Goal: Task Accomplishment & Management: Complete application form

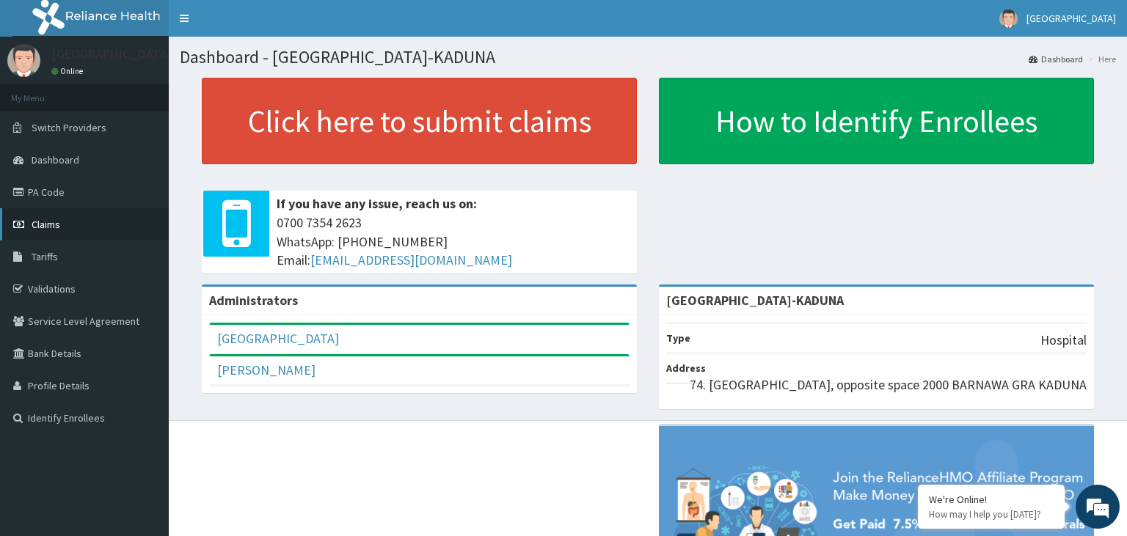
click at [59, 230] on span "Claims" at bounding box center [46, 224] width 29 height 13
click at [52, 201] on link "PA Code" at bounding box center [84, 192] width 169 height 32
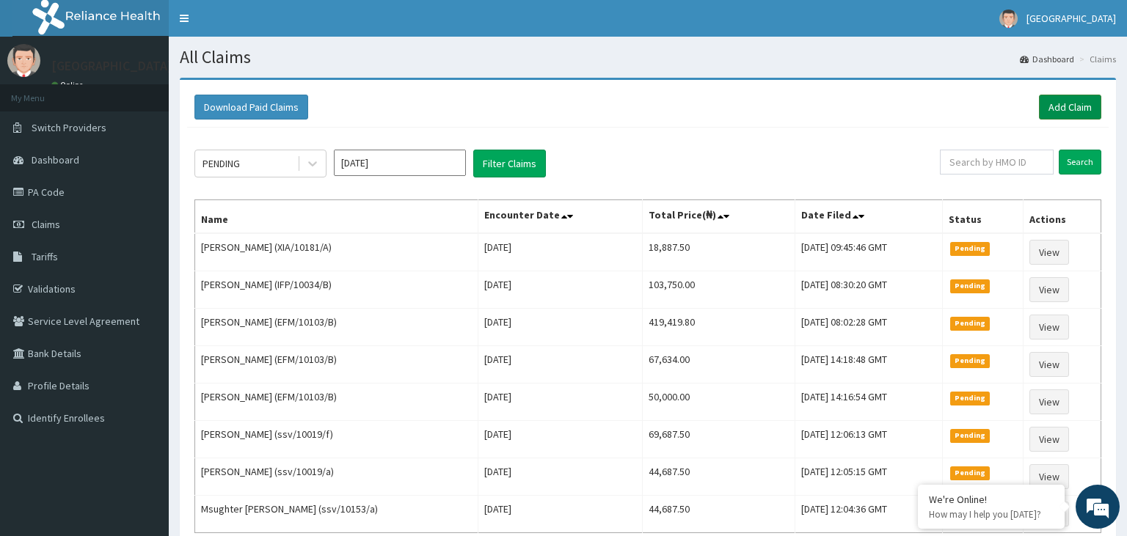
click at [1073, 115] on link "Add Claim" at bounding box center [1070, 107] width 62 height 25
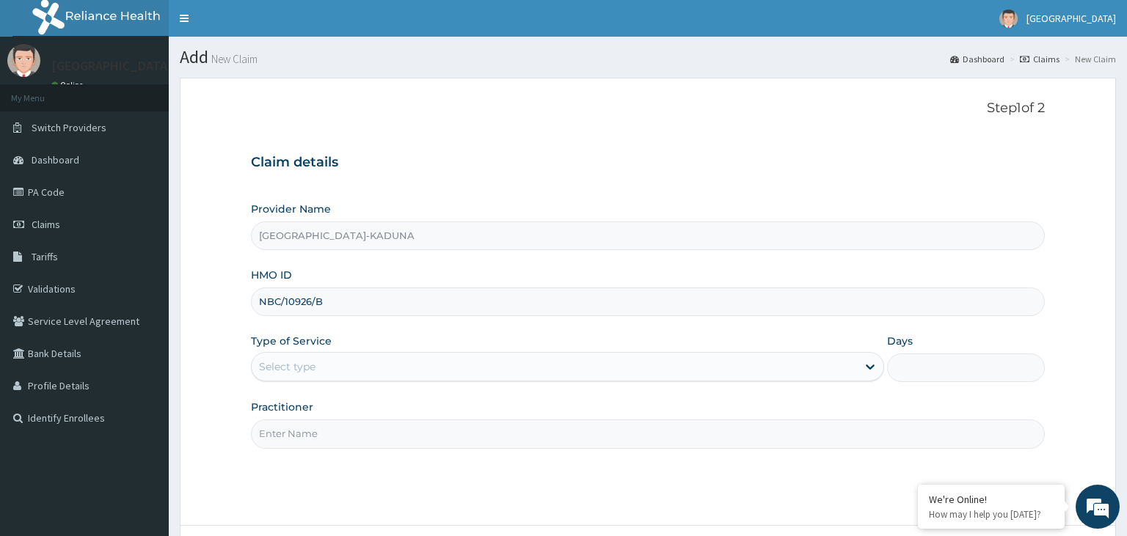
click at [281, 310] on input "NBC/10926/B" at bounding box center [648, 302] width 795 height 29
click at [280, 309] on input "NBC/10926/B" at bounding box center [648, 302] width 795 height 29
click at [283, 300] on input "NBC/10926/B" at bounding box center [648, 302] width 795 height 29
type input "NBC/10926/B"
click at [321, 371] on div "Select type" at bounding box center [554, 366] width 605 height 23
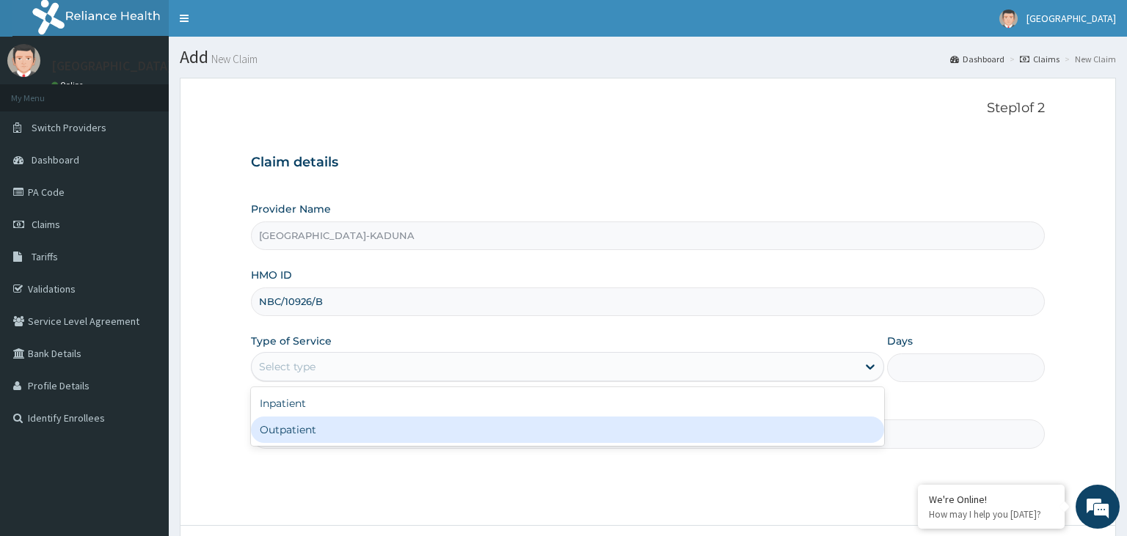
click at [322, 424] on div "Outpatient" at bounding box center [567, 430] width 633 height 26
type input "1"
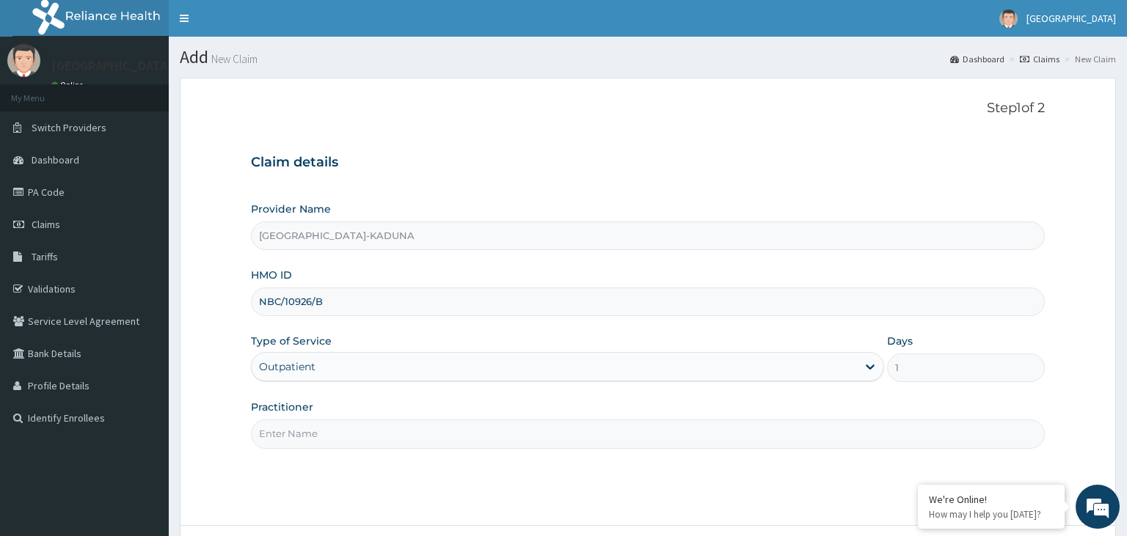
click at [327, 436] on input "Practitioner" at bounding box center [648, 434] width 795 height 29
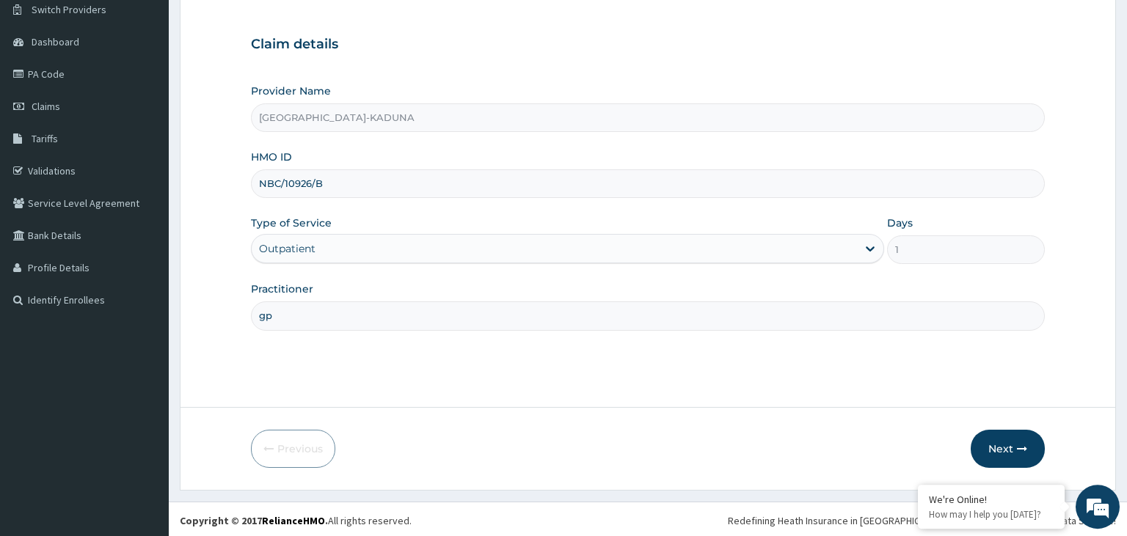
scroll to position [120, 0]
type input "gp"
click at [993, 442] on button "Next" at bounding box center [1008, 447] width 74 height 38
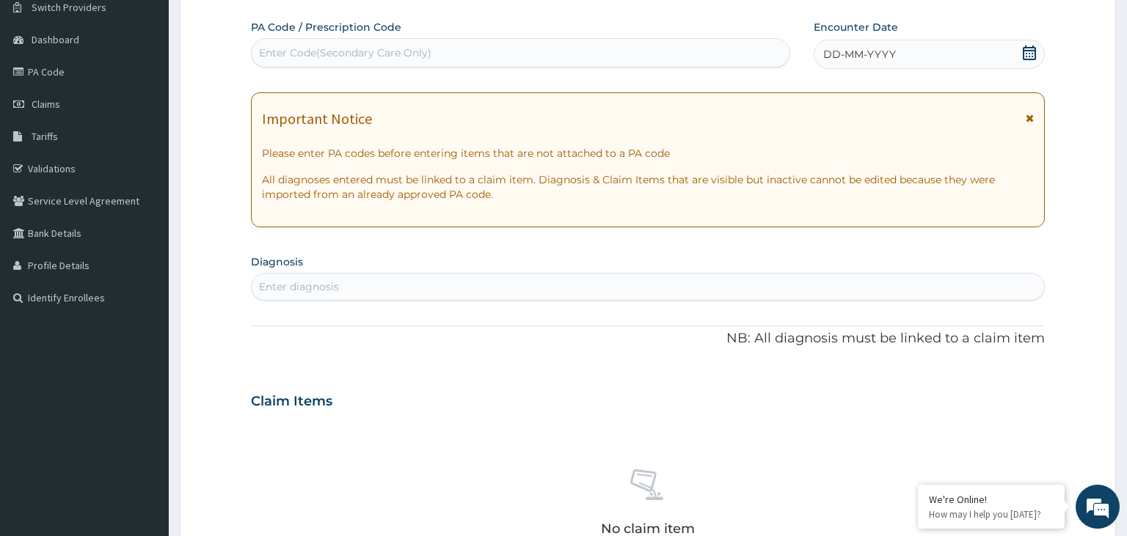
click at [359, 63] on div "Enter Code(Secondary Care Only)" at bounding box center [521, 52] width 539 height 23
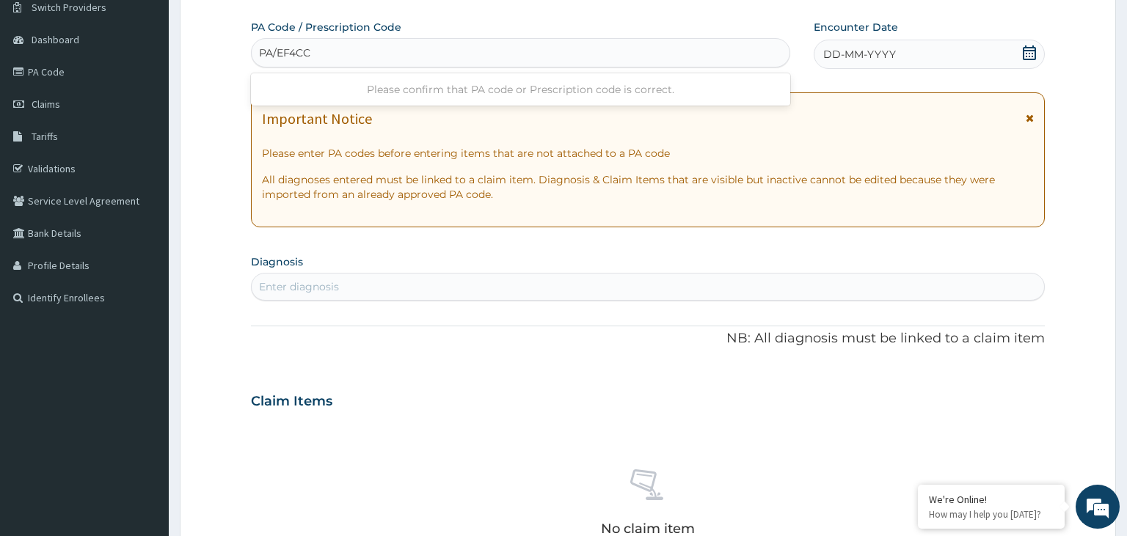
type input "PA/EF4CC5"
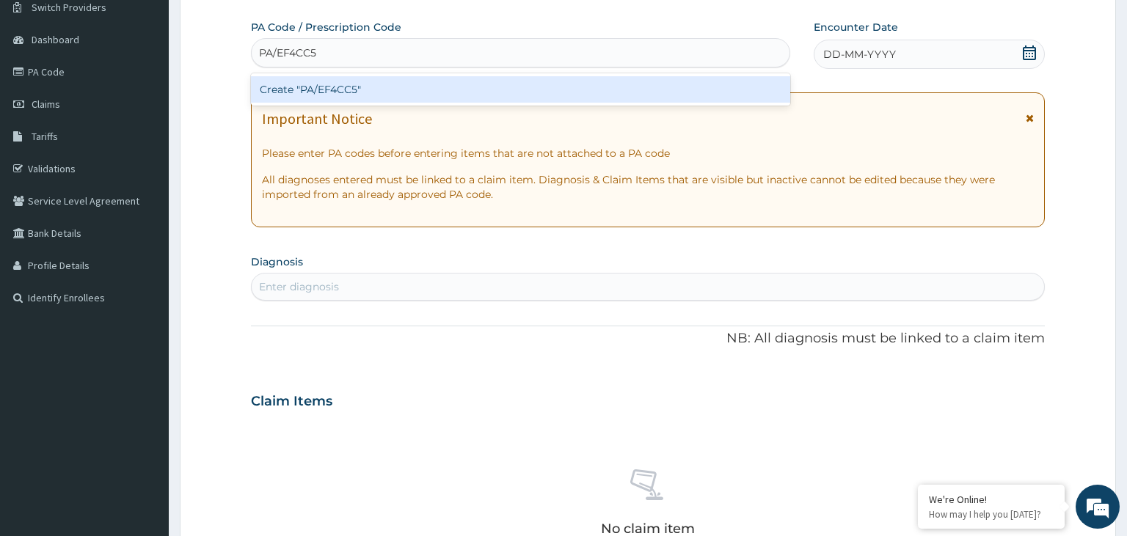
click at [340, 84] on div "Create "PA/EF4CC5"" at bounding box center [521, 89] width 540 height 26
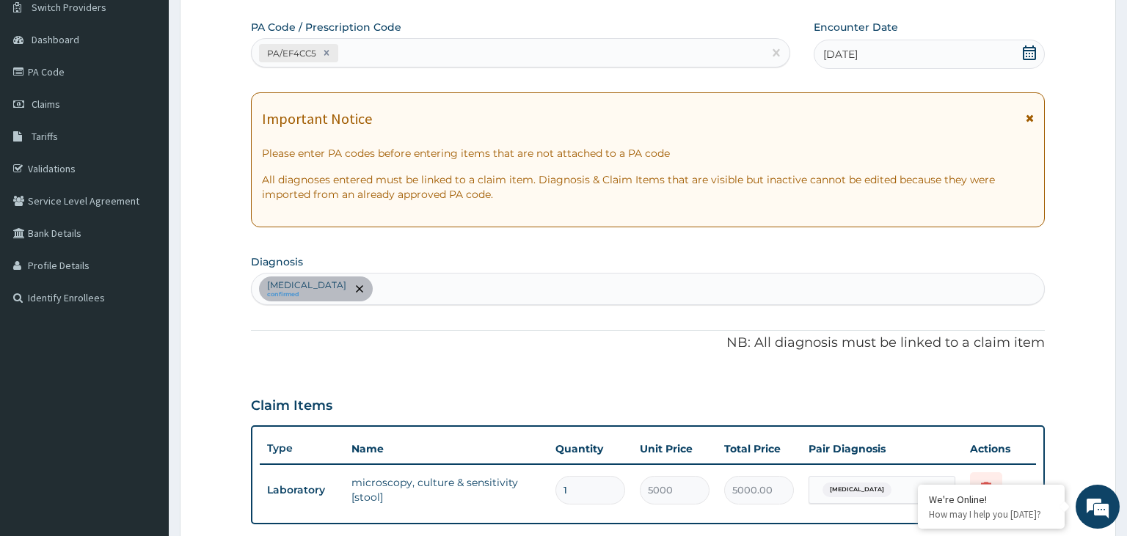
click at [404, 296] on div "Typhoid fever confirmed" at bounding box center [648, 289] width 793 height 31
type input "malaria"
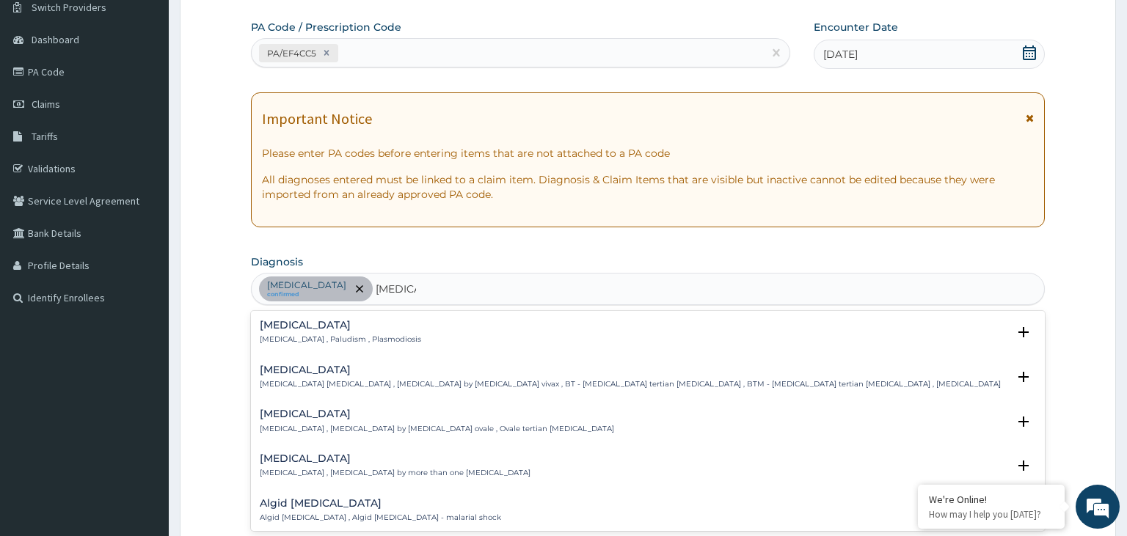
click at [315, 329] on h4 "Malaria" at bounding box center [340, 325] width 161 height 11
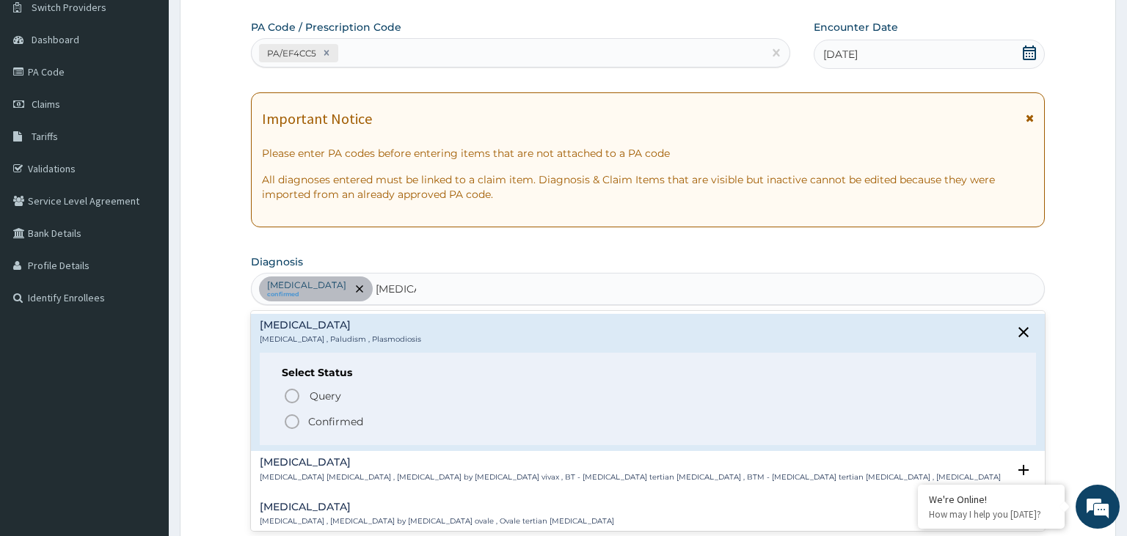
click at [368, 422] on span "Confirmed" at bounding box center [648, 422] width 731 height 18
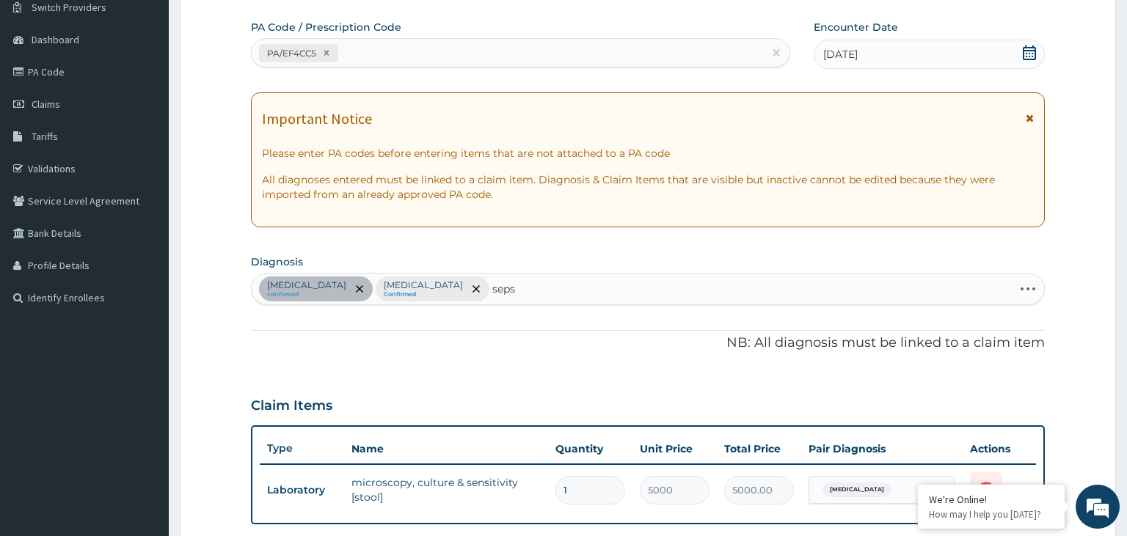
type input "sepsi"
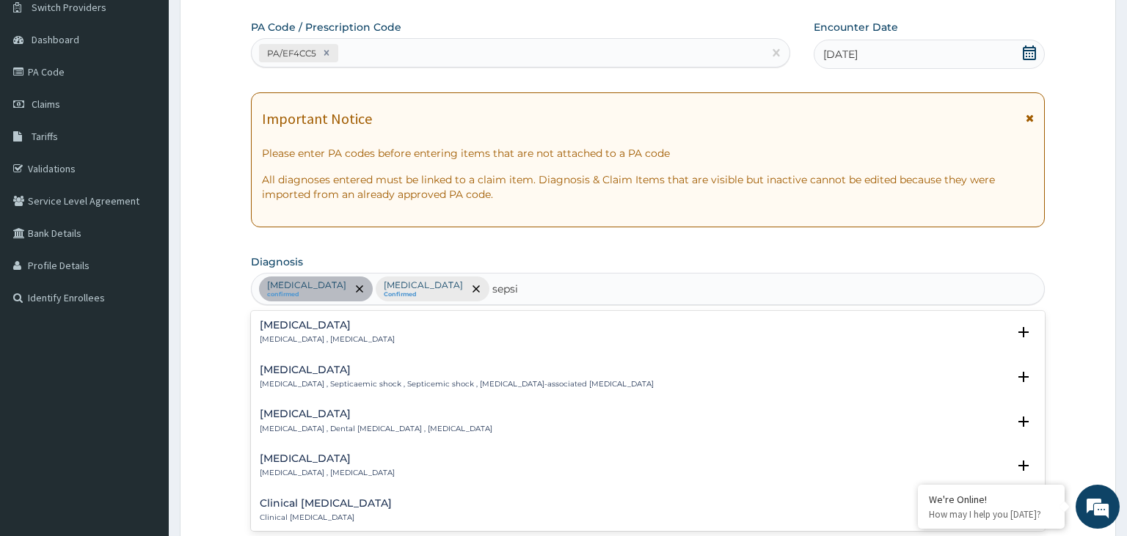
click at [305, 329] on h4 "[MEDICAL_DATA]" at bounding box center [327, 325] width 135 height 11
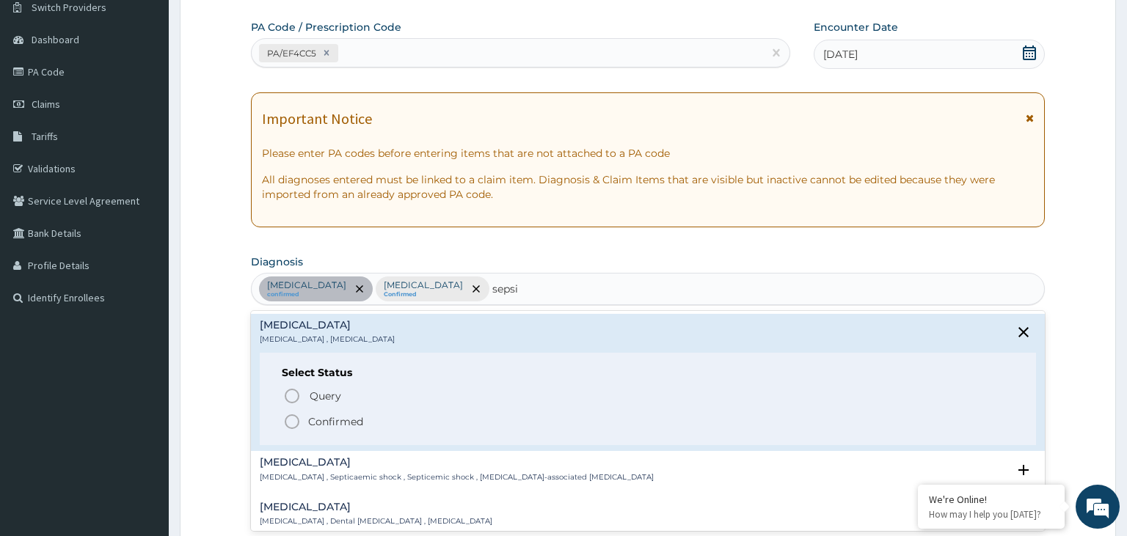
click at [354, 420] on p "Confirmed" at bounding box center [335, 422] width 55 height 15
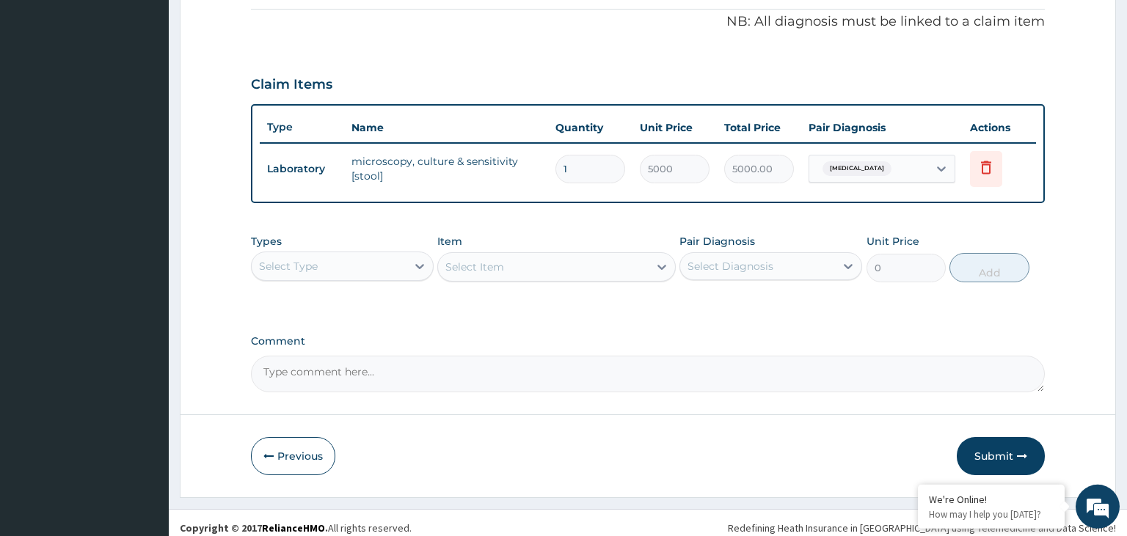
scroll to position [449, 0]
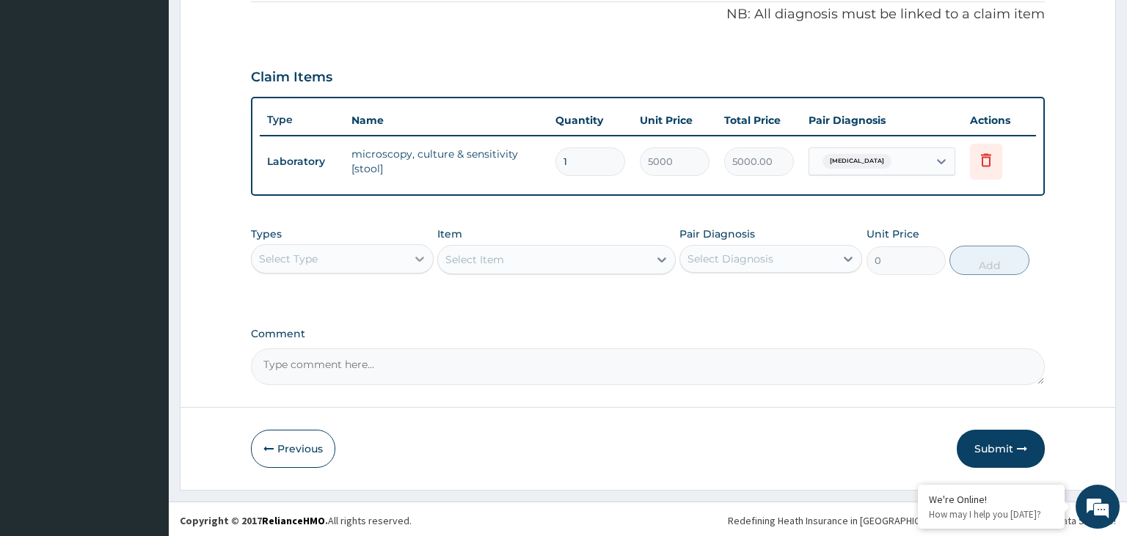
click at [418, 262] on icon at bounding box center [419, 259] width 15 height 15
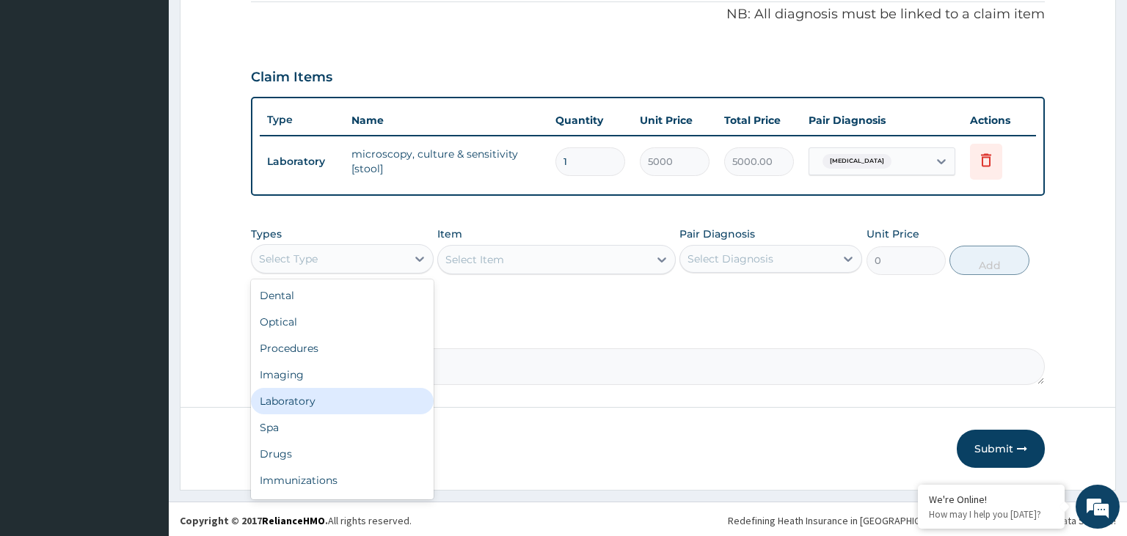
click at [368, 406] on div "Laboratory" at bounding box center [342, 401] width 183 height 26
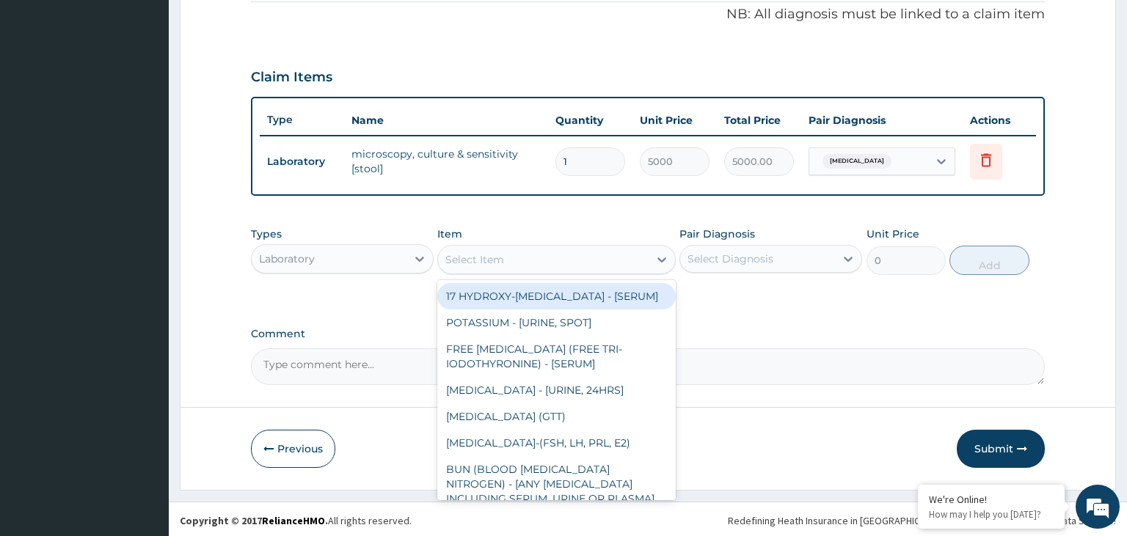
click at [591, 257] on div "Select Item" at bounding box center [543, 259] width 211 height 23
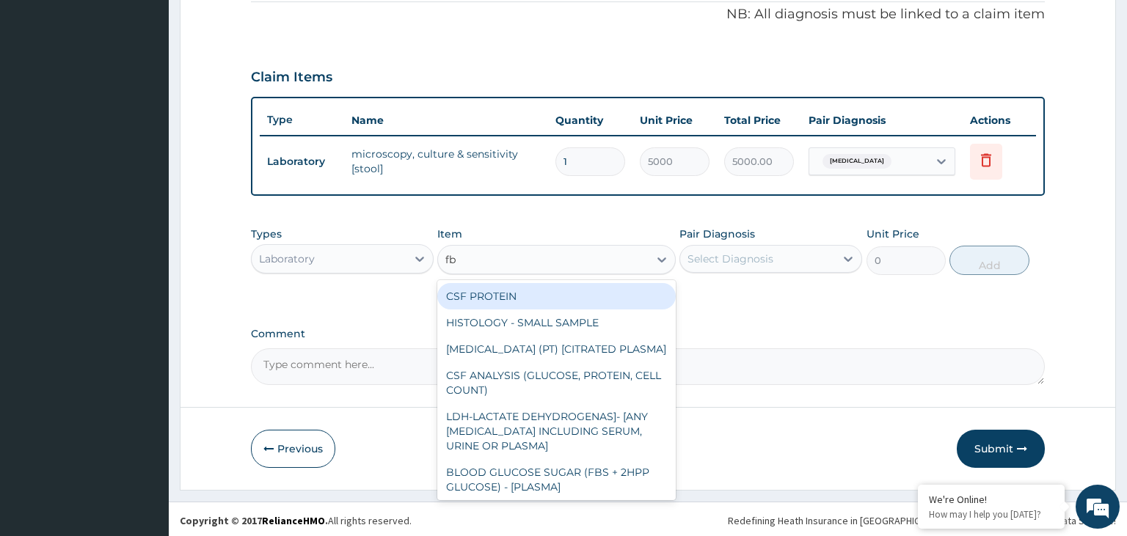
type input "fbc"
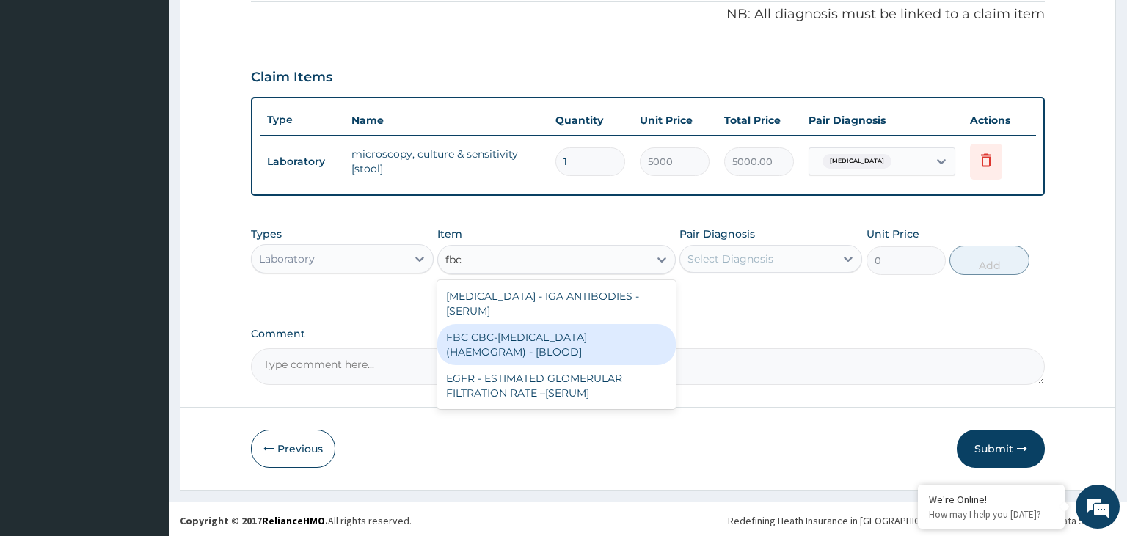
click at [621, 327] on div "FBC CBC-COMPLETE BLOOD COUNT (HAEMOGRAM) - [BLOOD]" at bounding box center [556, 344] width 238 height 41
type input "5000"
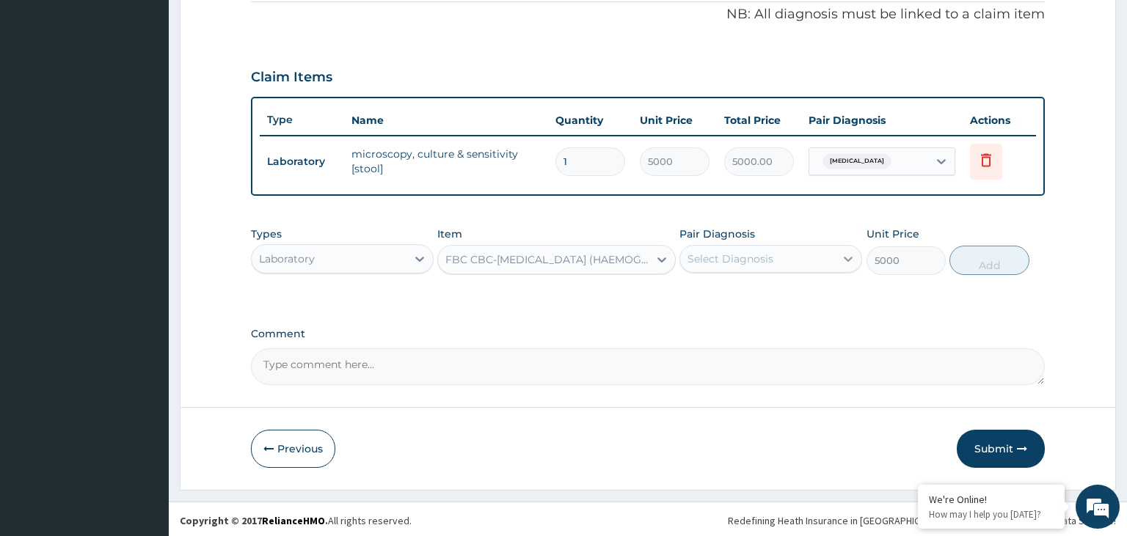
click at [840, 265] on div at bounding box center [848, 259] width 26 height 26
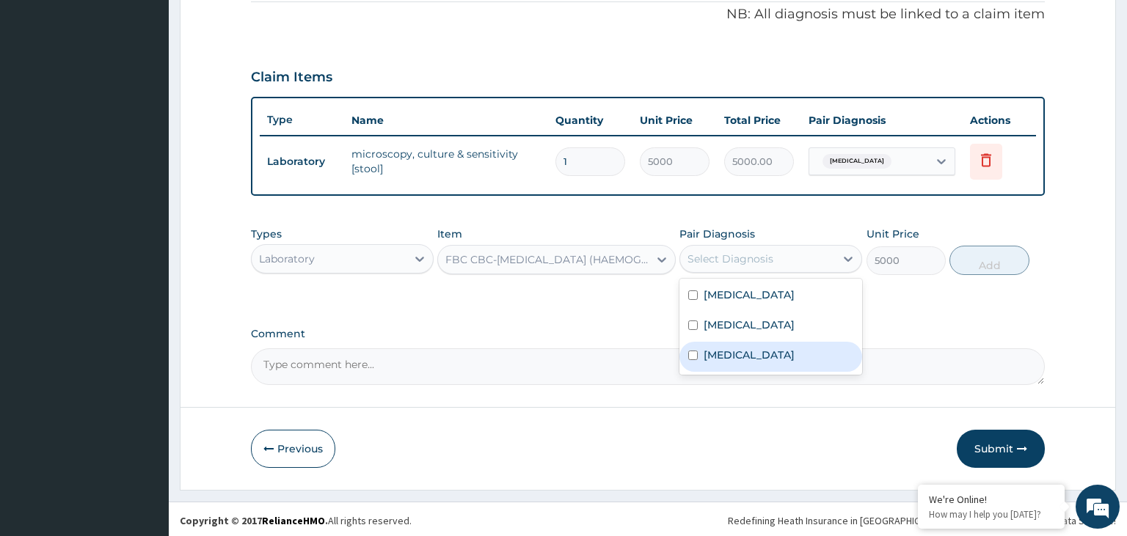
click at [784, 353] on div "Sepsis" at bounding box center [770, 357] width 183 height 30
checkbox input "true"
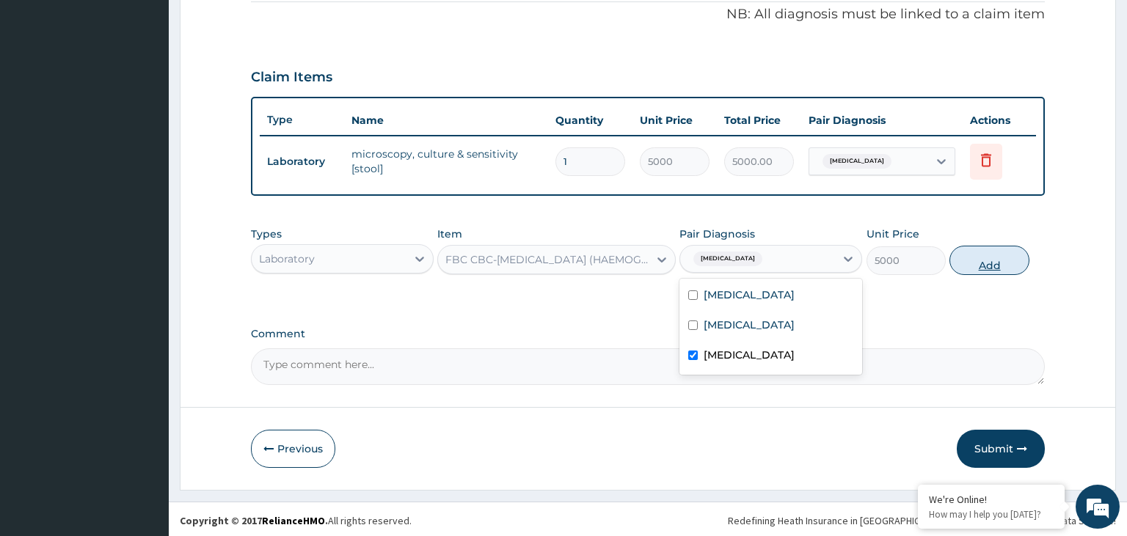
click at [976, 249] on button "Add" at bounding box center [988, 260] width 79 height 29
type input "0"
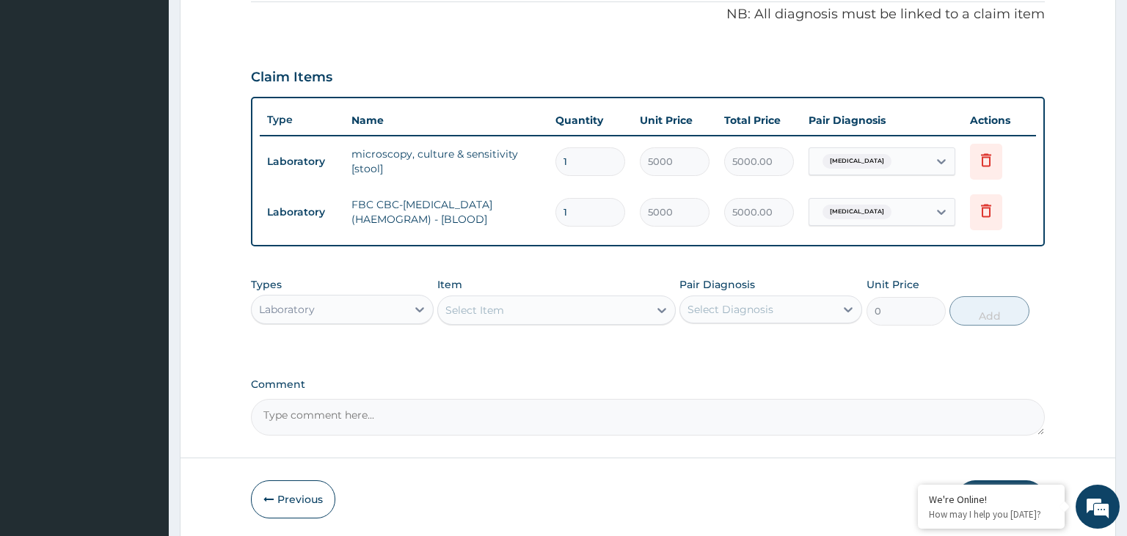
click at [522, 315] on div "Select Item" at bounding box center [543, 310] width 211 height 23
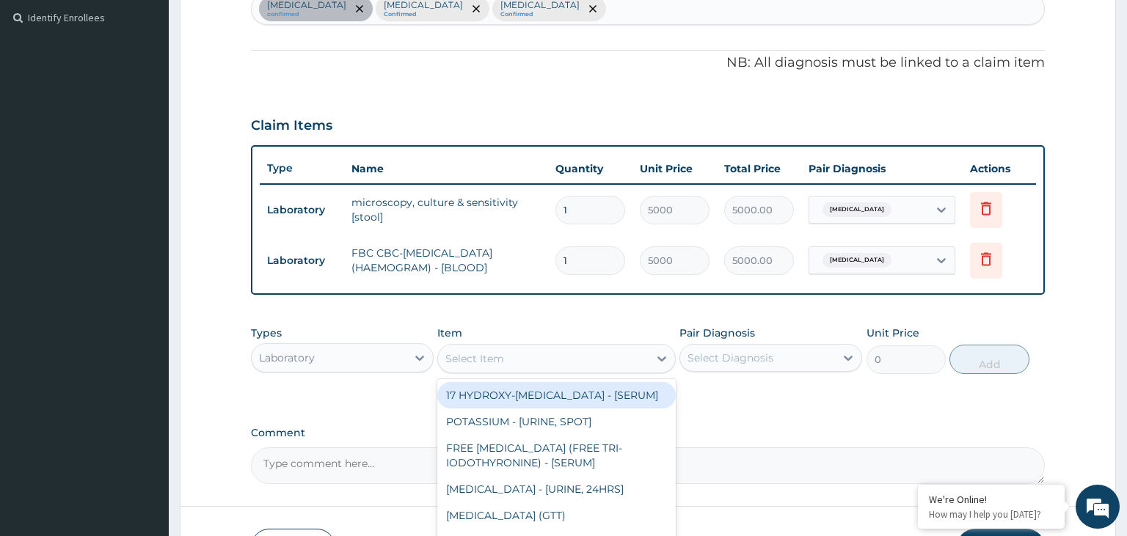
scroll to position [500, 0]
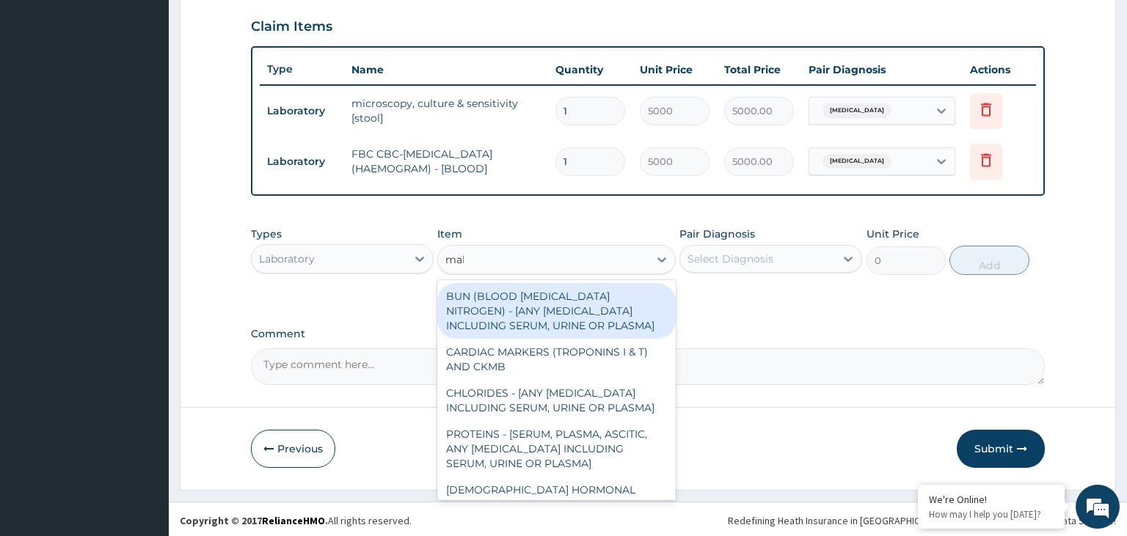
type input "mala"
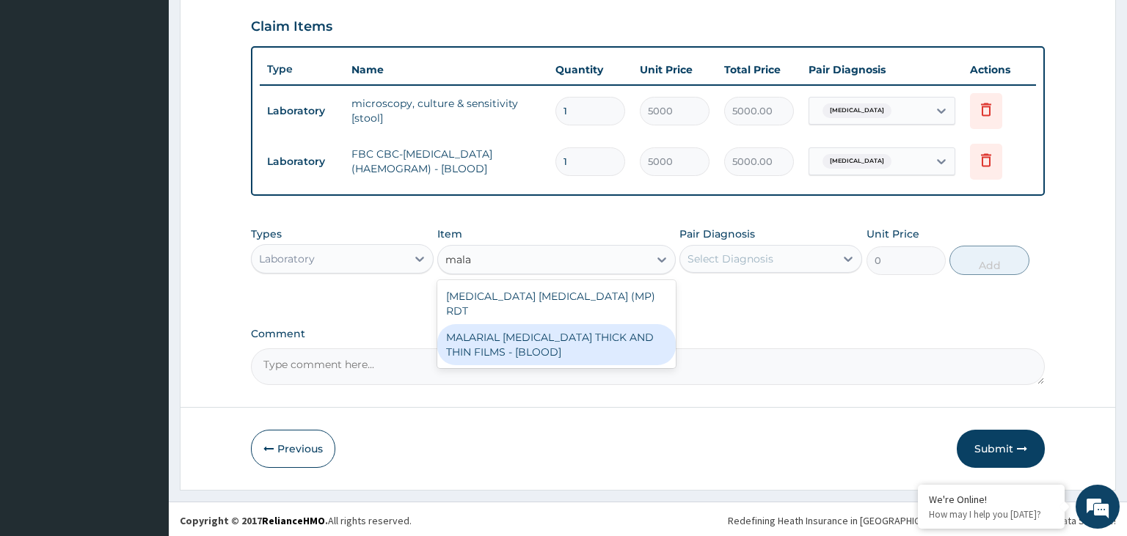
click at [527, 324] on div "MALARIAL PARASITE THICK AND THIN FILMS - [BLOOD]" at bounding box center [556, 344] width 238 height 41
type input "2187.5"
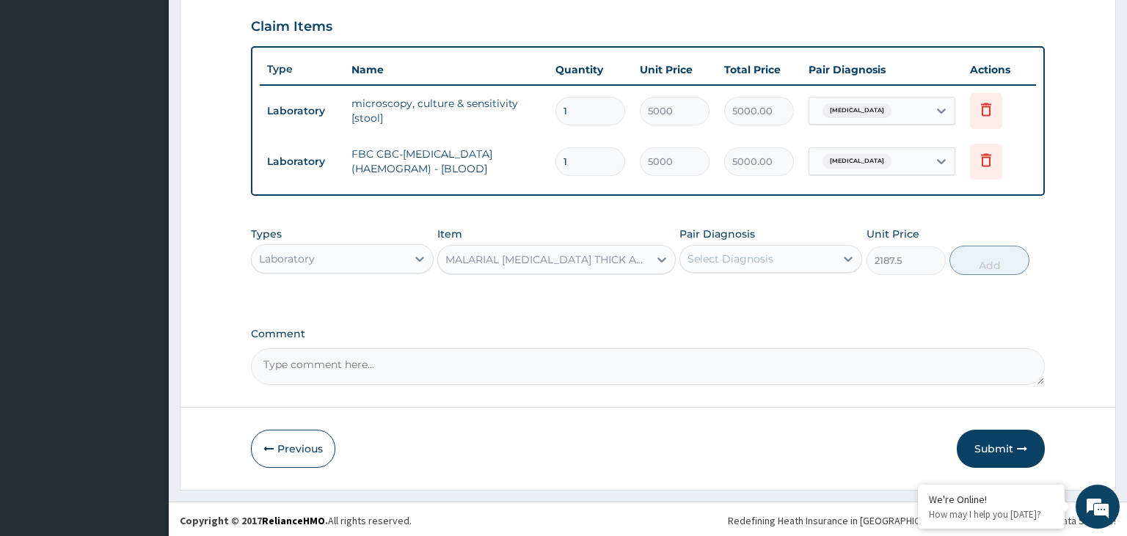
click at [826, 263] on div "Select Diagnosis" at bounding box center [757, 258] width 155 height 23
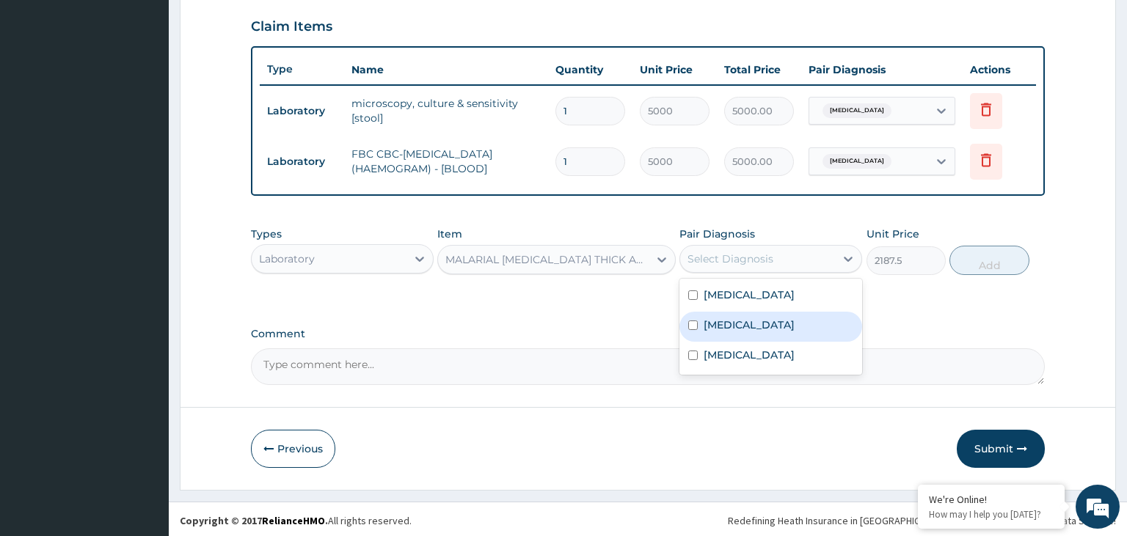
click at [795, 337] on div "Malaria" at bounding box center [770, 327] width 183 height 30
checkbox input "true"
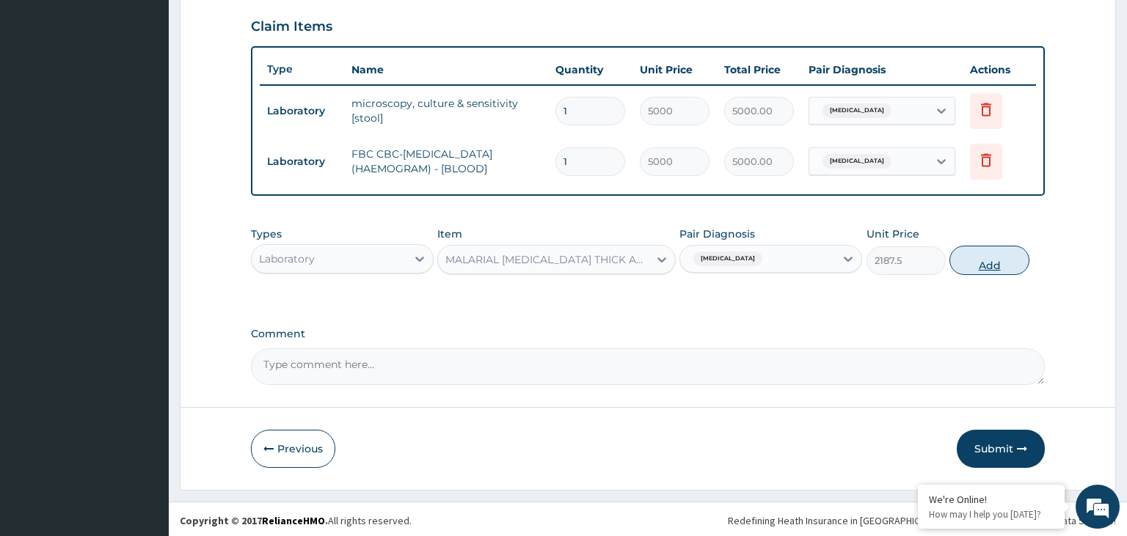
click at [984, 253] on button "Add" at bounding box center [988, 260] width 79 height 29
type input "0"
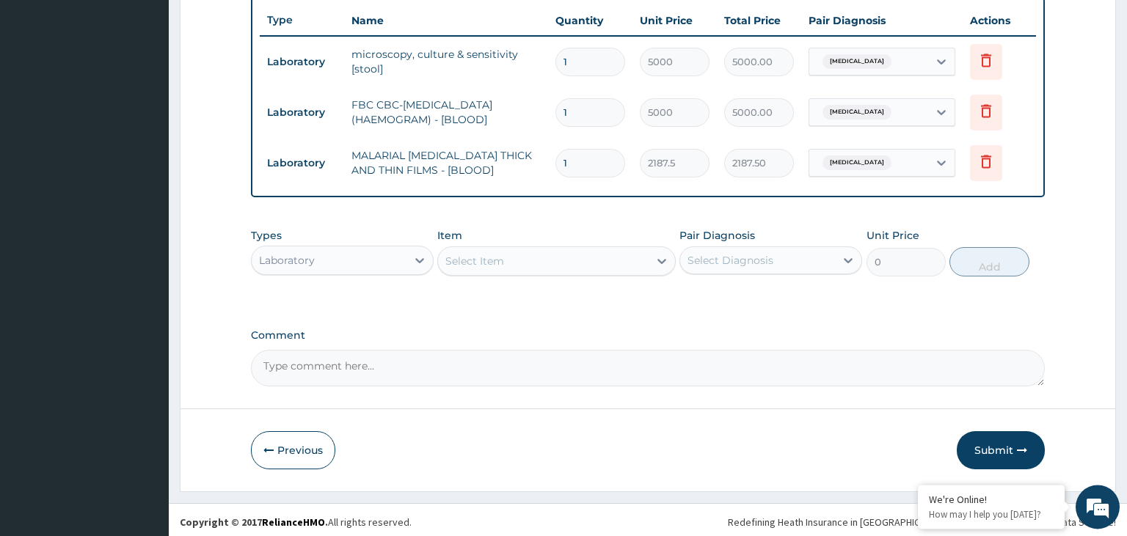
scroll to position [550, 0]
click at [393, 249] on div "Laboratory" at bounding box center [329, 258] width 155 height 23
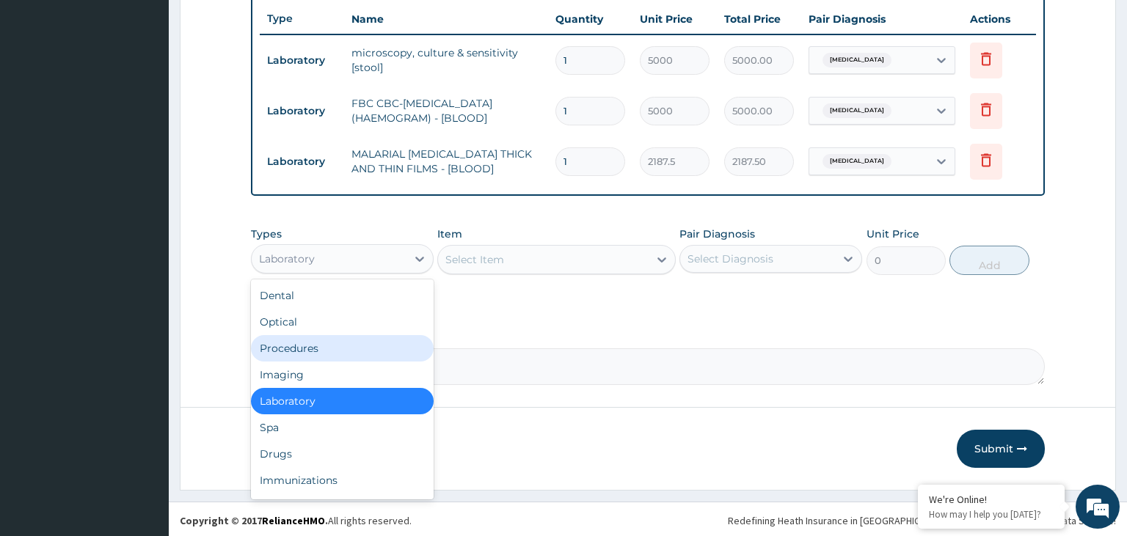
click at [375, 344] on div "Procedures" at bounding box center [342, 348] width 183 height 26
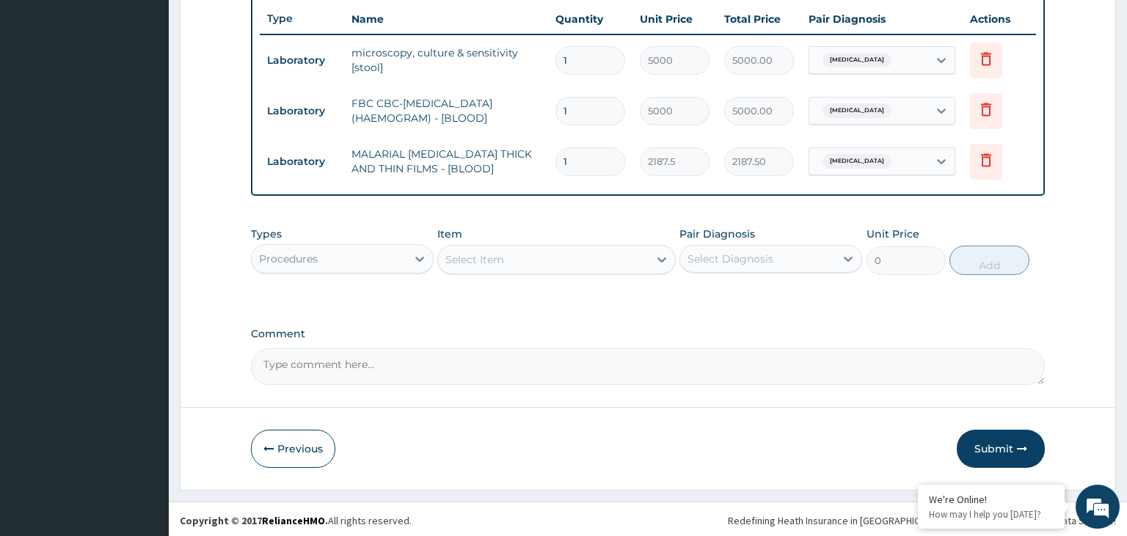
click at [562, 252] on div "Select Item" at bounding box center [543, 259] width 211 height 23
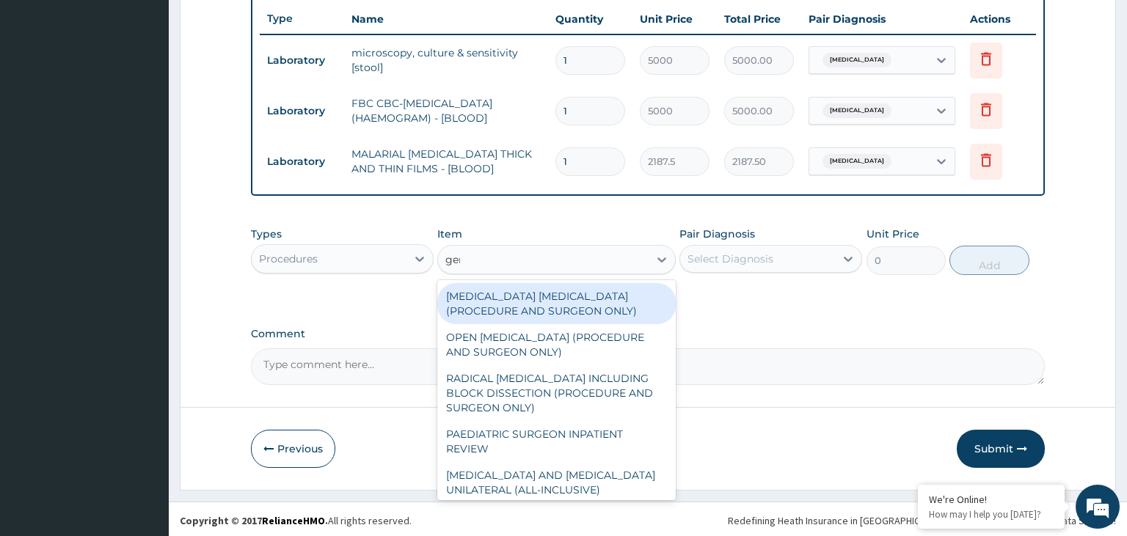
type input "gene"
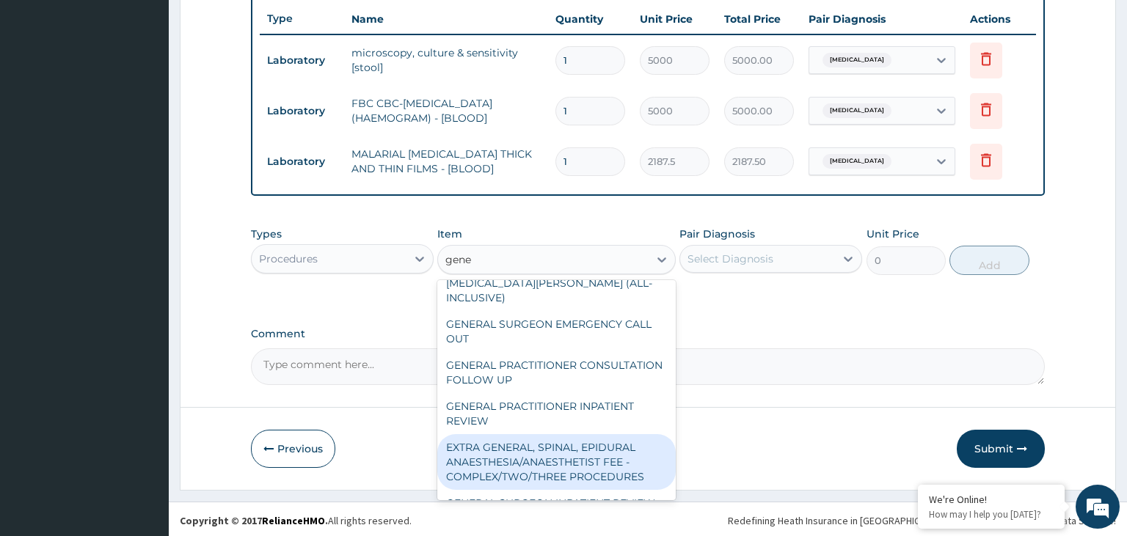
scroll to position [308, 0]
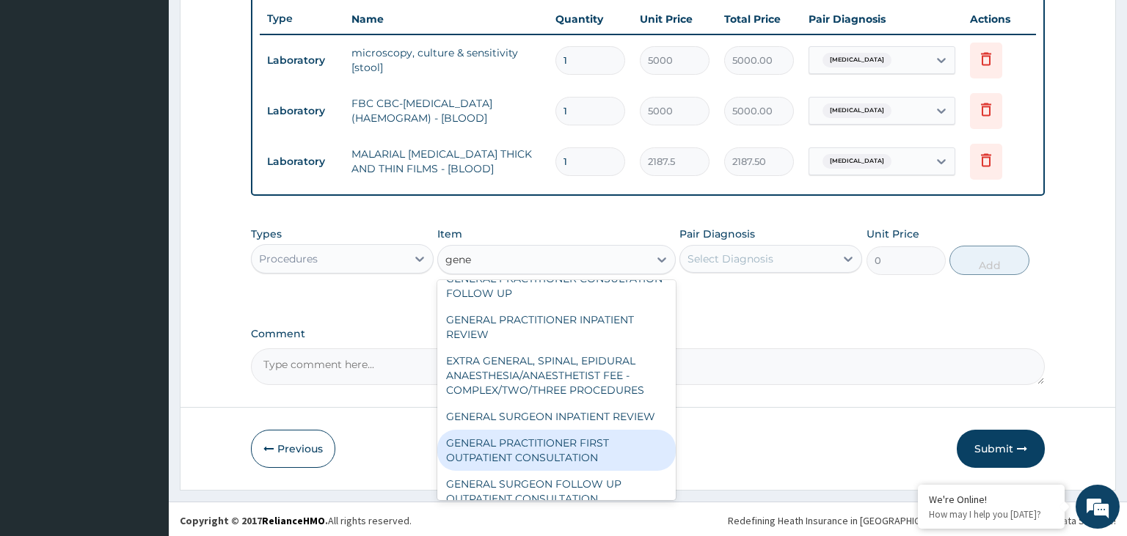
click at [588, 436] on div "GENERAL PRACTITIONER FIRST OUTPATIENT CONSULTATION" at bounding box center [556, 450] width 238 height 41
type input "3750"
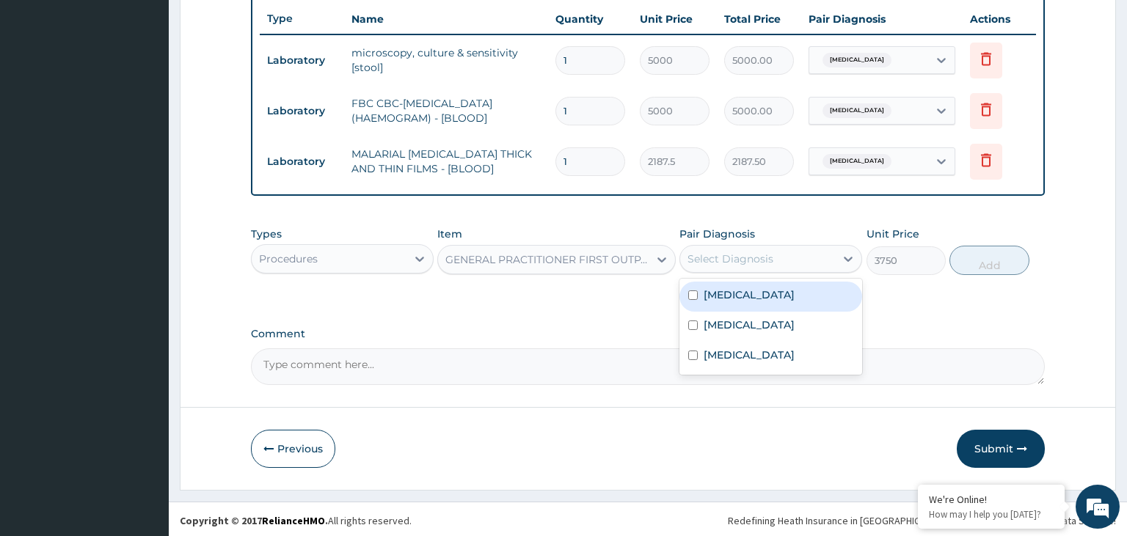
click at [790, 266] on div "Select Diagnosis" at bounding box center [757, 258] width 155 height 23
click at [785, 292] on div "Typhoid fever" at bounding box center [770, 297] width 183 height 30
checkbox input "true"
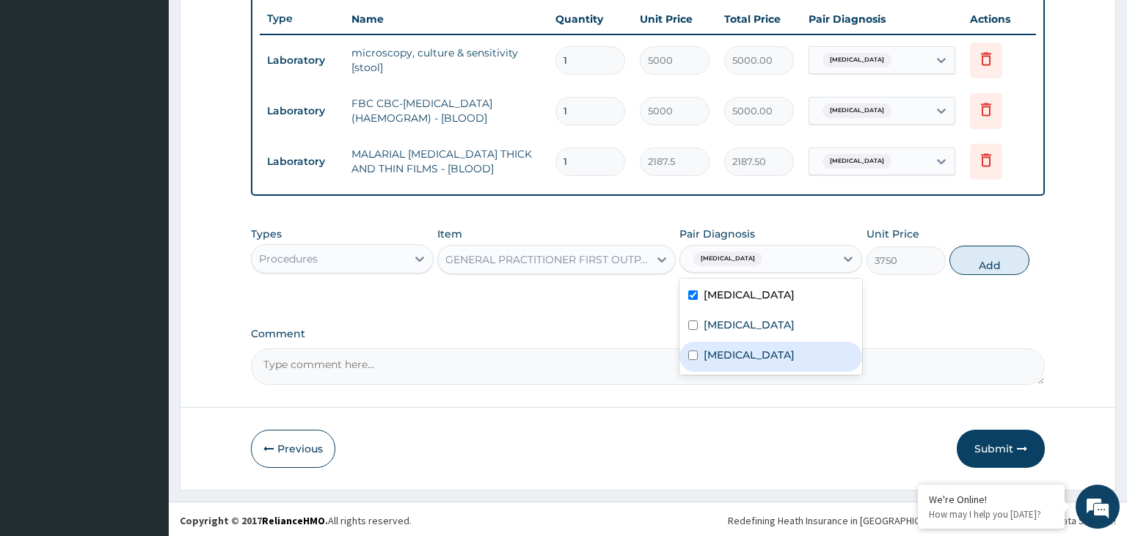
click at [766, 342] on div "Sepsis" at bounding box center [770, 357] width 183 height 30
checkbox input "true"
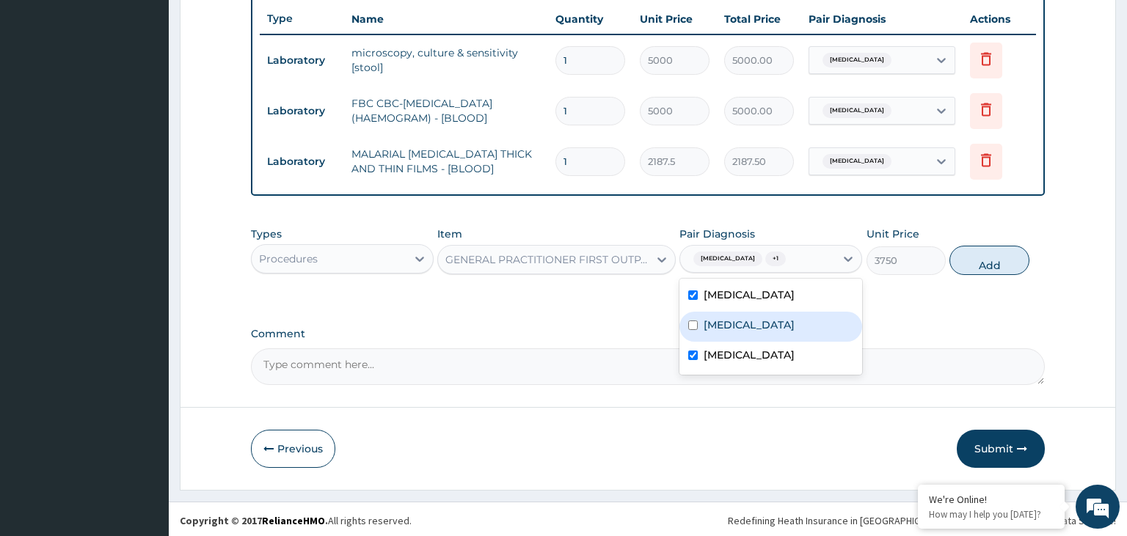
click at [753, 327] on div "Malaria" at bounding box center [770, 327] width 183 height 30
checkbox input "true"
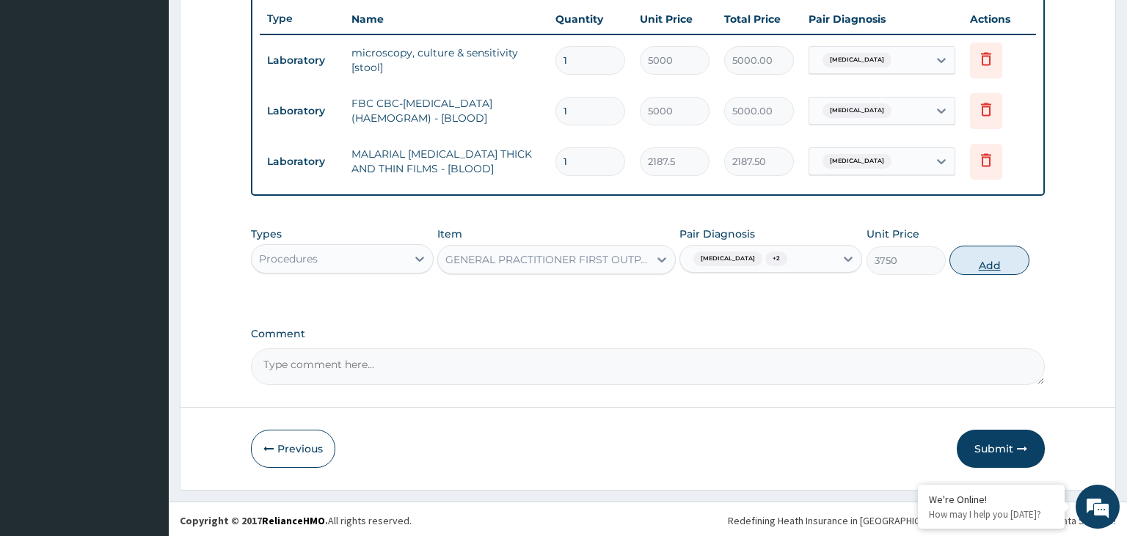
click at [1001, 271] on div "Types Procedures Item GENERAL PRACTITIONER FIRST OUTPATIENT CONSULTATION Pair D…" at bounding box center [648, 250] width 795 height 63
click at [993, 260] on button "Add" at bounding box center [988, 260] width 79 height 29
type input "0"
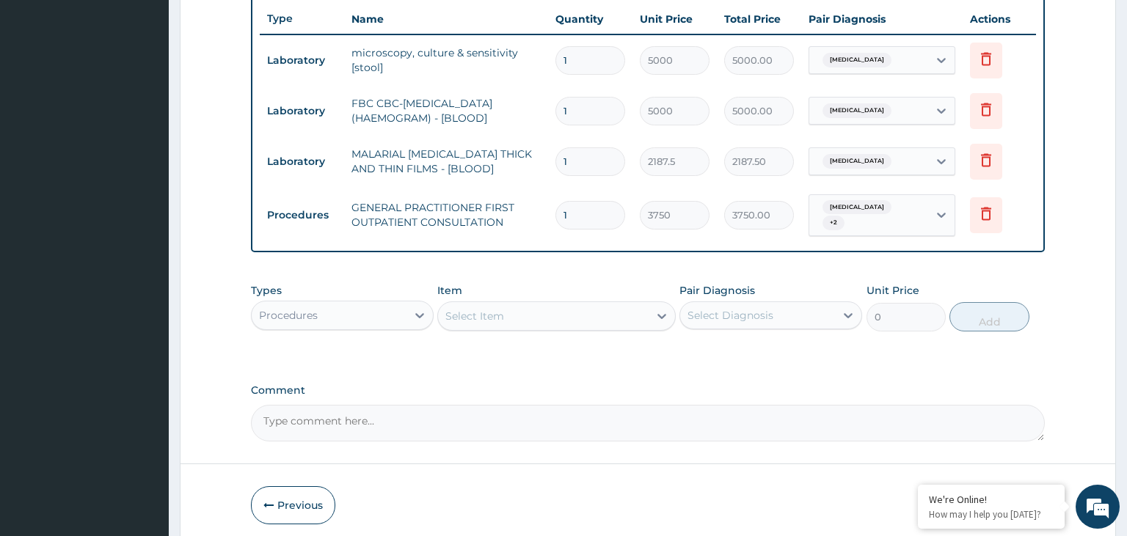
click at [342, 304] on div "Procedures" at bounding box center [329, 315] width 155 height 23
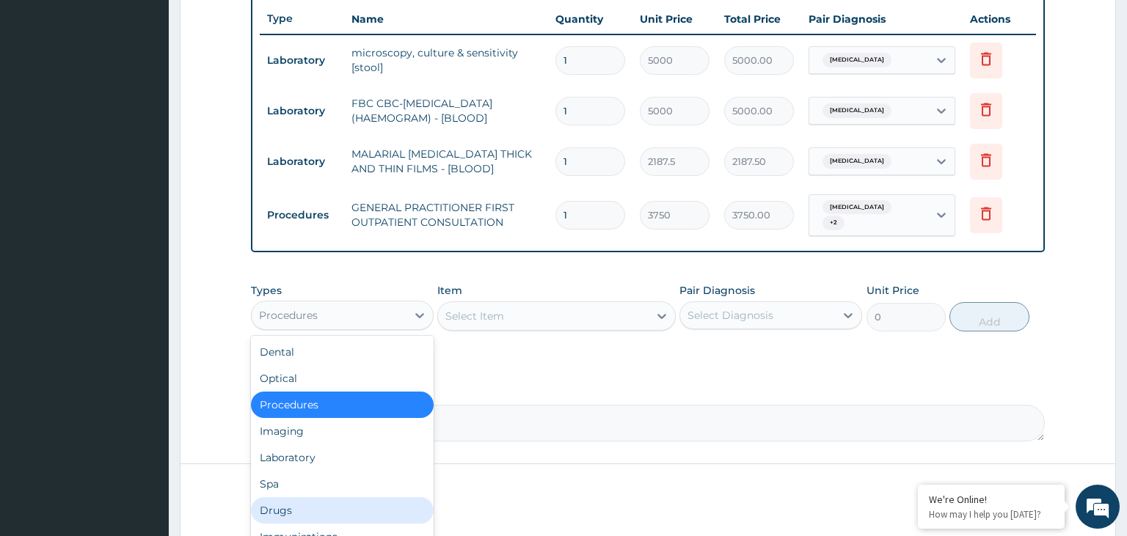
click at [351, 497] on div "Drugs" at bounding box center [342, 510] width 183 height 26
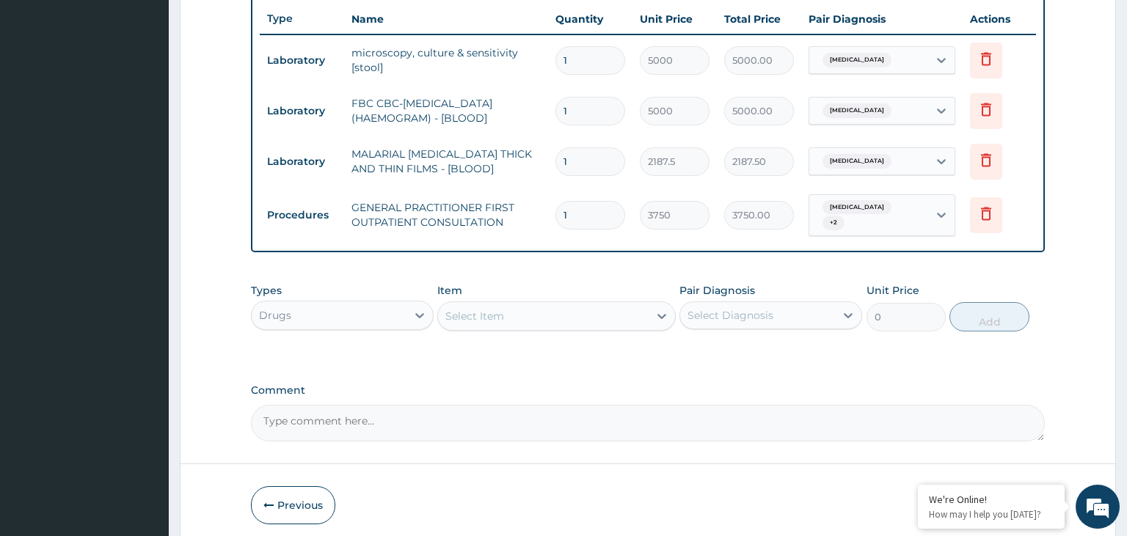
drag, startPoint x: 535, startPoint y: 280, endPoint x: 534, endPoint y: 292, distance: 11.8
click at [534, 286] on div "Item Select Item" at bounding box center [556, 307] width 238 height 48
click at [536, 307] on div "Select Item" at bounding box center [543, 315] width 211 height 23
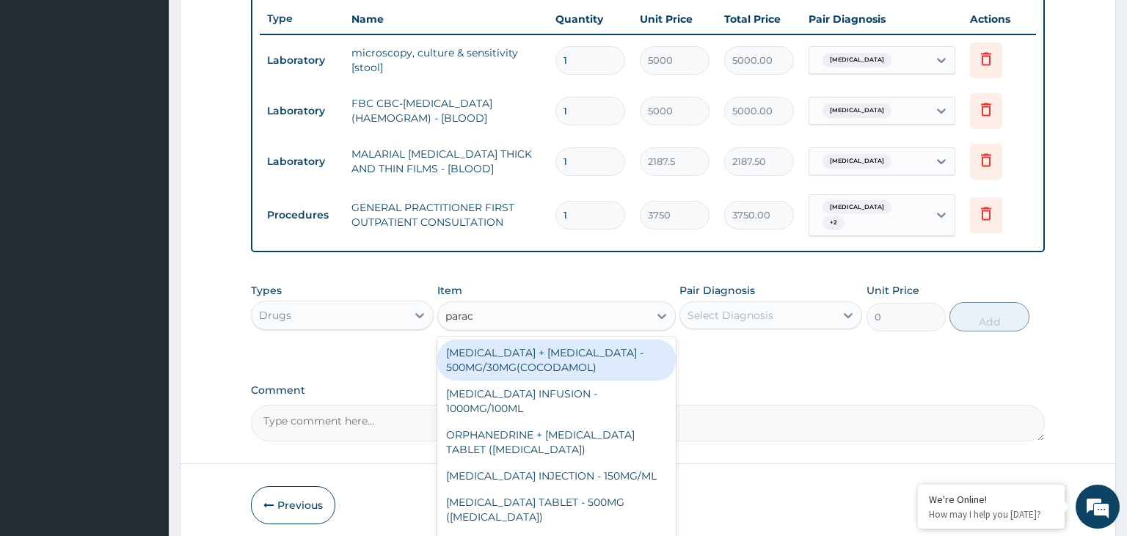
type input "parace"
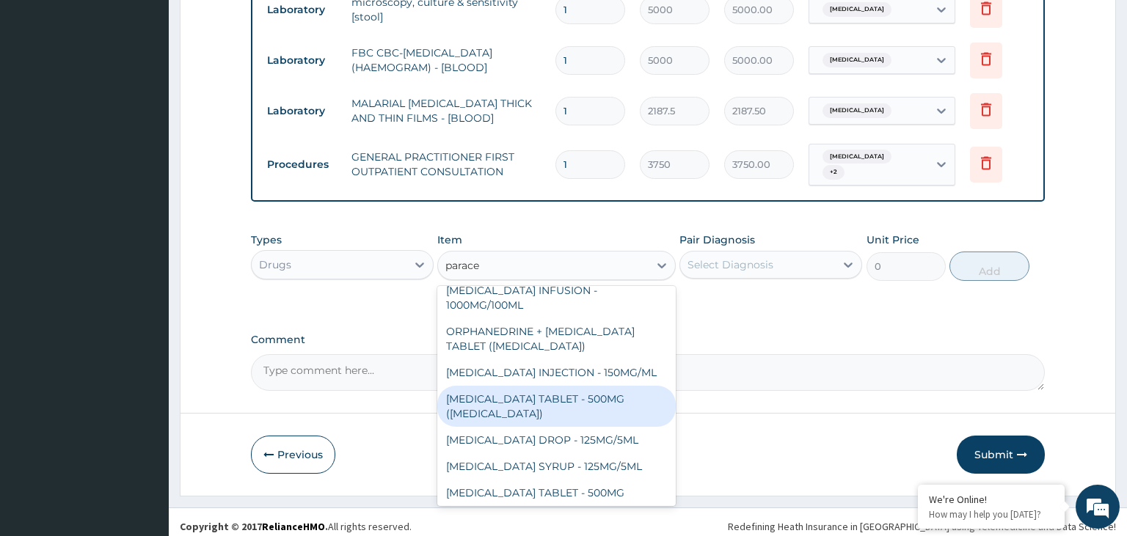
scroll to position [73, 0]
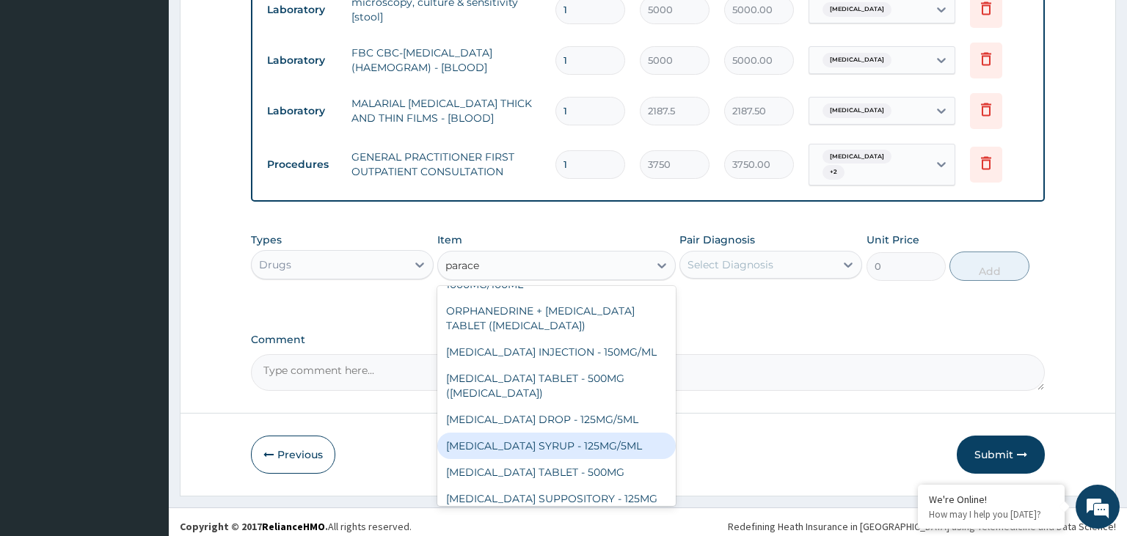
click at [587, 437] on div "[MEDICAL_DATA] SYRUP - 125MG/5ML" at bounding box center [556, 446] width 238 height 26
type input "840"
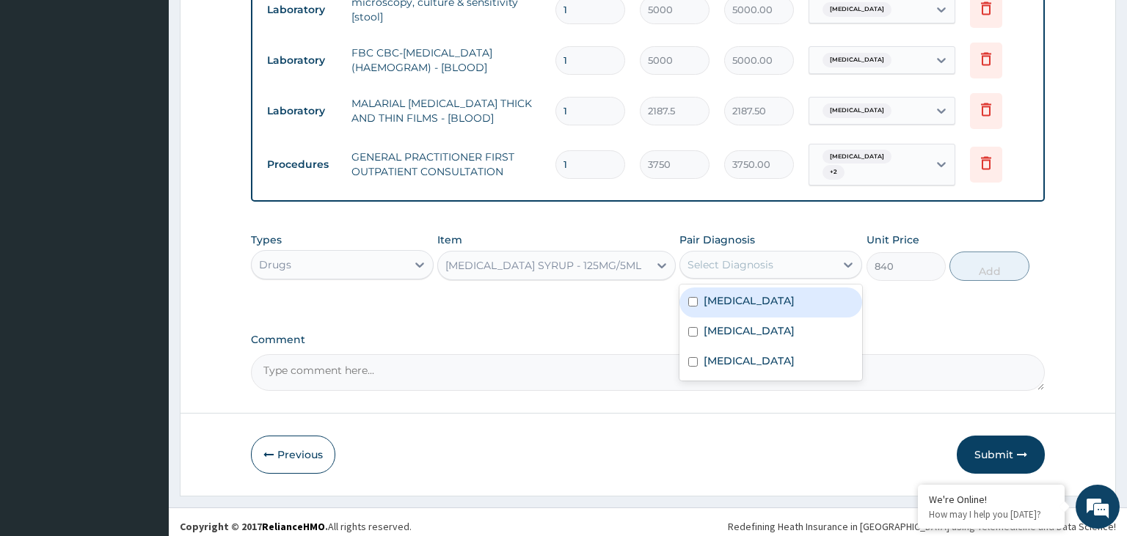
click at [747, 258] on div "Select Diagnosis" at bounding box center [730, 265] width 86 height 15
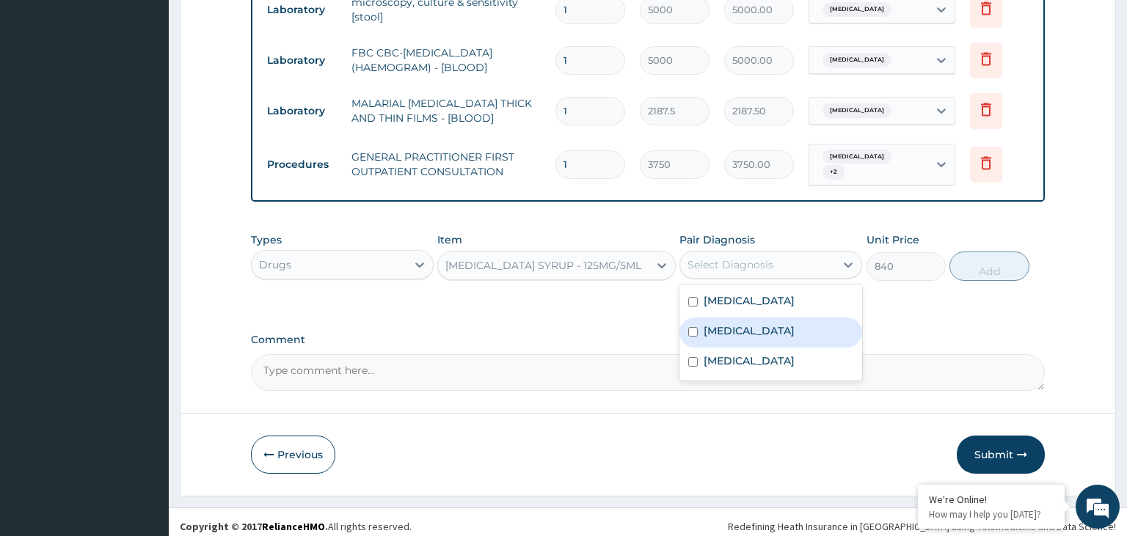
click at [744, 328] on div "[MEDICAL_DATA]" at bounding box center [770, 333] width 183 height 30
checkbox input "true"
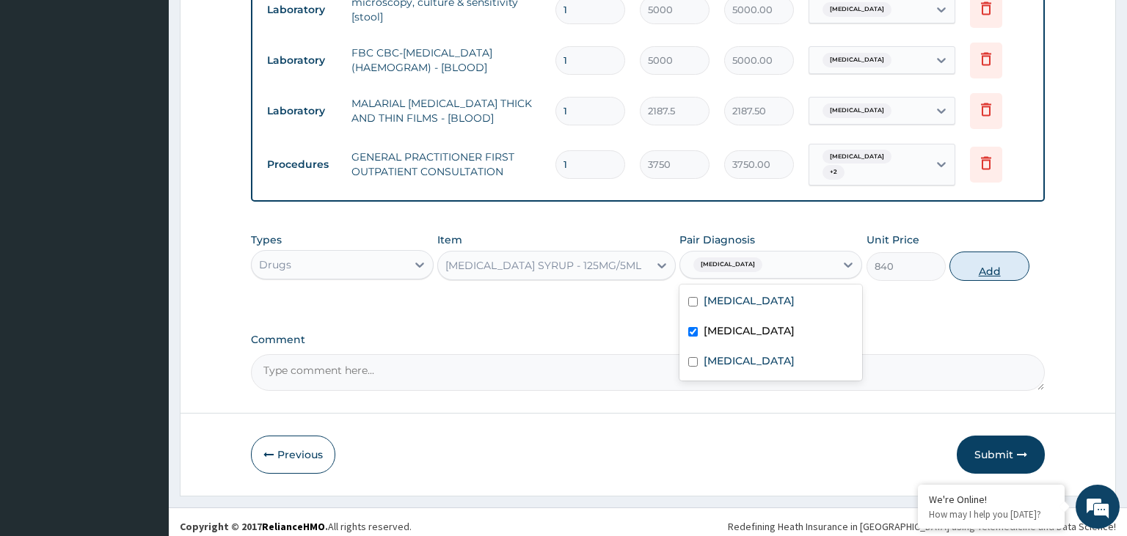
click at [979, 269] on button "Add" at bounding box center [988, 266] width 79 height 29
type input "0"
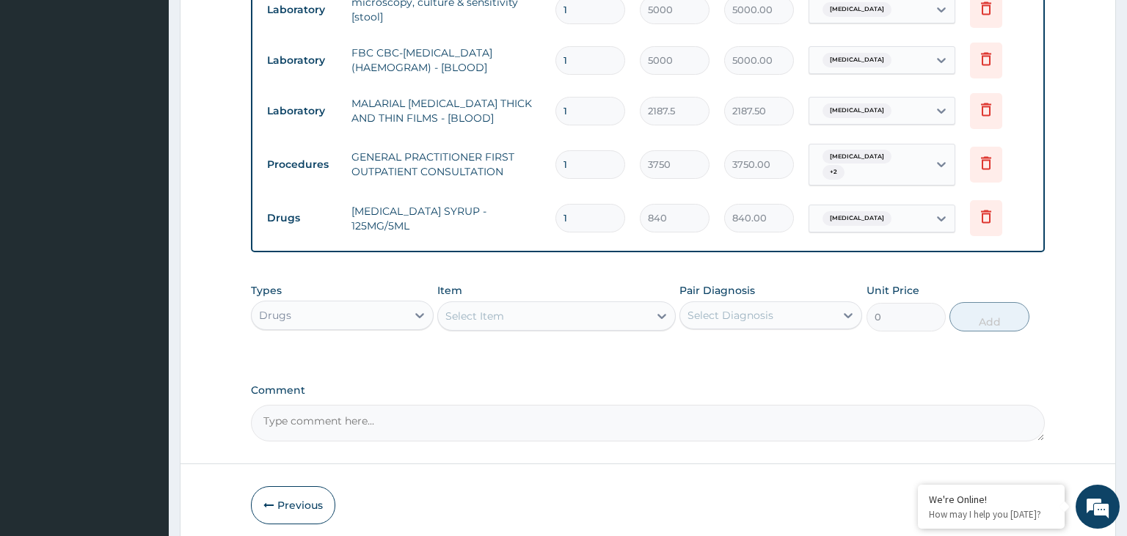
click at [492, 309] on div "Select Item" at bounding box center [474, 316] width 59 height 15
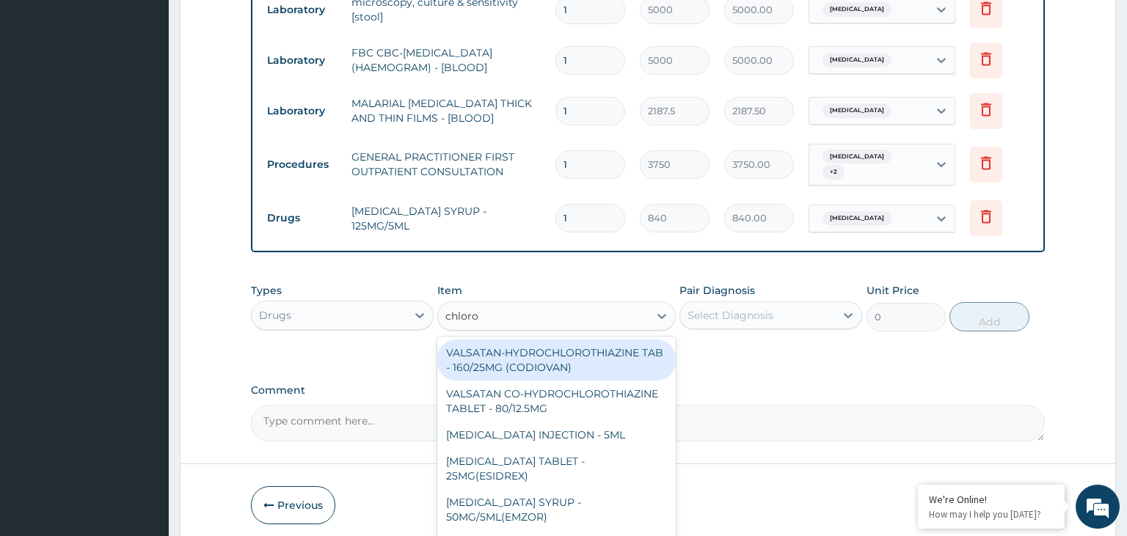
type input "chloroq"
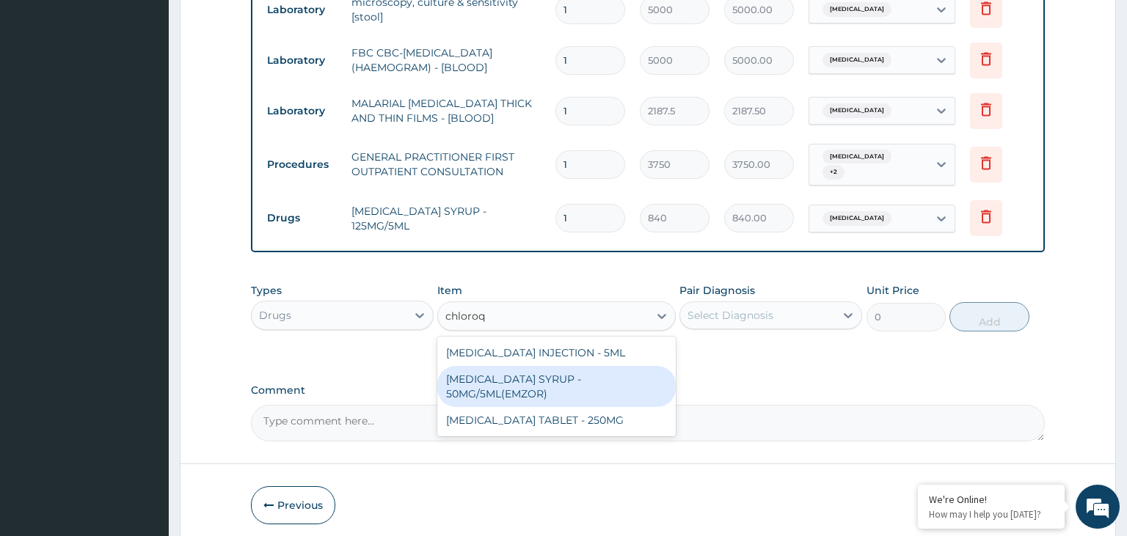
click at [525, 385] on div "[MEDICAL_DATA] SYRUP - 50MG/5ML(EMZOR)" at bounding box center [556, 386] width 238 height 41
type input "364"
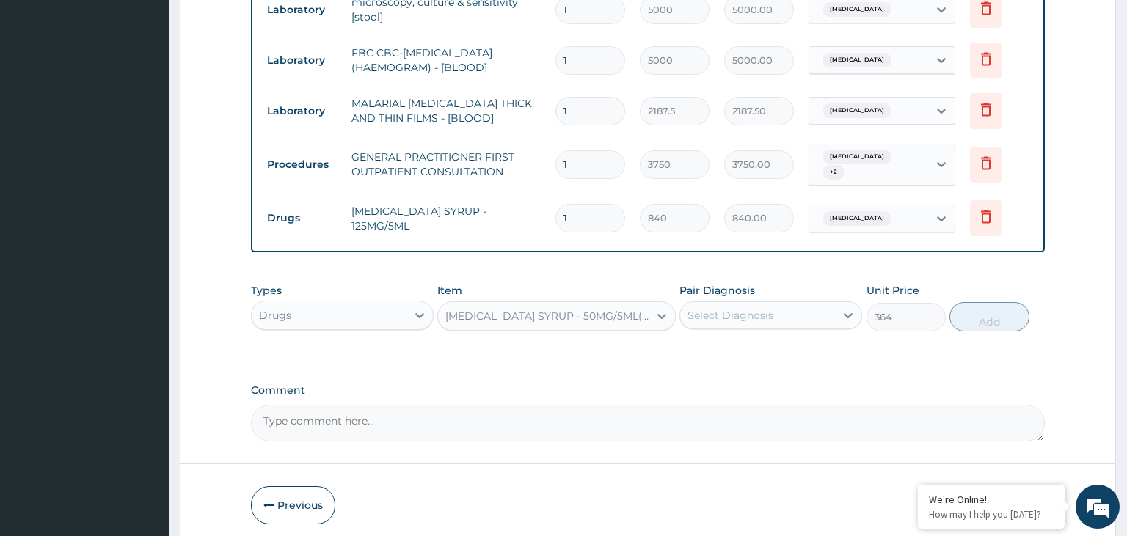
click at [809, 304] on div "Select Diagnosis" at bounding box center [757, 315] width 155 height 23
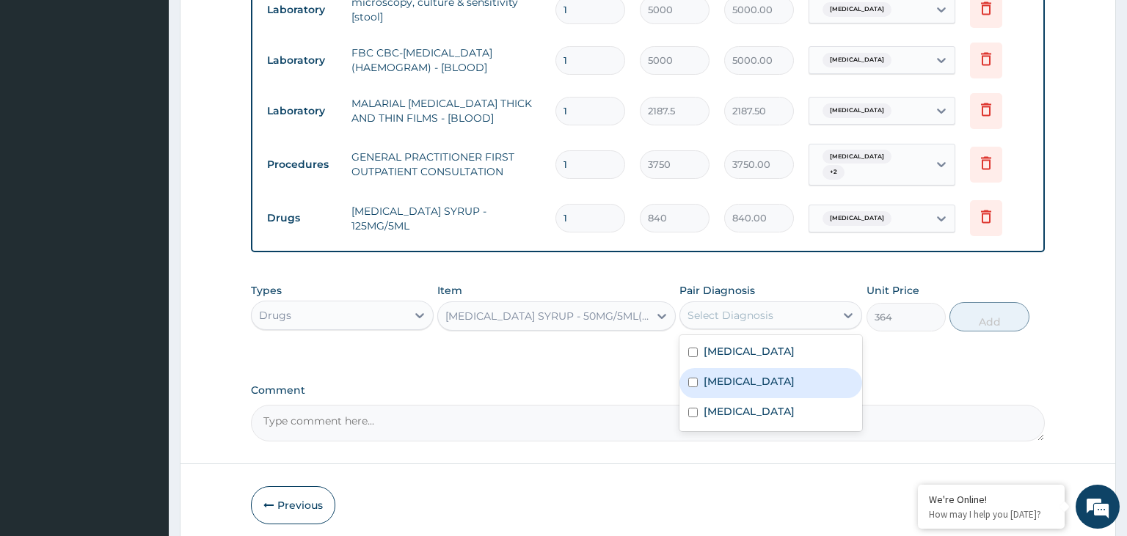
click at [764, 379] on div "Malaria" at bounding box center [770, 383] width 183 height 30
checkbox input "true"
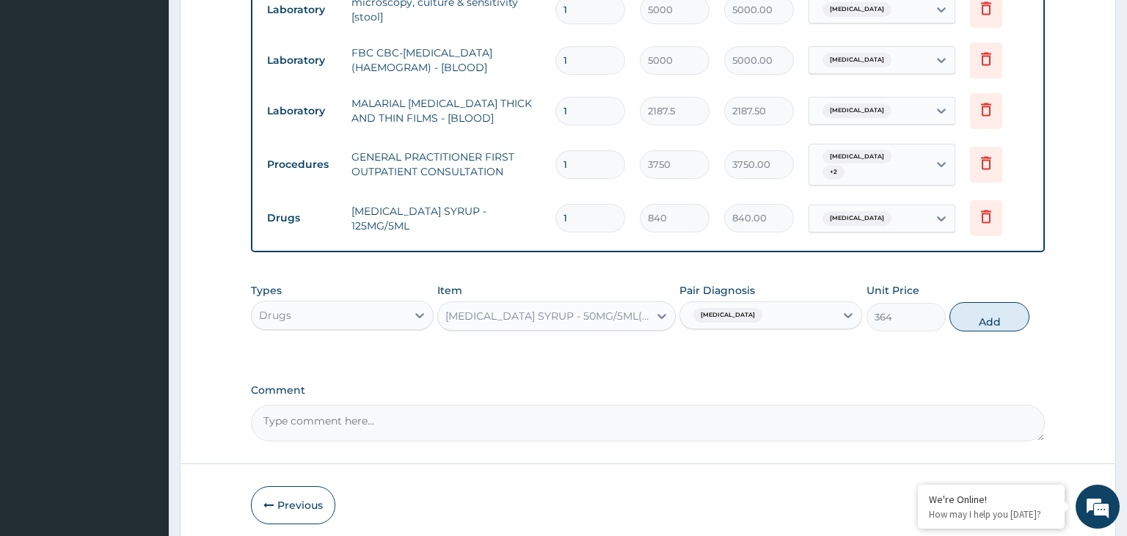
click at [958, 282] on div "Types Drugs Item CHLOROQUINE PHOSPHATE SYRUP - 50MG/5ML(EMZOR) Pair Diagnosis M…" at bounding box center [648, 307] width 795 height 63
click at [974, 321] on button "Add" at bounding box center [988, 316] width 79 height 29
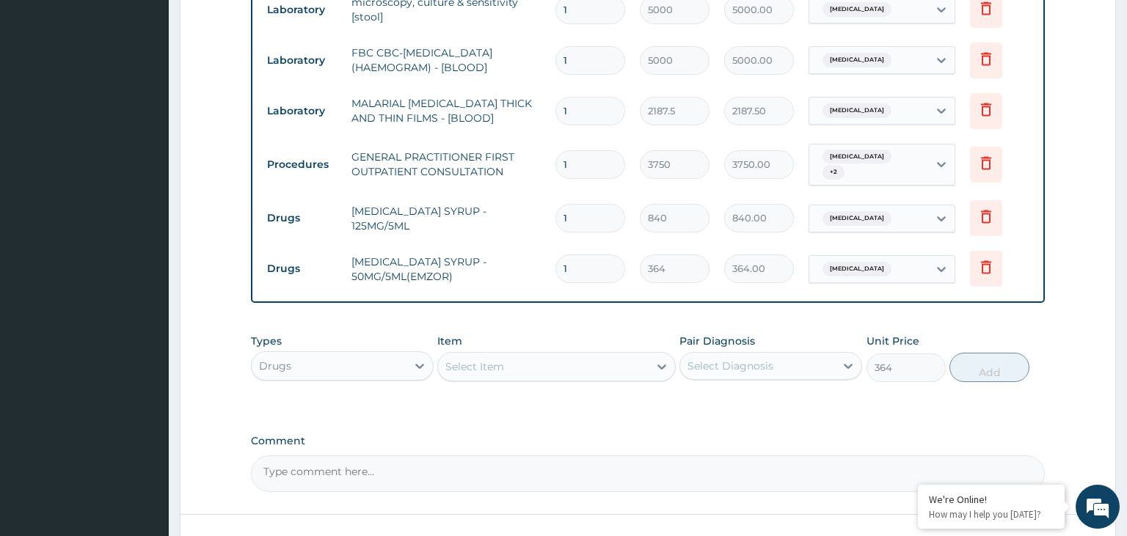
type input "0"
click at [562, 382] on div "Types Drugs Item Select Item Pair Diagnosis Select Diagnosis Unit Price 0 Add" at bounding box center [648, 368] width 795 height 85
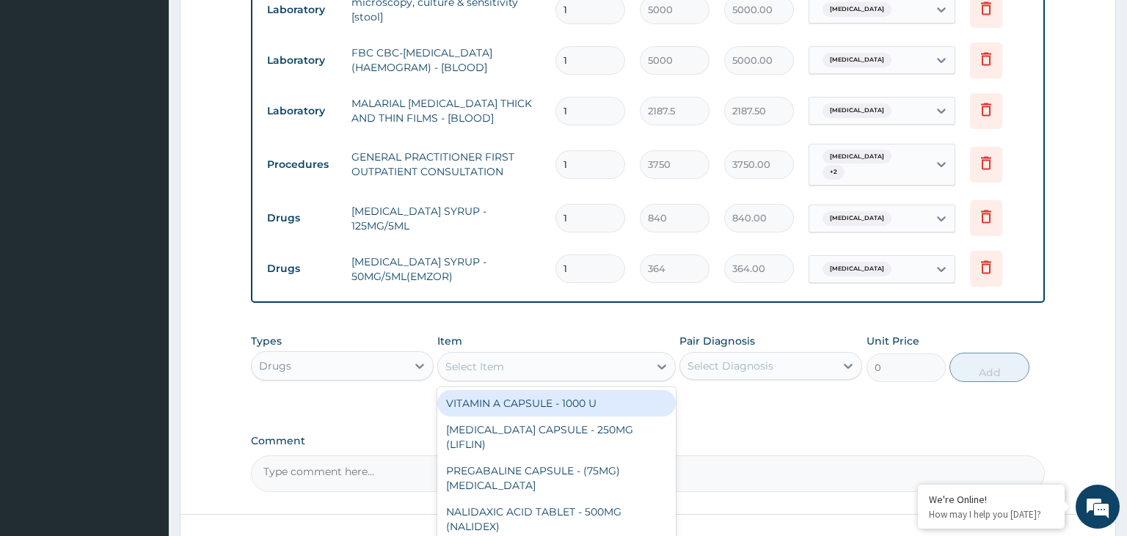
click at [556, 365] on div "Select Item" at bounding box center [543, 366] width 211 height 23
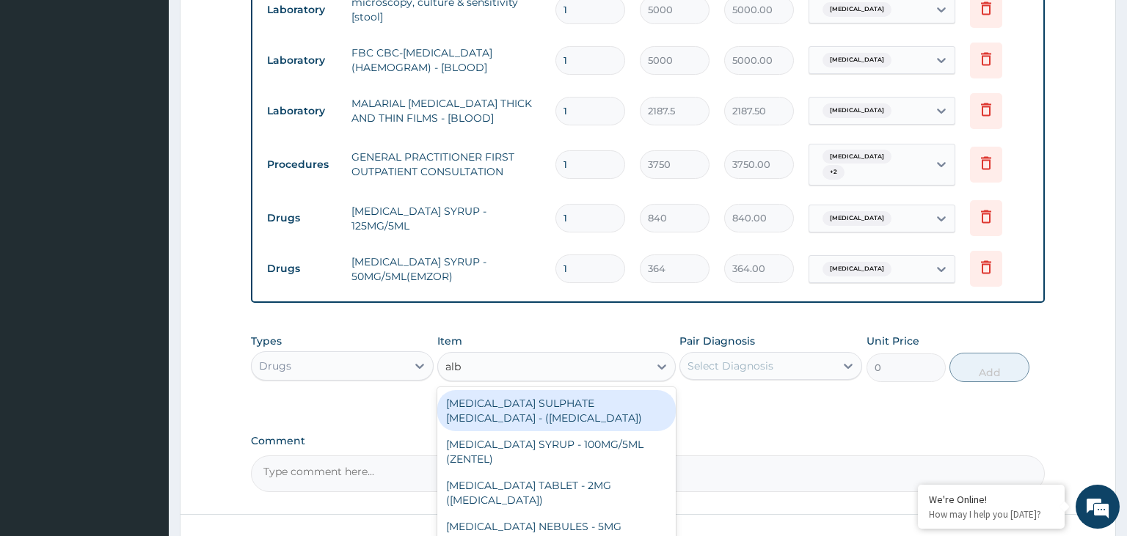
type input "albe"
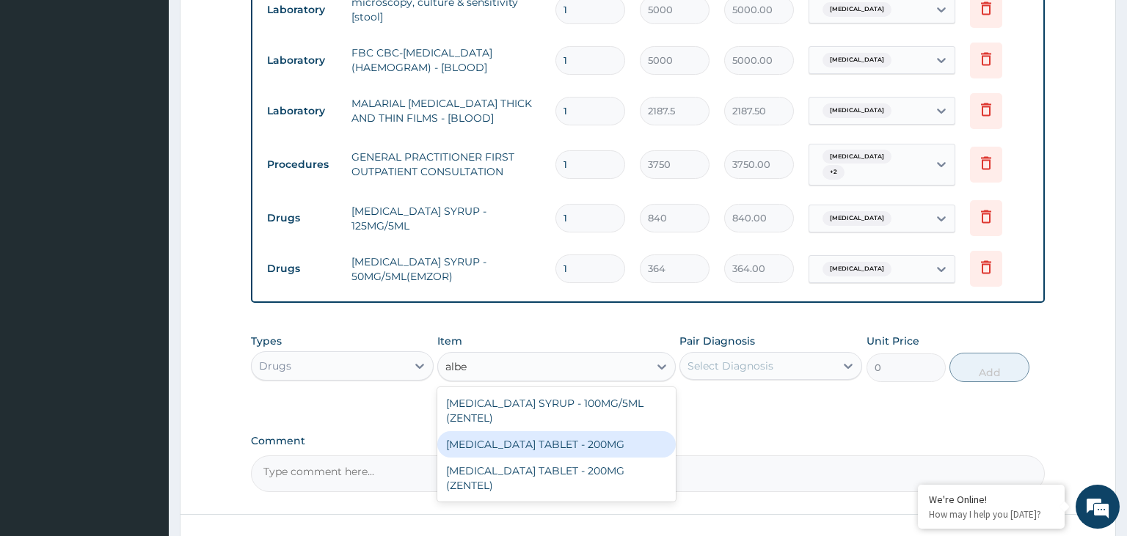
click at [577, 431] on div "[MEDICAL_DATA] TABLET - 200MG" at bounding box center [556, 444] width 238 height 26
type input "280"
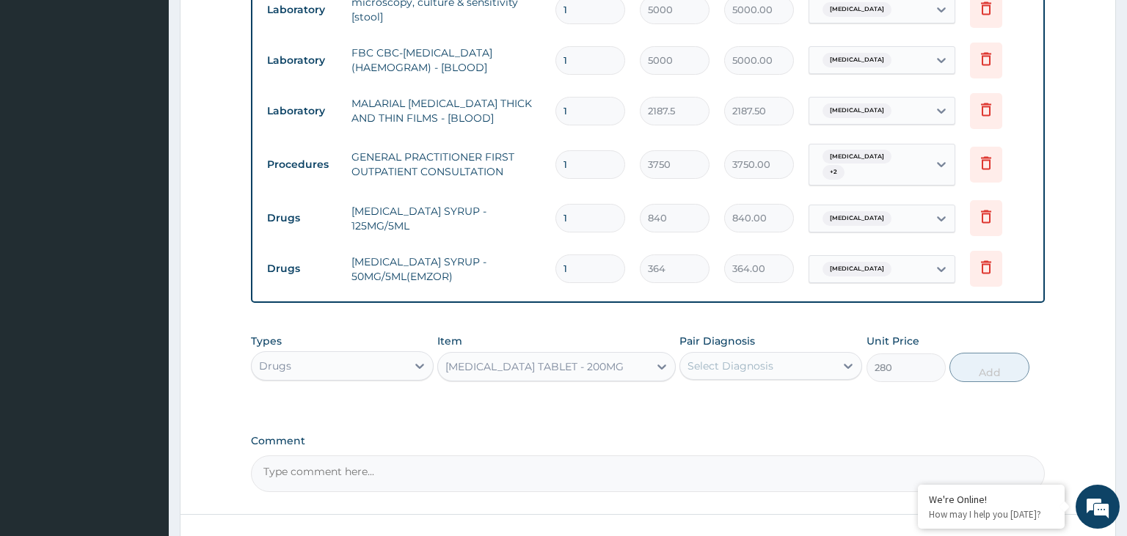
click at [766, 365] on div "Select Diagnosis" at bounding box center [730, 366] width 86 height 15
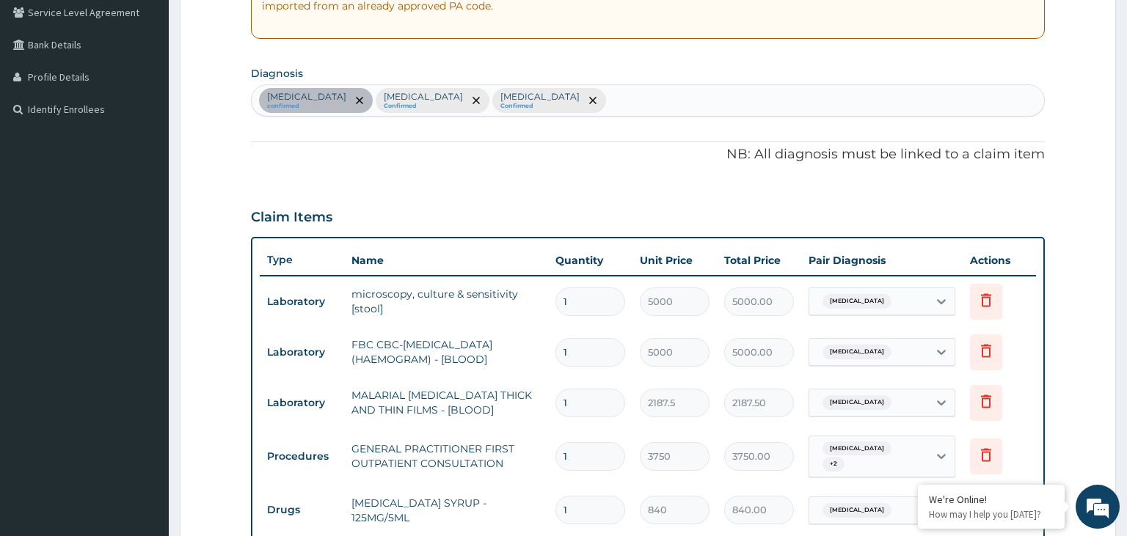
scroll to position [213, 0]
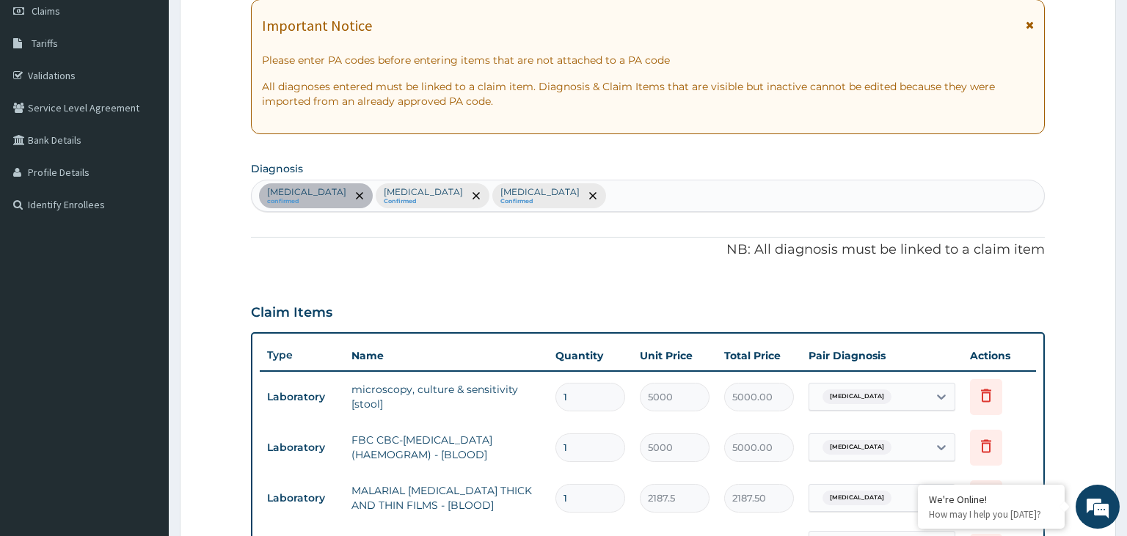
click at [520, 210] on div "[MEDICAL_DATA] confirmed [MEDICAL_DATA] Confirmed [MEDICAL_DATA] Confirmed" at bounding box center [648, 195] width 793 height 31
type input "helm"
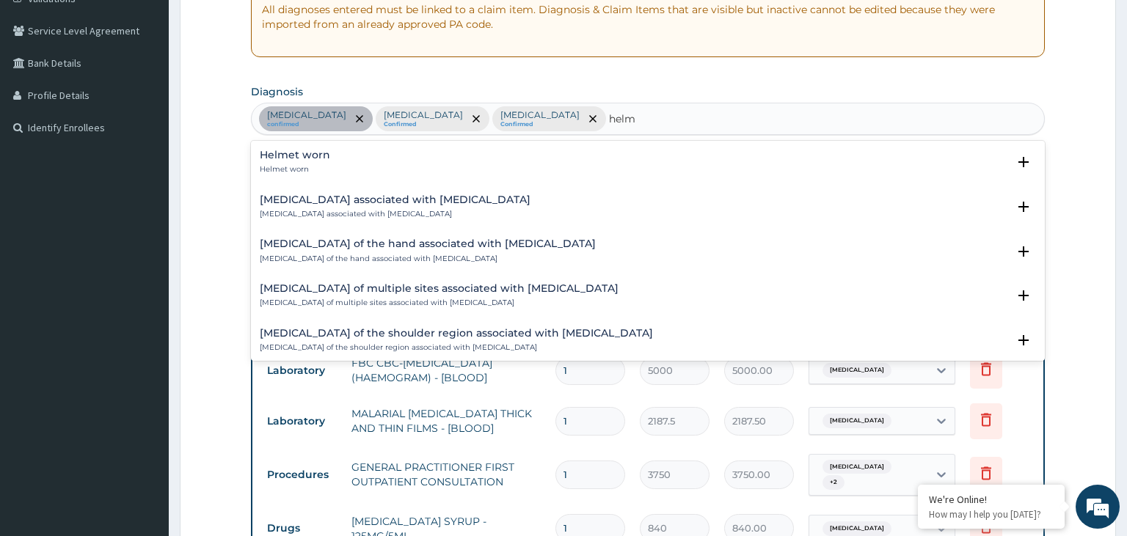
click at [446, 205] on div "Arthropathy associated with helminthiasis Arthropathy associated with helminthi…" at bounding box center [395, 207] width 271 height 26
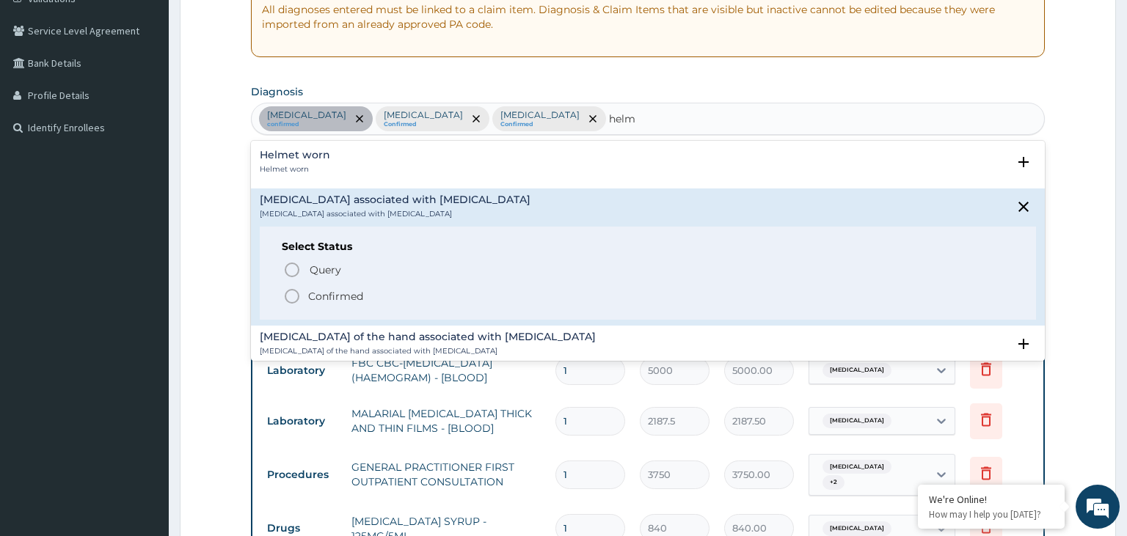
click at [345, 292] on p "Confirmed" at bounding box center [335, 296] width 55 height 15
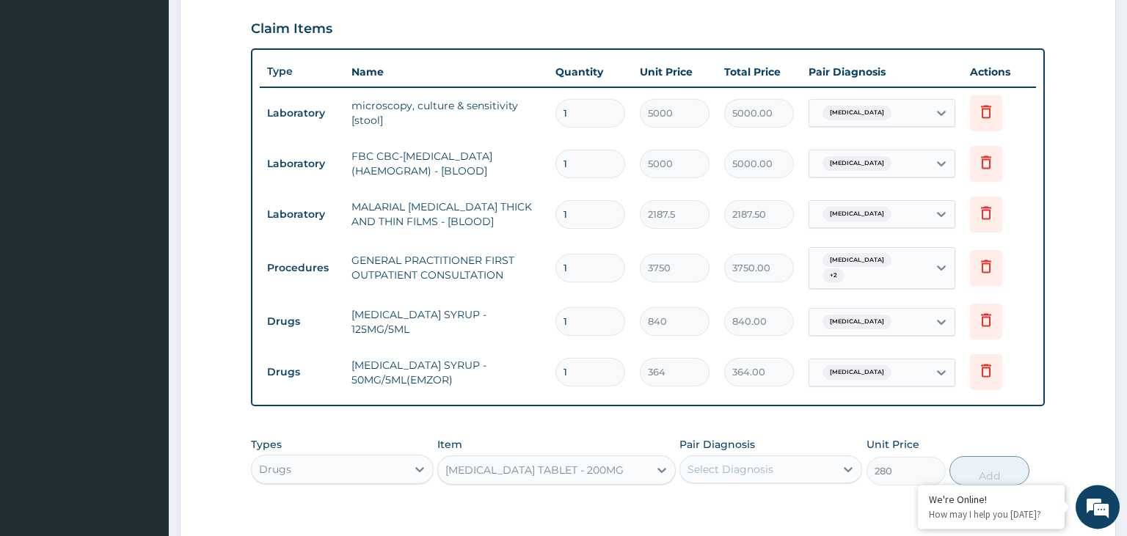
scroll to position [523, 0]
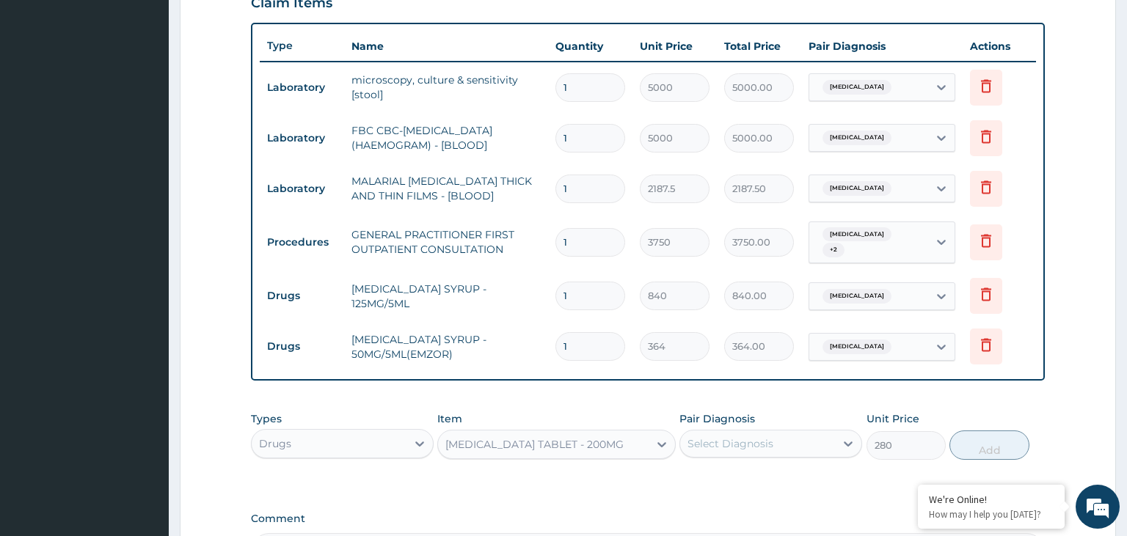
click at [777, 437] on div "Select Diagnosis" at bounding box center [757, 443] width 155 height 23
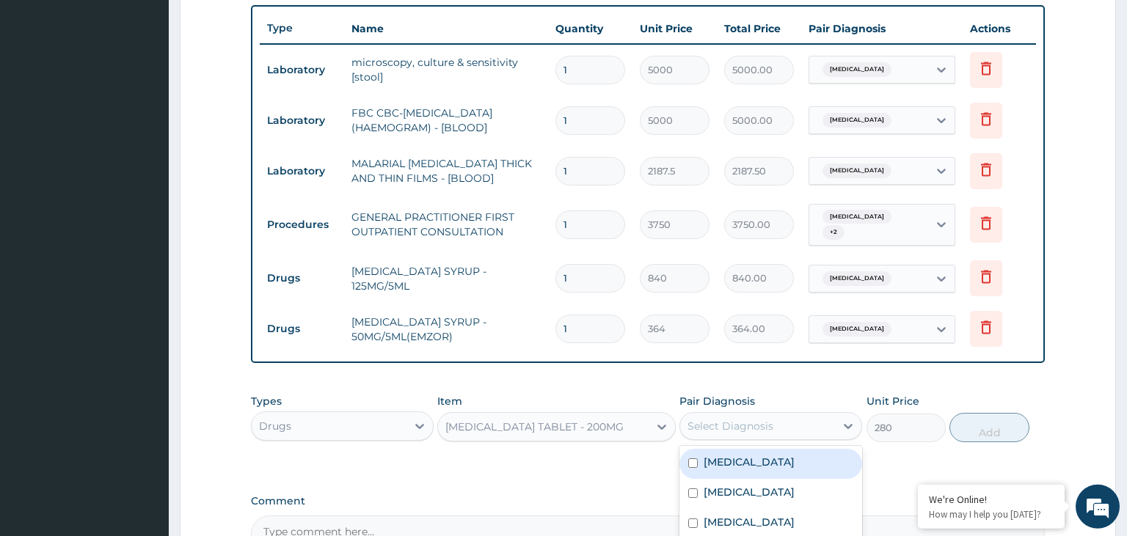
scroll to position [678, 0]
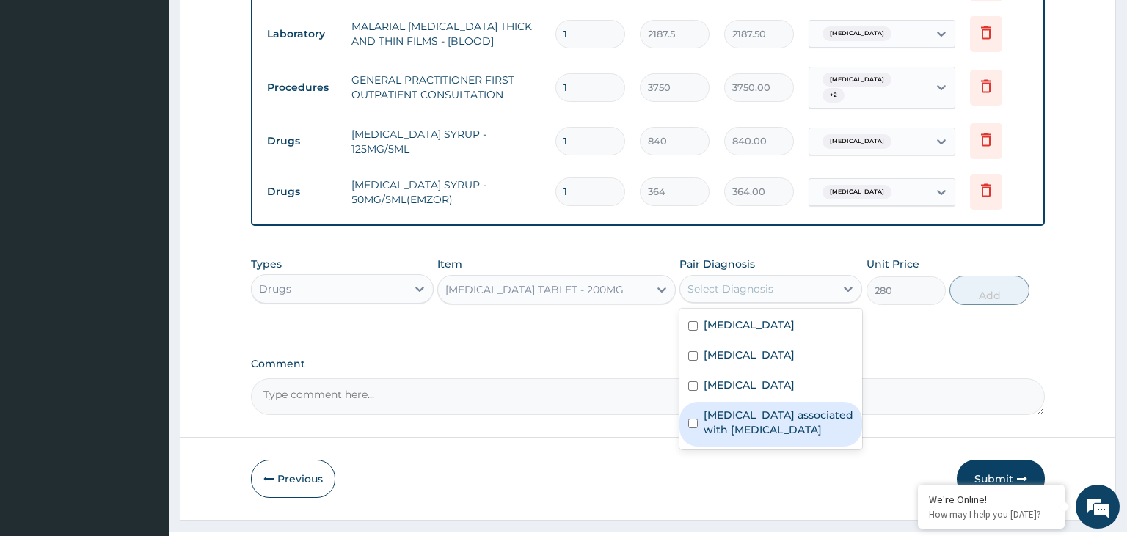
click at [759, 415] on label "Arthropathy associated with helminthiasis" at bounding box center [779, 422] width 150 height 29
checkbox input "true"
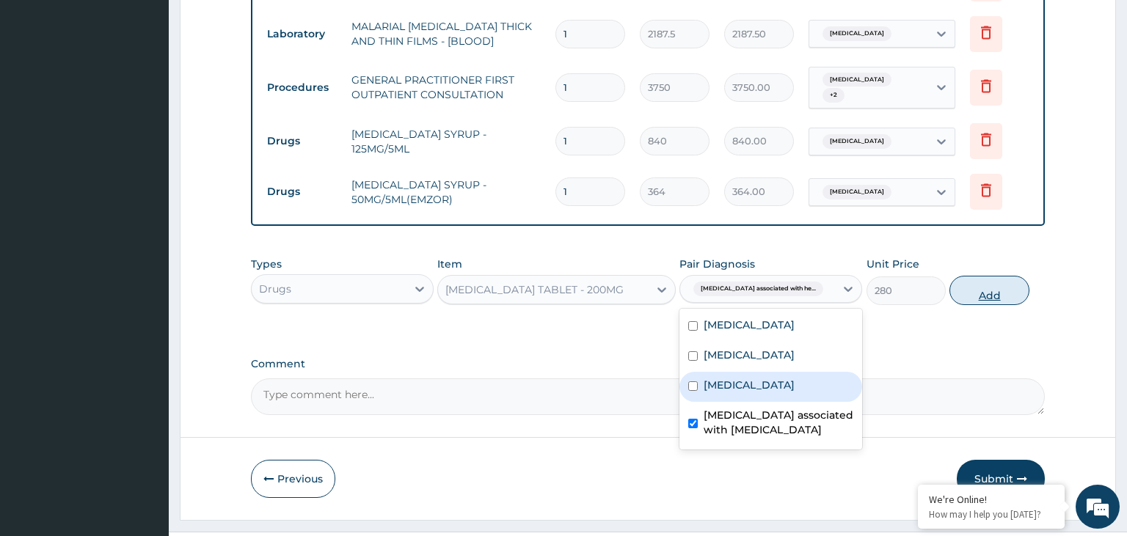
click at [951, 277] on button "Add" at bounding box center [988, 290] width 79 height 29
type input "0"
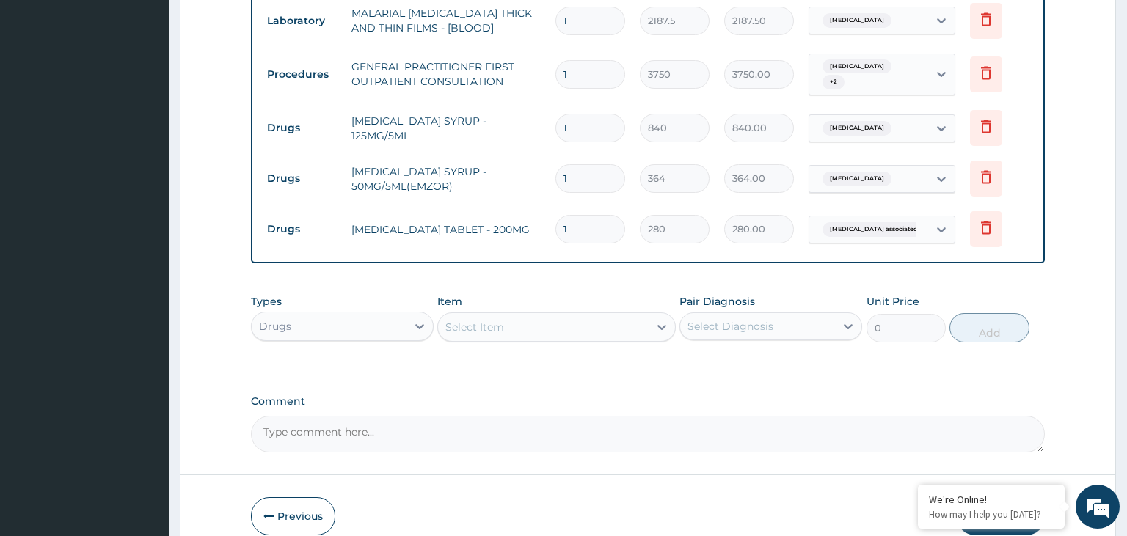
scroll to position [752, 0]
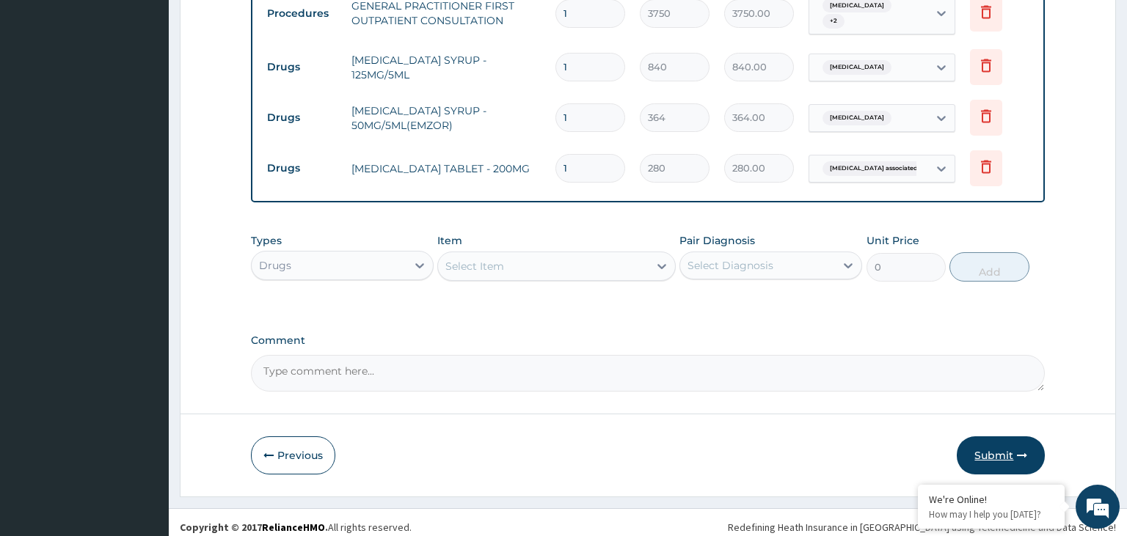
click at [993, 442] on button "Submit" at bounding box center [1001, 456] width 88 height 38
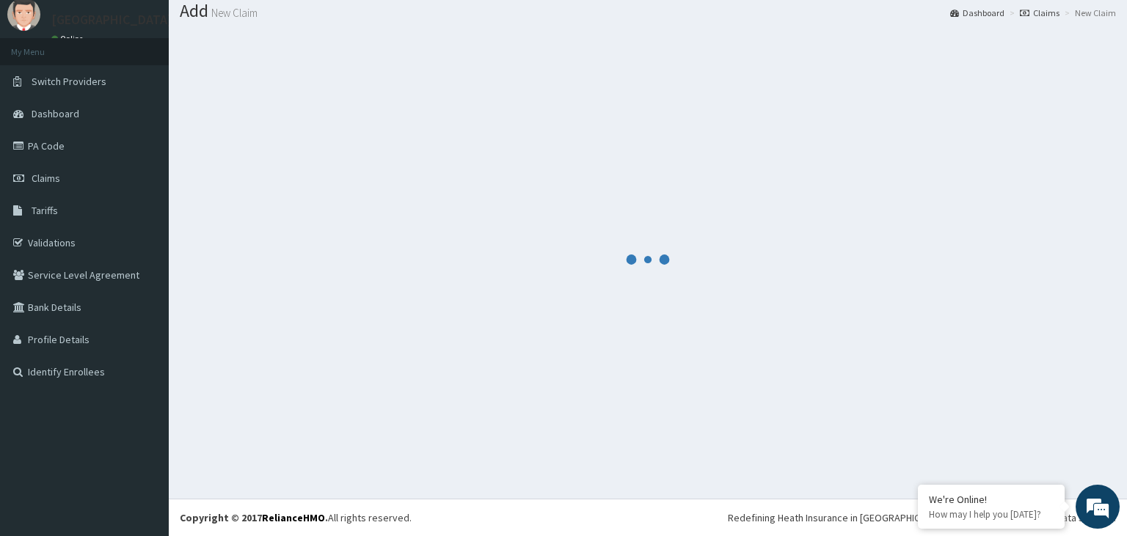
scroll to position [45, 0]
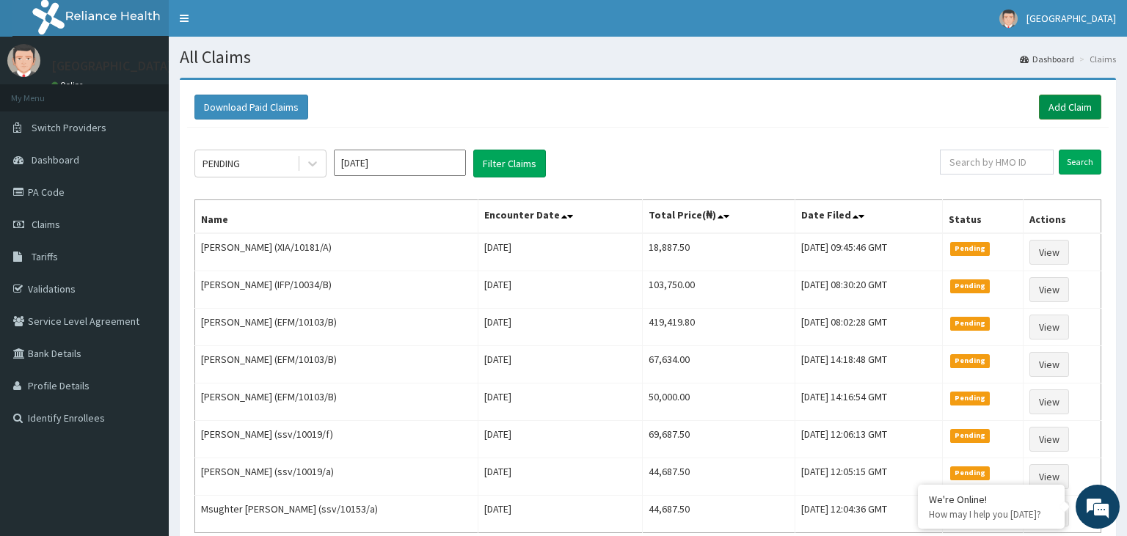
click at [1073, 114] on link "Add Claim" at bounding box center [1070, 107] width 62 height 25
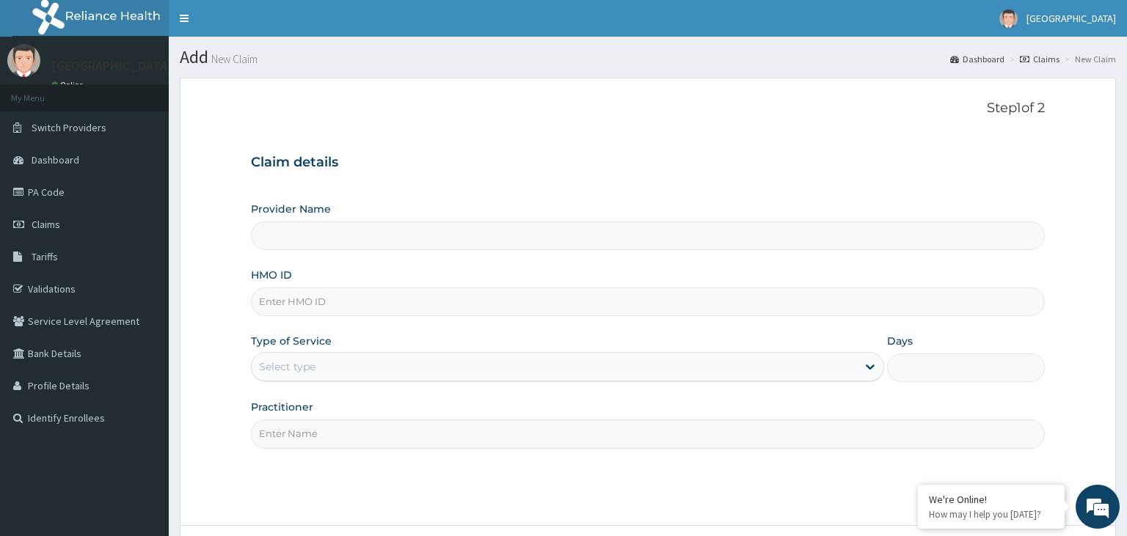
type input "Harmony Hospital-KADUNA"
paste input "NBC/10926/D"
click at [284, 304] on input "NBC/10926/D" at bounding box center [648, 302] width 795 height 29
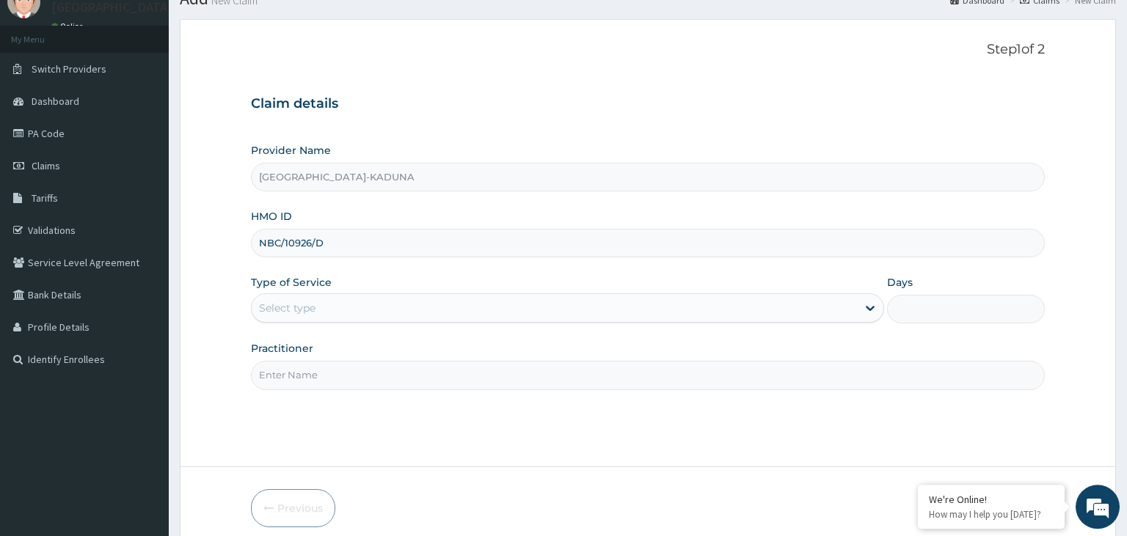
scroll to position [120, 0]
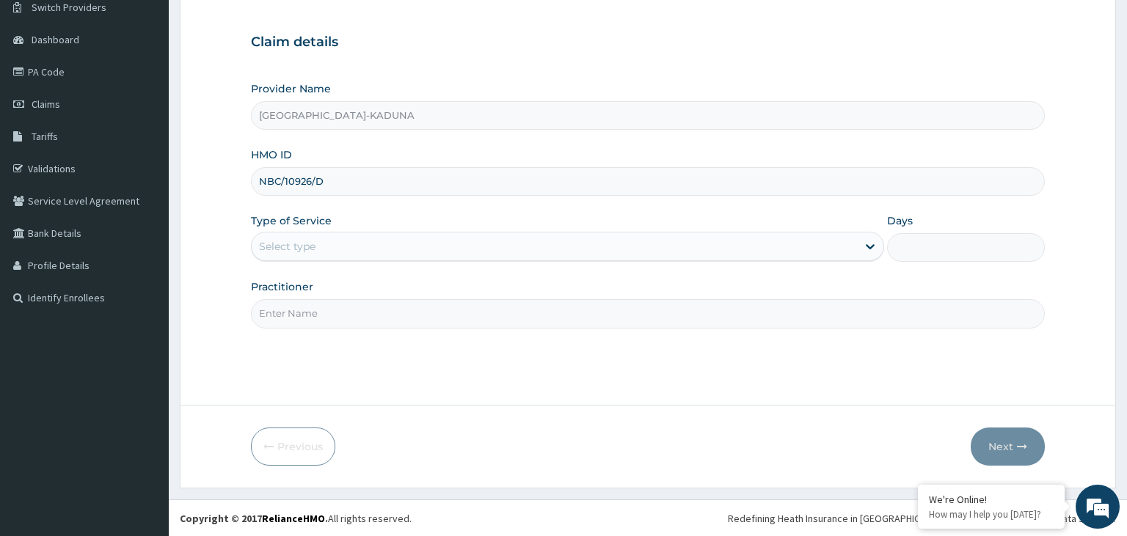
type input "NBC/10926/D"
click at [280, 230] on div "Type of Service Select type" at bounding box center [567, 237] width 633 height 48
click at [299, 245] on div "Select type" at bounding box center [287, 246] width 56 height 15
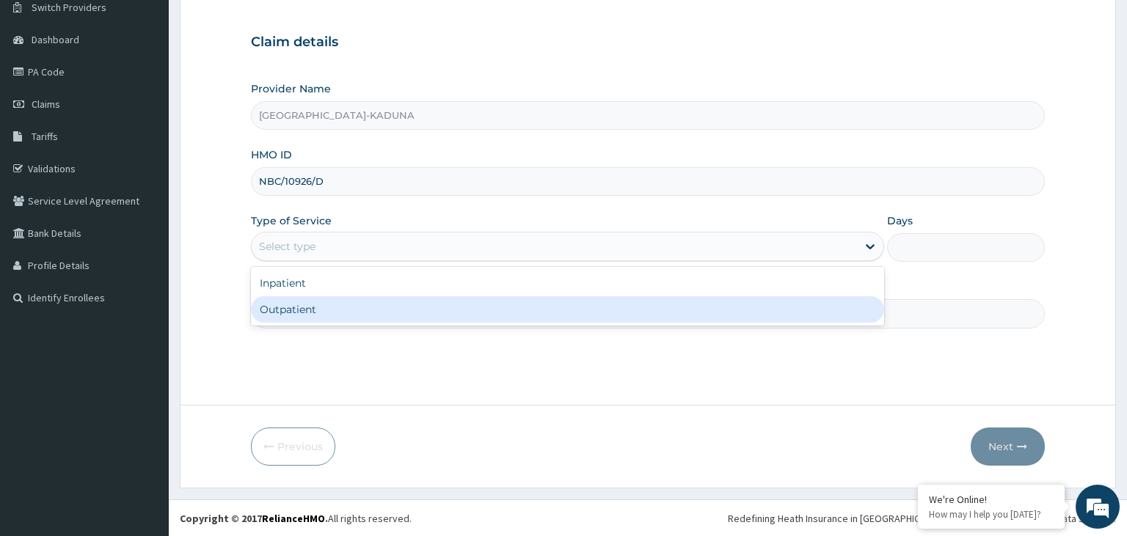
click at [295, 305] on div "Outpatient" at bounding box center [567, 309] width 633 height 26
type input "1"
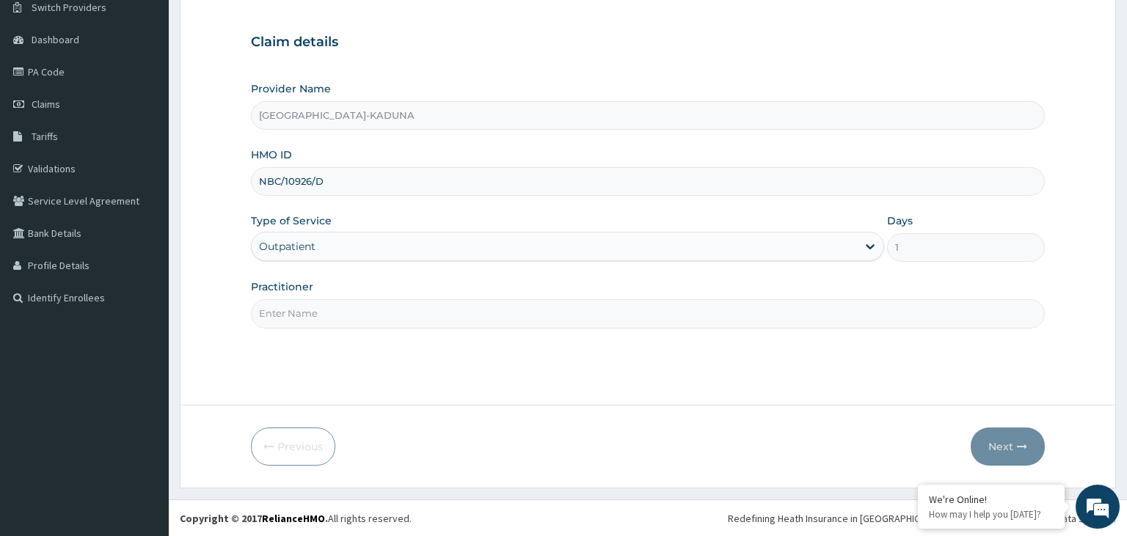
click at [326, 327] on div "Step 1 of 2 Claim details Provider Name Harmony Hospital-KADUNA HMO ID NBC/1092…" at bounding box center [648, 181] width 795 height 402
click at [325, 315] on input "Practitioner" at bounding box center [648, 313] width 795 height 29
type input "gp"
click at [1040, 436] on button "Next" at bounding box center [1008, 447] width 74 height 38
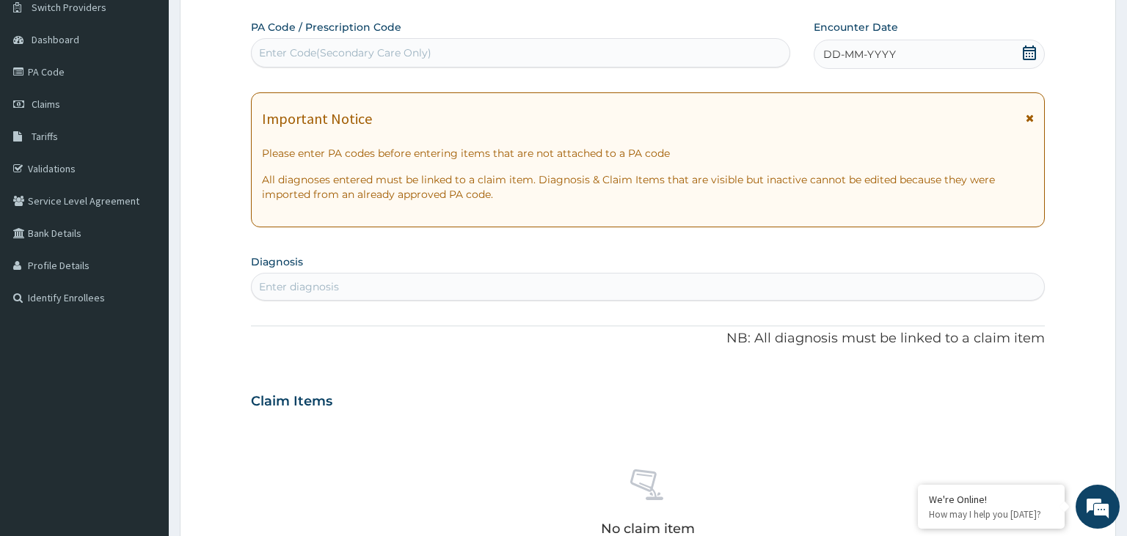
click at [1023, 55] on icon at bounding box center [1029, 52] width 13 height 15
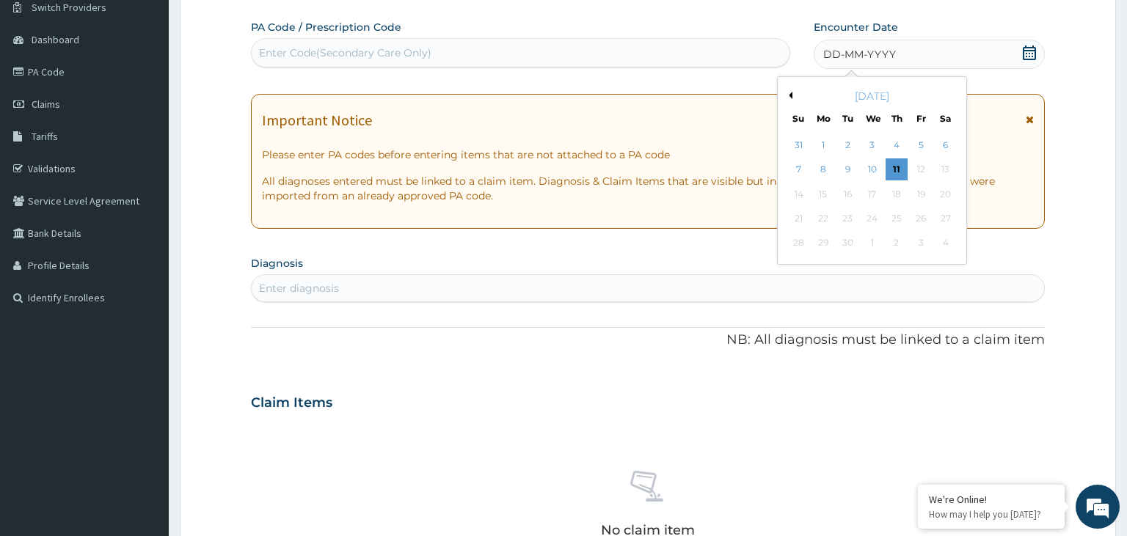
click at [832, 169] on div "8" at bounding box center [823, 170] width 22 height 22
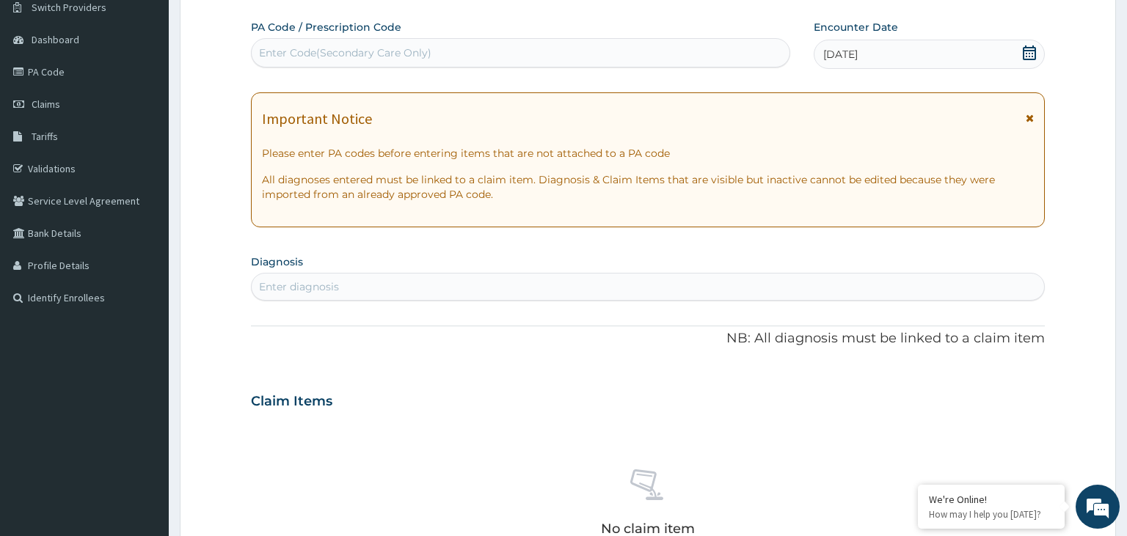
click at [460, 289] on div "Enter diagnosis" at bounding box center [648, 286] width 793 height 23
type input "malaria"
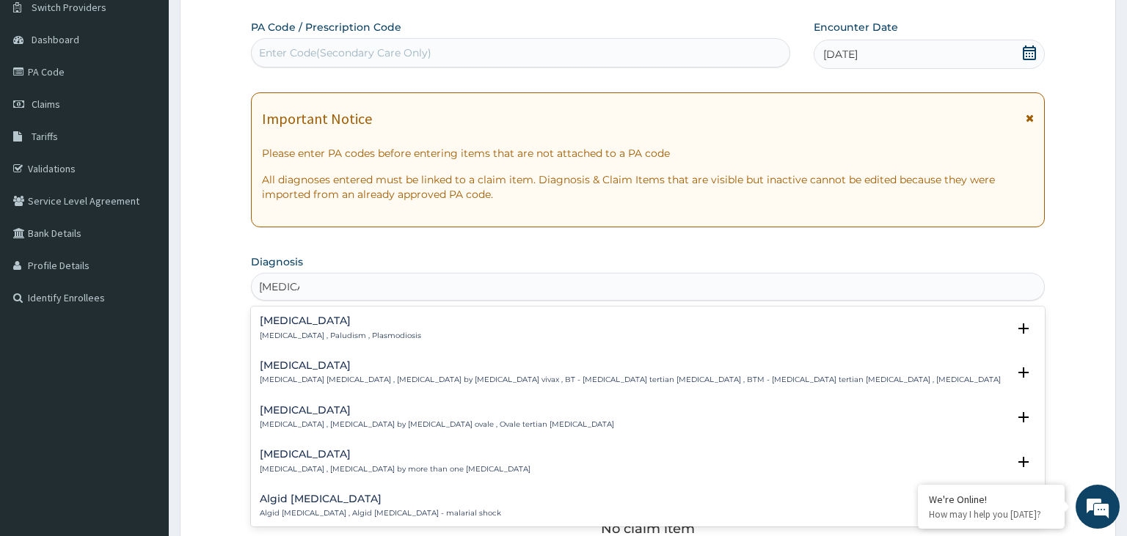
click at [346, 319] on h4 "Malaria" at bounding box center [340, 320] width 161 height 11
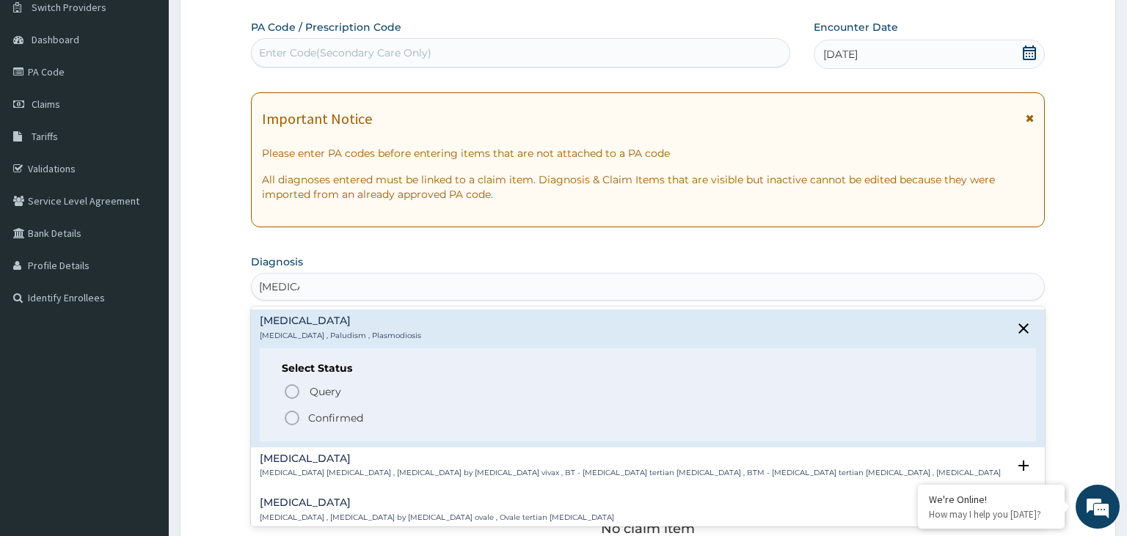
click at [310, 415] on p "Confirmed" at bounding box center [335, 418] width 55 height 15
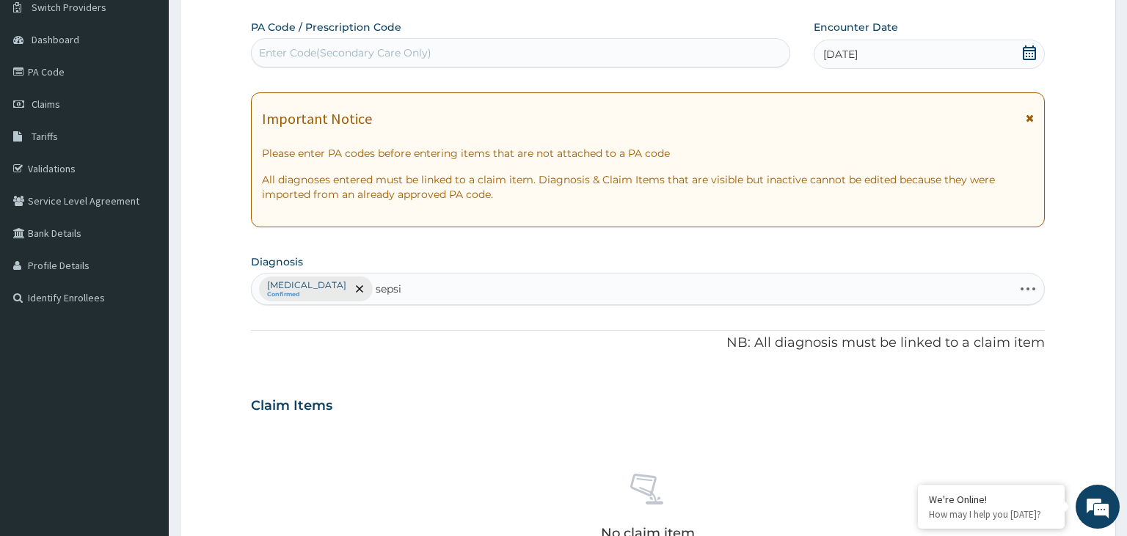
type input "sepsis"
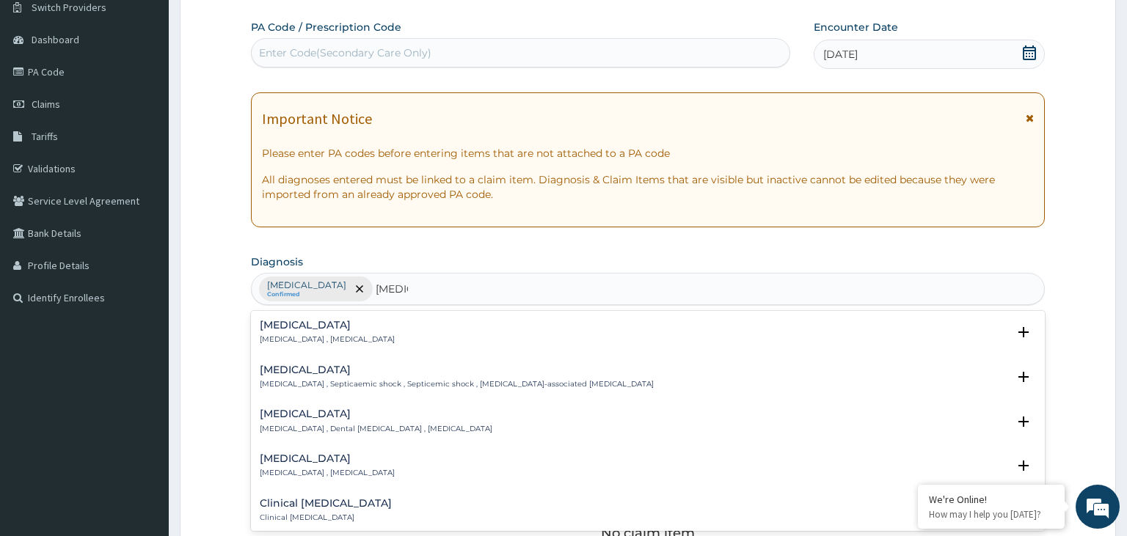
click at [313, 338] on p "Systemic infection , Sepsis" at bounding box center [327, 340] width 135 height 10
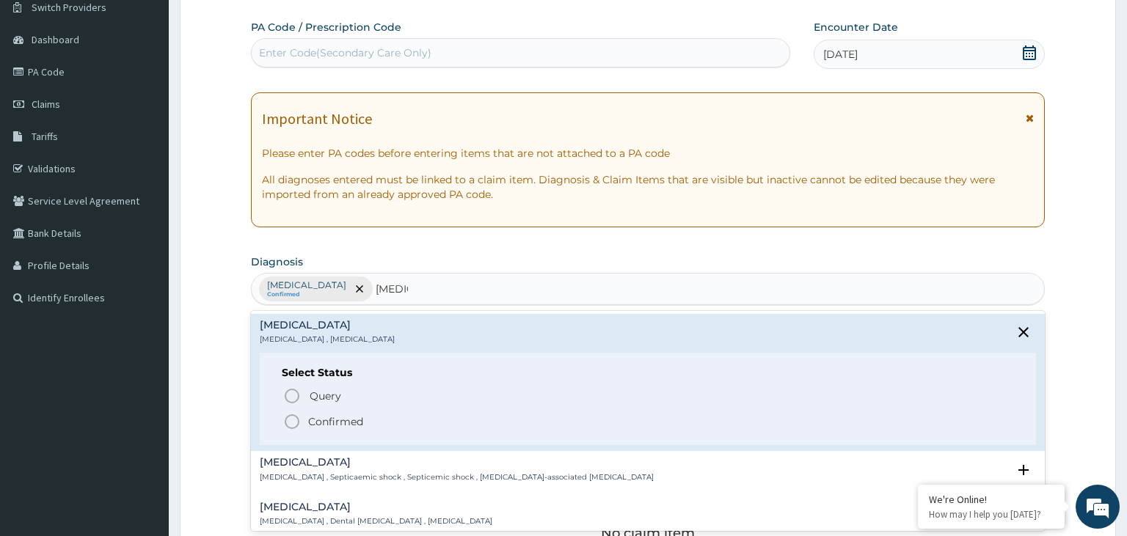
click at [328, 427] on p "Confirmed" at bounding box center [335, 422] width 55 height 15
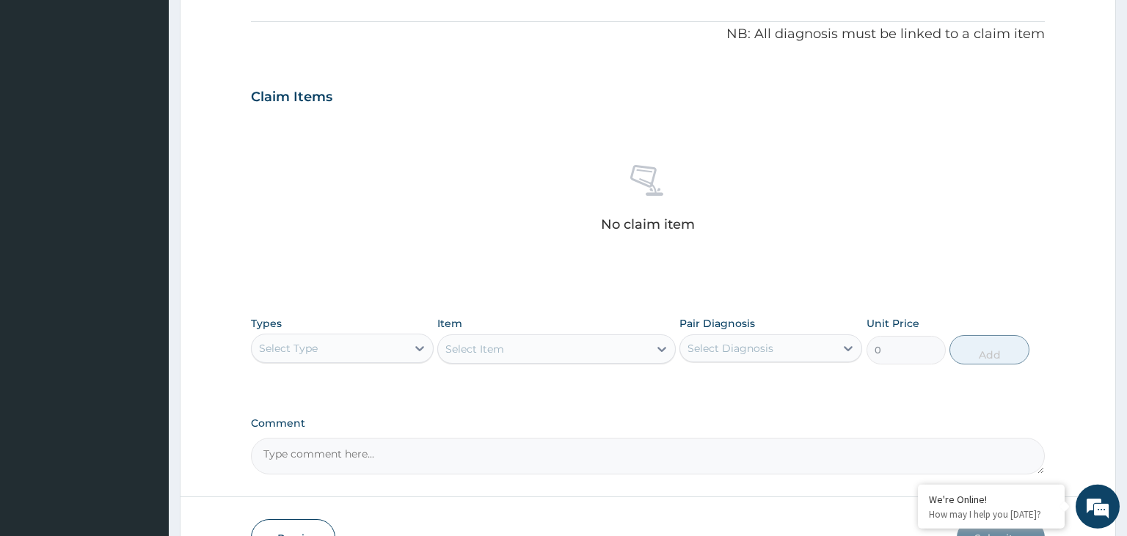
scroll to position [430, 0]
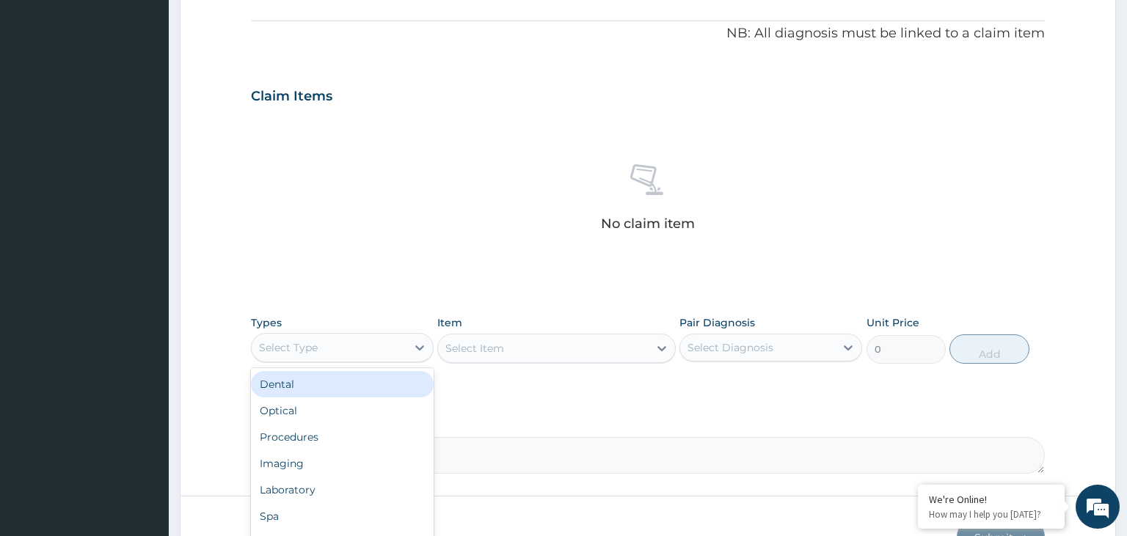
click at [394, 343] on div "Select Type" at bounding box center [329, 347] width 155 height 23
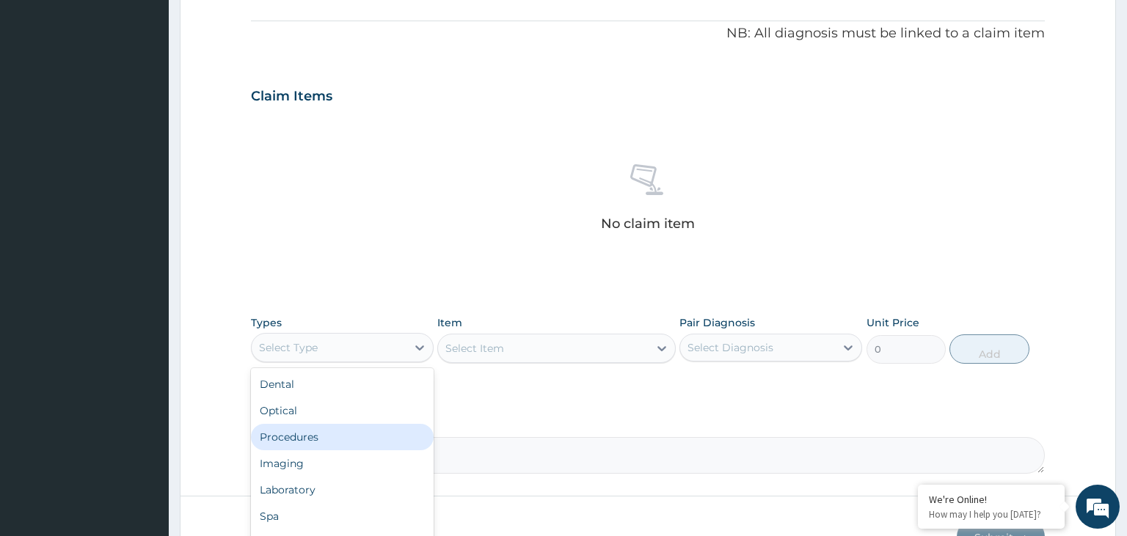
drag, startPoint x: 312, startPoint y: 452, endPoint x: 312, endPoint y: 442, distance: 9.5
click at [312, 442] on div "Dental Optical Procedures Imaging Laboratory Spa Drugs Immunizations Others Gym" at bounding box center [342, 478] width 183 height 220
click at [338, 430] on div "Procedures" at bounding box center [342, 437] width 183 height 26
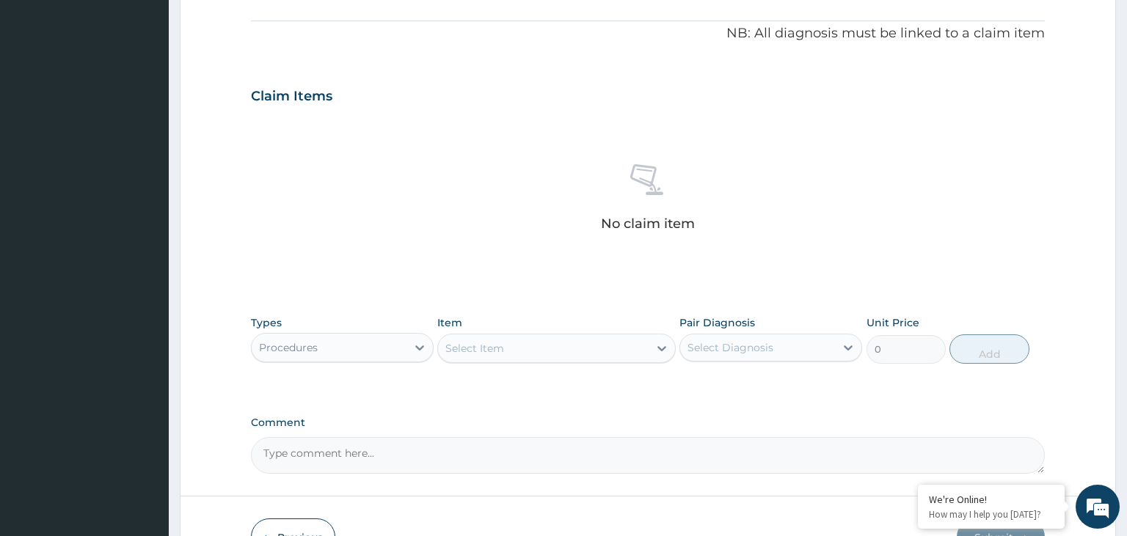
drag, startPoint x: 552, startPoint y: 304, endPoint x: 552, endPoint y: 333, distance: 29.3
click at [552, 310] on div "PA Code / Prescription Code Enter Code(Secondary Care Only) Encounter Date 08-0…" at bounding box center [648, 92] width 795 height 764
click at [550, 345] on div "Select Item" at bounding box center [543, 348] width 211 height 23
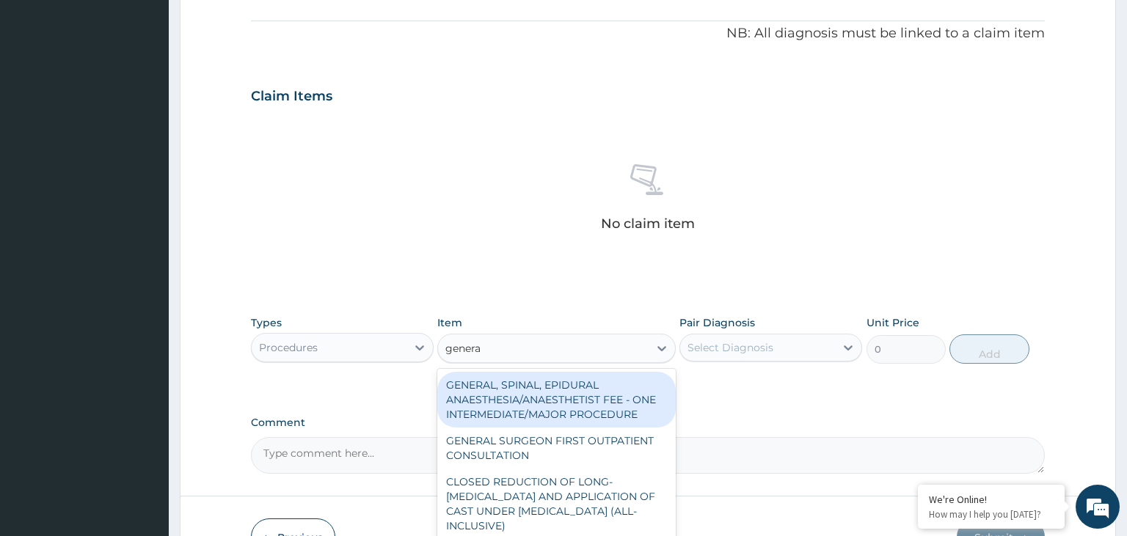
type input "general"
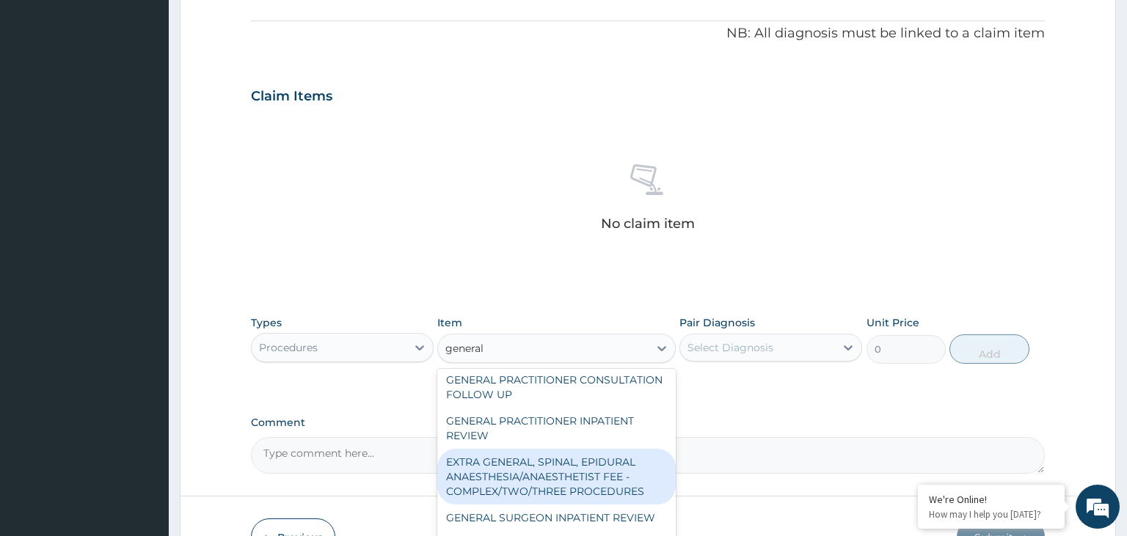
scroll to position [308, 0]
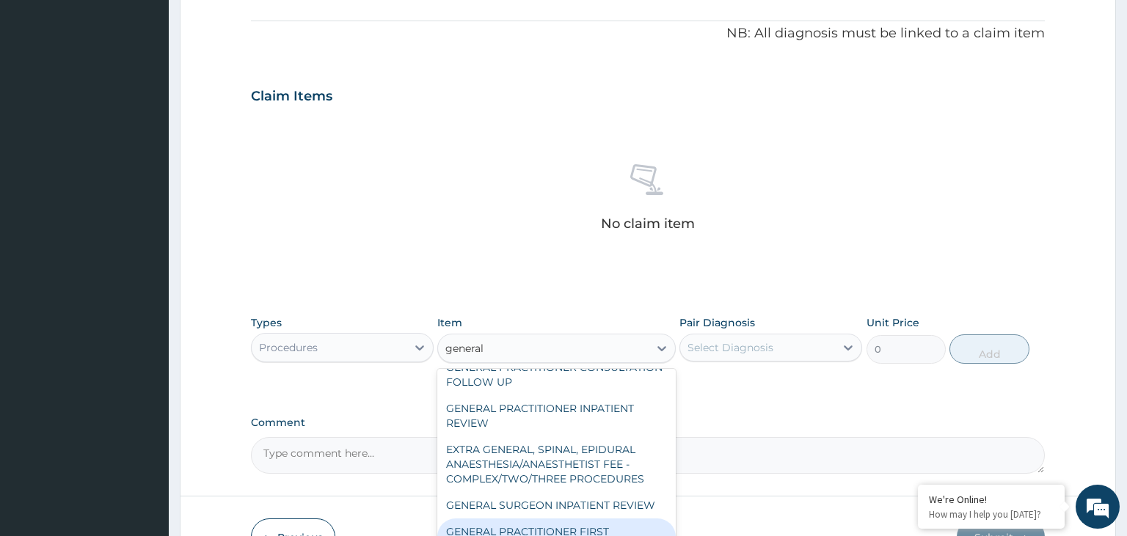
click at [591, 520] on div "GENERAL PRACTITIONER FIRST OUTPATIENT CONSULTATION" at bounding box center [556, 539] width 238 height 41
type input "3750"
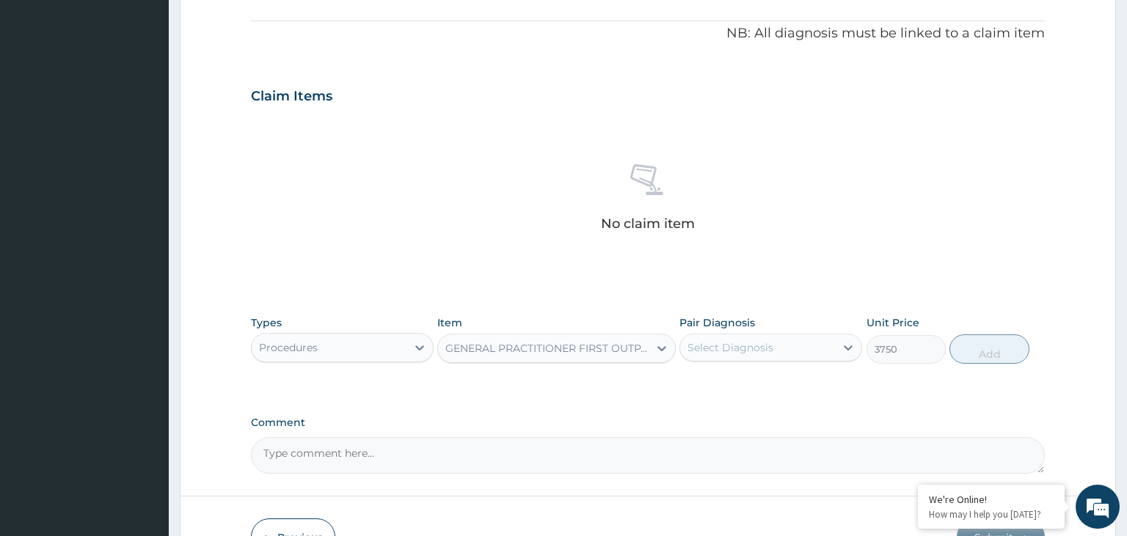
click at [740, 345] on div "Select Diagnosis" at bounding box center [730, 347] width 86 height 15
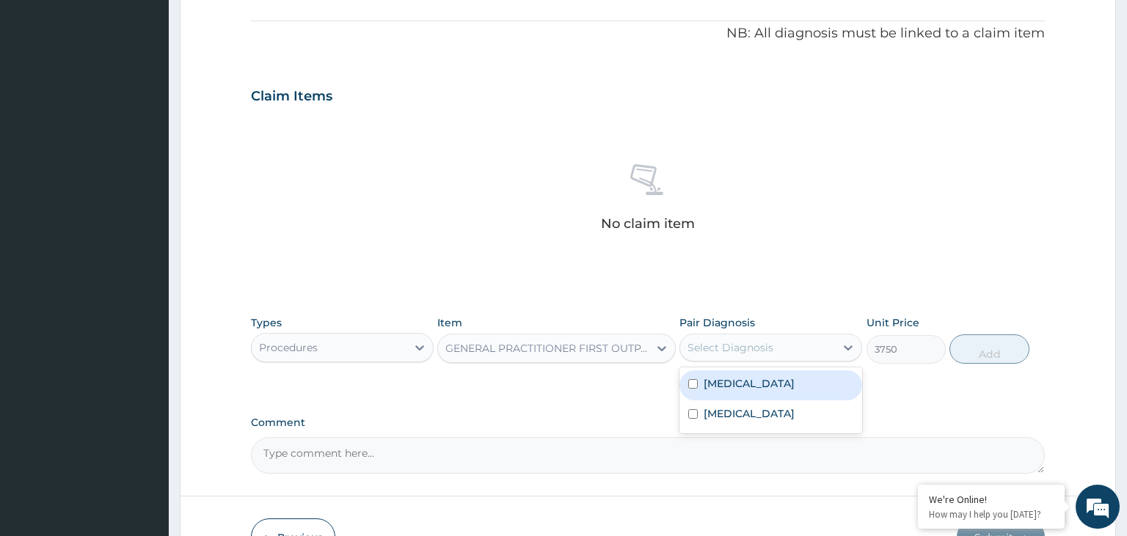
click at [731, 393] on div "Malaria" at bounding box center [770, 386] width 183 height 30
checkbox input "true"
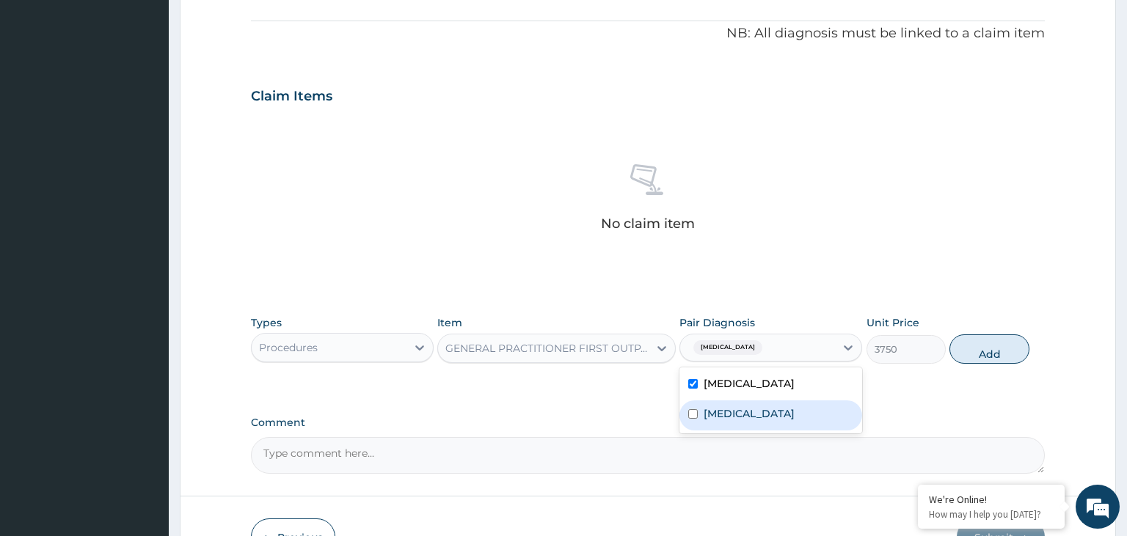
click at [731, 407] on label "Sepsis" at bounding box center [749, 413] width 91 height 15
checkbox input "true"
click at [989, 339] on button "Add" at bounding box center [988, 349] width 79 height 29
type input "0"
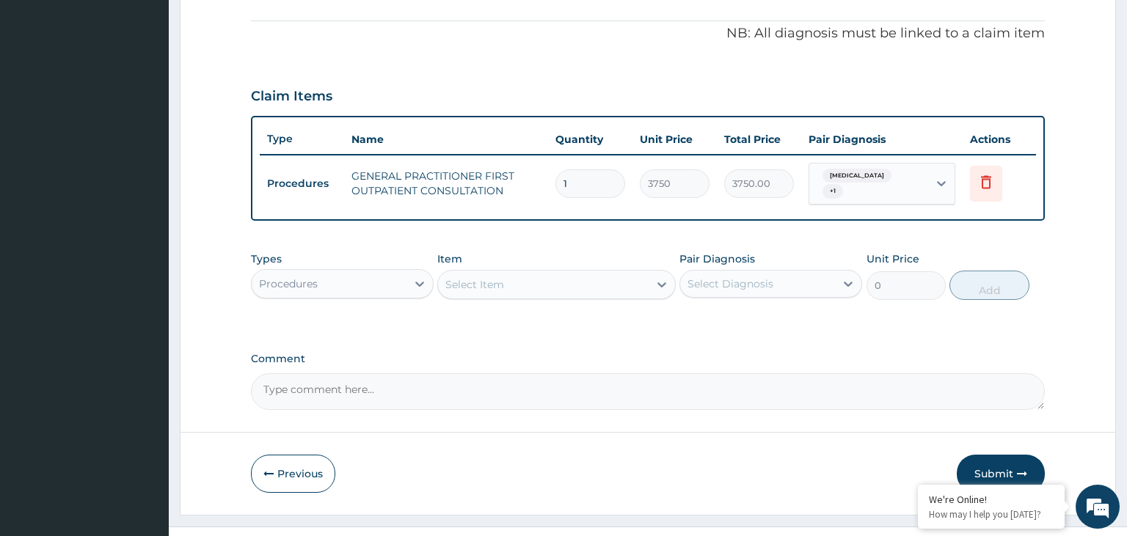
click at [490, 287] on div "Select Item" at bounding box center [543, 284] width 211 height 23
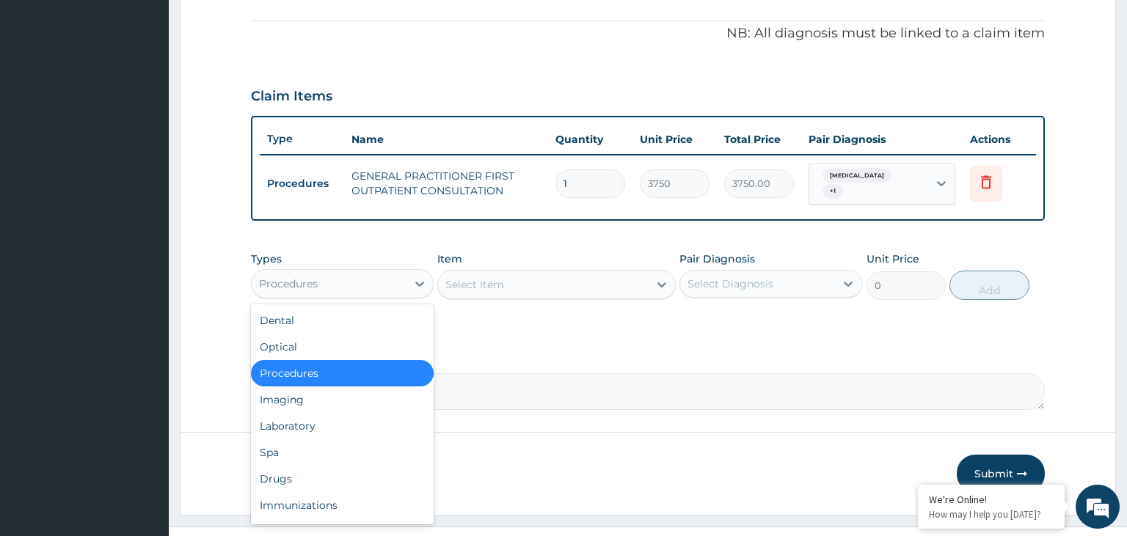
click at [320, 275] on div "Procedures" at bounding box center [329, 283] width 155 height 23
click at [318, 421] on div "Laboratory" at bounding box center [342, 426] width 183 height 26
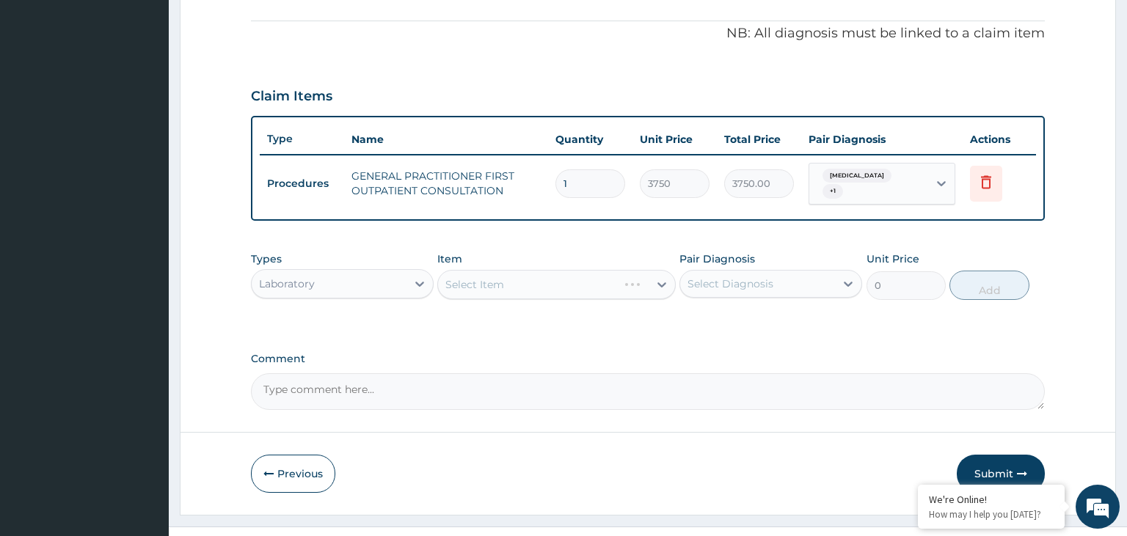
click at [494, 279] on div "Select Item" at bounding box center [556, 284] width 238 height 29
click at [418, 283] on div at bounding box center [419, 284] width 26 height 26
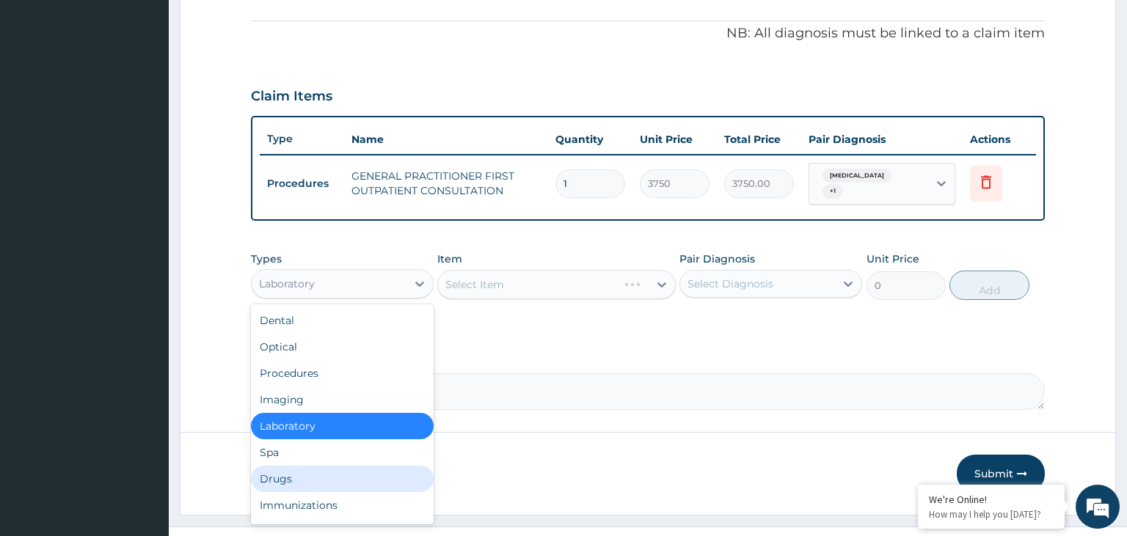
click at [325, 466] on div "Drugs" at bounding box center [342, 479] width 183 height 26
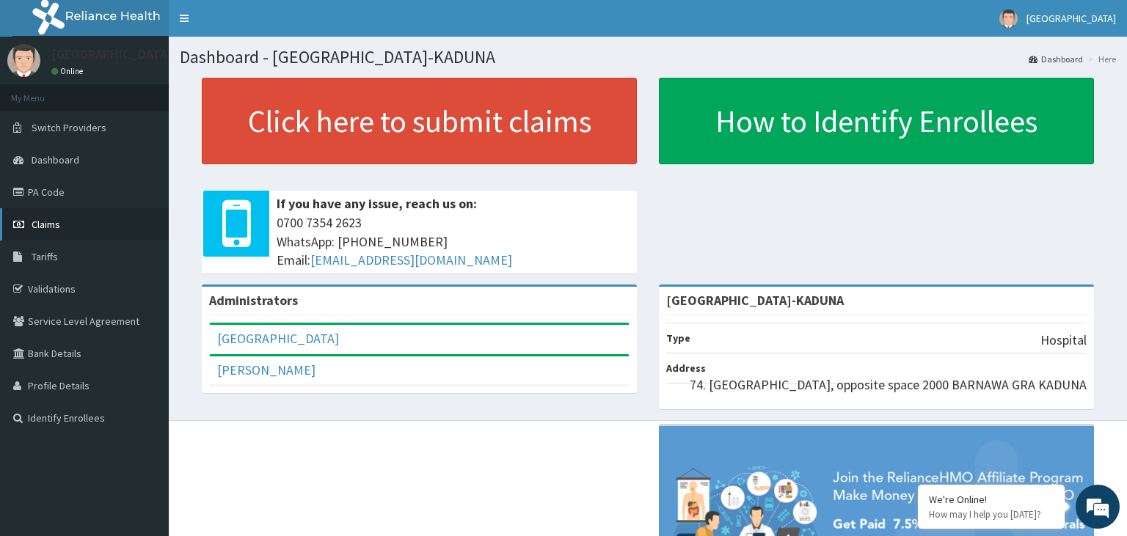
click at [57, 236] on link "Claims" at bounding box center [84, 224] width 169 height 32
click at [54, 222] on span "Claims" at bounding box center [46, 224] width 29 height 13
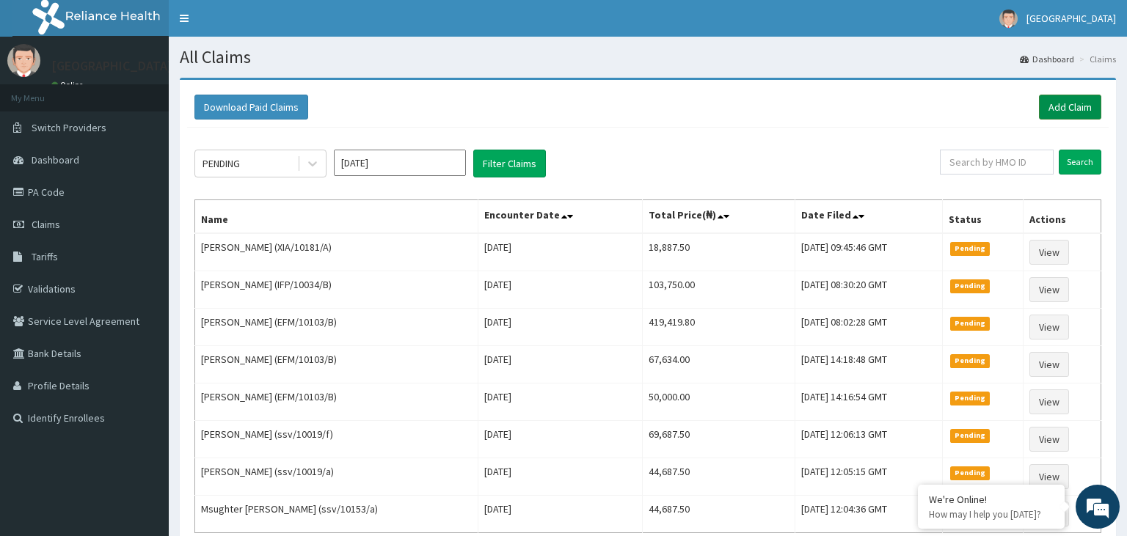
click at [1070, 96] on link "Add Claim" at bounding box center [1070, 107] width 62 height 25
click at [322, 173] on div at bounding box center [312, 163] width 26 height 26
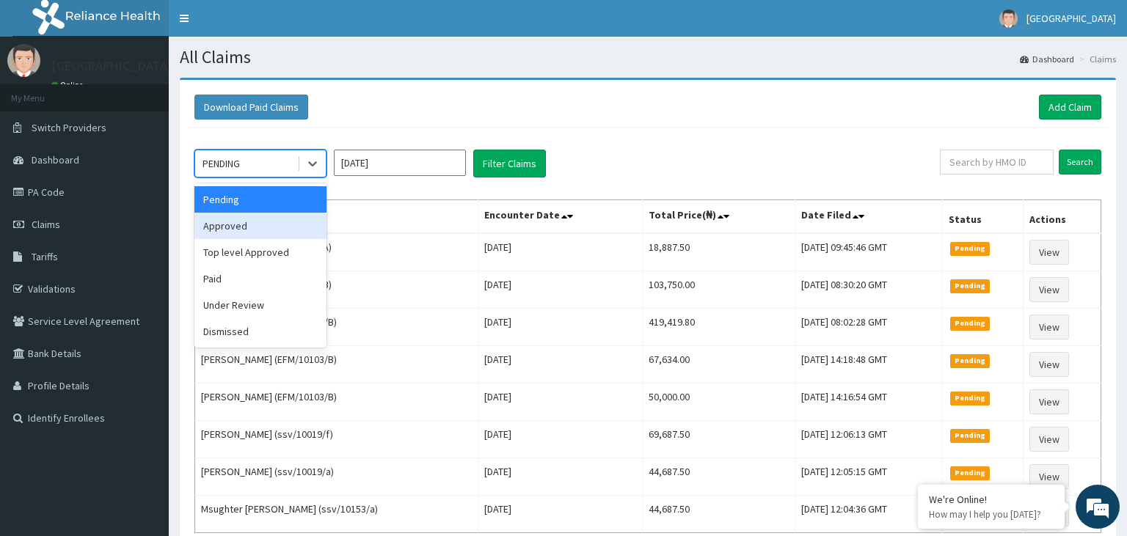
click at [256, 233] on div "Approved" at bounding box center [260, 226] width 132 height 26
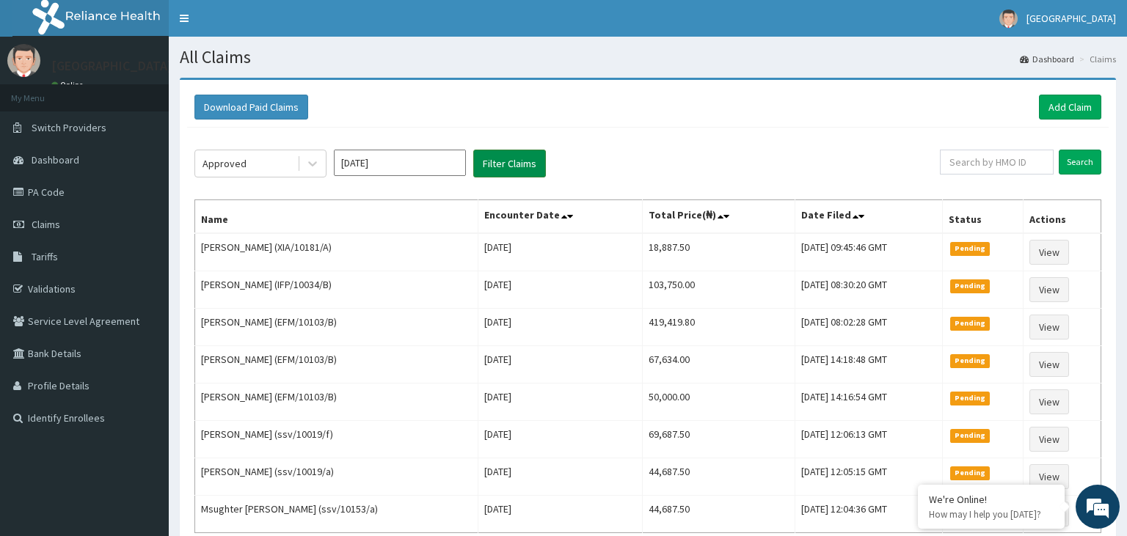
click at [503, 174] on button "Filter Claims" at bounding box center [509, 164] width 73 height 28
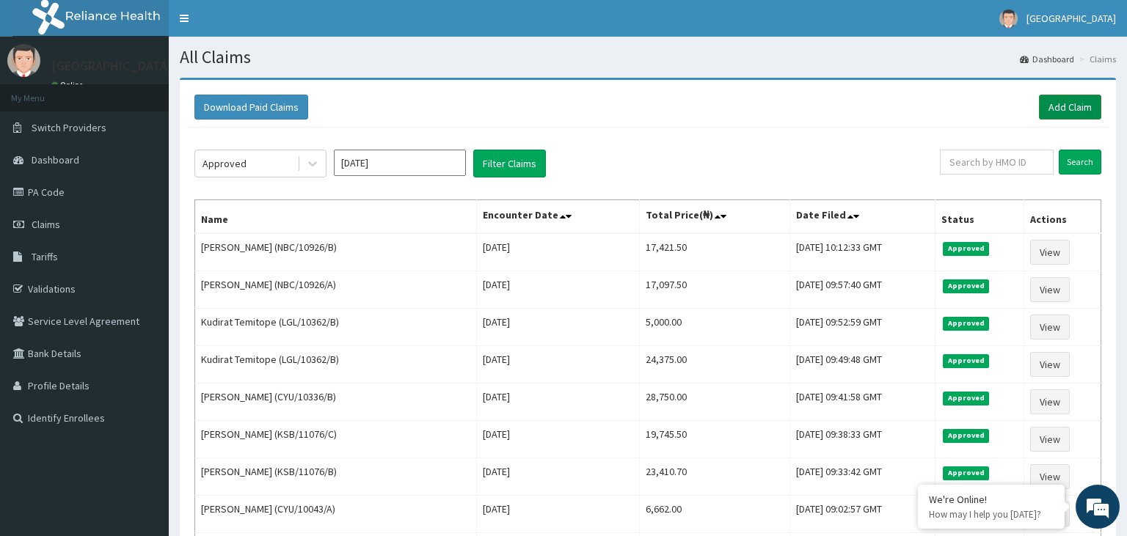
click at [1052, 108] on link "Add Claim" at bounding box center [1070, 107] width 62 height 25
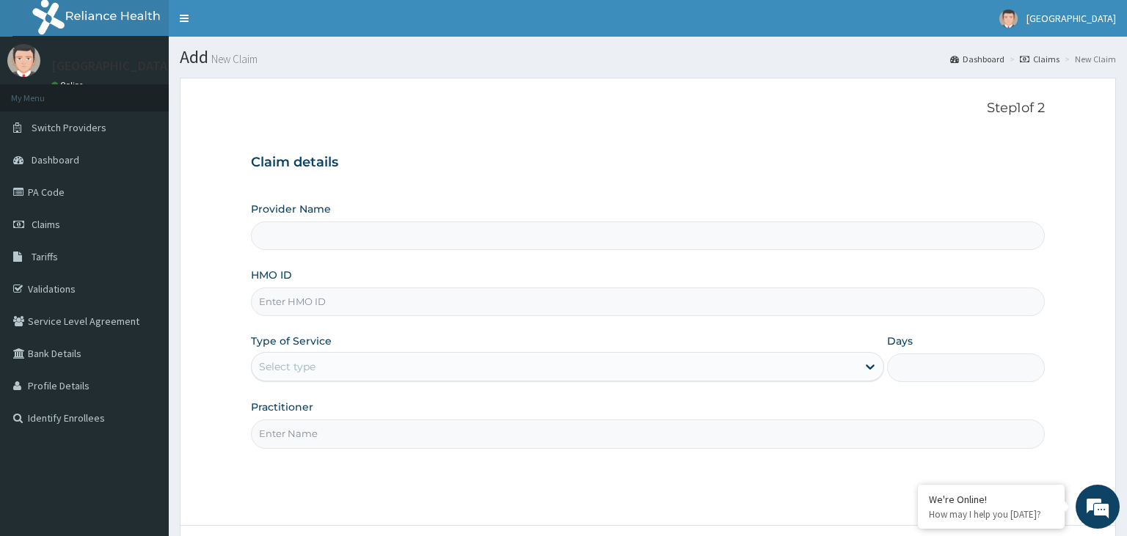
type input "[GEOGRAPHIC_DATA]-KADUNA"
click at [282, 309] on input "NBC/10926/D" at bounding box center [648, 302] width 795 height 29
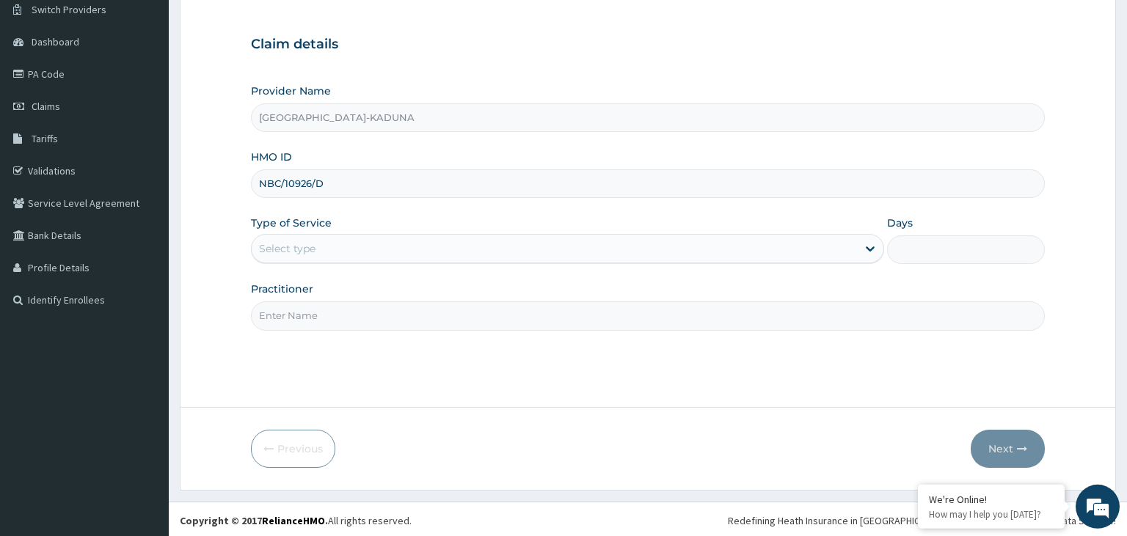
scroll to position [120, 0]
type input "NBC/10926/D"
click at [417, 260] on div "Select type" at bounding box center [567, 246] width 633 height 29
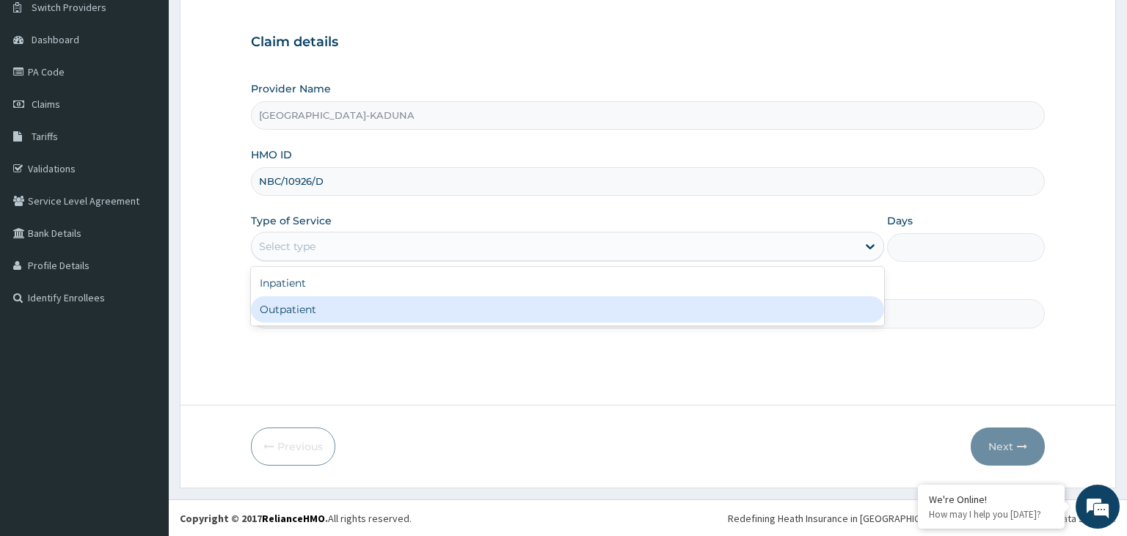
click at [307, 314] on div "Outpatient" at bounding box center [567, 309] width 633 height 26
type input "1"
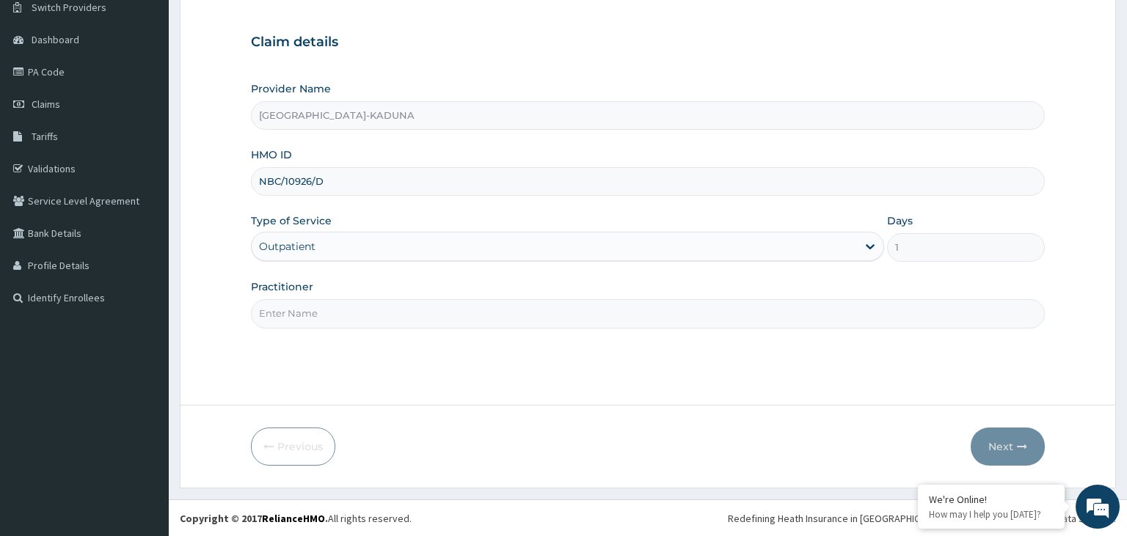
click at [315, 321] on input "Practitioner" at bounding box center [648, 313] width 795 height 29
type input "gp"
click at [1004, 459] on button "Next" at bounding box center [1008, 447] width 74 height 38
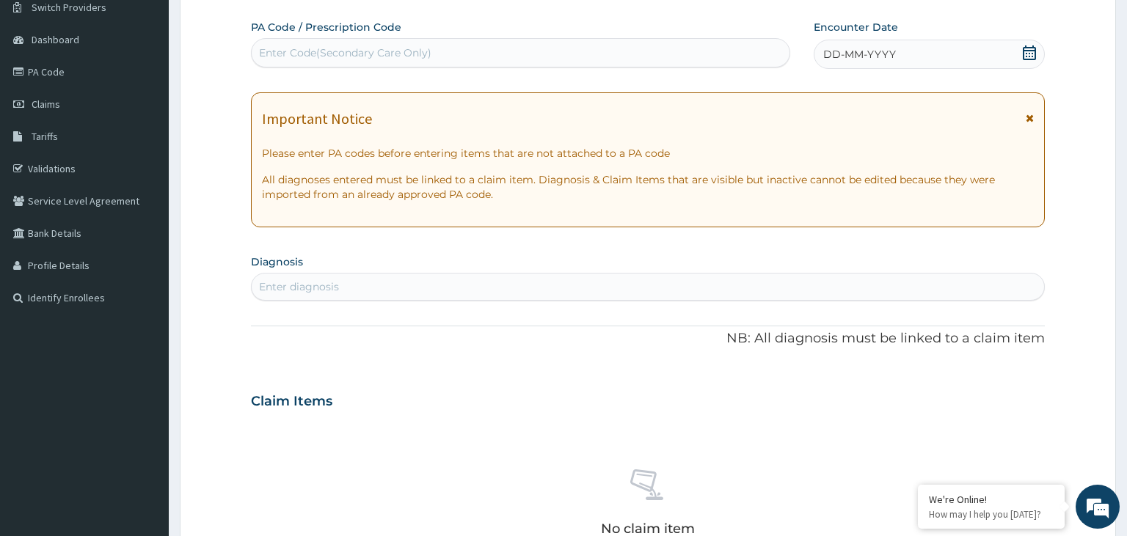
scroll to position [0, 0]
click at [1034, 56] on icon at bounding box center [1029, 52] width 15 height 15
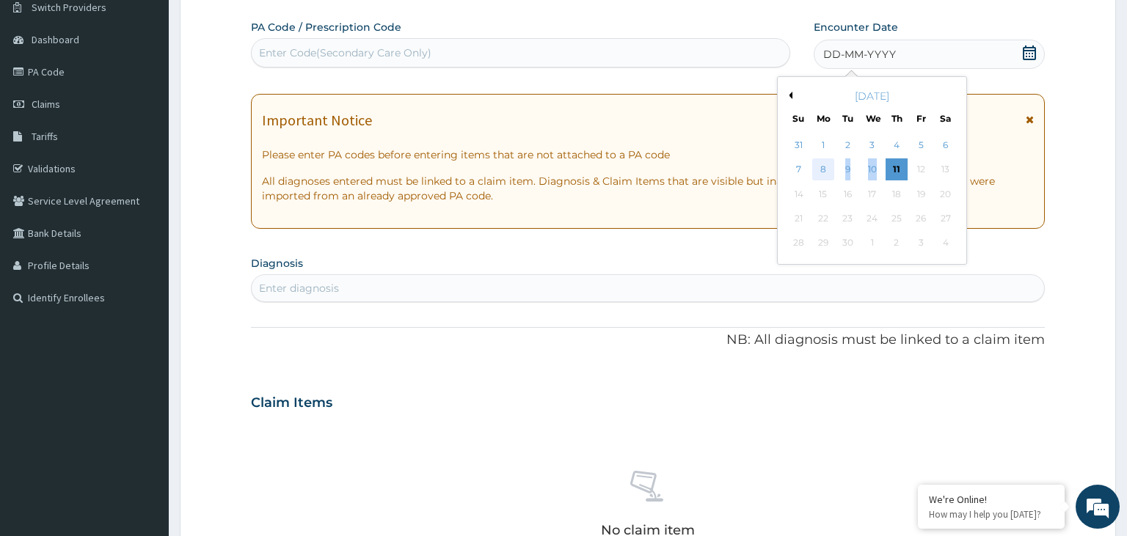
drag, startPoint x: 847, startPoint y: 175, endPoint x: 829, endPoint y: 175, distance: 18.3
click at [829, 175] on div "7 8 9 10 11 12 13" at bounding box center [871, 170] width 171 height 24
click at [823, 173] on div "8" at bounding box center [823, 170] width 22 height 22
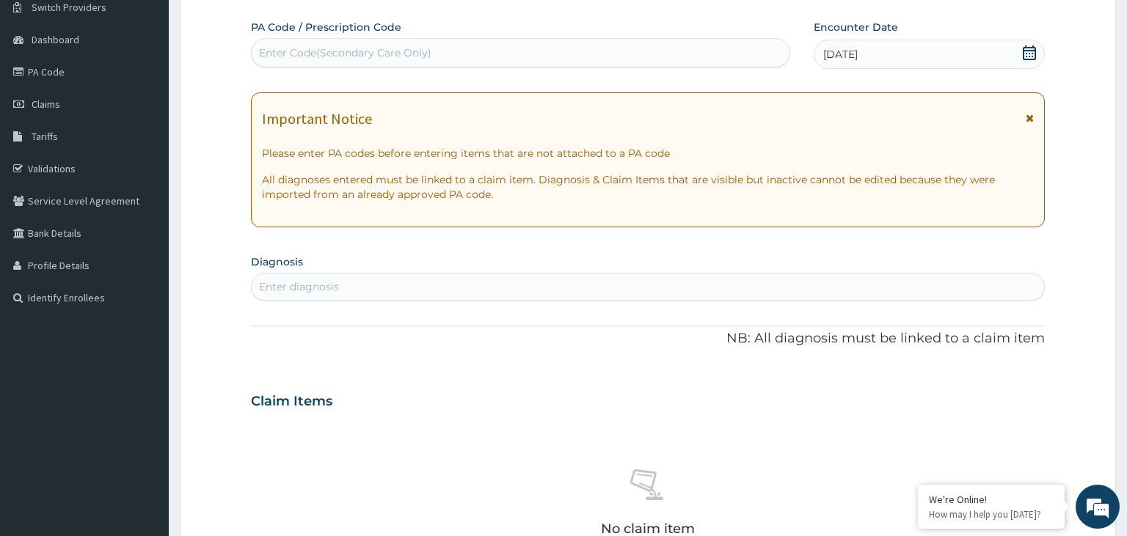
click at [573, 277] on div "Enter diagnosis" at bounding box center [648, 286] width 793 height 23
type input "malaria"
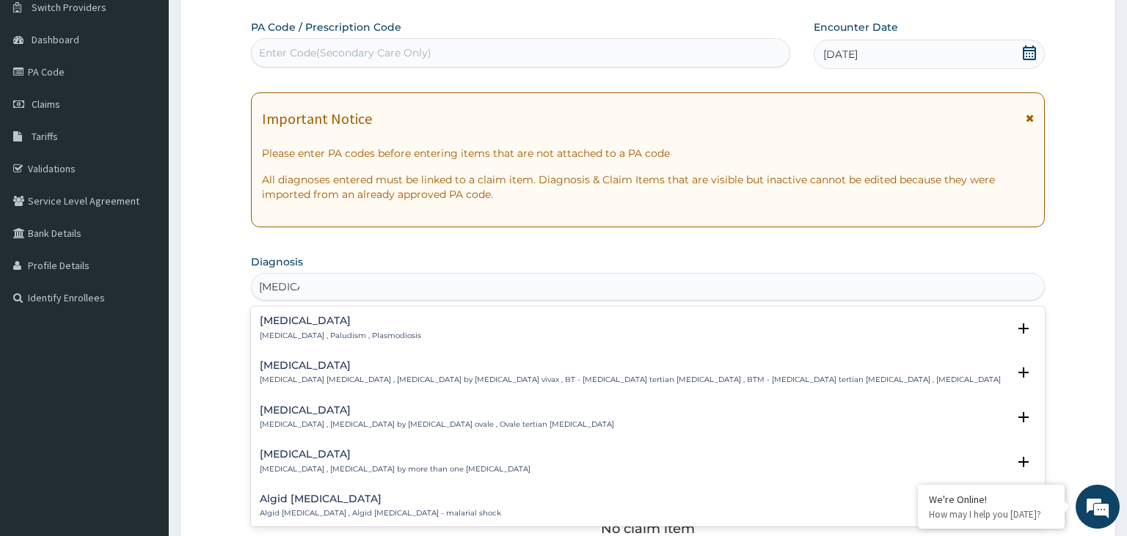
click at [313, 318] on h4 "Malaria" at bounding box center [340, 320] width 161 height 11
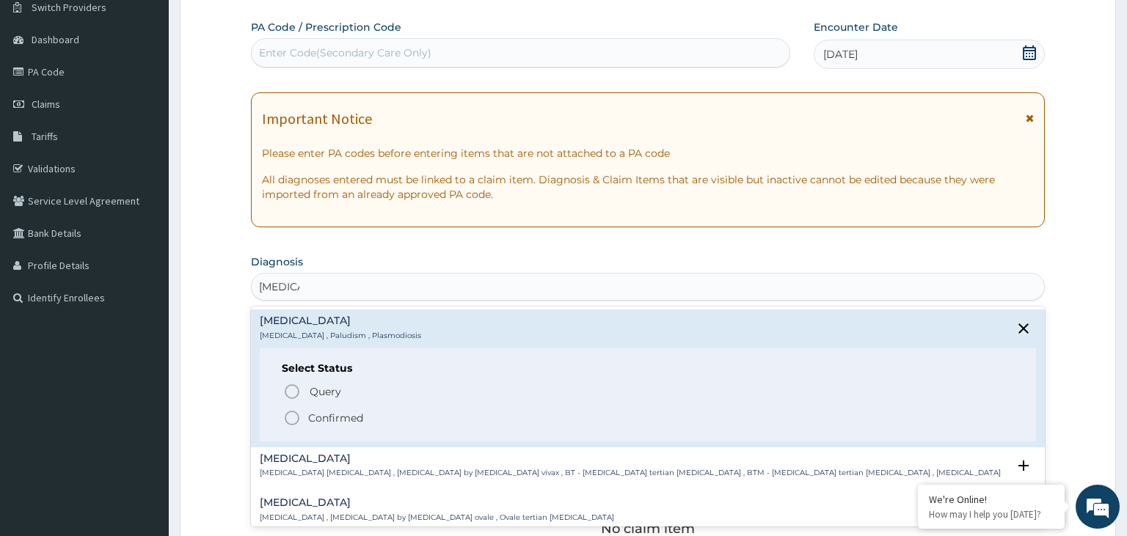
click at [313, 414] on p "Confirmed" at bounding box center [335, 418] width 55 height 15
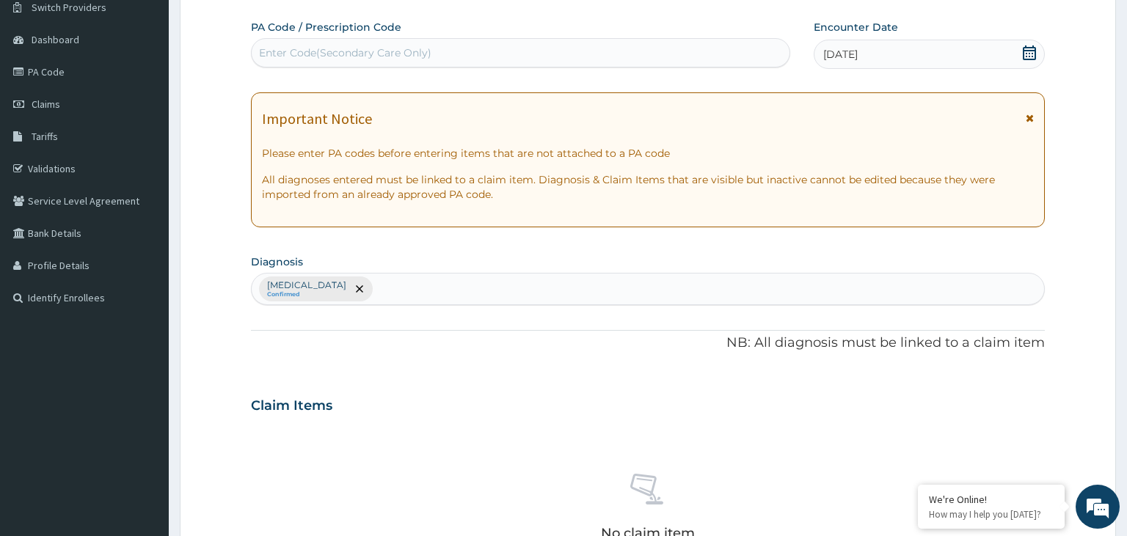
click at [371, 295] on div "Malaria Confirmed" at bounding box center [648, 289] width 793 height 31
type input "[MEDICAL_DATA]"
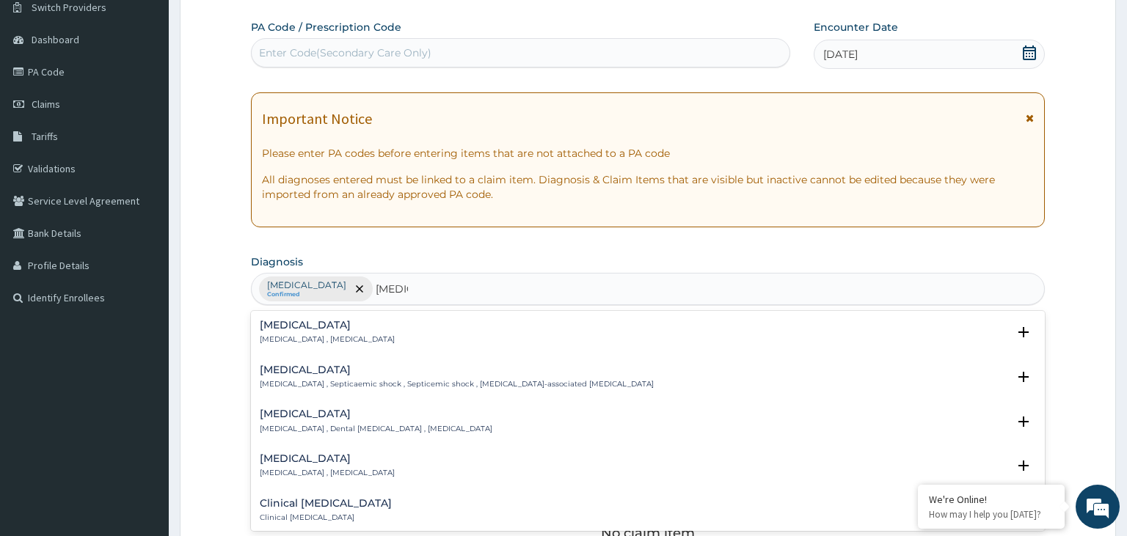
click at [308, 331] on div "Sepsis Systemic infection , Sepsis" at bounding box center [327, 333] width 135 height 26
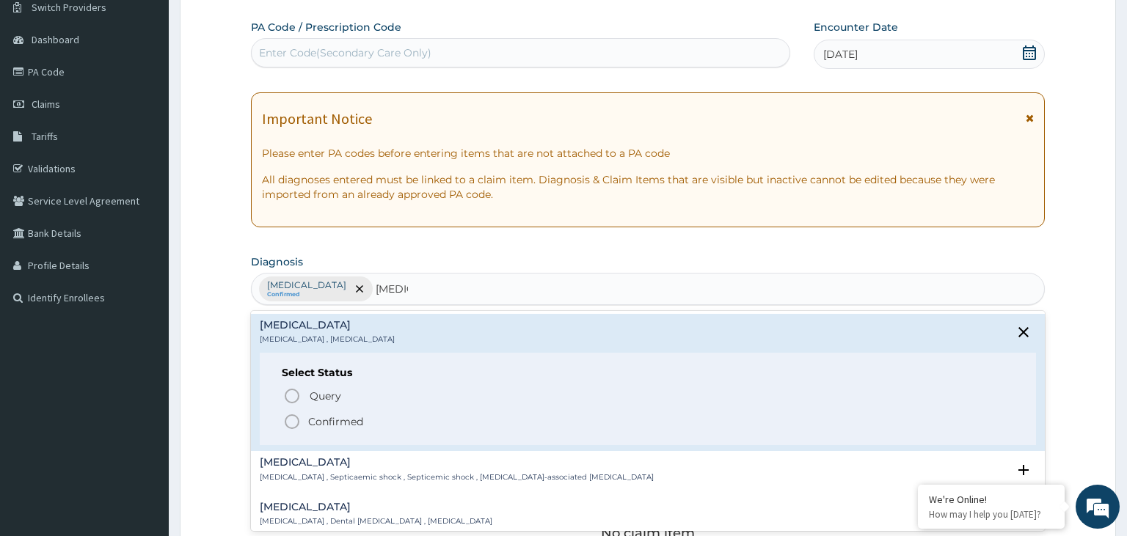
click at [339, 420] on p "Confirmed" at bounding box center [335, 422] width 55 height 15
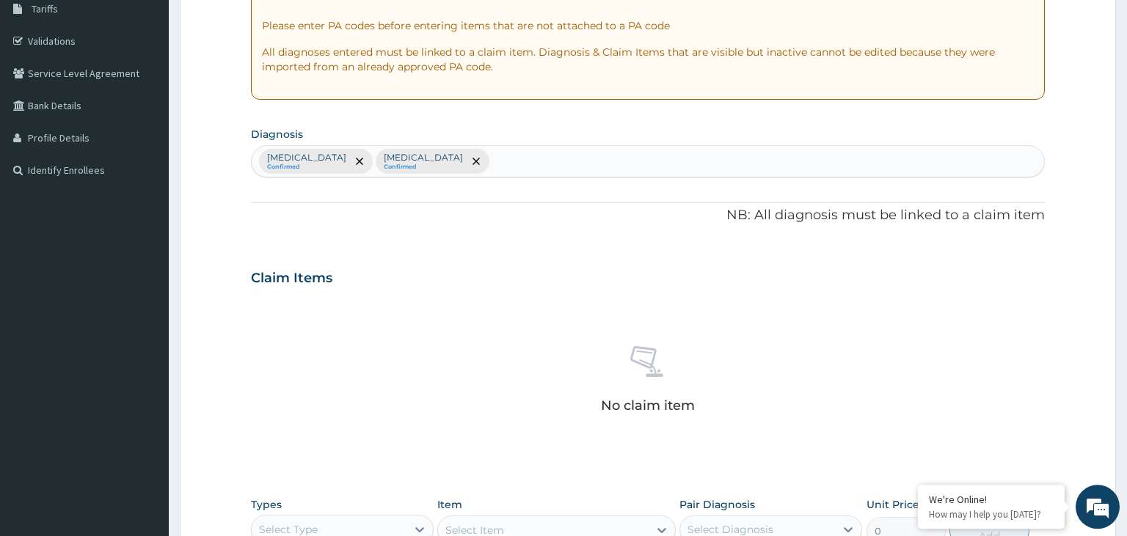
scroll to position [352, 0]
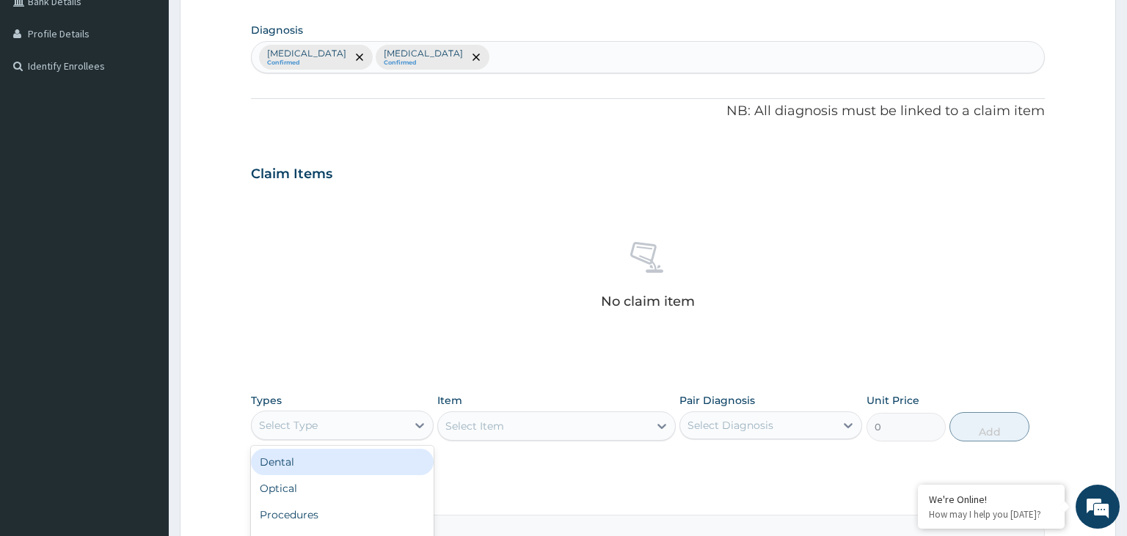
drag, startPoint x: 369, startPoint y: 430, endPoint x: 337, endPoint y: 464, distance: 46.2
click at [369, 431] on div "Select Type" at bounding box center [329, 425] width 155 height 23
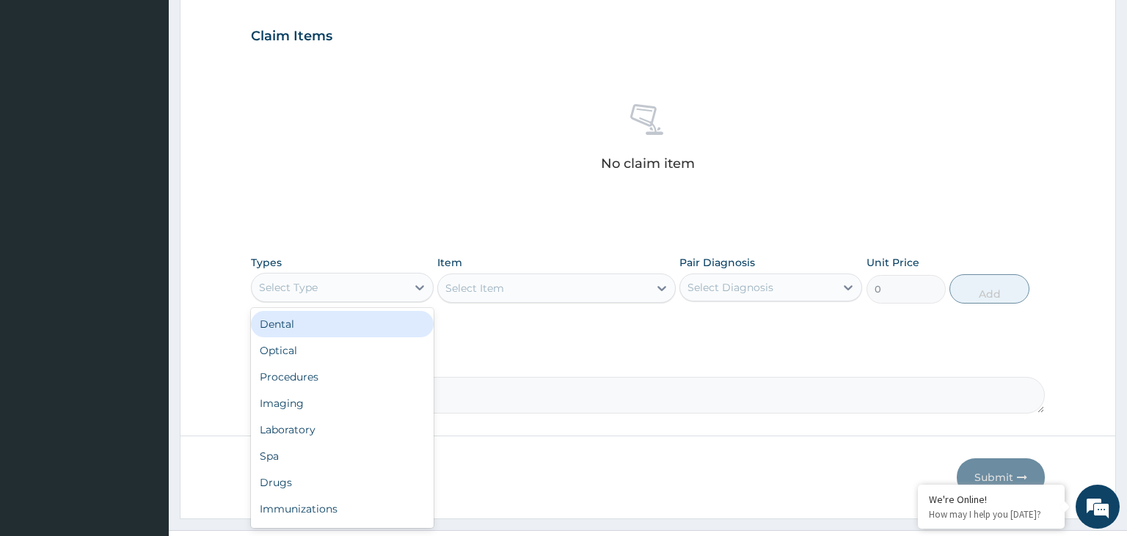
scroll to position [519, 0]
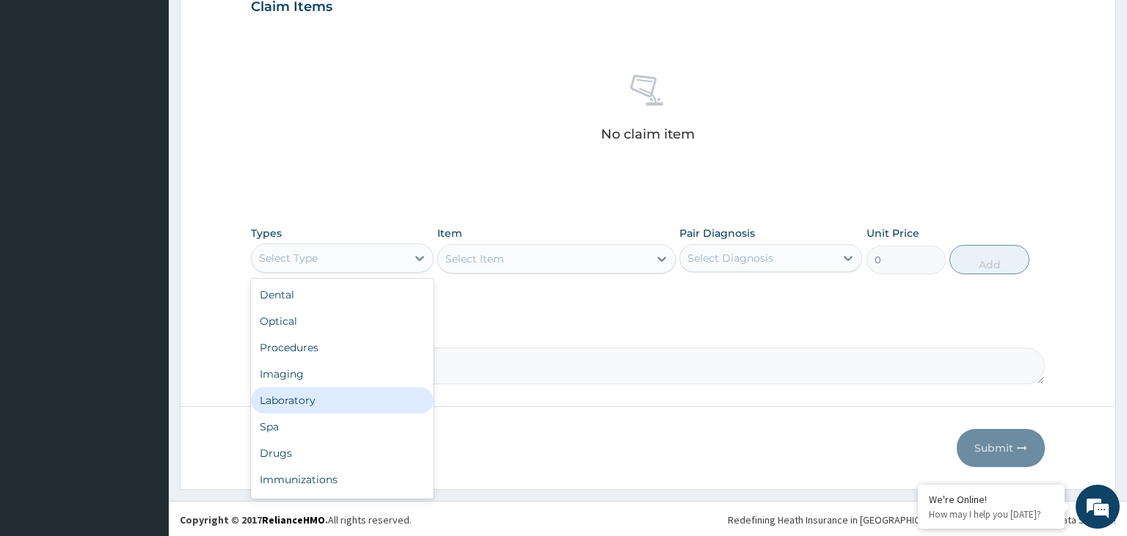
click at [315, 389] on div "Laboratory" at bounding box center [342, 400] width 183 height 26
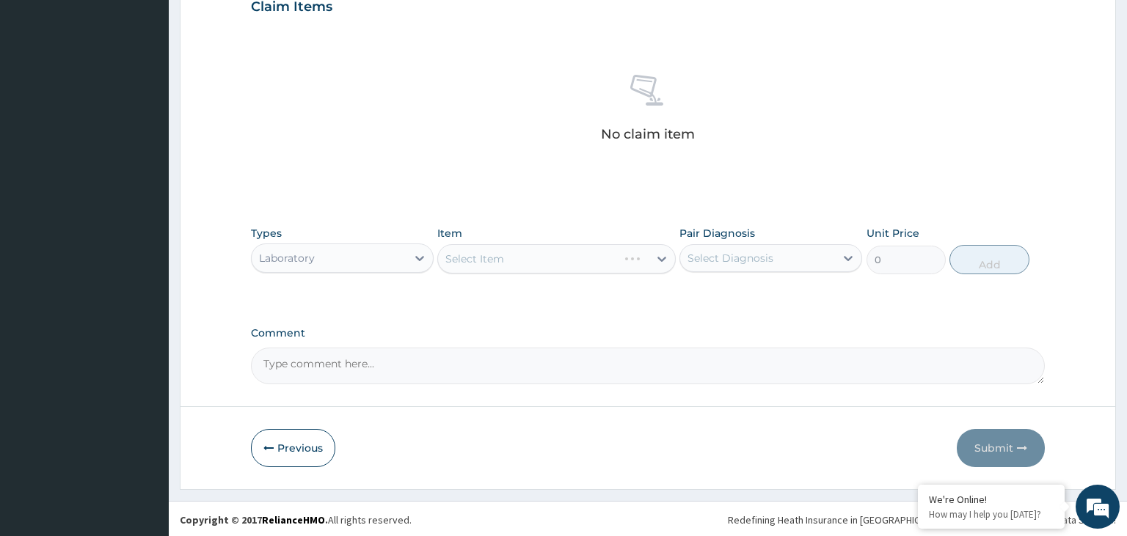
click at [542, 264] on div "Select Item" at bounding box center [556, 258] width 238 height 29
click at [517, 252] on div "Select Item" at bounding box center [543, 258] width 211 height 23
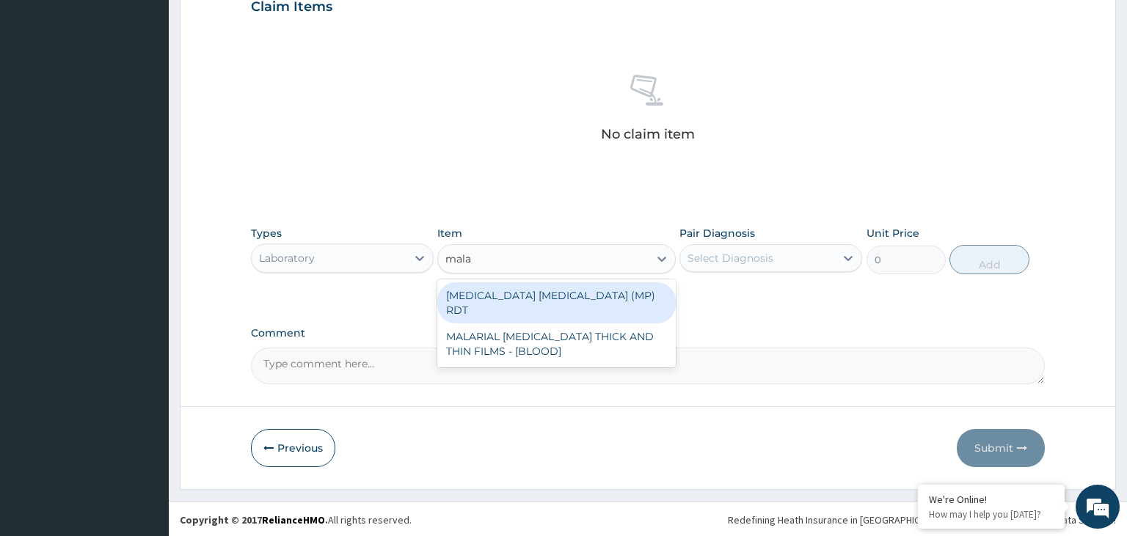
type input "malar"
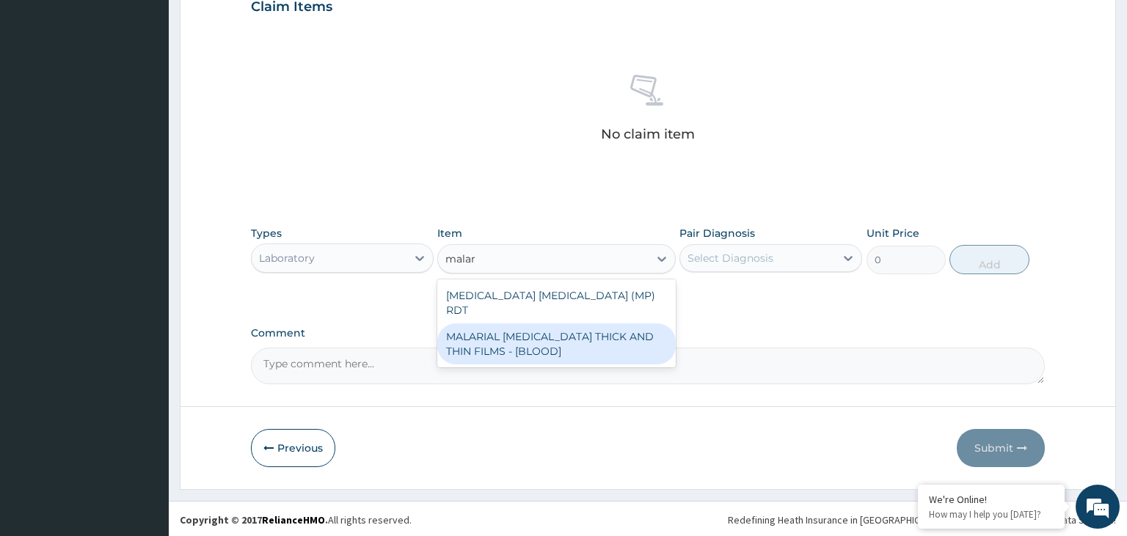
click at [526, 324] on div "MALARIAL [MEDICAL_DATA] THICK AND THIN FILMS - [BLOOD]" at bounding box center [556, 344] width 238 height 41
type input "2187.5"
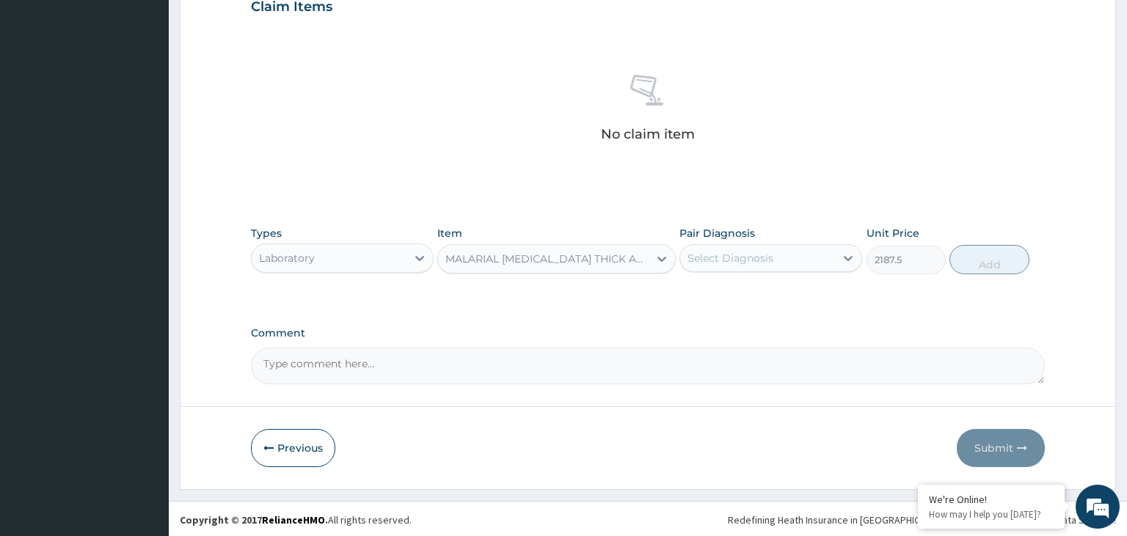
click at [703, 271] on div "Select Diagnosis" at bounding box center [770, 258] width 183 height 28
click at [717, 302] on div "[MEDICAL_DATA]" at bounding box center [770, 296] width 183 height 30
checkbox input "true"
click at [1021, 267] on button "Add" at bounding box center [988, 259] width 79 height 29
type input "0"
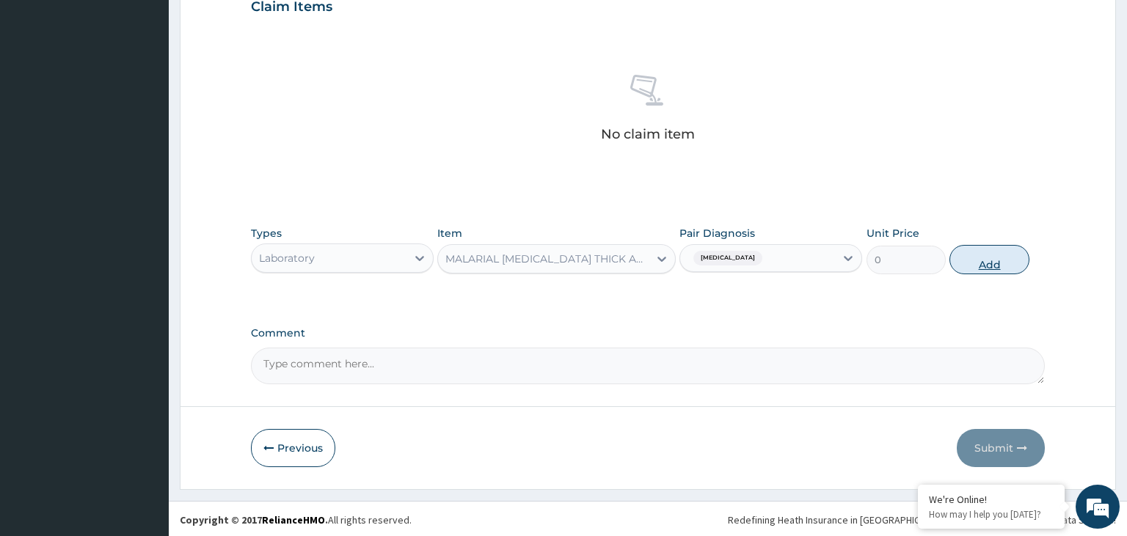
scroll to position [449, 0]
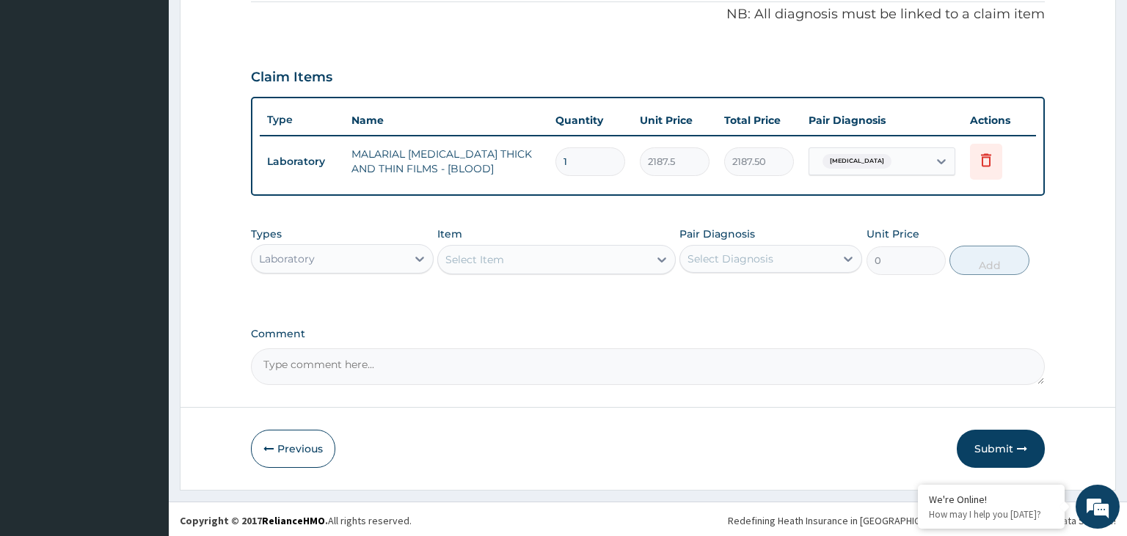
click at [541, 263] on div "Select Item" at bounding box center [543, 259] width 211 height 23
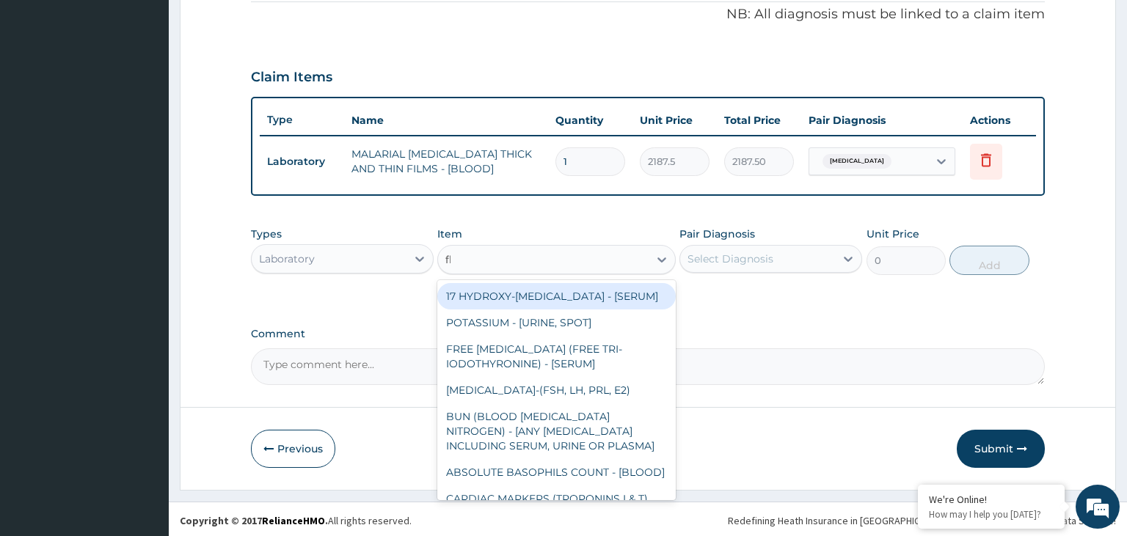
type input "fbc"
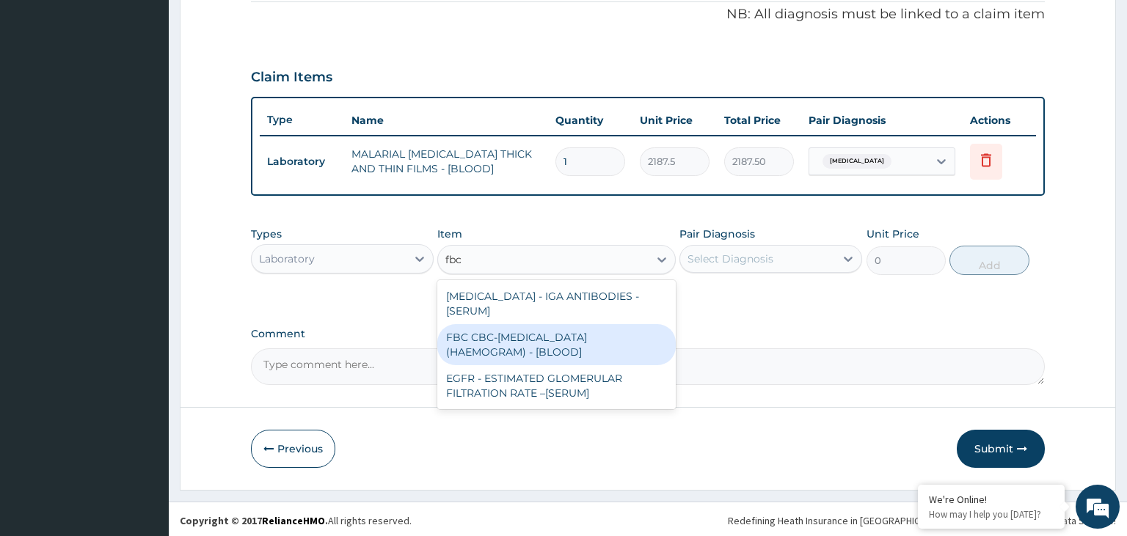
click at [577, 354] on div "FBC CBC-COMPLETE BLOOD COUNT (HAEMOGRAM) - [BLOOD]" at bounding box center [556, 344] width 238 height 41
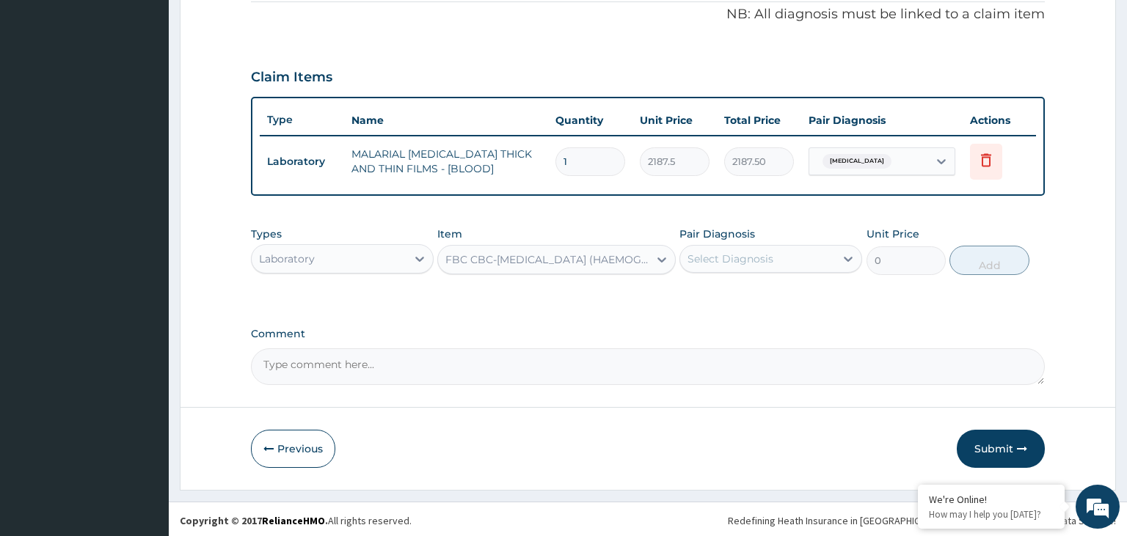
type input "5000"
click at [777, 227] on div "Pair Diagnosis Select Diagnosis" at bounding box center [770, 251] width 183 height 48
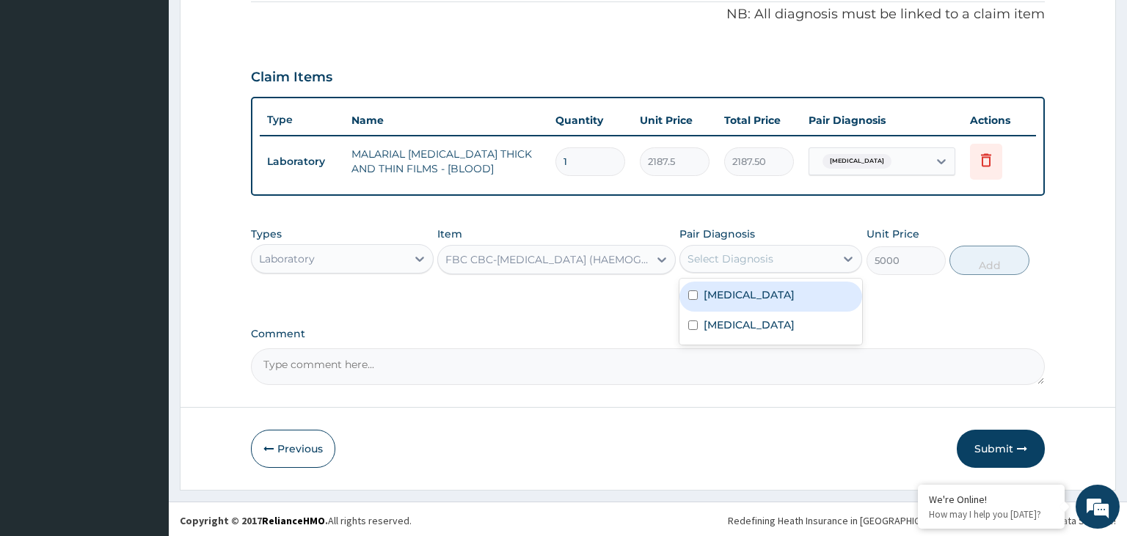
click at [773, 249] on div "Select Diagnosis" at bounding box center [757, 258] width 155 height 23
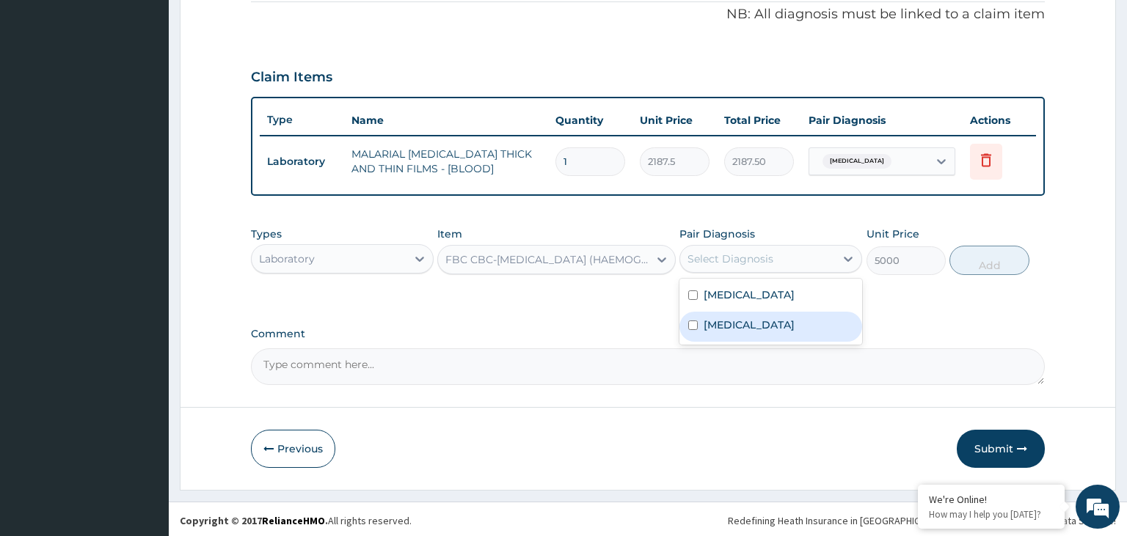
click at [781, 315] on div "Sepsis" at bounding box center [770, 327] width 183 height 30
checkbox input "true"
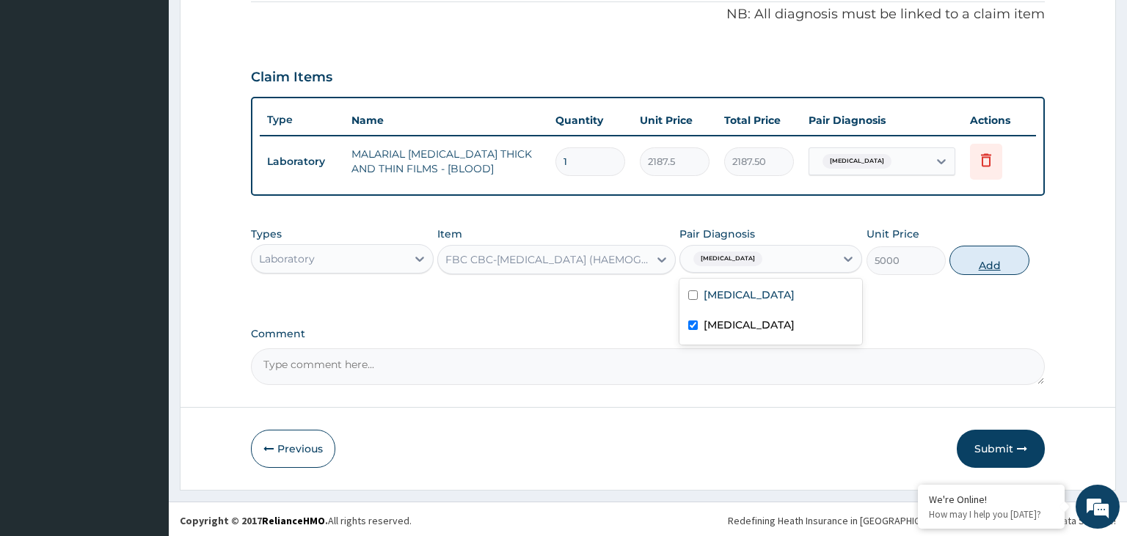
click at [1015, 258] on button "Add" at bounding box center [988, 260] width 79 height 29
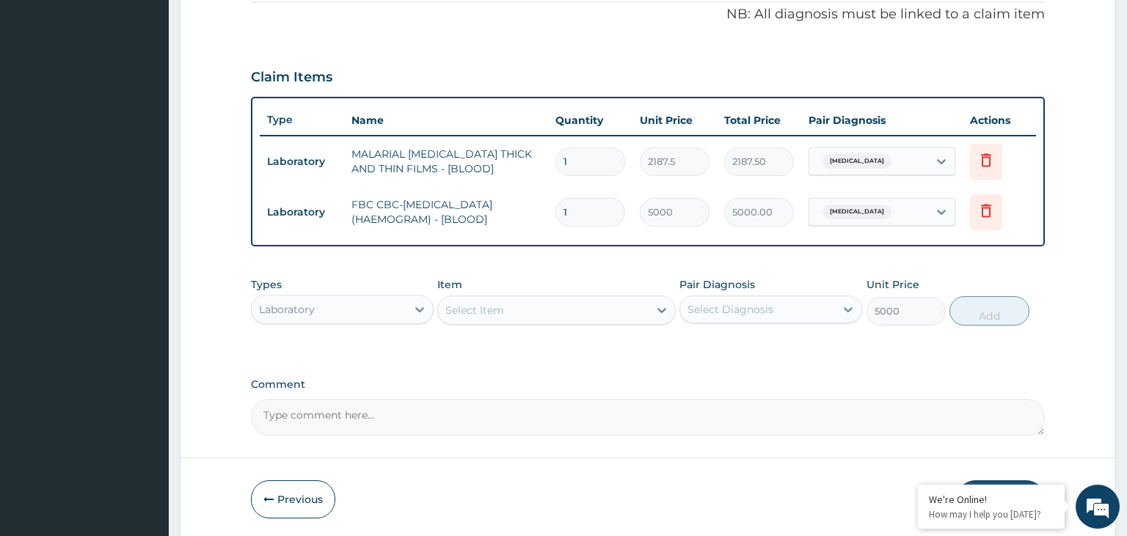
type input "0"
click at [377, 282] on div "Types Laboratory" at bounding box center [342, 301] width 183 height 48
click at [377, 304] on div "Laboratory" at bounding box center [329, 309] width 155 height 23
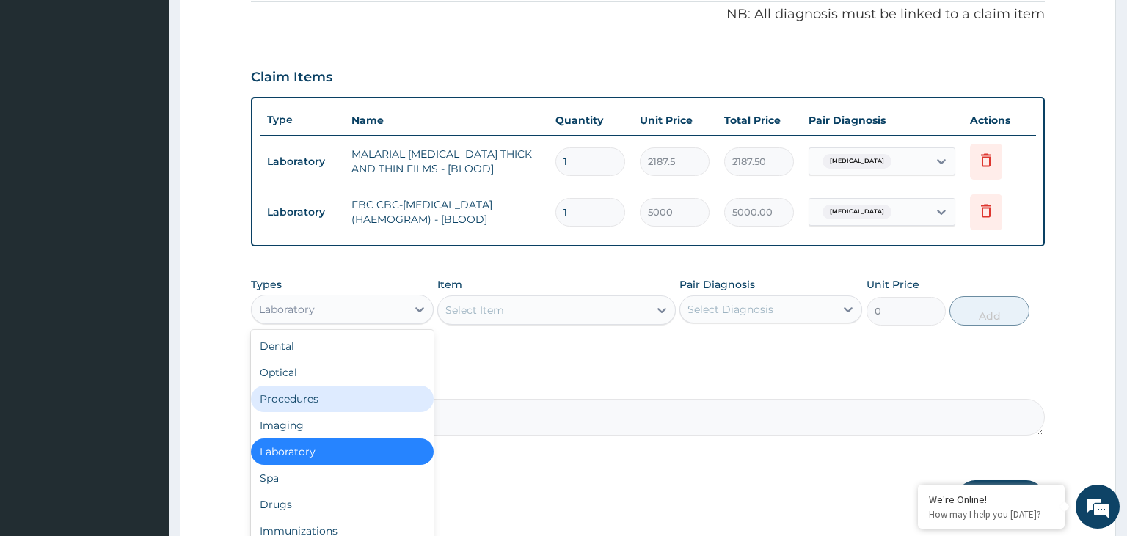
click at [342, 406] on div "Procedures" at bounding box center [342, 399] width 183 height 26
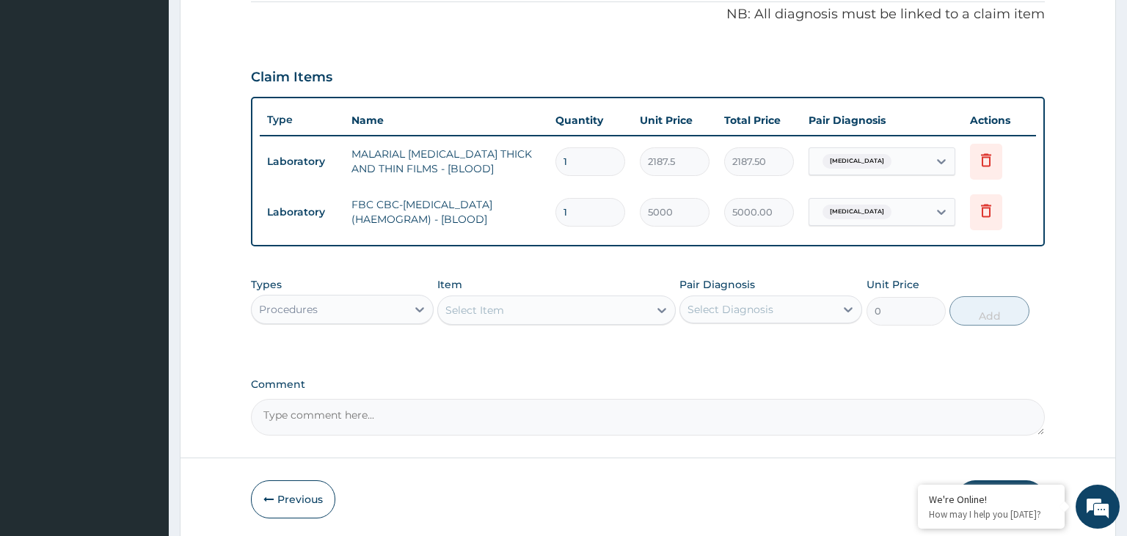
click at [486, 306] on div "Select Item" at bounding box center [474, 310] width 59 height 15
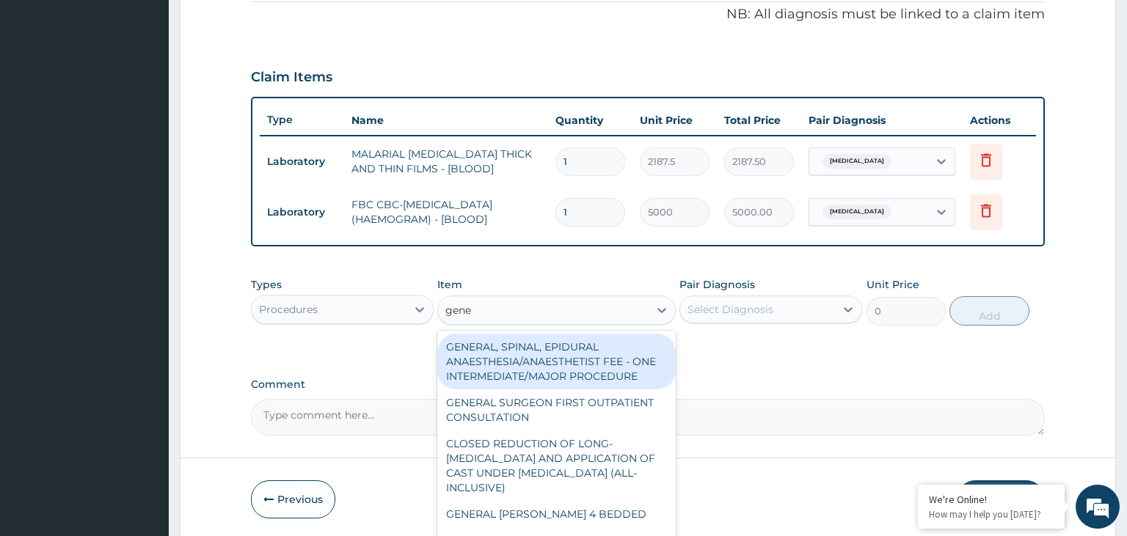
type input "gener"
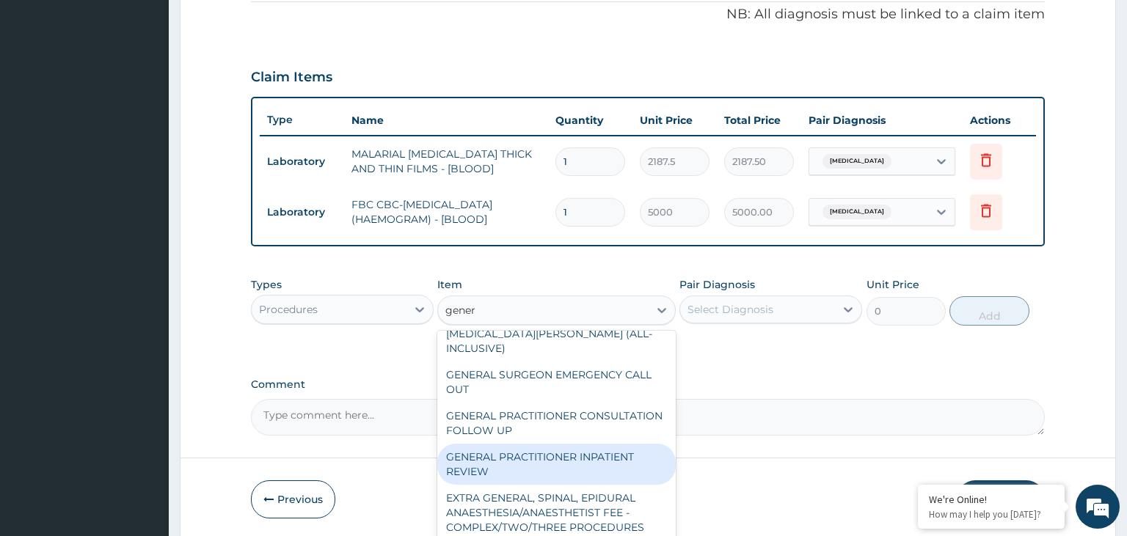
scroll to position [308, 0]
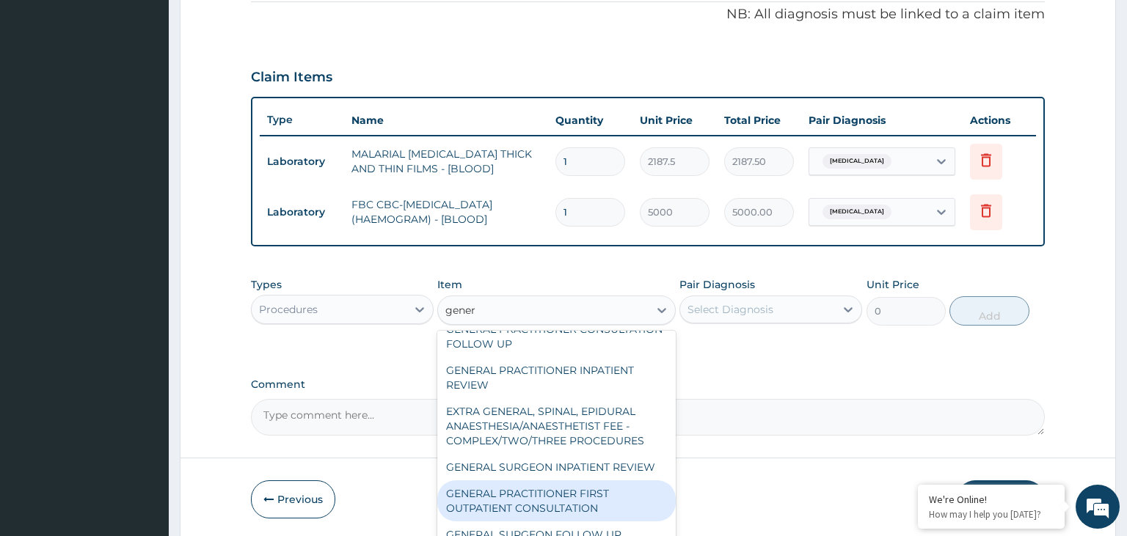
click at [568, 485] on div "GENERAL PRACTITIONER FIRST OUTPATIENT CONSULTATION" at bounding box center [556, 501] width 238 height 41
type input "3750"
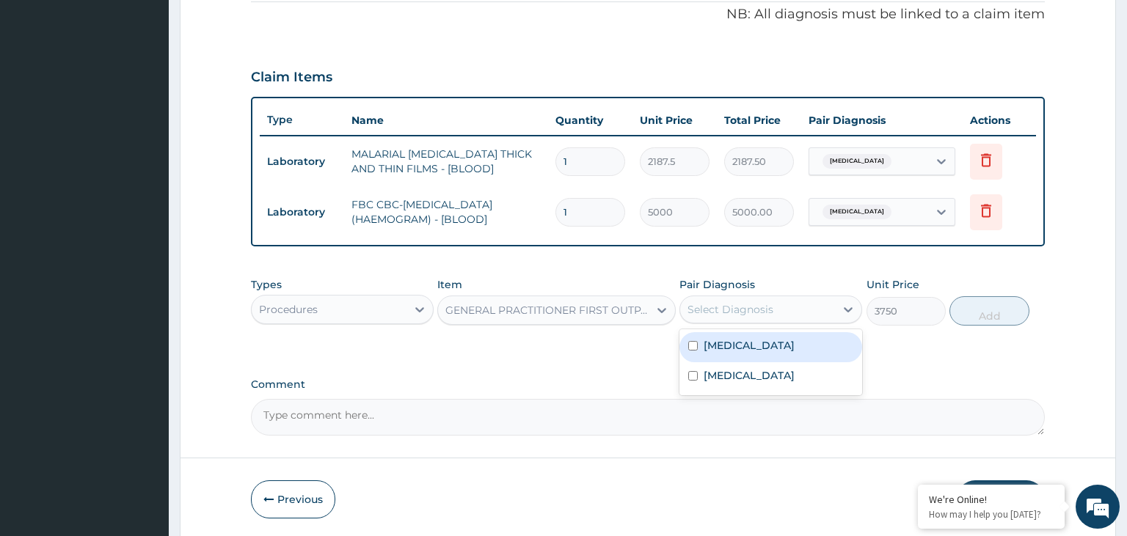
click at [741, 313] on div "Select Diagnosis" at bounding box center [730, 309] width 86 height 15
click at [733, 348] on label "Malaria" at bounding box center [749, 345] width 91 height 15
checkbox input "true"
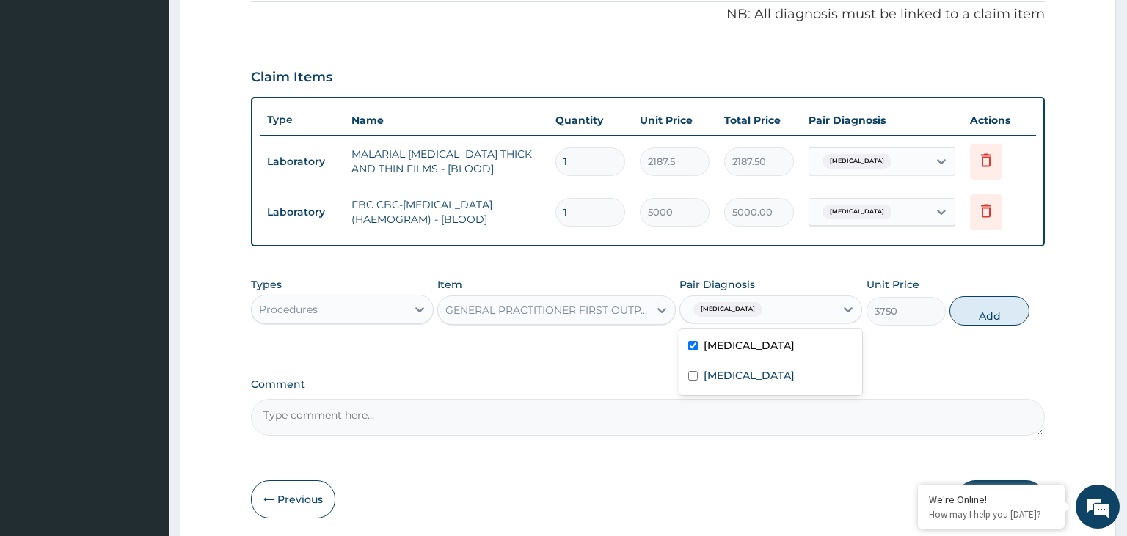
click at [726, 395] on div "Comment" at bounding box center [648, 407] width 795 height 57
drag, startPoint x: 799, startPoint y: 324, endPoint x: 802, endPoint y: 335, distance: 11.4
click at [800, 324] on div "Types Procedures Item GENERAL PRACTITIONER FIRST OUTPATIENT CONSULTATION Pair D…" at bounding box center [648, 301] width 795 height 63
click at [767, 310] on div "Malaria" at bounding box center [757, 309] width 155 height 25
click at [740, 386] on div "Sepsis" at bounding box center [770, 377] width 183 height 30
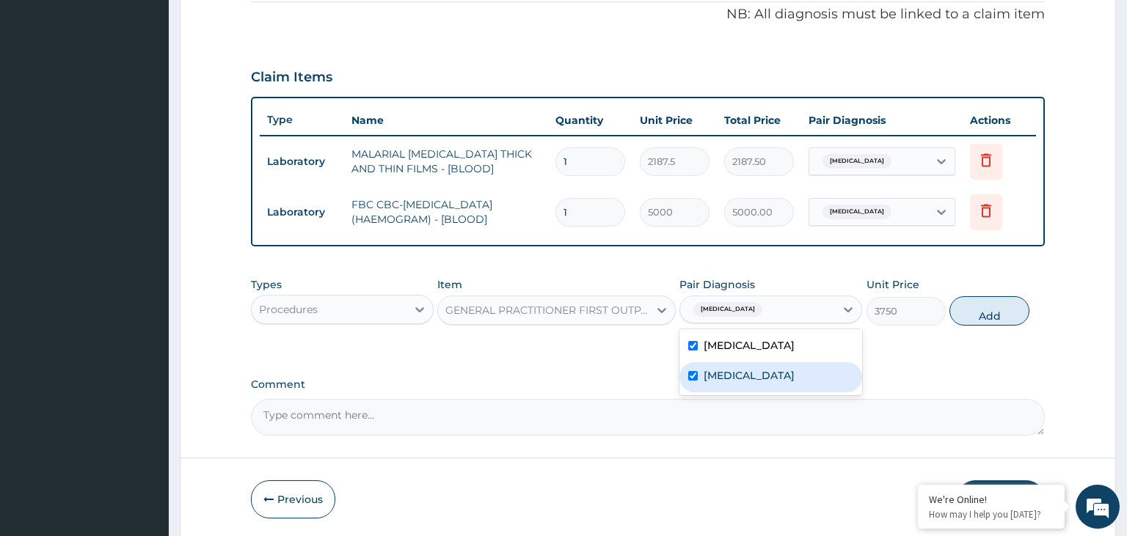
checkbox input "true"
click at [979, 303] on button "Add" at bounding box center [988, 310] width 79 height 29
type input "0"
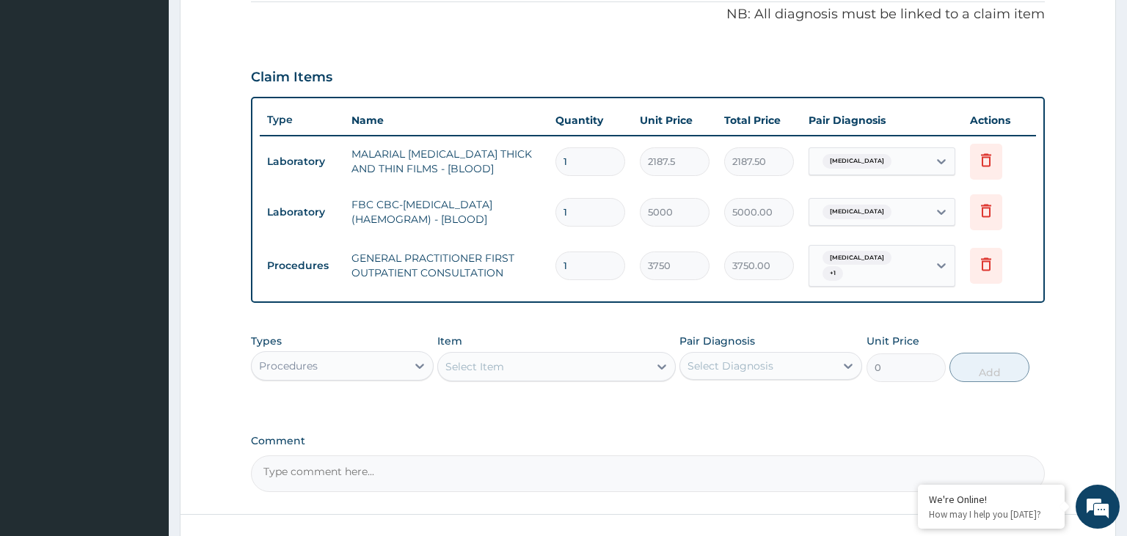
click at [373, 354] on div "Procedures" at bounding box center [329, 365] width 155 height 23
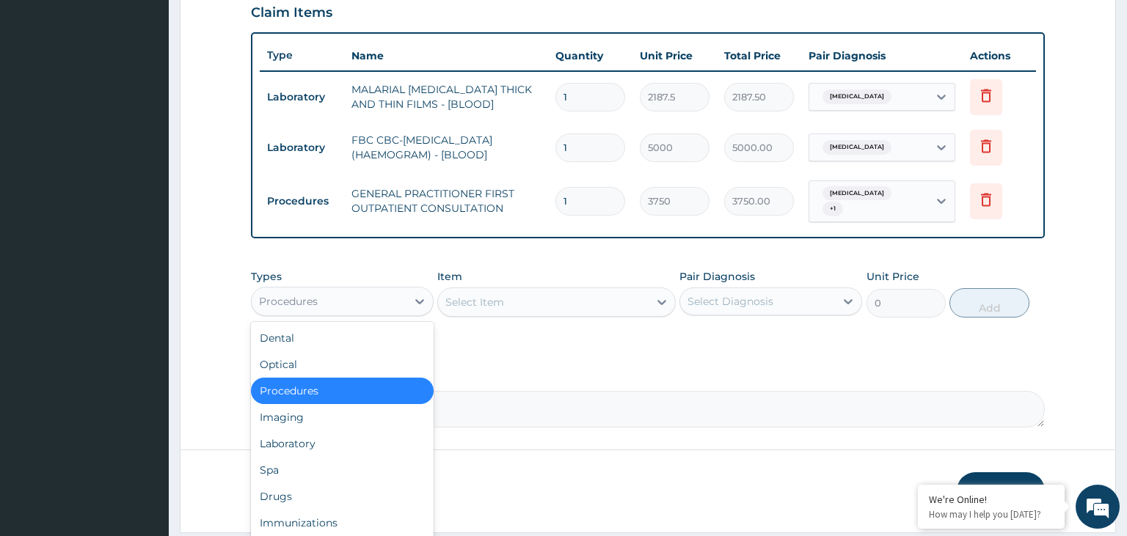
scroll to position [550, 0]
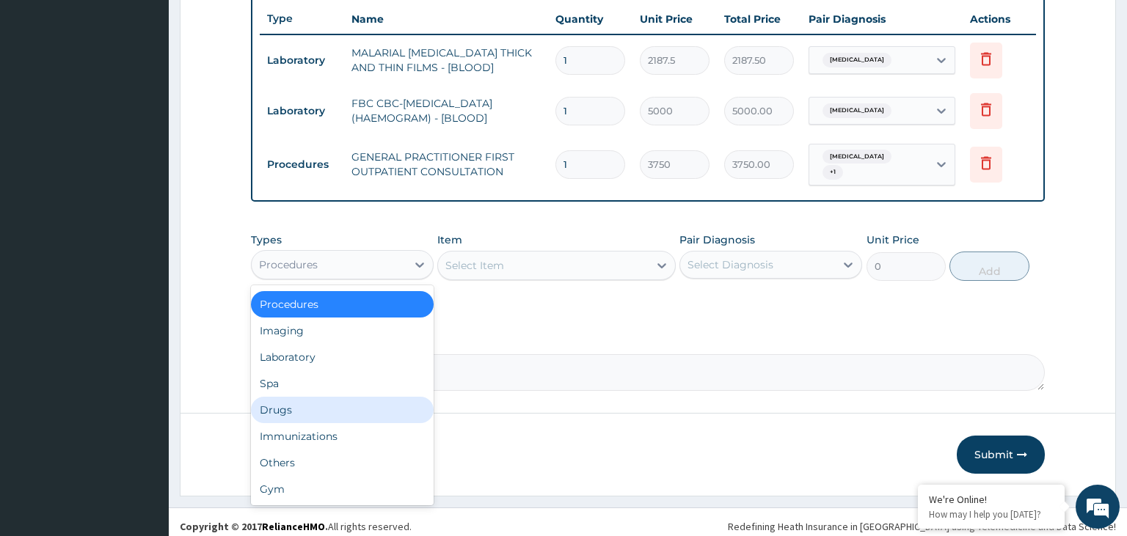
click at [333, 404] on div "Drugs" at bounding box center [342, 410] width 183 height 26
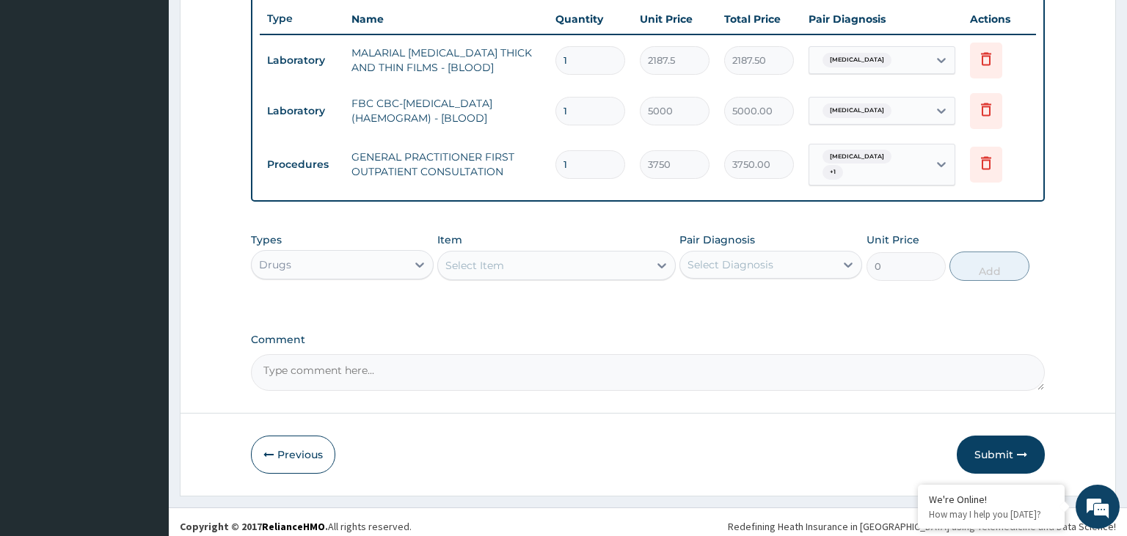
click at [535, 262] on div "Select Item" at bounding box center [543, 265] width 211 height 23
type input "paacc"
click at [536, 258] on div "paacc" at bounding box center [543, 265] width 211 height 23
click at [536, 258] on div "Select Item" at bounding box center [543, 265] width 211 height 23
type input "paarc"
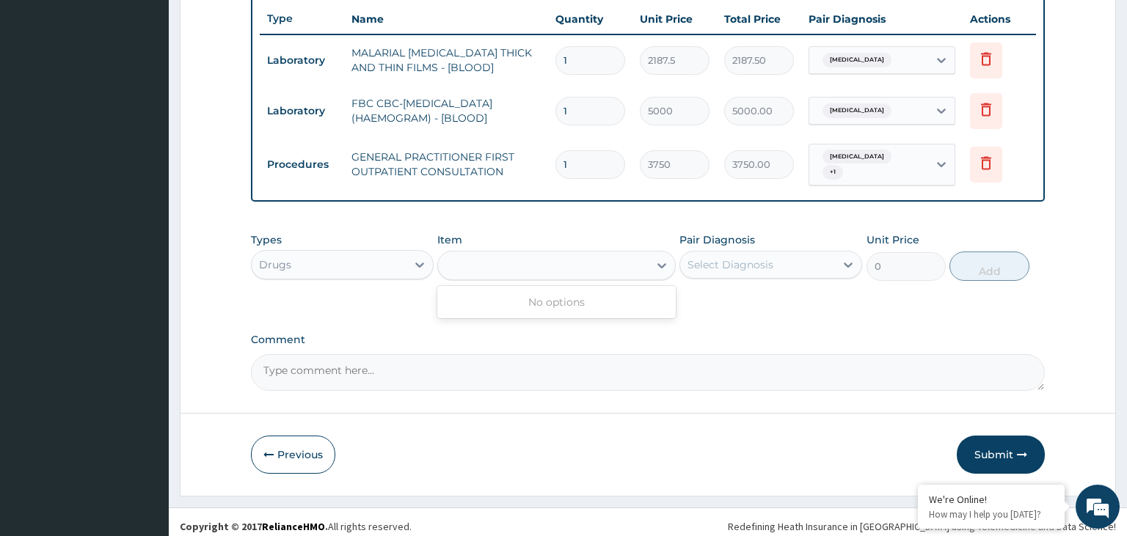
click at [533, 260] on div "paarc" at bounding box center [543, 265] width 211 height 23
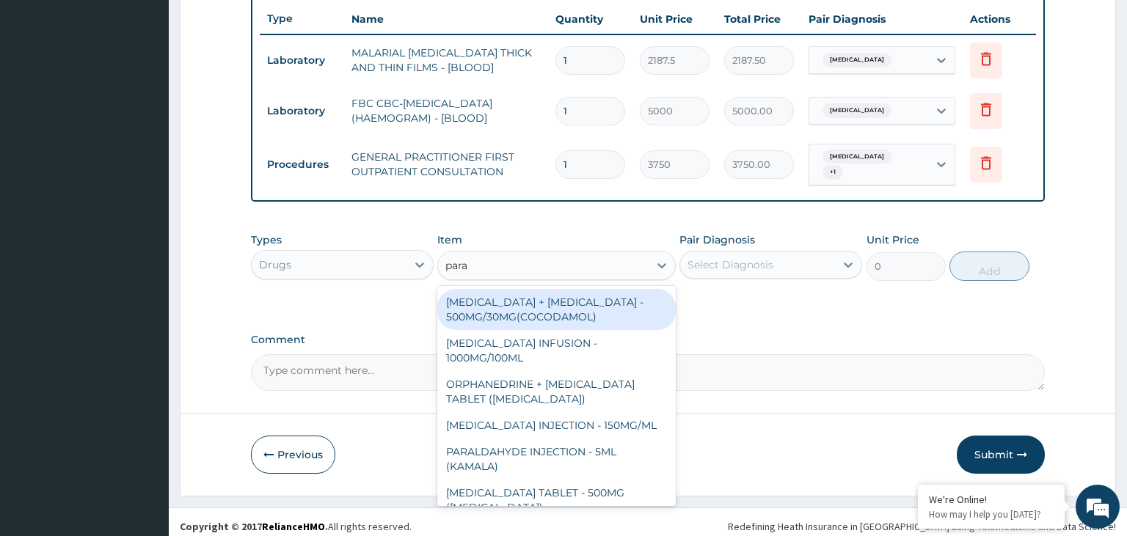
type input "parac"
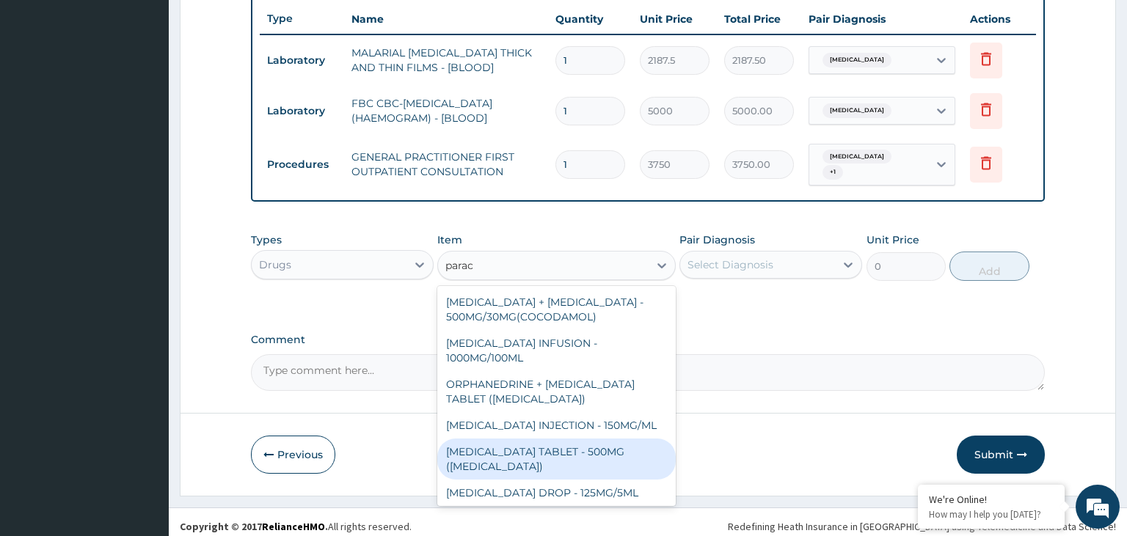
scroll to position [73, 0]
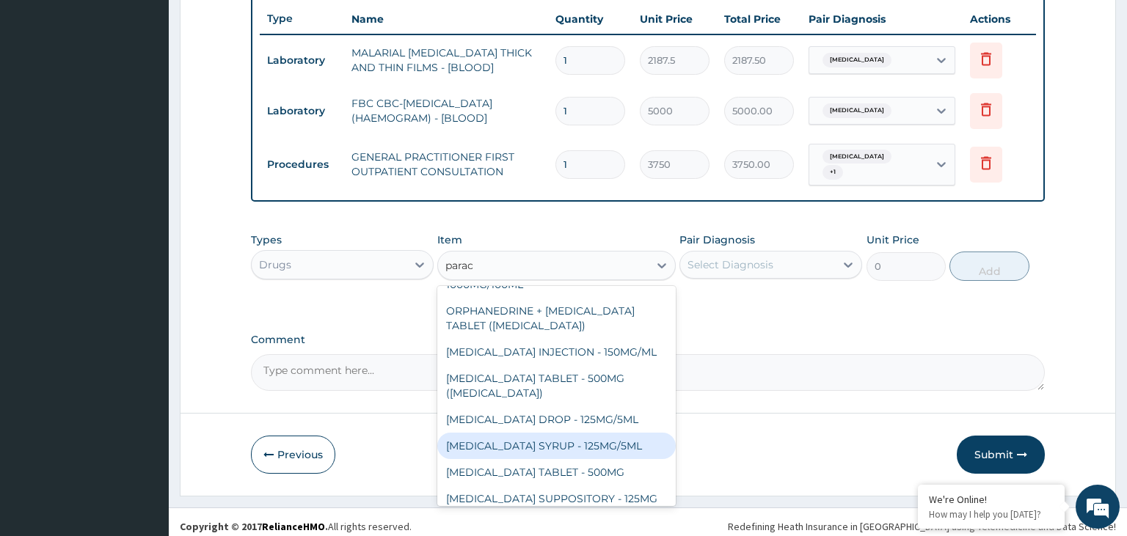
click at [588, 439] on div "PARACETAMOL SYRUP - 125MG/5ML" at bounding box center [556, 446] width 238 height 26
type input "840"
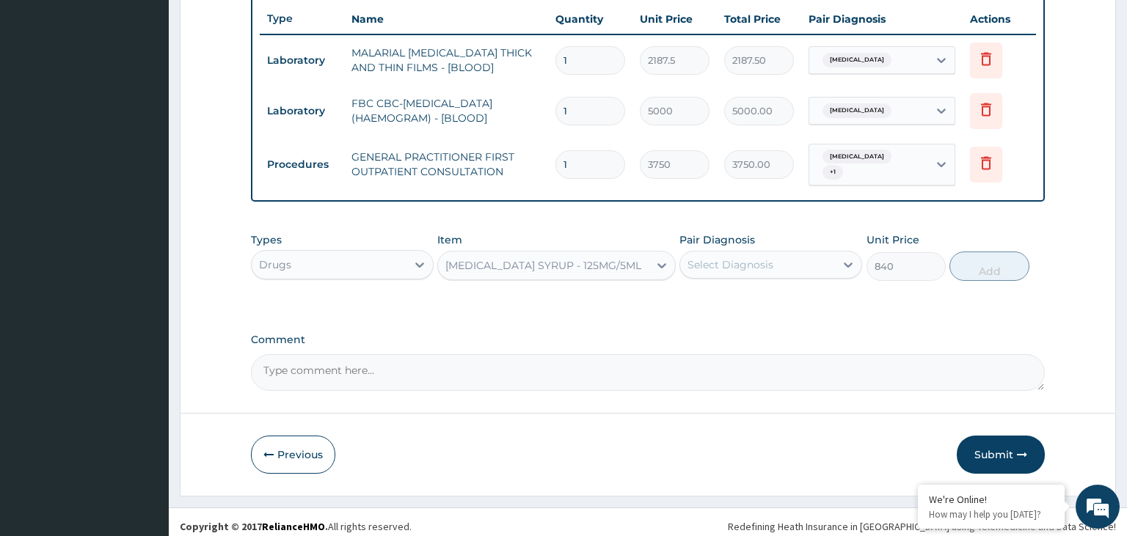
click at [775, 260] on div "Select Diagnosis" at bounding box center [757, 264] width 155 height 23
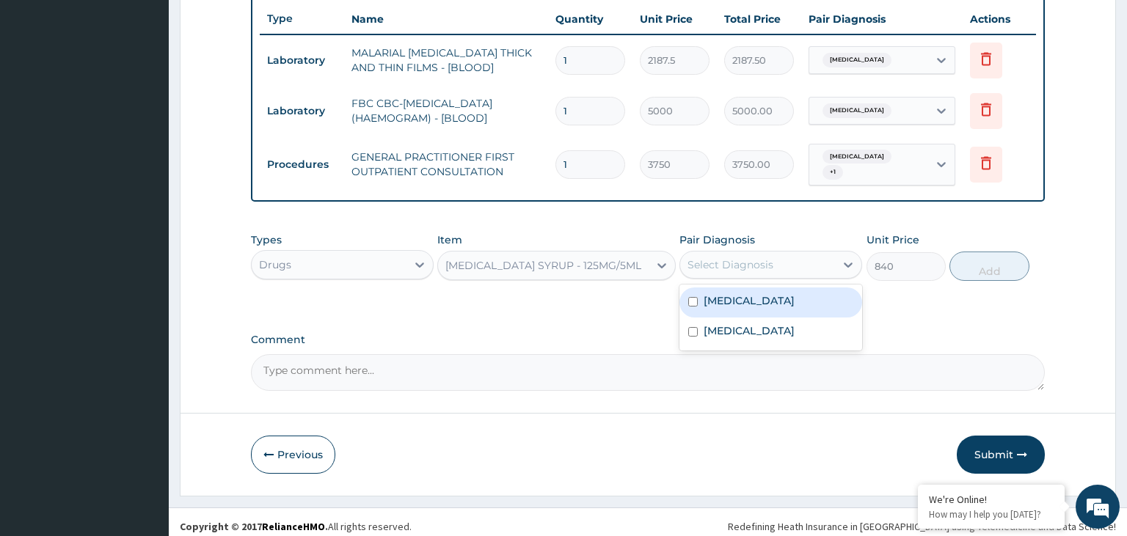
click at [766, 293] on div "Malaria" at bounding box center [770, 303] width 183 height 30
checkbox input "true"
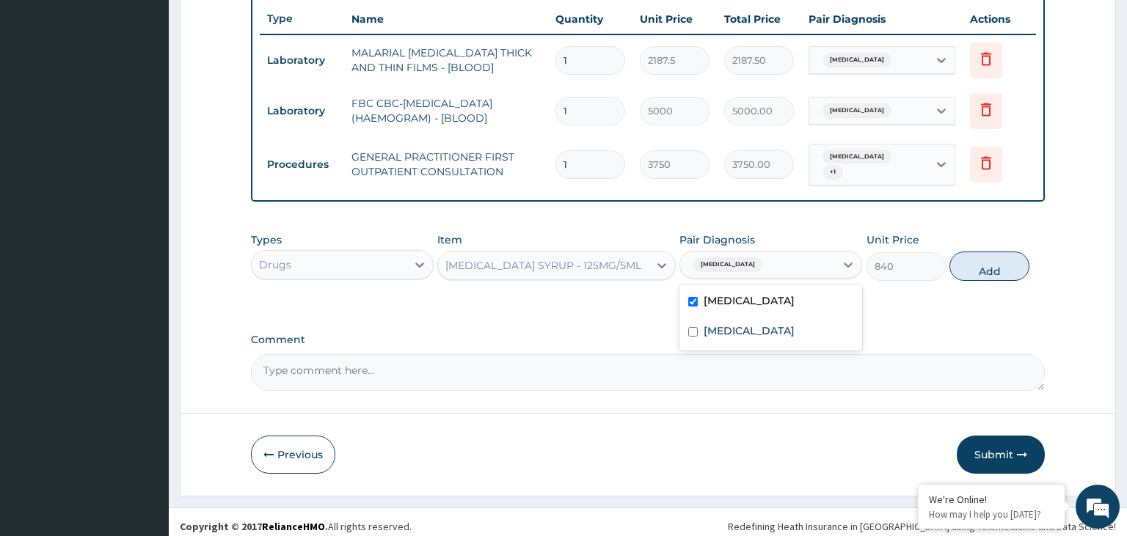
drag, startPoint x: 994, startPoint y: 259, endPoint x: 953, endPoint y: 292, distance: 52.7
click at [993, 259] on button "Add" at bounding box center [988, 266] width 79 height 29
type input "0"
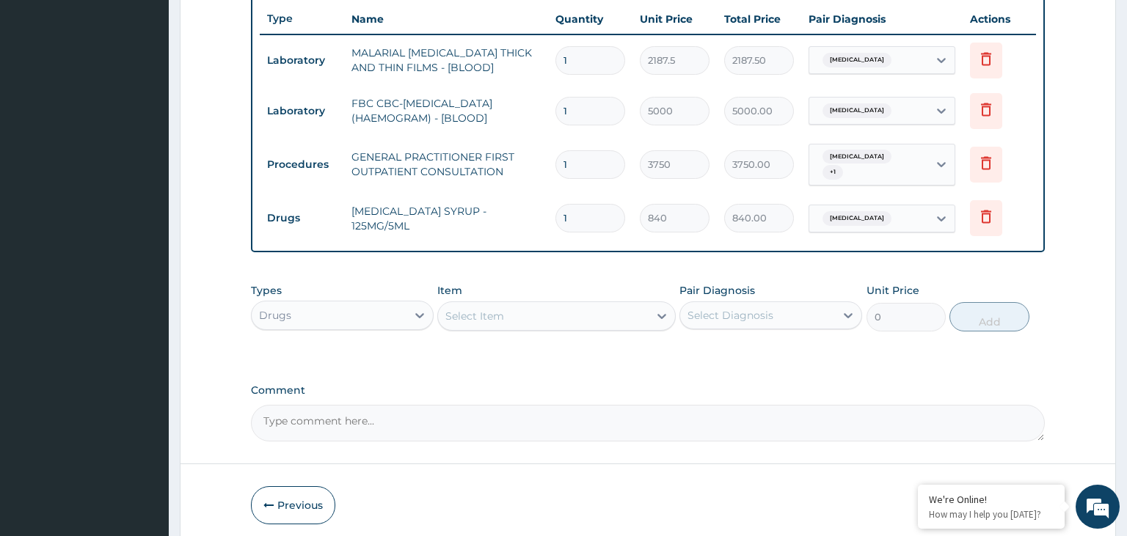
click at [544, 304] on div "Select Item" at bounding box center [543, 315] width 211 height 23
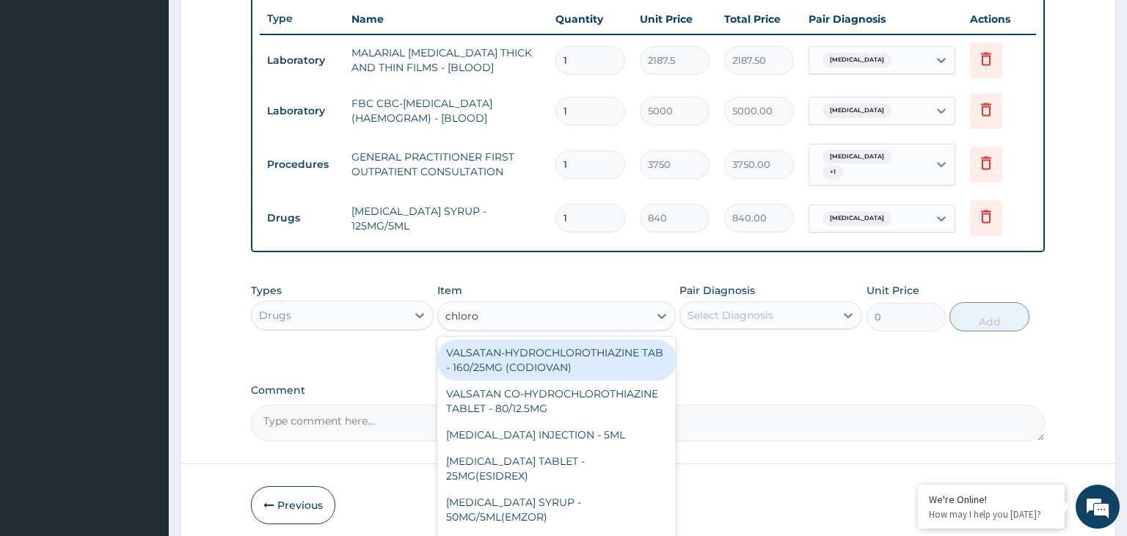
type input "chloroq"
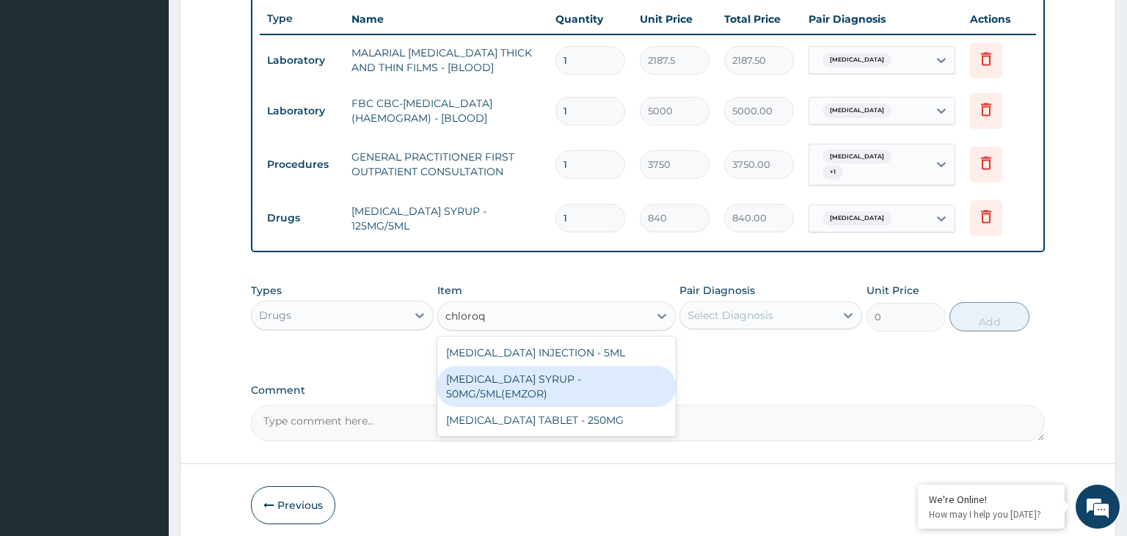
click at [559, 396] on div "CHLOROQUINE PHOSPHATE SYRUP - 50MG/5ML(EMZOR)" at bounding box center [556, 386] width 238 height 41
type input "364"
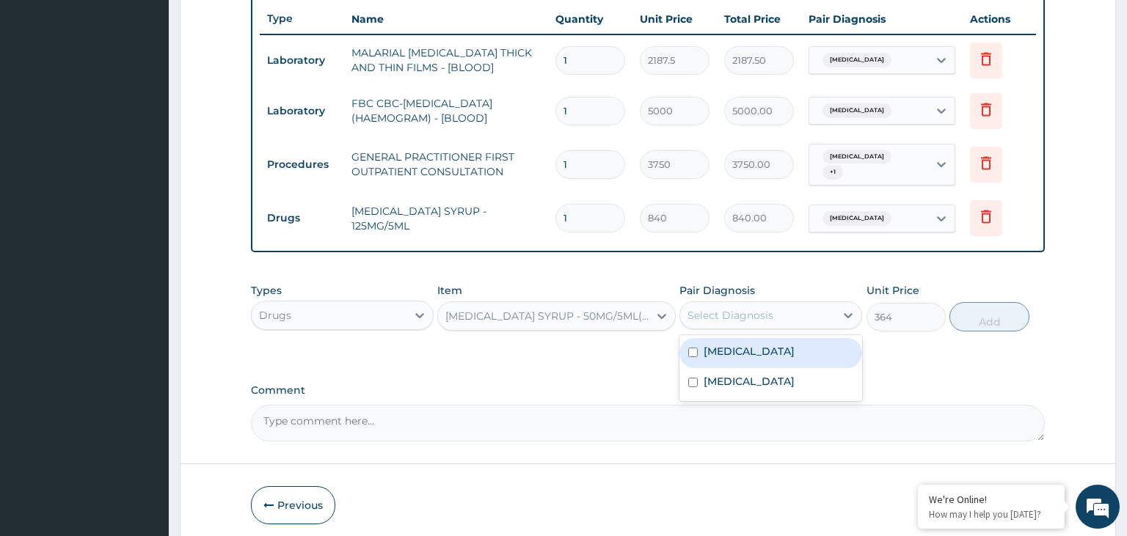
click at [735, 315] on div "Select Diagnosis" at bounding box center [757, 315] width 155 height 23
drag, startPoint x: 756, startPoint y: 343, endPoint x: 855, endPoint y: 335, distance: 98.6
click at [762, 343] on div "Malaria" at bounding box center [770, 353] width 183 height 30
checkbox input "true"
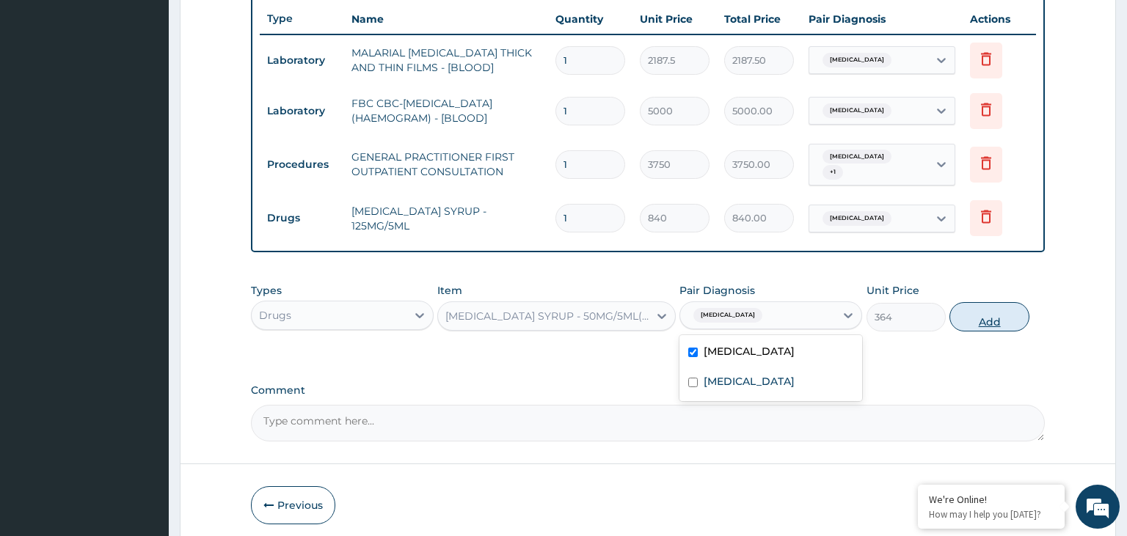
click at [1002, 302] on button "Add" at bounding box center [988, 316] width 79 height 29
type input "0"
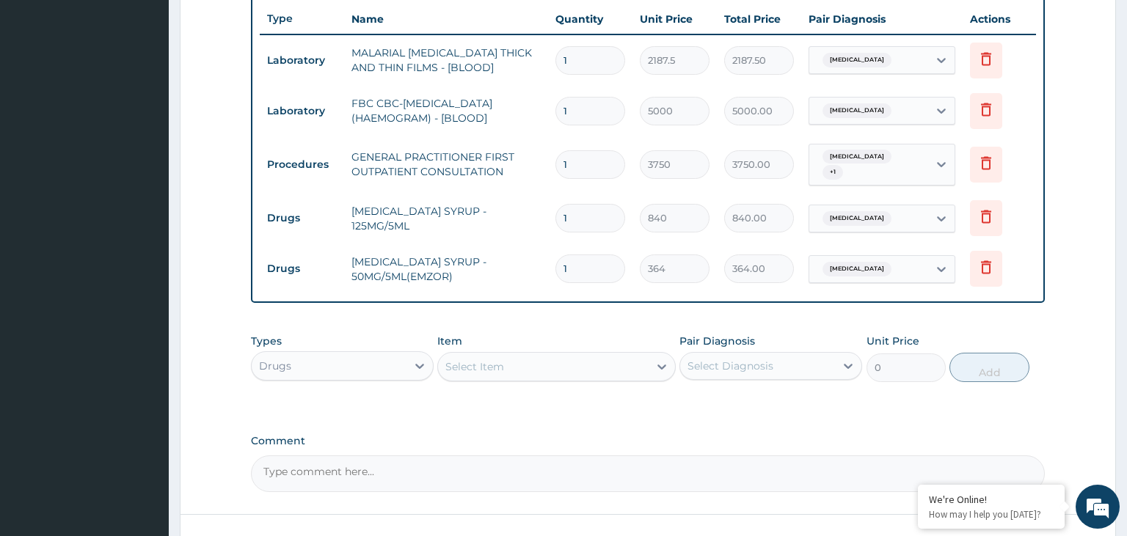
click at [524, 362] on div "Select Item" at bounding box center [543, 366] width 211 height 23
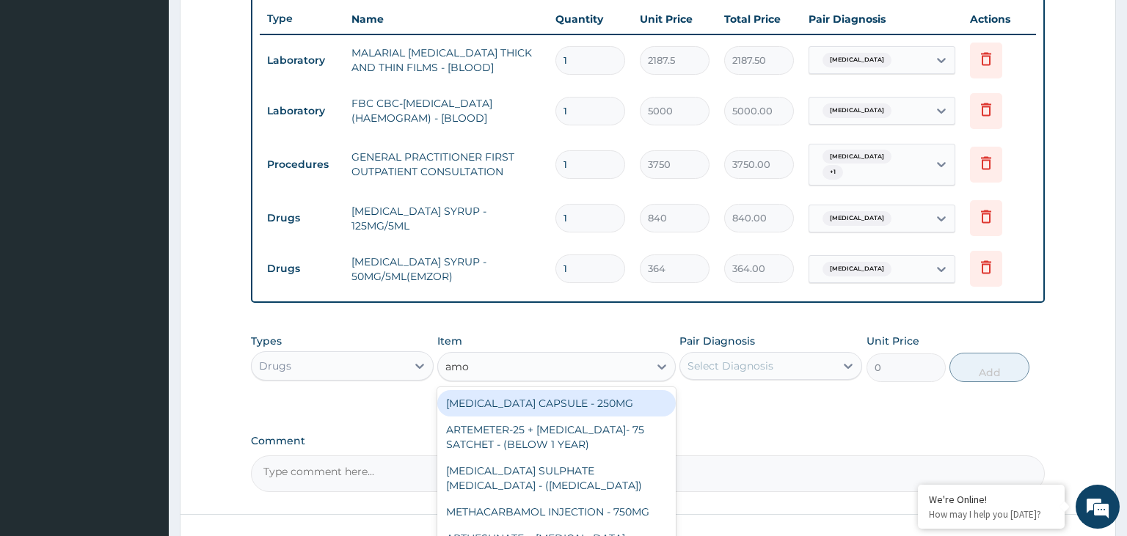
type input "amox"
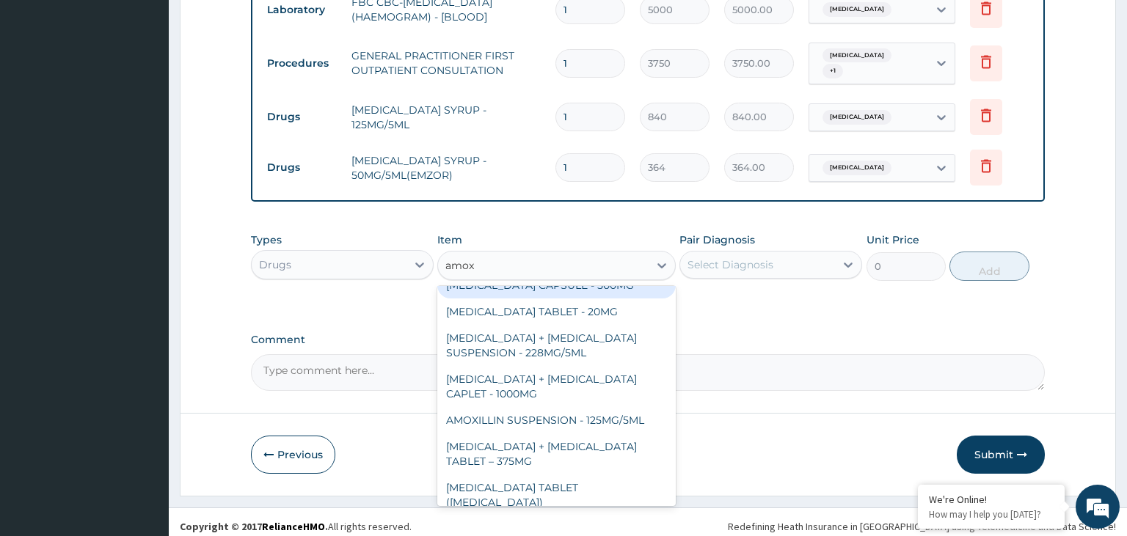
scroll to position [147, 0]
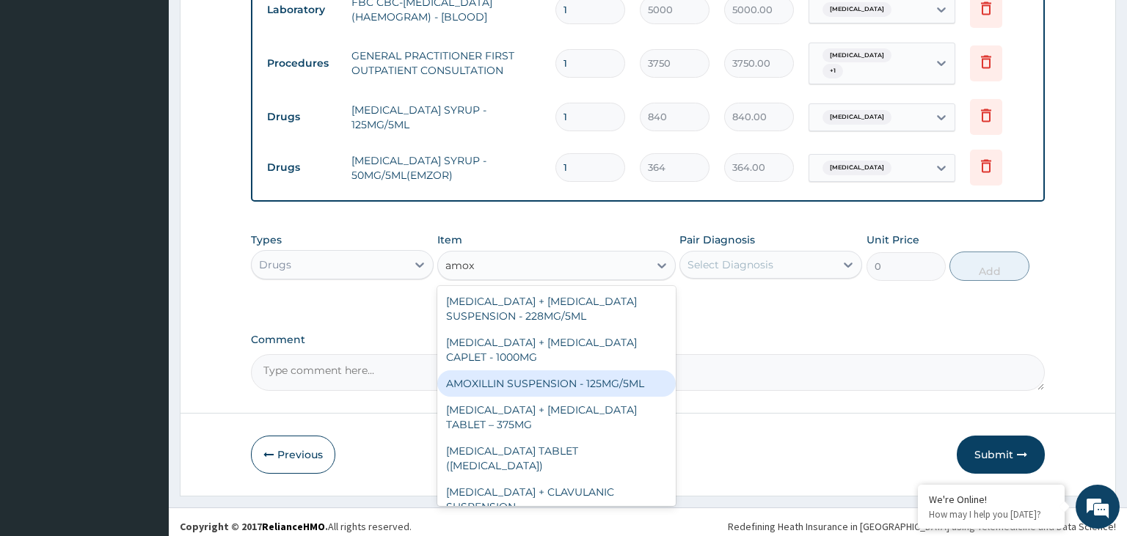
click at [596, 380] on div "AMOXILLIN SUSPENSION - 125MG/5ML" at bounding box center [556, 384] width 238 height 26
type input "840"
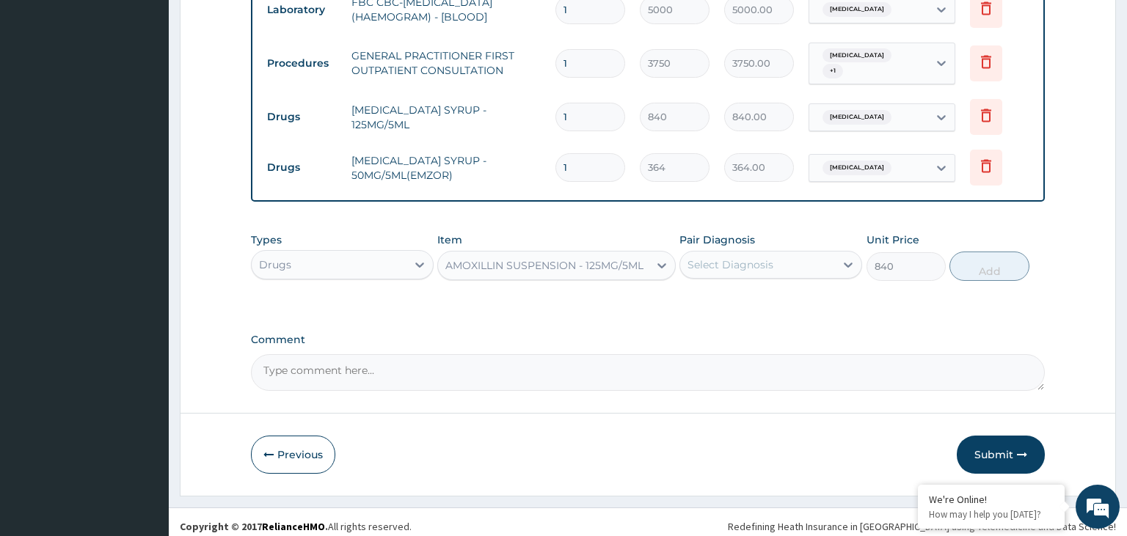
click at [773, 269] on div "Select Diagnosis" at bounding box center [770, 265] width 183 height 28
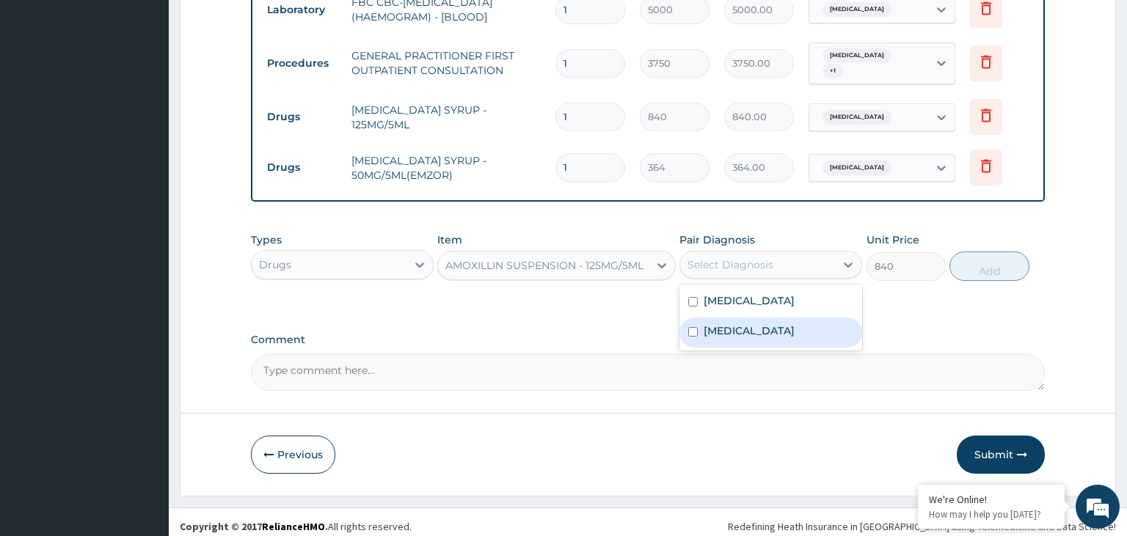
click at [756, 335] on div "Sepsis" at bounding box center [770, 333] width 183 height 30
checkbox input "true"
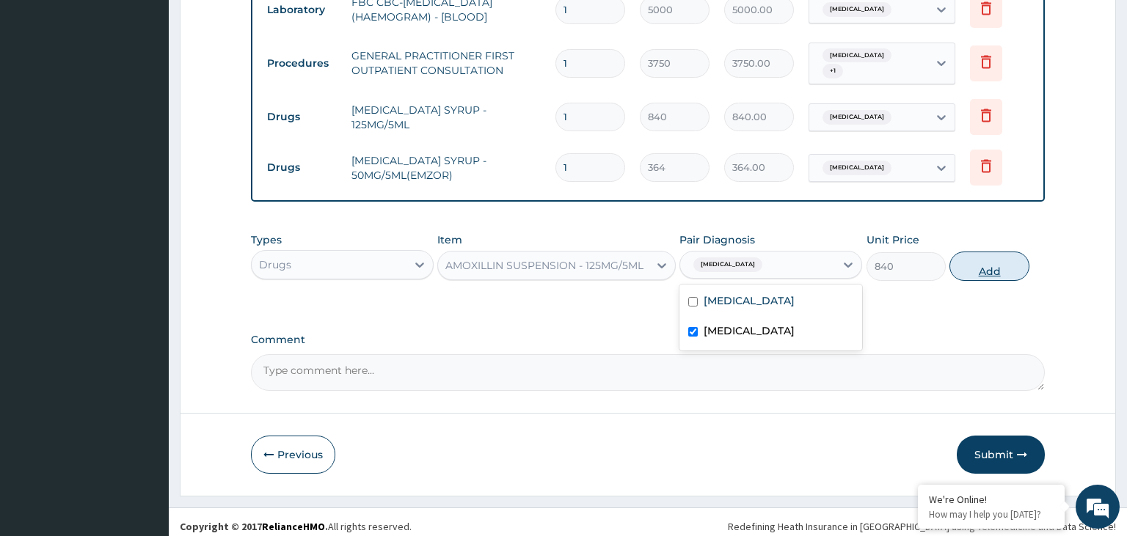
click at [974, 257] on button "Add" at bounding box center [988, 266] width 79 height 29
type input "0"
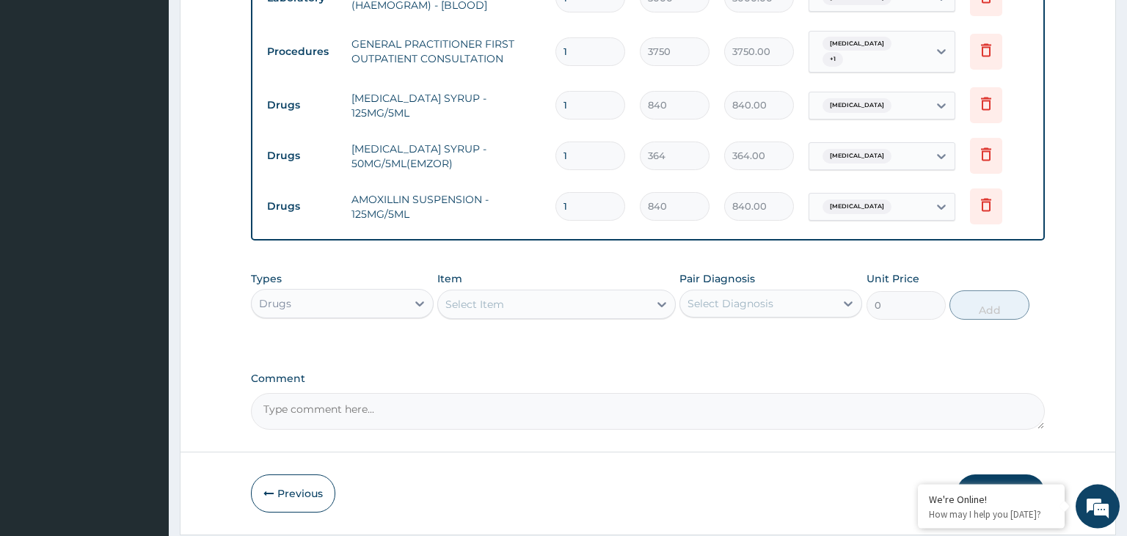
scroll to position [701, 0]
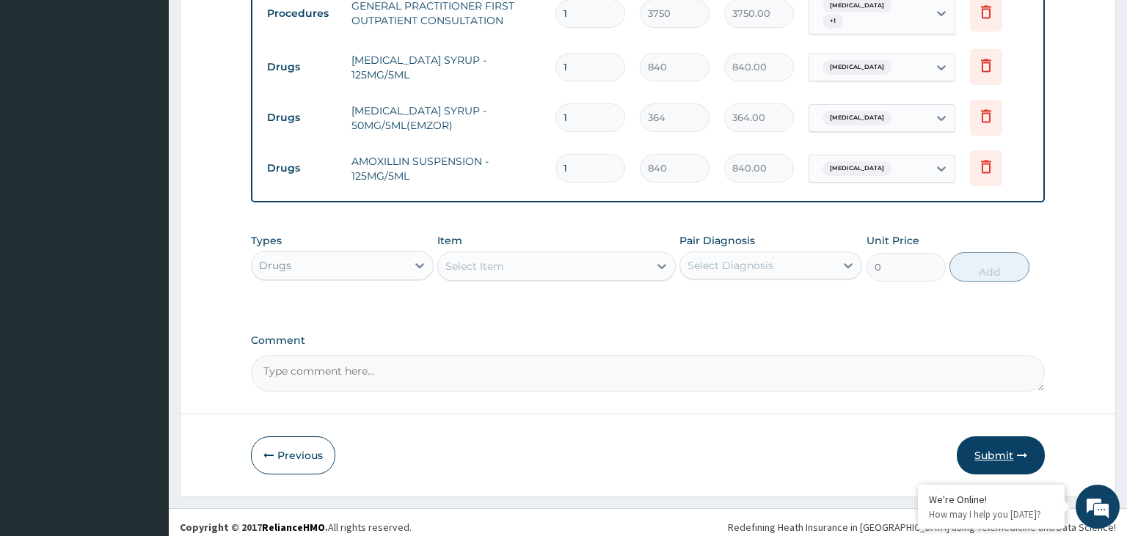
click at [1005, 451] on button "Submit" at bounding box center [1001, 456] width 88 height 38
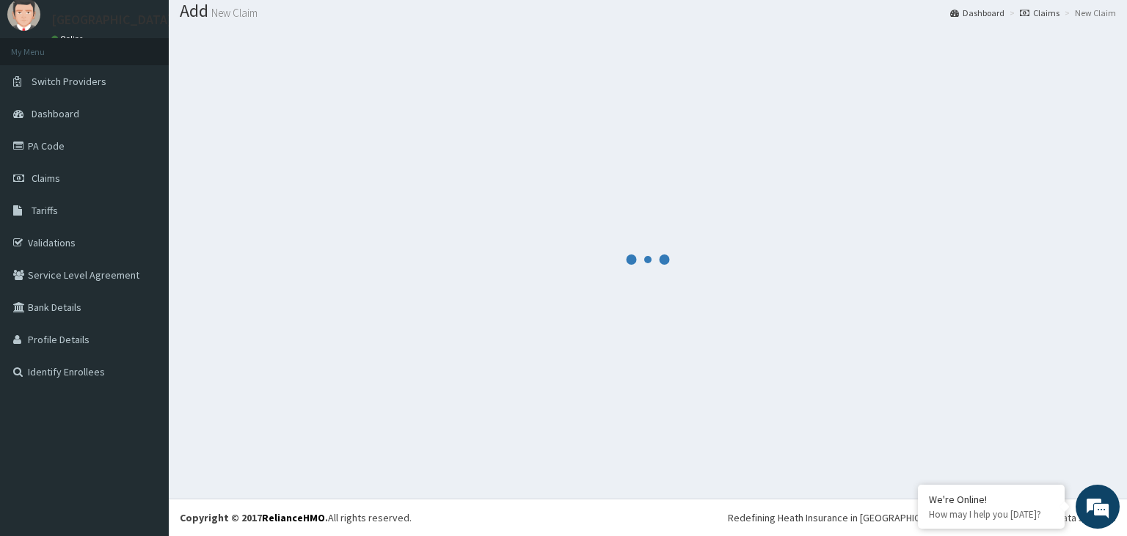
scroll to position [45, 0]
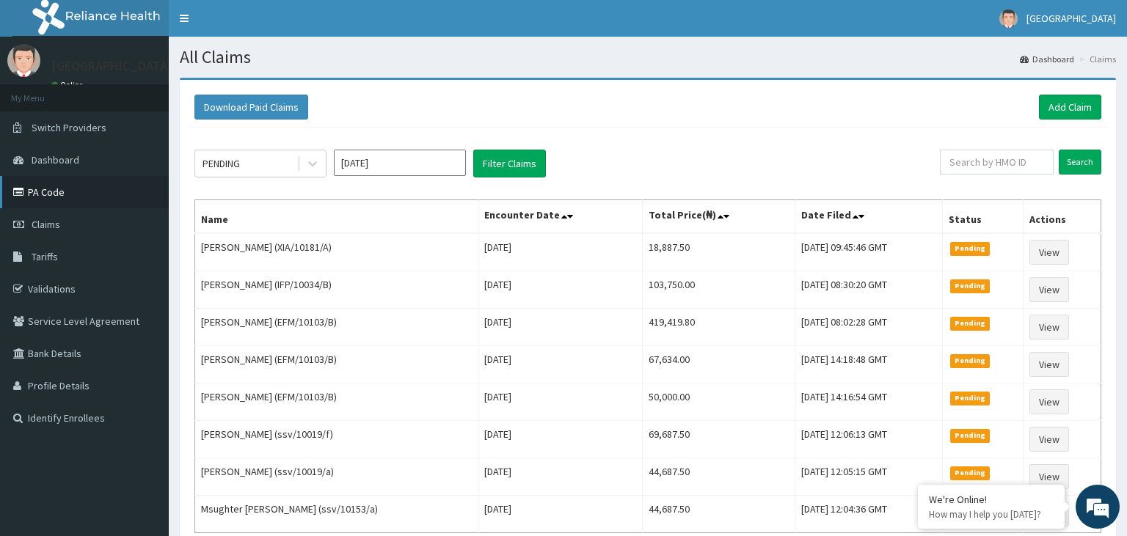
click at [66, 197] on link "PA Code" at bounding box center [84, 192] width 169 height 32
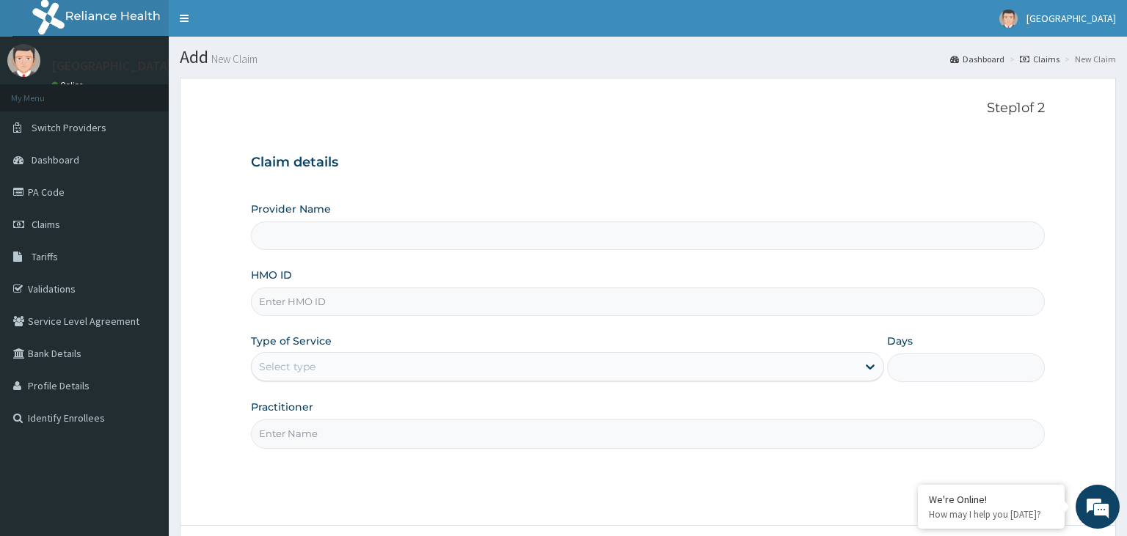
type input "NBC/10926/E"
type input "[GEOGRAPHIC_DATA]-KADUNA"
click at [282, 315] on input "NBC/10926/E" at bounding box center [648, 302] width 795 height 29
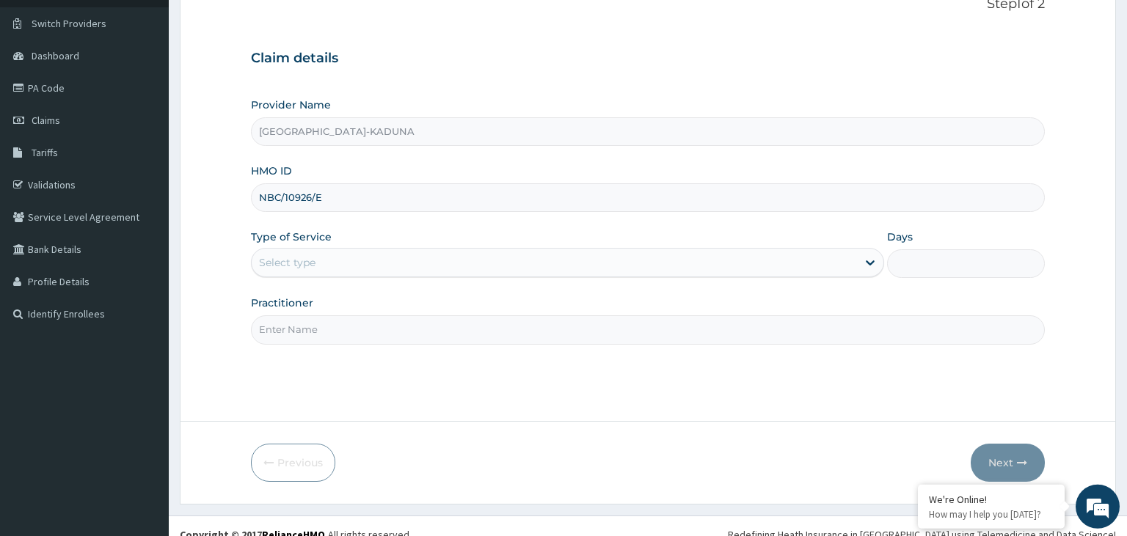
scroll to position [120, 0]
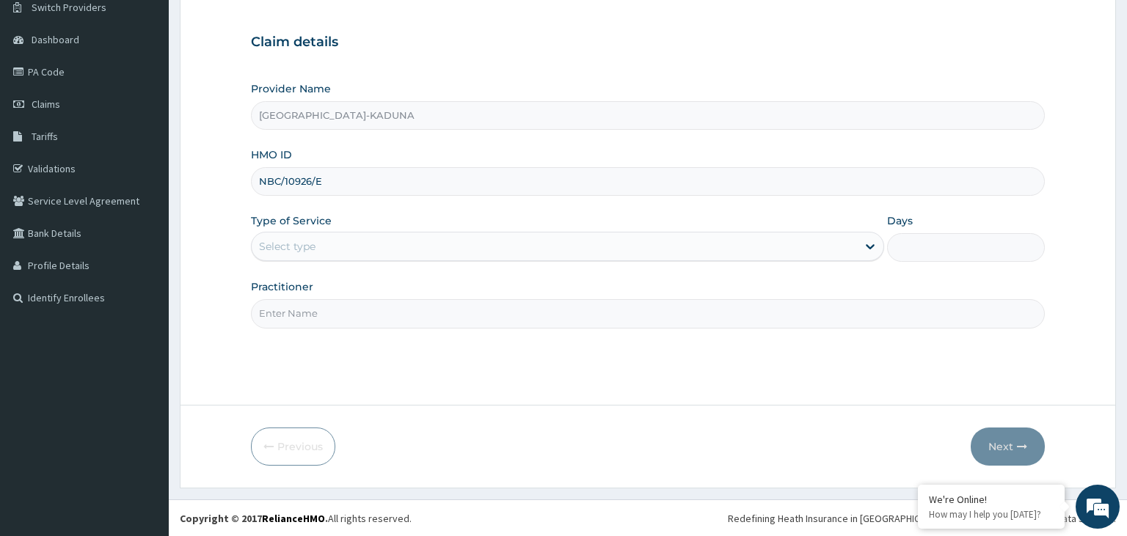
type input "NBC/10926/E"
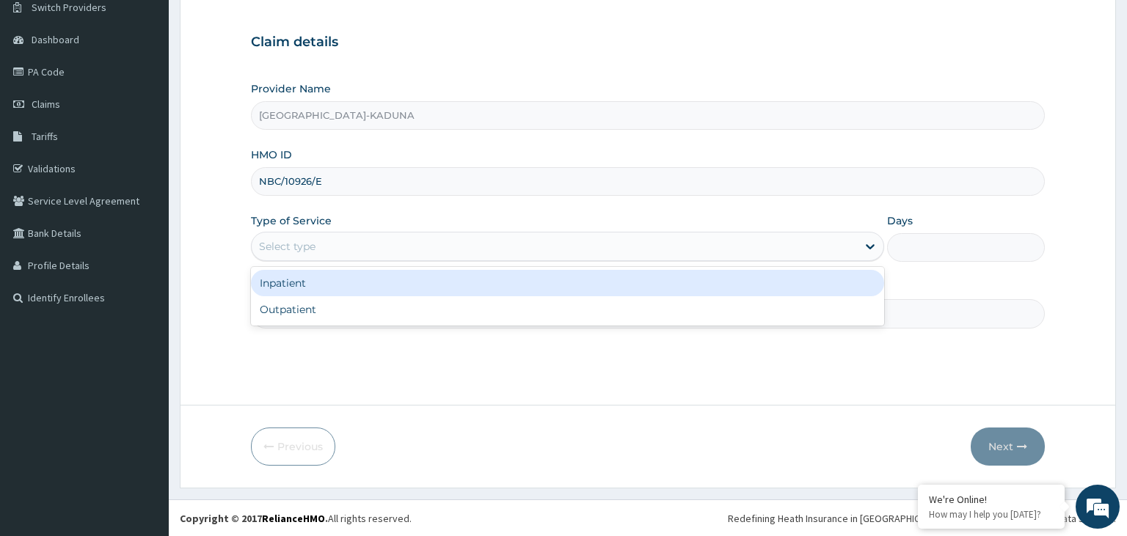
click at [383, 244] on div "Select type" at bounding box center [554, 246] width 605 height 23
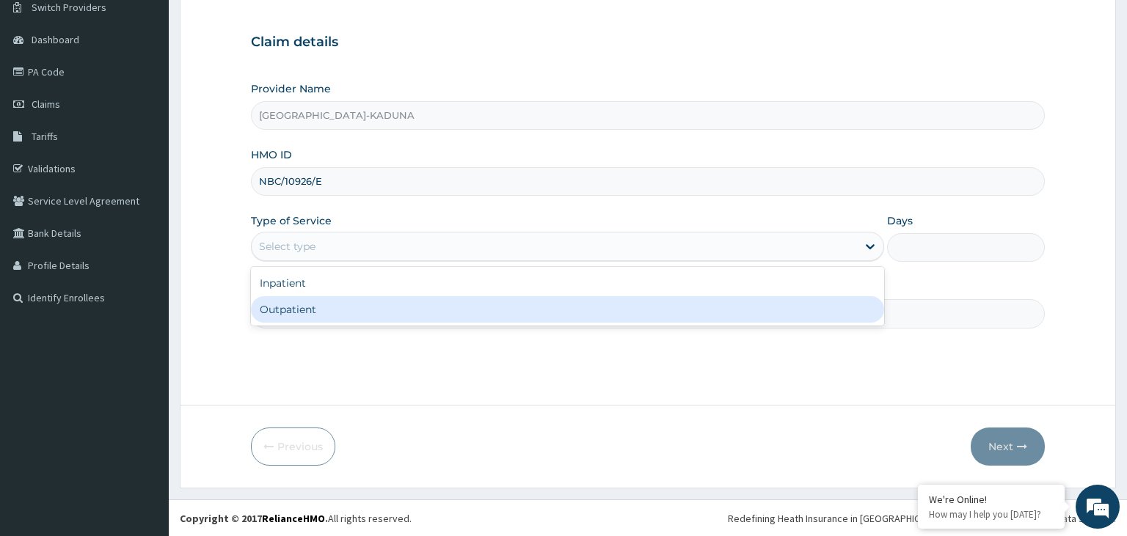
click at [359, 313] on div "Outpatient" at bounding box center [567, 309] width 633 height 26
type input "1"
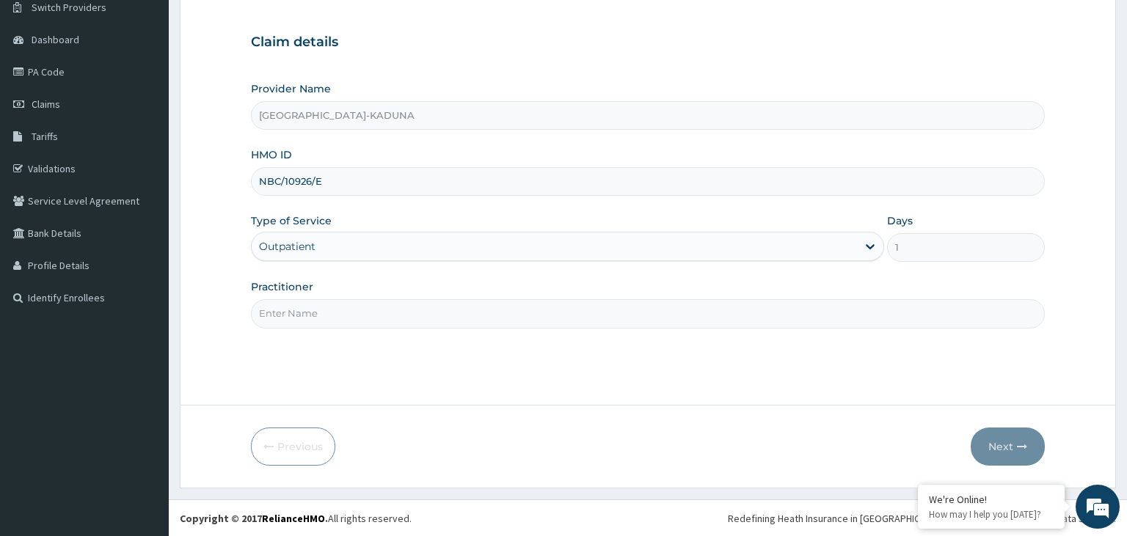
click at [359, 313] on input "Practitioner" at bounding box center [648, 313] width 795 height 29
type input "gp"
click at [1019, 457] on button "Next" at bounding box center [1008, 447] width 74 height 38
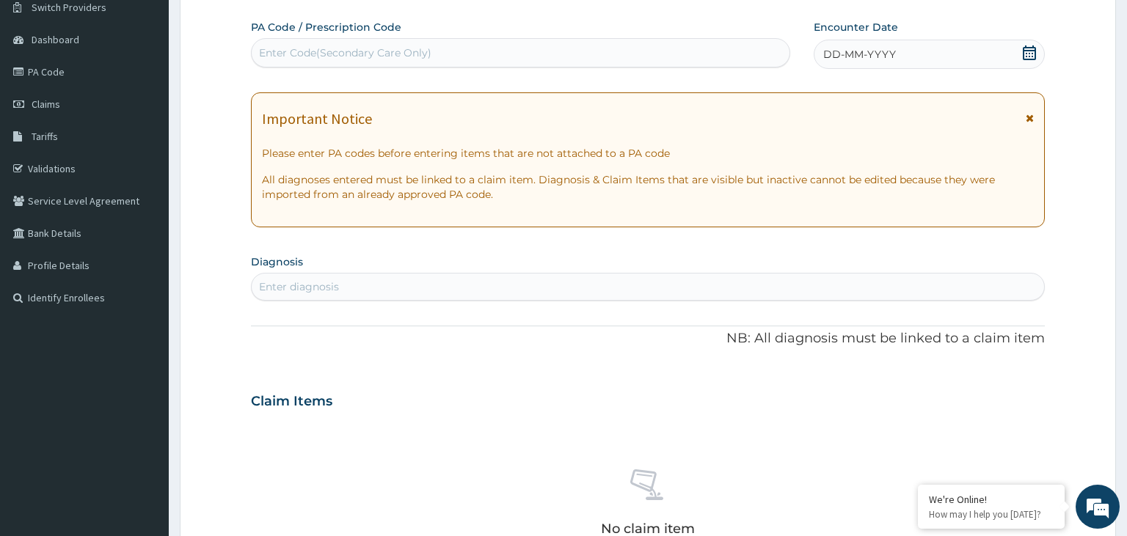
scroll to position [0, 0]
click at [336, 56] on div "Enter Code(Secondary Care Only)" at bounding box center [345, 52] width 172 height 15
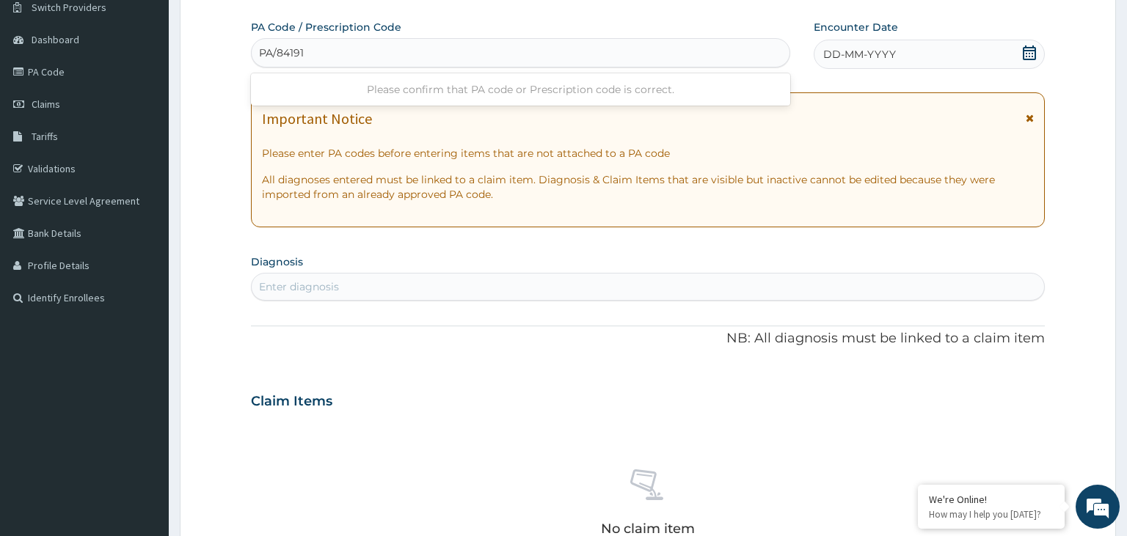
type input "PA/841914"
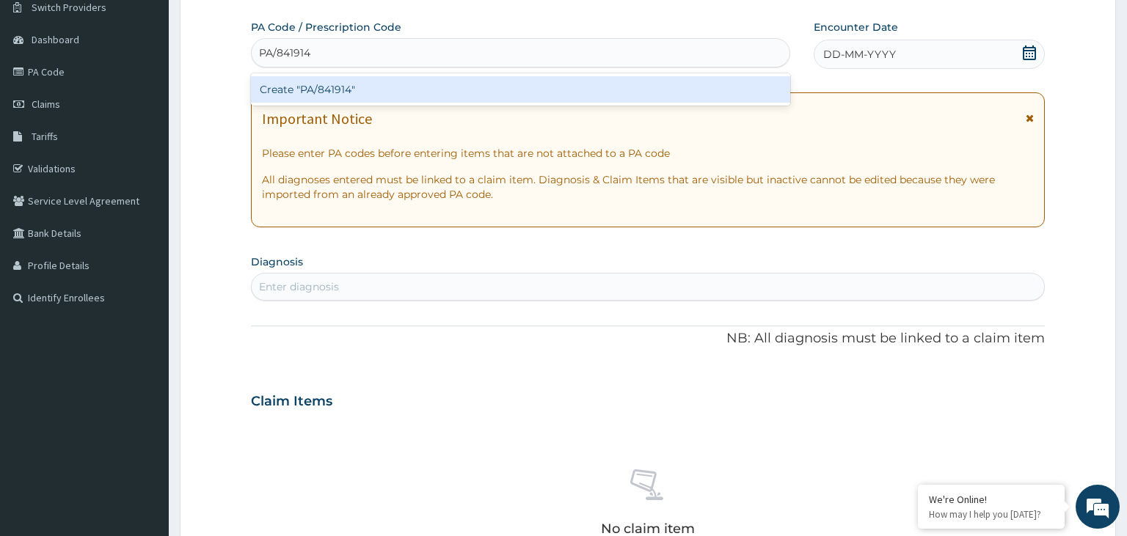
click at [317, 85] on div "Create "PA/841914"" at bounding box center [521, 89] width 540 height 26
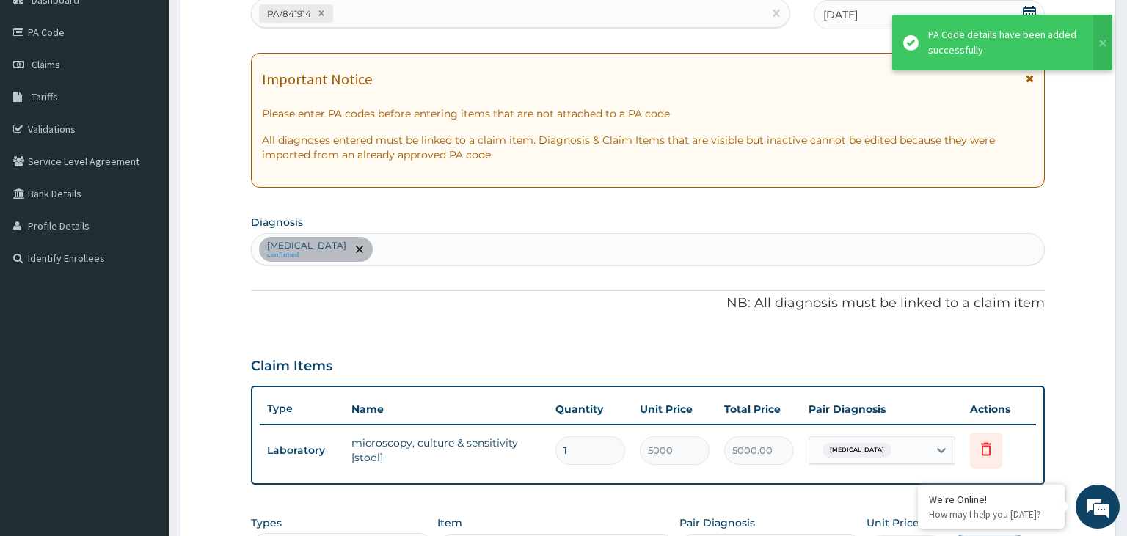
scroll to position [120, 0]
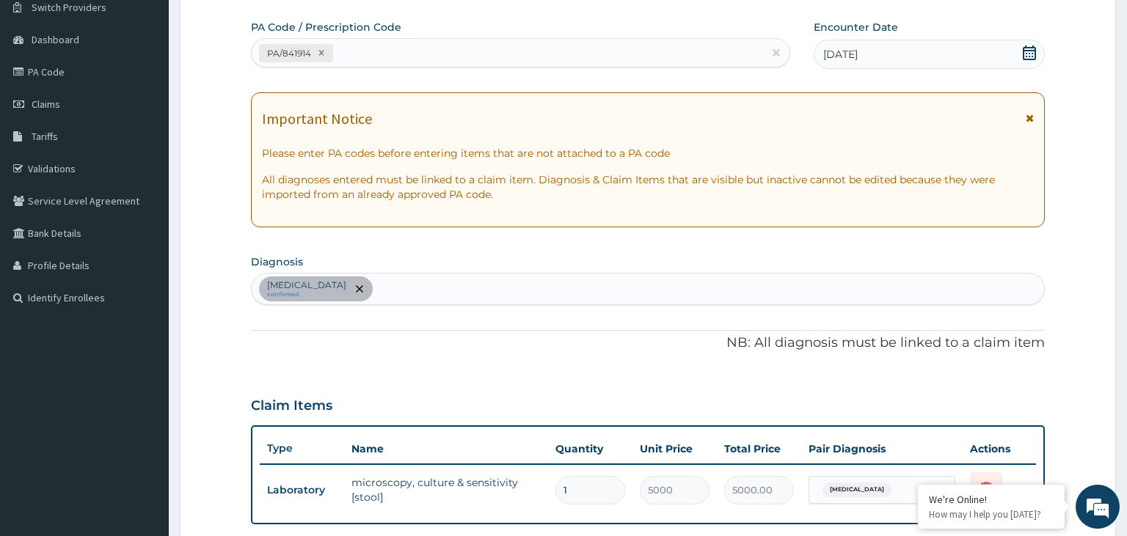
click at [395, 301] on div "Typhoid fever confirmed" at bounding box center [648, 289] width 793 height 31
type input "malaria"
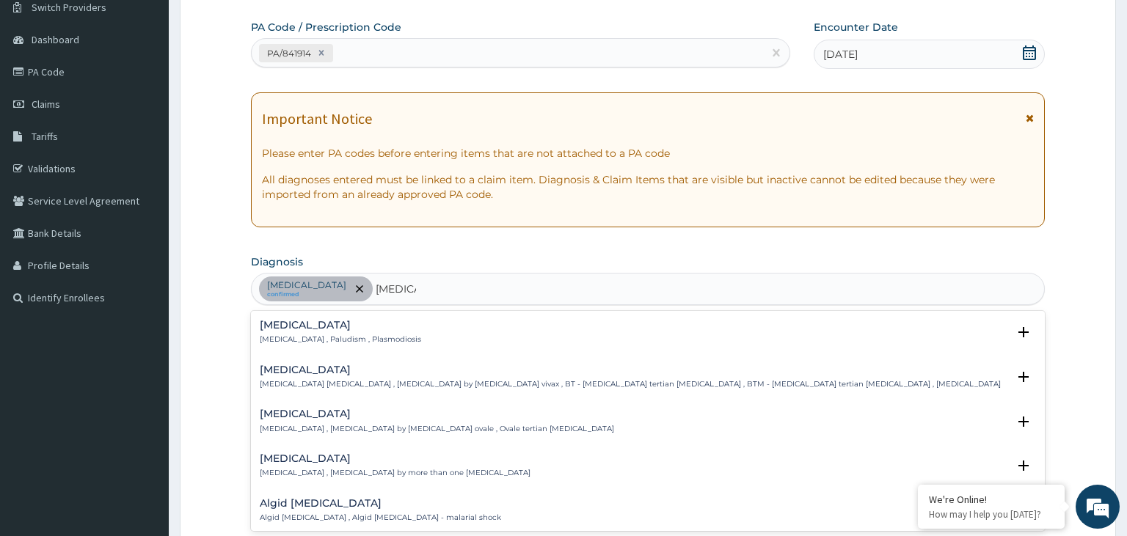
click at [298, 336] on p "Malaria , Paludism , Plasmodiosis" at bounding box center [340, 340] width 161 height 10
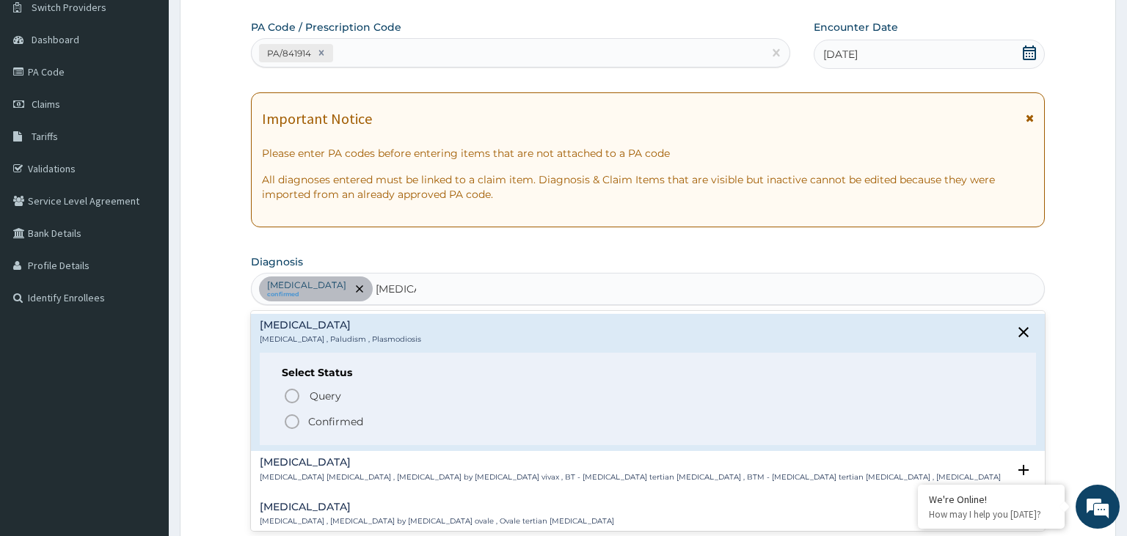
click at [310, 427] on p "Confirmed" at bounding box center [335, 422] width 55 height 15
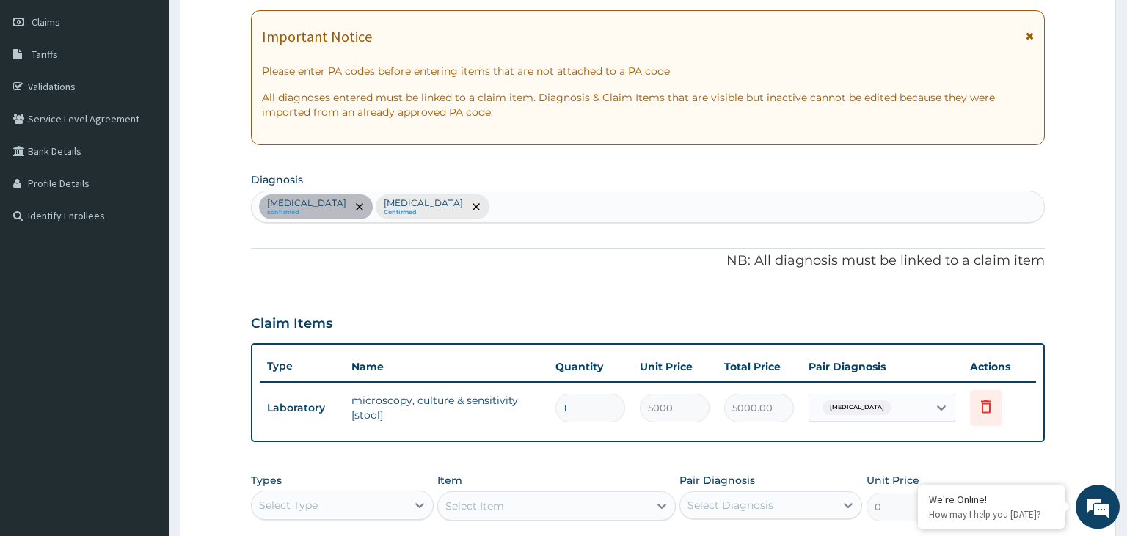
scroll to position [275, 0]
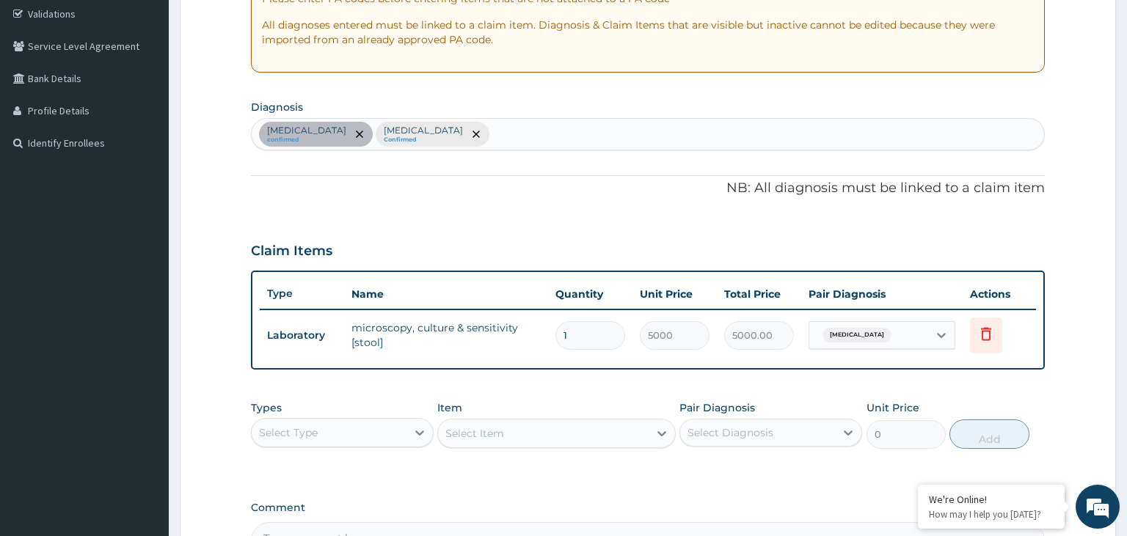
click at [453, 135] on div "Typhoid fever confirmed Malaria Confirmed" at bounding box center [648, 134] width 793 height 31
type input "sepsis"
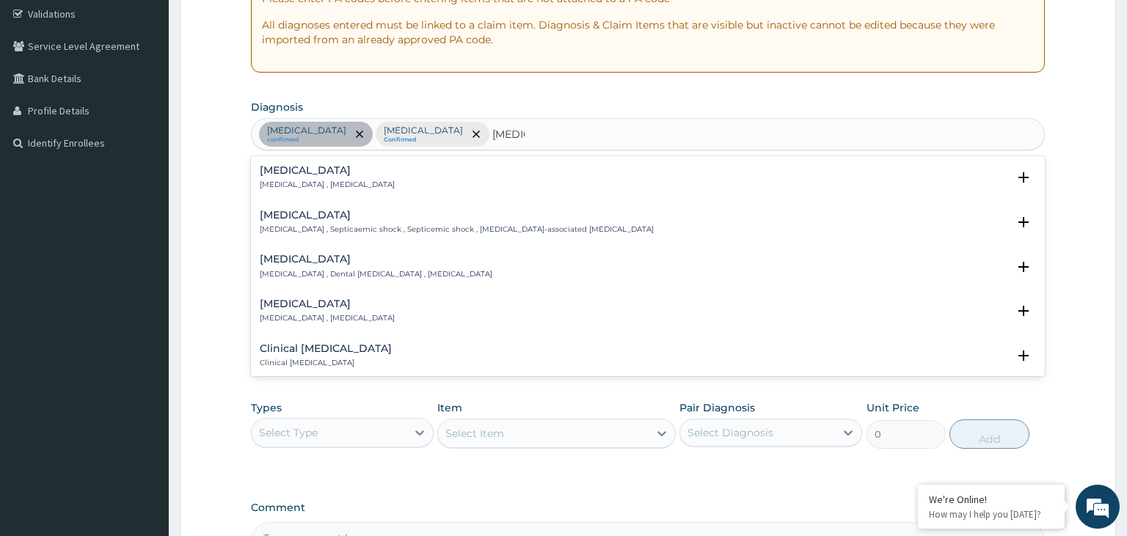
click at [271, 182] on p "Systemic infection , Sepsis" at bounding box center [327, 185] width 135 height 10
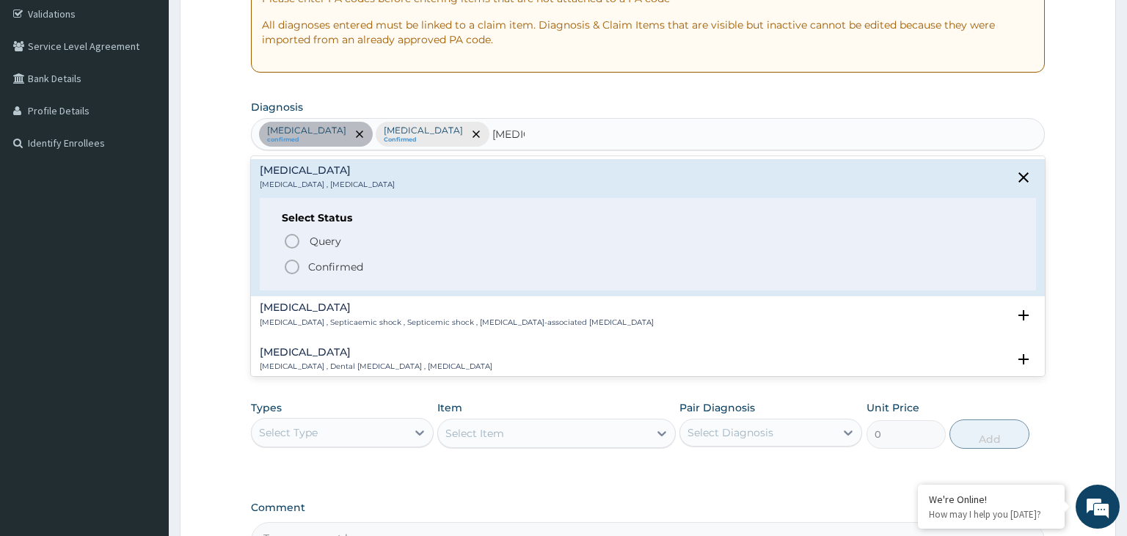
click at [317, 265] on p "Confirmed" at bounding box center [335, 267] width 55 height 15
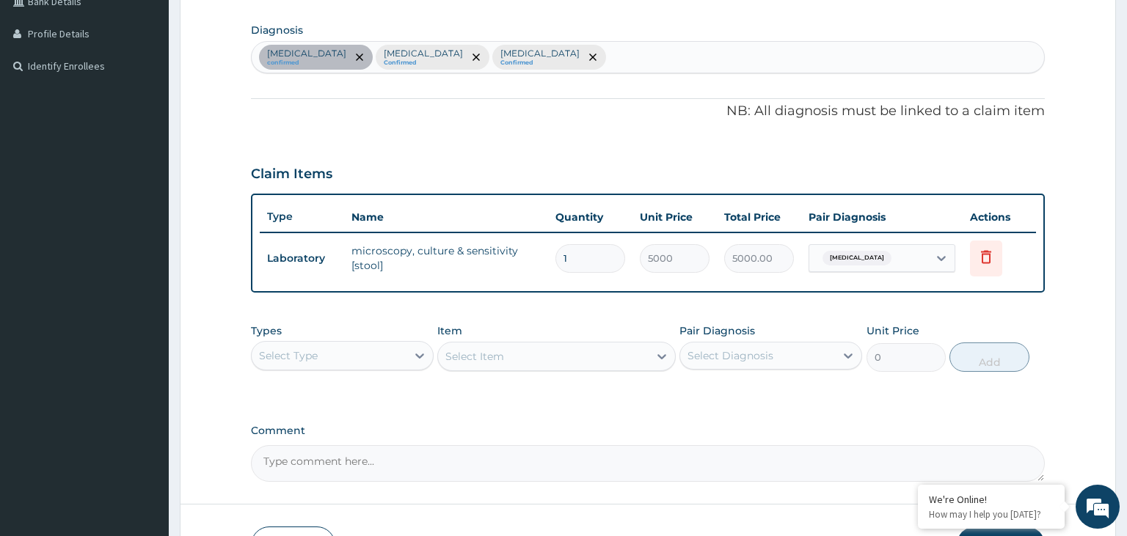
scroll to position [120, 0]
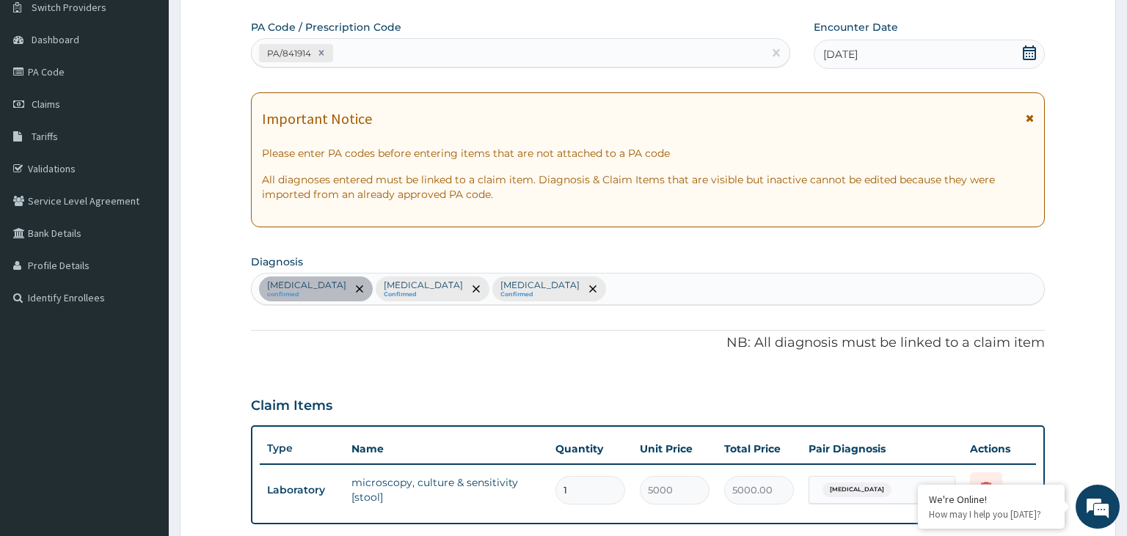
click at [507, 292] on div "Typhoid fever confirmed Malaria Confirmed Sepsis Confirmed" at bounding box center [648, 289] width 793 height 31
type input "gastroen"
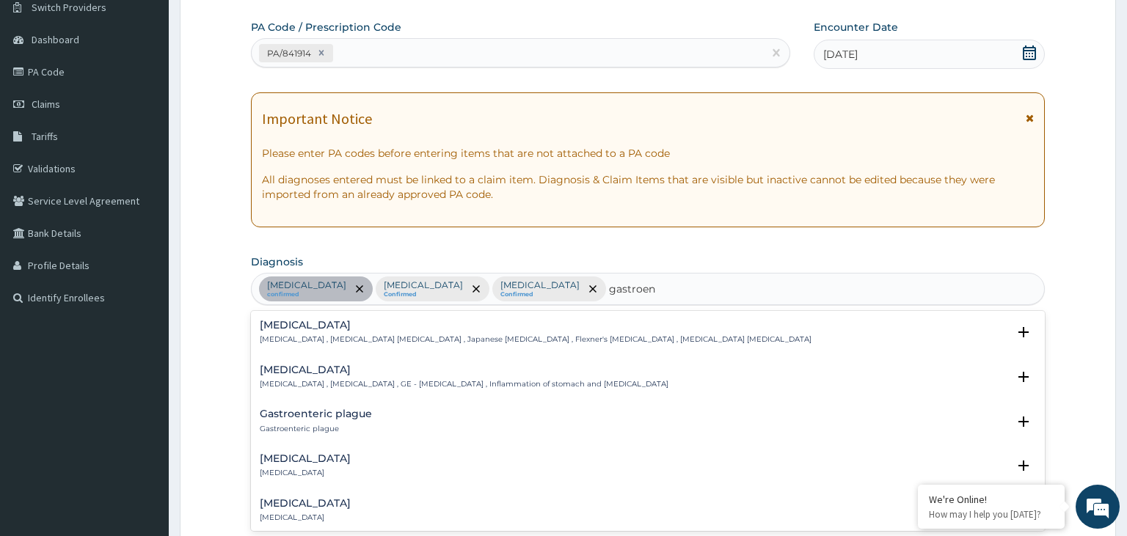
click at [327, 377] on div "Gastroenteritis Gastroenteritis , Gastroenteropathy , GE - Gastroenteritis , In…" at bounding box center [464, 378] width 409 height 26
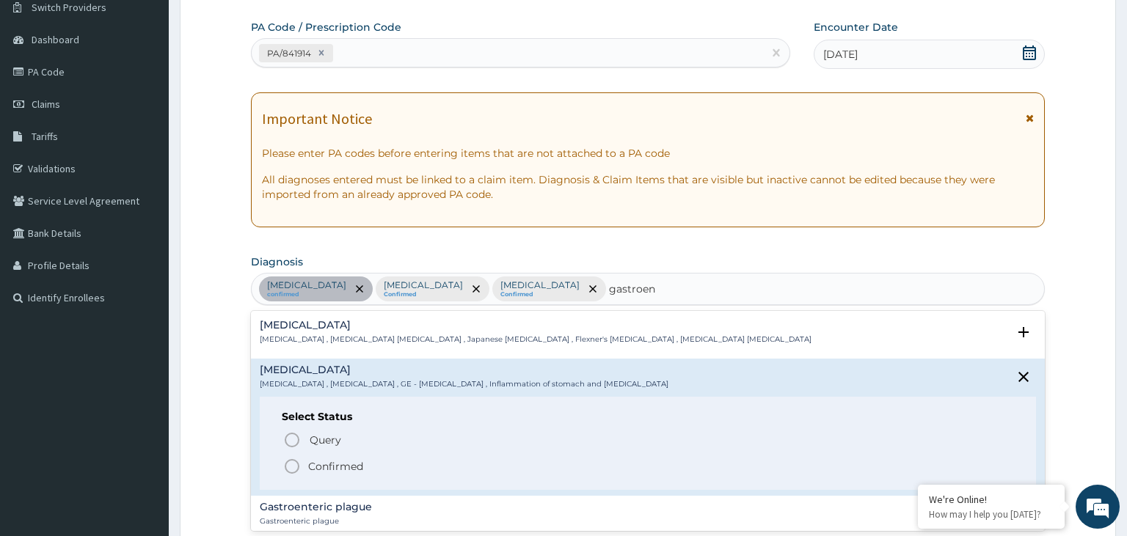
click at [313, 464] on p "Confirmed" at bounding box center [335, 466] width 55 height 15
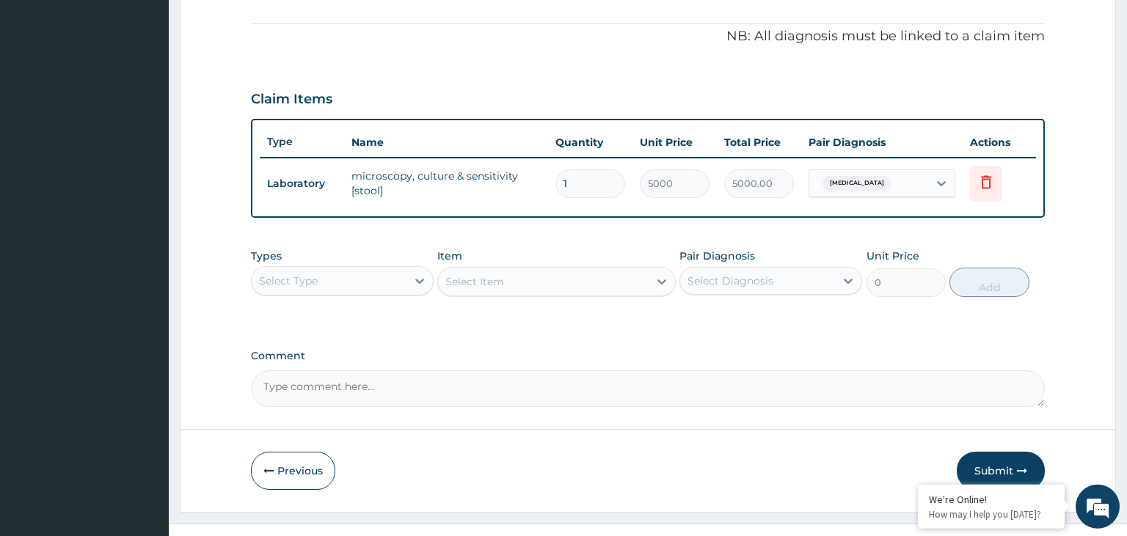
scroll to position [430, 0]
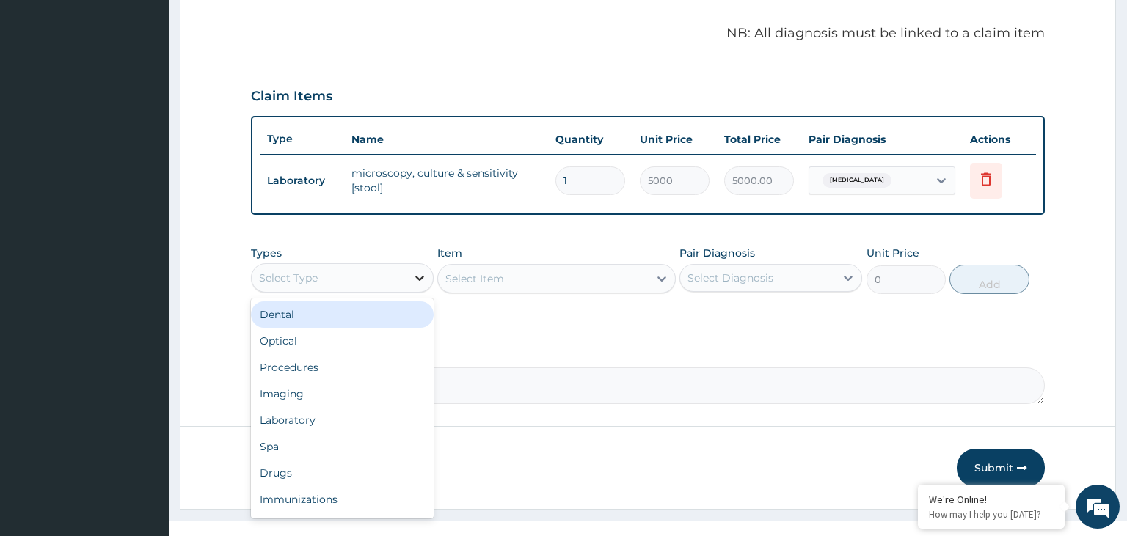
click at [409, 281] on div at bounding box center [419, 278] width 26 height 26
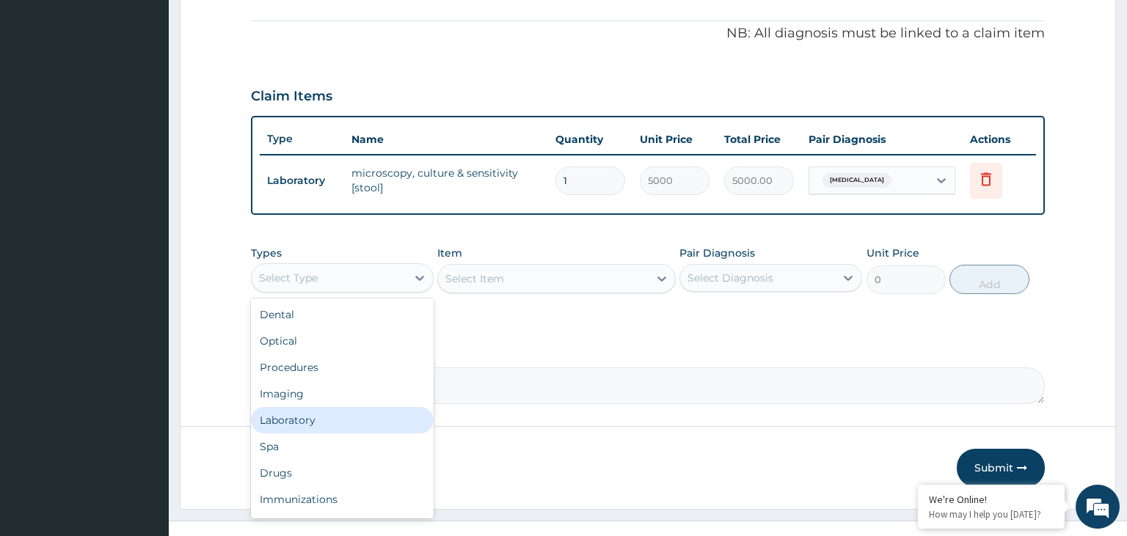
click at [327, 422] on div "Laboratory" at bounding box center [342, 420] width 183 height 26
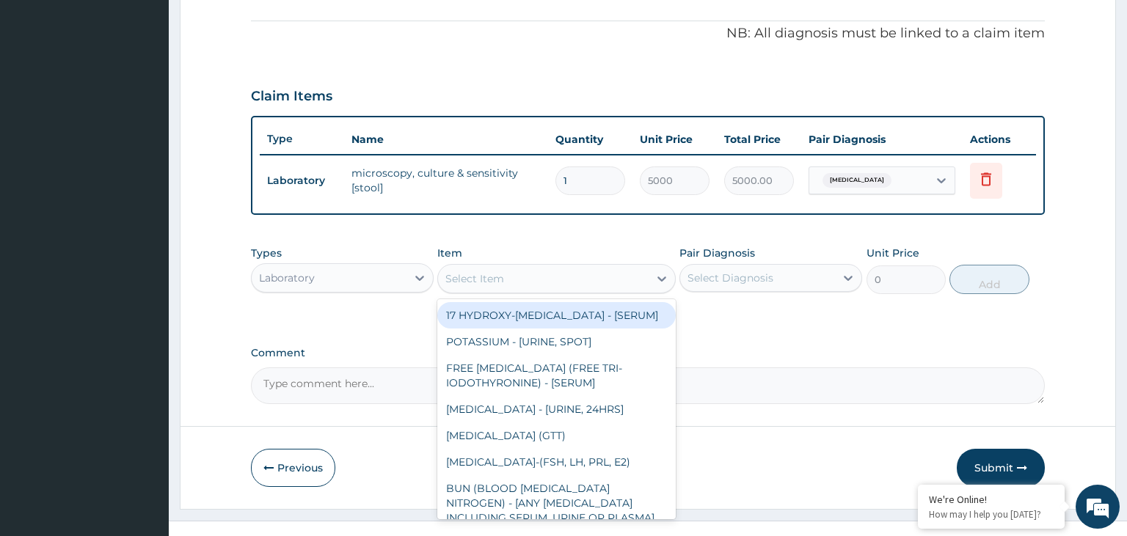
click at [572, 277] on div "Select Item" at bounding box center [543, 278] width 211 height 23
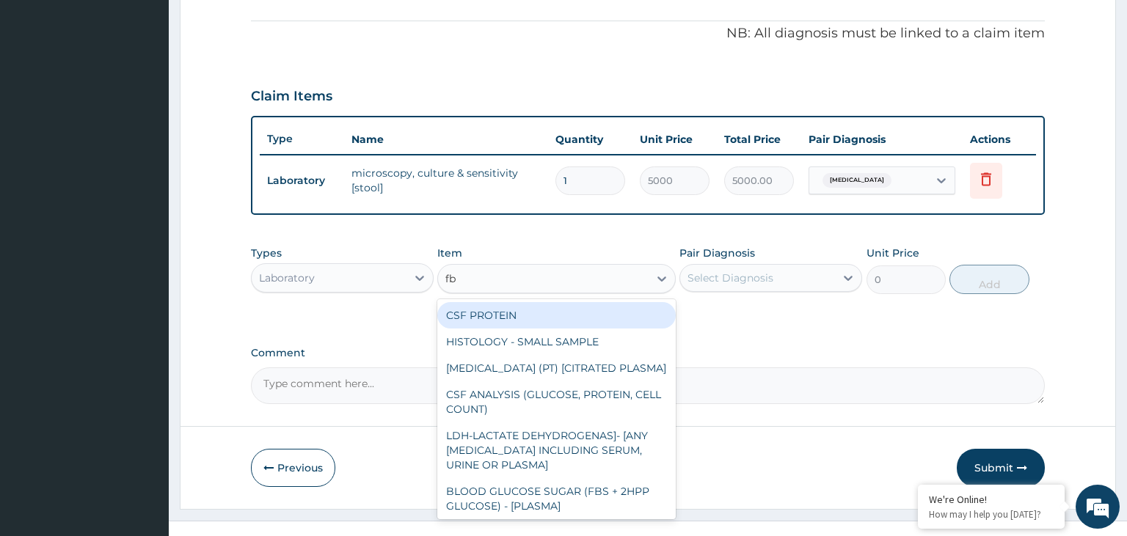
type input "fbc"
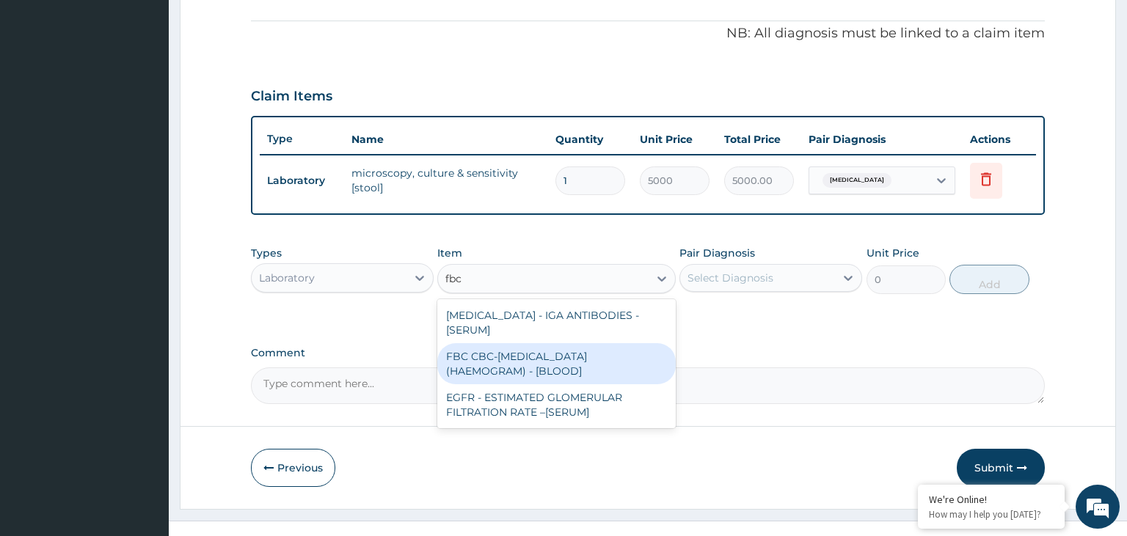
drag, startPoint x: 602, startPoint y: 352, endPoint x: 706, endPoint y: 330, distance: 105.8
click at [602, 353] on div "FBC CBC-COMPLETE BLOOD COUNT (HAEMOGRAM) - [BLOOD]" at bounding box center [556, 363] width 238 height 41
type input "5000"
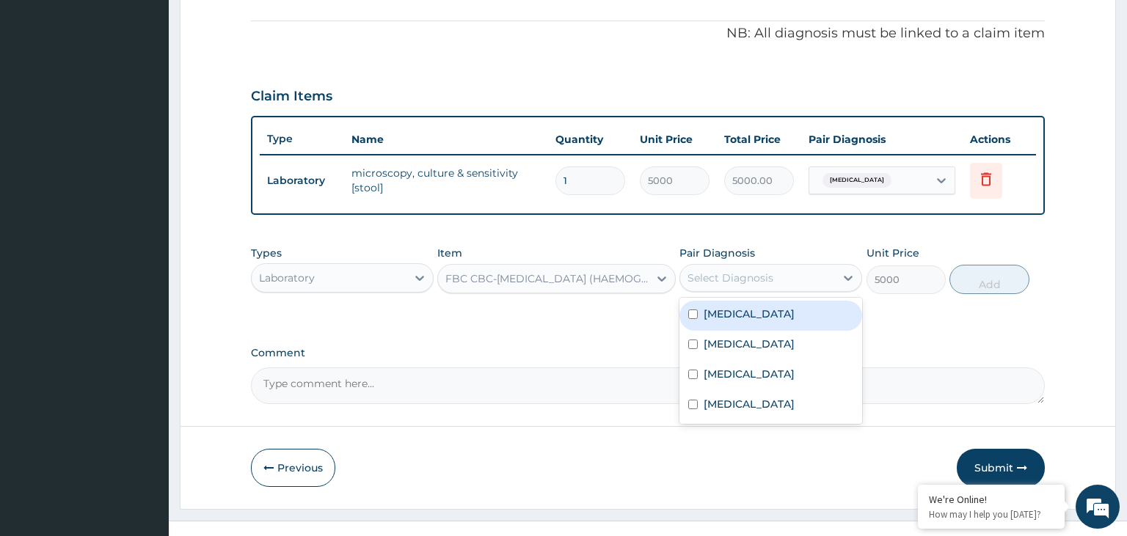
click at [762, 279] on div "Select Diagnosis" at bounding box center [730, 278] width 86 height 15
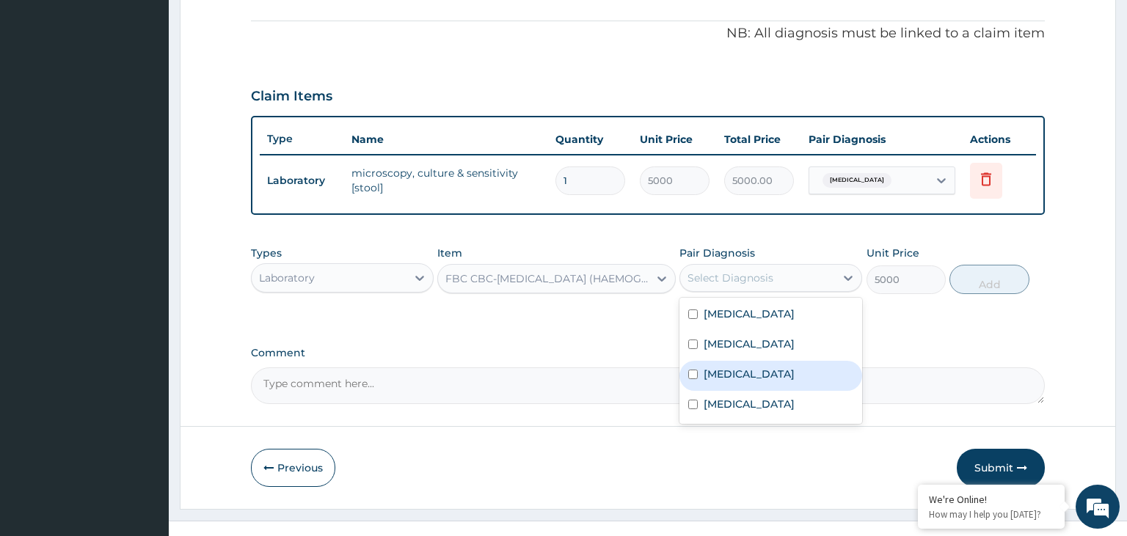
click at [773, 372] on div "Sepsis" at bounding box center [770, 376] width 183 height 30
checkbox input "true"
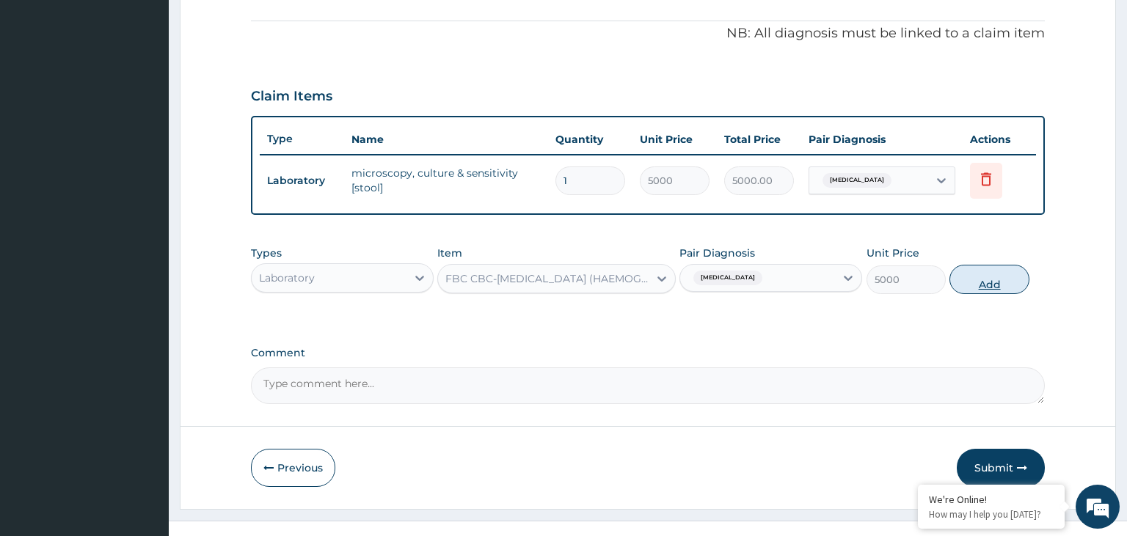
click at [986, 277] on button "Add" at bounding box center [988, 279] width 79 height 29
type input "0"
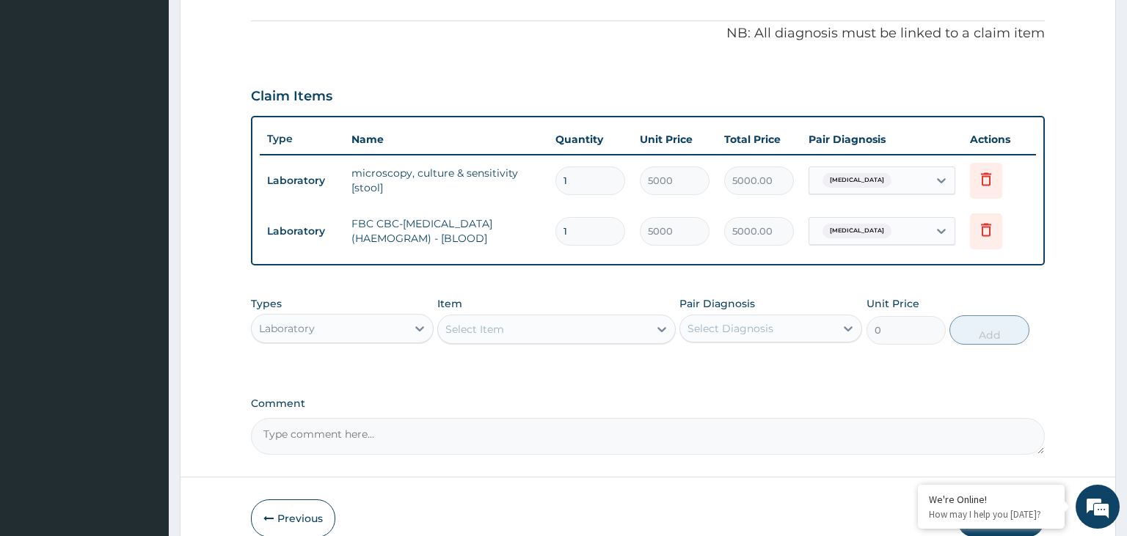
click at [532, 349] on div "Types Laboratory Item Select Item Pair Diagnosis Select Diagnosis Unit Price 0 …" at bounding box center [648, 320] width 795 height 63
click at [539, 332] on div "Select Item" at bounding box center [543, 329] width 211 height 23
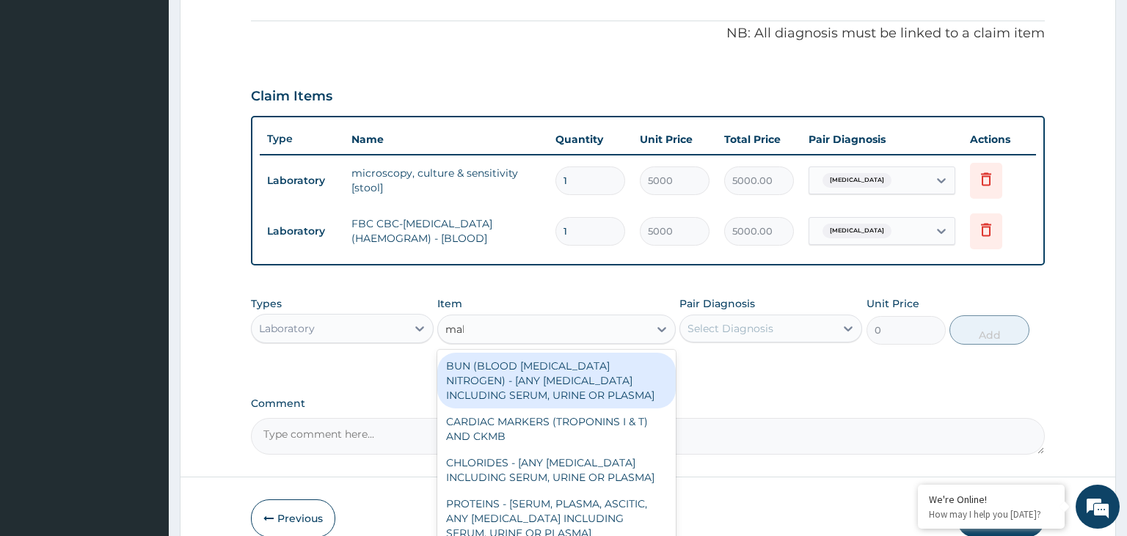
type input "mala"
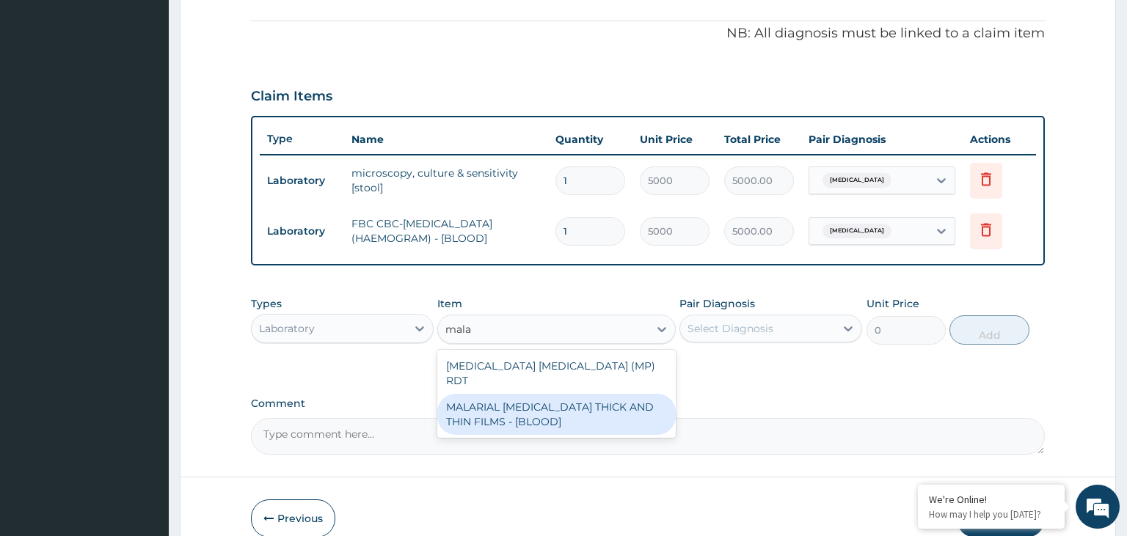
click at [525, 394] on div "MALARIAL PARASITE THICK AND THIN FILMS - [BLOOD]" at bounding box center [556, 414] width 238 height 41
type input "2187.5"
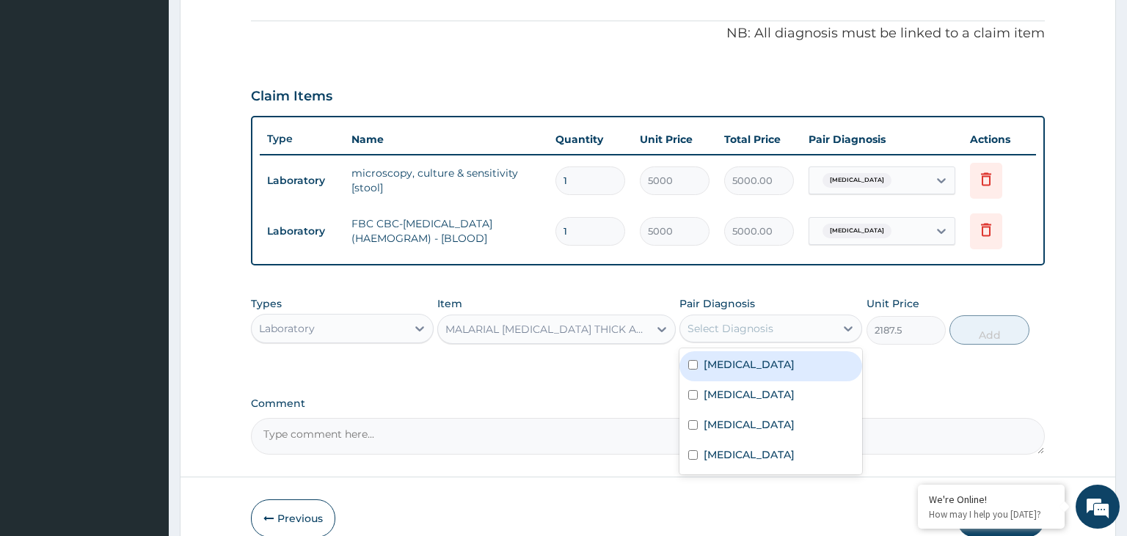
click at [800, 336] on div "Select Diagnosis" at bounding box center [757, 328] width 155 height 23
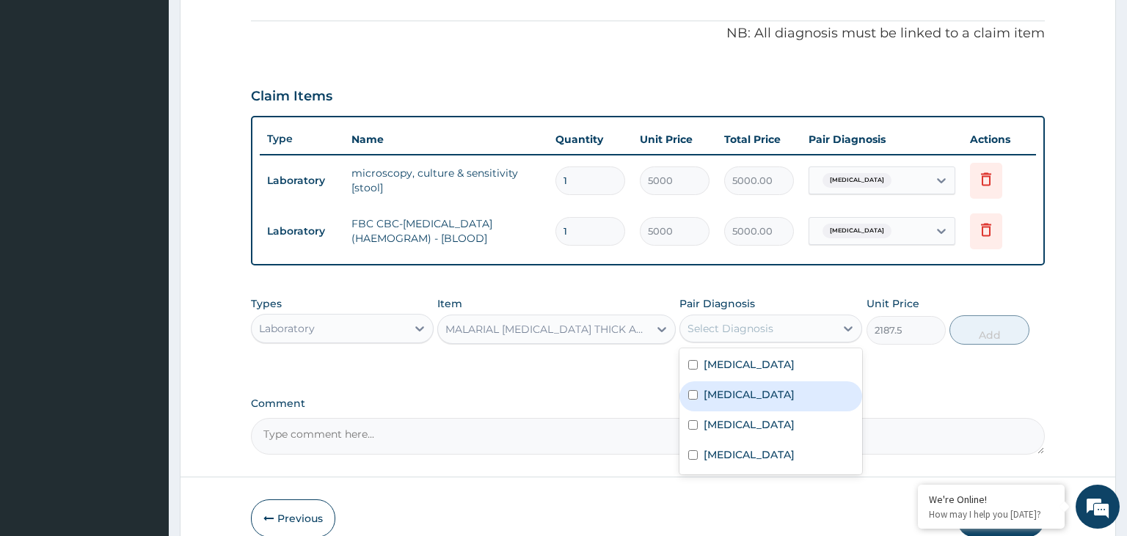
click at [778, 404] on div "[MEDICAL_DATA]" at bounding box center [770, 397] width 183 height 30
checkbox input "true"
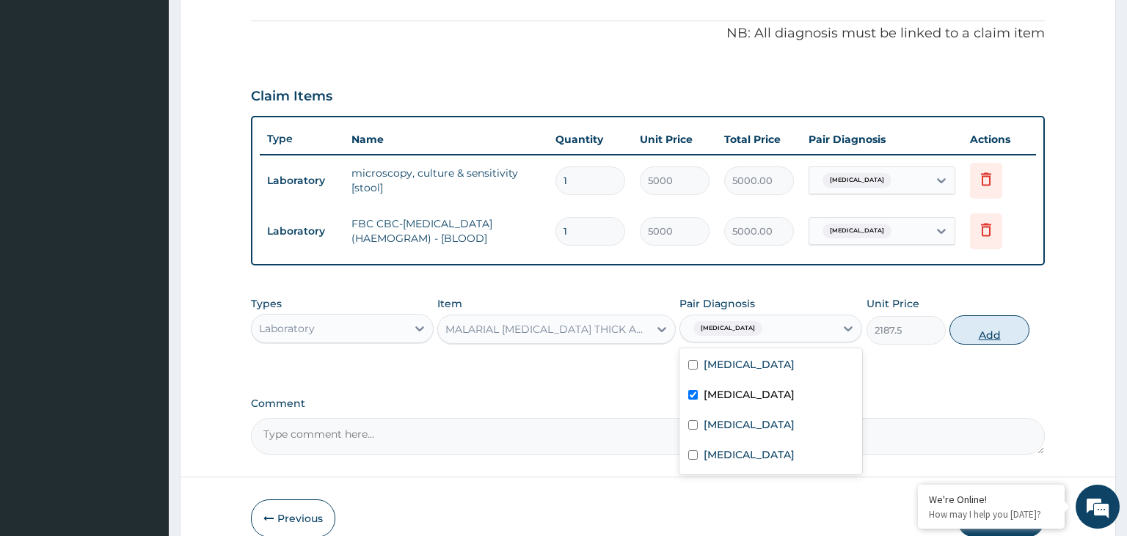
click at [1010, 327] on button "Add" at bounding box center [988, 329] width 79 height 29
type input "0"
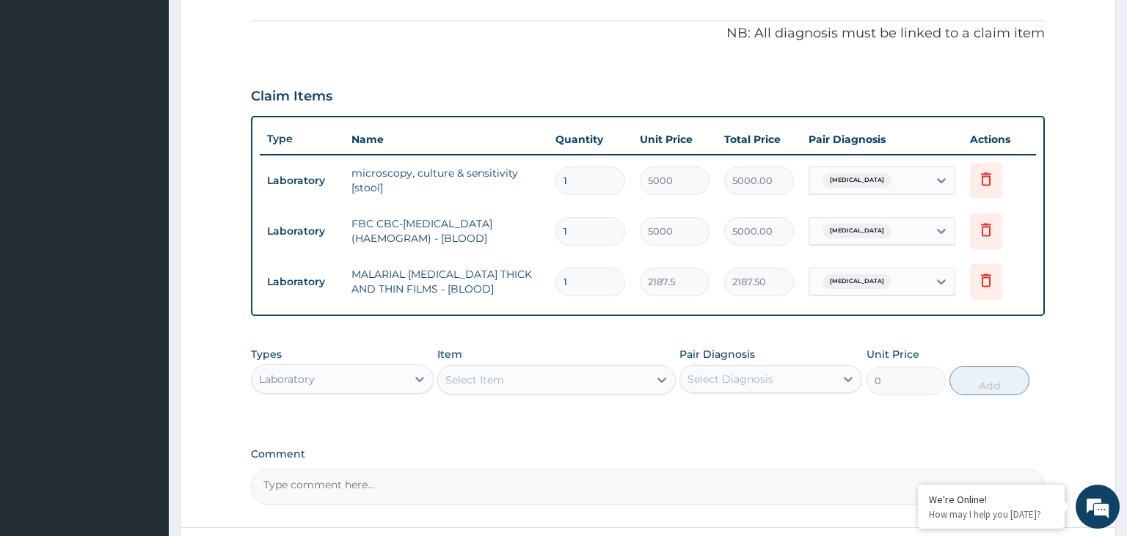
scroll to position [550, 0]
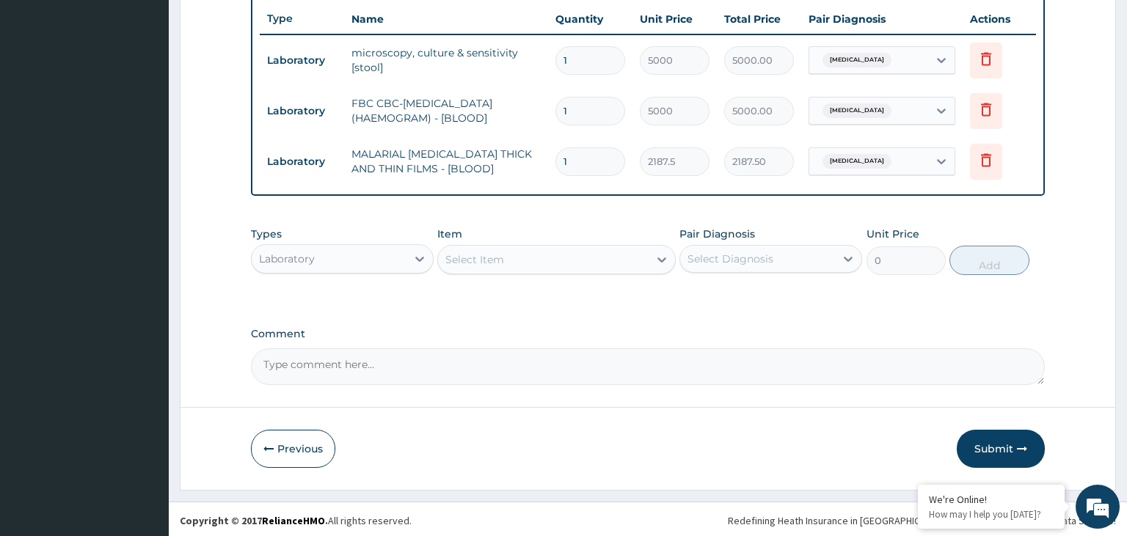
click at [315, 257] on div "Laboratory" at bounding box center [329, 258] width 155 height 23
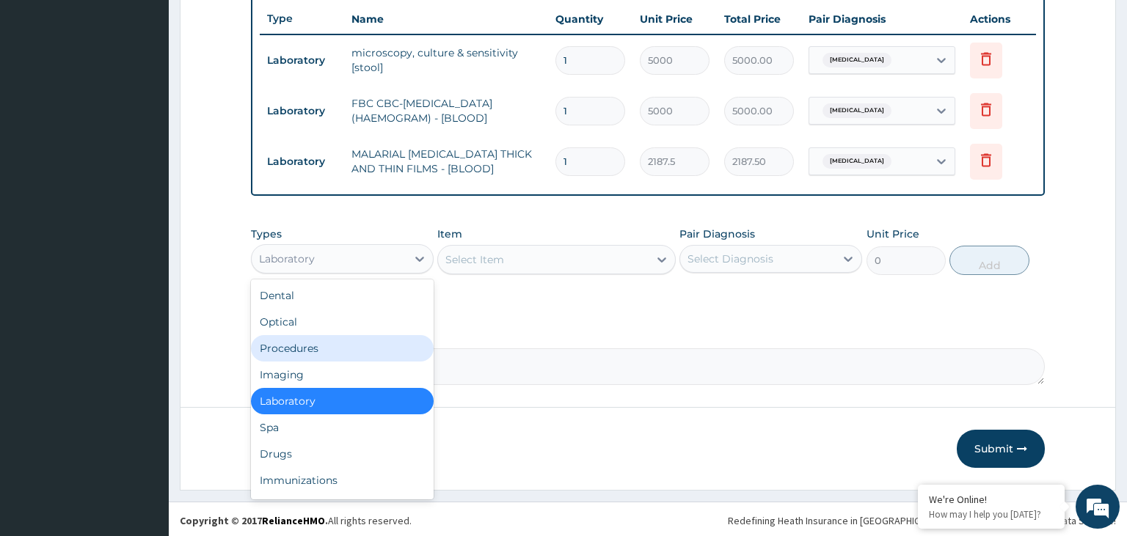
click at [352, 345] on div "Procedures" at bounding box center [342, 348] width 183 height 26
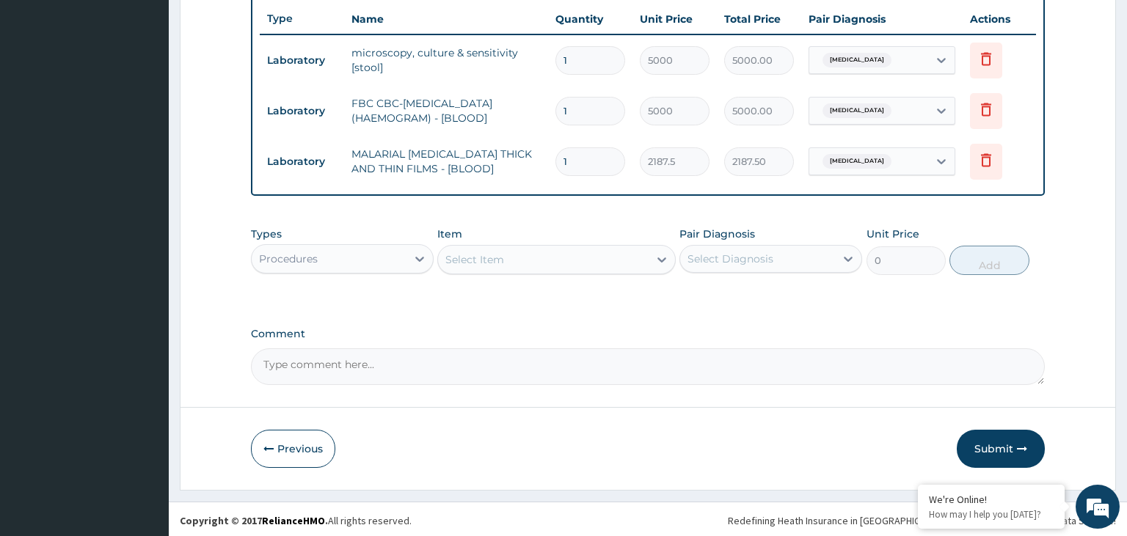
click at [579, 261] on div "Select Item" at bounding box center [543, 259] width 211 height 23
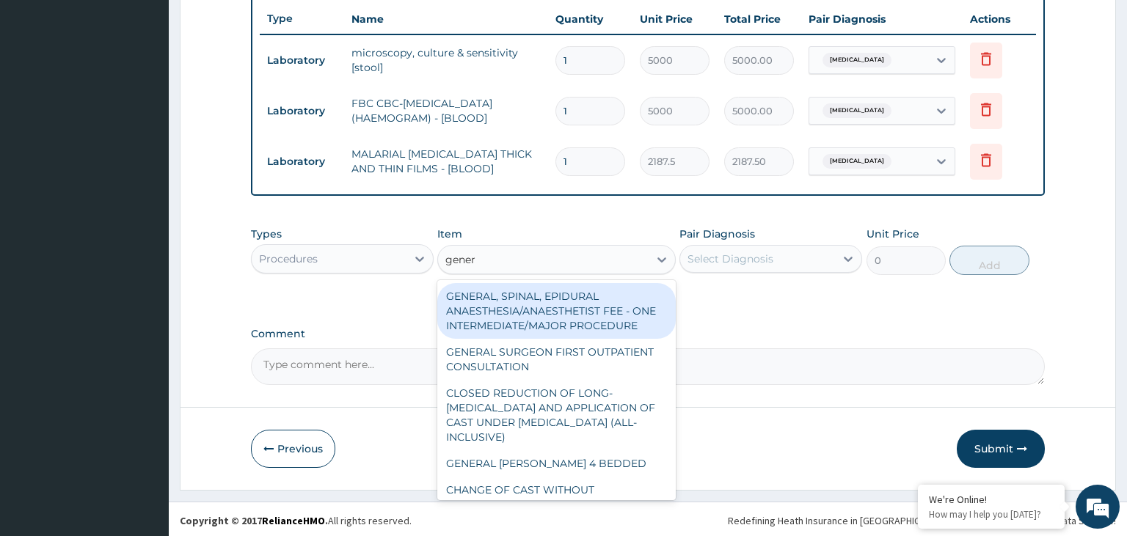
type input "genera"
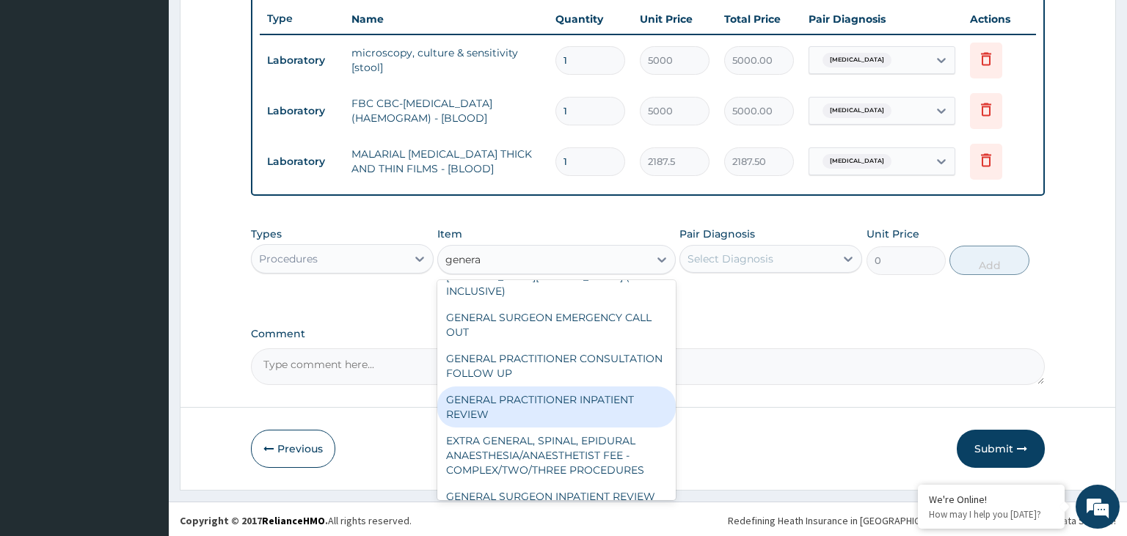
scroll to position [296, 0]
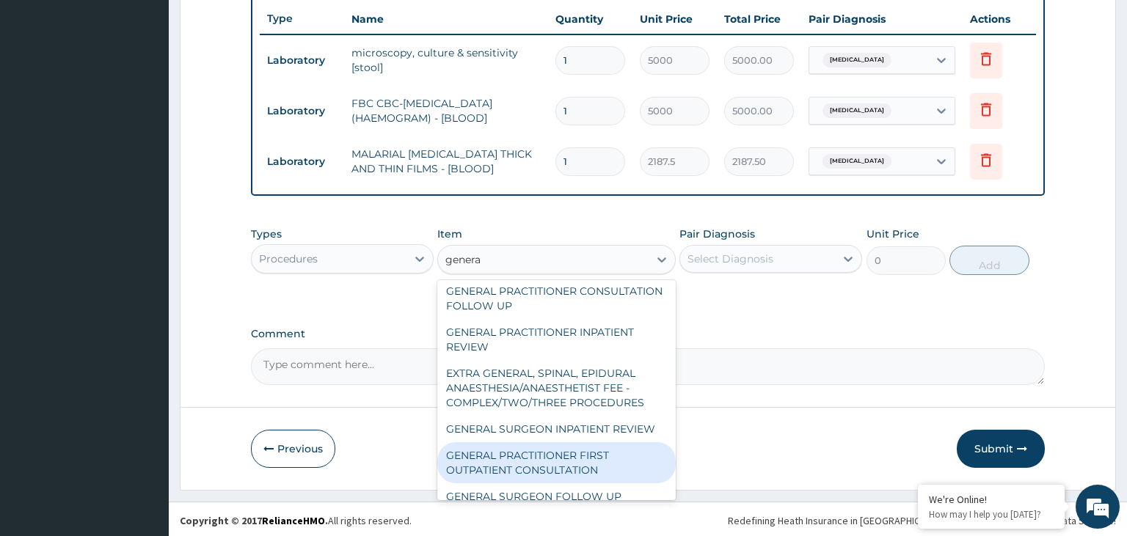
click at [590, 456] on div "GENERAL PRACTITIONER FIRST OUTPATIENT CONSULTATION" at bounding box center [556, 462] width 238 height 41
type input "3750"
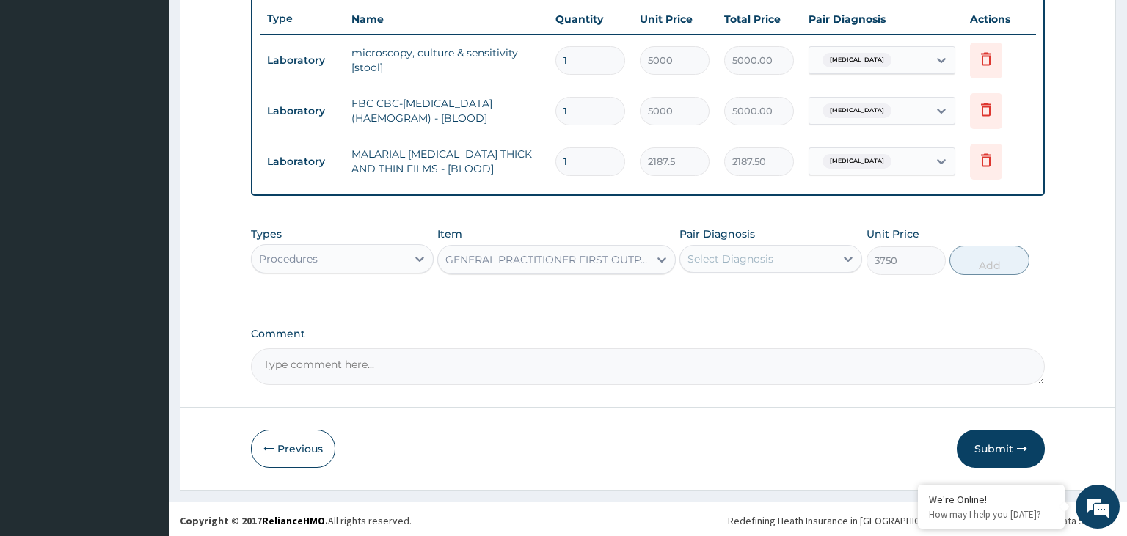
click at [762, 252] on div "Select Diagnosis" at bounding box center [730, 259] width 86 height 15
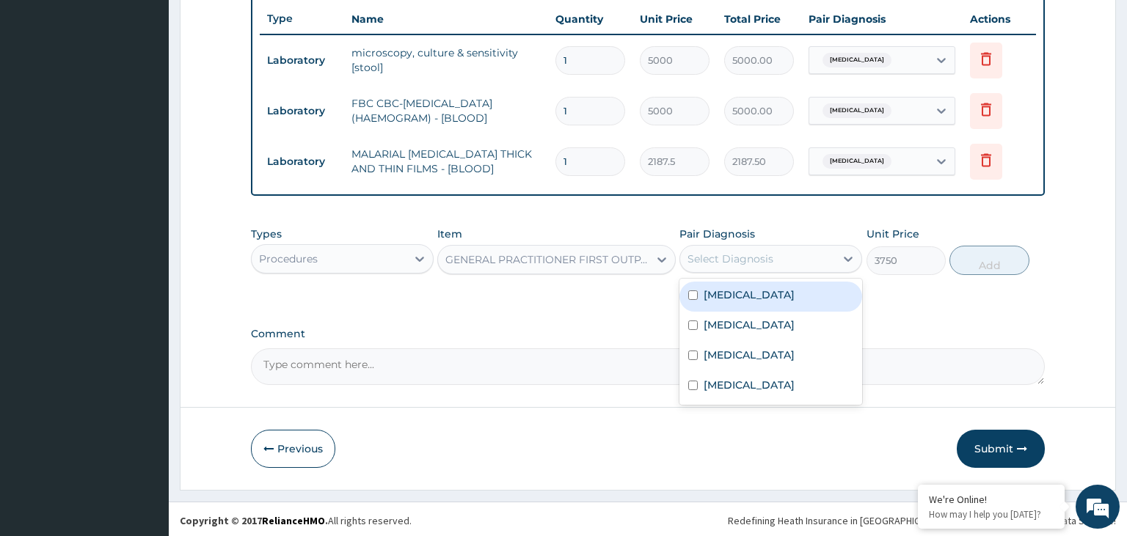
click at [729, 302] on div "Typhoid fever" at bounding box center [770, 297] width 183 height 30
checkbox input "true"
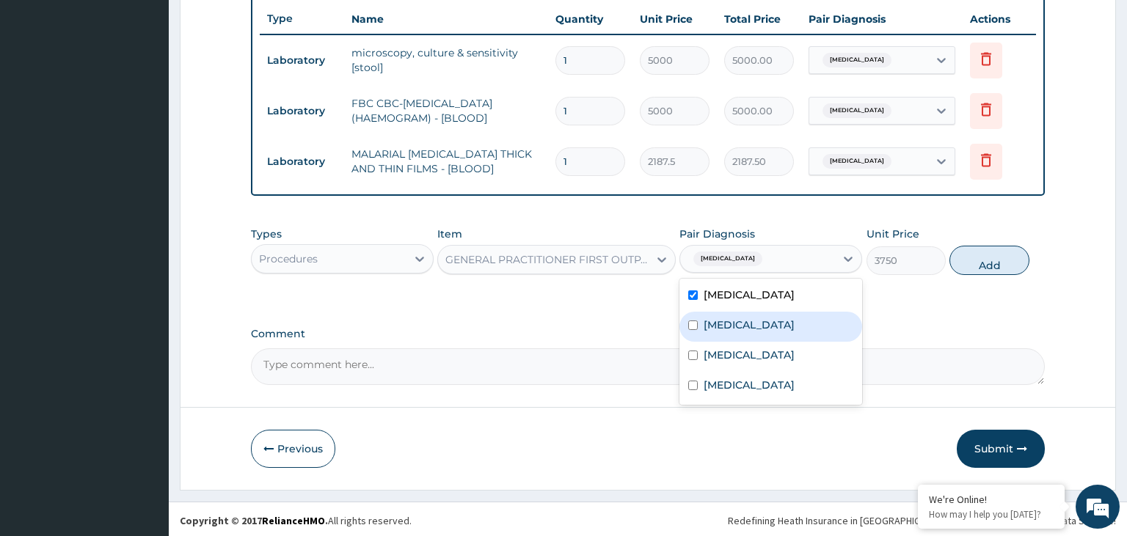
click at [732, 334] on div "Malaria" at bounding box center [770, 327] width 183 height 30
checkbox input "true"
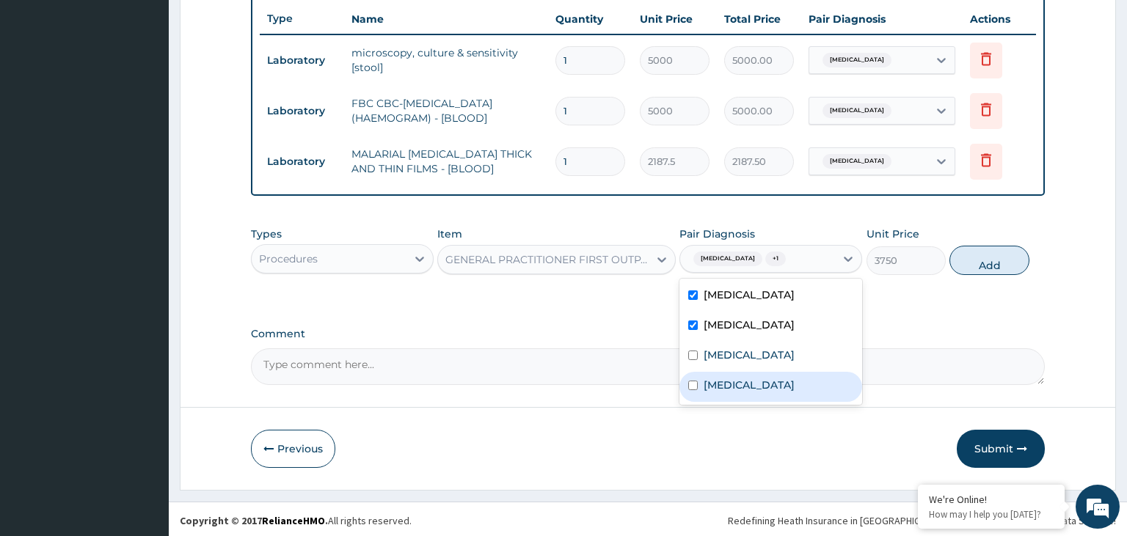
click at [731, 389] on label "Gastroenteritis" at bounding box center [749, 385] width 91 height 15
checkbox input "true"
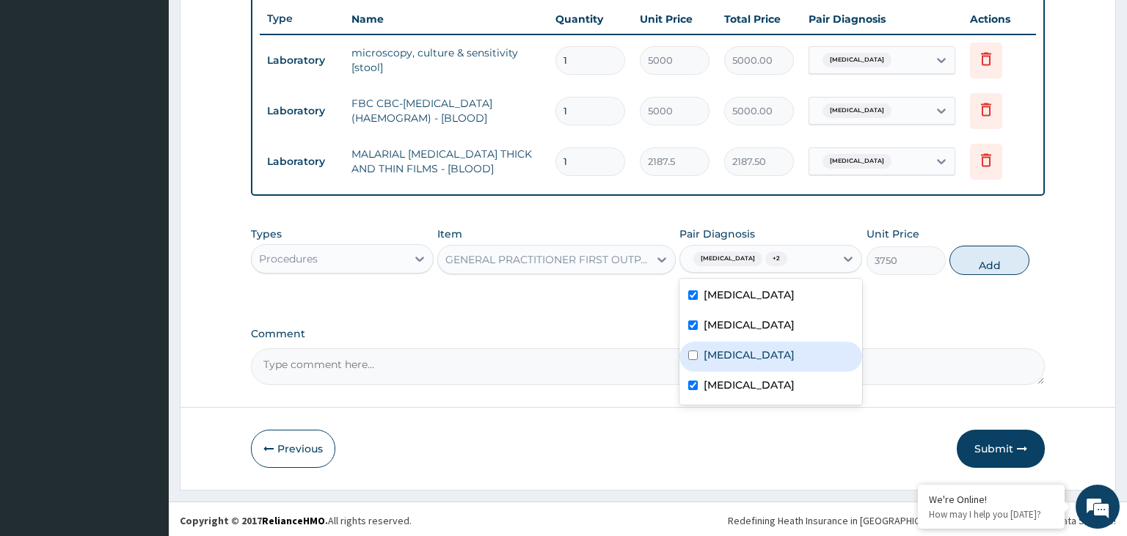
click at [729, 360] on div "Sepsis" at bounding box center [770, 357] width 183 height 30
checkbox input "true"
click at [1001, 266] on button "Add" at bounding box center [988, 260] width 79 height 29
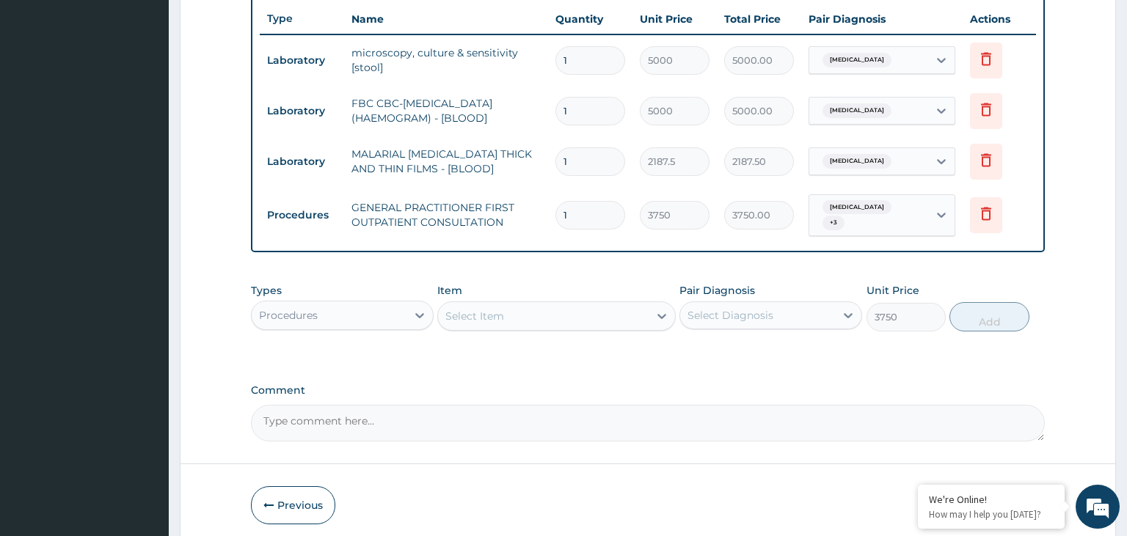
type input "0"
click at [347, 321] on div "Procedures" at bounding box center [342, 315] width 183 height 29
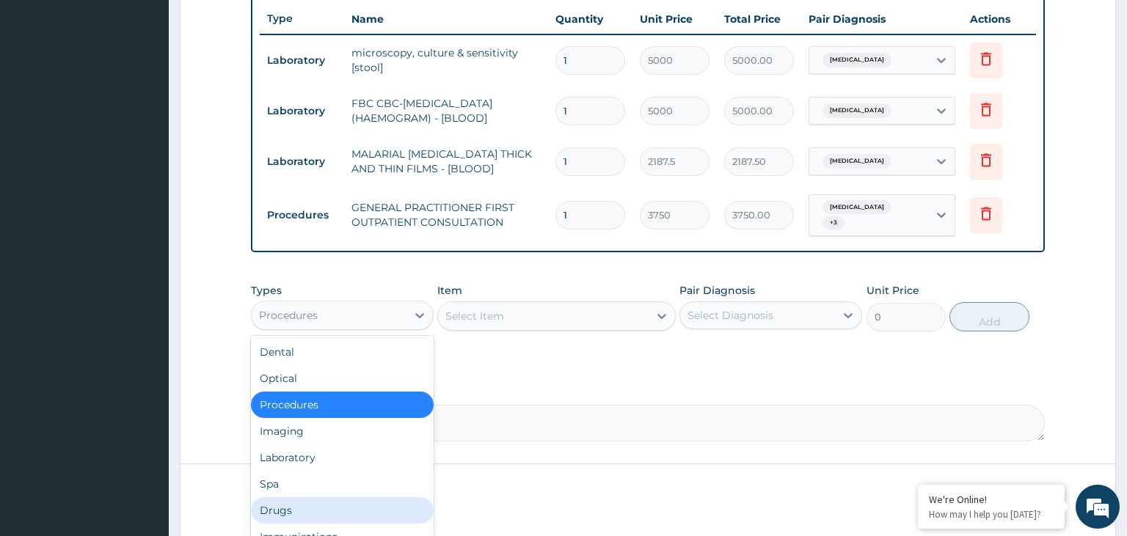
click at [329, 500] on div "Drugs" at bounding box center [342, 510] width 183 height 26
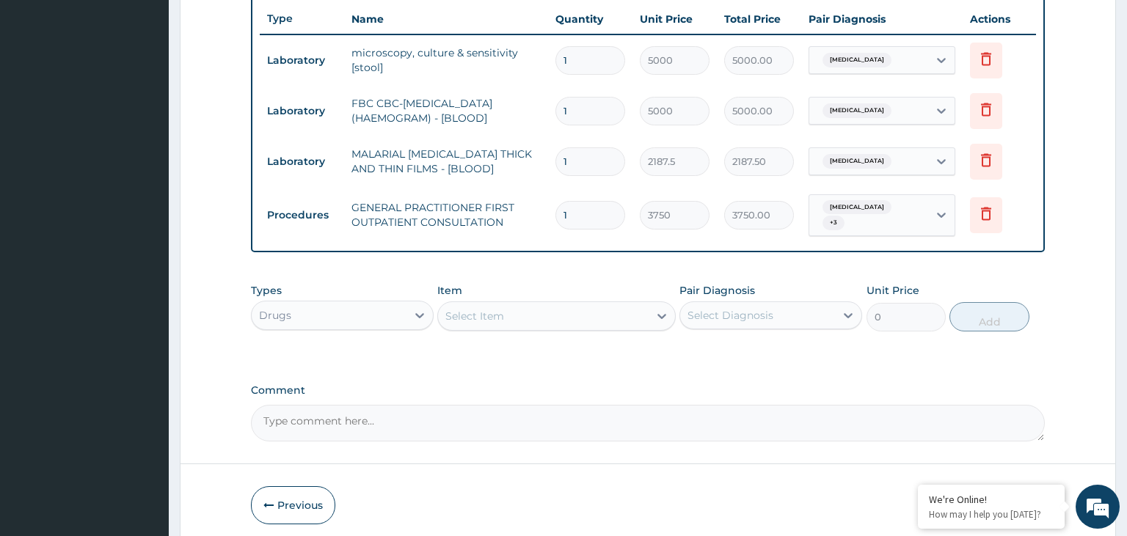
click at [547, 312] on div "Select Item" at bounding box center [543, 315] width 211 height 23
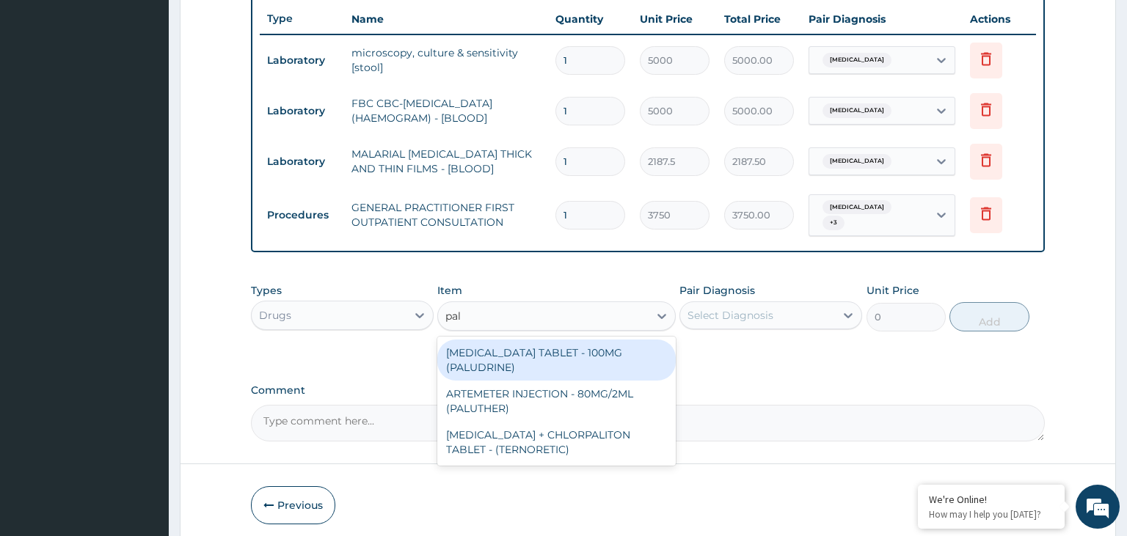
type input "palu"
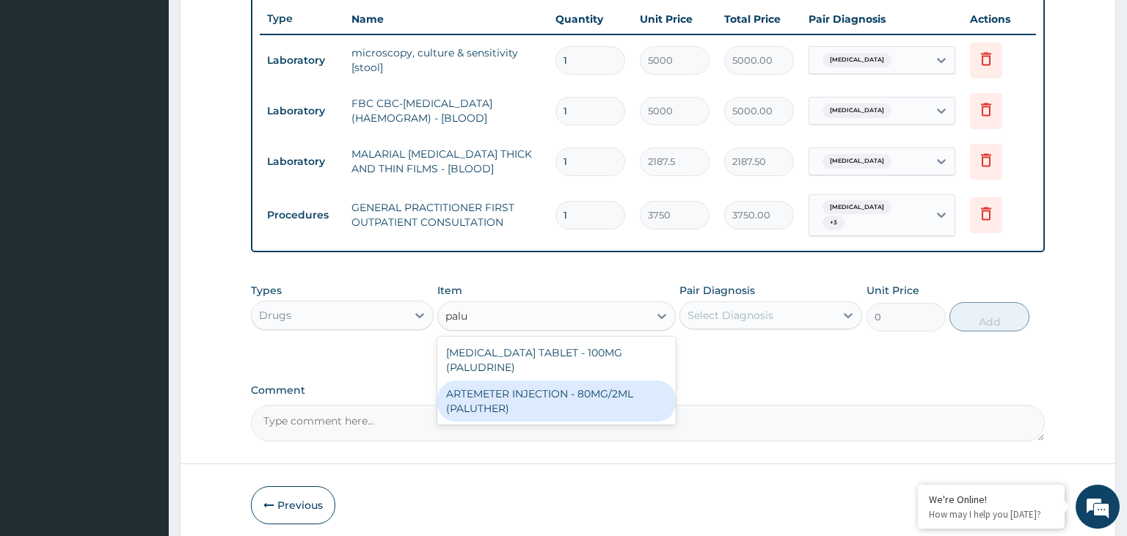
click at [536, 381] on div "ARTEMETER INJECTION - 80MG/2ML (PALUTHER)" at bounding box center [556, 401] width 238 height 41
type input "700"
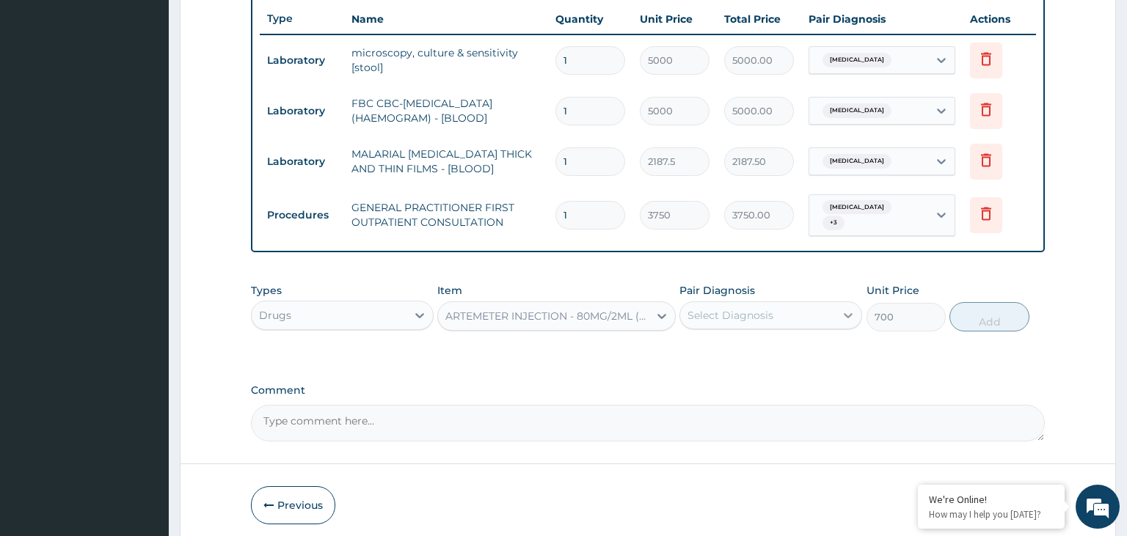
click at [843, 302] on div at bounding box center [848, 315] width 26 height 26
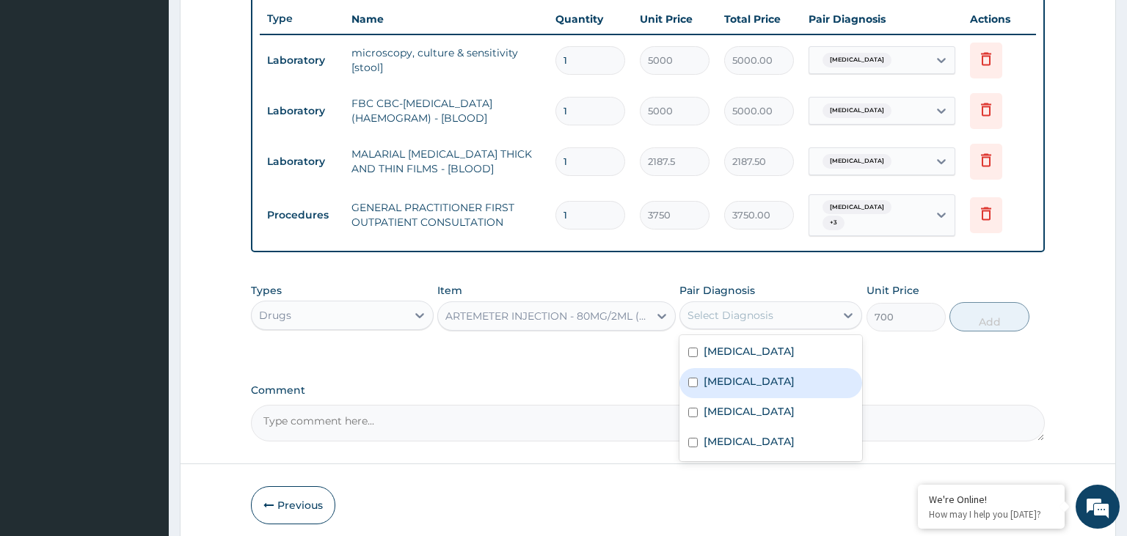
click at [734, 374] on label "Malaria" at bounding box center [749, 381] width 91 height 15
checkbox input "true"
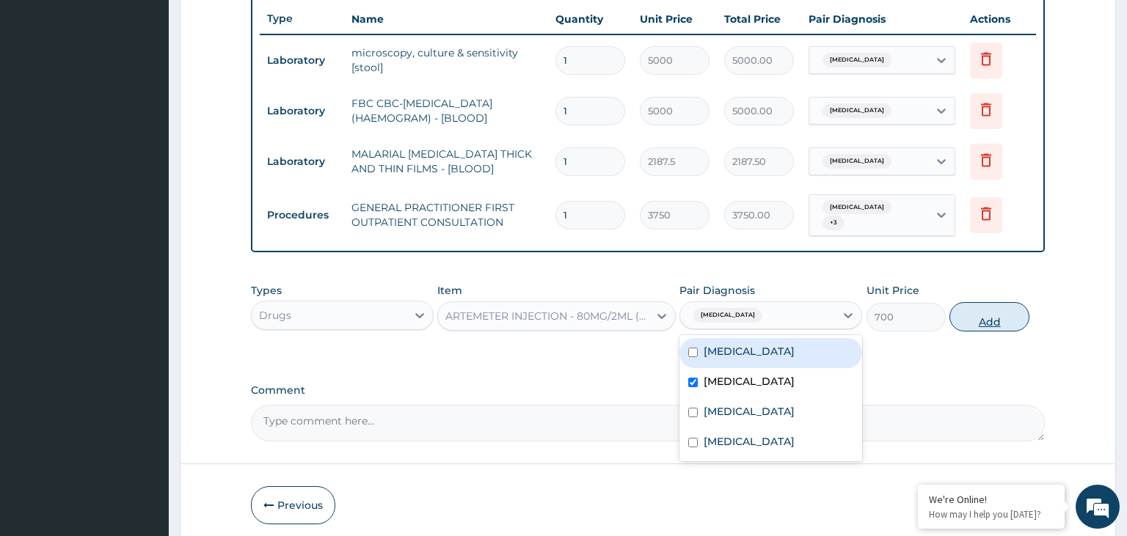
click at [996, 302] on button "Add" at bounding box center [988, 316] width 79 height 29
type input "0"
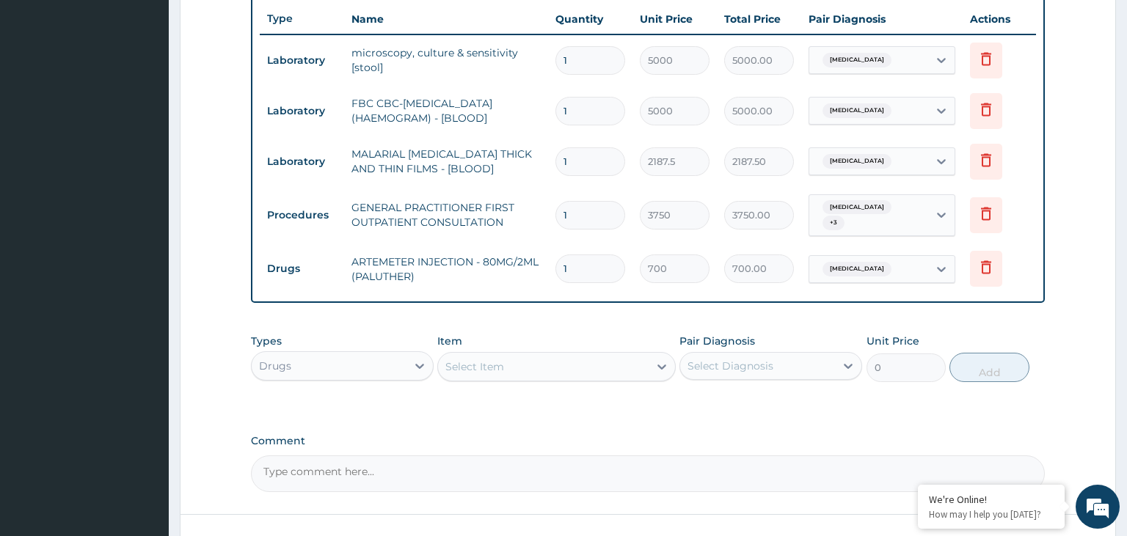
click at [521, 359] on div "Select Item" at bounding box center [543, 366] width 211 height 23
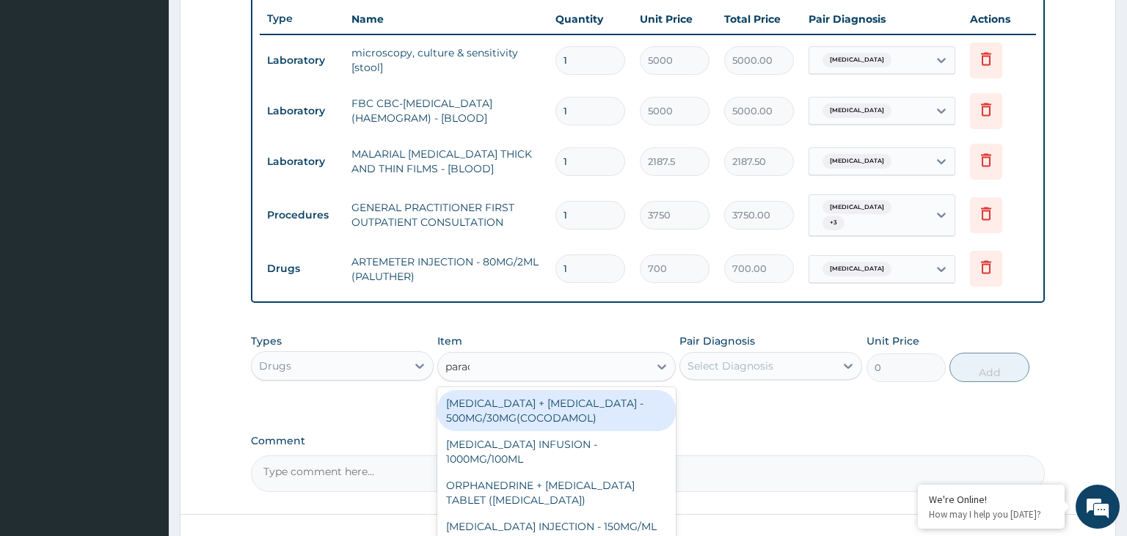
type input "parace"
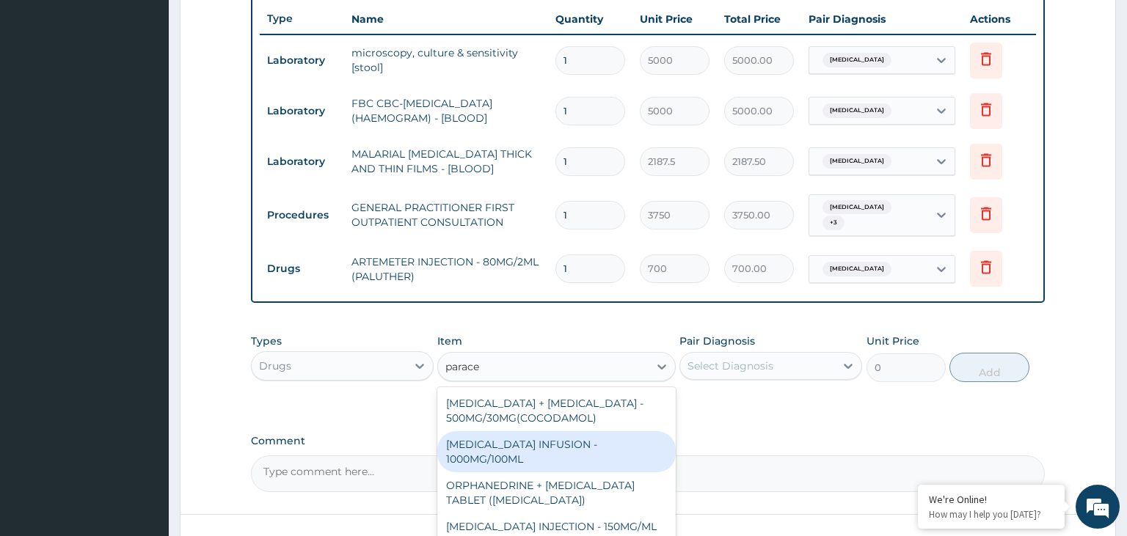
scroll to position [82, 0]
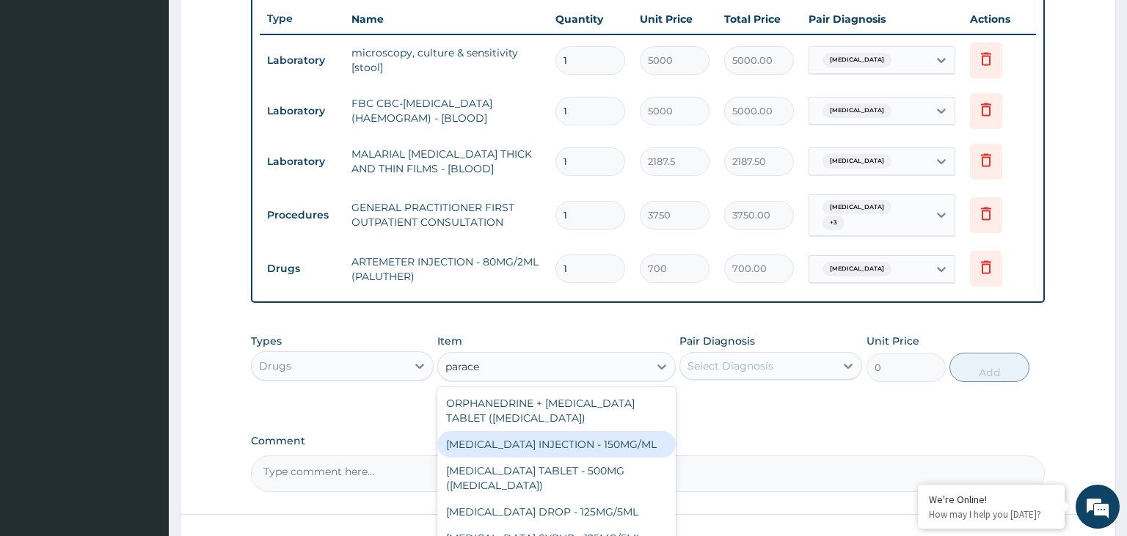
click at [572, 436] on div "[MEDICAL_DATA] INJECTION - 150MG/ML" at bounding box center [556, 444] width 238 height 26
type input "560"
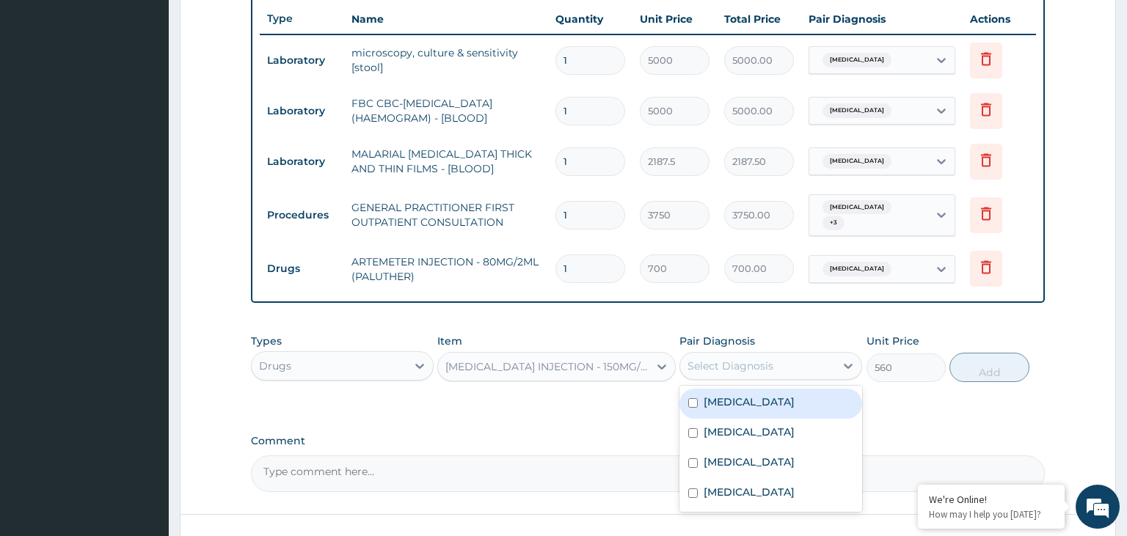
click at [764, 359] on div "Select Diagnosis" at bounding box center [730, 366] width 86 height 15
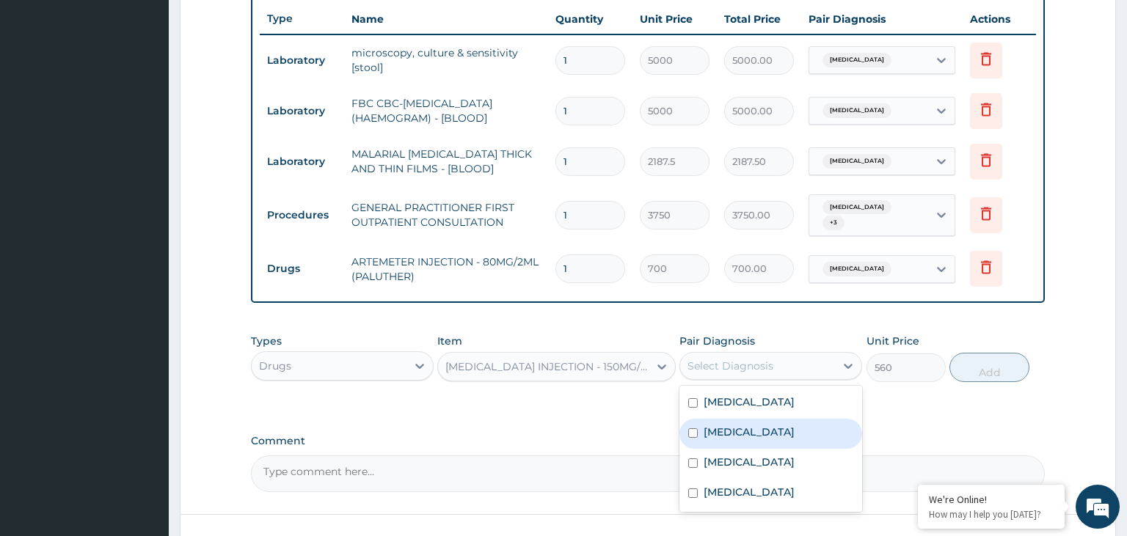
click at [737, 427] on label "Malaria" at bounding box center [749, 432] width 91 height 15
checkbox input "true"
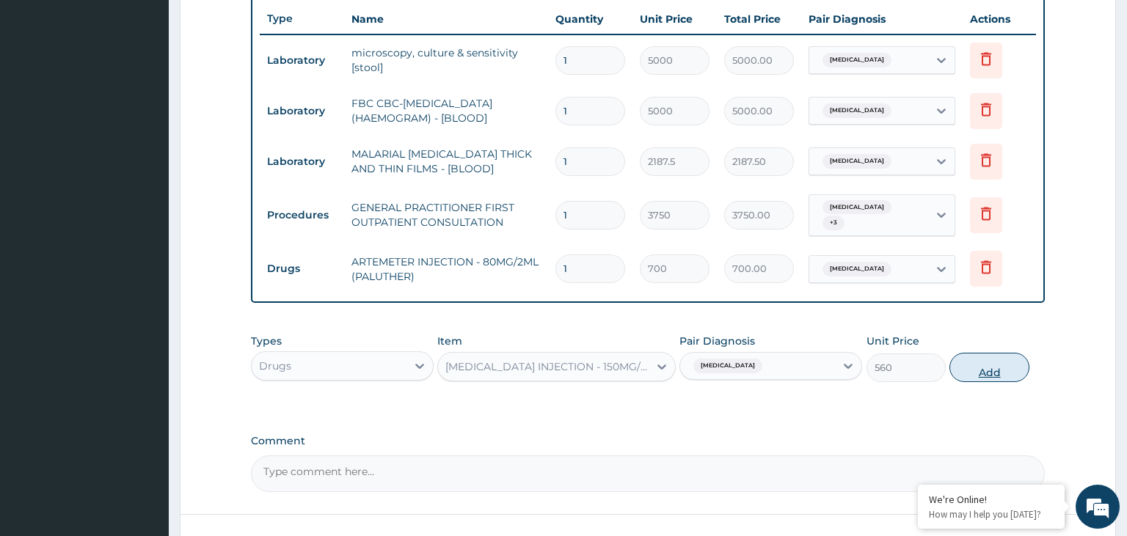
click at [1020, 356] on button "Add" at bounding box center [988, 367] width 79 height 29
type input "0"
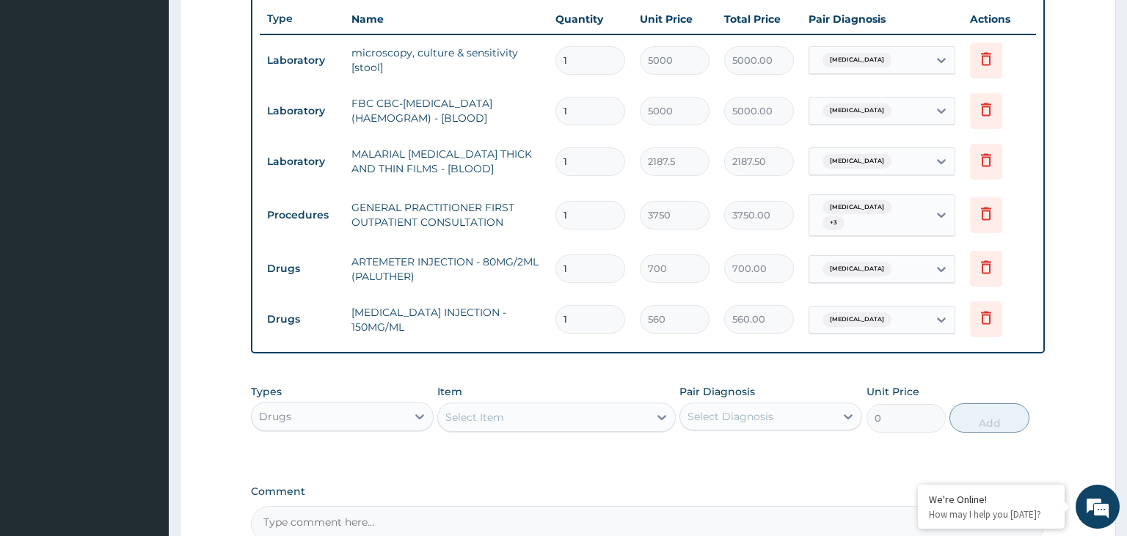
drag, startPoint x: 575, startPoint y: 313, endPoint x: 539, endPoint y: 315, distance: 36.0
click at [555, 315] on input "1" at bounding box center [590, 319] width 70 height 29
type input "2"
type input "1120.00"
type input "2"
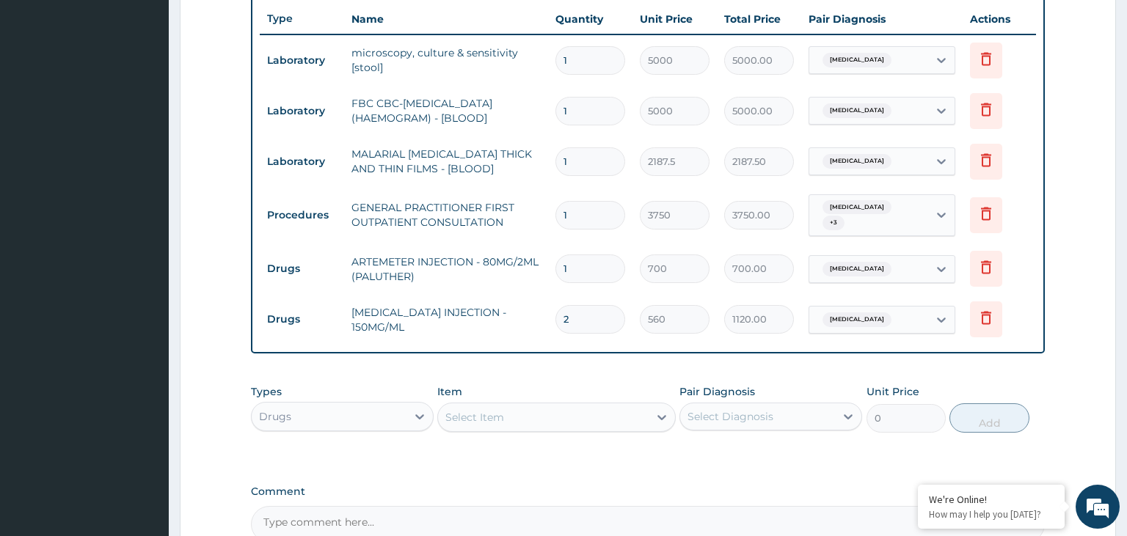
click at [541, 416] on div "Select Item" at bounding box center [543, 417] width 211 height 23
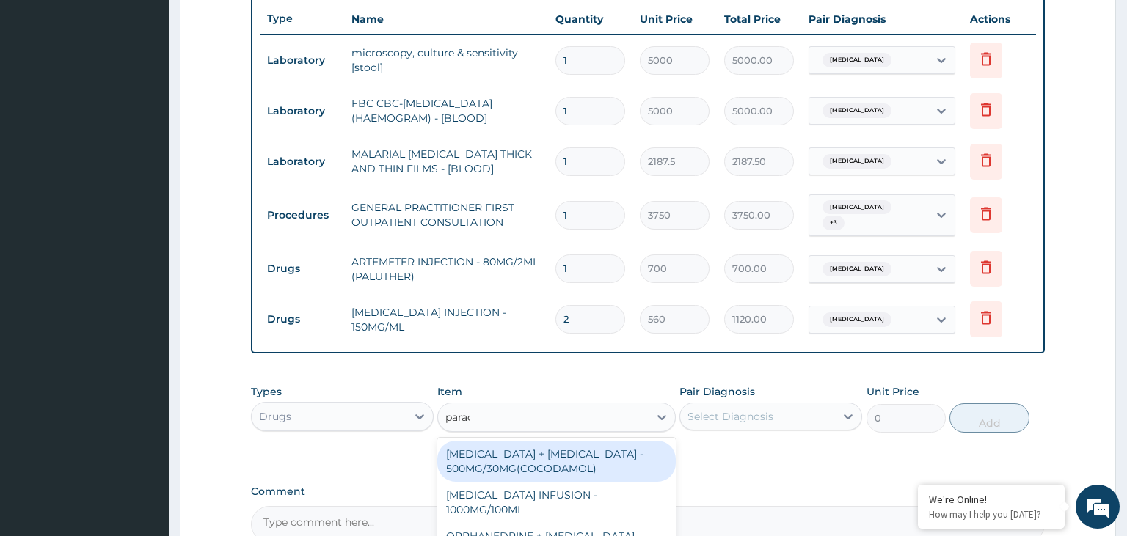
type input "parace"
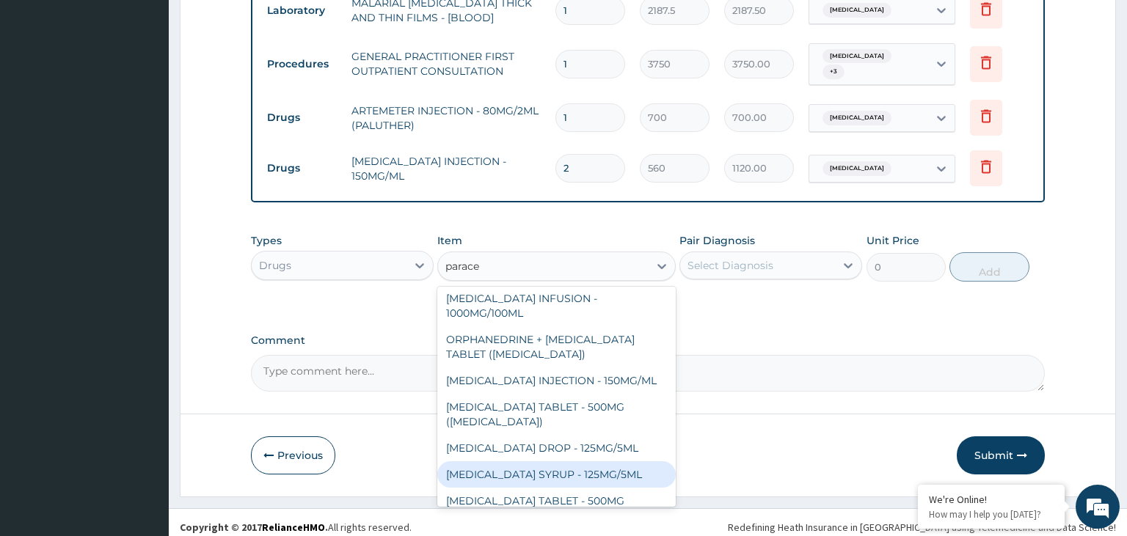
scroll to position [73, 0]
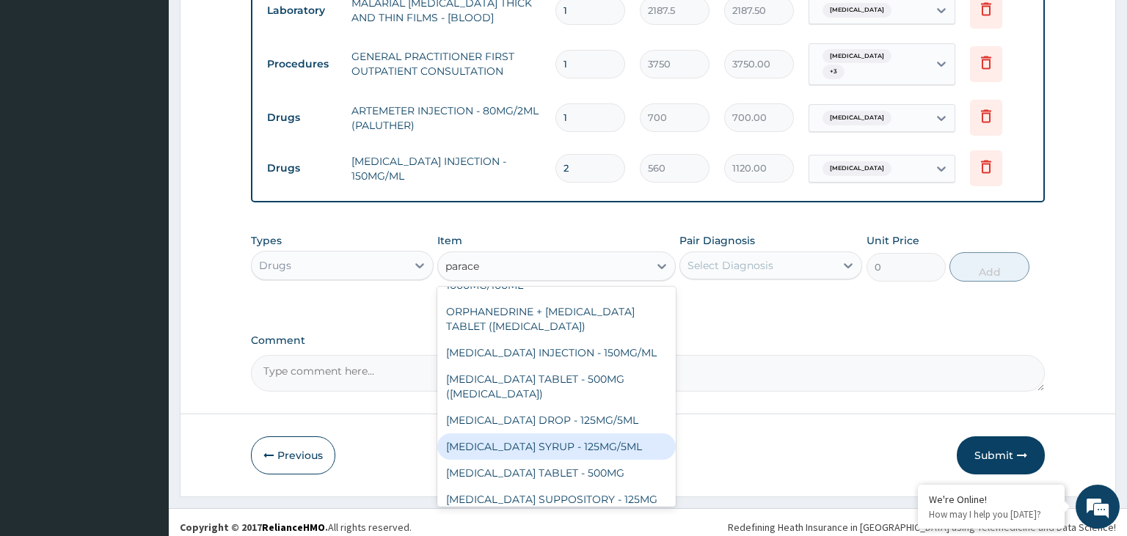
click at [599, 439] on div "[MEDICAL_DATA] SYRUP - 125MG/5ML" at bounding box center [556, 447] width 238 height 26
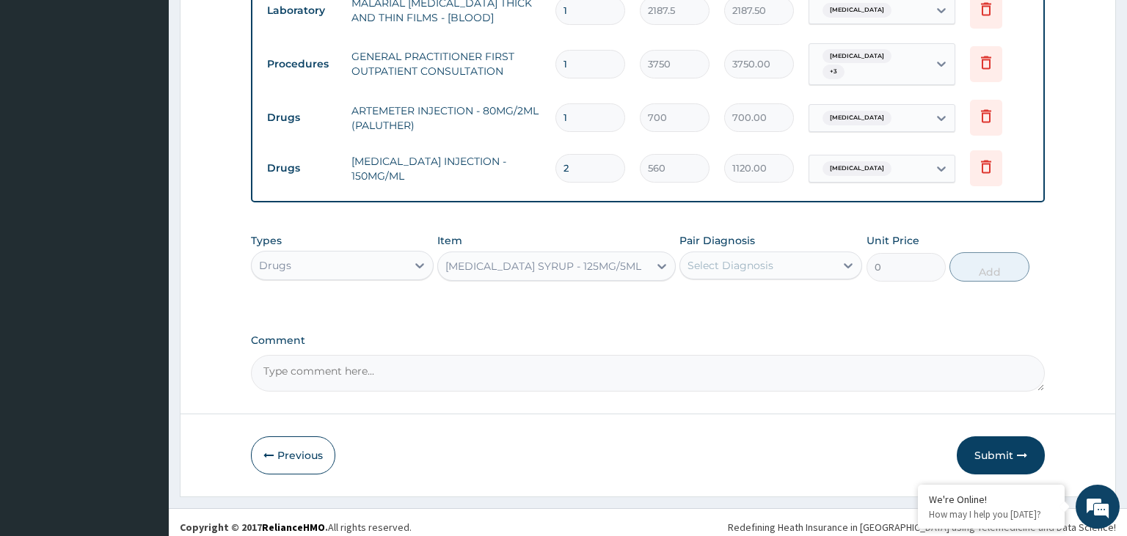
type input "840"
click at [789, 255] on div "Select Diagnosis" at bounding box center [757, 265] width 155 height 23
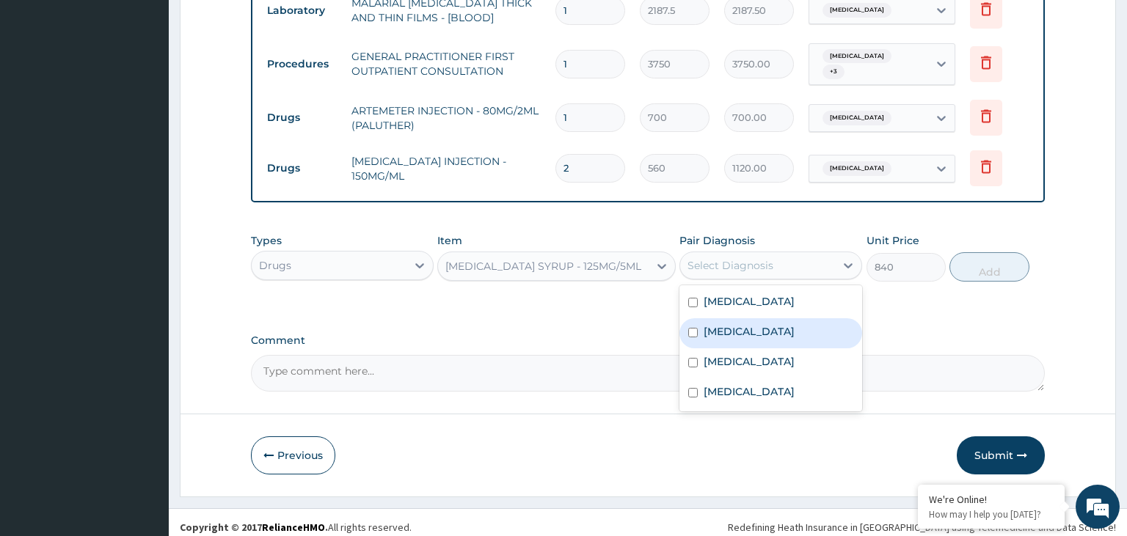
click at [754, 323] on div "Malaria" at bounding box center [770, 333] width 183 height 30
checkbox input "true"
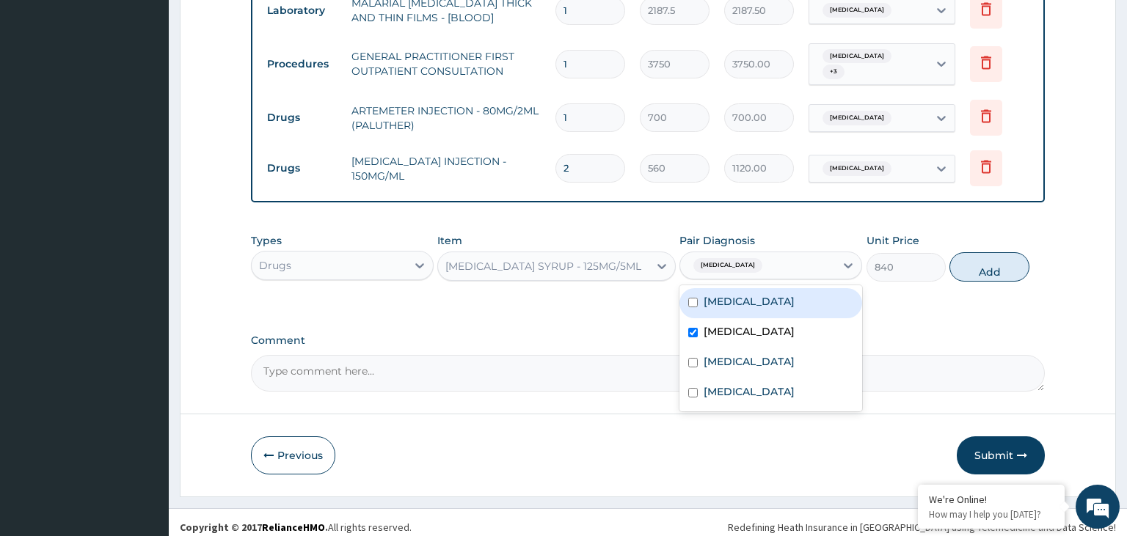
click at [1025, 247] on div "Types Drugs Item PARACETAMOL SYRUP - 125MG/5ML Pair Diagnosis option Malaria, s…" at bounding box center [648, 257] width 795 height 63
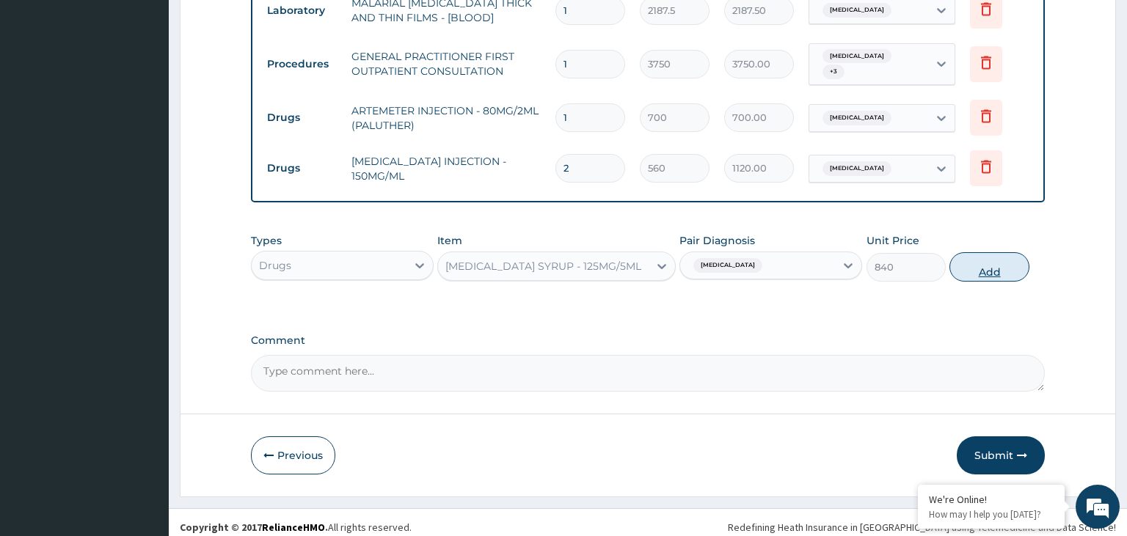
click at [1005, 259] on button "Add" at bounding box center [988, 266] width 79 height 29
type input "0"
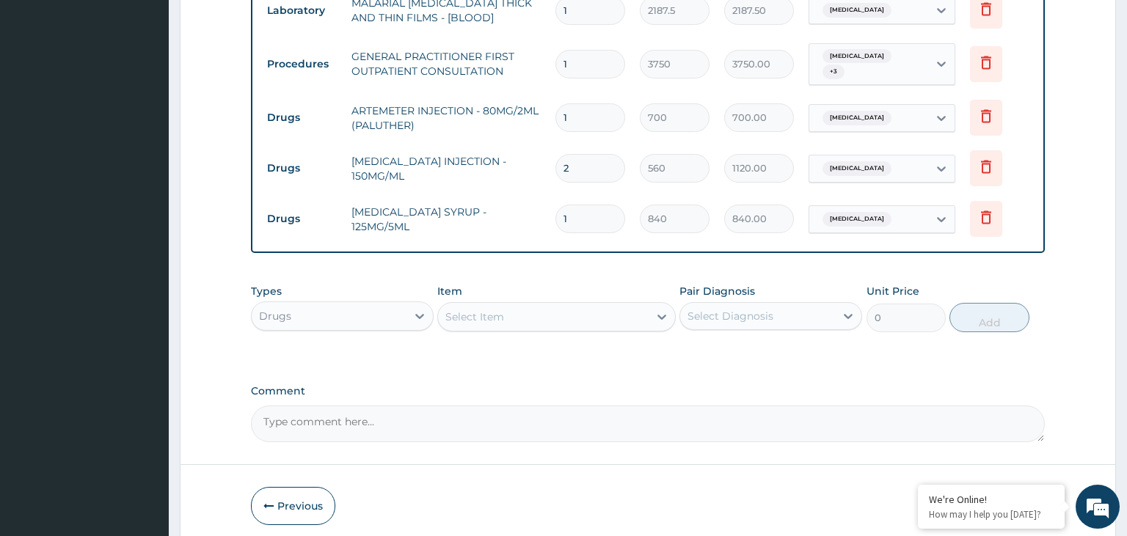
click at [508, 305] on div "Select Item" at bounding box center [543, 316] width 211 height 23
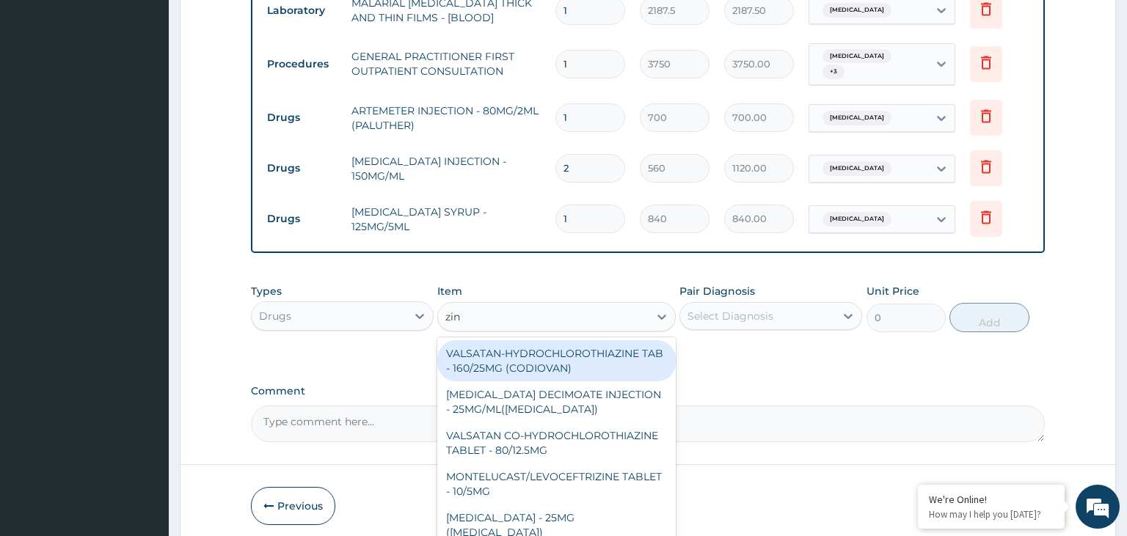
type input "zinc"
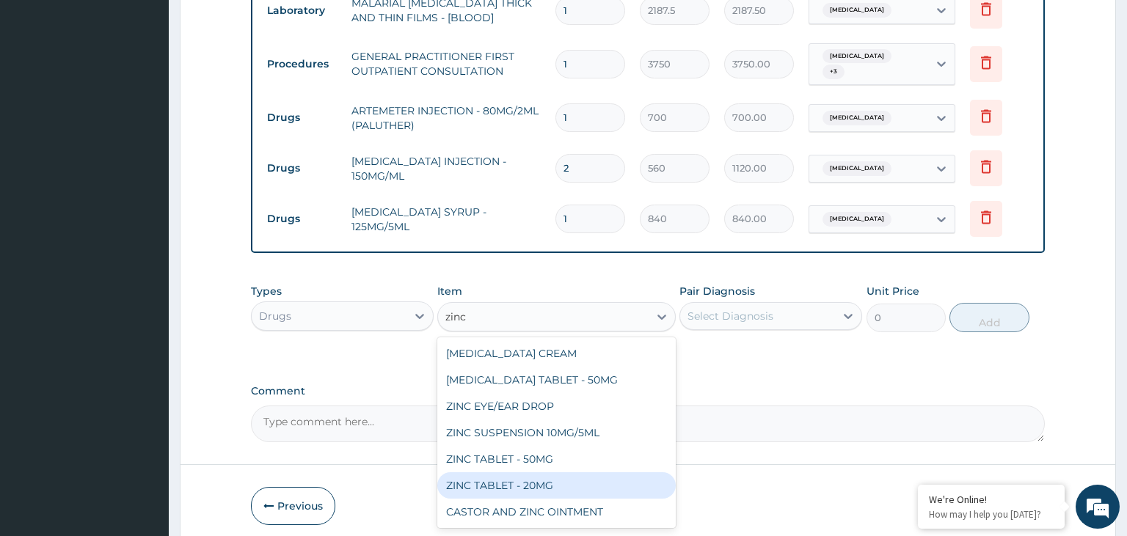
click at [563, 472] on div "ZINC TABLET - 20MG" at bounding box center [556, 485] width 238 height 26
type input "64.39999999999999"
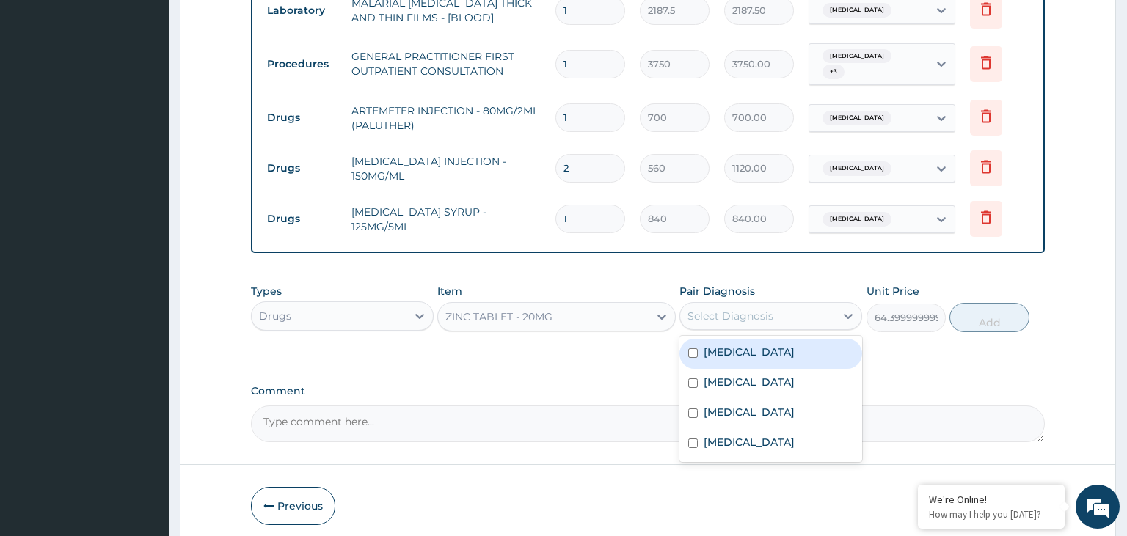
click at [775, 304] on div "Select Diagnosis" at bounding box center [757, 315] width 155 height 23
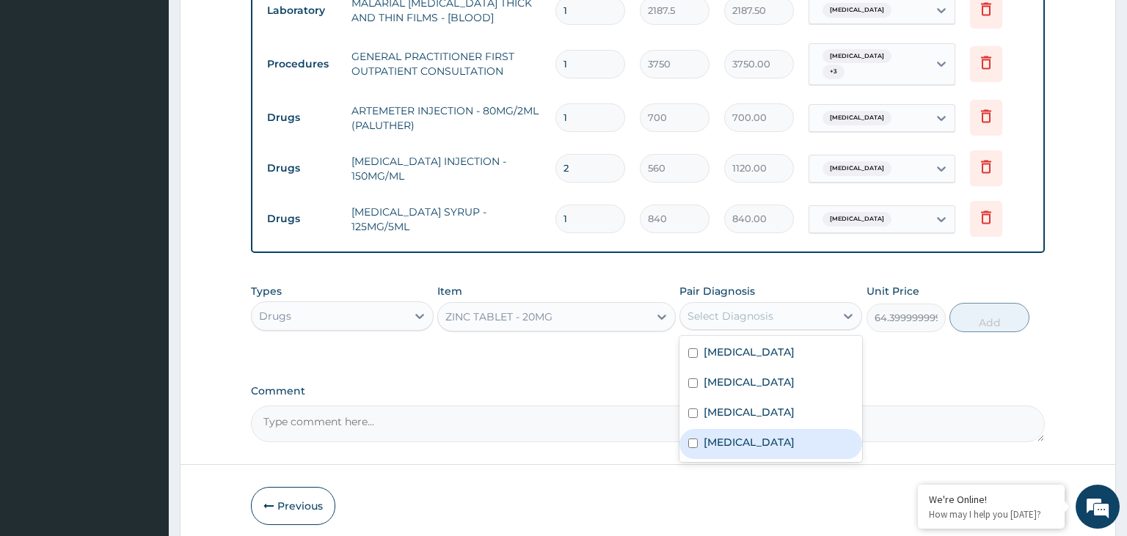
click at [759, 437] on label "Gastroenteritis" at bounding box center [749, 442] width 91 height 15
checkbox input "true"
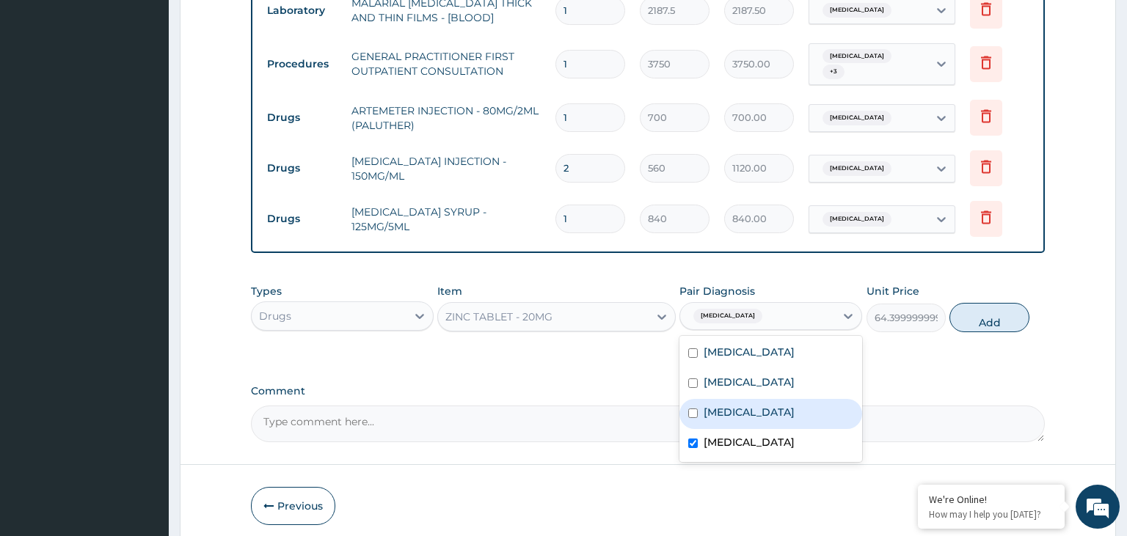
click at [970, 307] on button "Add" at bounding box center [988, 317] width 79 height 29
type input "0"
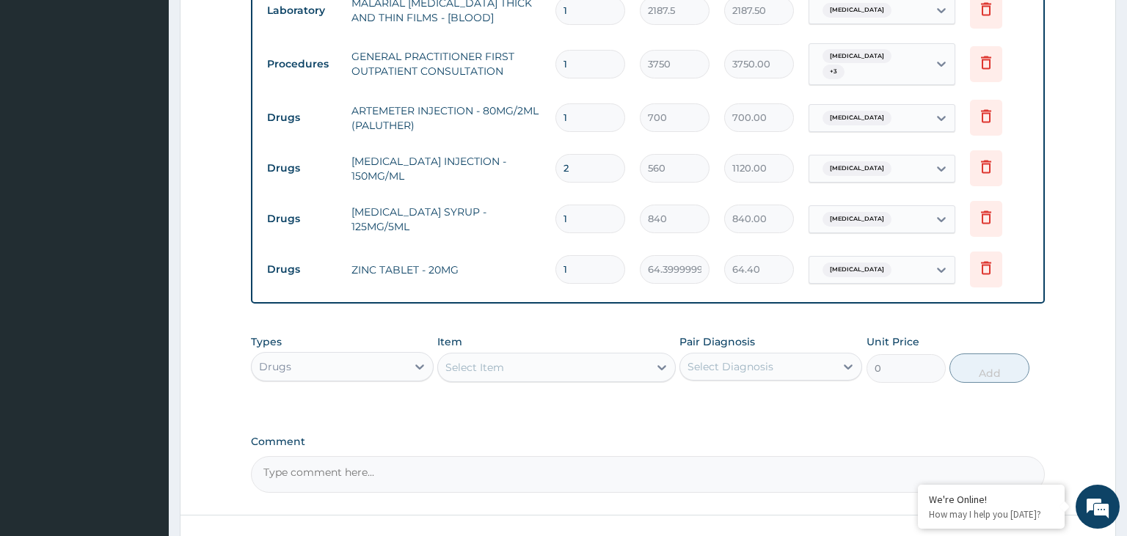
click at [555, 267] on input "1" at bounding box center [590, 269] width 70 height 29
type input "5"
type input "322.00"
type input "5"
click at [529, 359] on div "Select Item" at bounding box center [543, 367] width 211 height 23
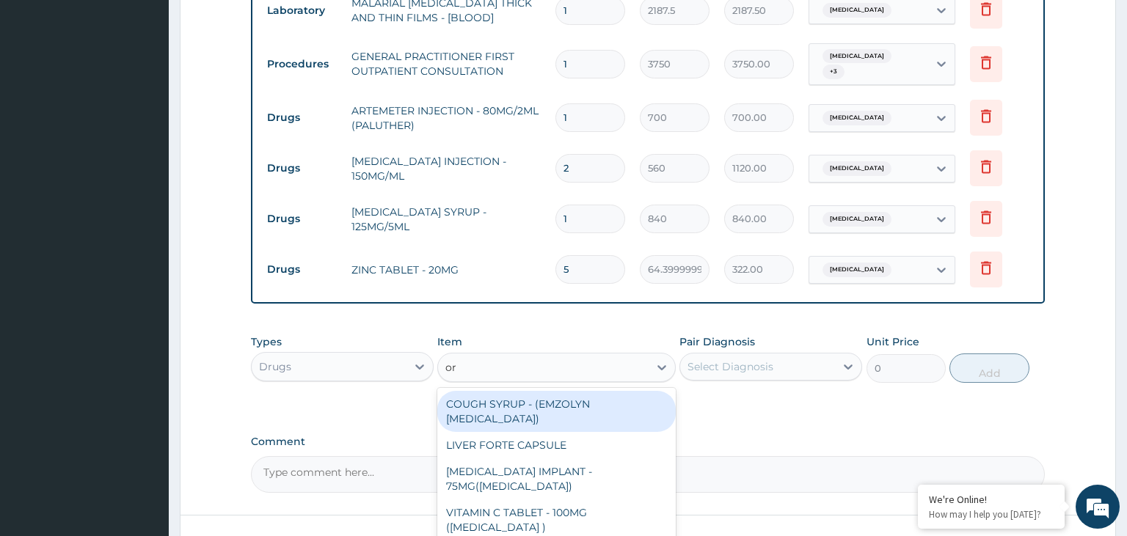
type input "ors"
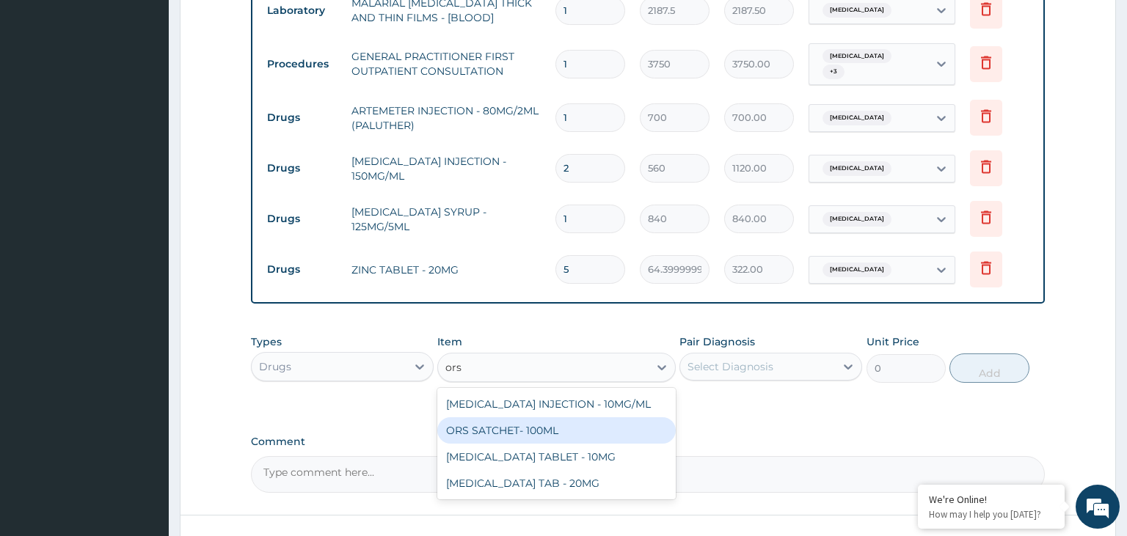
drag, startPoint x: 560, startPoint y: 435, endPoint x: 560, endPoint y: 427, distance: 8.1
click at [560, 427] on div "TORSEMIDE INJECTION - 10MG/ML ORS SATCHET- 100ML TORSEMIDE TABLET - 10MG TORSEM…" at bounding box center [556, 444] width 238 height 112
click at [580, 417] on div "ORS SATCHET- 100ML" at bounding box center [556, 430] width 238 height 26
type input "112"
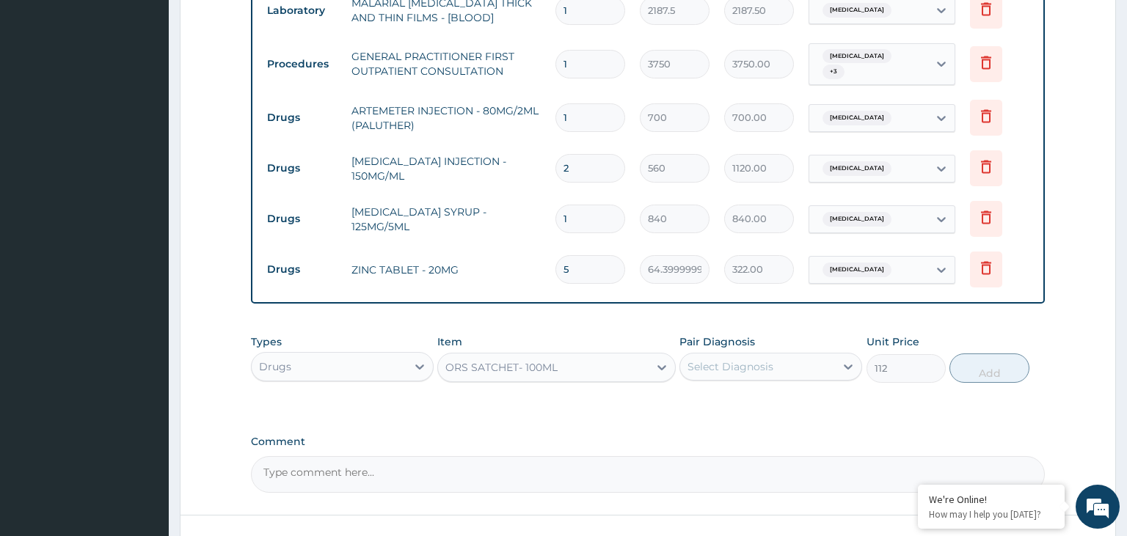
click at [777, 365] on div "Select Diagnosis" at bounding box center [757, 366] width 155 height 23
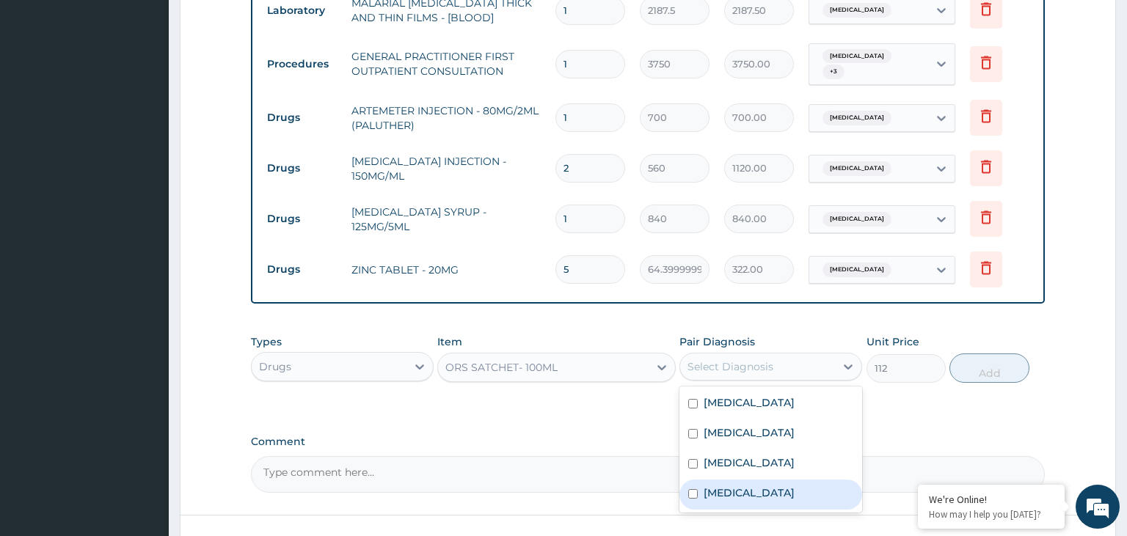
click at [754, 490] on label "Gastroenteritis" at bounding box center [749, 493] width 91 height 15
checkbox input "true"
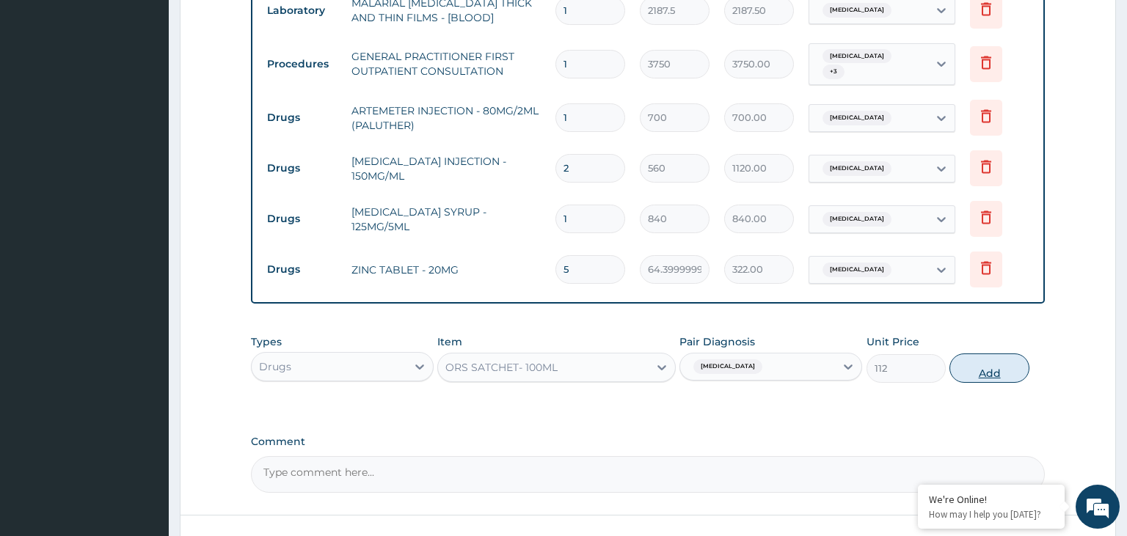
click at [971, 354] on button "Add" at bounding box center [988, 368] width 79 height 29
type input "0"
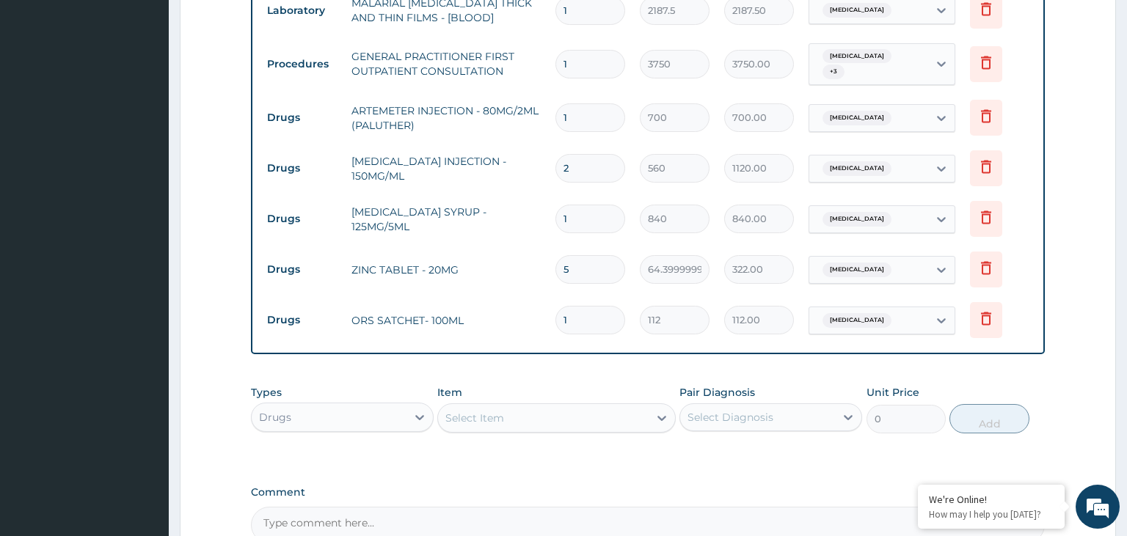
scroll to position [470, 0]
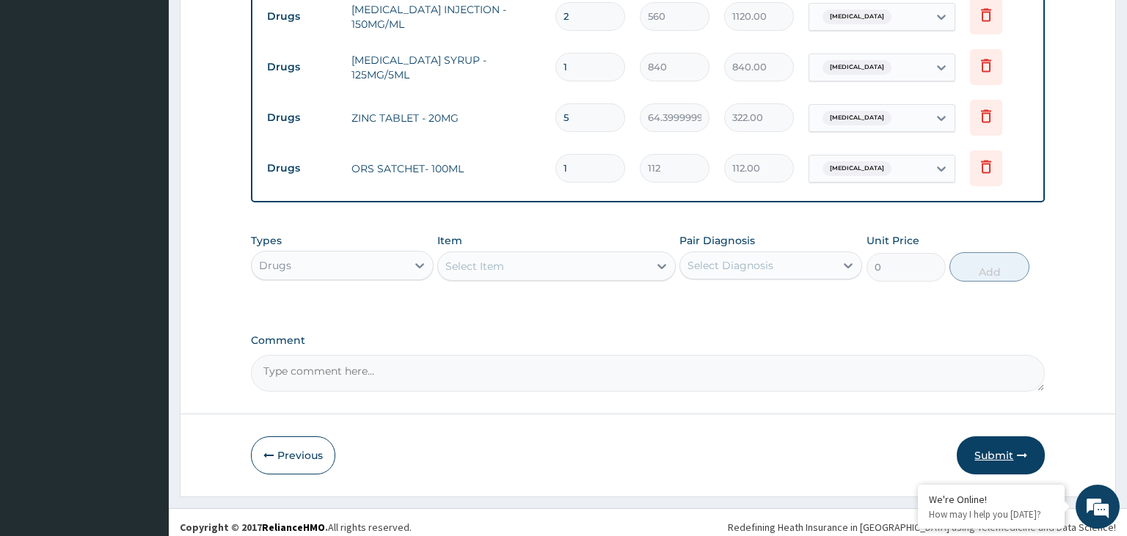
click at [1001, 439] on button "Submit" at bounding box center [1001, 456] width 88 height 38
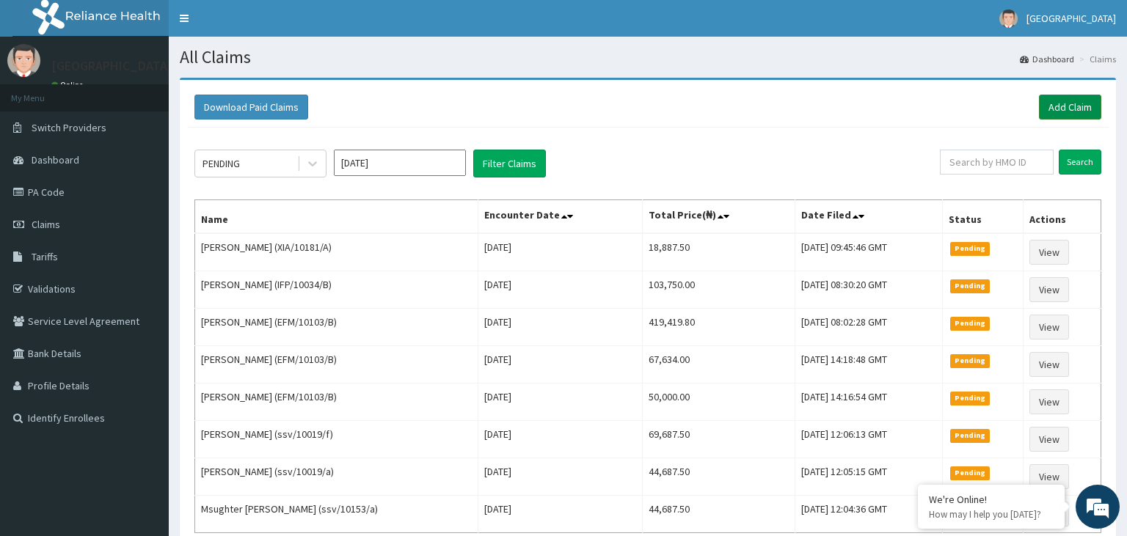
click at [1052, 112] on link "Add Claim" at bounding box center [1070, 107] width 62 height 25
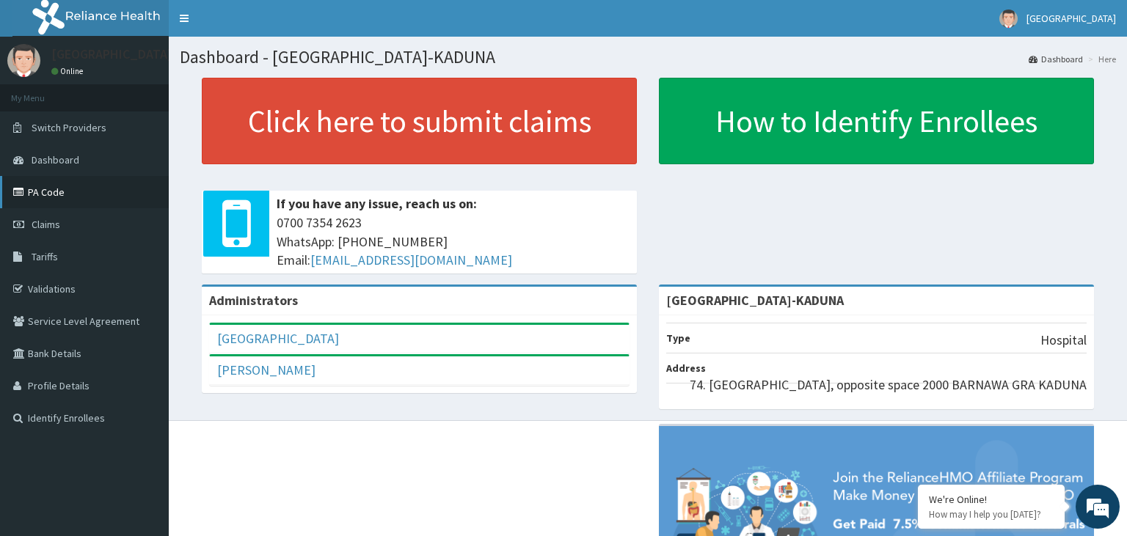
click at [55, 178] on link "PA Code" at bounding box center [84, 192] width 169 height 32
click at [47, 189] on link "PA Code" at bounding box center [84, 192] width 169 height 32
click at [54, 231] on link "Claims" at bounding box center [84, 224] width 169 height 32
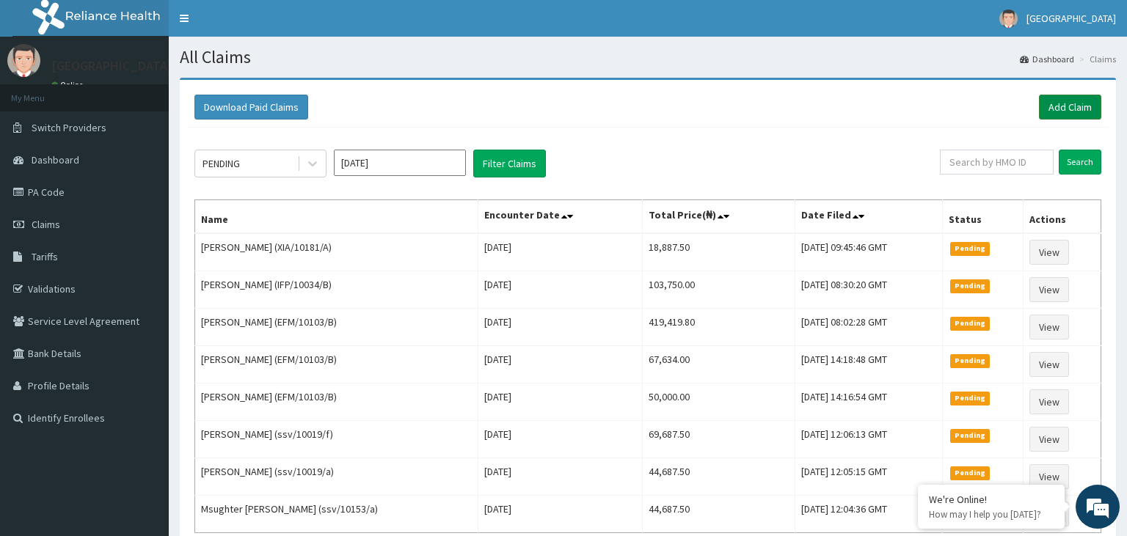
click at [1067, 98] on link "Add Claim" at bounding box center [1070, 107] width 62 height 25
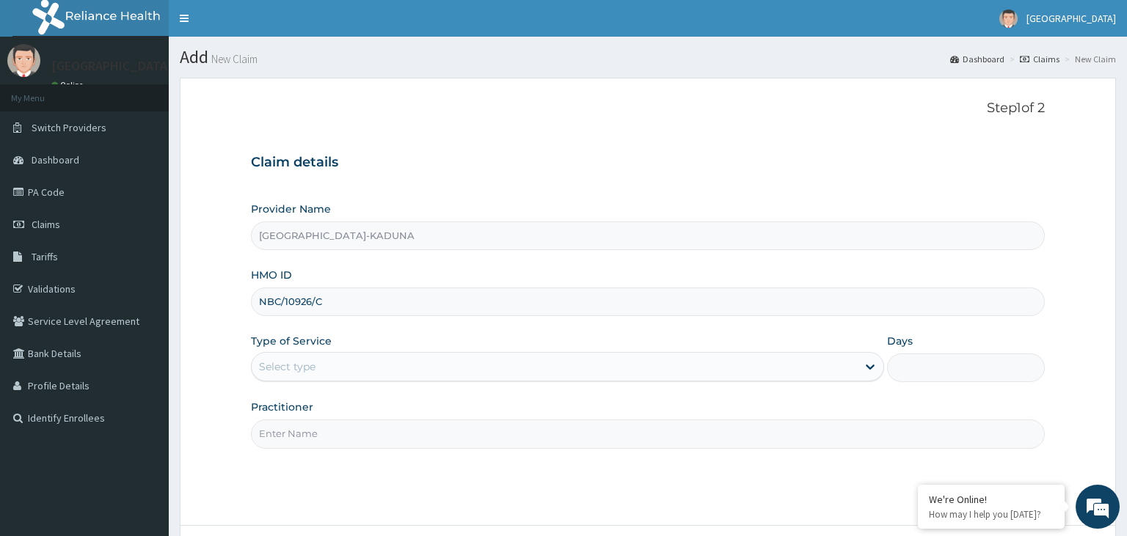
click at [280, 302] on input "NBC/10926/C" at bounding box center [648, 302] width 795 height 29
drag, startPoint x: 285, startPoint y: 293, endPoint x: 277, endPoint y: 295, distance: 7.7
click at [283, 293] on input "NBC/10926/C" at bounding box center [648, 302] width 795 height 29
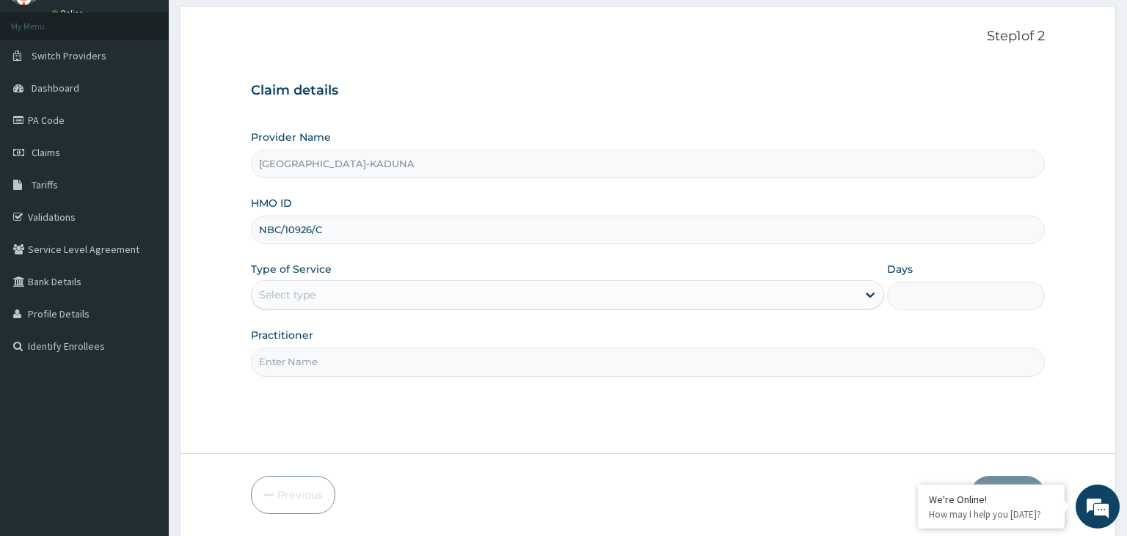
scroll to position [120, 0]
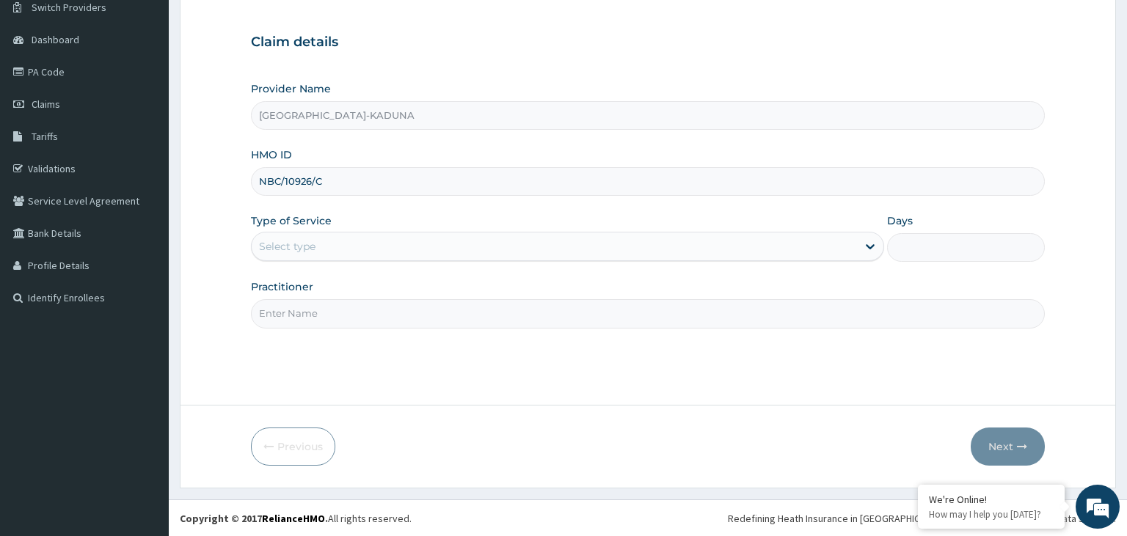
type input "NBC/10926/C"
click at [357, 250] on div "Select type" at bounding box center [554, 246] width 605 height 23
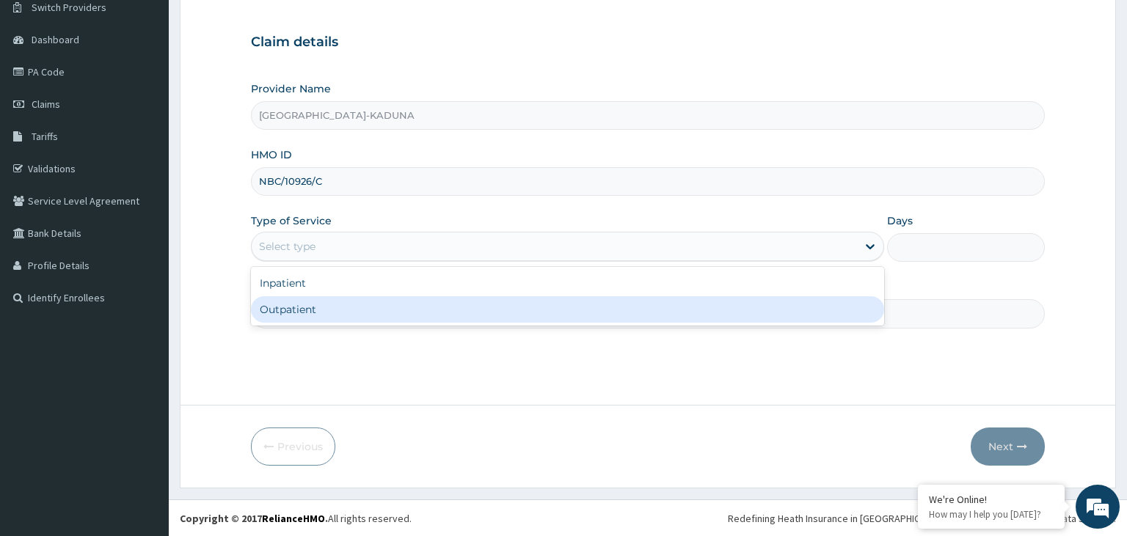
click at [323, 311] on div "Outpatient" at bounding box center [567, 309] width 633 height 26
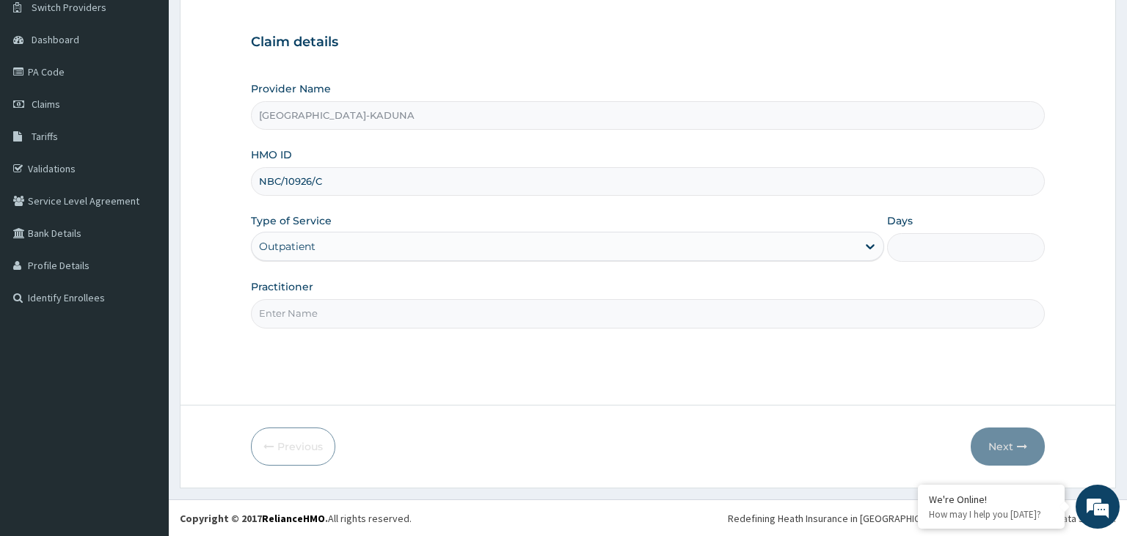
type input "1"
click at [331, 315] on input "Practitioner" at bounding box center [648, 313] width 795 height 29
type input "f"
click at [1000, 428] on button "Next" at bounding box center [1008, 447] width 74 height 38
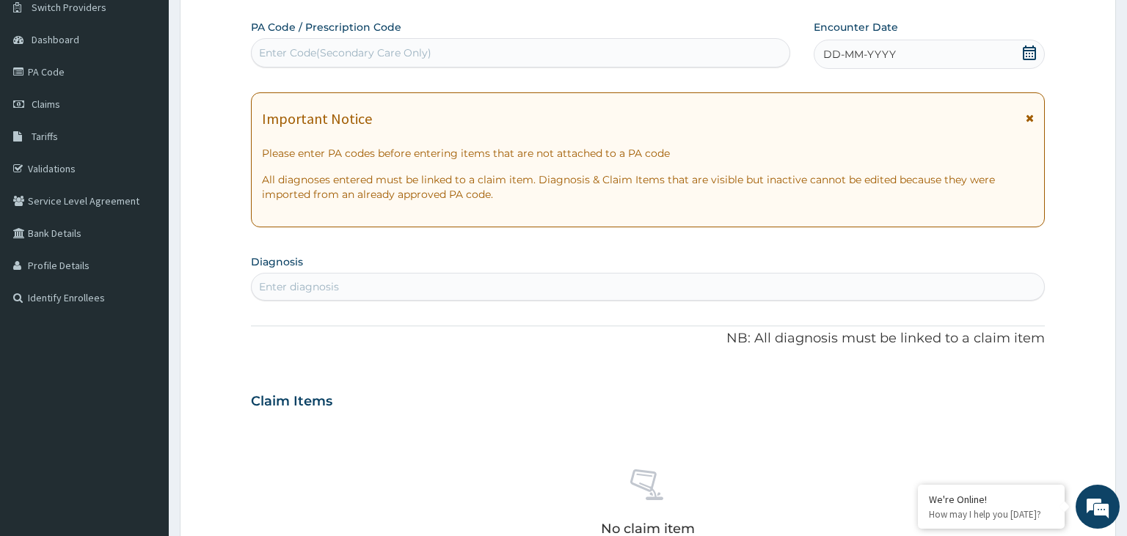
scroll to position [0, 0]
click at [326, 45] on div "Enter Code(Secondary Care Only)" at bounding box center [521, 52] width 539 height 23
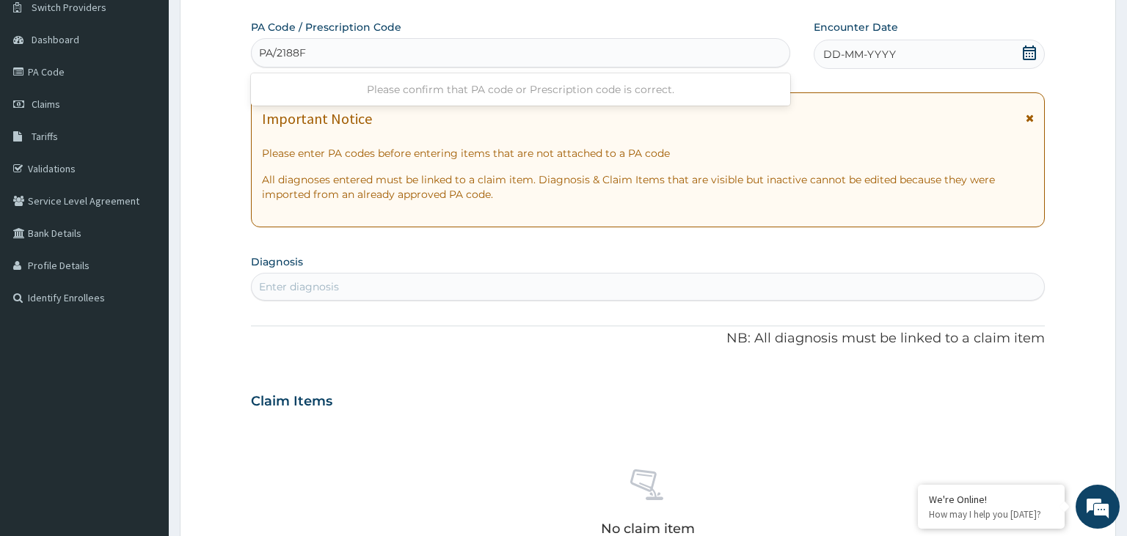
type input "PA/2188F4"
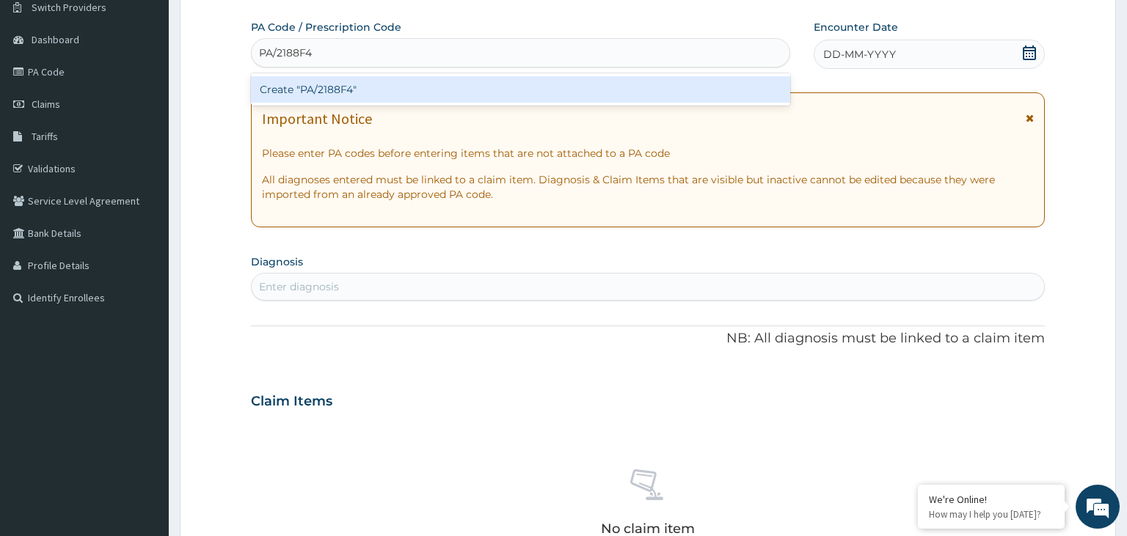
click at [330, 91] on div "Create "PA/2188F4"" at bounding box center [521, 89] width 540 height 26
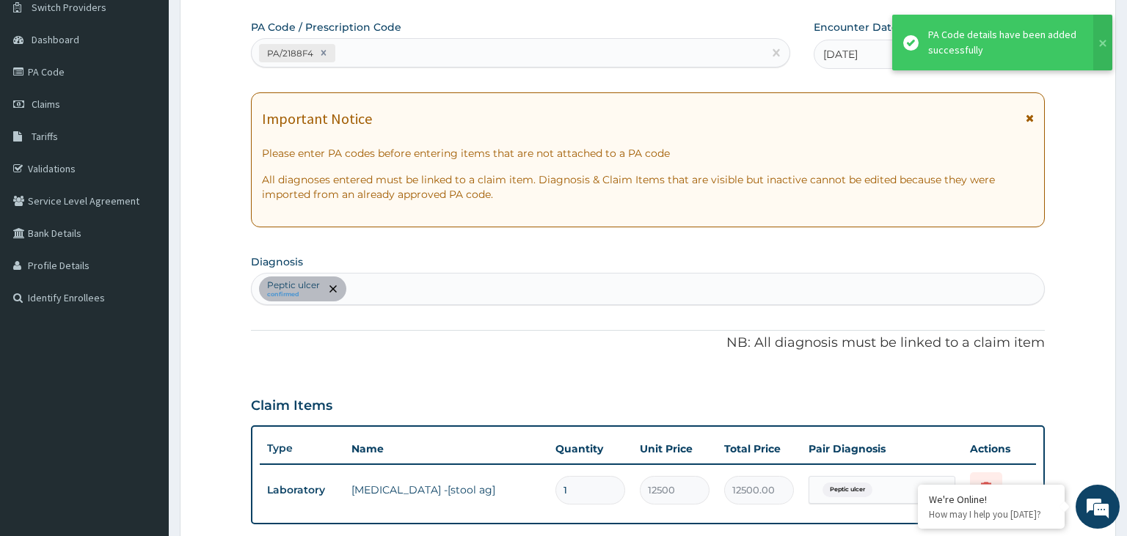
click at [391, 282] on div "Peptic ulcer confirmed" at bounding box center [648, 289] width 793 height 31
type input "malaria"
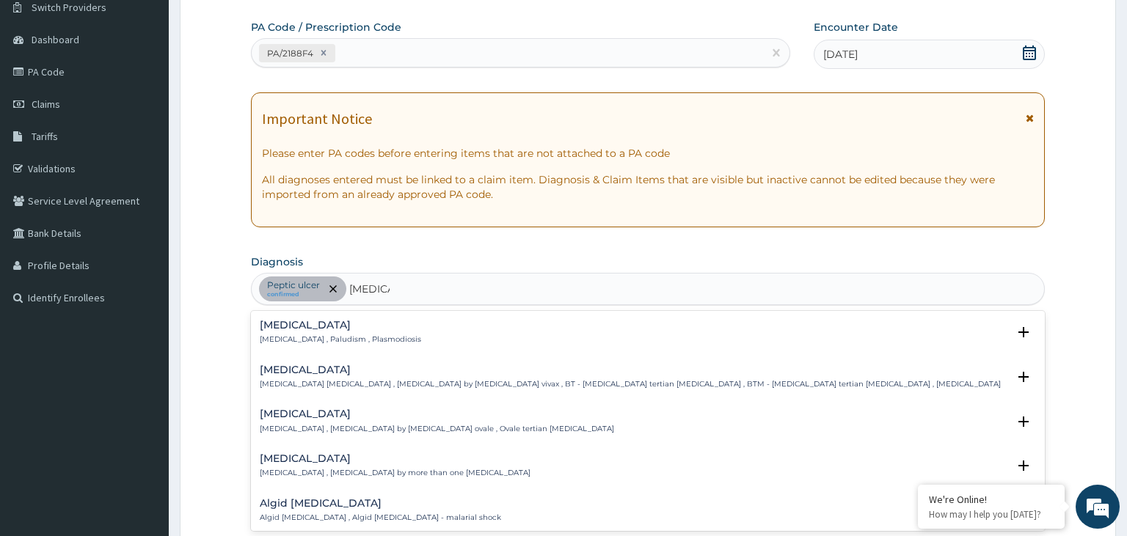
click at [294, 324] on h4 "Malaria" at bounding box center [340, 325] width 161 height 11
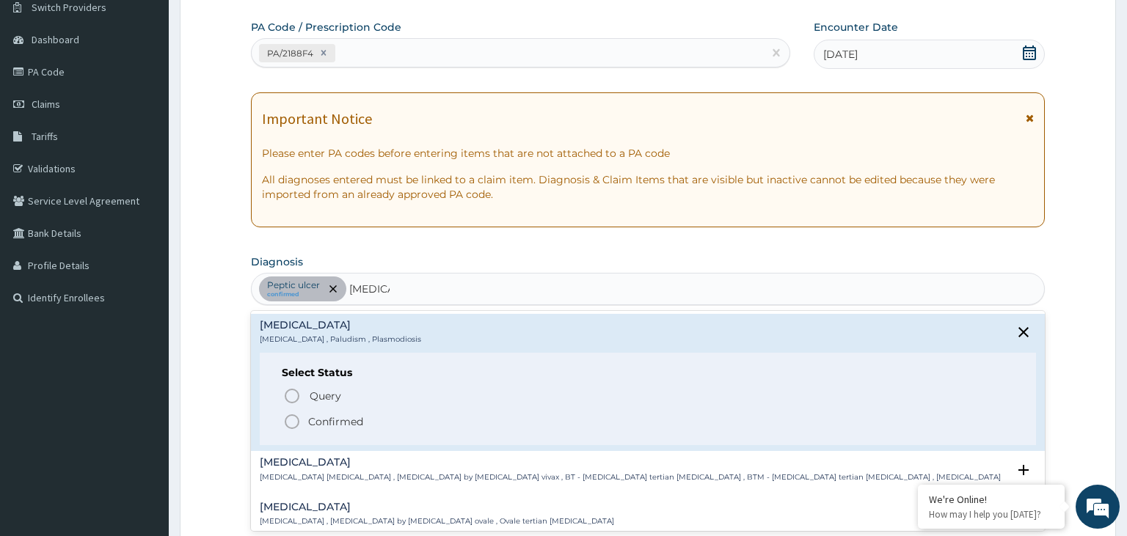
click at [312, 421] on p "Confirmed" at bounding box center [335, 422] width 55 height 15
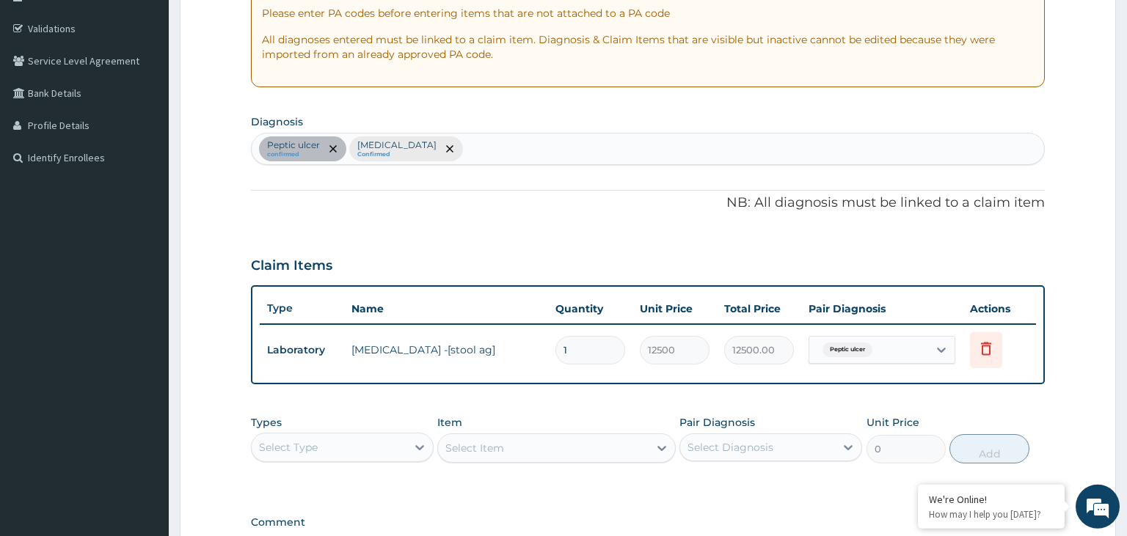
scroll to position [352, 0]
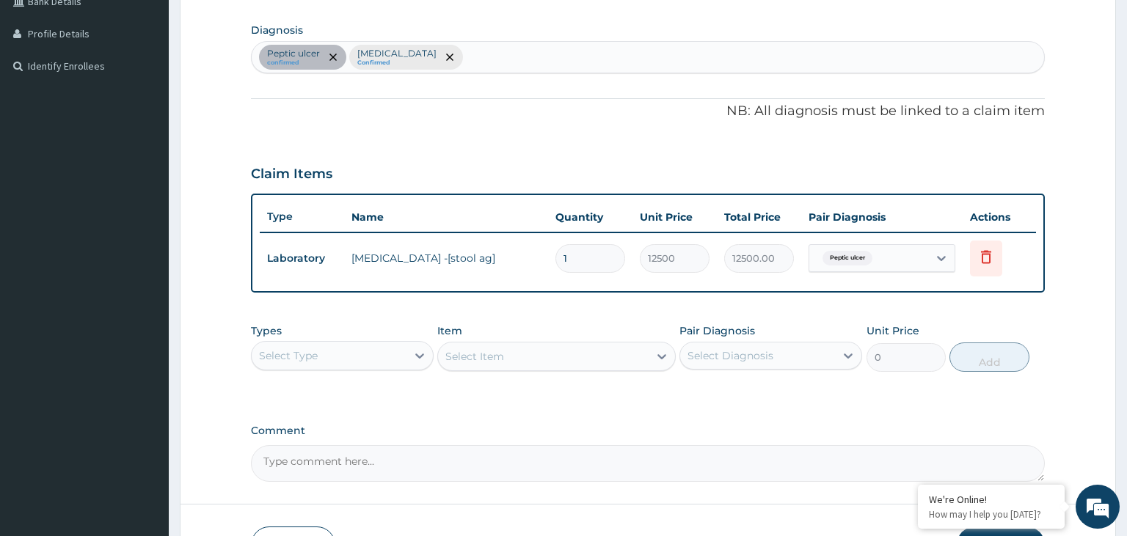
click at [348, 359] on div "Select Type" at bounding box center [329, 355] width 155 height 23
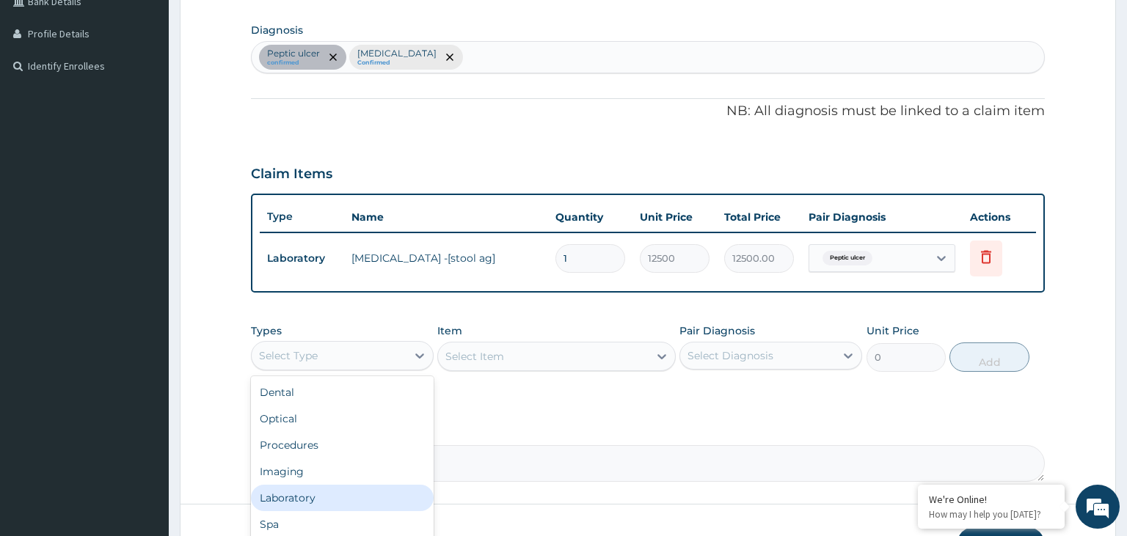
scroll to position [50, 0]
click at [330, 494] on div "Drugs" at bounding box center [342, 501] width 183 height 26
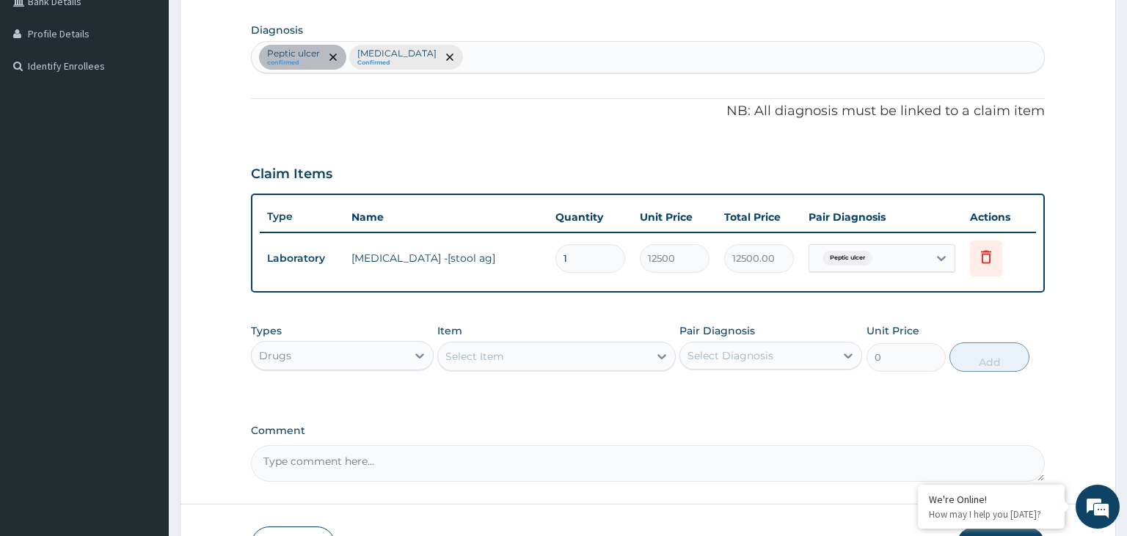
click at [592, 351] on div "Select Item" at bounding box center [543, 356] width 211 height 23
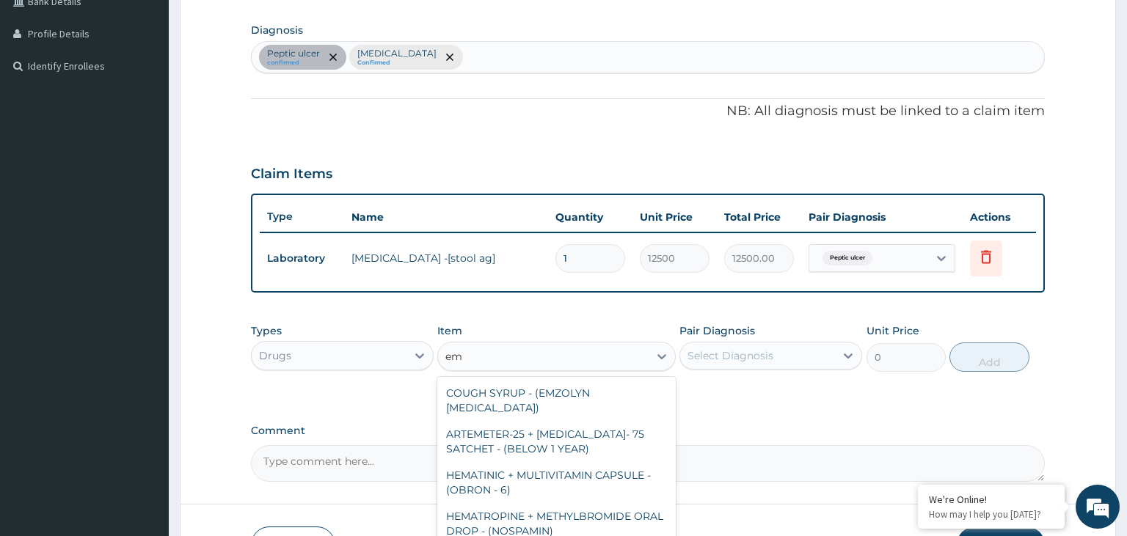
type input "e"
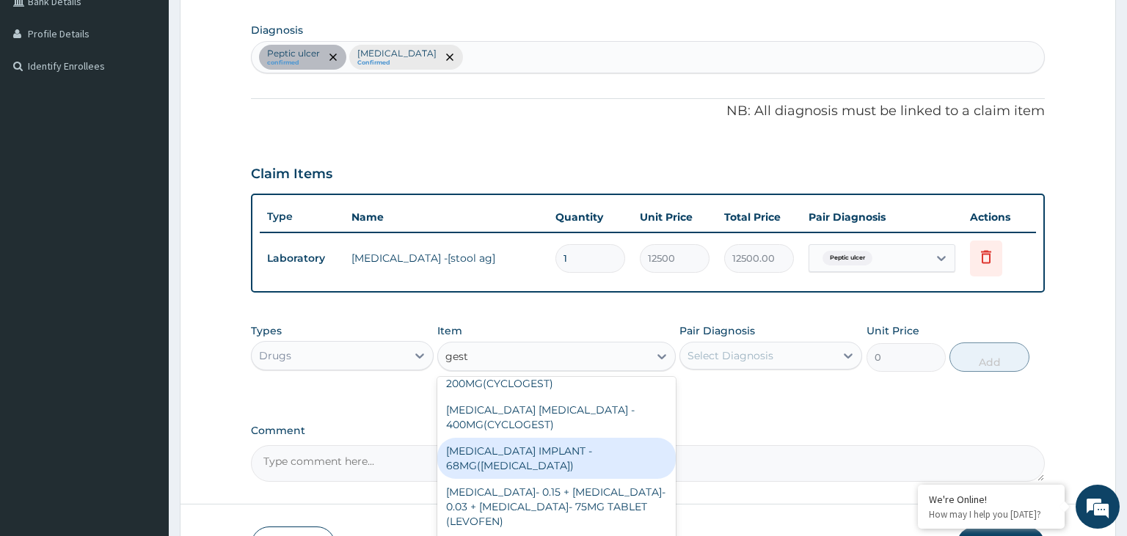
scroll to position [222, 0]
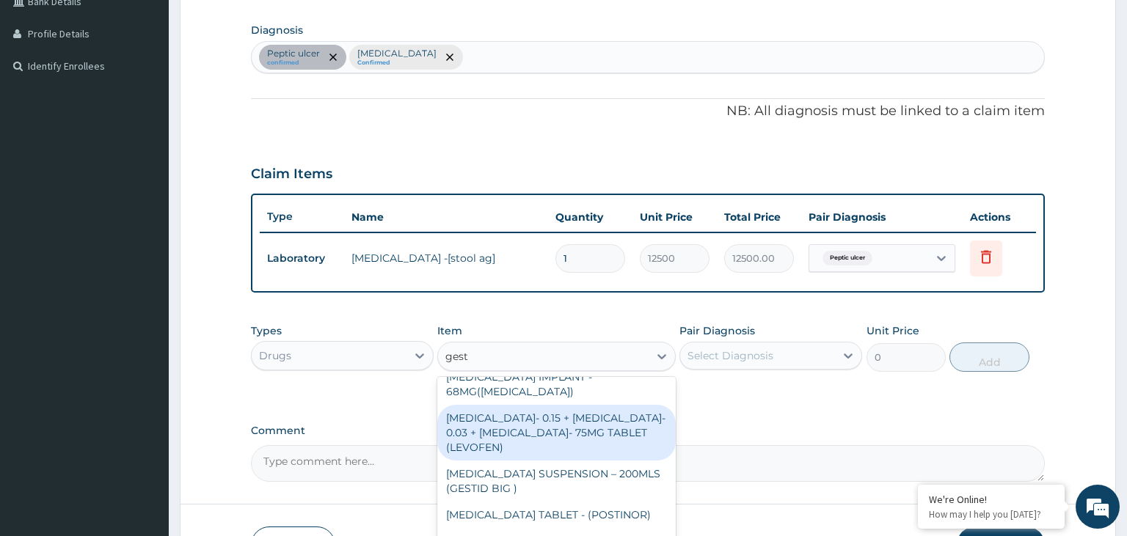
type input "gesti"
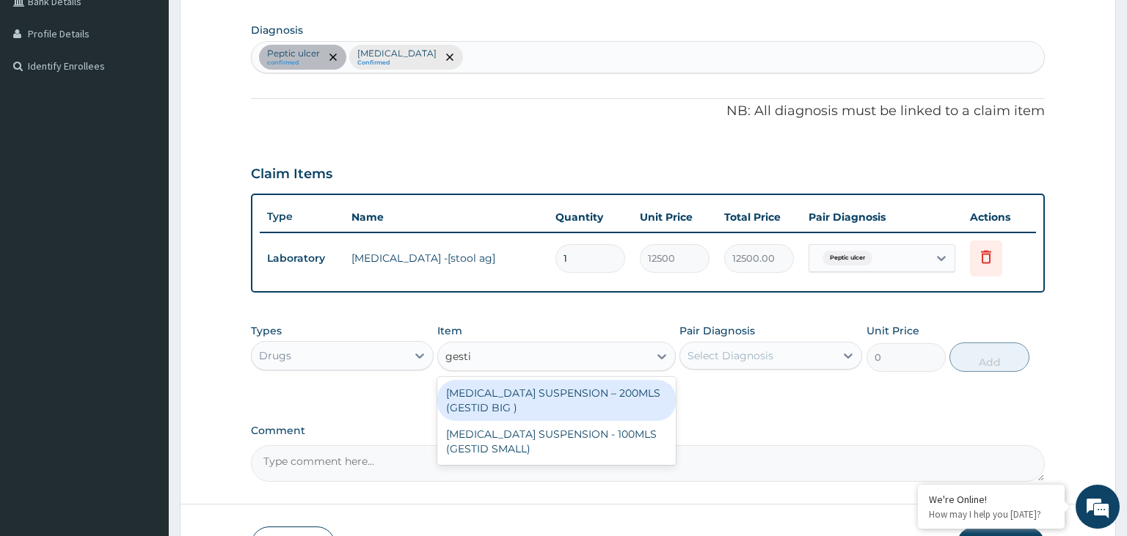
scroll to position [0, 0]
drag, startPoint x: 633, startPoint y: 394, endPoint x: 641, endPoint y: 395, distance: 8.2
click at [632, 394] on div "[MEDICAL_DATA] SUSPENSION – 200MLS (GESTID BIG )" at bounding box center [556, 400] width 238 height 41
type input "1680"
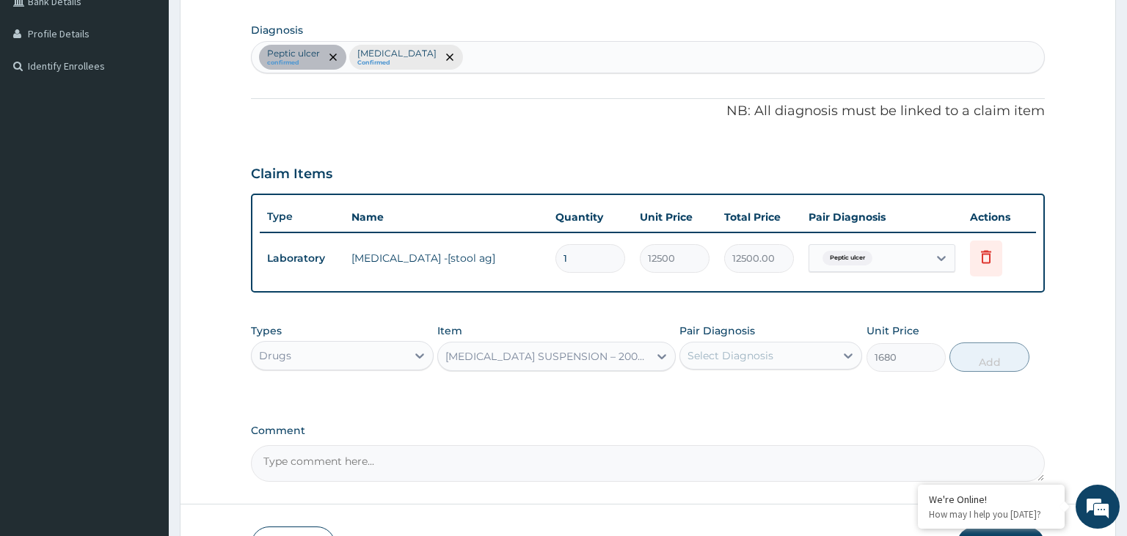
click at [770, 368] on div "Pair Diagnosis Select Diagnosis" at bounding box center [770, 348] width 183 height 48
click at [764, 348] on div "Select Diagnosis" at bounding box center [730, 355] width 86 height 15
drag, startPoint x: 738, startPoint y: 391, endPoint x: 897, endPoint y: 369, distance: 160.7
click at [738, 391] on label "Peptic ulcer" at bounding box center [736, 391] width 64 height 15
checkbox input "true"
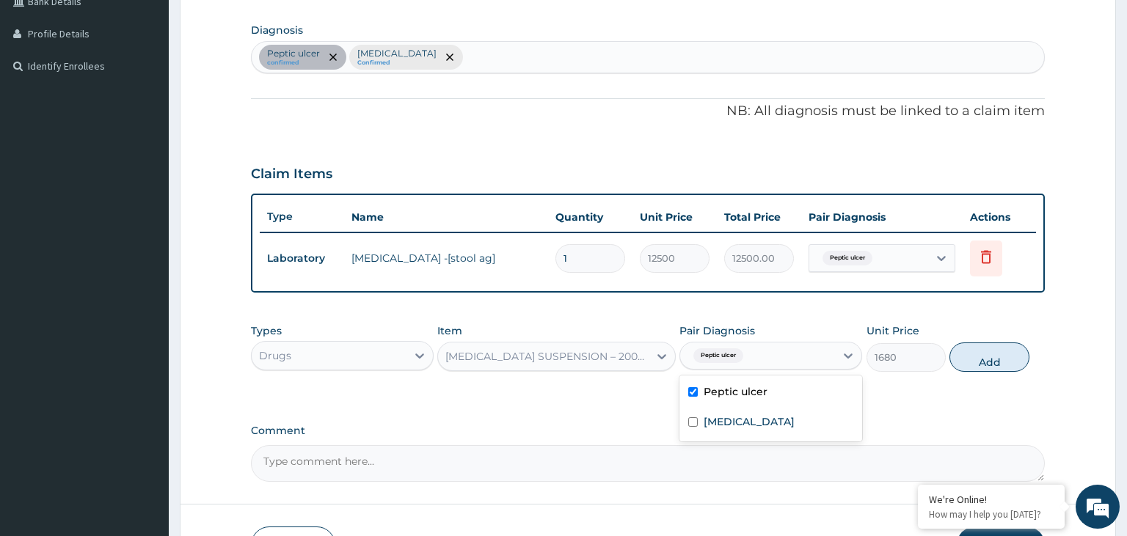
drag, startPoint x: 963, startPoint y: 352, endPoint x: 946, endPoint y: 354, distance: 17.7
click at [964, 354] on button "Add" at bounding box center [988, 357] width 79 height 29
type input "0"
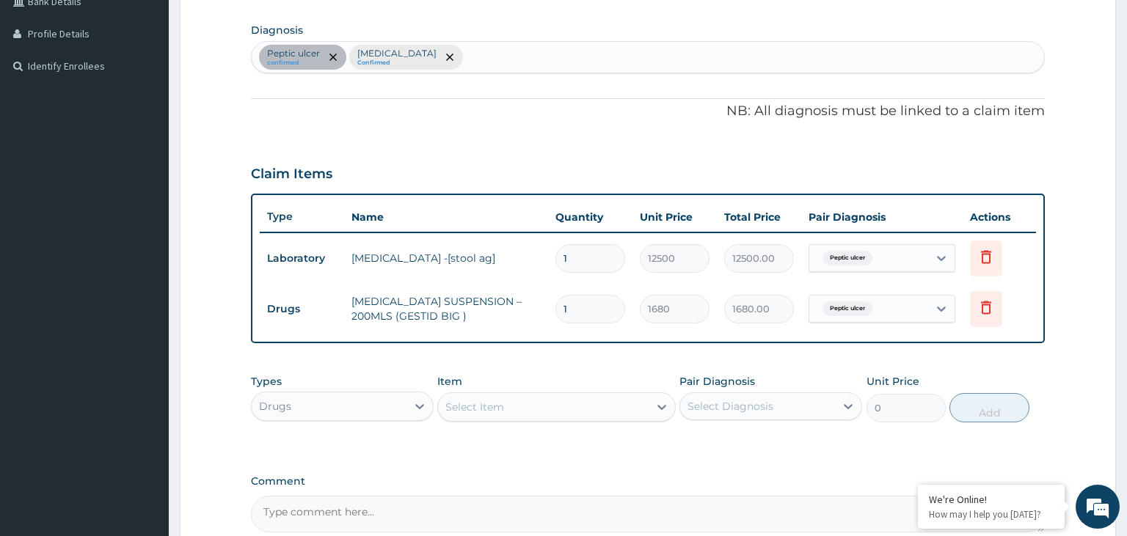
click at [494, 402] on div "Select Item" at bounding box center [474, 407] width 59 height 15
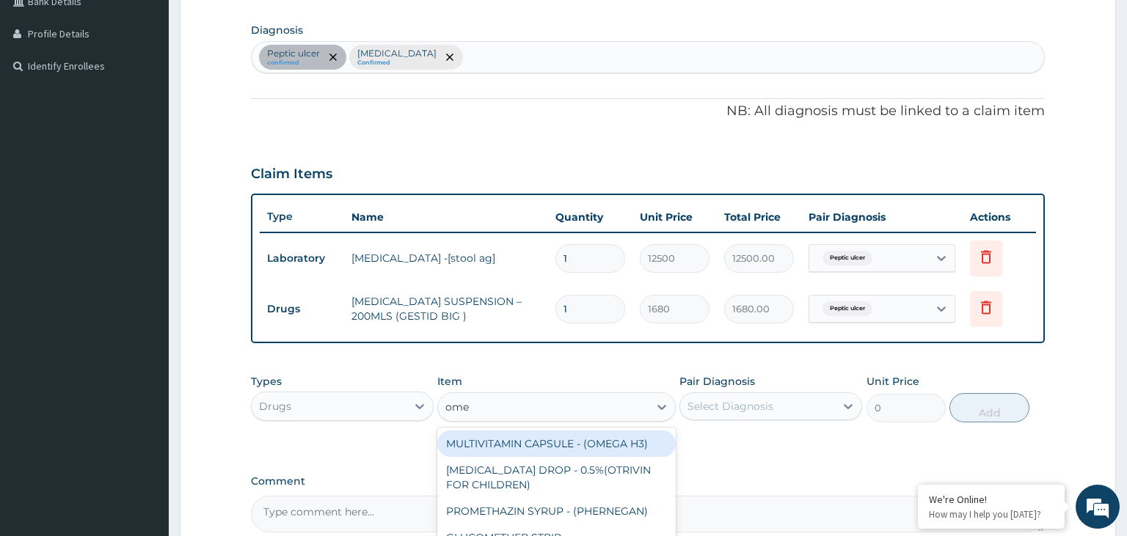
type input "omep"
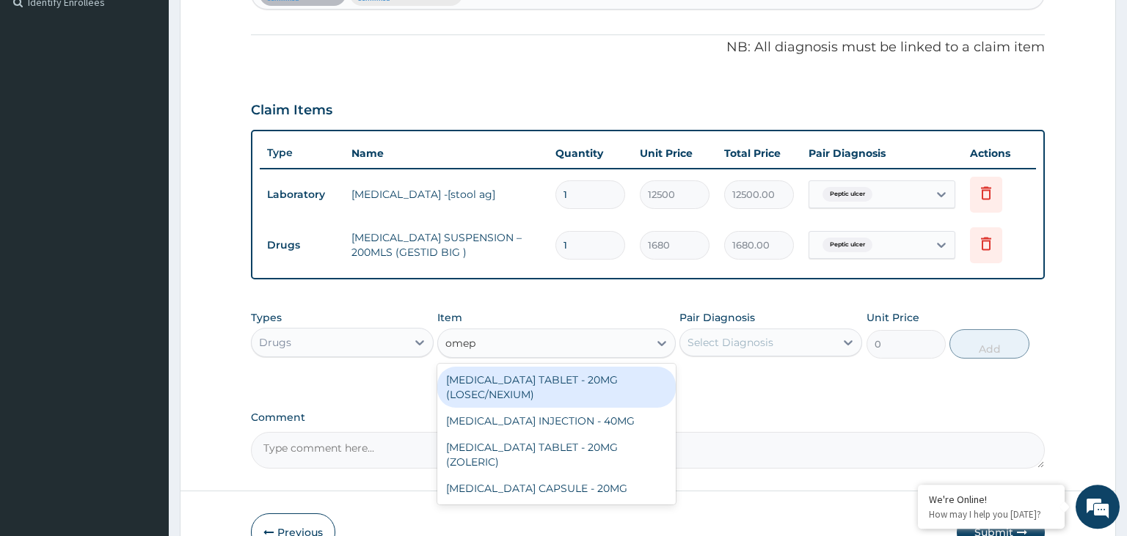
scroll to position [430, 0]
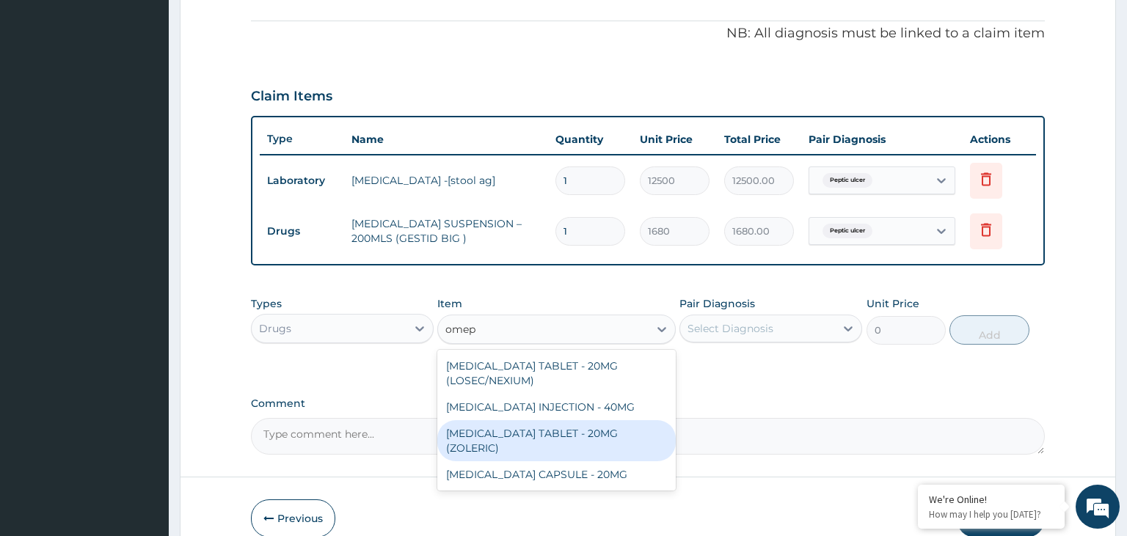
click at [585, 434] on div "[MEDICAL_DATA] TABLET - 20MG (ZOLERIC)" at bounding box center [556, 440] width 238 height 41
type input "109.2"
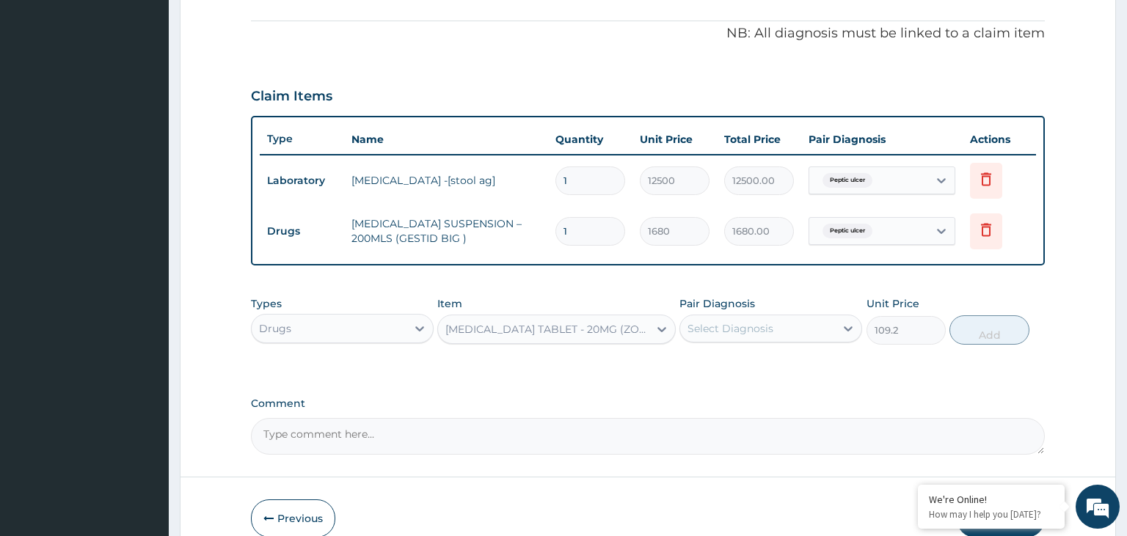
click at [594, 332] on div "[MEDICAL_DATA] TABLET - 20MG (ZOLERIC)" at bounding box center [547, 329] width 205 height 15
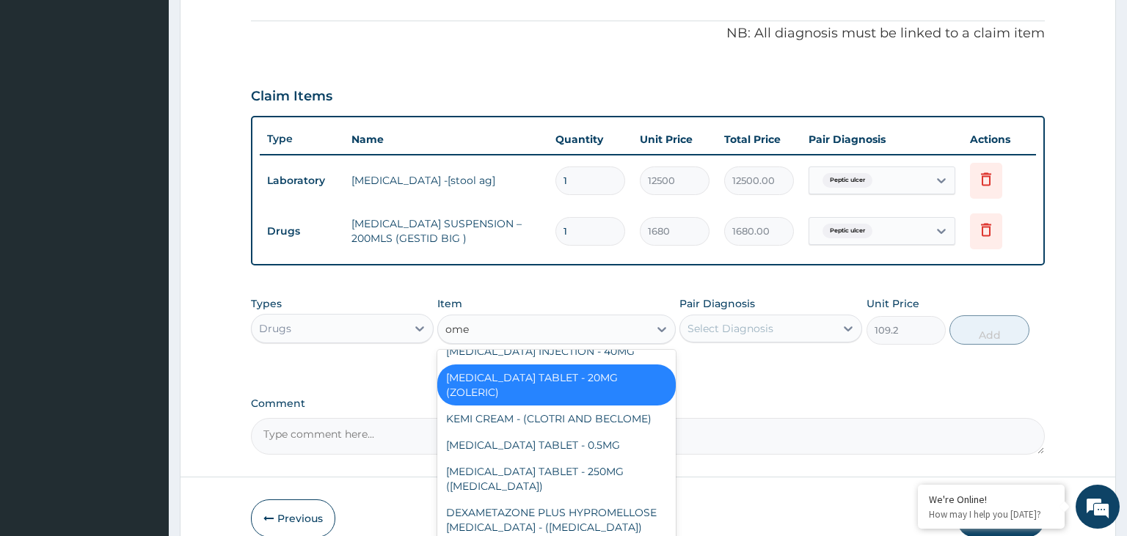
scroll to position [404, 0]
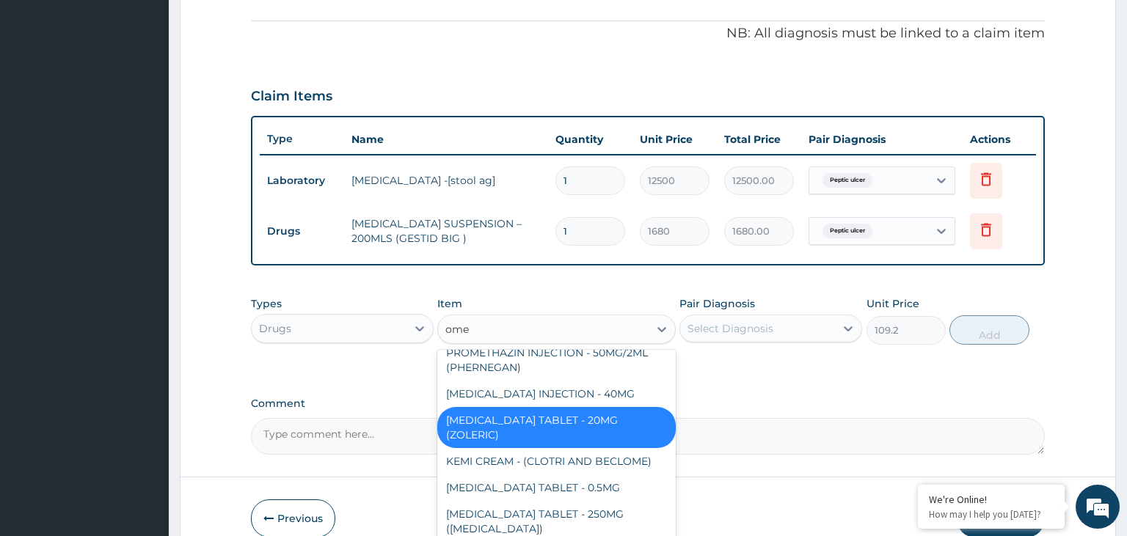
type input "omep"
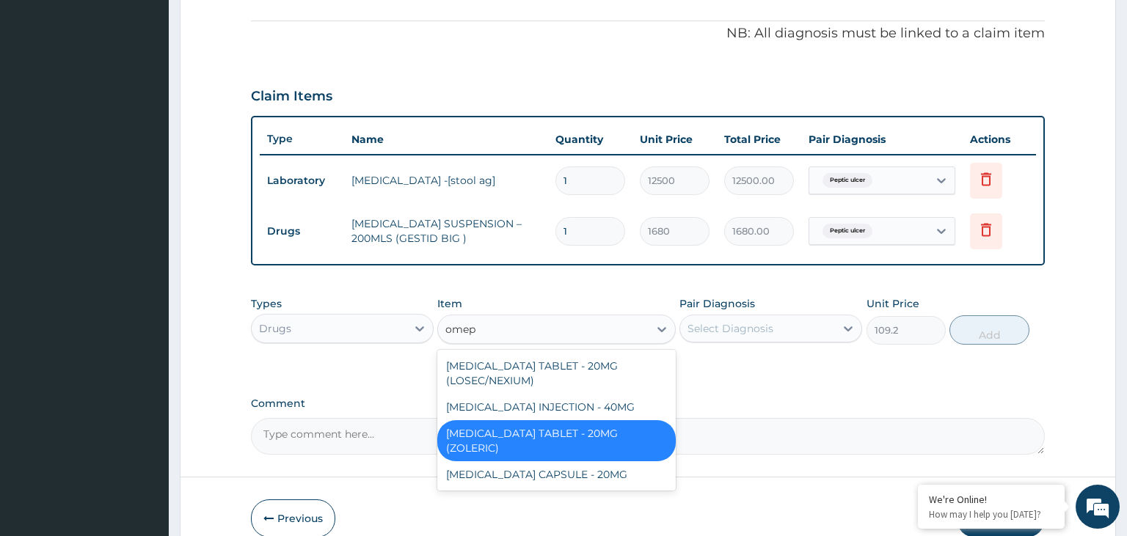
scroll to position [0, 0]
click at [548, 468] on div "[MEDICAL_DATA] CAPSULE - 20MG" at bounding box center [556, 474] width 238 height 26
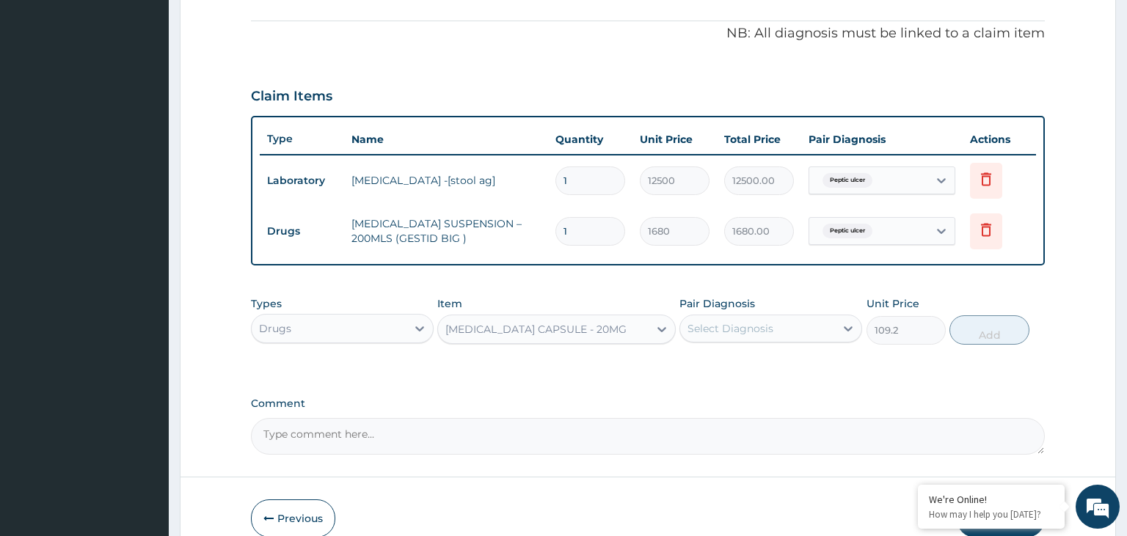
type input "140"
click at [761, 330] on div "Select Diagnosis" at bounding box center [730, 328] width 86 height 15
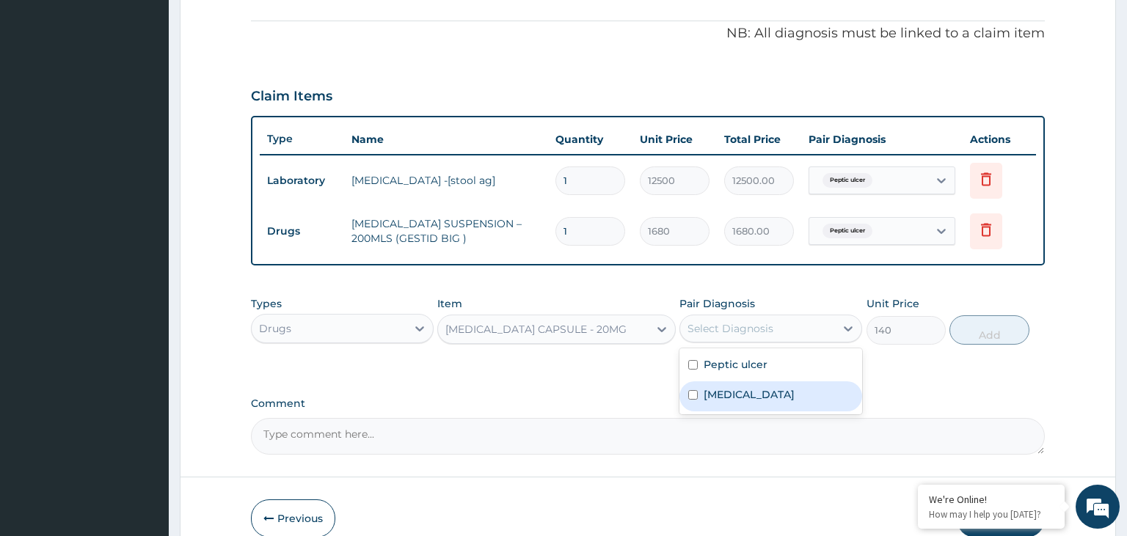
click at [742, 362] on label "Peptic ulcer" at bounding box center [736, 364] width 64 height 15
checkbox input "true"
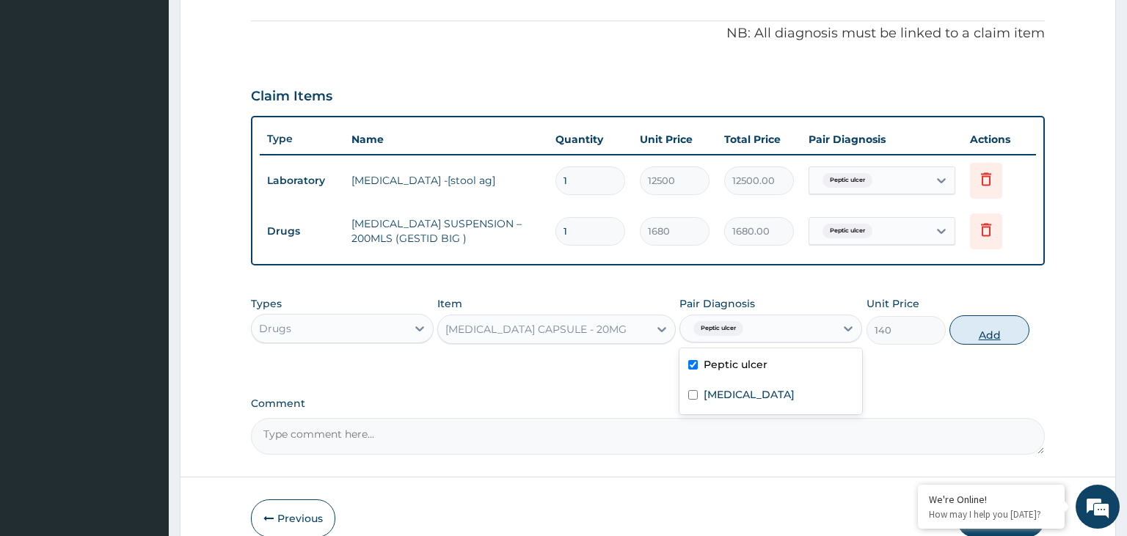
click at [992, 326] on button "Add" at bounding box center [988, 329] width 79 height 29
type input "0"
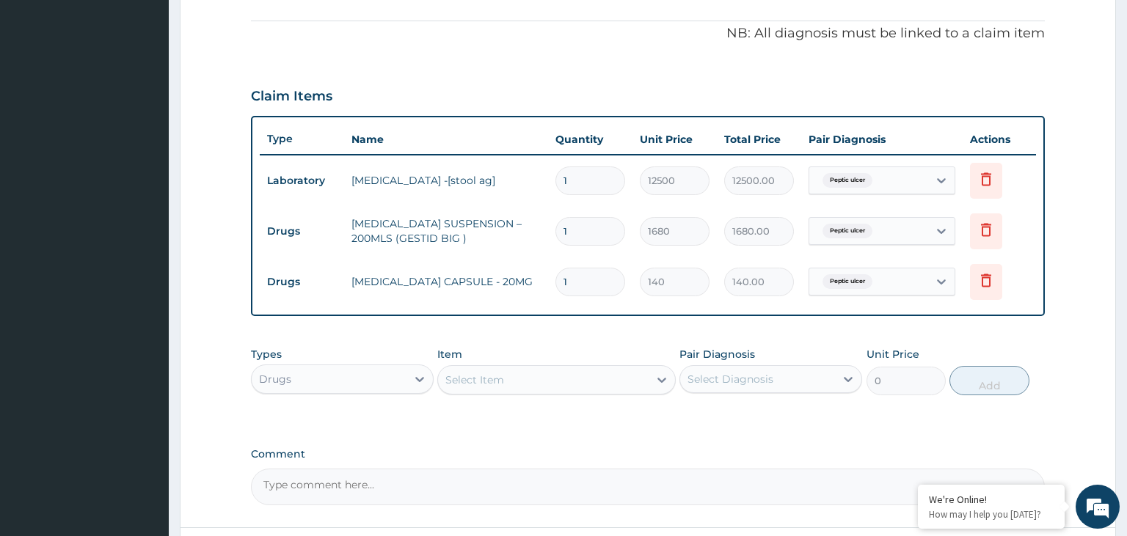
type input "10"
type input "1400.00"
type input "10"
click at [511, 383] on div "Select Item" at bounding box center [543, 379] width 211 height 23
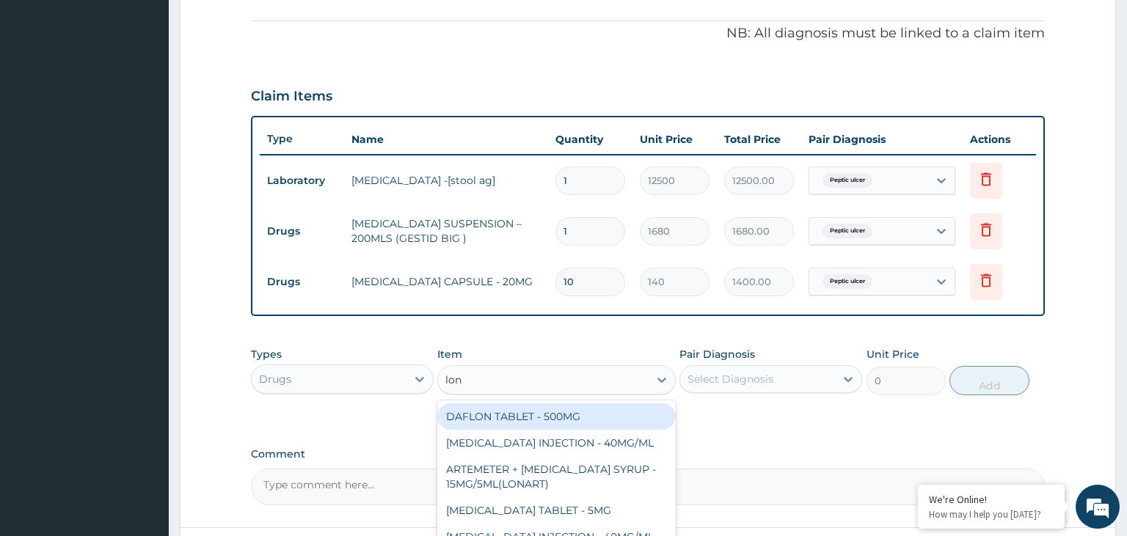
type input "lona"
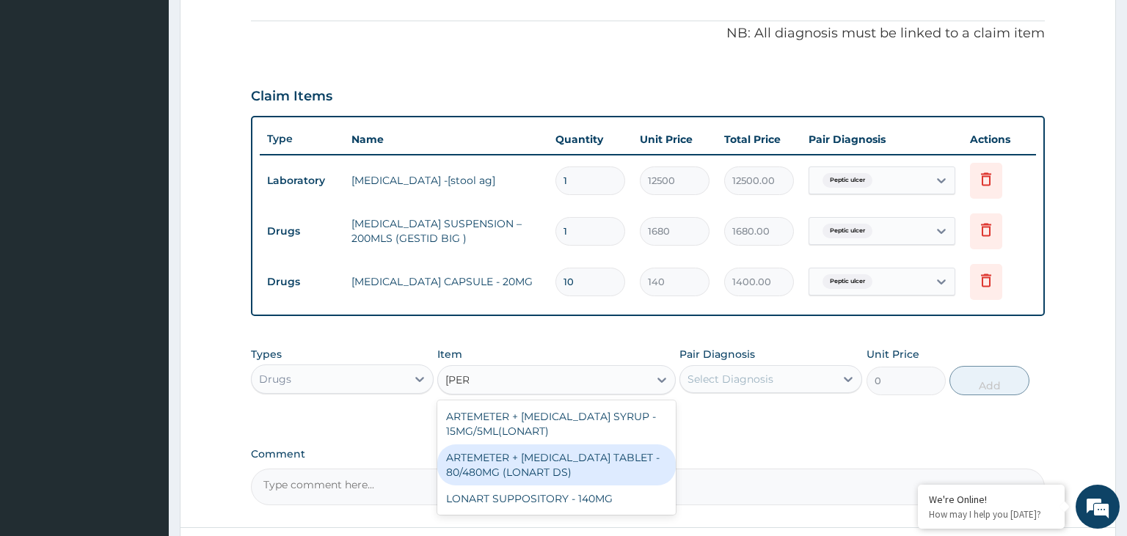
click at [522, 461] on div "ARTEMETER + [MEDICAL_DATA] TABLET - 80/480MG (LONART DS)" at bounding box center [556, 465] width 238 height 41
type input "588"
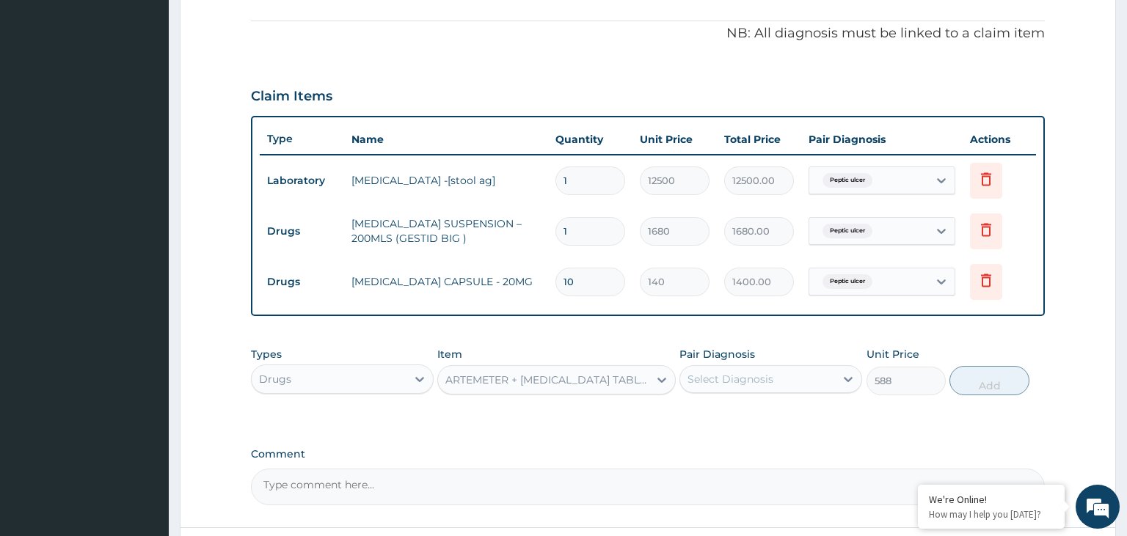
click at [737, 379] on div "Select Diagnosis" at bounding box center [730, 379] width 86 height 15
drag, startPoint x: 717, startPoint y: 442, endPoint x: 934, endPoint y: 404, distance: 220.5
click at [722, 441] on label "Malaria" at bounding box center [749, 445] width 91 height 15
checkbox input "true"
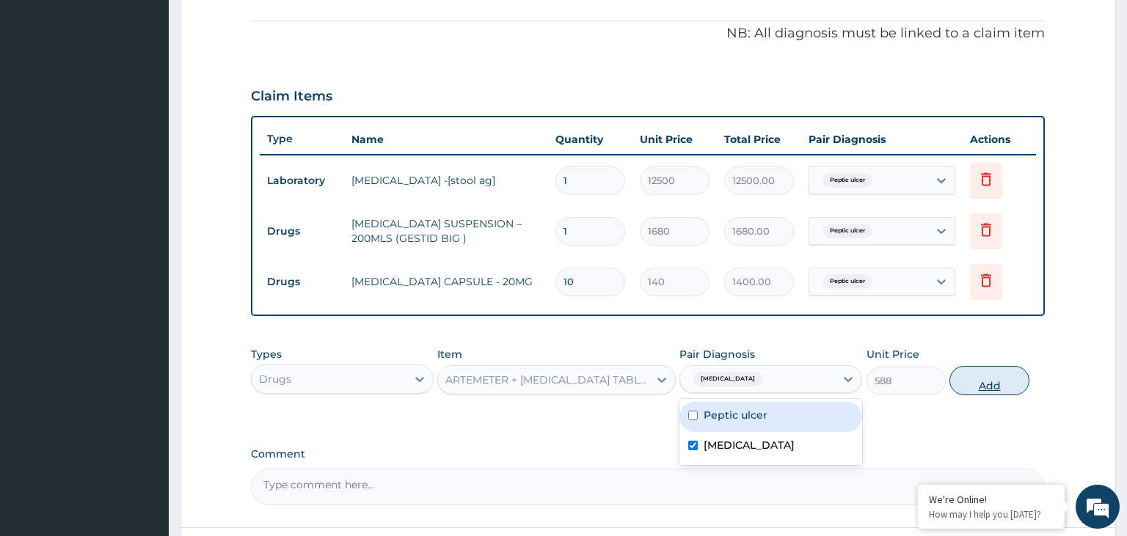
click at [982, 382] on button "Add" at bounding box center [988, 380] width 79 height 29
type input "0"
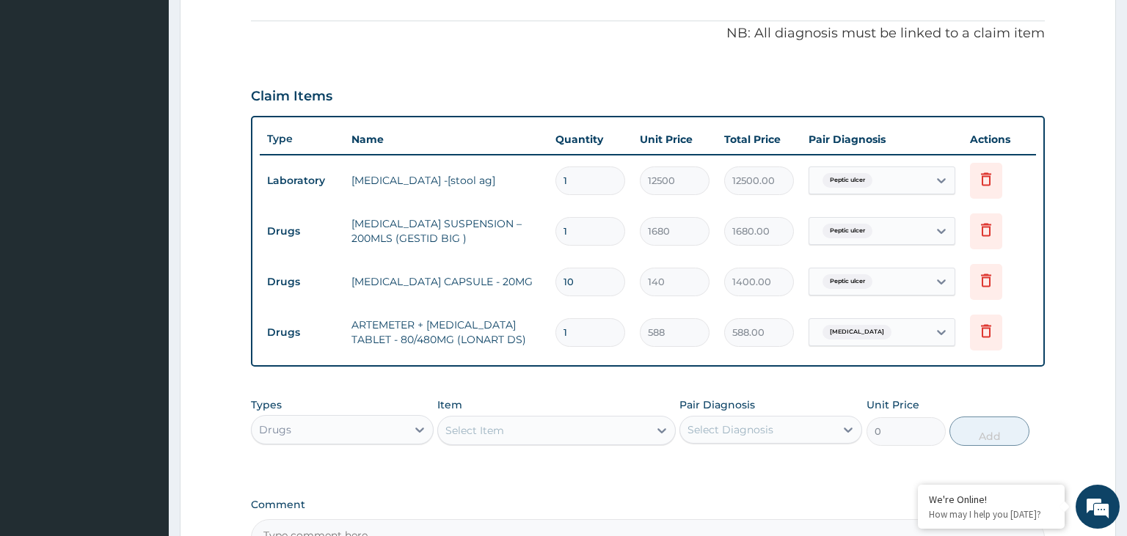
drag, startPoint x: 584, startPoint y: 329, endPoint x: 498, endPoint y: 341, distance: 86.7
click at [555, 341] on input "1" at bounding box center [590, 332] width 70 height 29
type input "6"
type input "3528.00"
type input "6"
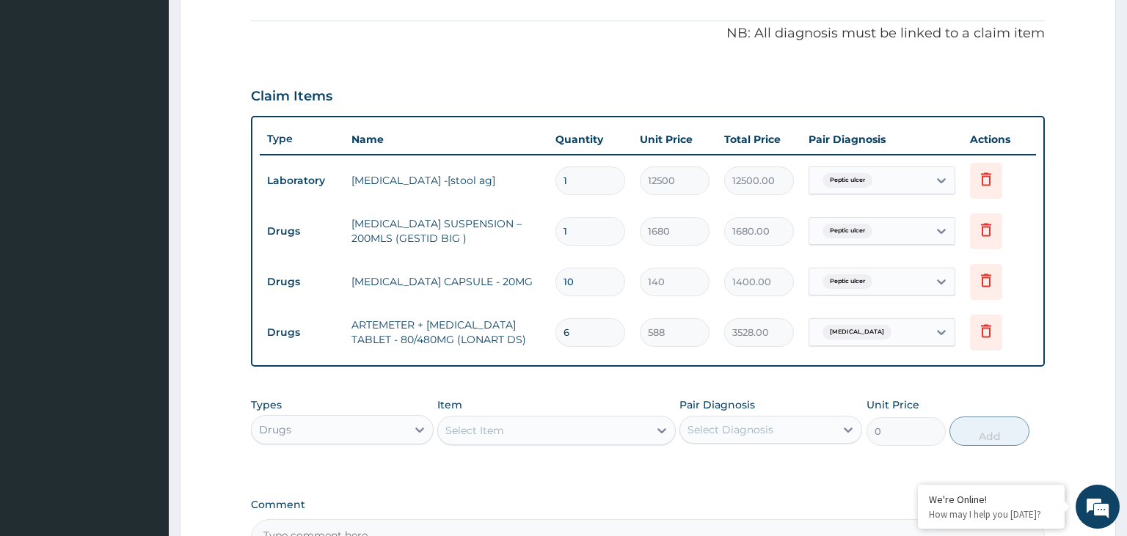
click at [502, 412] on div "Item Select Item" at bounding box center [556, 422] width 238 height 48
click at [500, 427] on div "Select Item" at bounding box center [474, 430] width 59 height 15
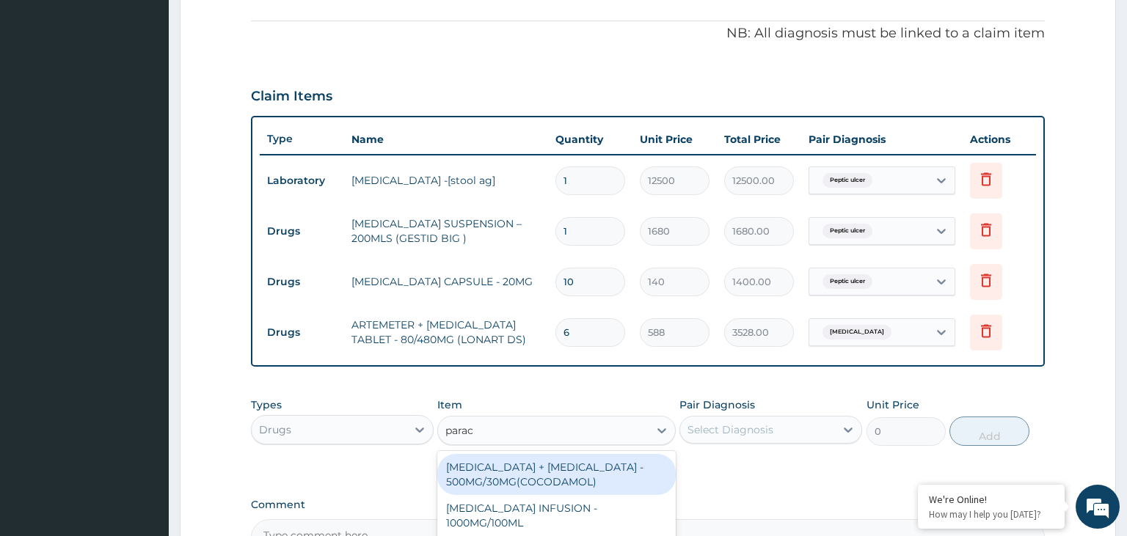
type input "parace"
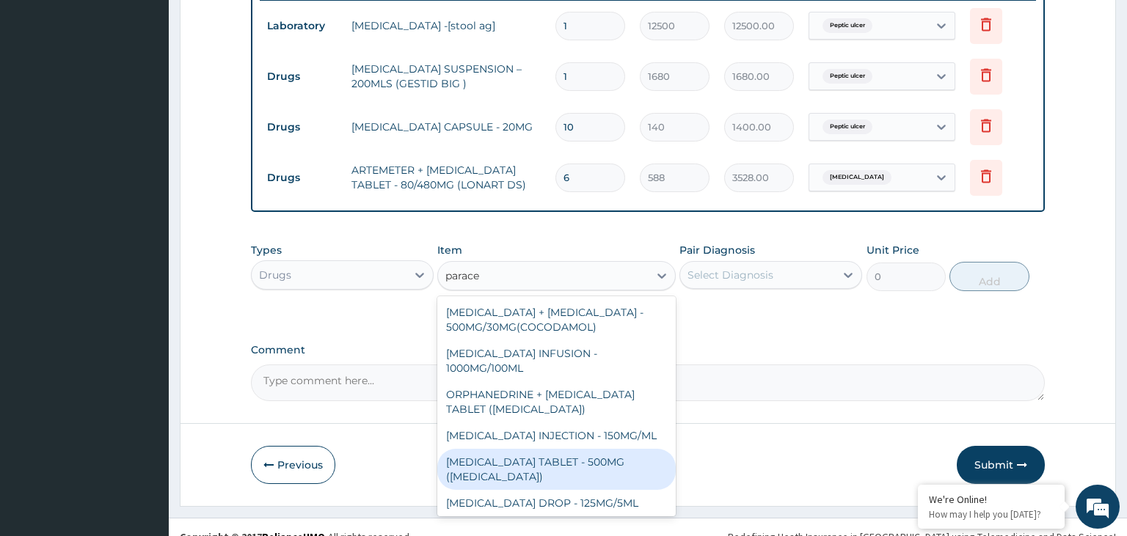
click at [531, 456] on div "[MEDICAL_DATA] TABLET - 500MG ([MEDICAL_DATA])" at bounding box center [556, 469] width 238 height 41
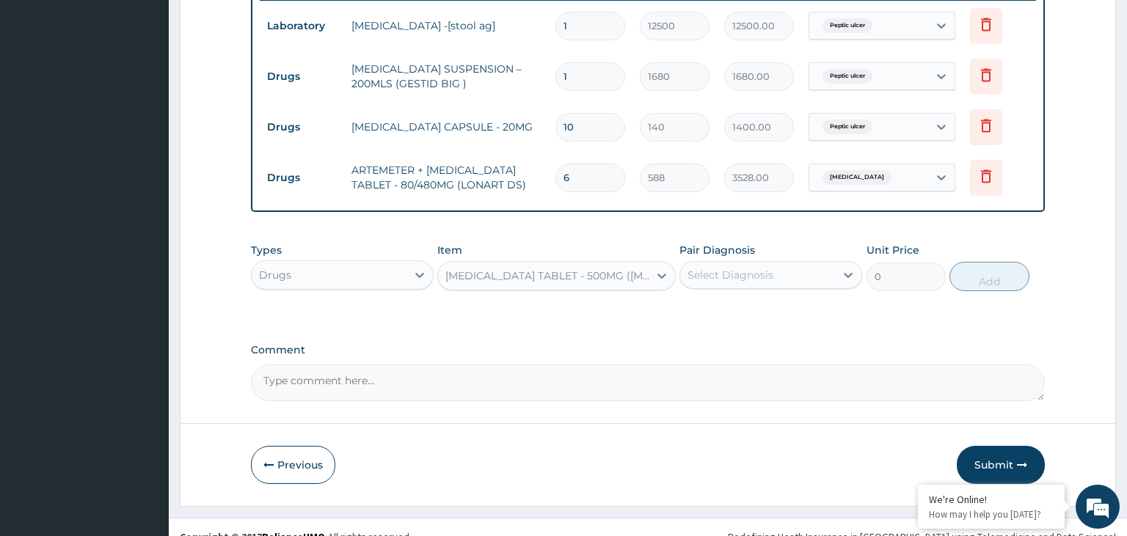
type input "42"
click at [789, 278] on div "Select Diagnosis" at bounding box center [757, 274] width 155 height 23
click at [756, 339] on div "Malaria" at bounding box center [770, 343] width 183 height 30
checkbox input "true"
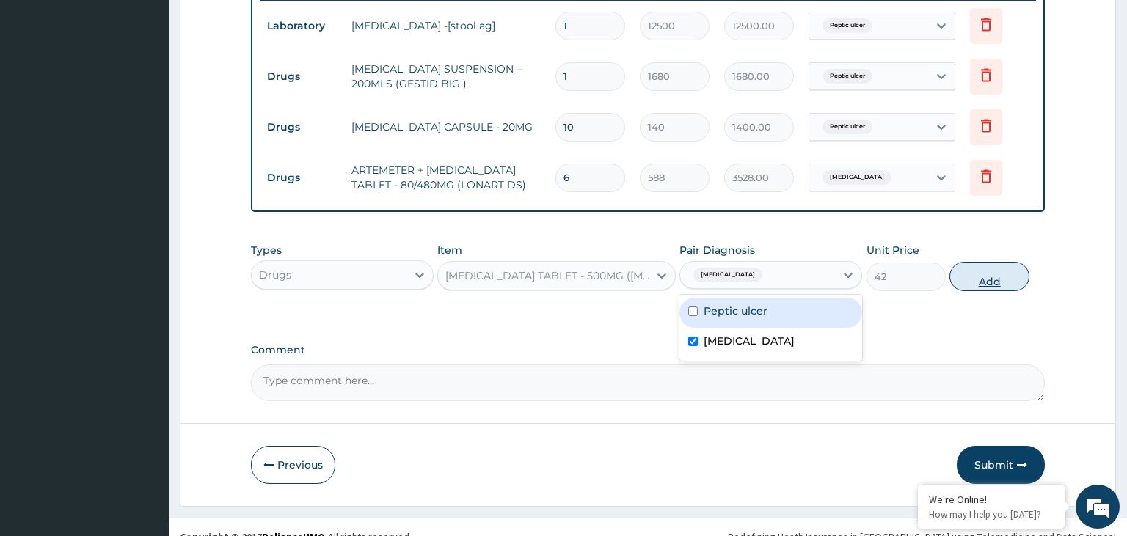
click at [978, 272] on button "Add" at bounding box center [988, 276] width 79 height 29
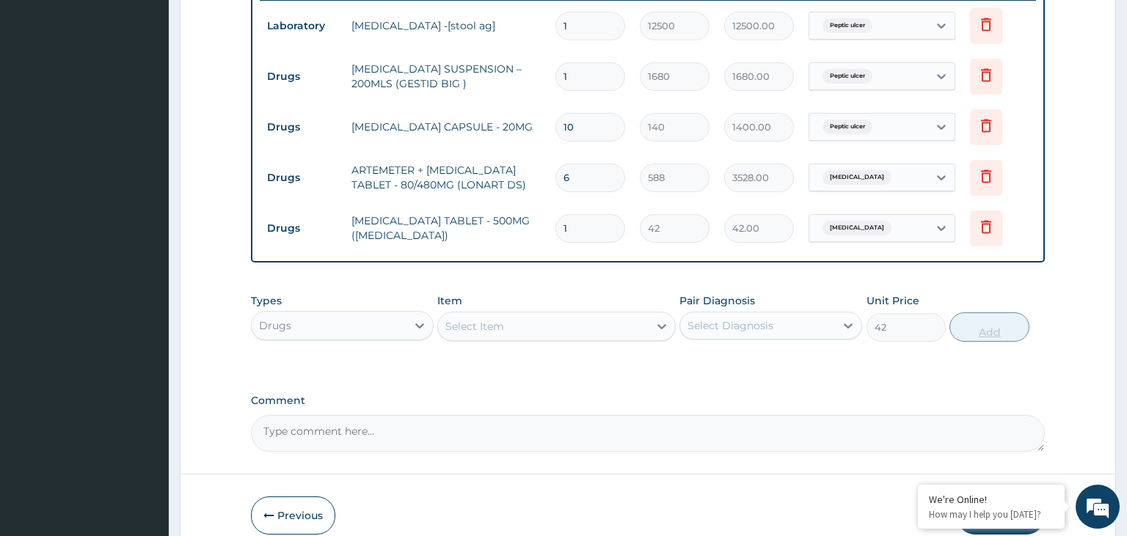
type input "0"
type input "12"
type input "504.00"
type input "12"
click at [359, 293] on div "Types Drugs" at bounding box center [342, 317] width 183 height 48
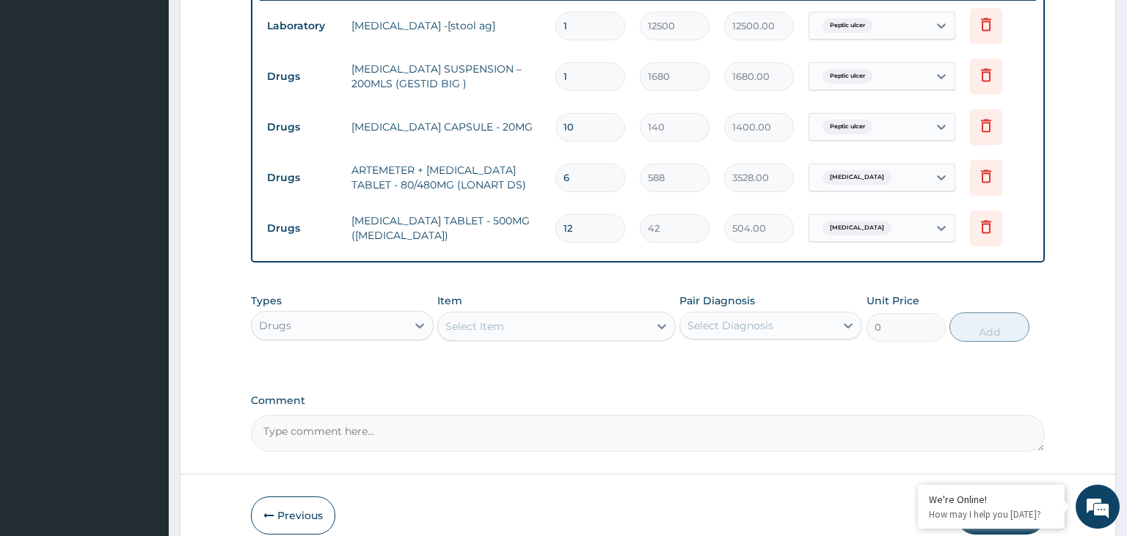
click at [359, 324] on div "Drugs" at bounding box center [329, 325] width 155 height 23
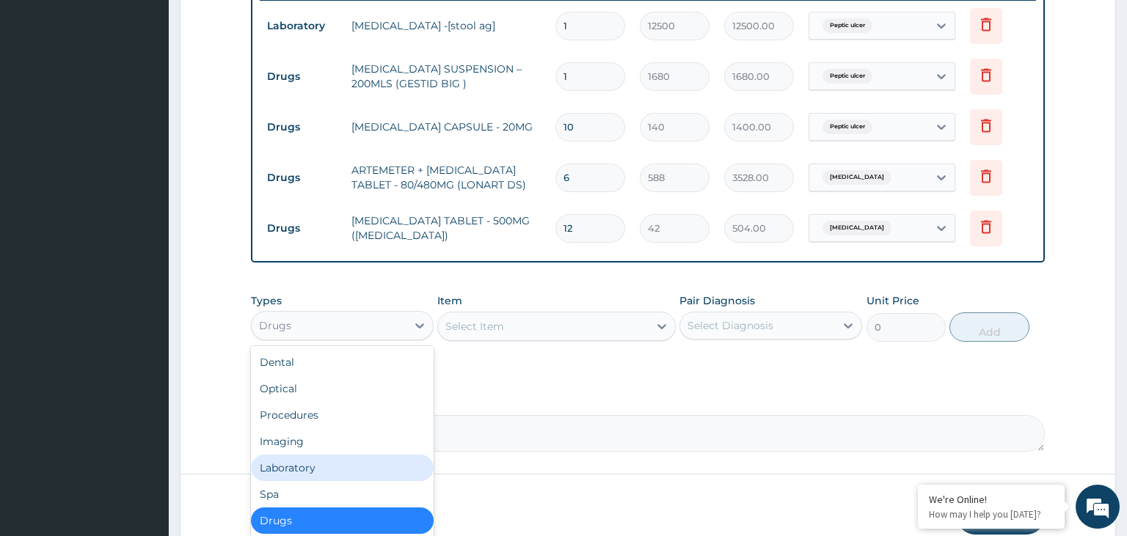
click at [318, 456] on div "Dental Optical Procedures Imaging Laboratory Spa Drugs Immunizations Others Gym" at bounding box center [342, 456] width 183 height 220
click at [314, 464] on div "Laboratory" at bounding box center [342, 468] width 183 height 26
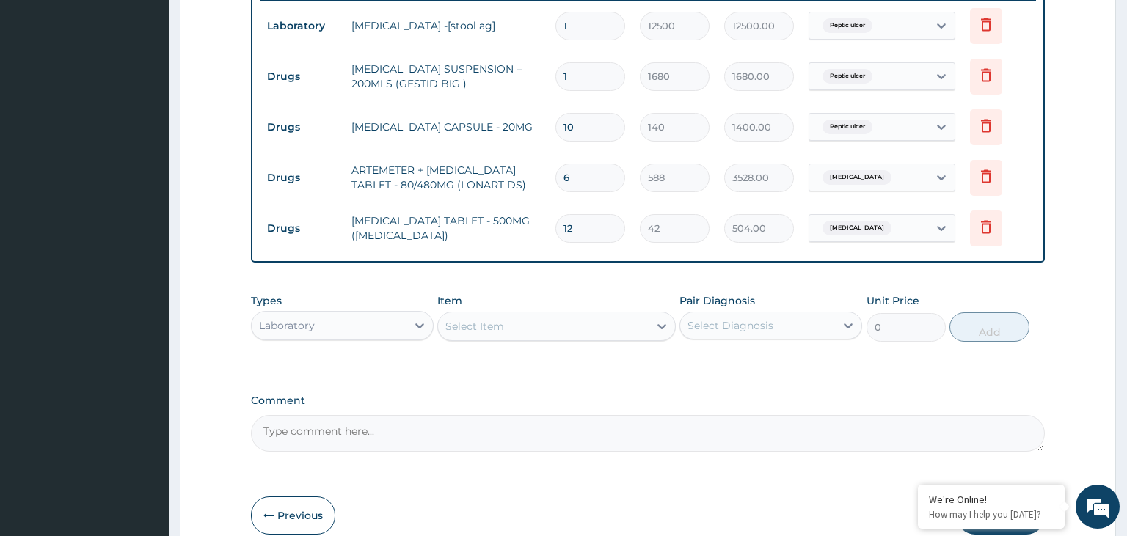
click at [619, 324] on div "Select Item" at bounding box center [543, 326] width 211 height 23
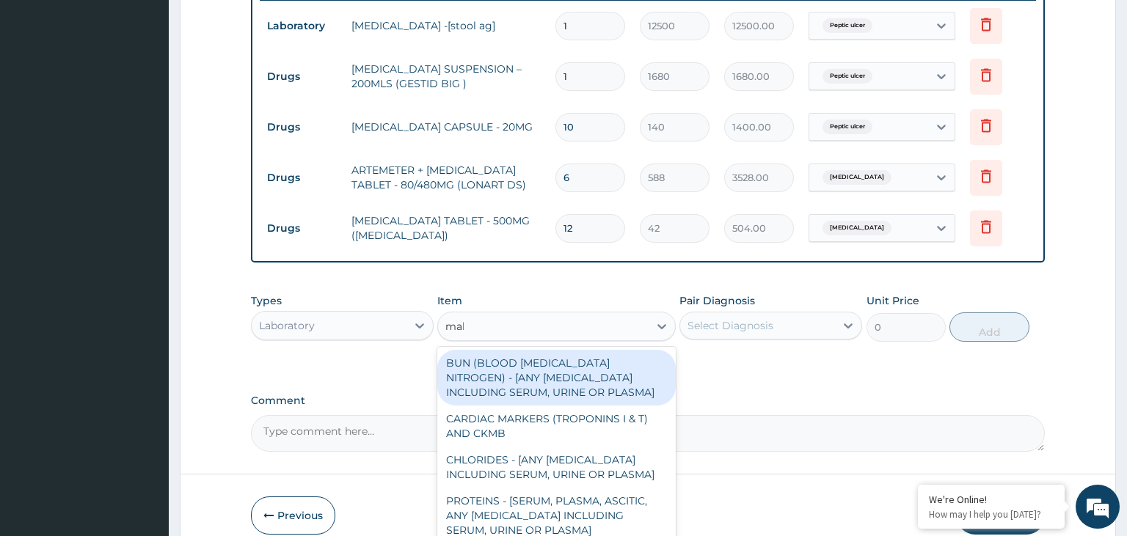
type input "mala"
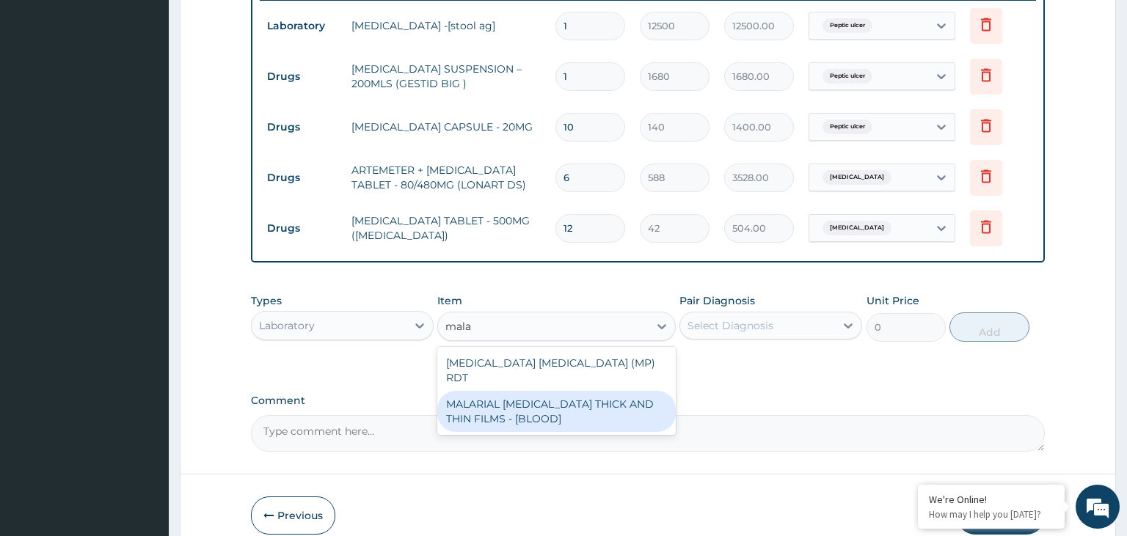
click at [553, 391] on div "MALARIAL PARASITE THICK AND THIN FILMS - [BLOOD]" at bounding box center [556, 411] width 238 height 41
type input "2187.5"
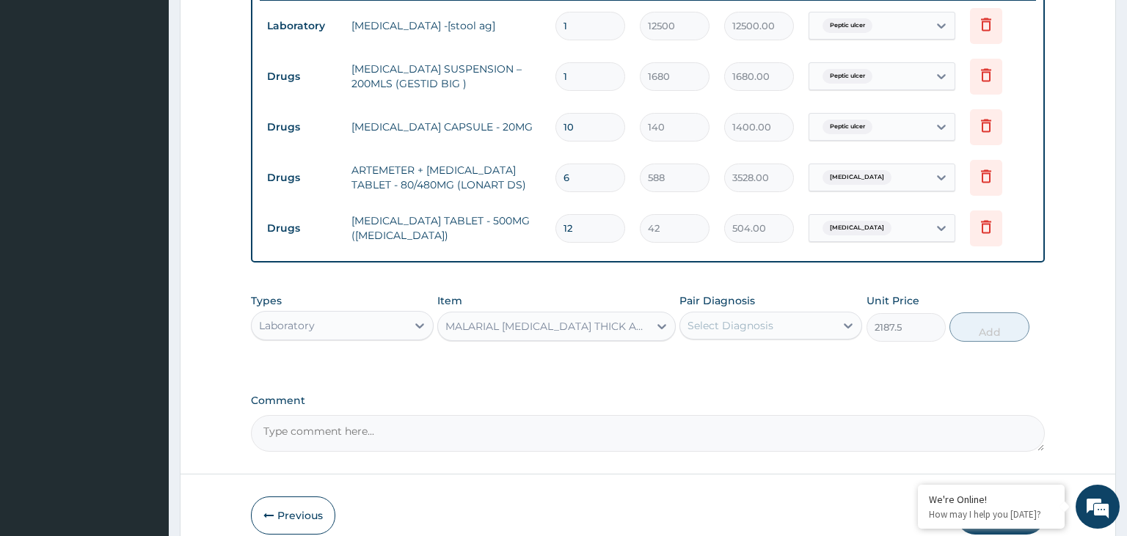
click at [792, 316] on div "Select Diagnosis" at bounding box center [757, 325] width 155 height 23
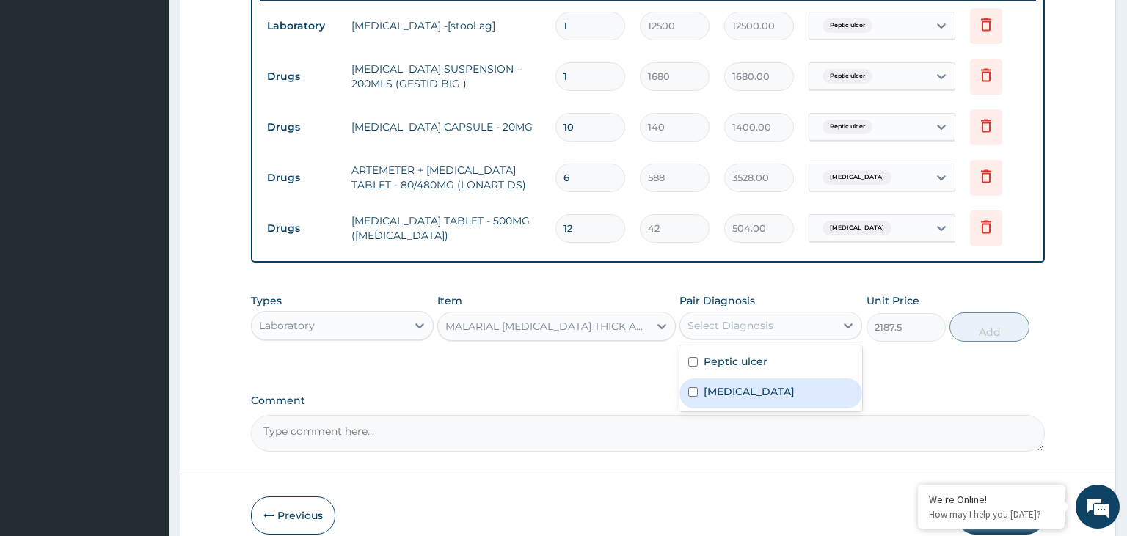
click at [770, 382] on div "Malaria" at bounding box center [770, 394] width 183 height 30
checkbox input "true"
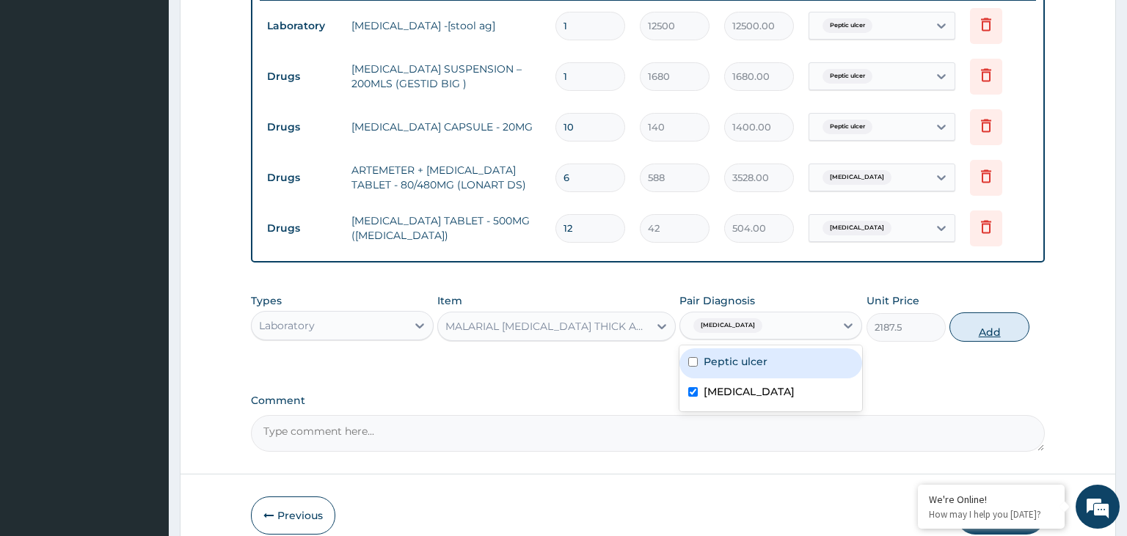
click at [1005, 326] on button "Add" at bounding box center [988, 327] width 79 height 29
type input "0"
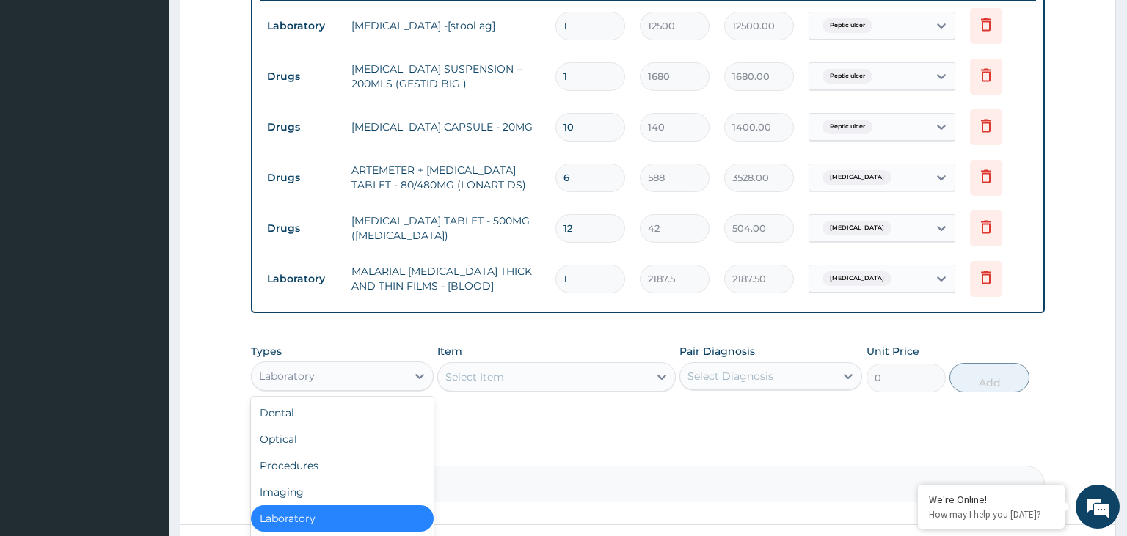
click at [354, 377] on div "Laboratory" at bounding box center [329, 376] width 155 height 23
click at [306, 462] on div "Procedures" at bounding box center [342, 466] width 183 height 26
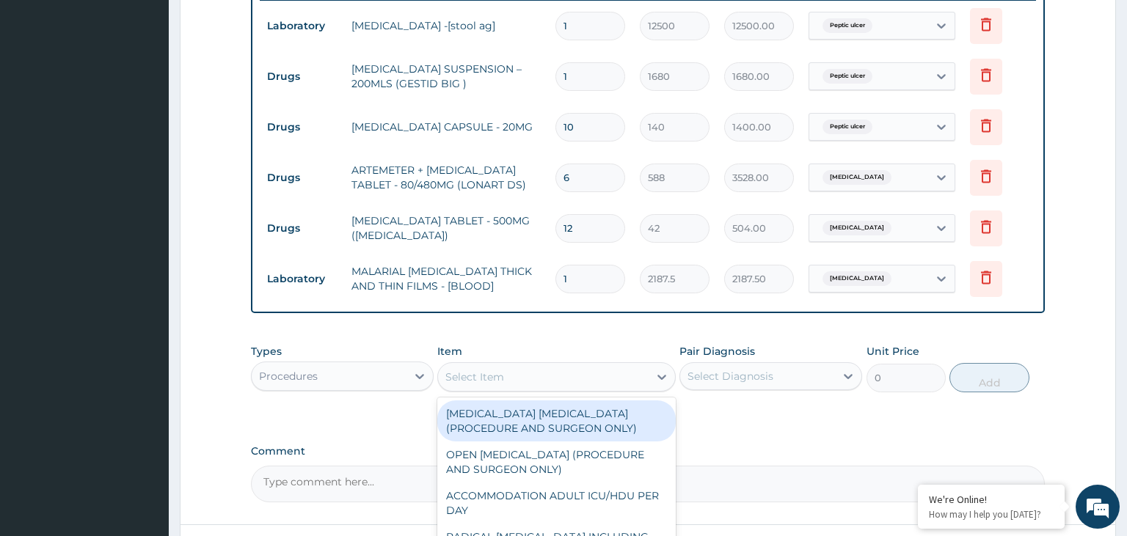
click at [609, 380] on div "Select Item" at bounding box center [543, 376] width 211 height 23
type input "gp"
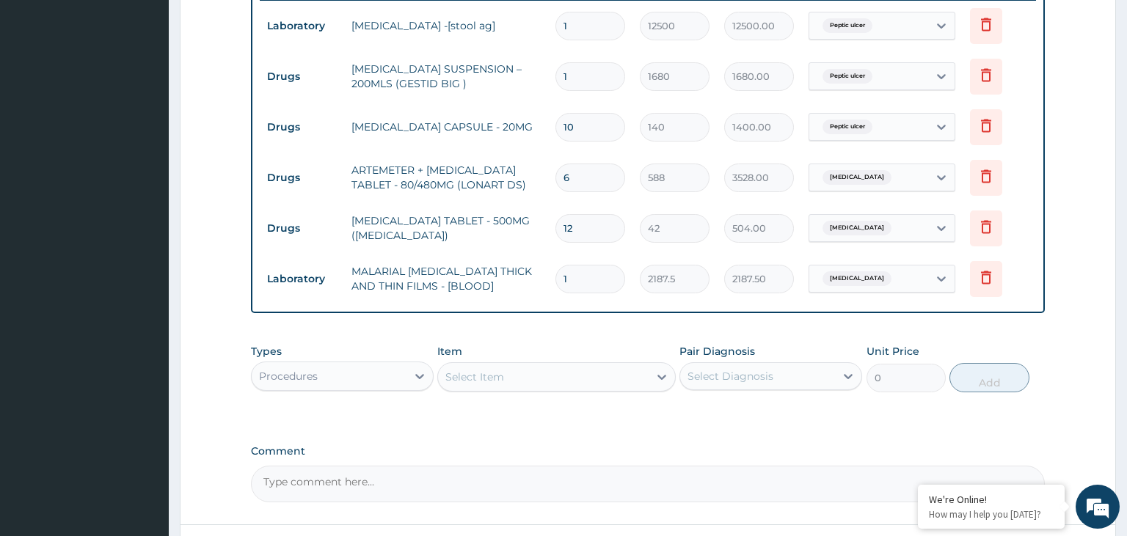
click at [541, 382] on div "Select Item" at bounding box center [543, 376] width 211 height 23
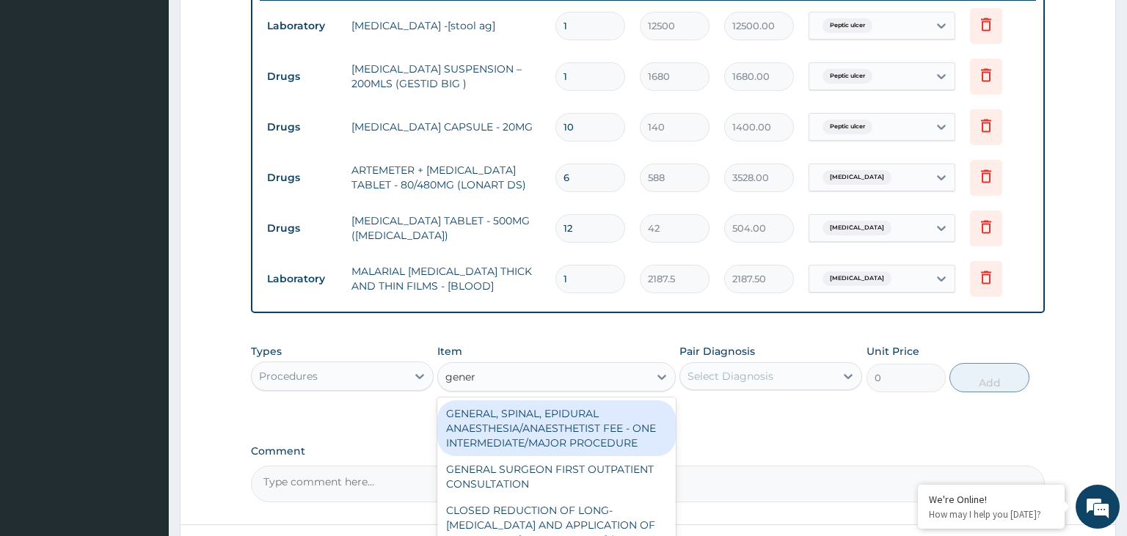
type input "genera"
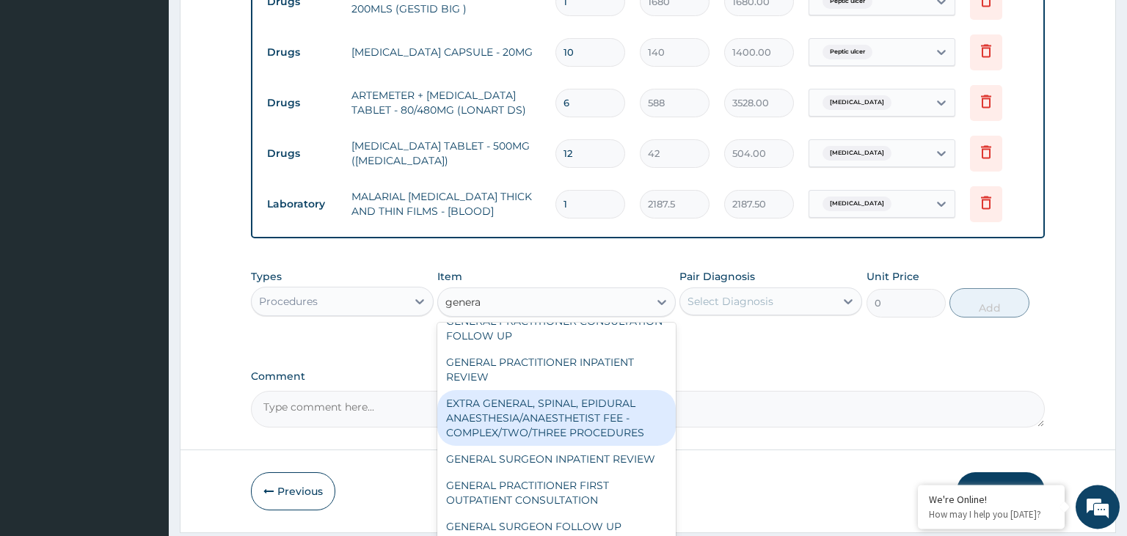
scroll to position [701, 0]
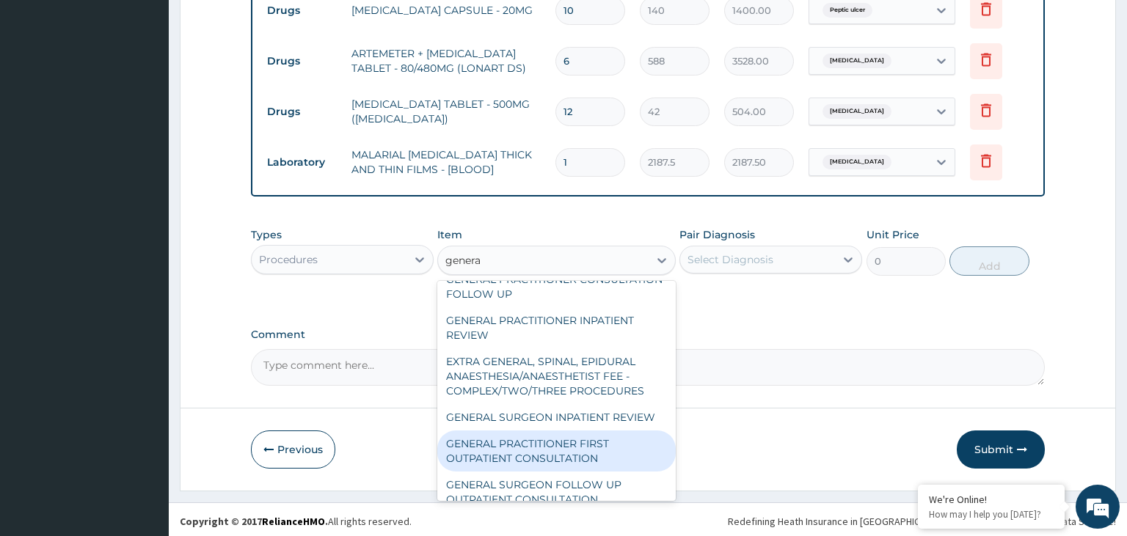
click at [545, 445] on div "GENERAL PRACTITIONER FIRST OUTPATIENT CONSULTATION" at bounding box center [556, 451] width 238 height 41
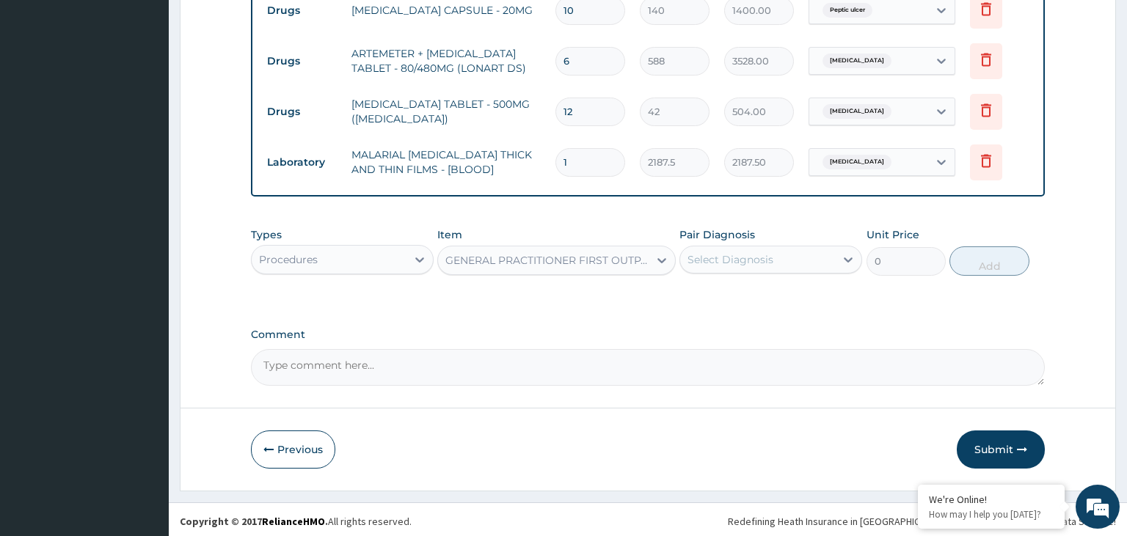
type input "3750"
click at [791, 263] on div "Select Diagnosis" at bounding box center [757, 259] width 155 height 23
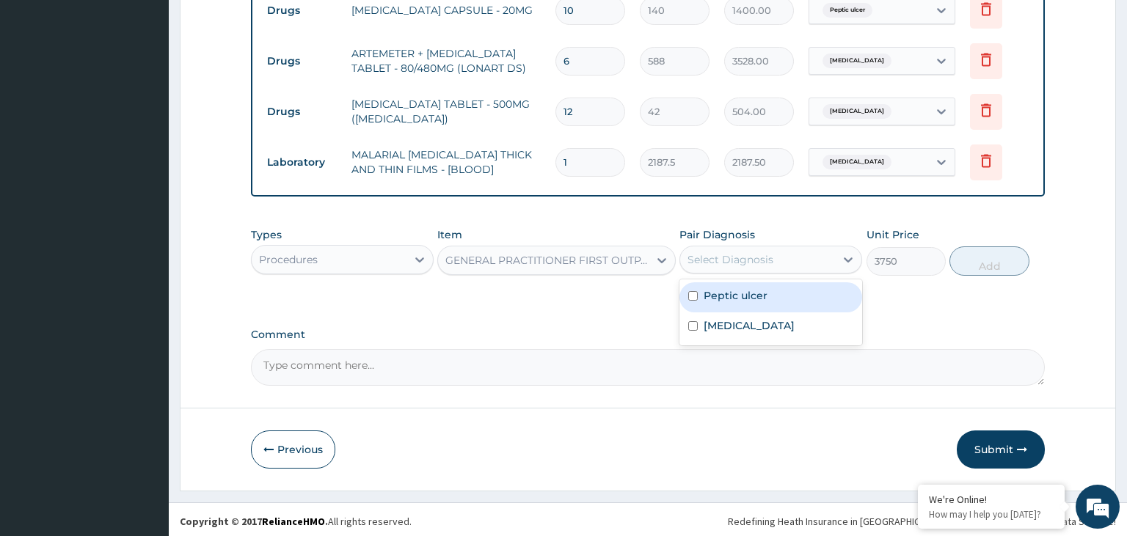
drag, startPoint x: 745, startPoint y: 308, endPoint x: 743, endPoint y: 318, distance: 10.4
click at [744, 308] on div "Peptic ulcer" at bounding box center [770, 297] width 183 height 30
checkbox input "true"
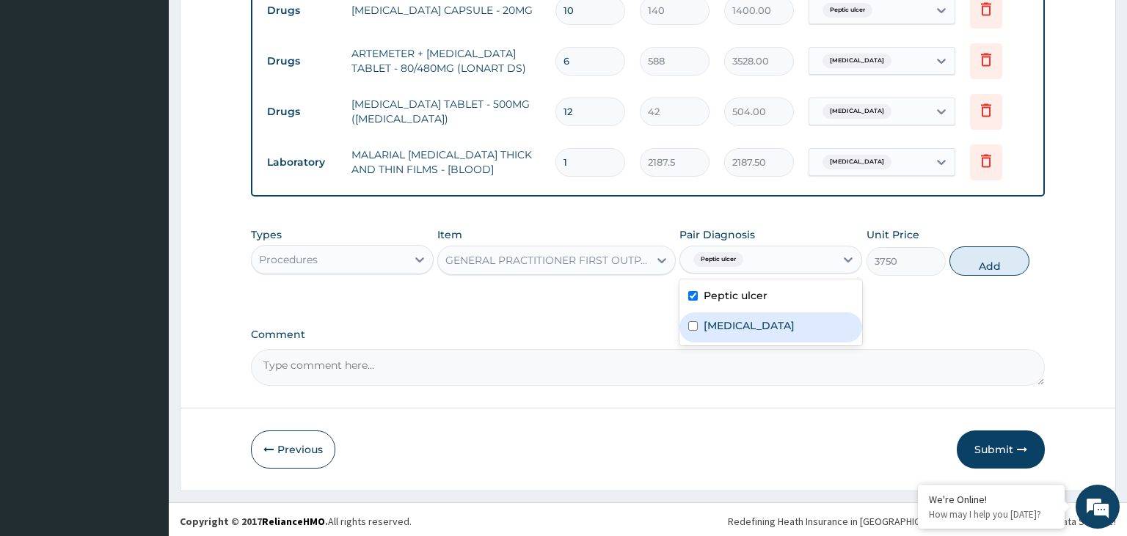
click at [742, 324] on label "[MEDICAL_DATA]" at bounding box center [749, 325] width 91 height 15
checkbox input "true"
click at [972, 252] on button "Add" at bounding box center [988, 261] width 79 height 29
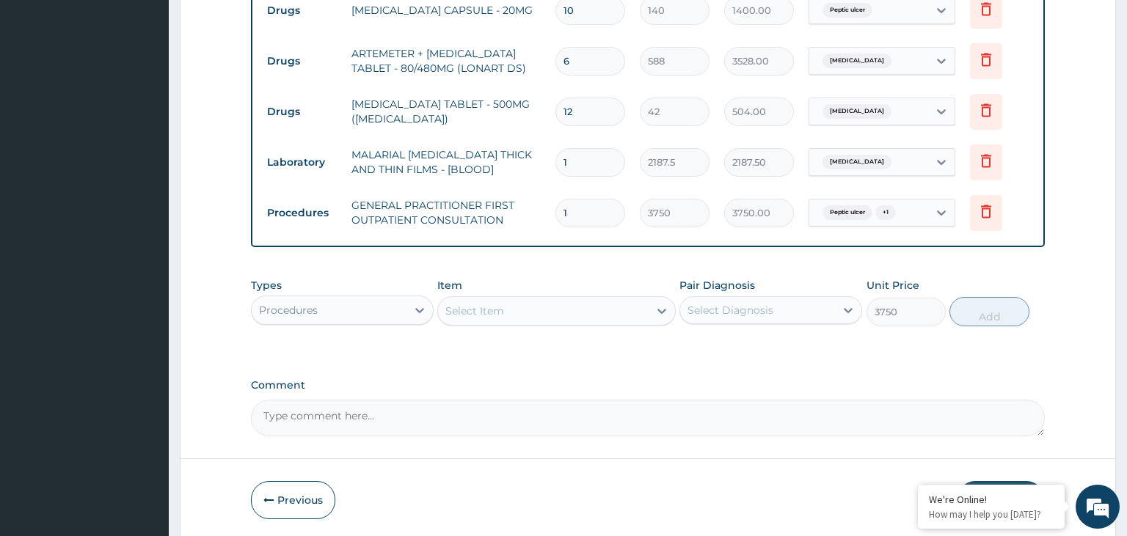
type input "0"
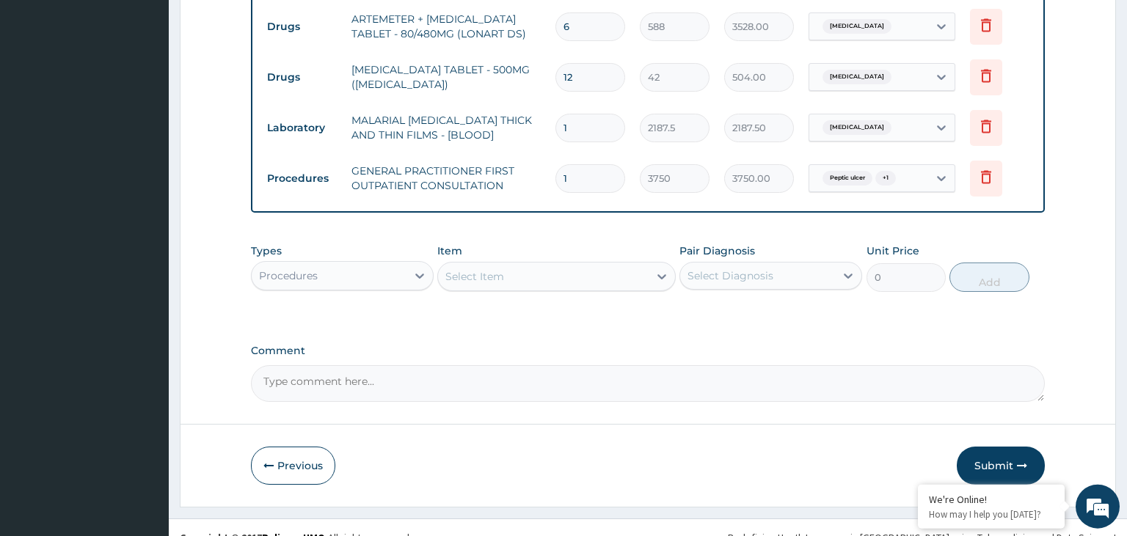
scroll to position [752, 0]
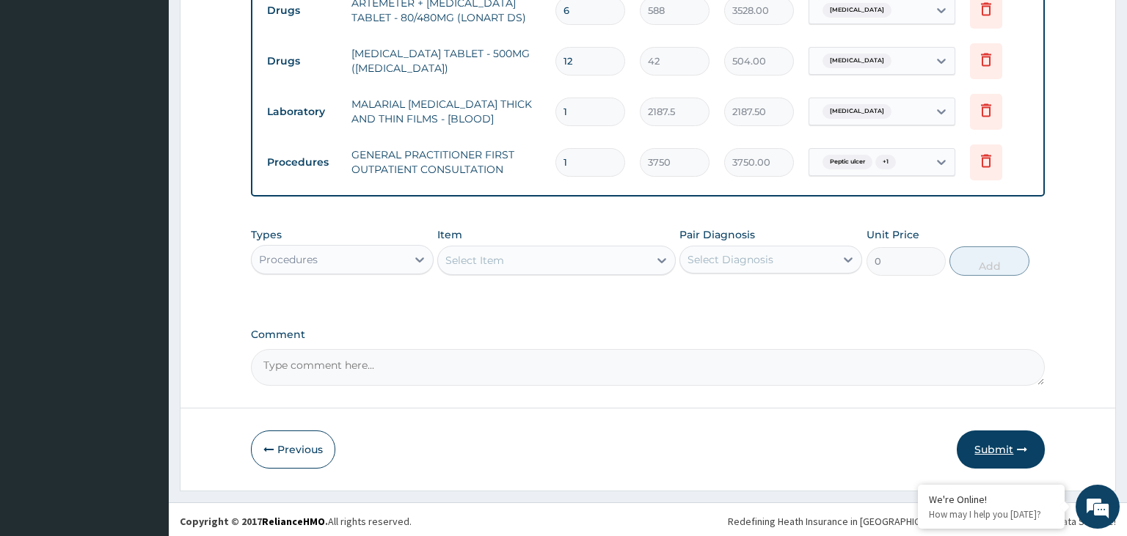
click at [990, 448] on button "Submit" at bounding box center [1001, 450] width 88 height 38
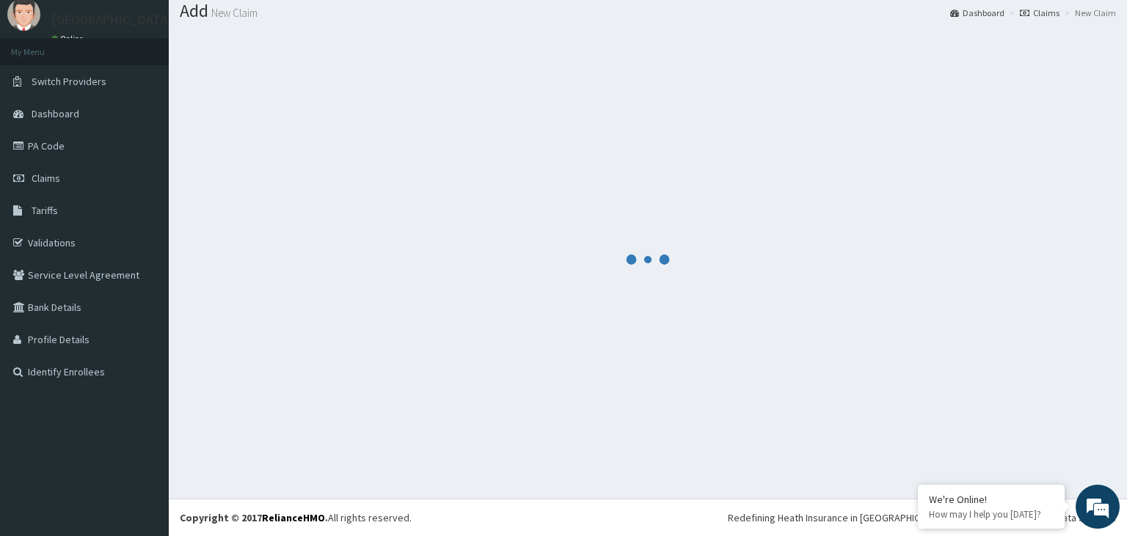
scroll to position [45, 0]
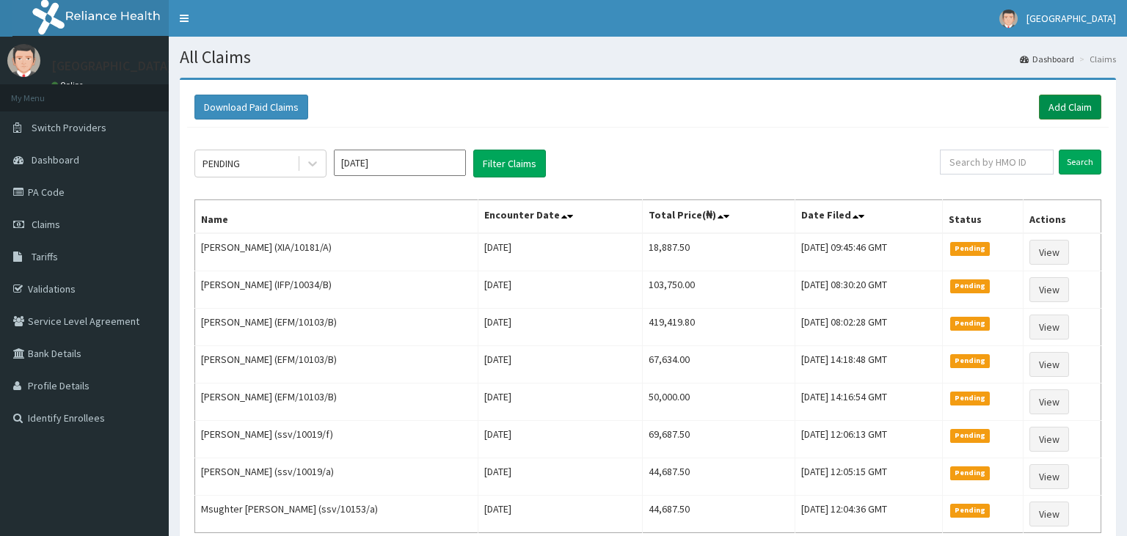
click at [1062, 107] on link "Add Claim" at bounding box center [1070, 107] width 62 height 25
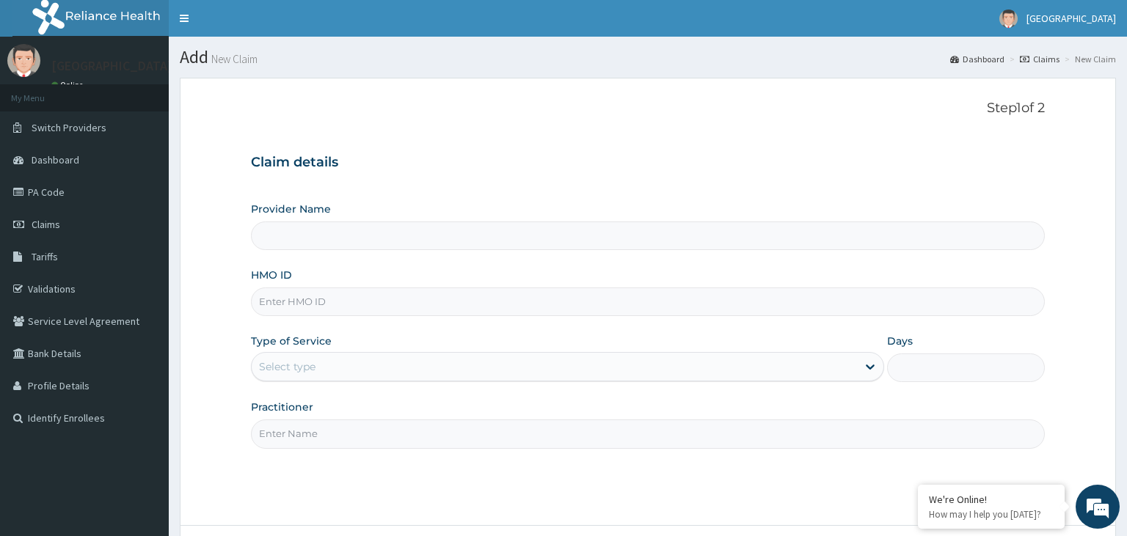
type input "NPM/10213/B"
type input "[GEOGRAPHIC_DATA]-KADUNA"
click at [282, 307] on input "NPM/10213/B" at bounding box center [648, 302] width 795 height 29
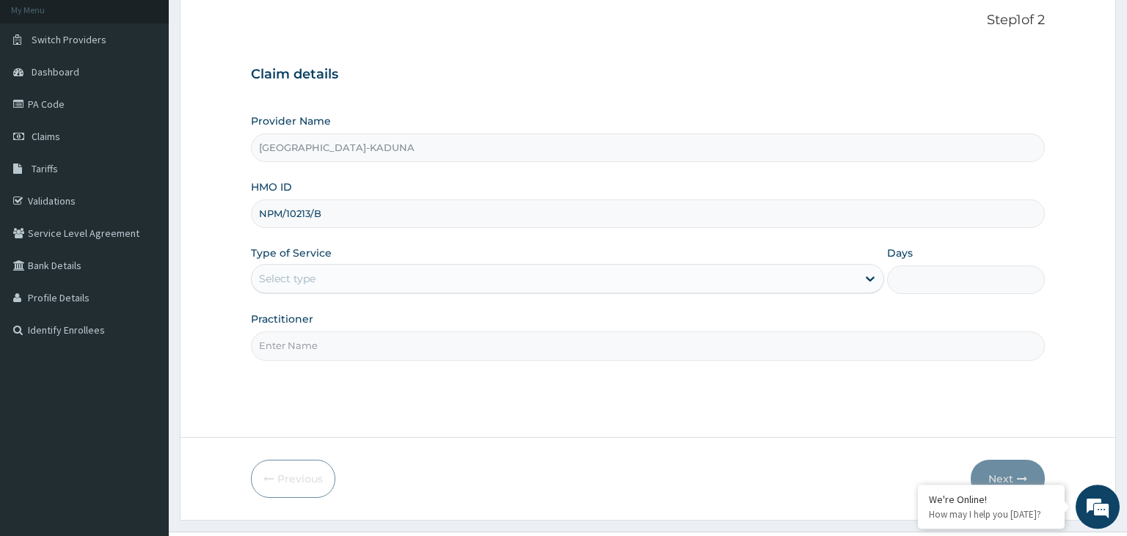
scroll to position [120, 0]
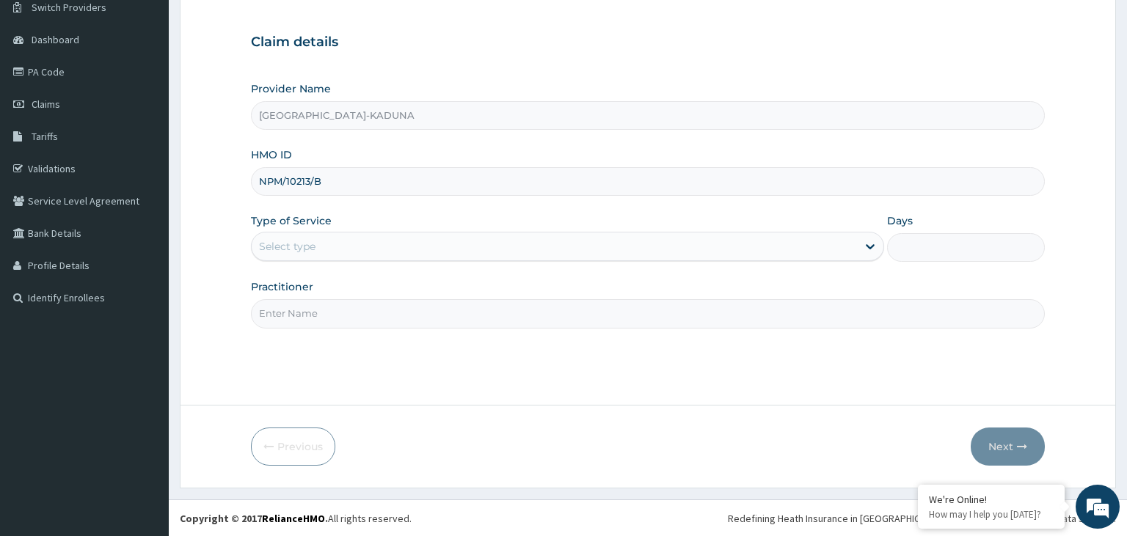
type input "NPM/10213/B"
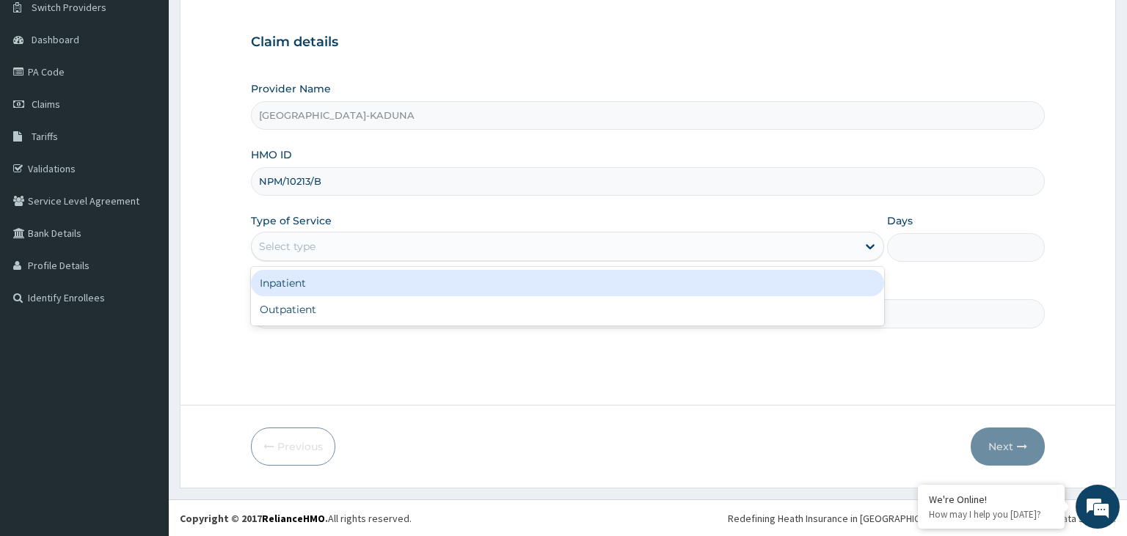
click at [460, 245] on div "Select type" at bounding box center [554, 246] width 605 height 23
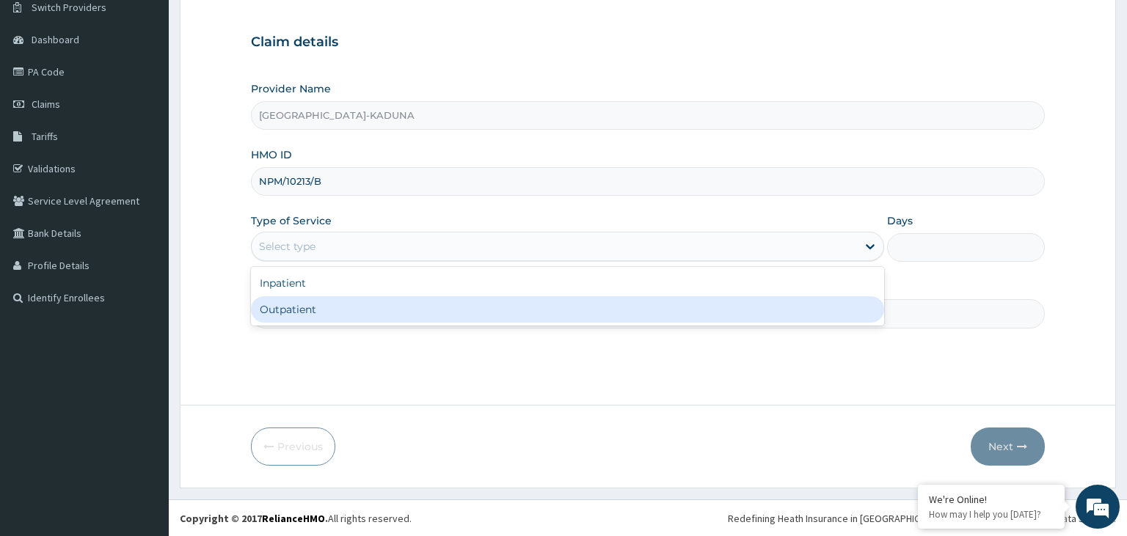
click at [337, 307] on div "Outpatient" at bounding box center [567, 309] width 633 height 26
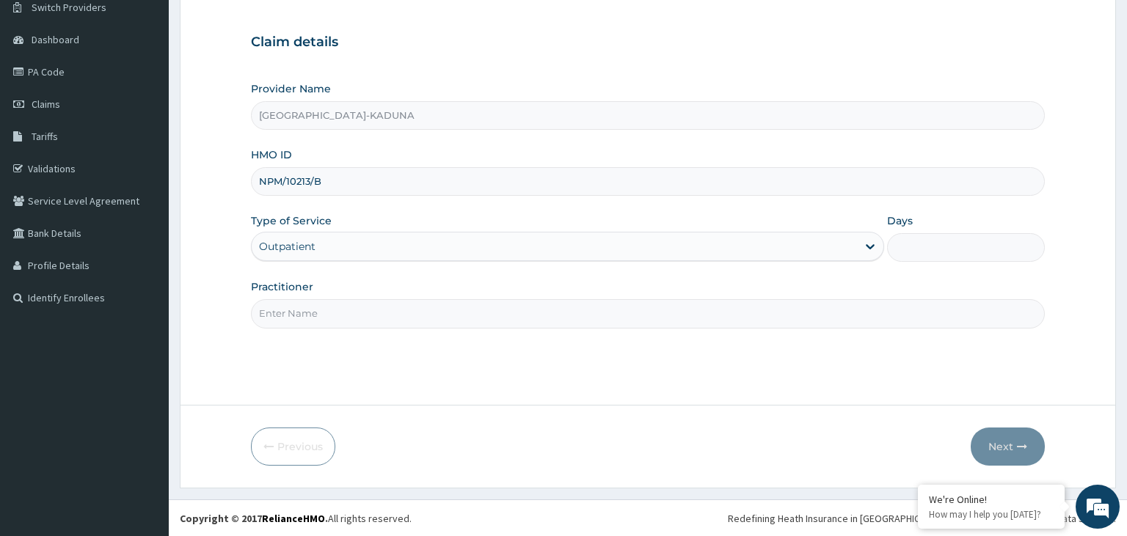
type input "1"
click at [337, 309] on input "Practitioner" at bounding box center [648, 313] width 795 height 29
type input "gp"
click at [999, 442] on button "Next" at bounding box center [1008, 447] width 74 height 38
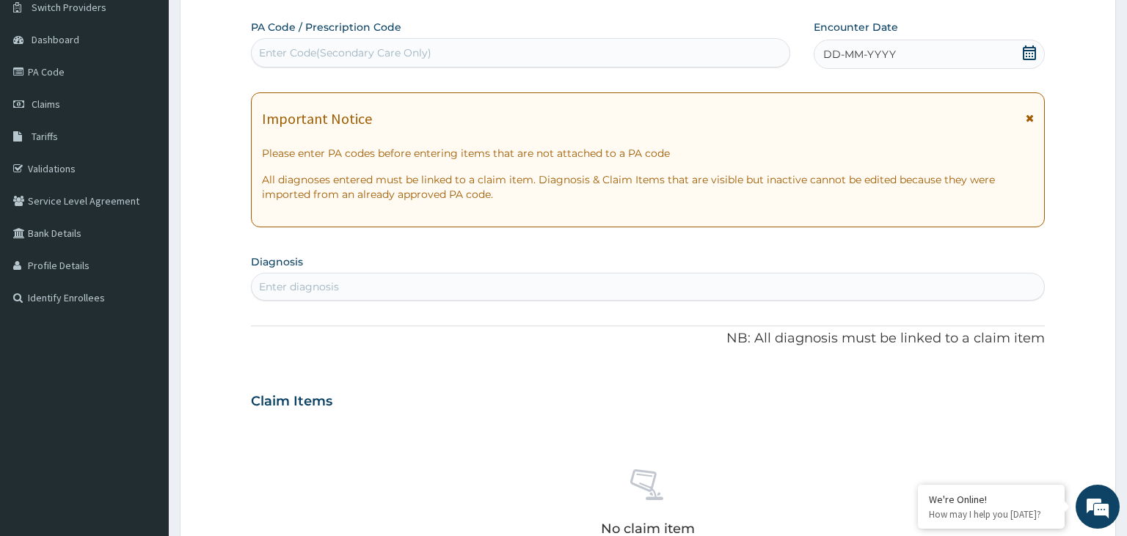
click at [1022, 57] on div "DD-MM-YYYY" at bounding box center [929, 54] width 231 height 29
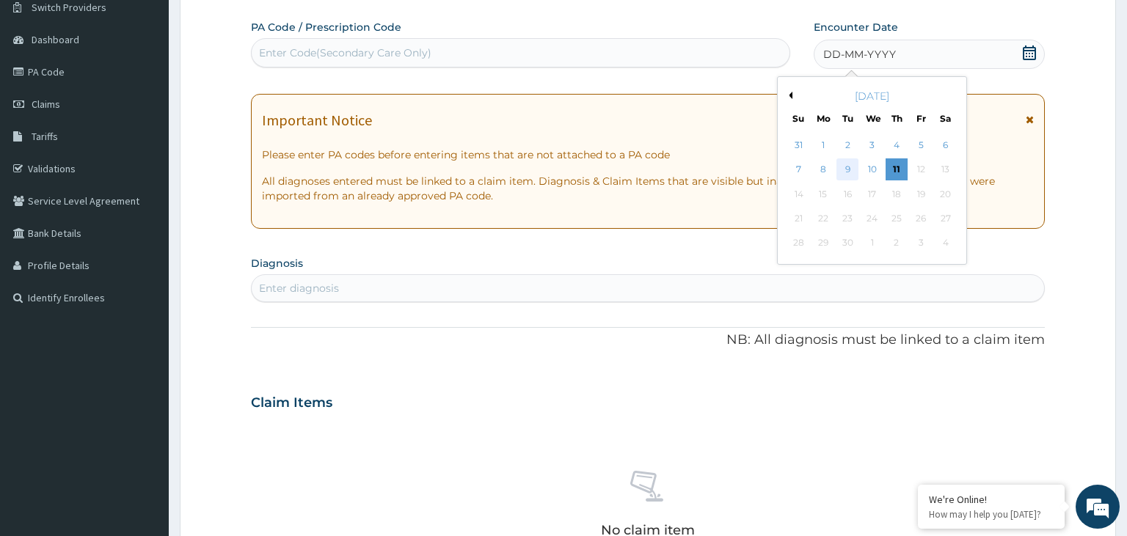
click at [846, 177] on div "9" at bounding box center [847, 170] width 22 height 22
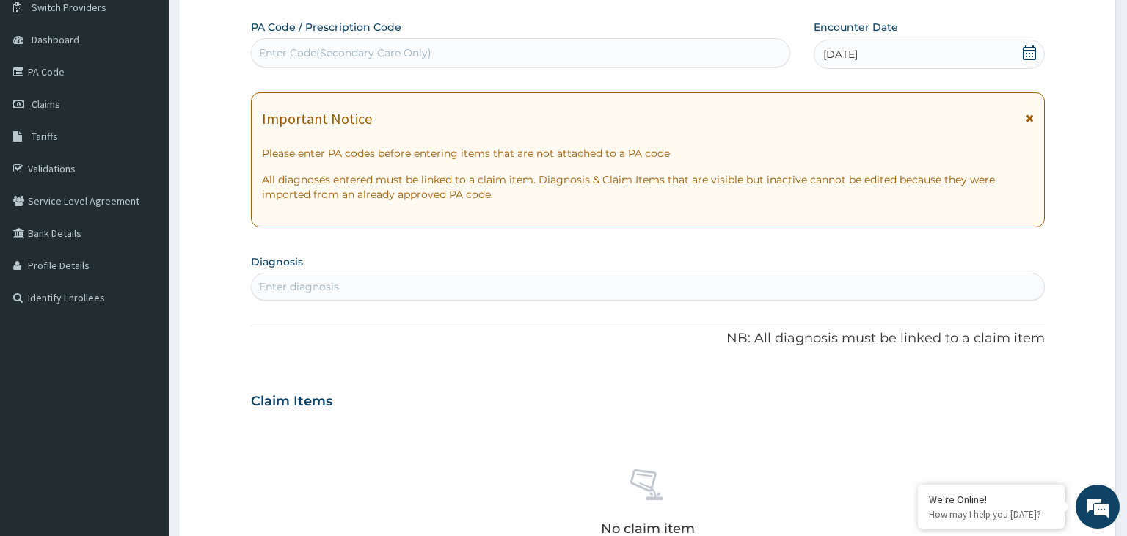
click at [1027, 56] on icon at bounding box center [1029, 52] width 13 height 15
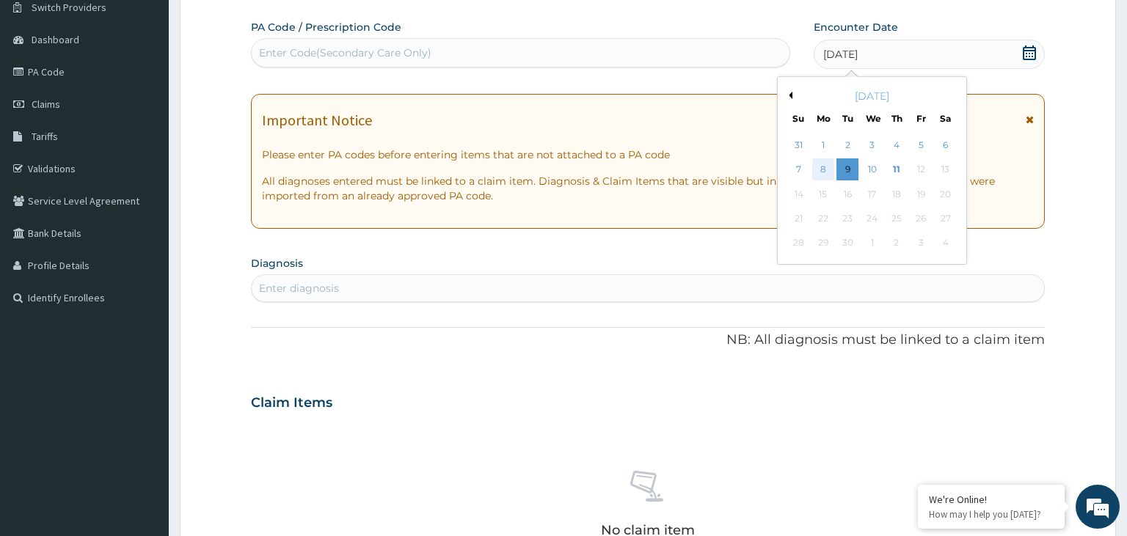
click at [823, 172] on div "8" at bounding box center [823, 170] width 22 height 22
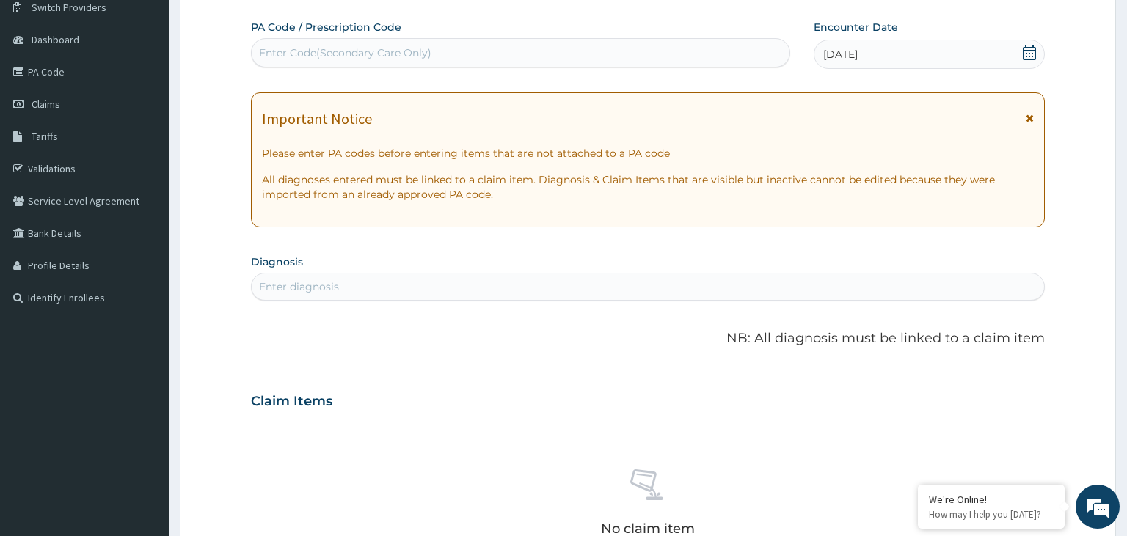
click at [465, 282] on div "Enter diagnosis" at bounding box center [648, 286] width 793 height 23
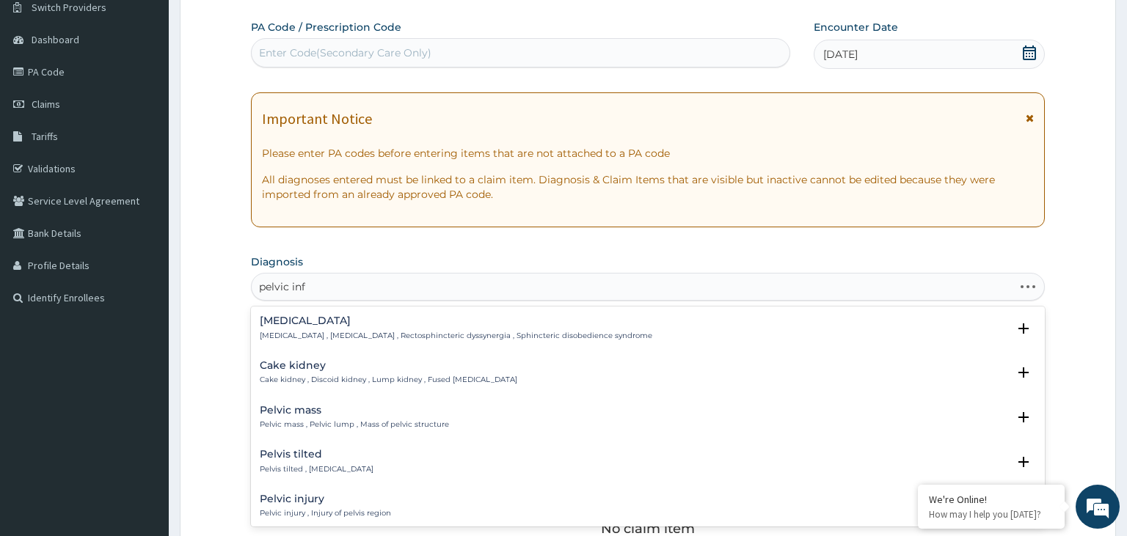
type input "pelvic infl"
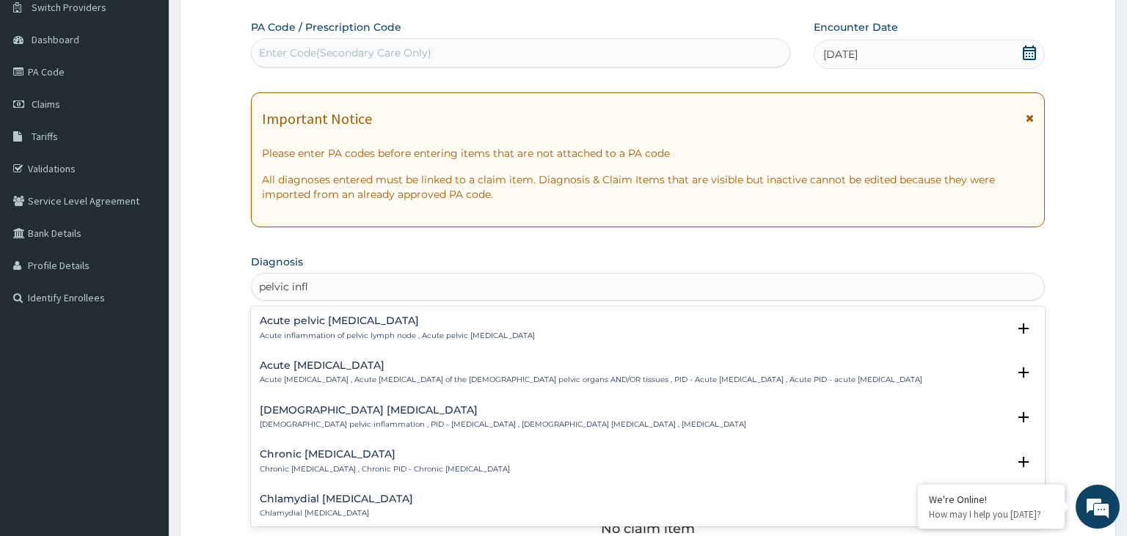
click at [380, 368] on h4 "Acute [MEDICAL_DATA]" at bounding box center [591, 365] width 663 height 11
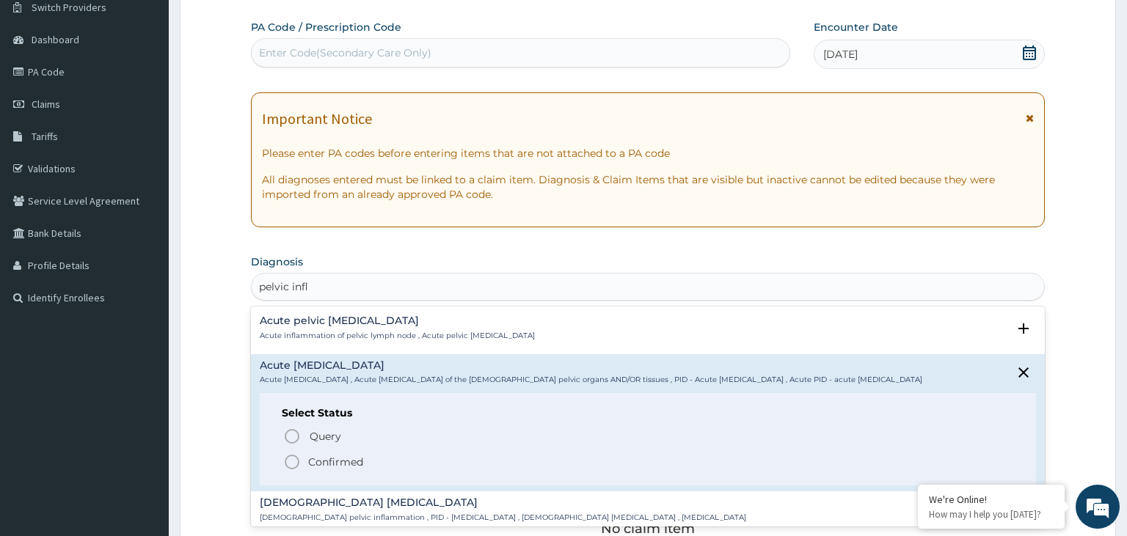
click at [334, 460] on p "Confirmed" at bounding box center [335, 462] width 55 height 15
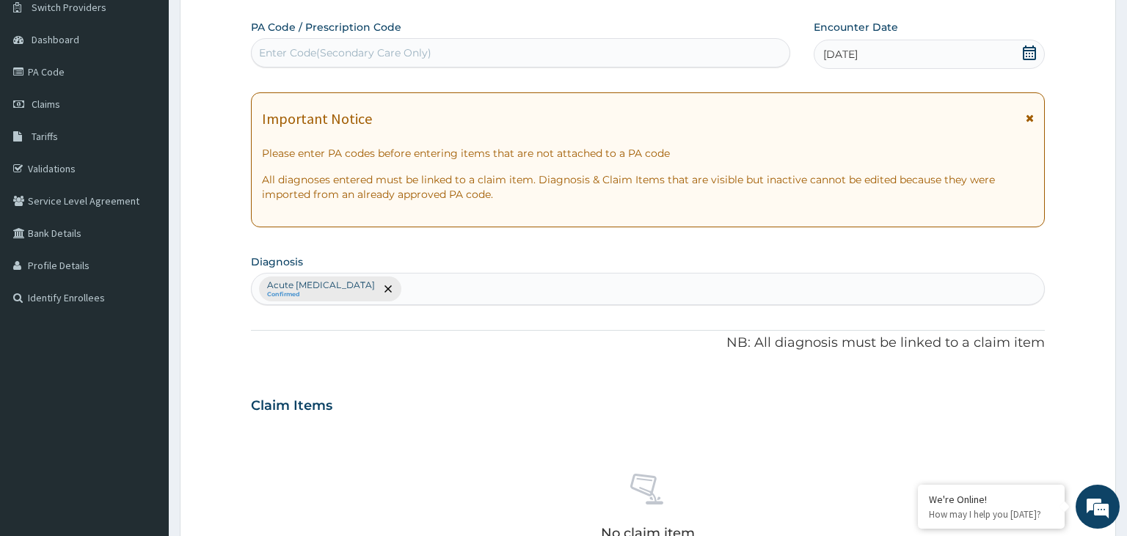
scroll to position [352, 0]
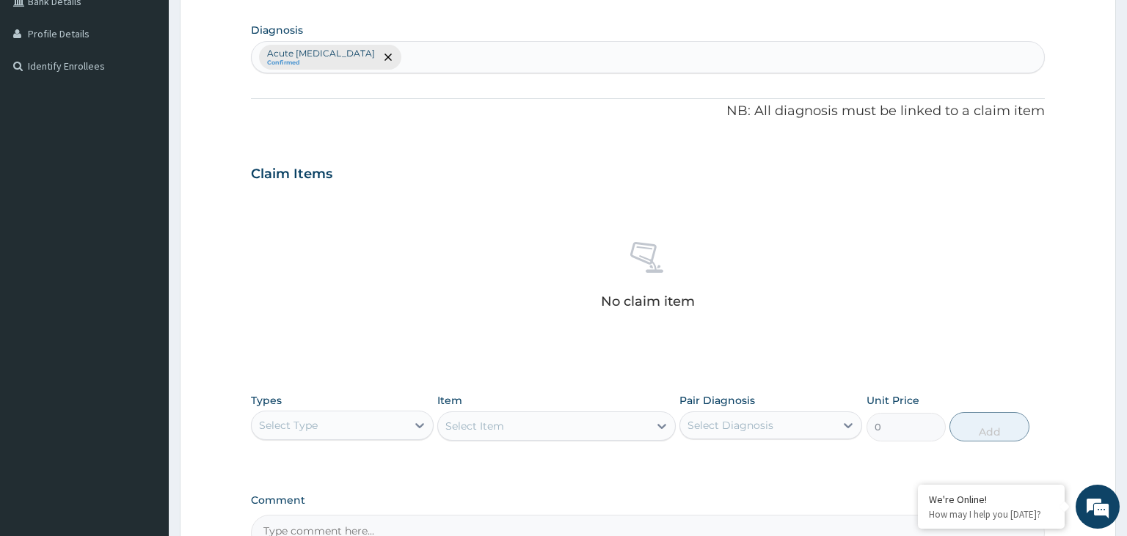
click at [395, 415] on div "Select Type" at bounding box center [329, 425] width 155 height 23
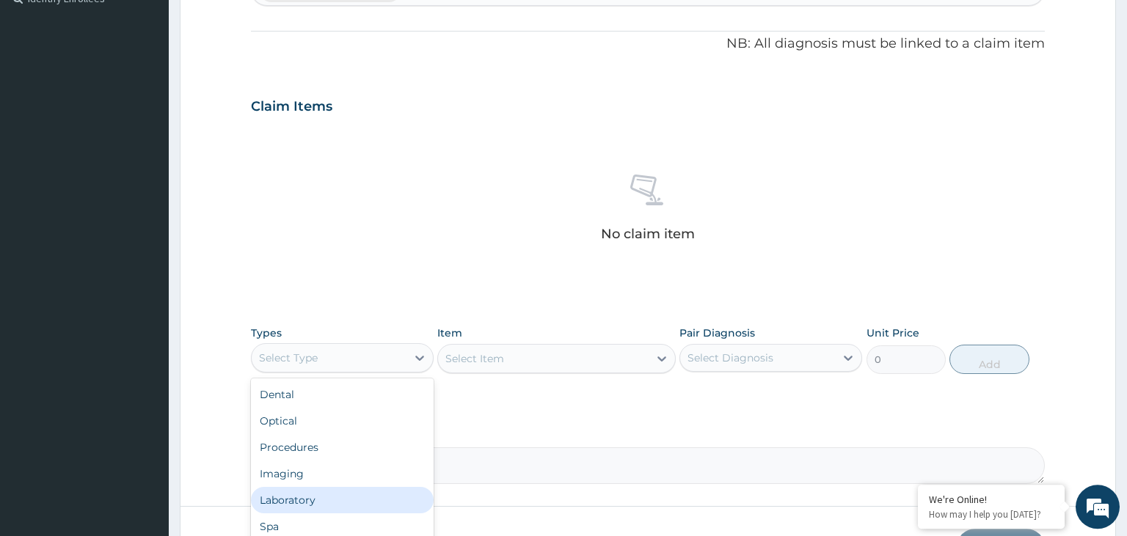
scroll to position [508, 0]
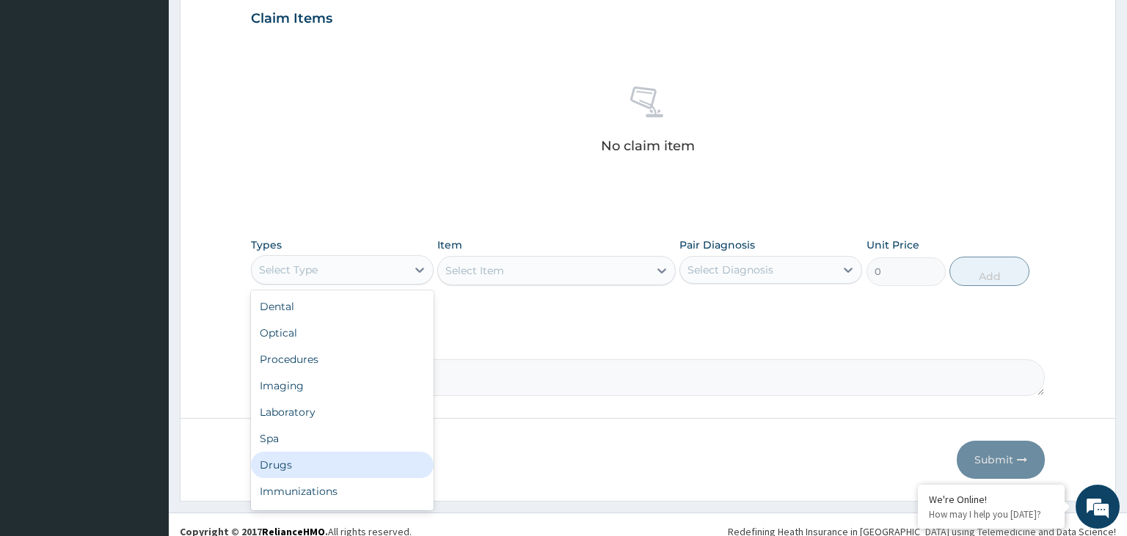
click at [361, 458] on div "Drugs" at bounding box center [342, 465] width 183 height 26
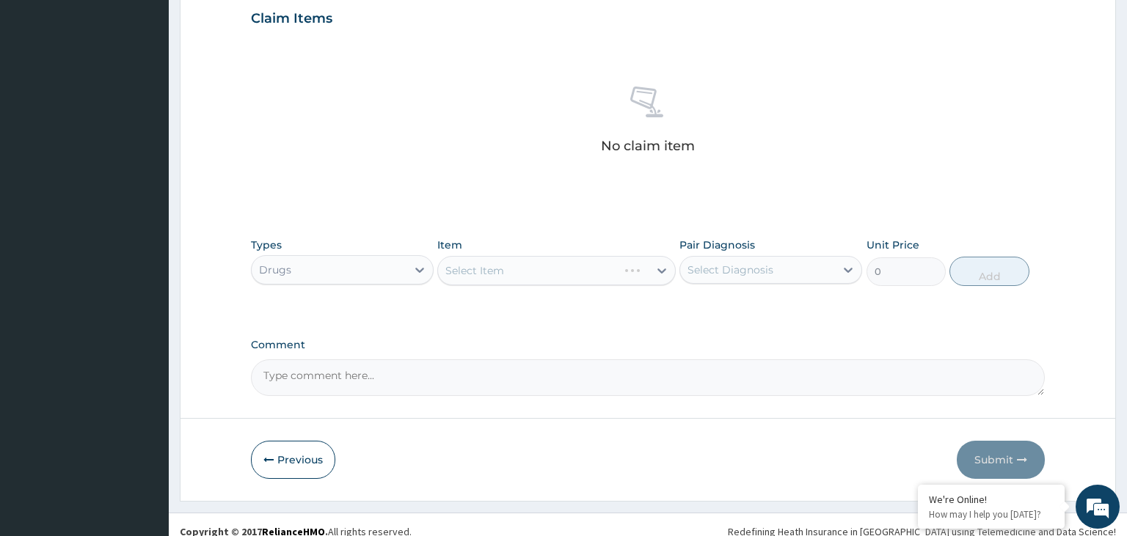
click at [533, 278] on div "Select Item" at bounding box center [556, 270] width 238 height 29
click at [547, 287] on div "Types Drugs Item Select Item Pair Diagnosis Select Diagnosis Unit Price 0 Add" at bounding box center [648, 261] width 795 height 63
click at [547, 274] on div "Select Item" at bounding box center [543, 270] width 211 height 23
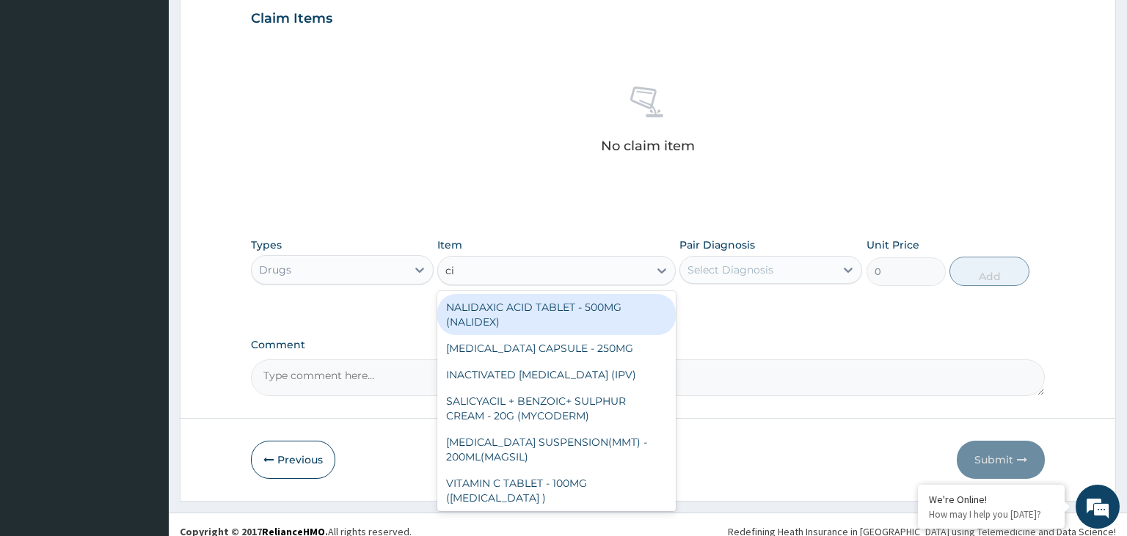
type input "cip"
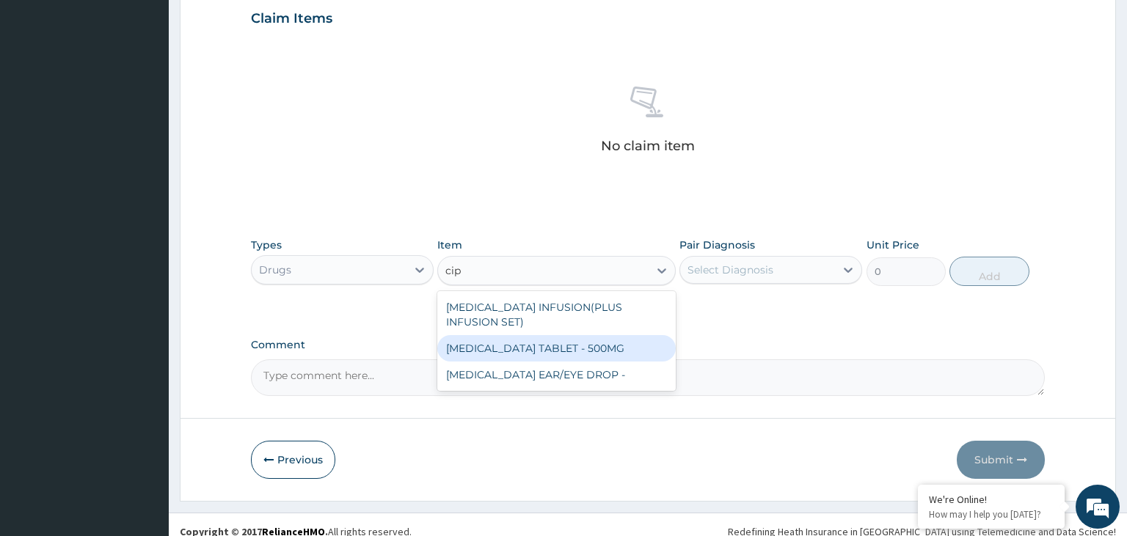
click at [599, 350] on div "[MEDICAL_DATA] TABLET - 500MG" at bounding box center [556, 348] width 238 height 26
type input "196"
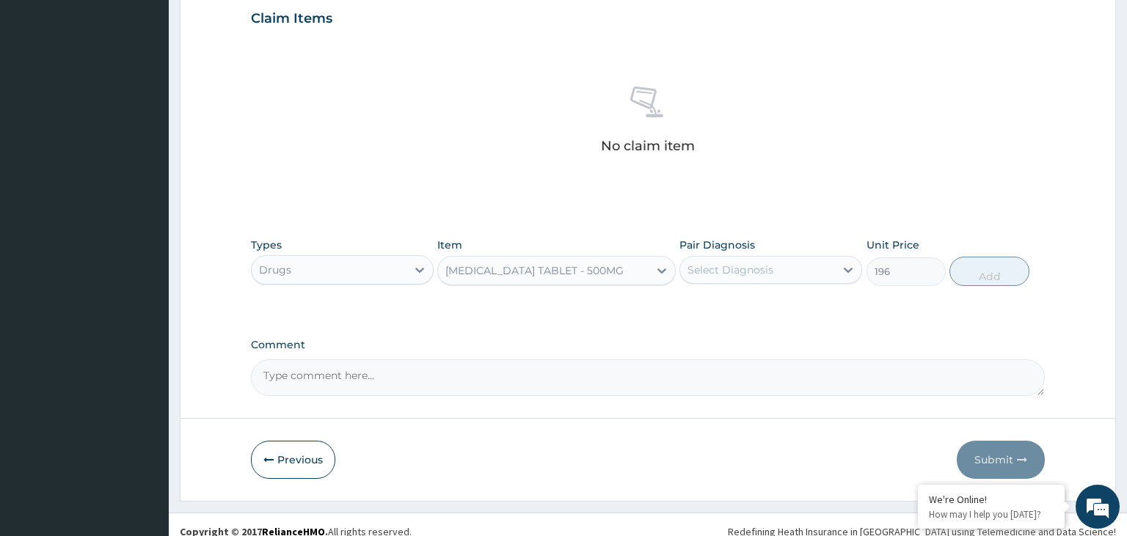
click at [811, 267] on div "Select Diagnosis" at bounding box center [757, 269] width 155 height 23
click at [756, 307] on label "Acute [MEDICAL_DATA]" at bounding box center [766, 306] width 125 height 15
checkbox input "true"
click at [1005, 271] on button "Add" at bounding box center [988, 271] width 79 height 29
type input "0"
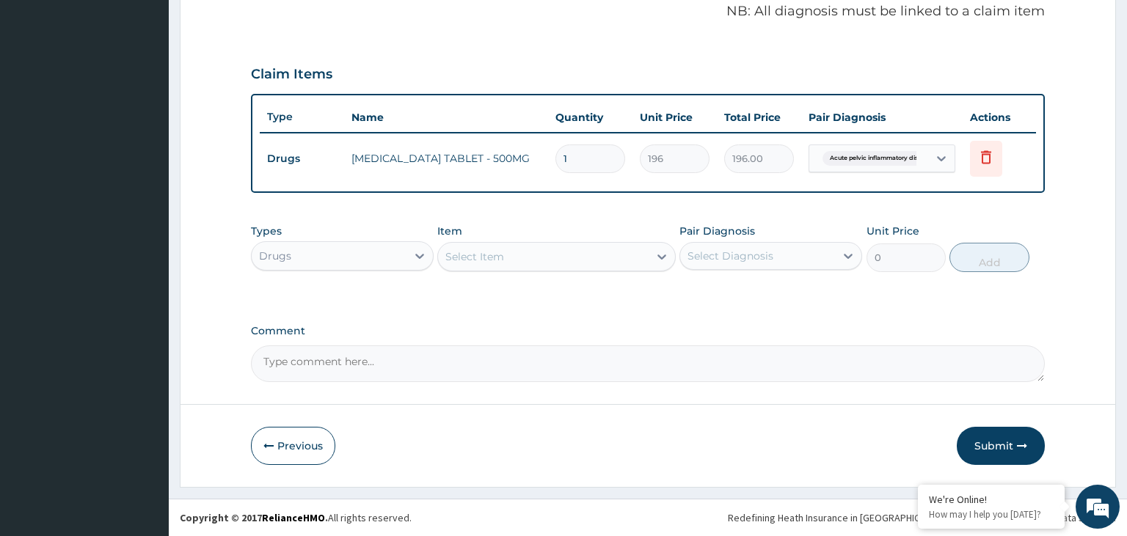
scroll to position [449, 0]
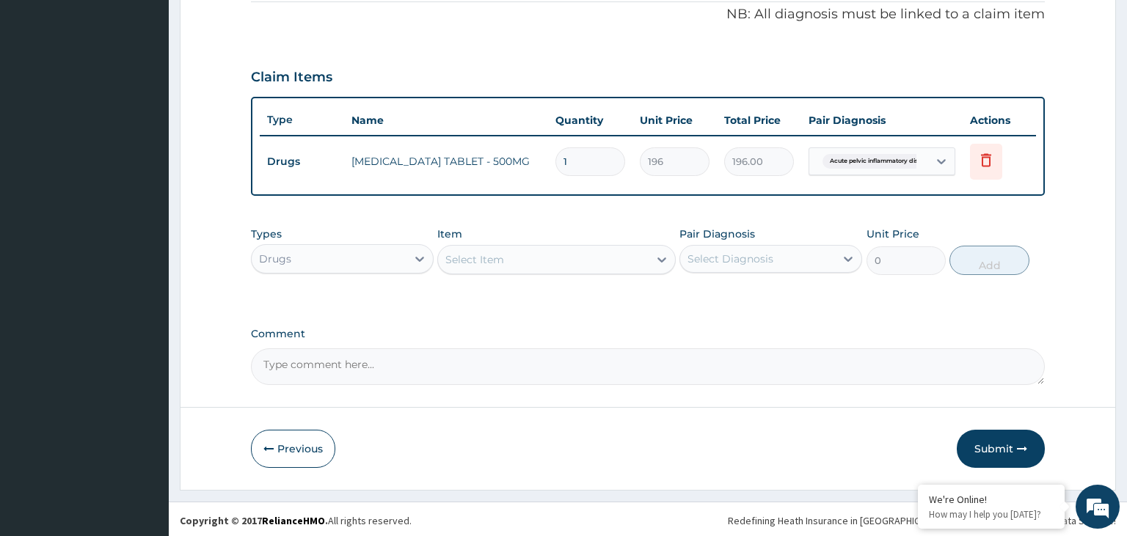
type input "14"
type input "2744.00"
type input "14"
click at [397, 256] on div "Drugs" at bounding box center [329, 258] width 155 height 23
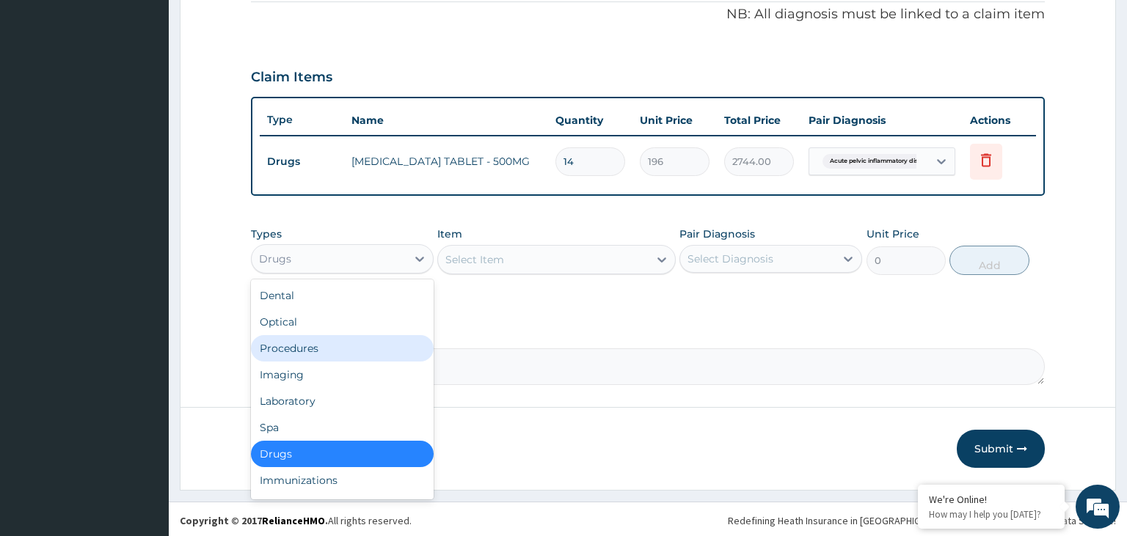
click at [350, 354] on div "Procedures" at bounding box center [342, 348] width 183 height 26
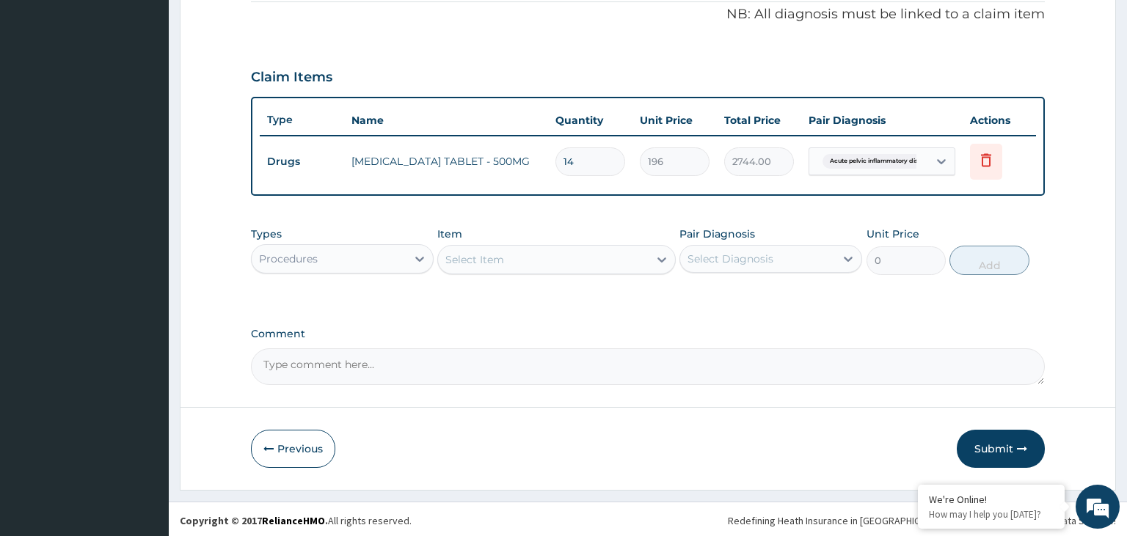
click at [580, 264] on div "Select Item" at bounding box center [543, 259] width 211 height 23
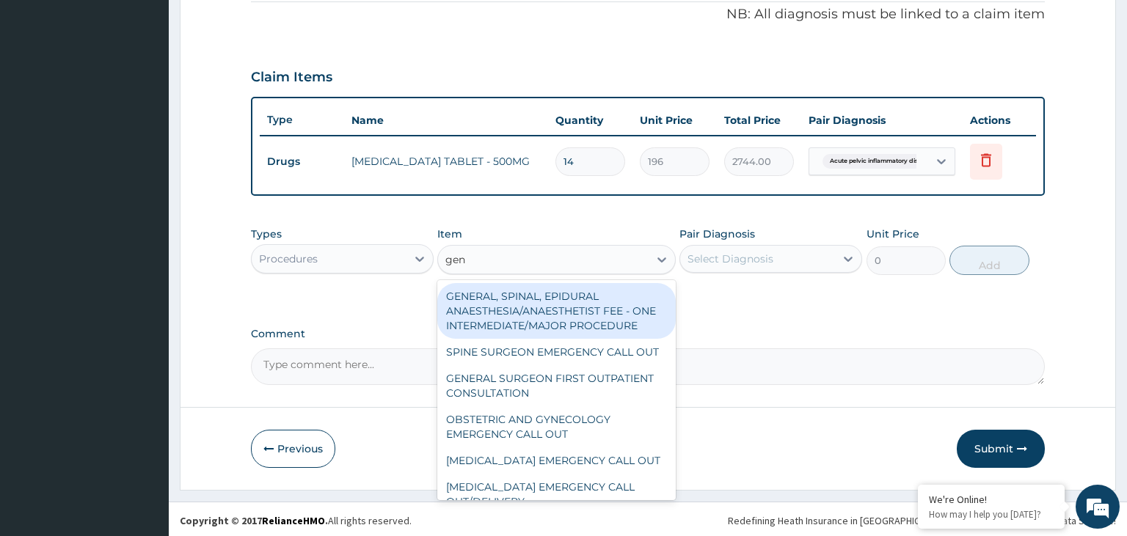
type input "gene"
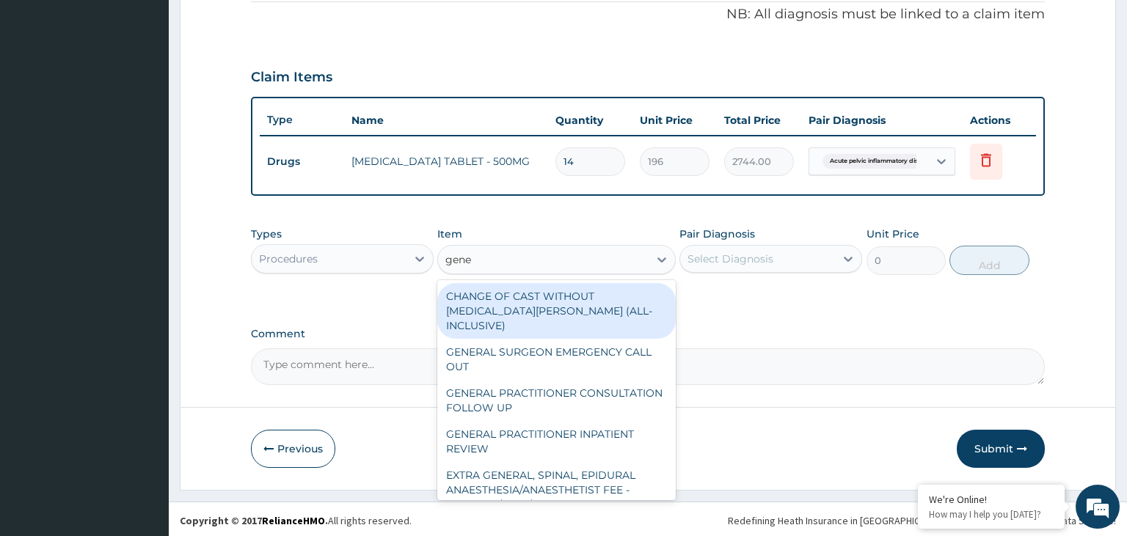
scroll to position [222, 0]
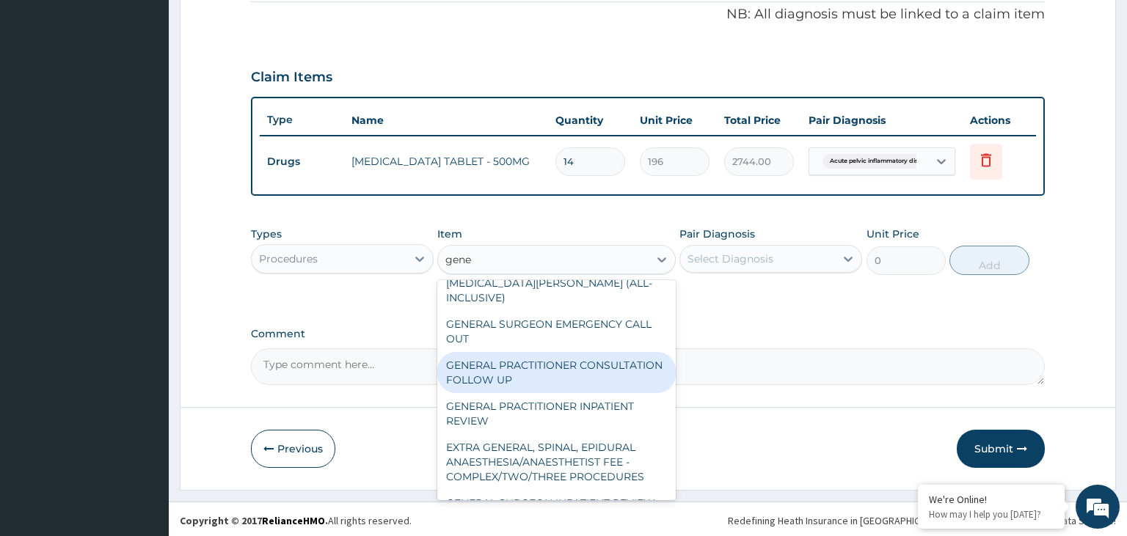
click at [582, 354] on div "GENERAL PRACTITIONER CONSULTATION FOLLOW UP" at bounding box center [556, 372] width 238 height 41
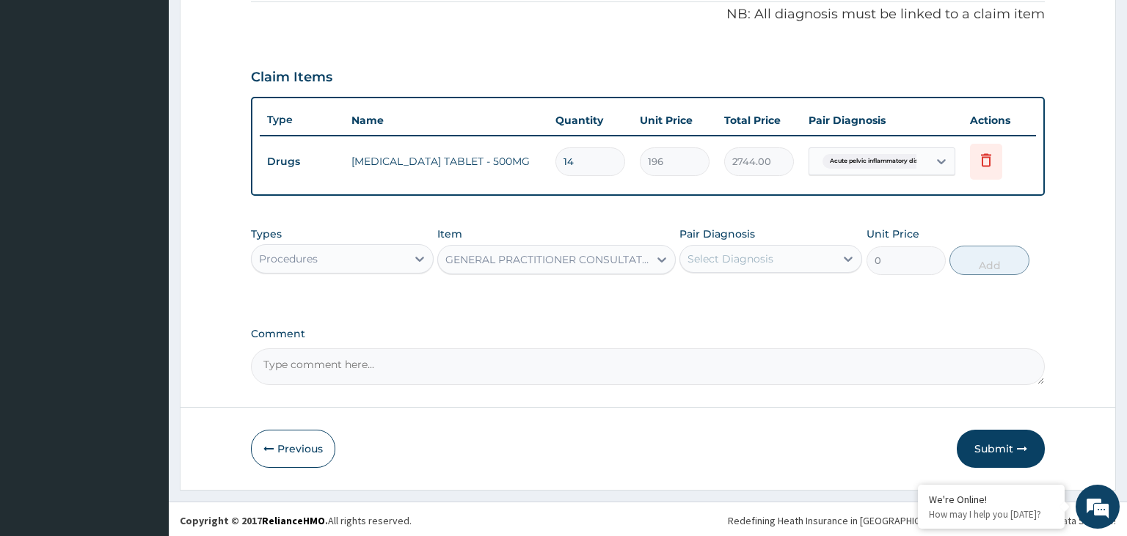
type input "1875"
click at [846, 259] on icon at bounding box center [848, 259] width 15 height 15
click at [729, 312] on div "Acute [MEDICAL_DATA]" at bounding box center [770, 297] width 183 height 30
checkbox input "true"
click at [985, 257] on button "Add" at bounding box center [988, 260] width 79 height 29
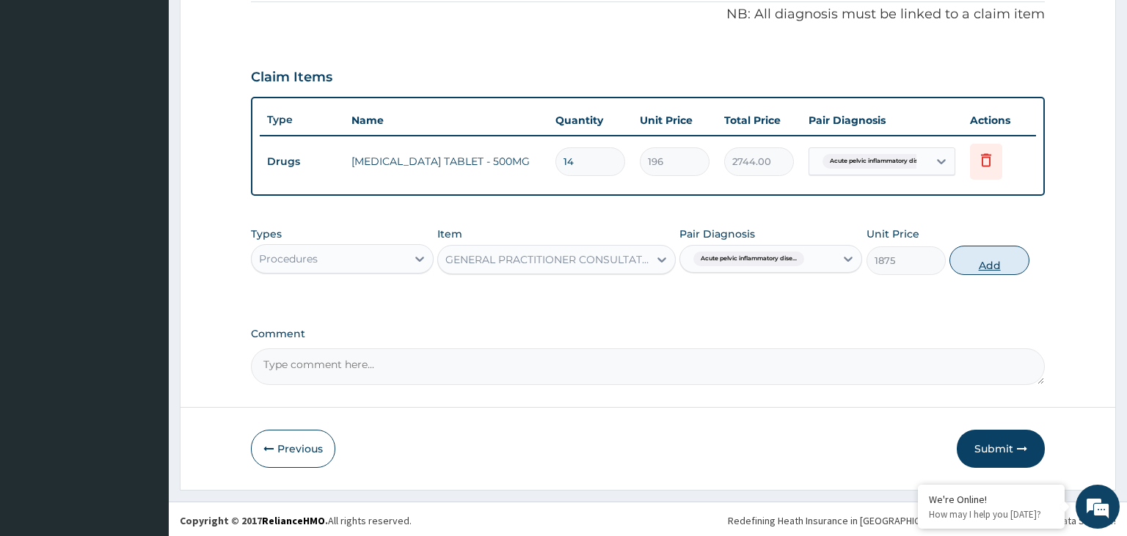
type input "0"
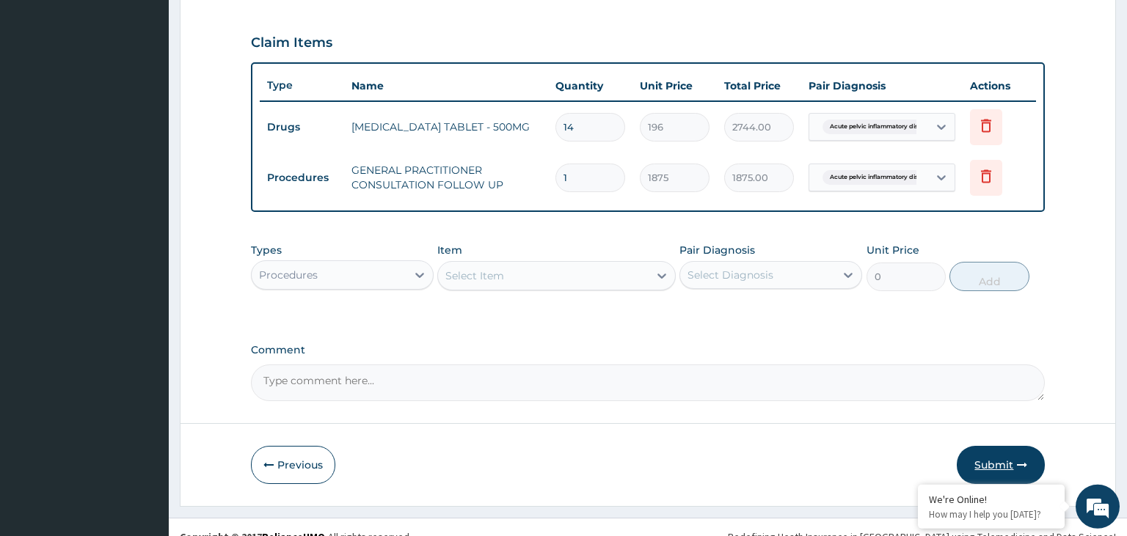
scroll to position [500, 0]
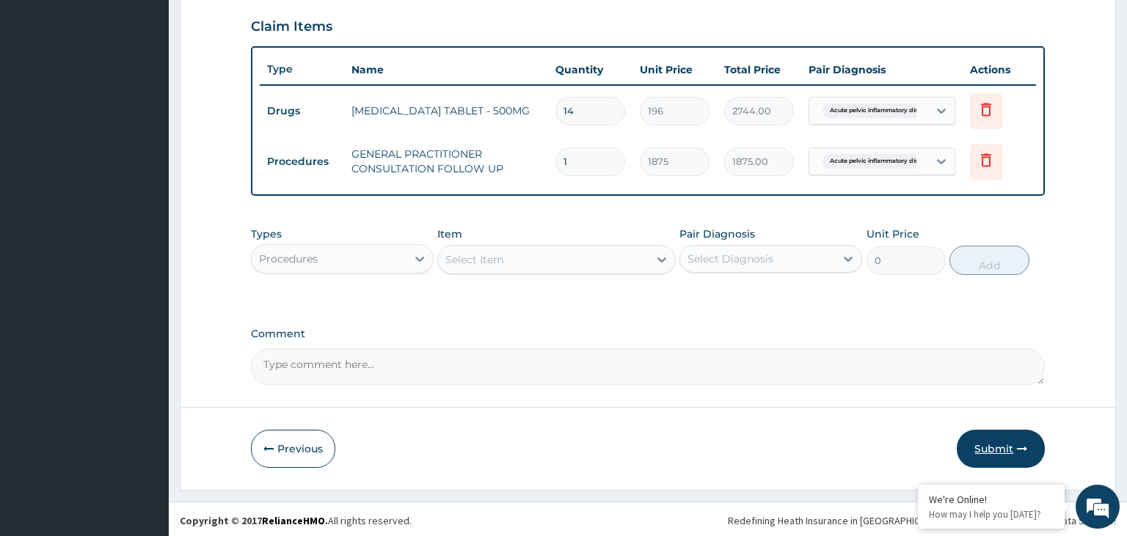
click at [1017, 431] on button "Submit" at bounding box center [1001, 449] width 88 height 38
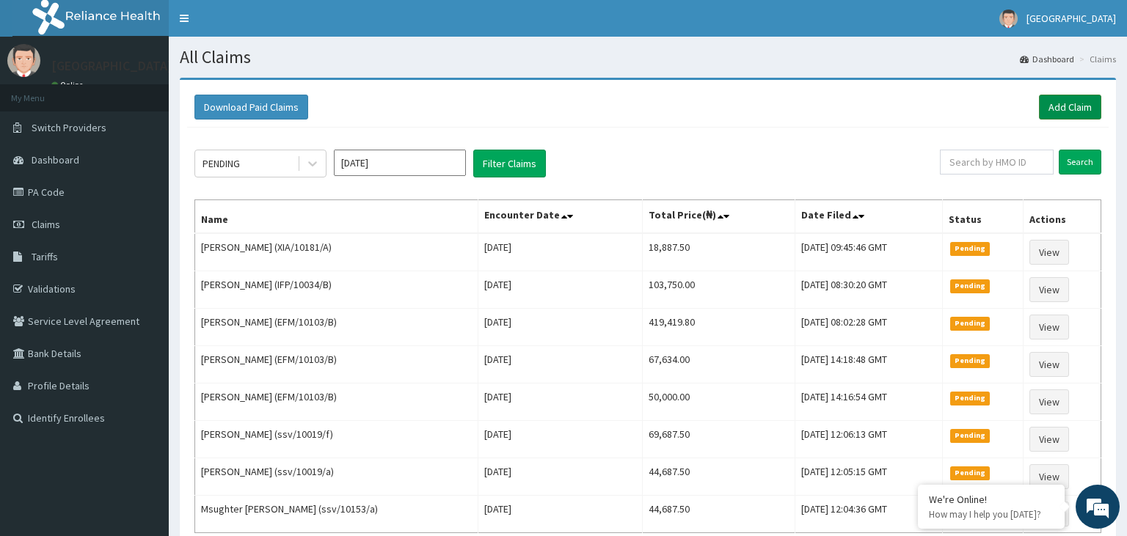
click at [1067, 109] on link "Add Claim" at bounding box center [1070, 107] width 62 height 25
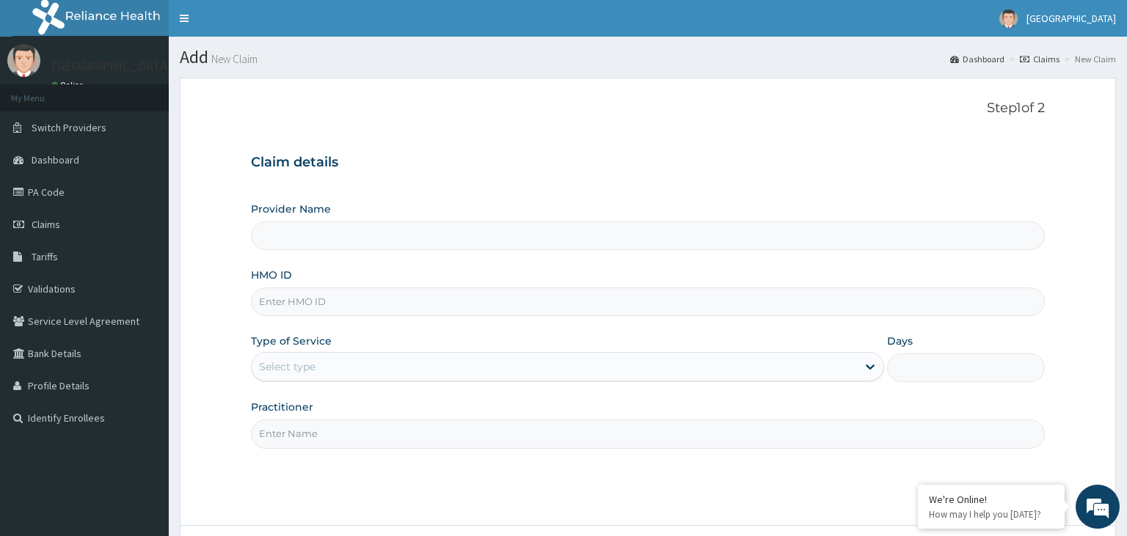
type input "[GEOGRAPHIC_DATA]-KADUNA"
paste input "NPM/10213/C"
click at [286, 312] on input "NPM/10213/C" at bounding box center [648, 302] width 795 height 29
click at [280, 302] on input "NPM/10213/C" at bounding box center [648, 302] width 795 height 29
click at [283, 304] on input "NPM/10213/C" at bounding box center [648, 302] width 795 height 29
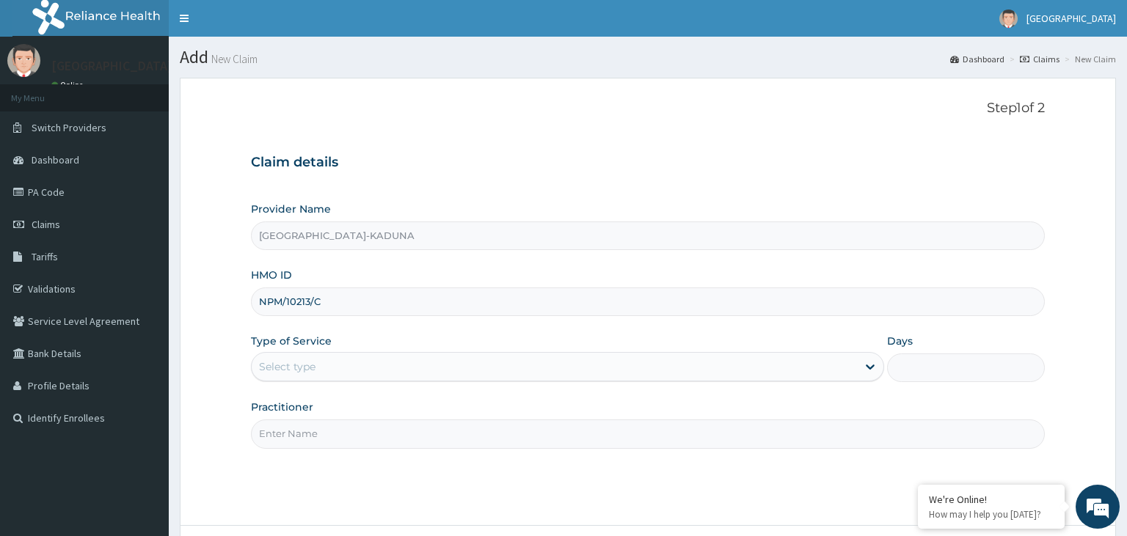
type input "NPM/10213/C"
click at [348, 380] on div "Select type" at bounding box center [567, 366] width 633 height 29
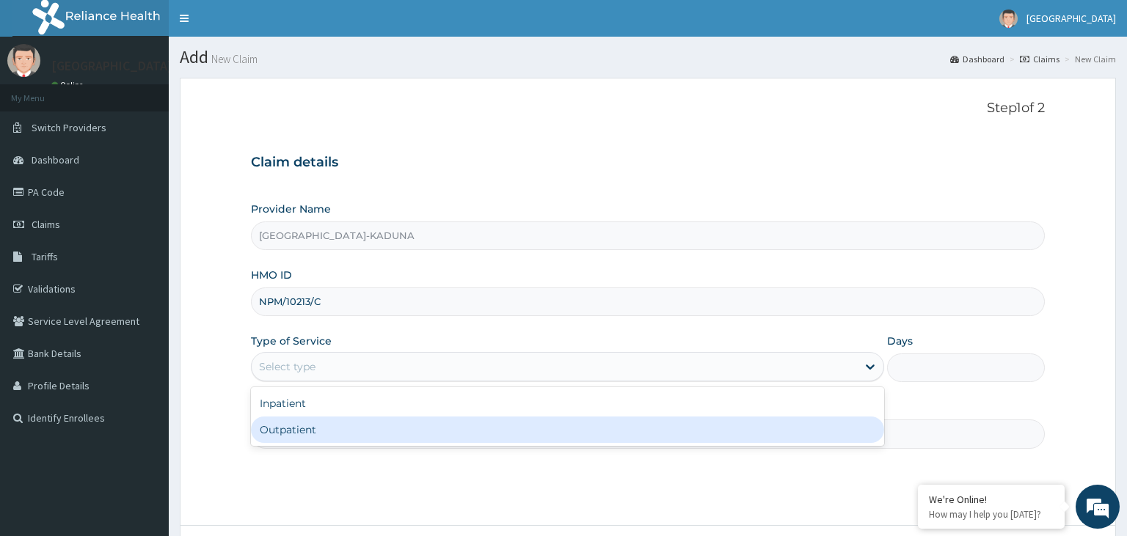
click at [337, 424] on div "Outpatient" at bounding box center [567, 430] width 633 height 26
type input "1"
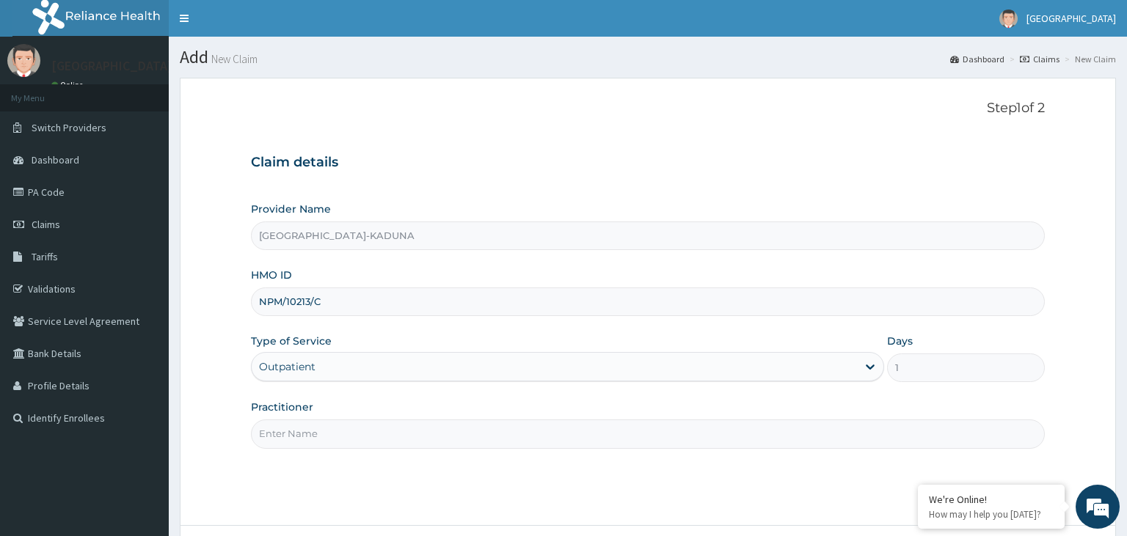
click at [335, 429] on input "Practitioner" at bounding box center [648, 434] width 795 height 29
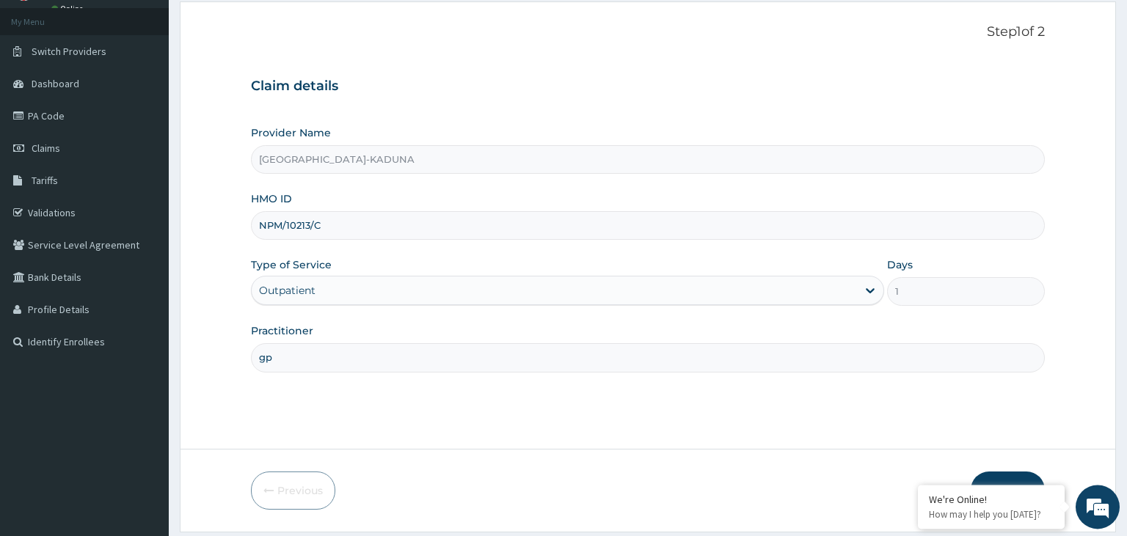
scroll to position [120, 0]
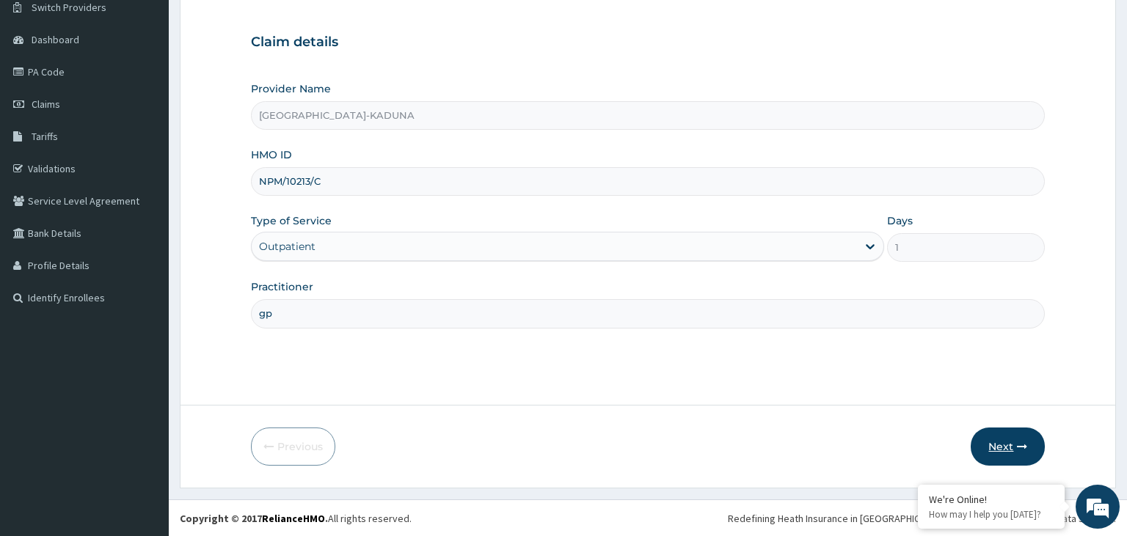
type input "gp"
click at [1003, 436] on button "Next" at bounding box center [1008, 447] width 74 height 38
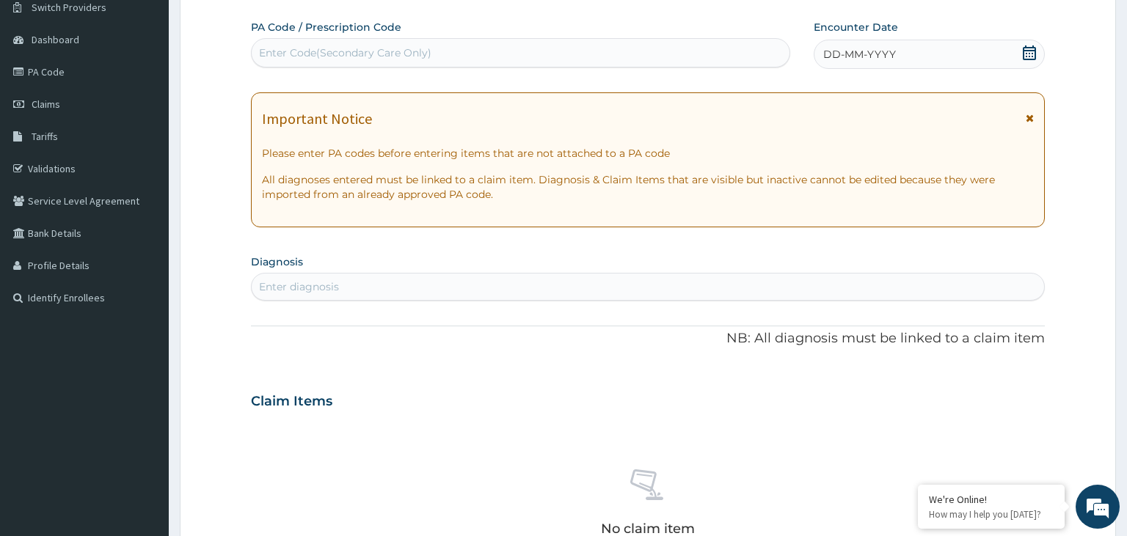
scroll to position [0, 0]
click at [326, 48] on div "Enter Code(Secondary Care Only)" at bounding box center [345, 52] width 172 height 15
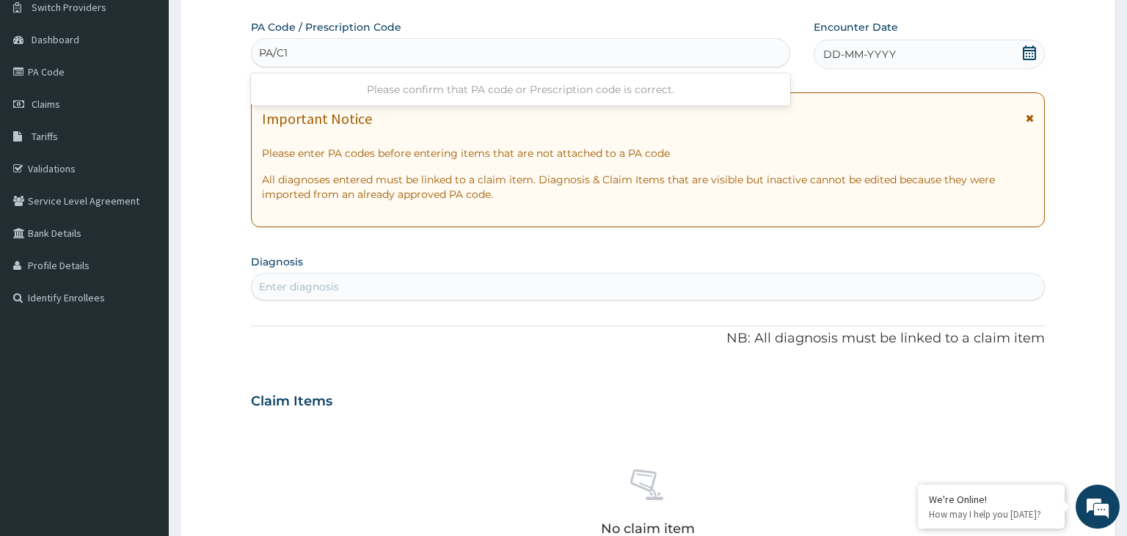
scroll to position [167, 0]
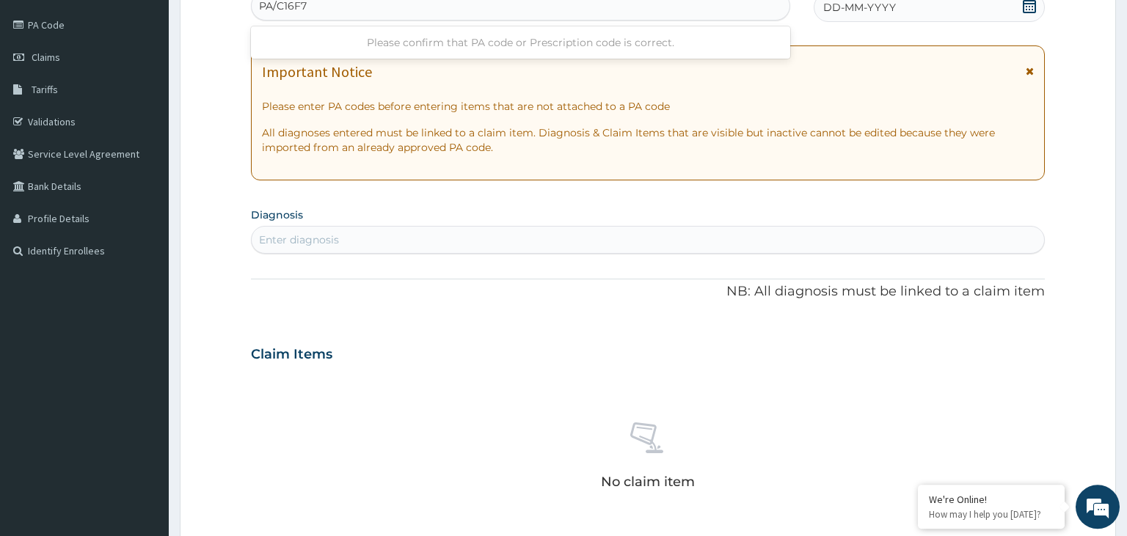
type input "PA/C16F76"
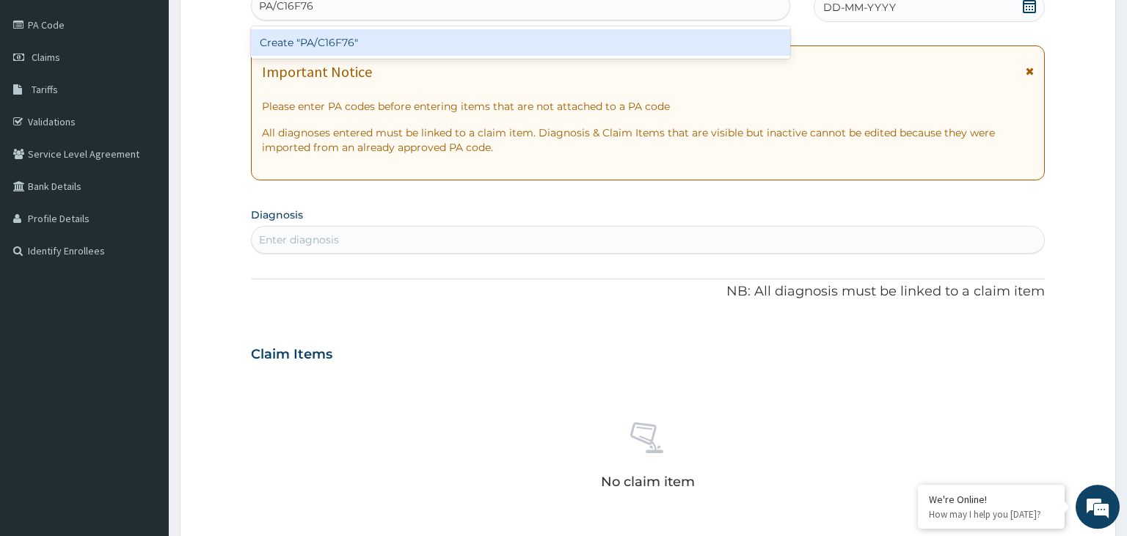
click at [308, 42] on div "Create "PA/C16F76"" at bounding box center [521, 42] width 540 height 26
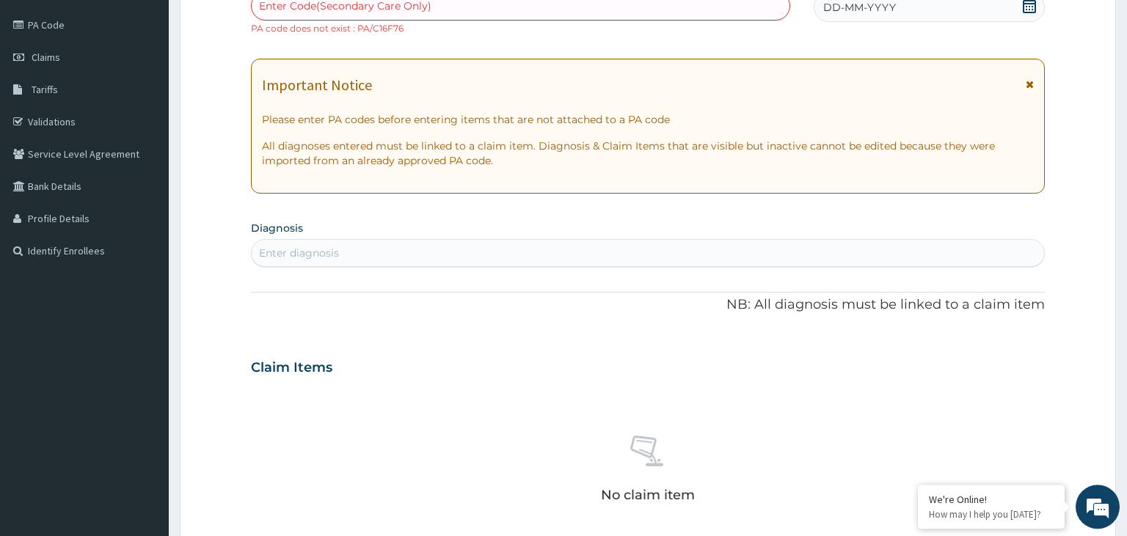
click at [350, 15] on div "Enter Code(Secondary Care Only)" at bounding box center [521, 5] width 539 height 23
type input "PA/C16F7C"
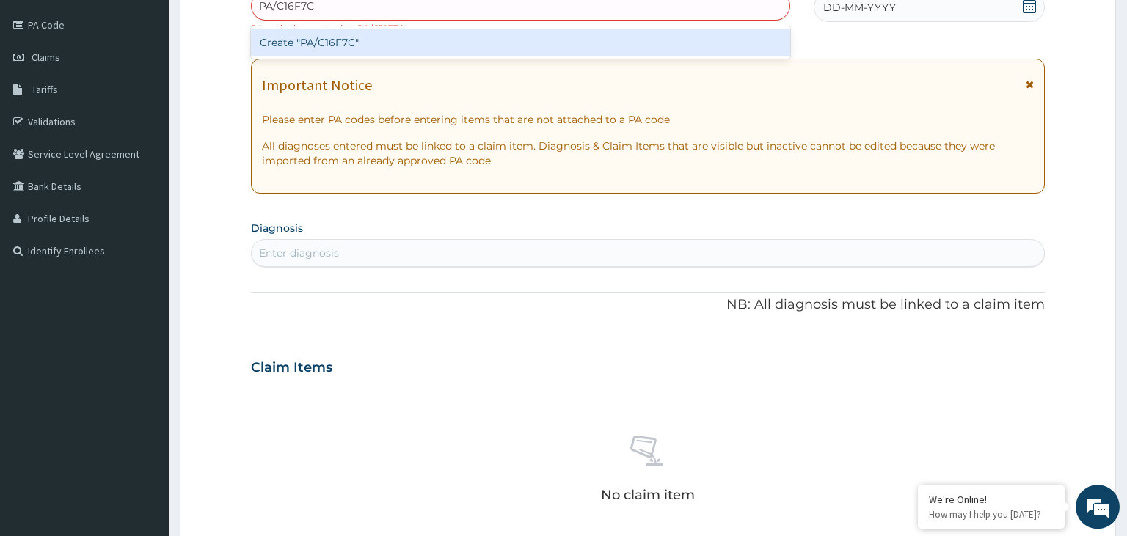
click at [330, 41] on div "Create "PA/C16F7C"" at bounding box center [521, 42] width 540 height 26
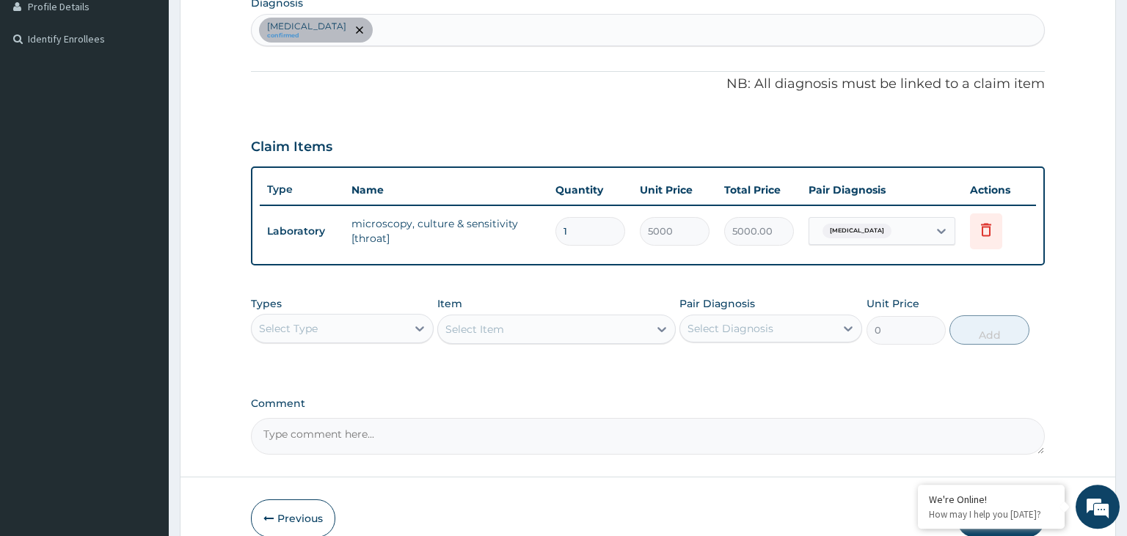
scroll to position [399, 0]
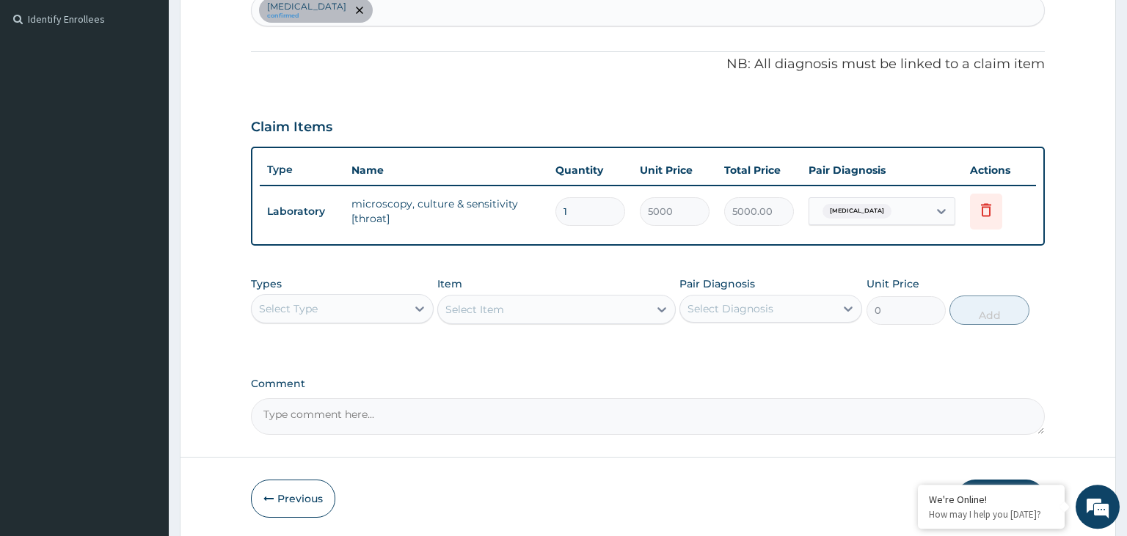
click at [367, 304] on div "Select Type" at bounding box center [329, 308] width 155 height 23
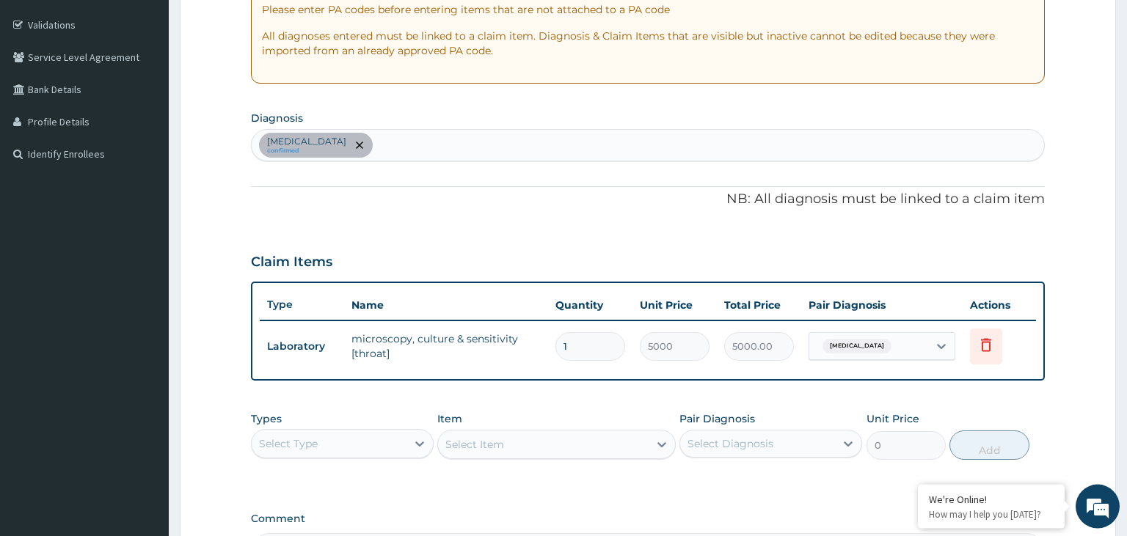
scroll to position [244, 0]
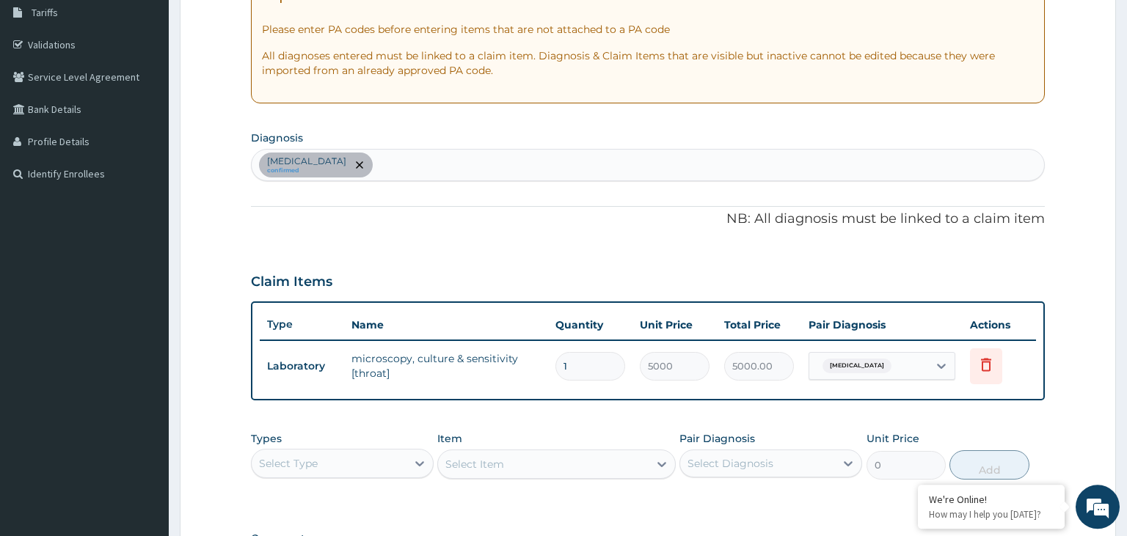
click at [480, 168] on div "Upper respiratory infection confirmed" at bounding box center [648, 165] width 793 height 31
type input "malaria"
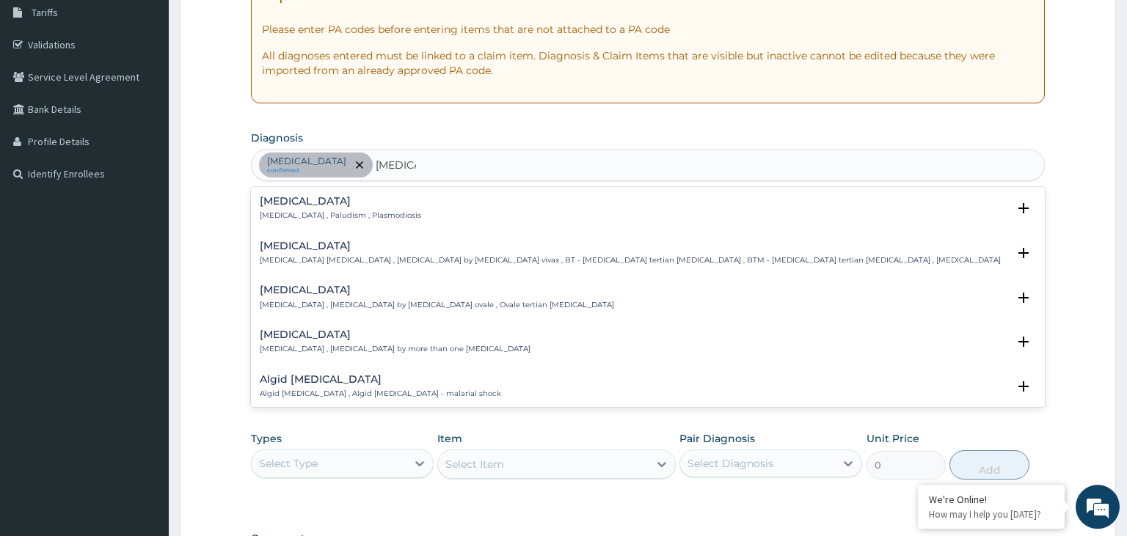
click at [305, 198] on h4 "Malaria" at bounding box center [340, 201] width 161 height 11
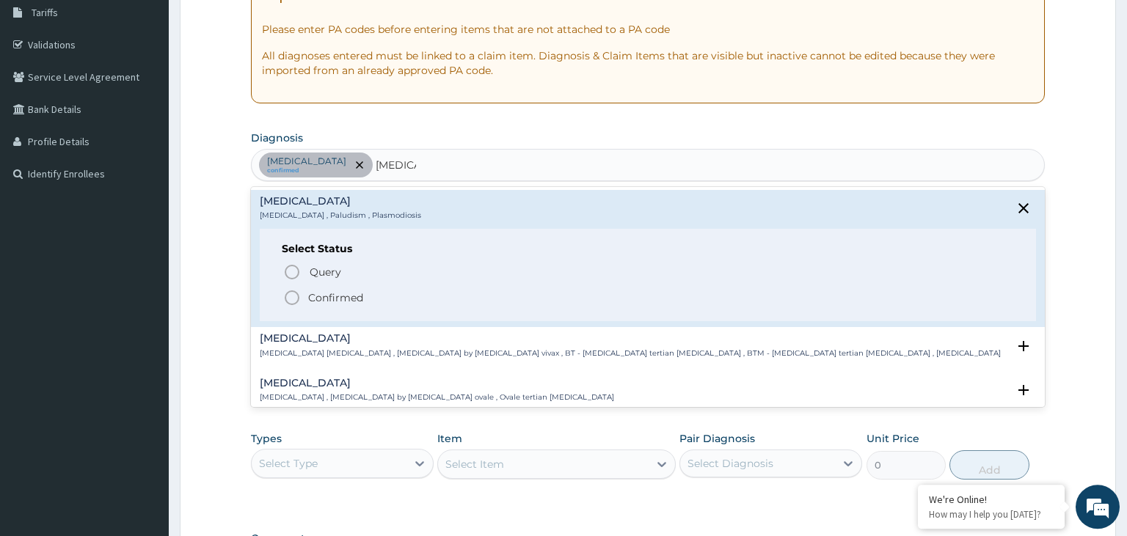
click at [334, 297] on p "Confirmed" at bounding box center [335, 298] width 55 height 15
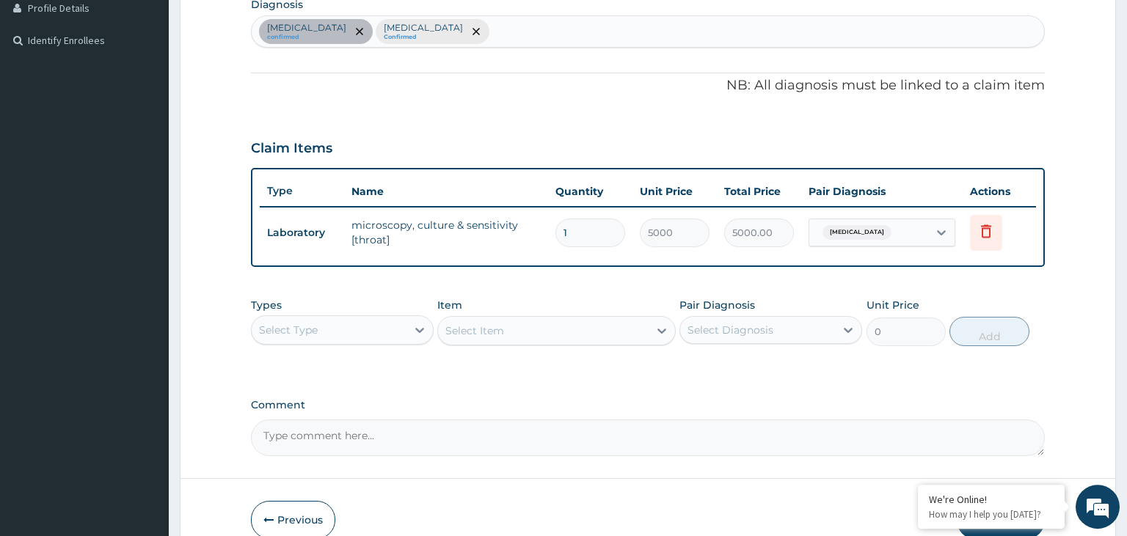
scroll to position [449, 0]
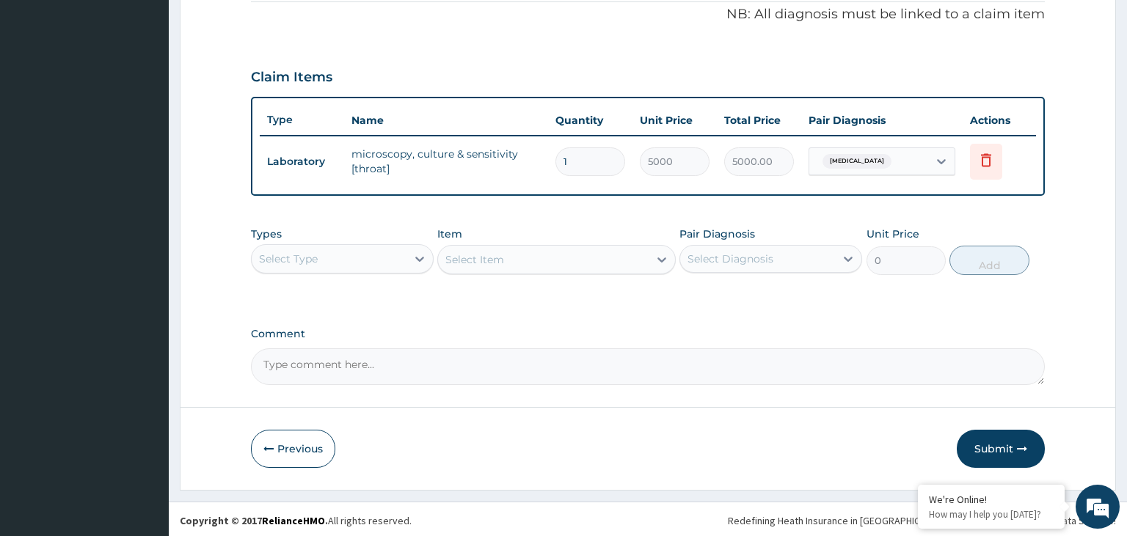
click at [379, 266] on div "Select Type" at bounding box center [329, 258] width 155 height 23
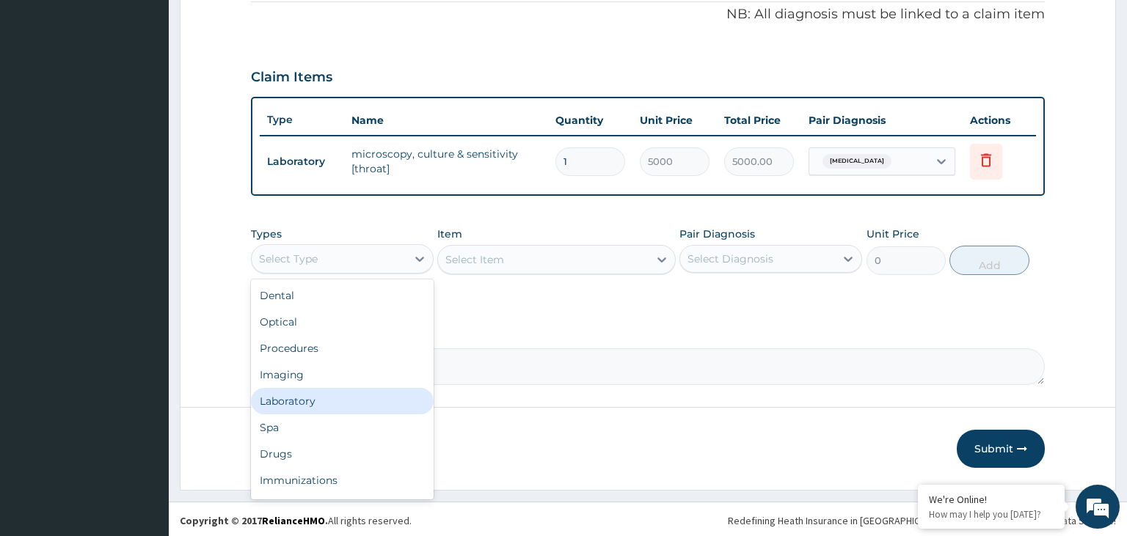
click at [303, 393] on div "Laboratory" at bounding box center [342, 401] width 183 height 26
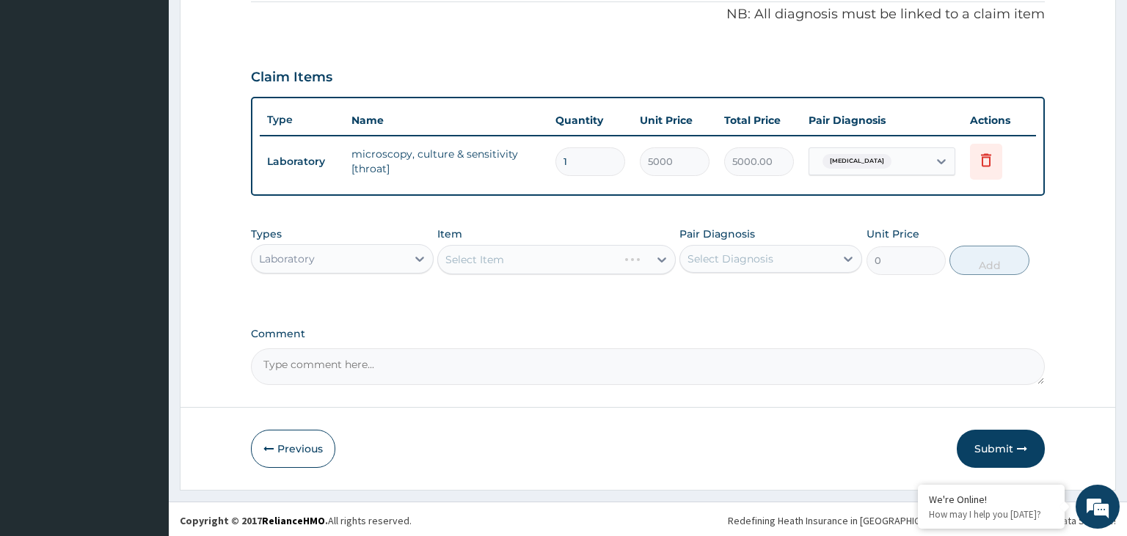
click at [577, 255] on div "Select Item" at bounding box center [556, 259] width 238 height 29
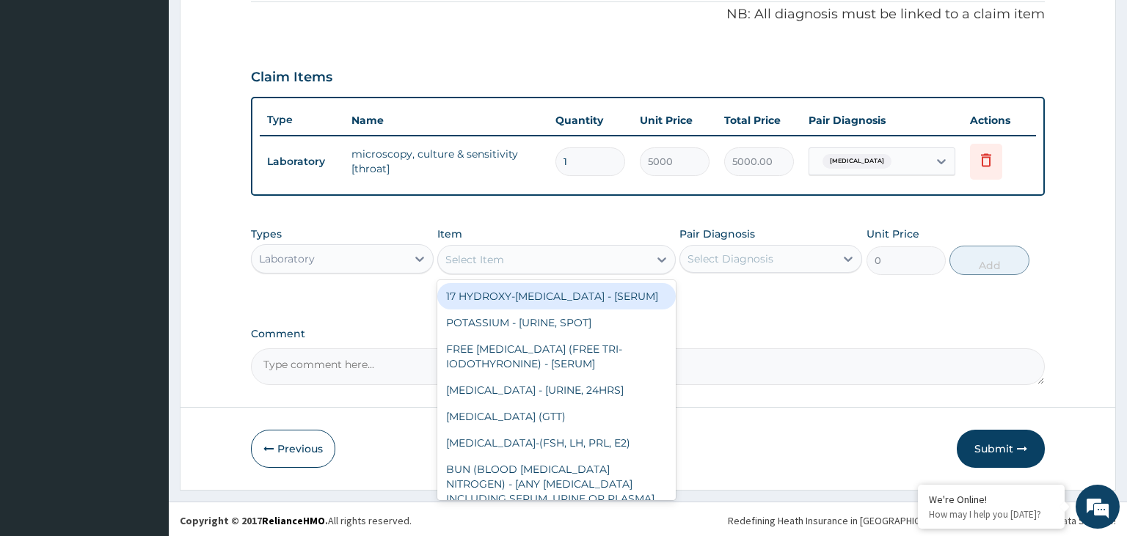
click at [580, 269] on div "Select Item" at bounding box center [543, 259] width 211 height 23
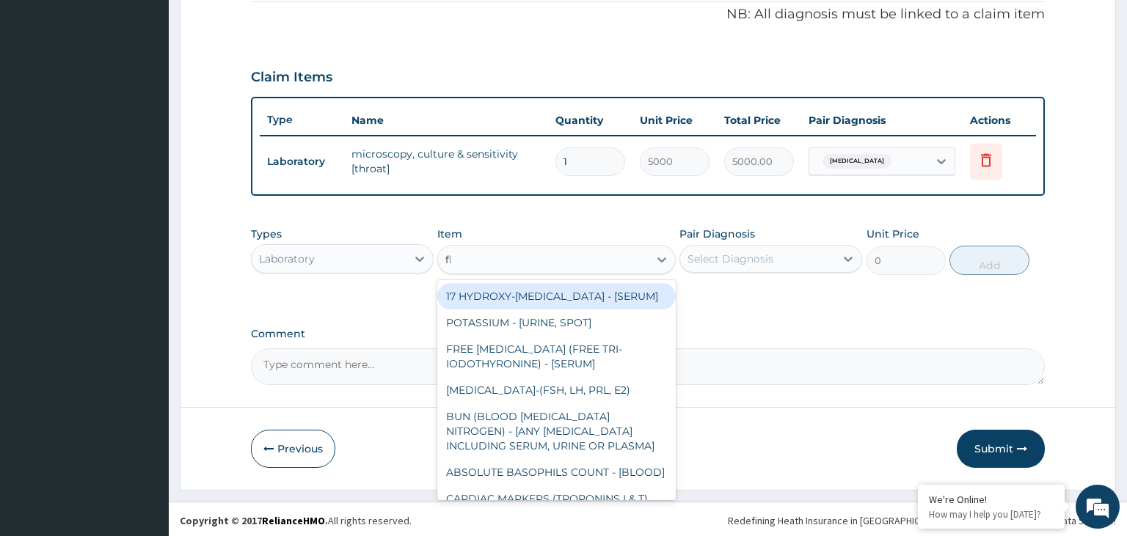
type input "fbc"
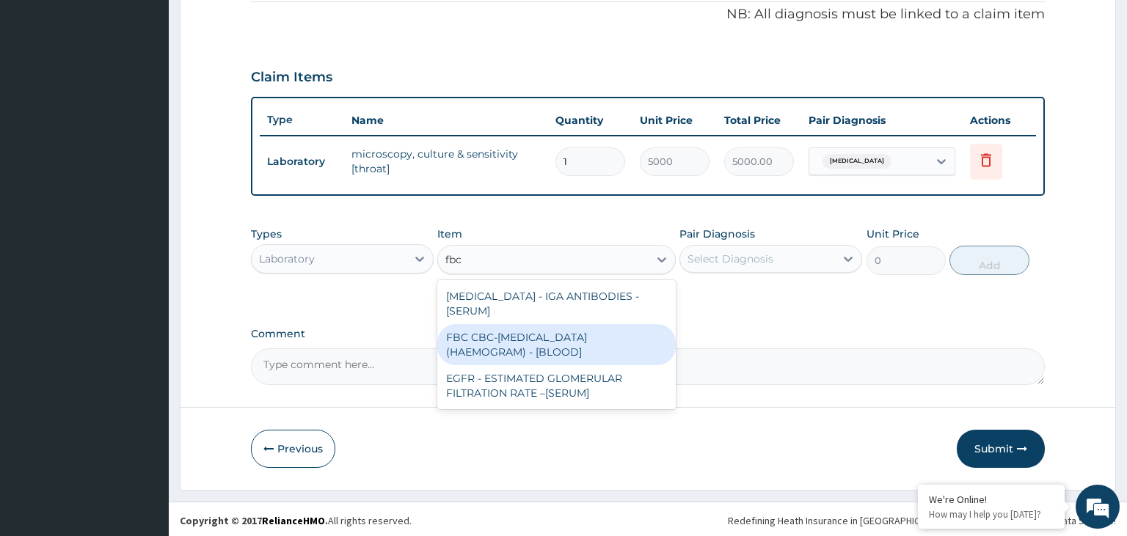
click at [559, 342] on div "FBC CBC-COMPLETE BLOOD COUNT (HAEMOGRAM) - [BLOOD]" at bounding box center [556, 344] width 238 height 41
type input "5000"
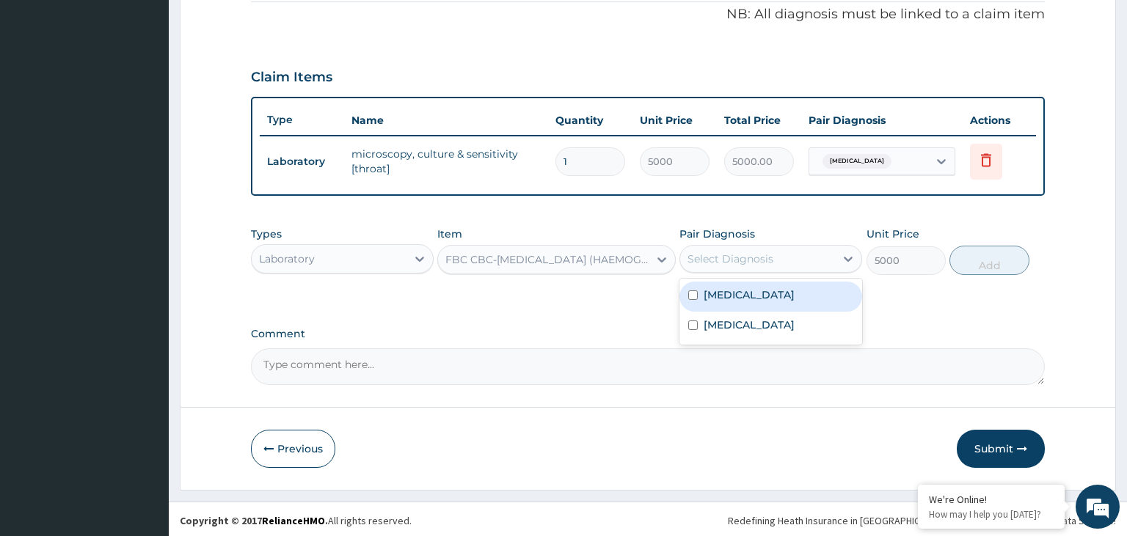
click at [762, 266] on div "Select Diagnosis" at bounding box center [757, 258] width 155 height 23
click at [750, 299] on label "Upper respiratory infection" at bounding box center [749, 295] width 91 height 15
checkbox input "true"
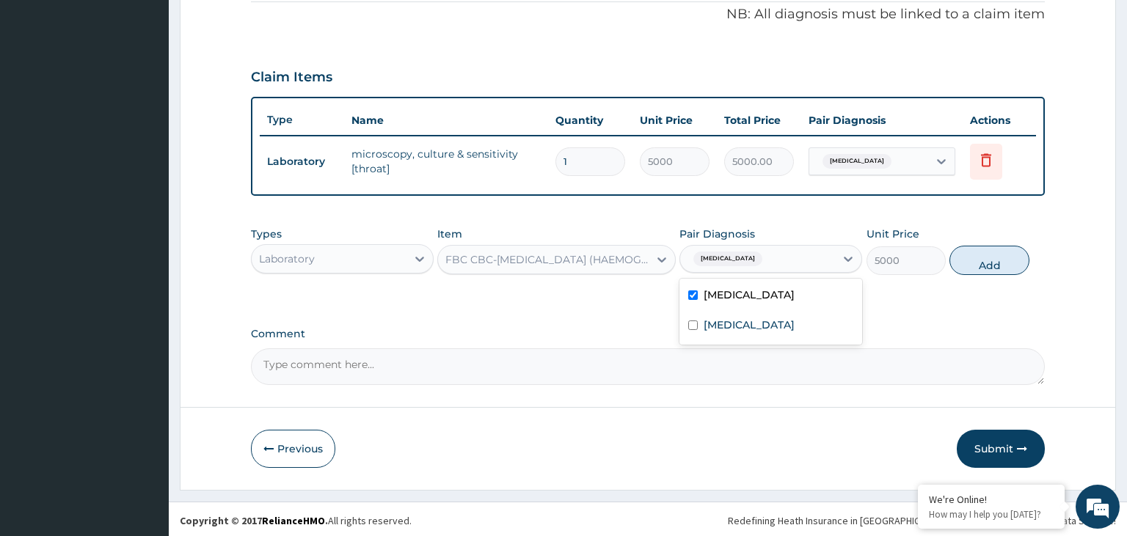
drag, startPoint x: 979, startPoint y: 252, endPoint x: 926, endPoint y: 267, distance: 55.0
click at [980, 252] on button "Add" at bounding box center [988, 260] width 79 height 29
type input "0"
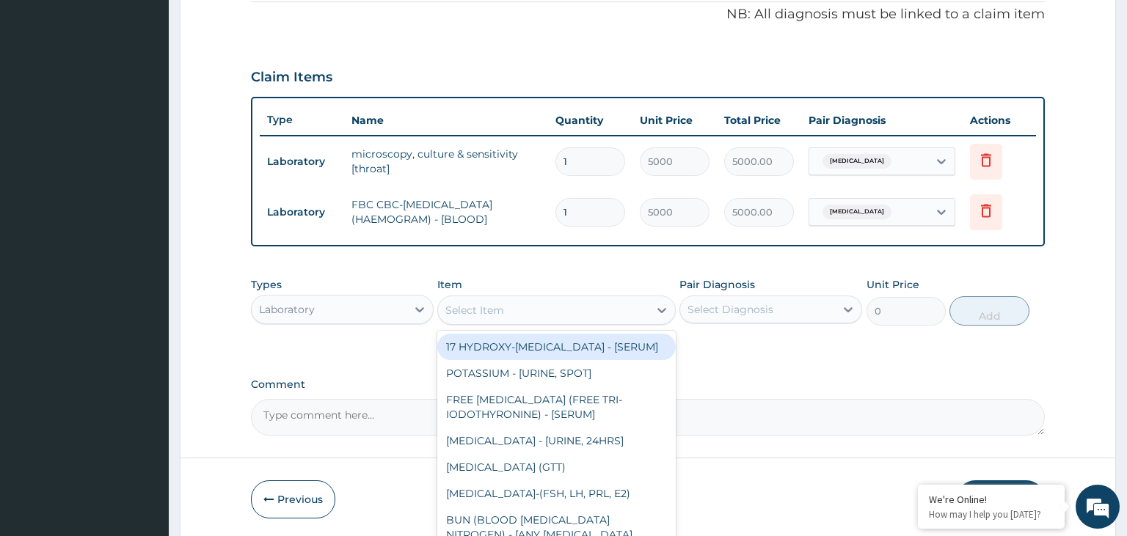
click at [580, 314] on div "Select Item" at bounding box center [543, 310] width 211 height 23
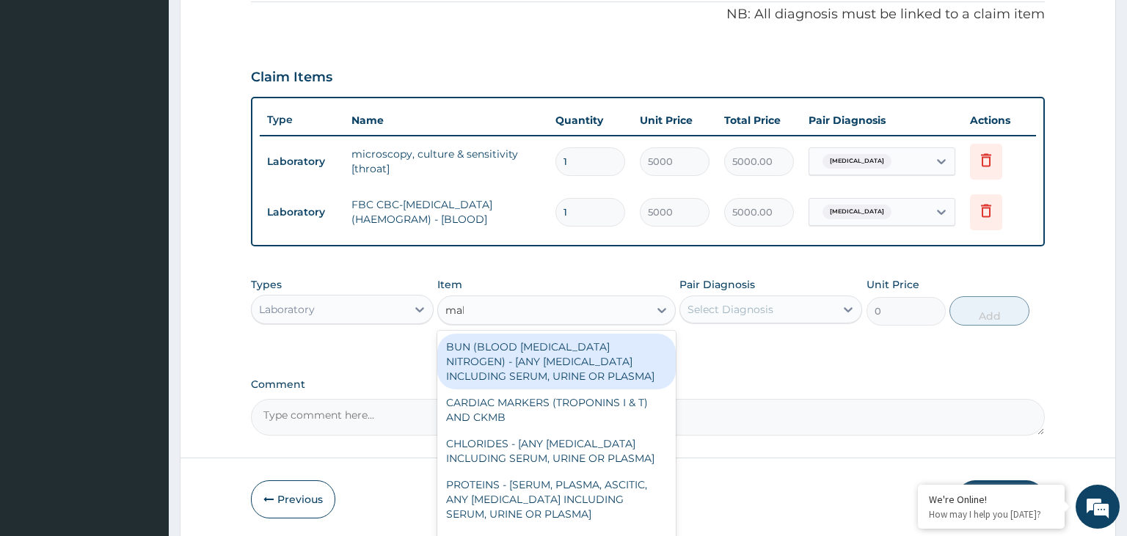
type input "mala"
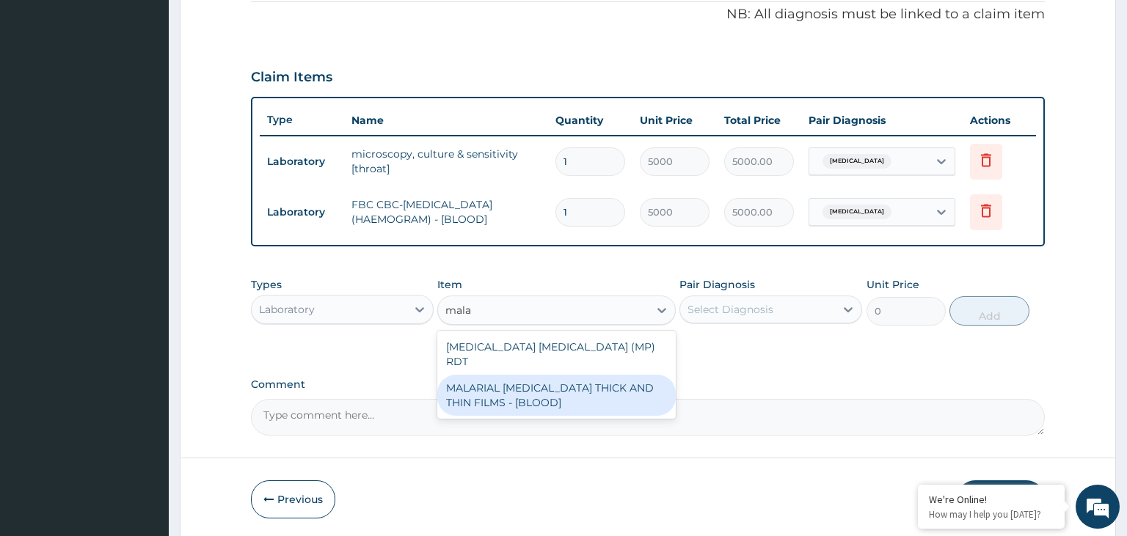
drag, startPoint x: 571, startPoint y: 368, endPoint x: 706, endPoint y: 340, distance: 137.8
click at [571, 375] on div "MALARIAL PARASITE THICK AND THIN FILMS - [BLOOD]" at bounding box center [556, 395] width 238 height 41
type input "2187.5"
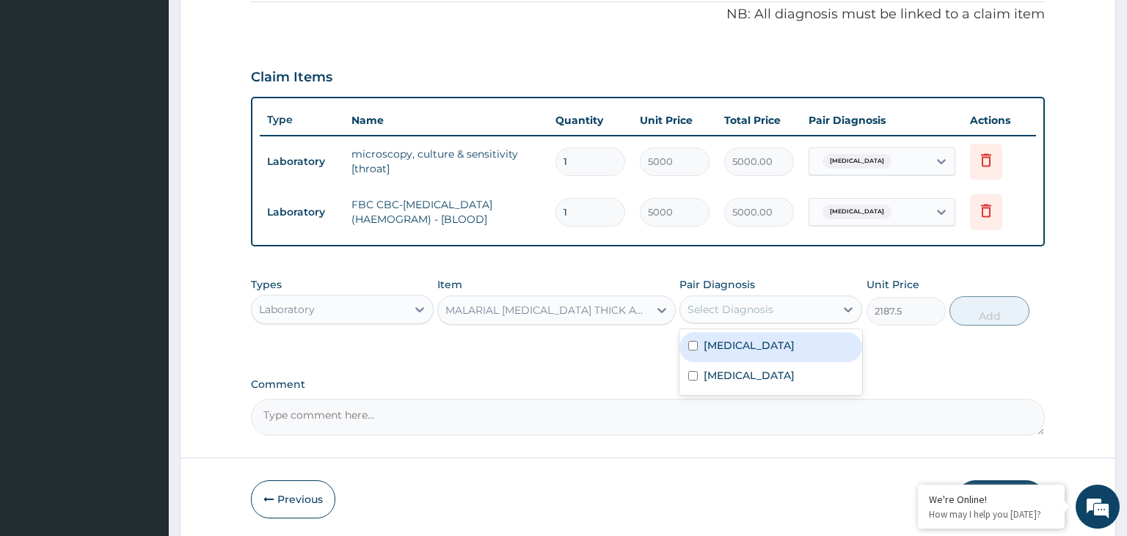
drag, startPoint x: 800, startPoint y: 297, endPoint x: 804, endPoint y: 307, distance: 10.5
click at [801, 298] on div "Select Diagnosis" at bounding box center [757, 309] width 155 height 23
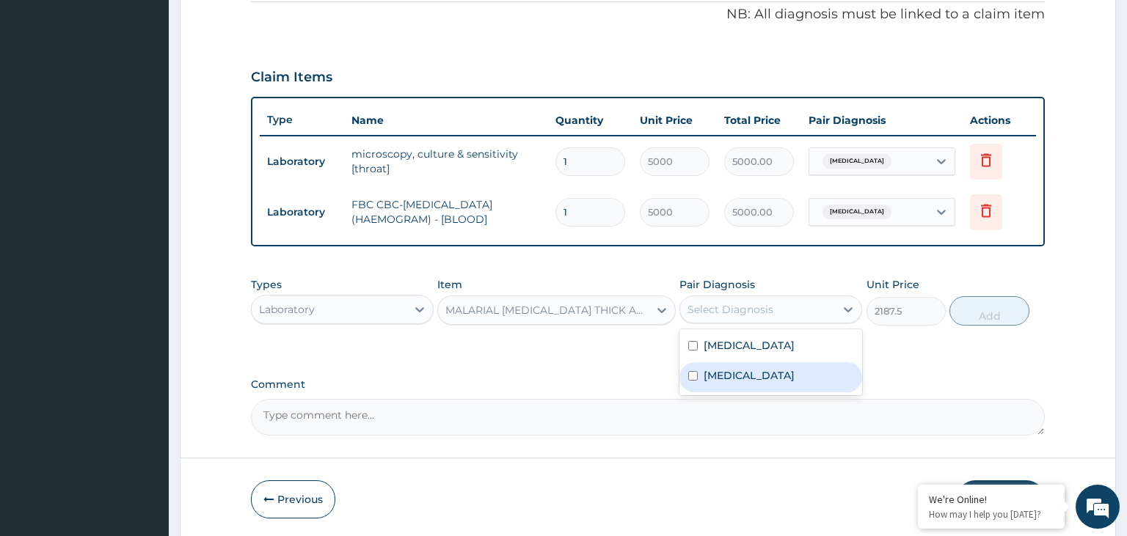
click at [772, 376] on div "Malaria" at bounding box center [770, 377] width 183 height 30
checkbox input "true"
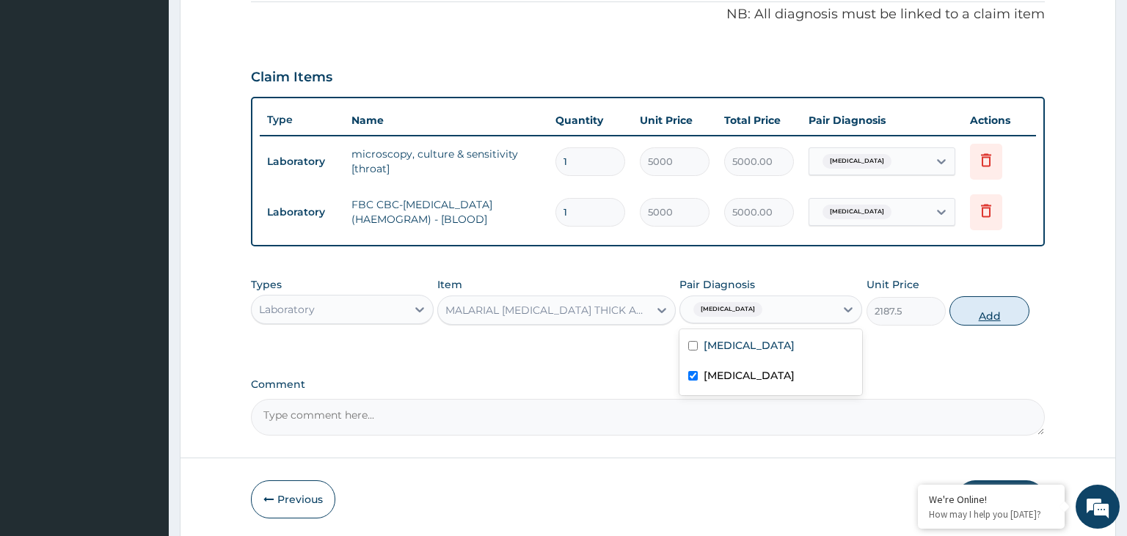
click at [1006, 315] on button "Add" at bounding box center [988, 310] width 79 height 29
type input "0"
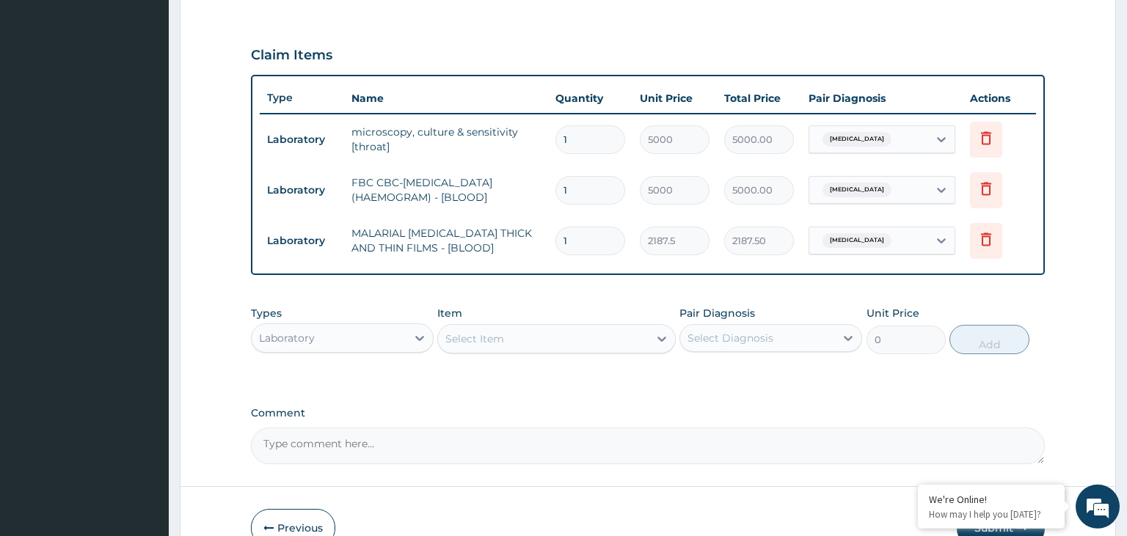
scroll to position [550, 0]
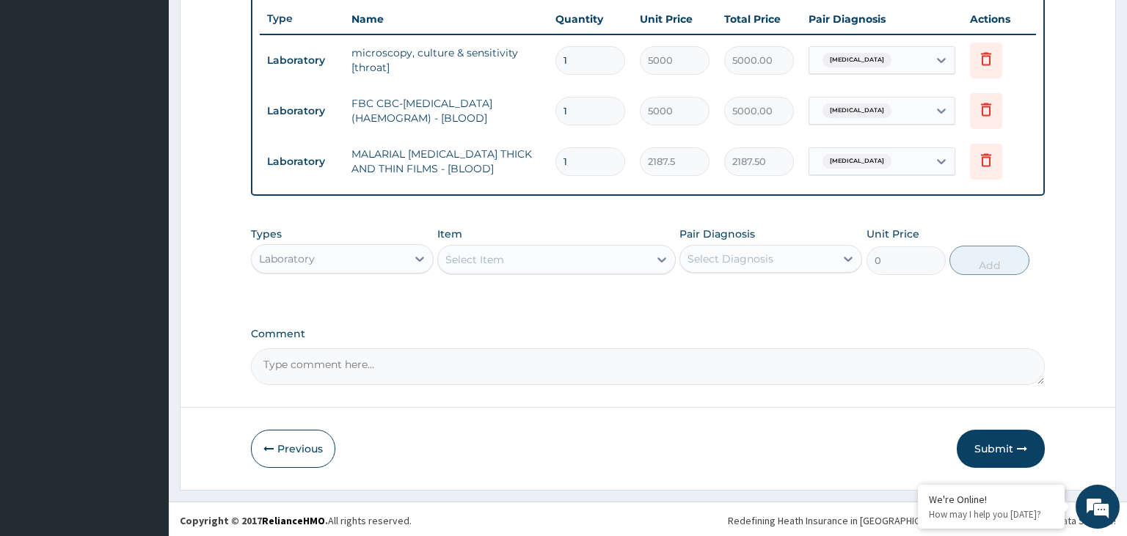
click at [365, 269] on div "Laboratory" at bounding box center [342, 258] width 183 height 29
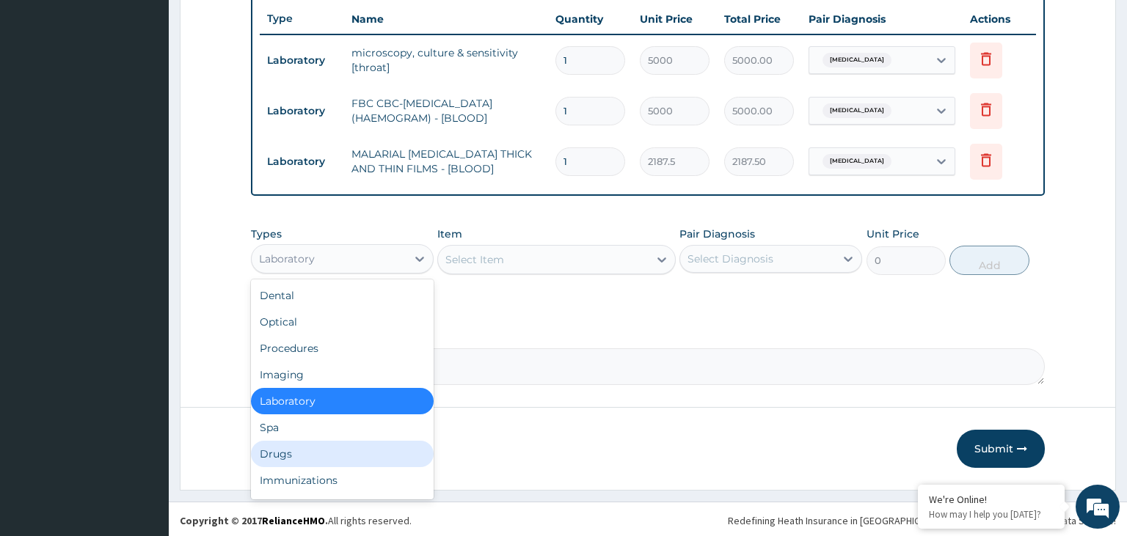
click at [322, 455] on div "Drugs" at bounding box center [342, 454] width 183 height 26
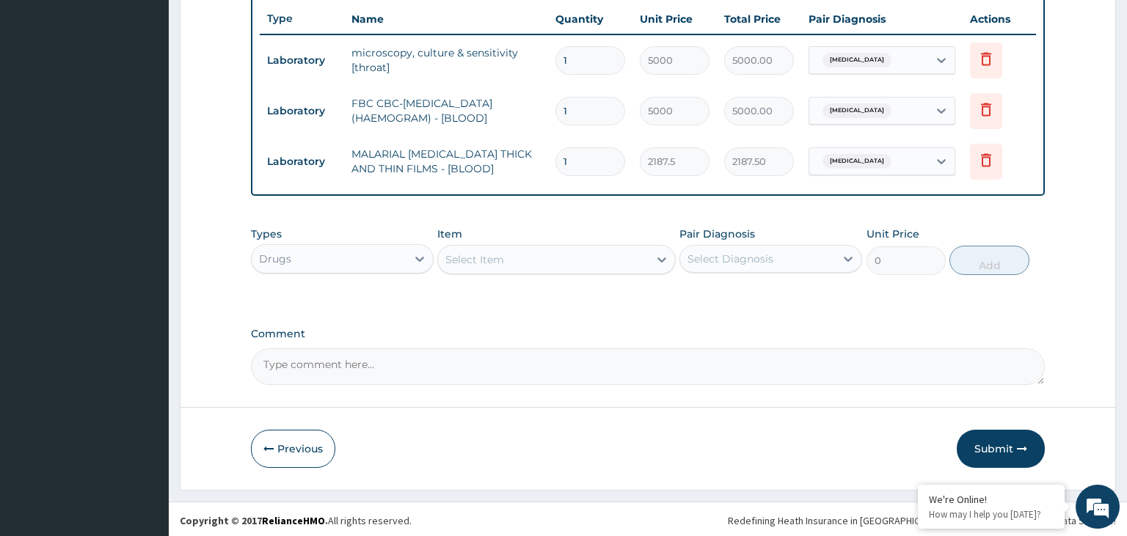
click at [577, 266] on div "Select Item" at bounding box center [543, 259] width 211 height 23
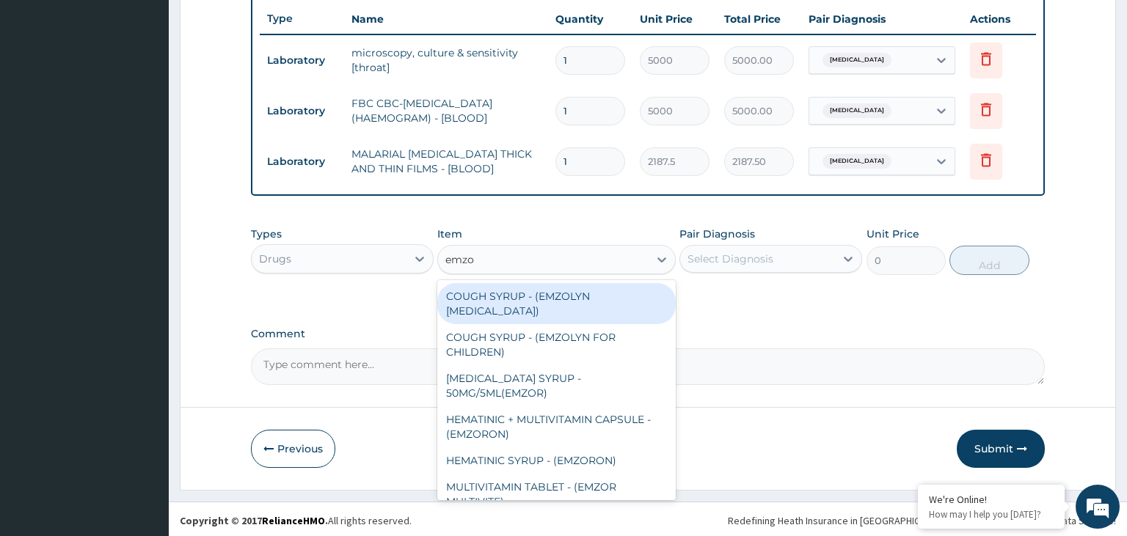
type input "emzol"
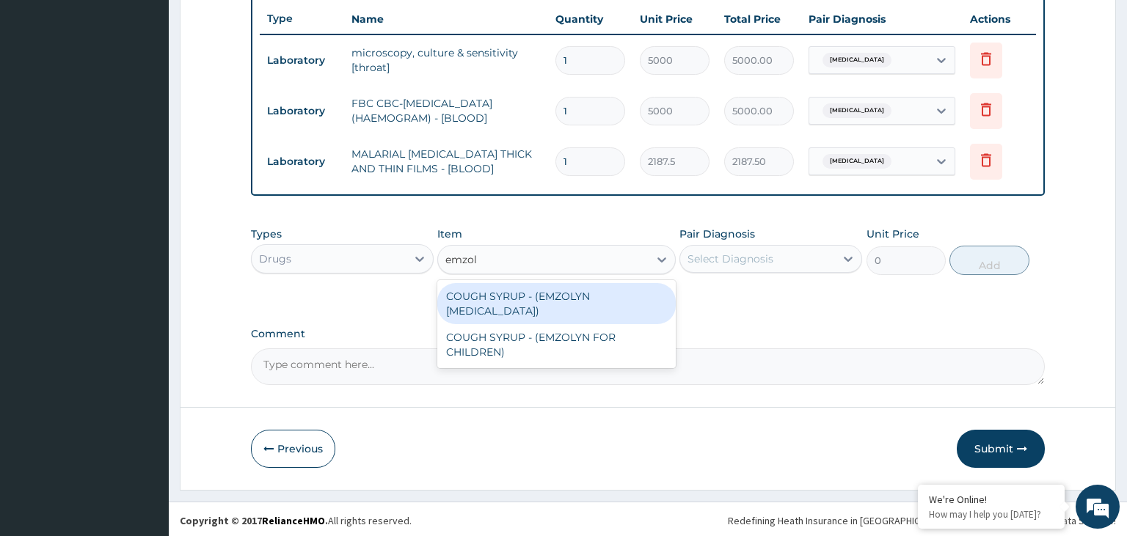
click at [550, 296] on div "COUGH SYRUP - (EMZOLYN [MEDICAL_DATA])" at bounding box center [556, 303] width 238 height 41
type input "1120"
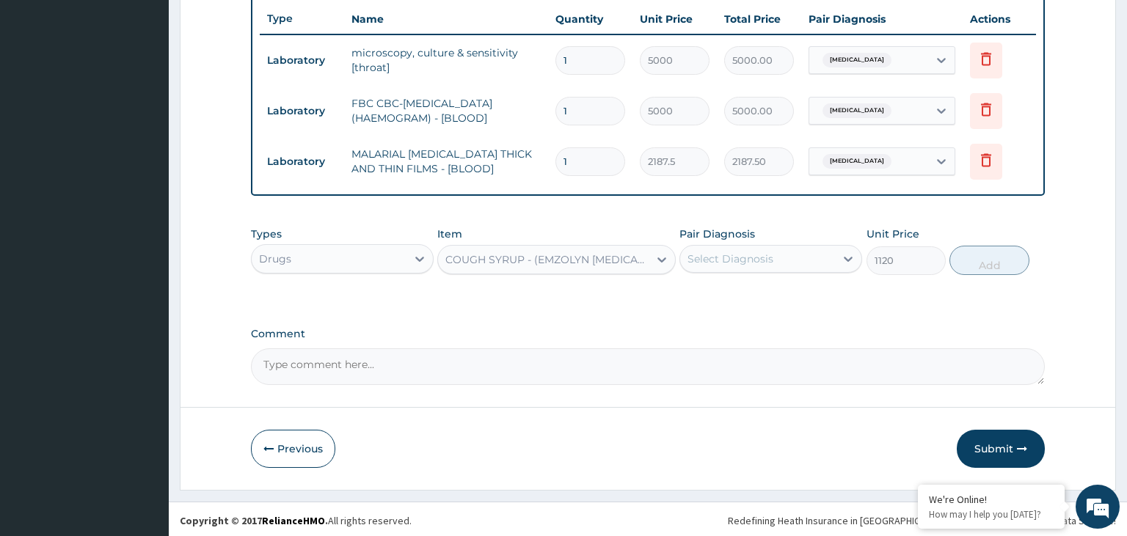
click at [767, 263] on div "Select Diagnosis" at bounding box center [730, 259] width 86 height 15
click at [764, 298] on label "Upper respiratory infection" at bounding box center [749, 295] width 91 height 15
checkbox input "true"
click at [989, 263] on button "Add" at bounding box center [988, 260] width 79 height 29
type input "0"
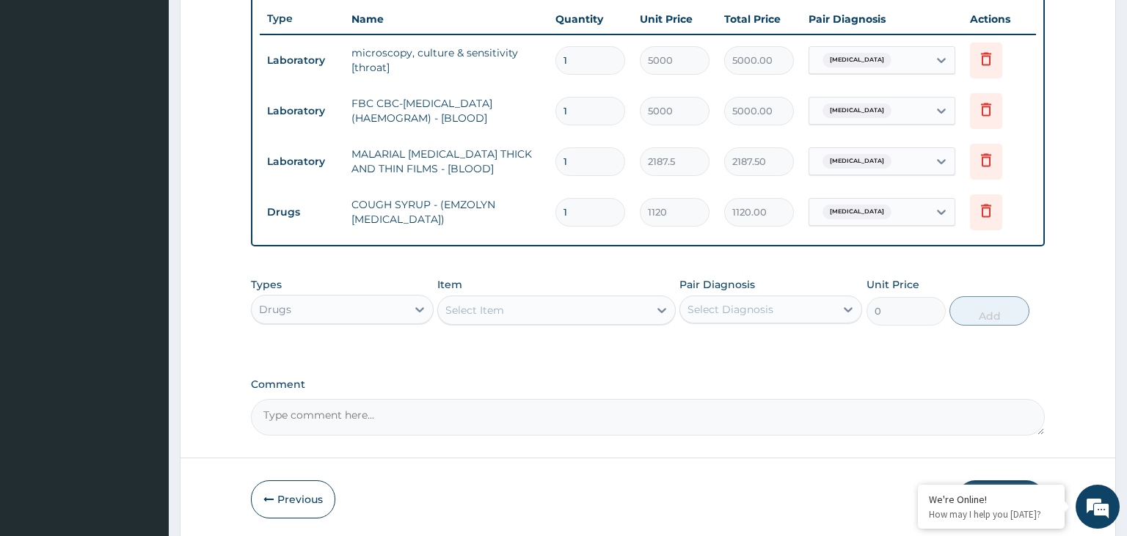
click at [507, 317] on div "Select Item" at bounding box center [543, 310] width 211 height 23
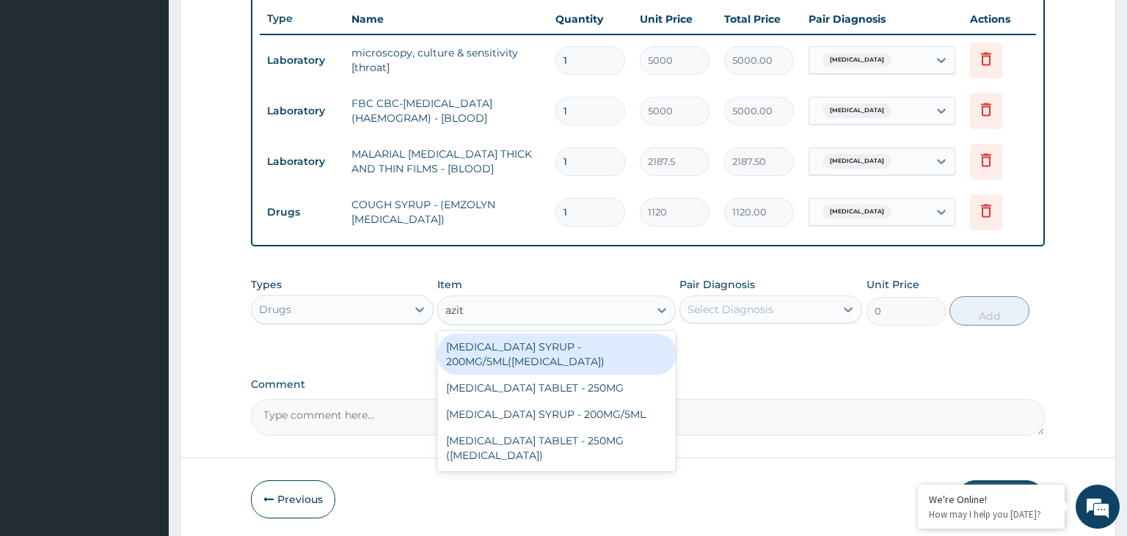
type input "azith"
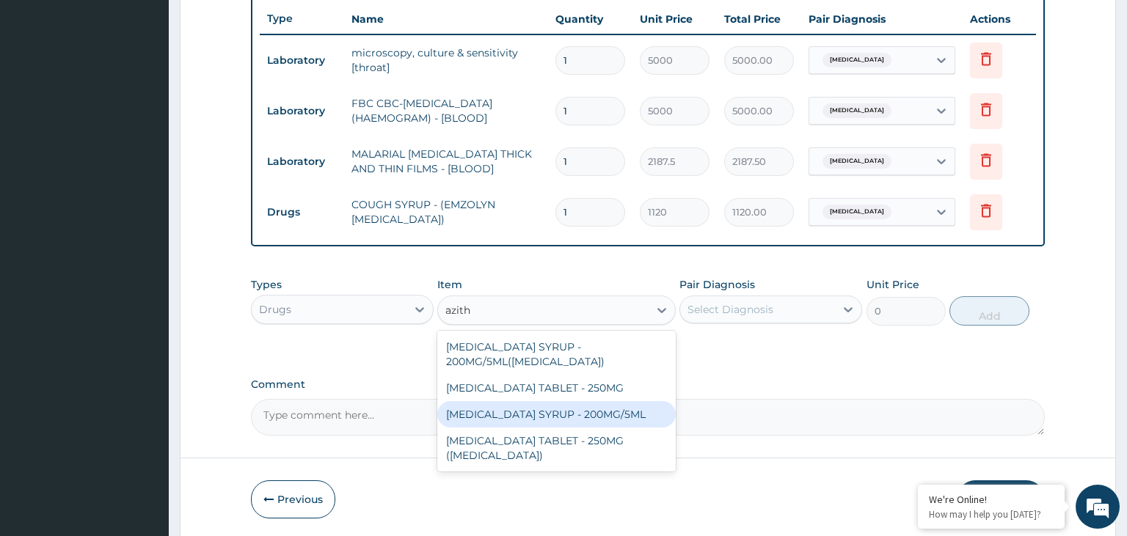
click at [518, 420] on div "[MEDICAL_DATA] SYRUP - 200MG/5ML" at bounding box center [556, 414] width 238 height 26
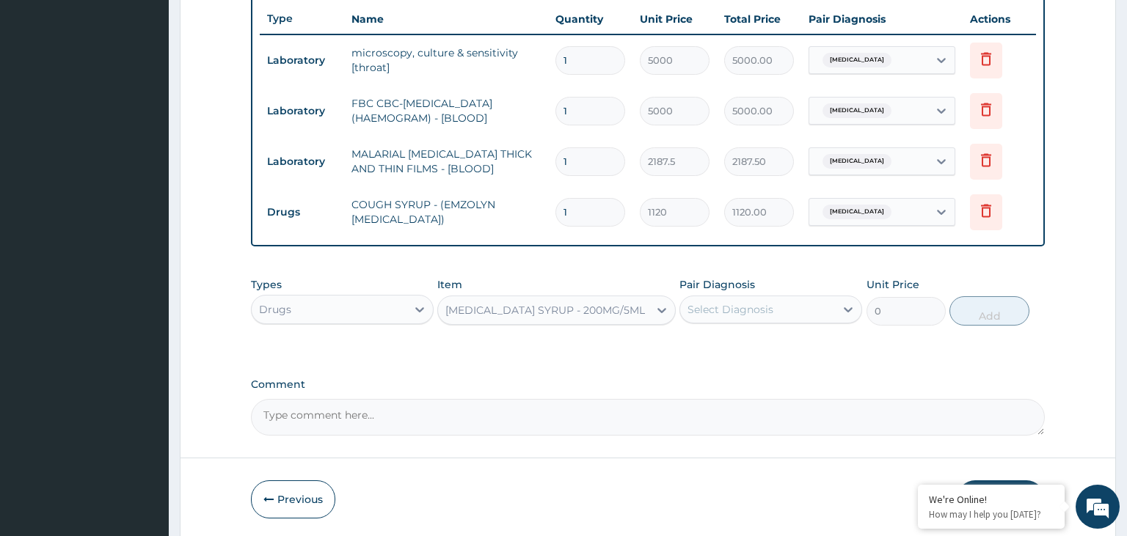
type input "3080"
click at [803, 304] on div "Select Diagnosis" at bounding box center [757, 309] width 155 height 23
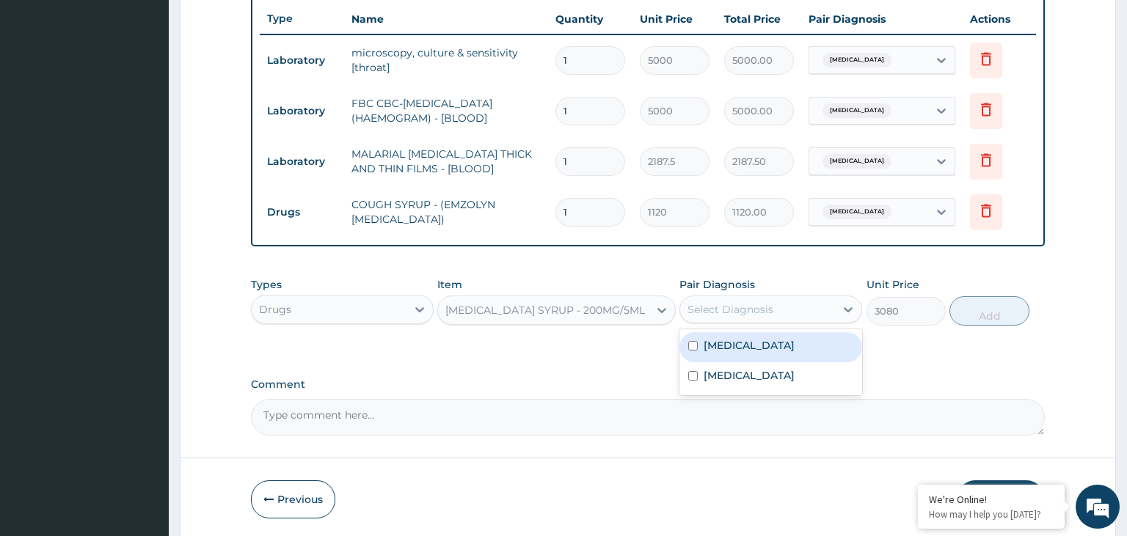
click at [781, 344] on label "Upper respiratory infection" at bounding box center [749, 345] width 91 height 15
checkbox input "true"
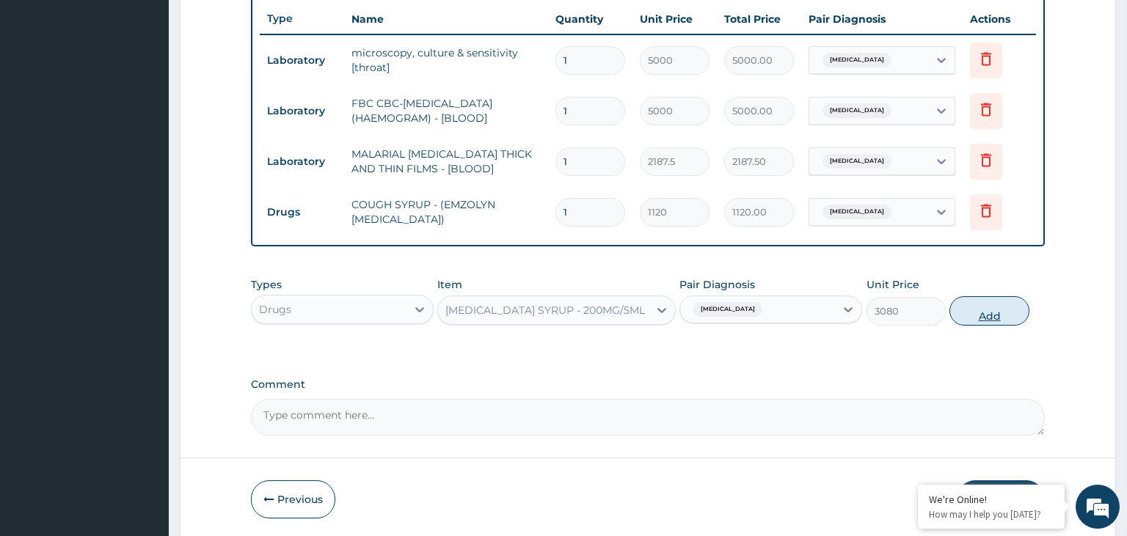
click at [970, 310] on button "Add" at bounding box center [988, 310] width 79 height 29
type input "0"
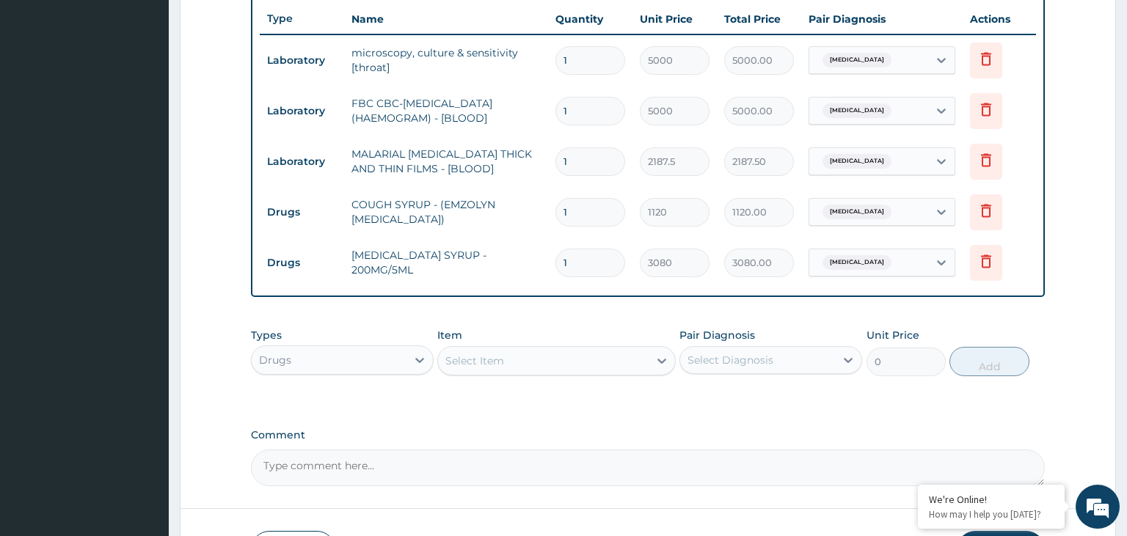
click at [511, 363] on div "Select Item" at bounding box center [543, 360] width 211 height 23
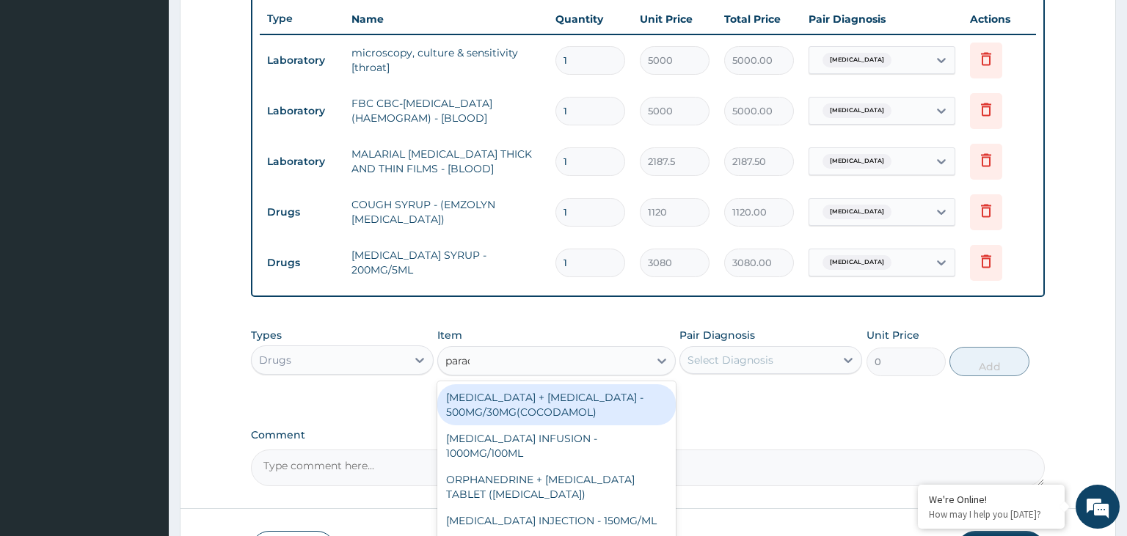
type input "parace"
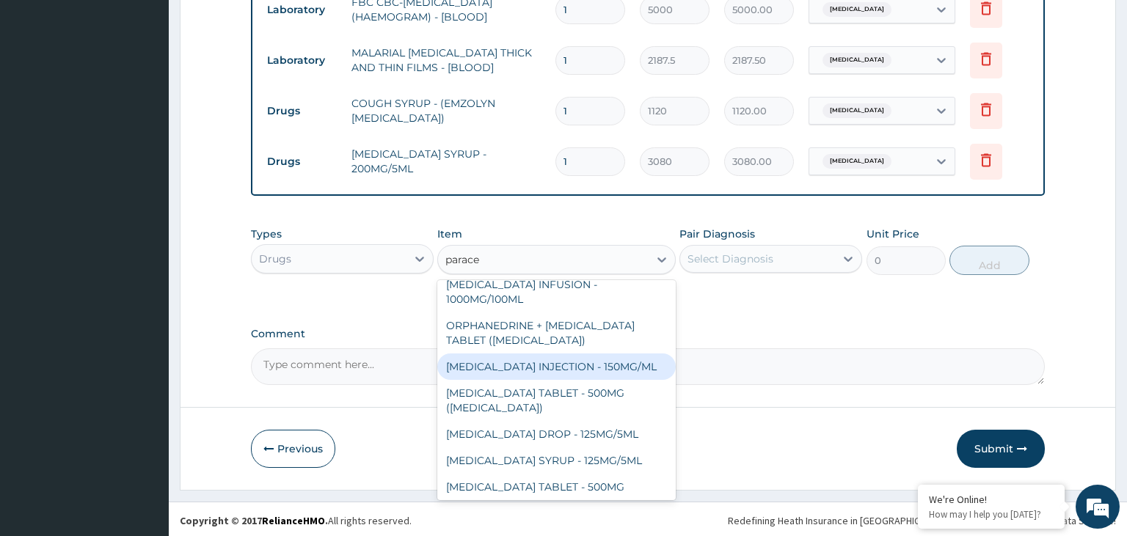
scroll to position [73, 0]
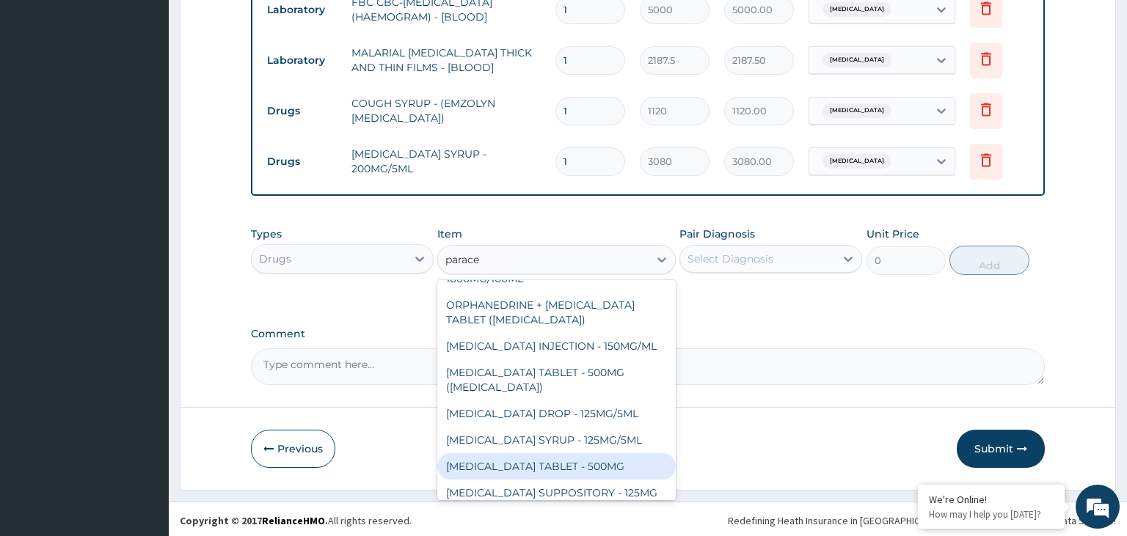
click at [594, 466] on div "[MEDICAL_DATA] TABLET - 500MG" at bounding box center [556, 466] width 238 height 26
type input "33.59999999999999"
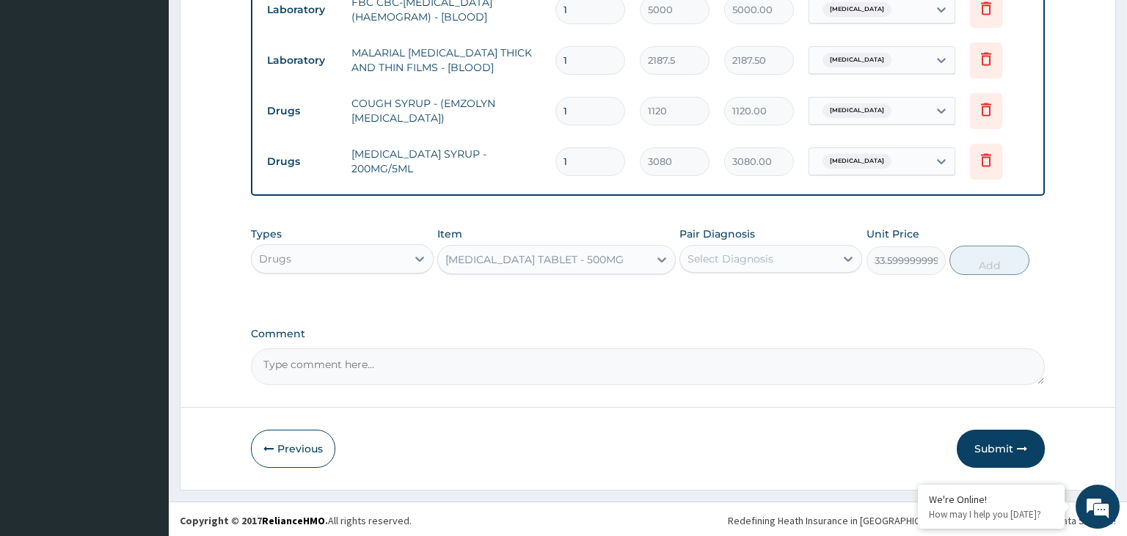
click at [767, 262] on div "Select Diagnosis" at bounding box center [730, 259] width 86 height 15
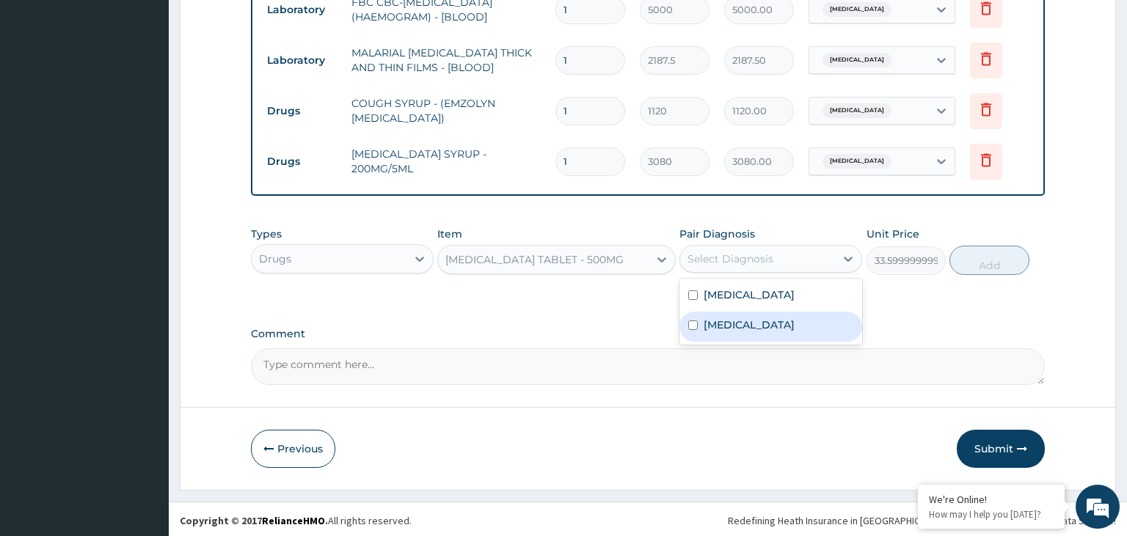
drag, startPoint x: 735, startPoint y: 331, endPoint x: 874, endPoint y: 307, distance: 140.8
click at [737, 330] on div "Malaria" at bounding box center [770, 327] width 183 height 30
checkbox input "true"
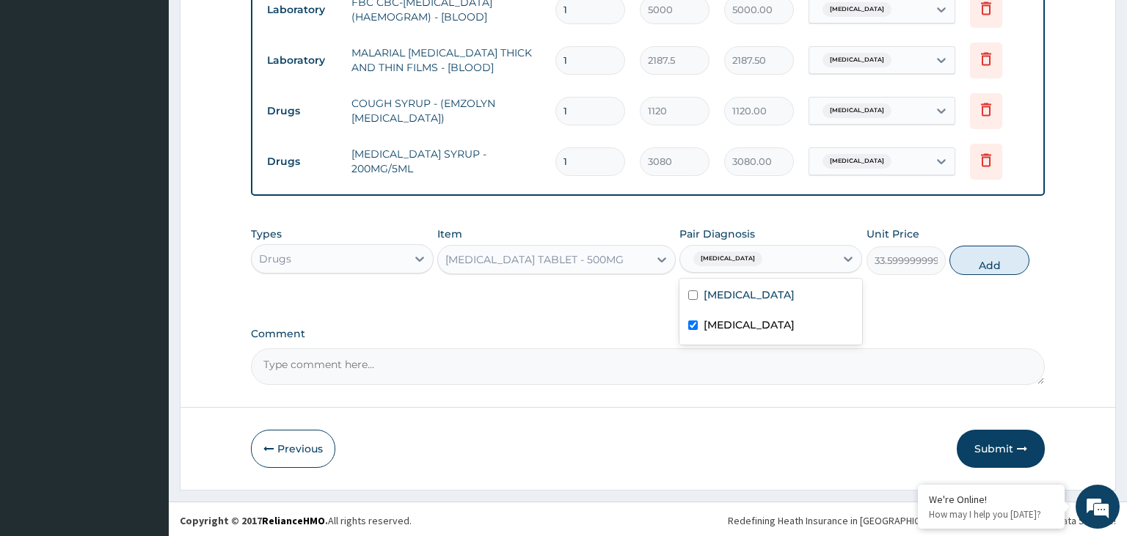
click at [988, 247] on button "Add" at bounding box center [988, 260] width 79 height 29
type input "0"
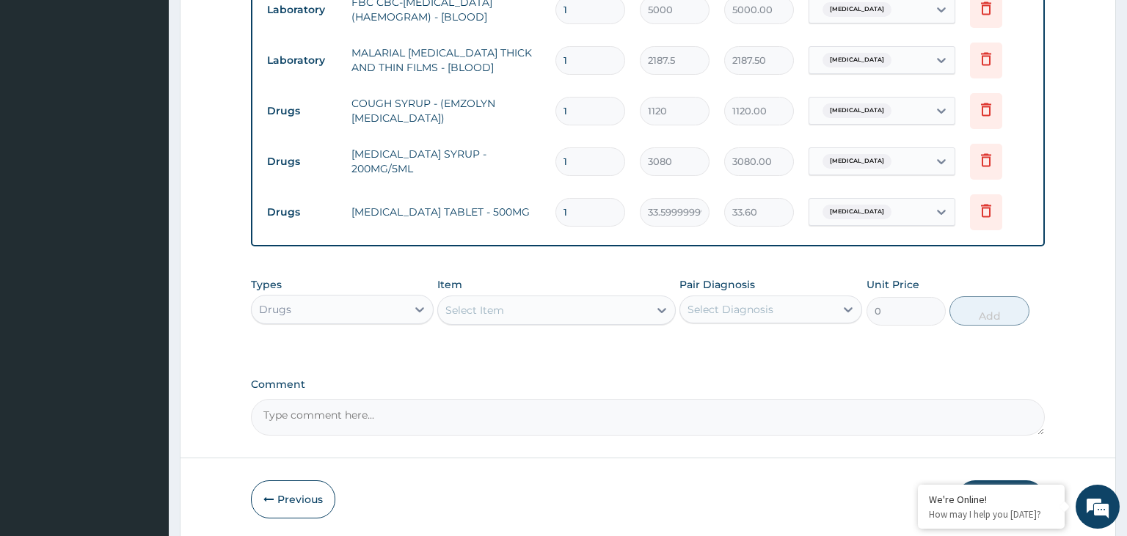
type input "12"
type input "403.20"
type input "12"
click at [517, 301] on div "Select Item" at bounding box center [543, 310] width 211 height 23
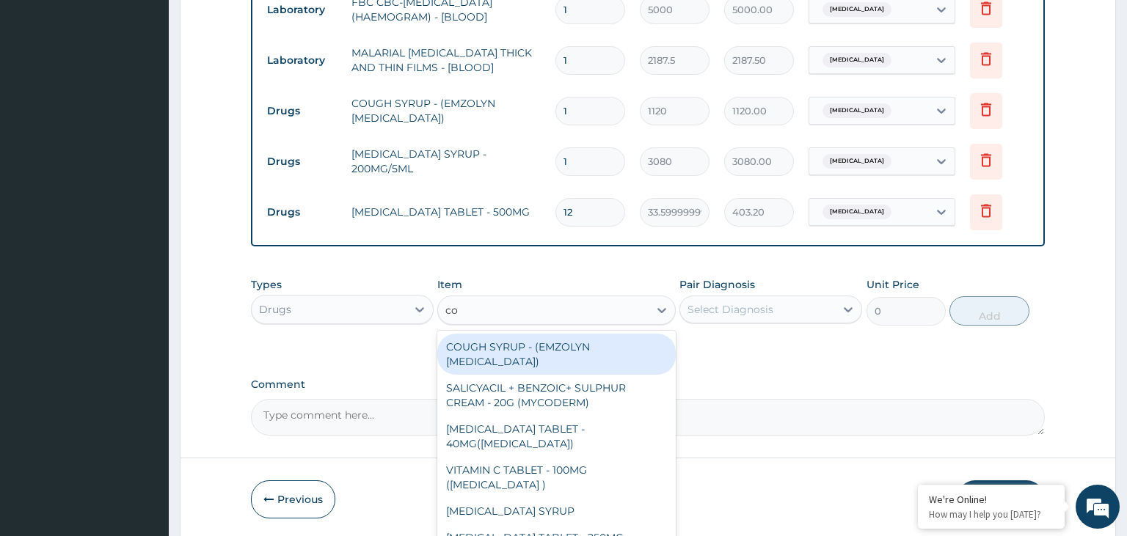
type input "coa"
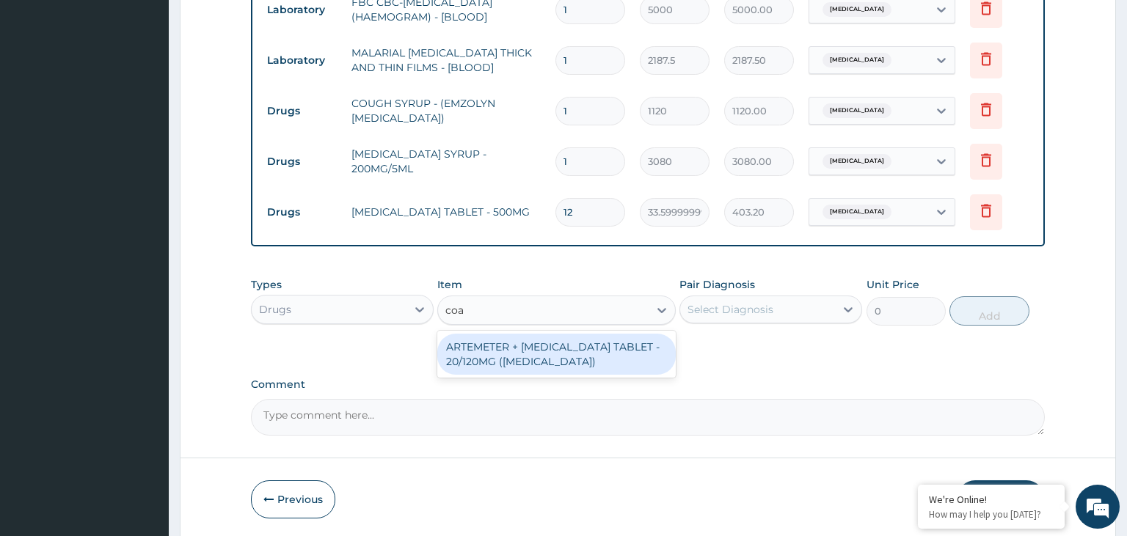
click at [508, 334] on div "ARTEMETER + [MEDICAL_DATA] TABLET - 20/120MG ([MEDICAL_DATA])" at bounding box center [556, 354] width 238 height 41
type input "210"
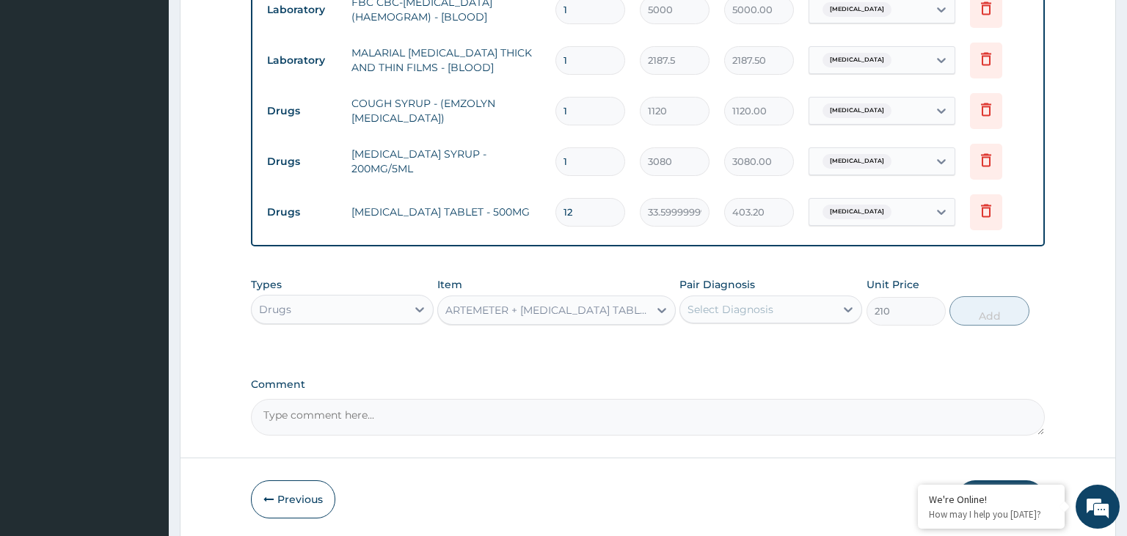
drag, startPoint x: 541, startPoint y: 212, endPoint x: 514, endPoint y: 219, distance: 27.4
click at [555, 218] on input "12" at bounding box center [590, 212] width 70 height 29
type input "6"
type input "201.60"
type input "6"
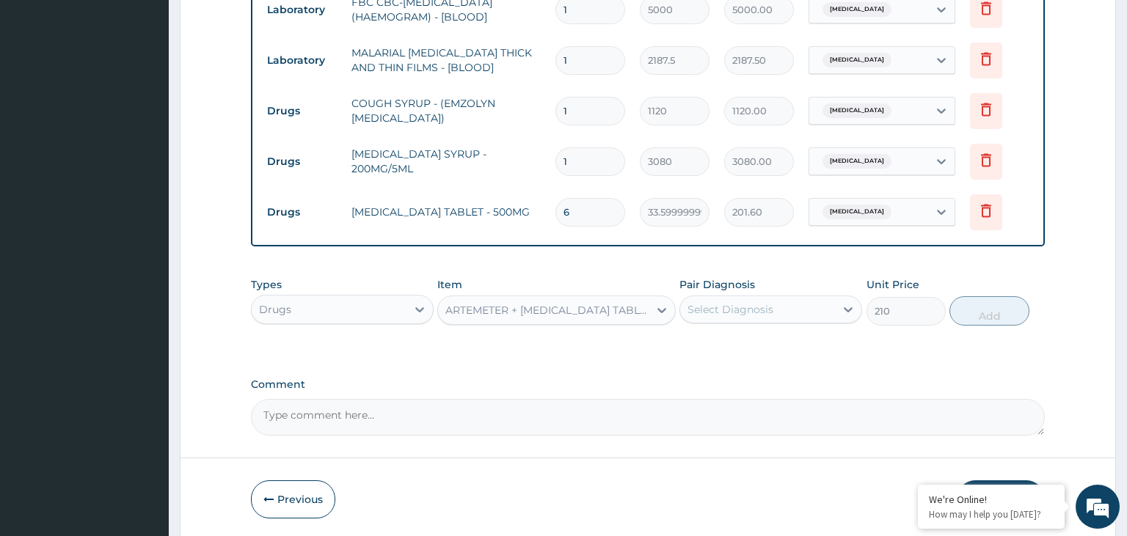
click at [792, 304] on div "Select Diagnosis" at bounding box center [757, 309] width 155 height 23
click at [753, 367] on div "Malaria" at bounding box center [770, 377] width 183 height 30
checkbox input "true"
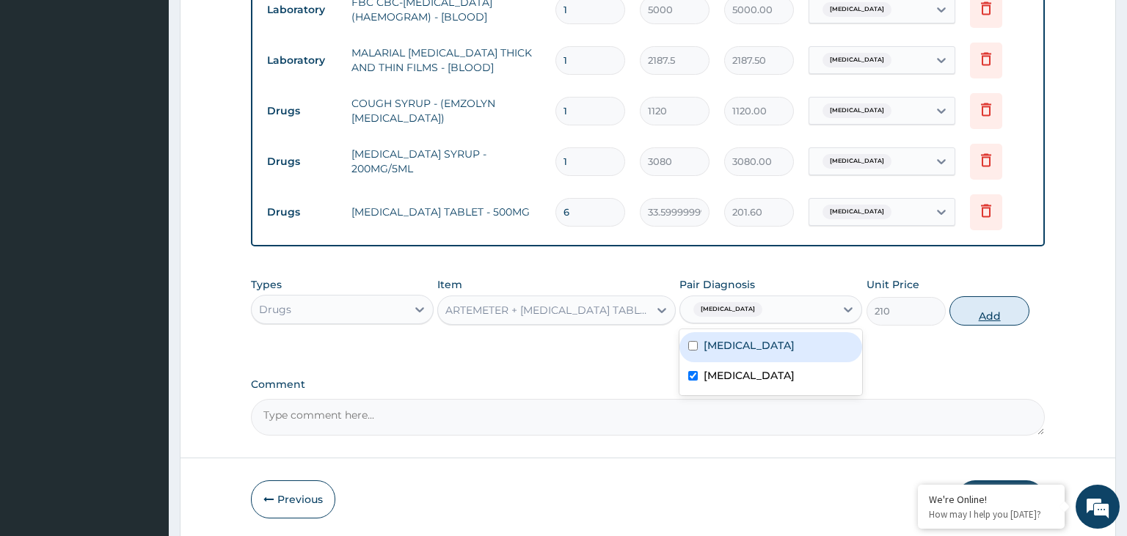
click at [967, 319] on button "Add" at bounding box center [988, 310] width 79 height 29
type input "0"
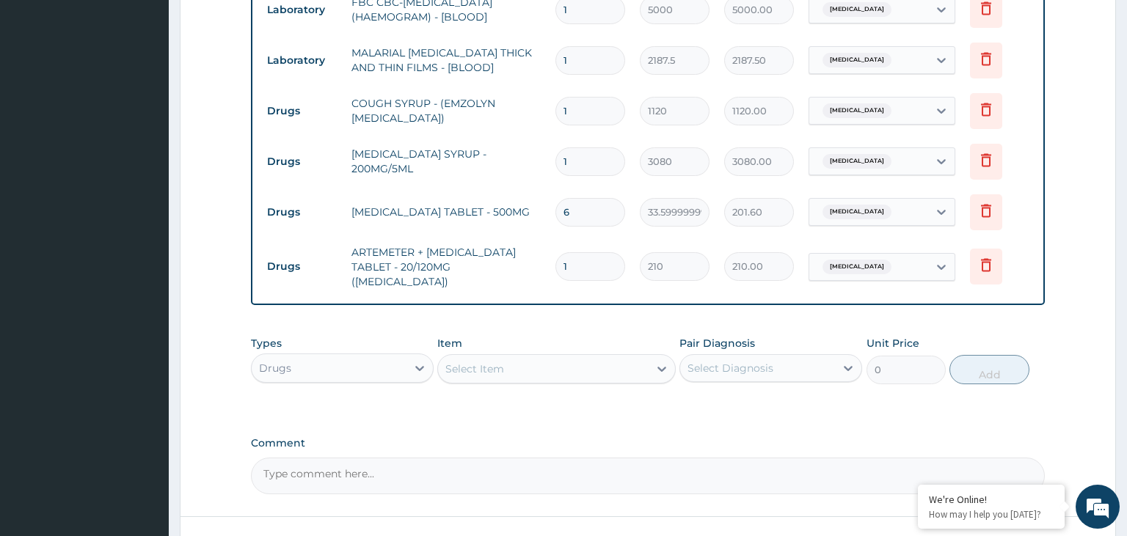
type input "12"
type input "2520.00"
type input "12"
click at [500, 362] on div "Select Item" at bounding box center [474, 369] width 59 height 15
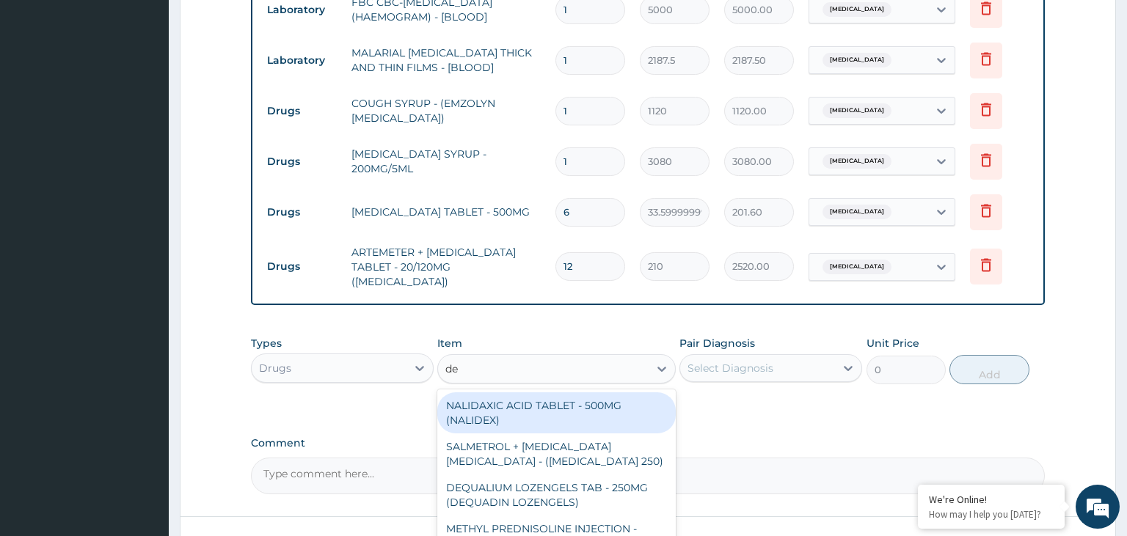
type input "deq"
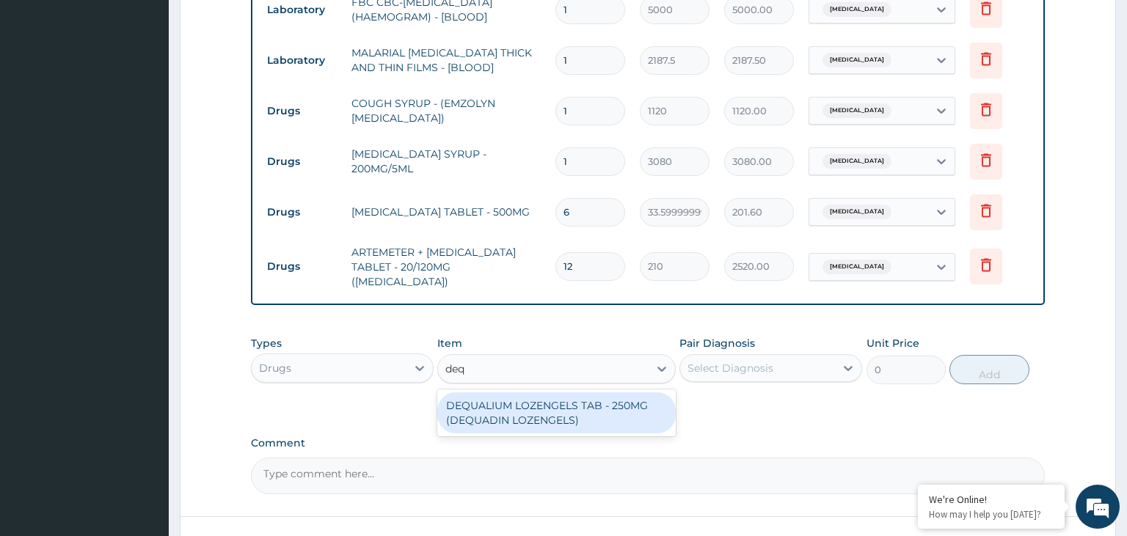
drag, startPoint x: 574, startPoint y: 409, endPoint x: 731, endPoint y: 391, distance: 158.7
click at [580, 409] on div "DEQUALIUM LOZENGELS TAB - 250MG (DEQUADIN LOZENGELS)" at bounding box center [556, 413] width 238 height 41
type input "112"
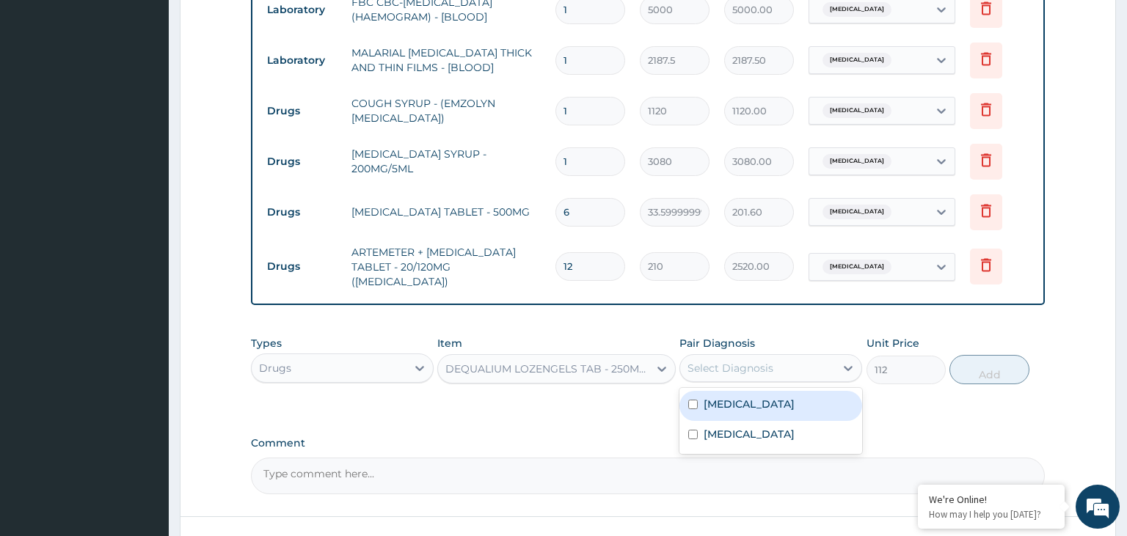
click at [778, 357] on div "Select Diagnosis" at bounding box center [757, 368] width 155 height 23
drag, startPoint x: 764, startPoint y: 398, endPoint x: 890, endPoint y: 362, distance: 130.3
click at [764, 398] on label "Upper respiratory infection" at bounding box center [749, 404] width 91 height 15
checkbox input "true"
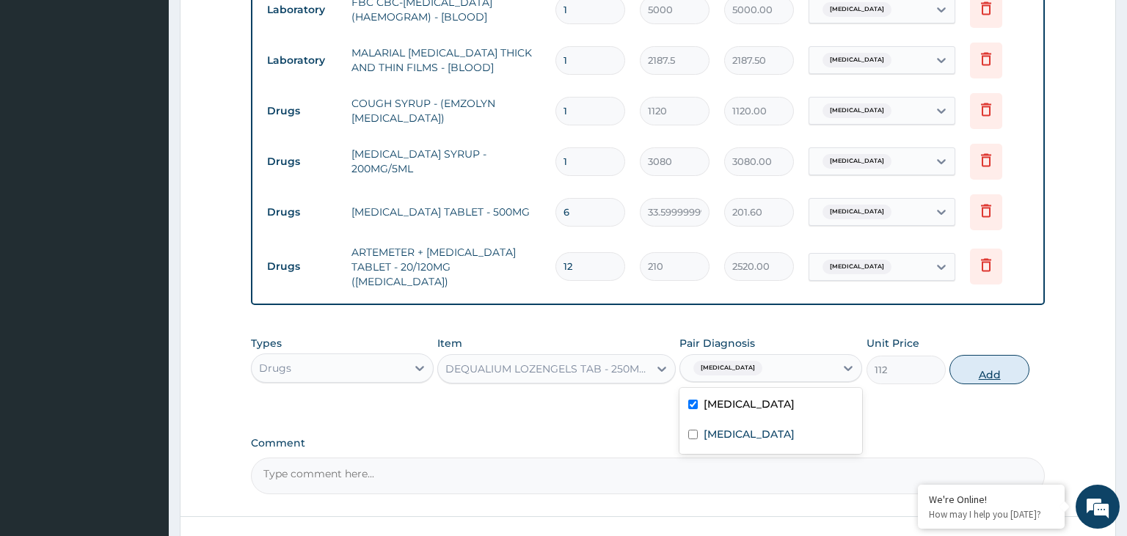
click at [969, 366] on button "Add" at bounding box center [988, 369] width 79 height 29
type input "0"
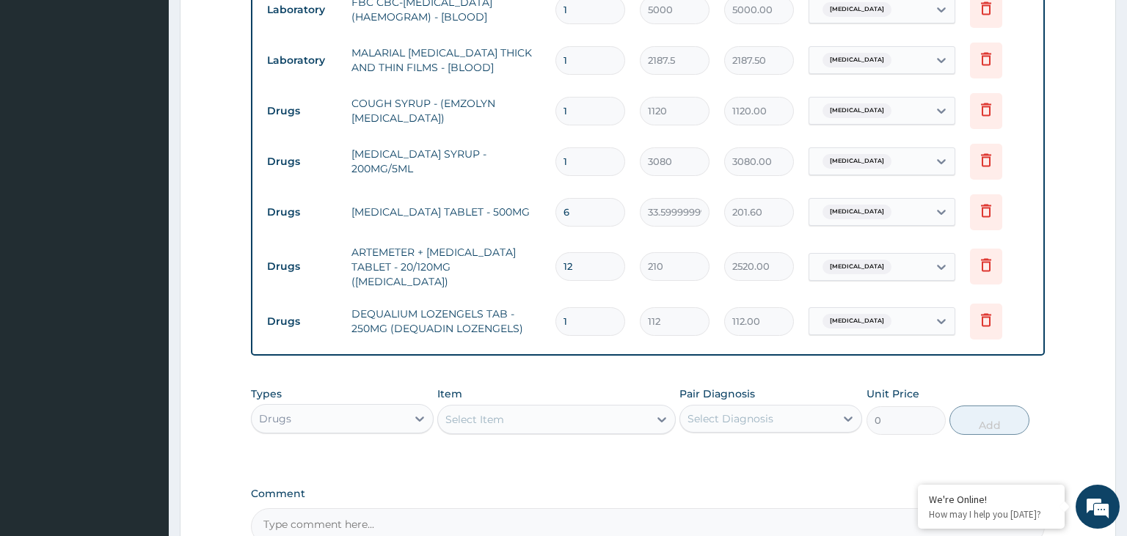
click at [555, 335] on input "1" at bounding box center [590, 321] width 70 height 29
type input "6"
type input "672.00"
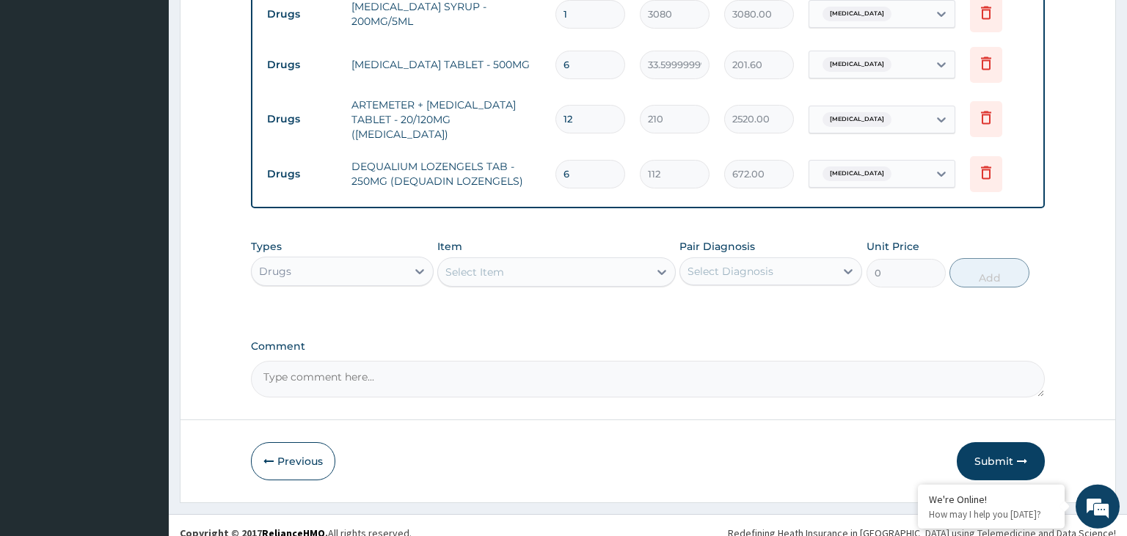
scroll to position [803, 0]
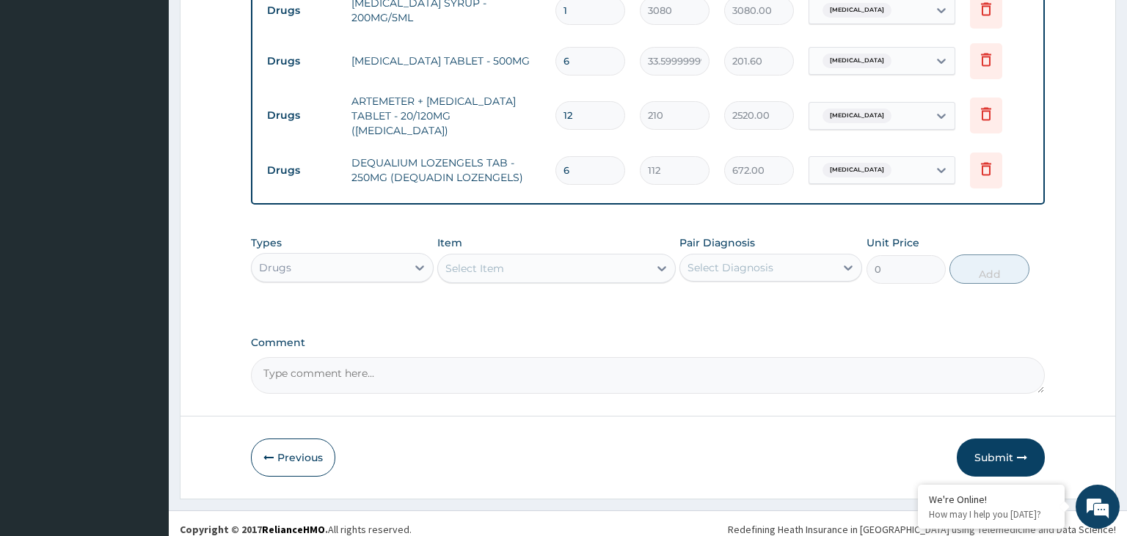
type input "6"
click at [351, 260] on div "Drugs" at bounding box center [329, 267] width 155 height 23
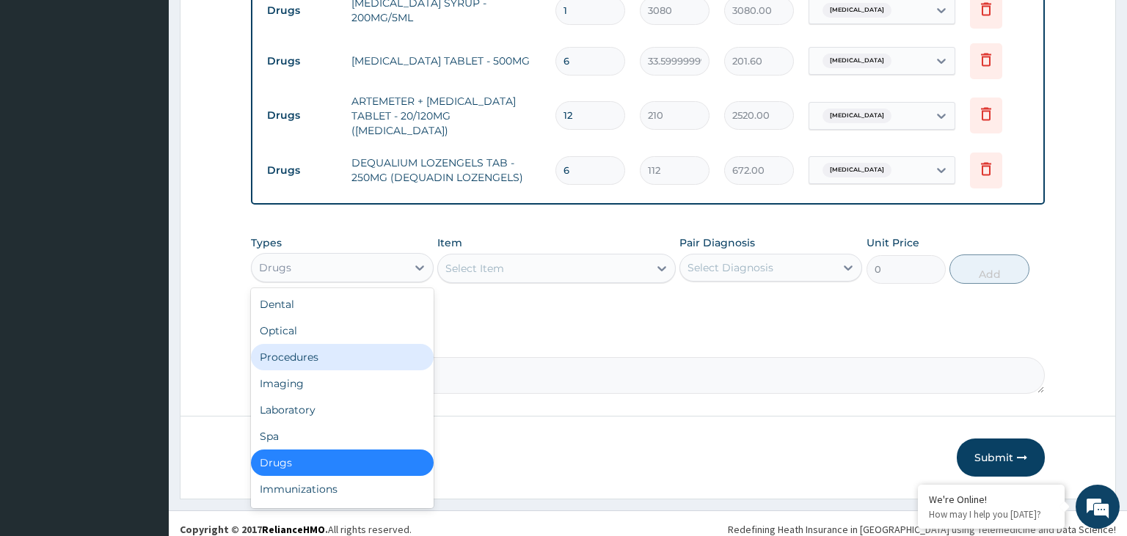
click at [318, 344] on div "Procedures" at bounding box center [342, 357] width 183 height 26
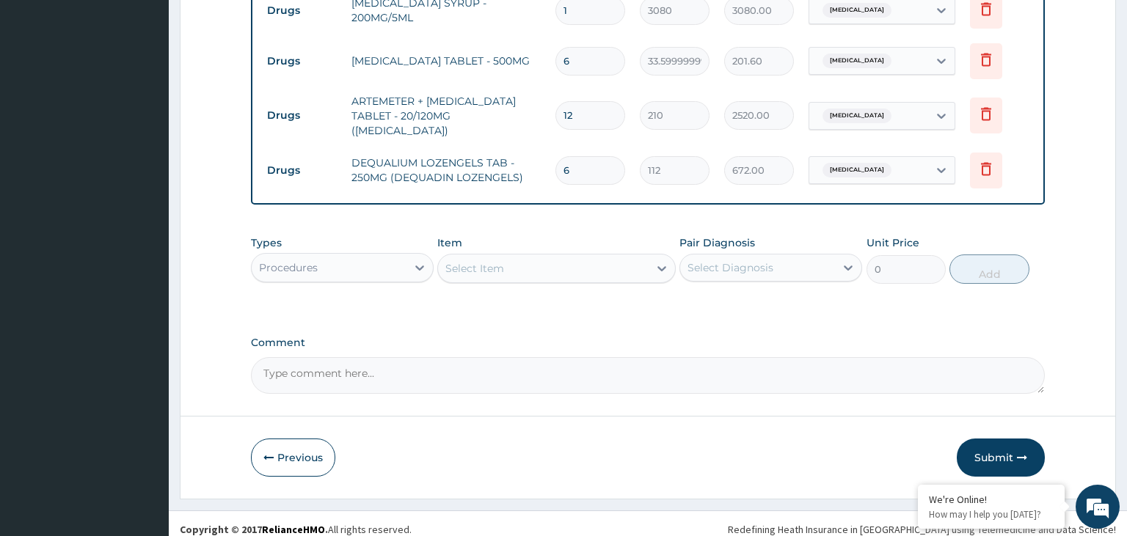
click at [569, 260] on div "Select Item" at bounding box center [543, 268] width 211 height 23
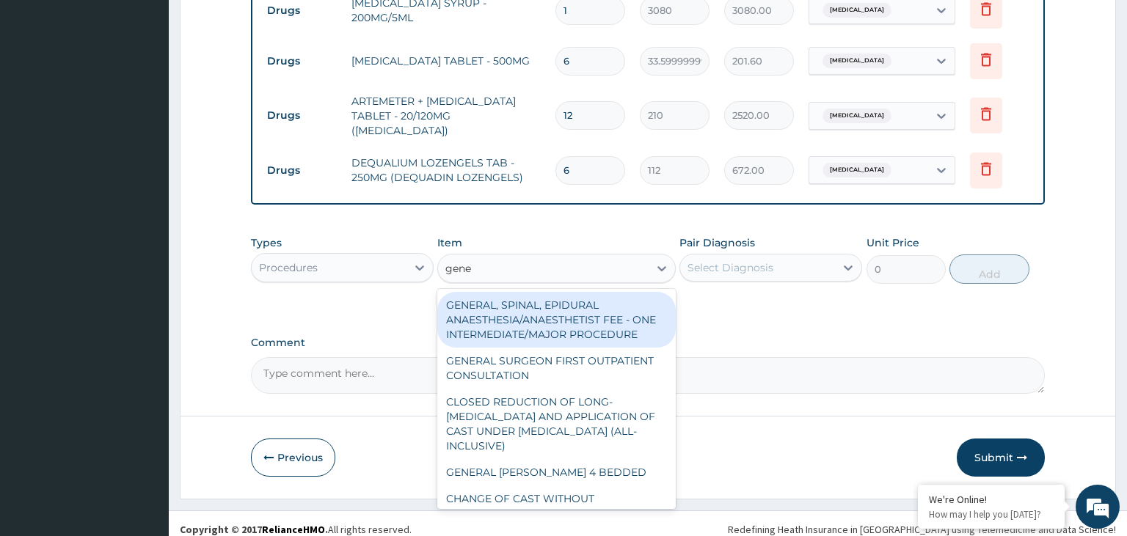
type input "gener"
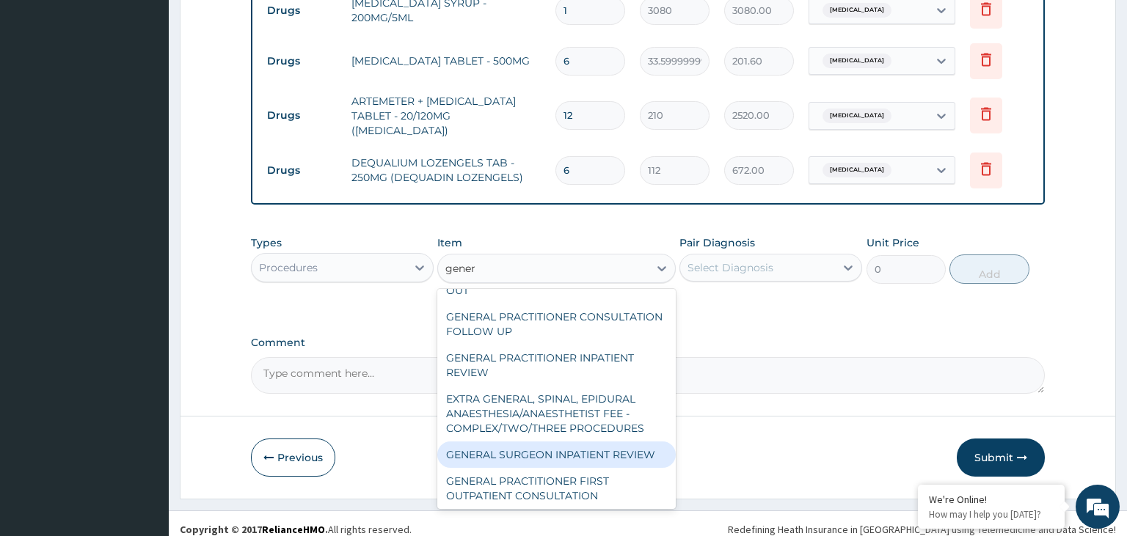
scroll to position [296, 0]
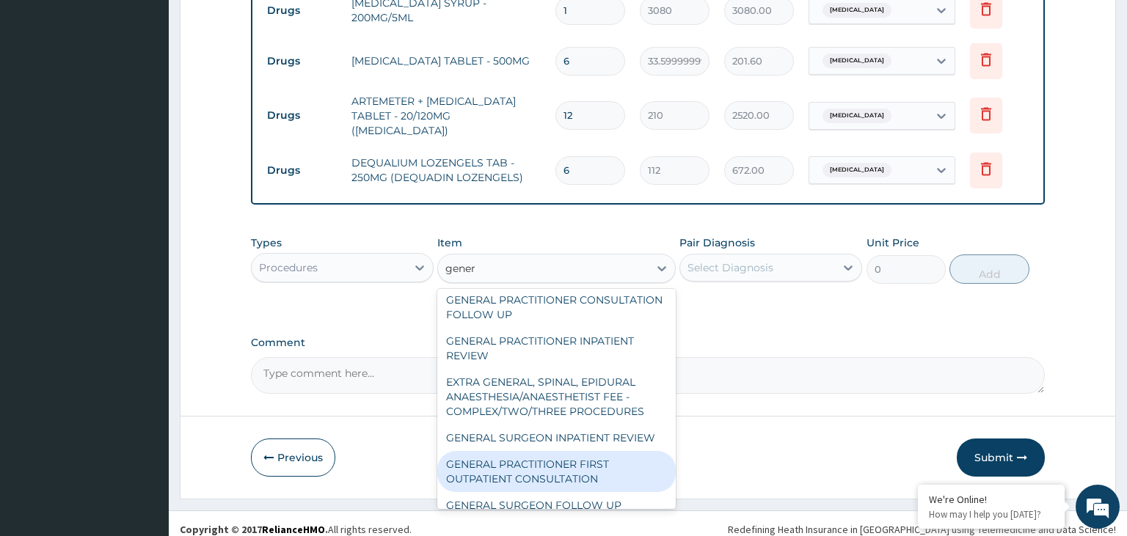
click at [572, 451] on div "GENERAL PRACTITIONER FIRST OUTPATIENT CONSULTATION" at bounding box center [556, 471] width 238 height 41
type input "3750"
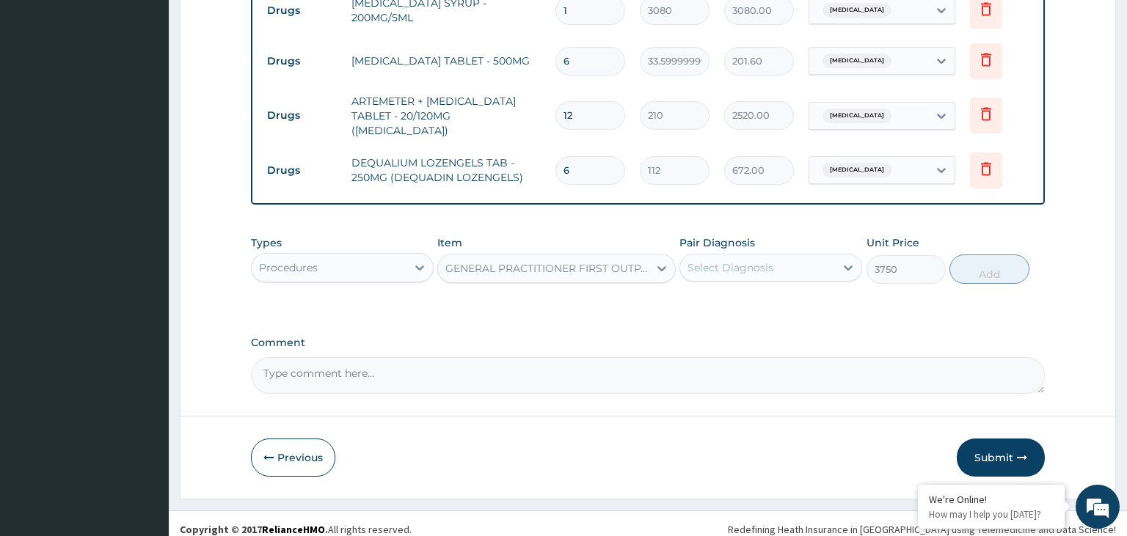
click at [806, 271] on div "Pair Diagnosis Select Diagnosis" at bounding box center [770, 260] width 183 height 48
click at [764, 263] on div "Select Diagnosis" at bounding box center [730, 267] width 86 height 15
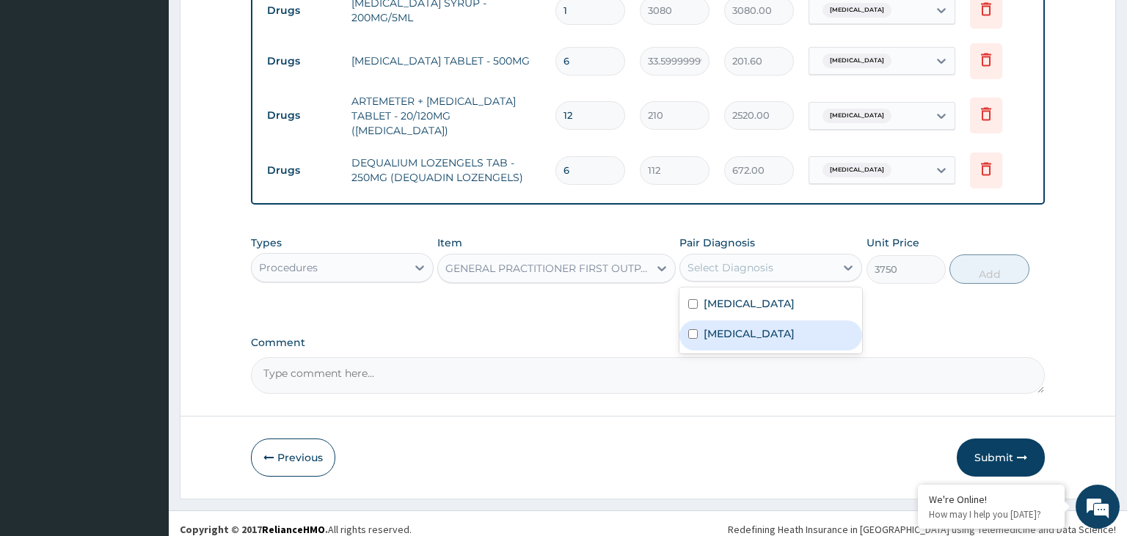
click at [751, 321] on div "Malaria" at bounding box center [770, 336] width 183 height 30
checkbox input "true"
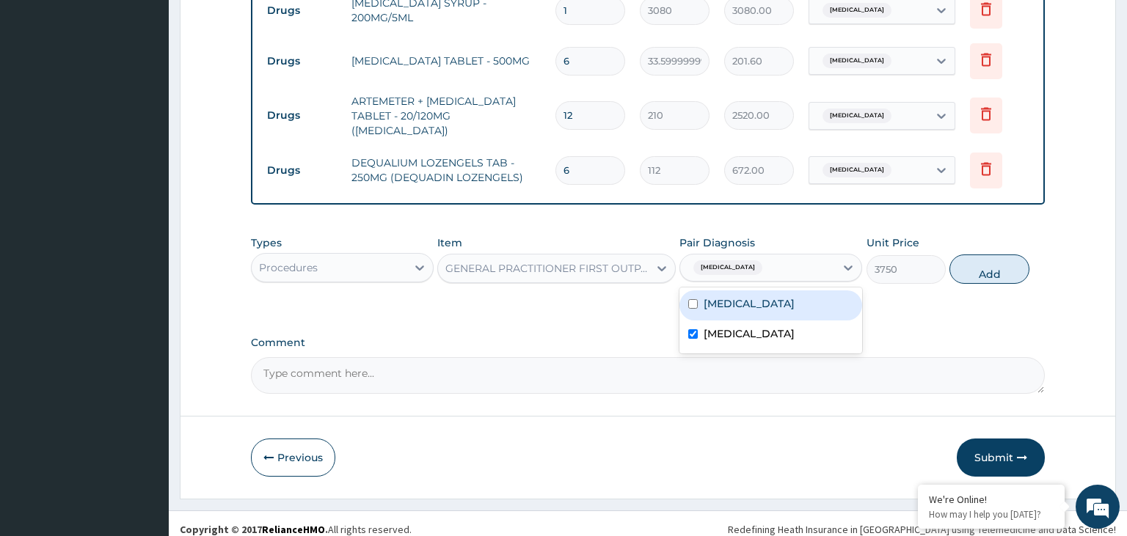
click at [748, 296] on label "Upper respiratory infection" at bounding box center [749, 303] width 91 height 15
checkbox input "true"
drag, startPoint x: 1052, startPoint y: 243, endPoint x: 974, endPoint y: 266, distance: 81.7
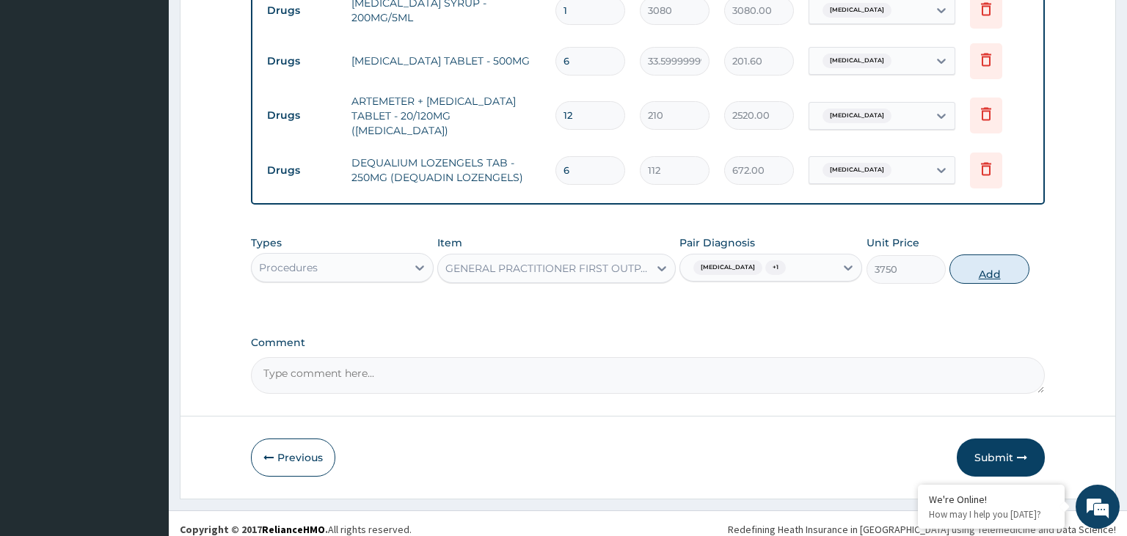
click at [974, 266] on button "Add" at bounding box center [988, 269] width 79 height 29
type input "0"
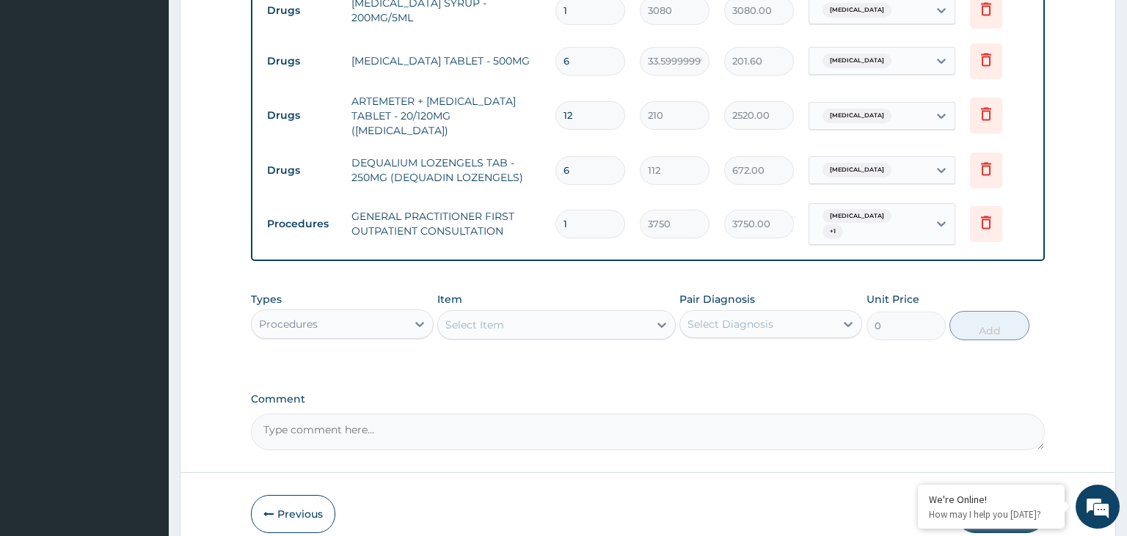
scroll to position [853, 0]
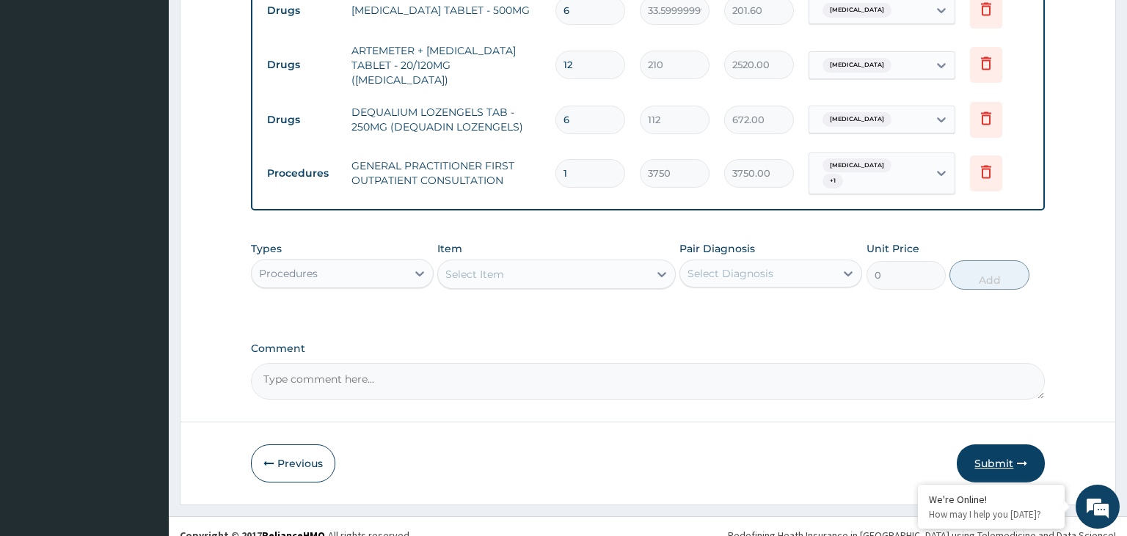
click at [970, 448] on button "Submit" at bounding box center [1001, 464] width 88 height 38
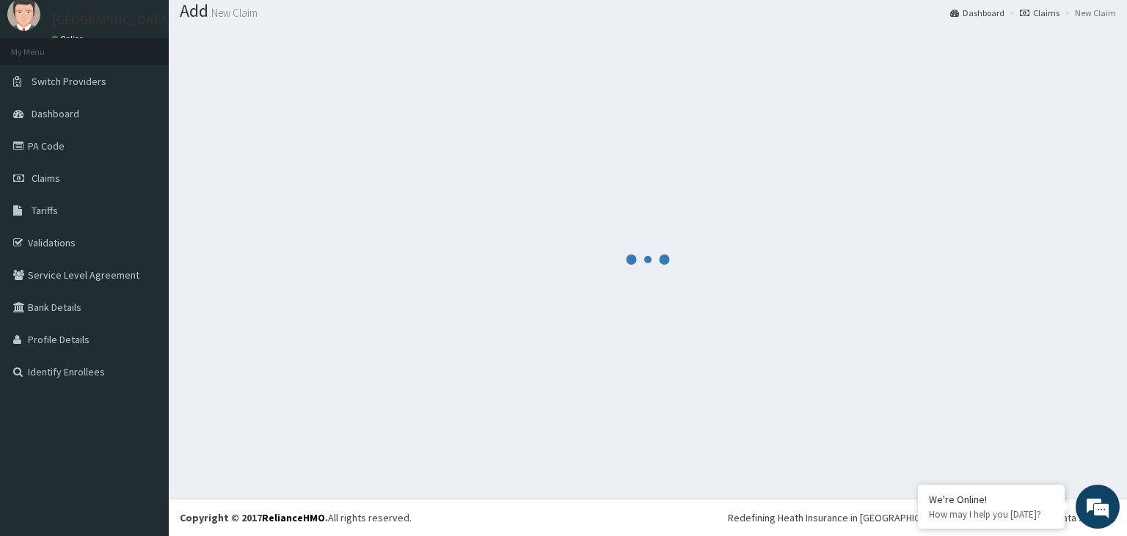
scroll to position [45, 0]
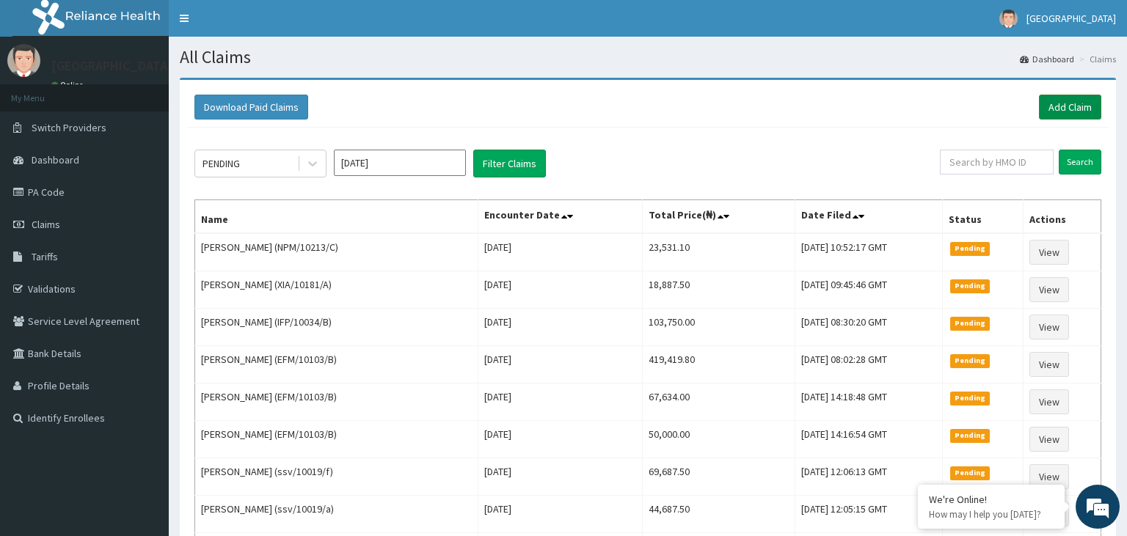
click at [1062, 104] on link "Add Claim" at bounding box center [1070, 107] width 62 height 25
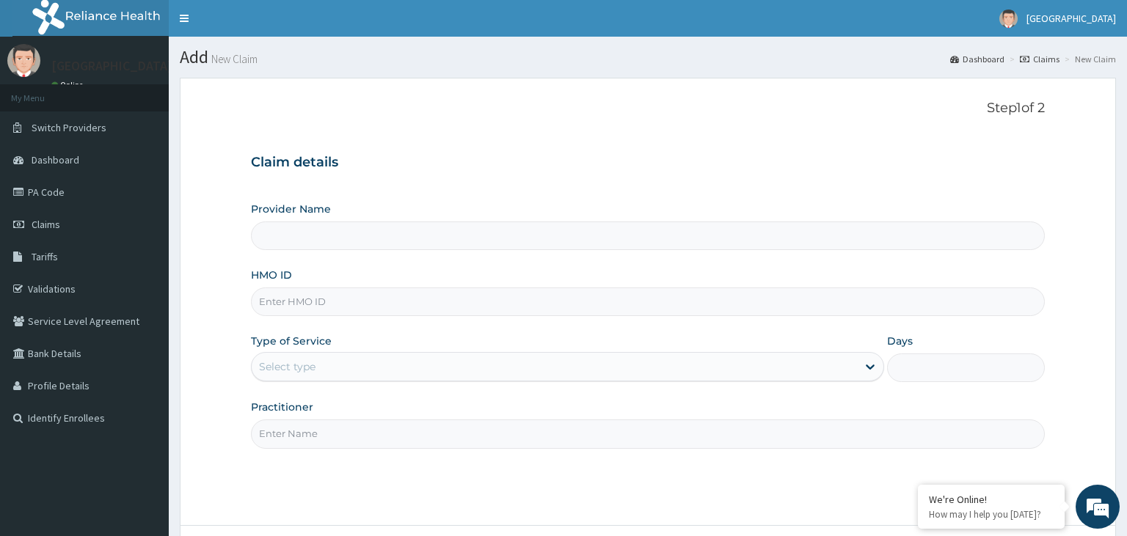
type input "RTM/10085/D"
type input "[GEOGRAPHIC_DATA]-KADUNA"
click at [282, 307] on input "RTM/10085/D" at bounding box center [648, 302] width 795 height 29
type input "RTM/10085/D"
click at [337, 362] on div "Select type" at bounding box center [554, 366] width 605 height 23
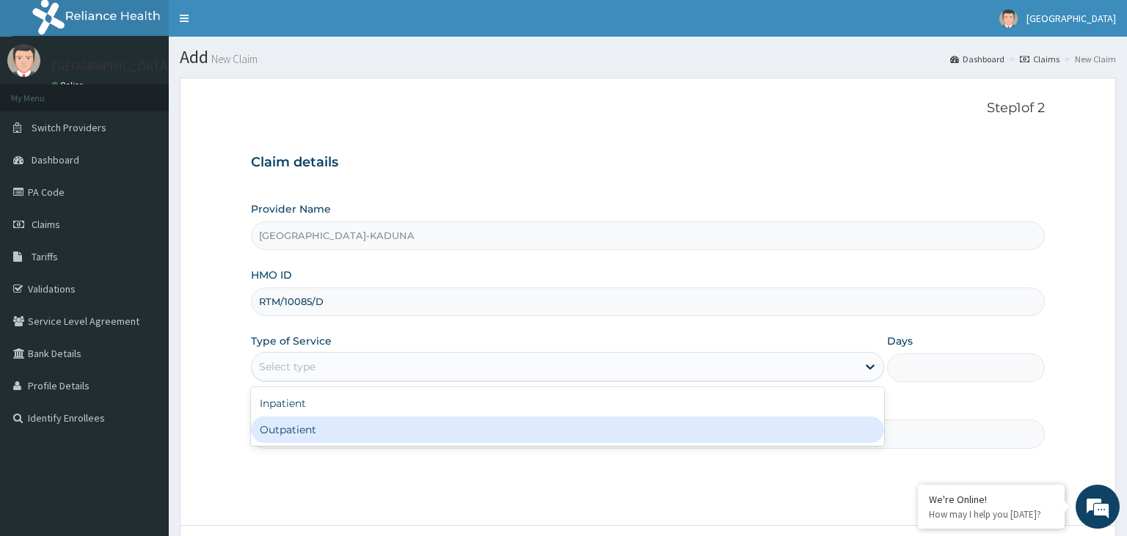
click at [339, 424] on div "Outpatient" at bounding box center [567, 430] width 633 height 26
type input "1"
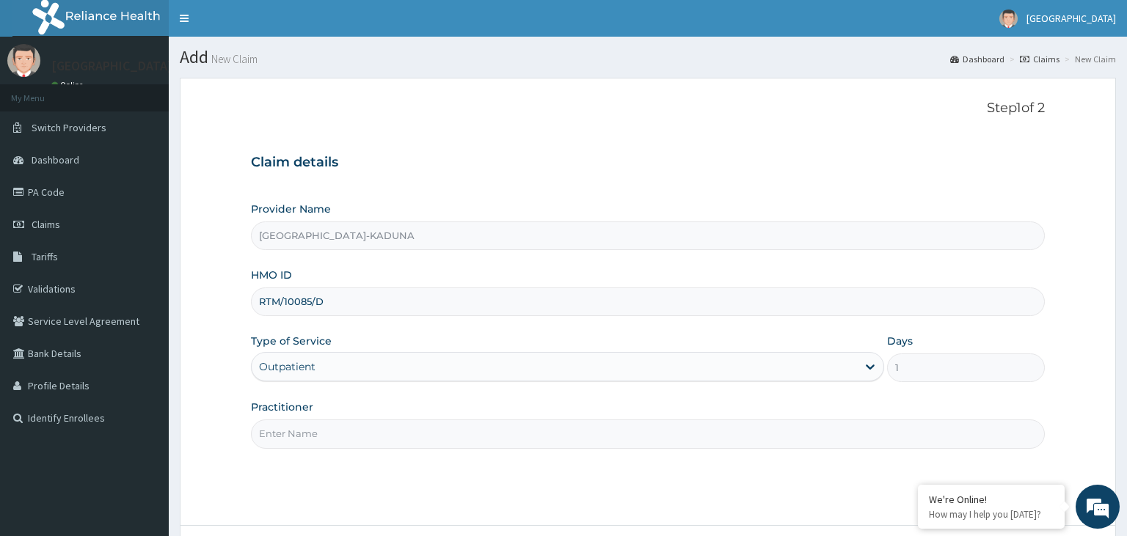
click at [420, 434] on input "Practitioner" at bounding box center [648, 434] width 795 height 29
type input "go"
drag, startPoint x: 679, startPoint y: 412, endPoint x: 653, endPoint y: 409, distance: 26.6
click at [879, 269] on div "HMO ID RTM/10085/D" at bounding box center [648, 292] width 795 height 48
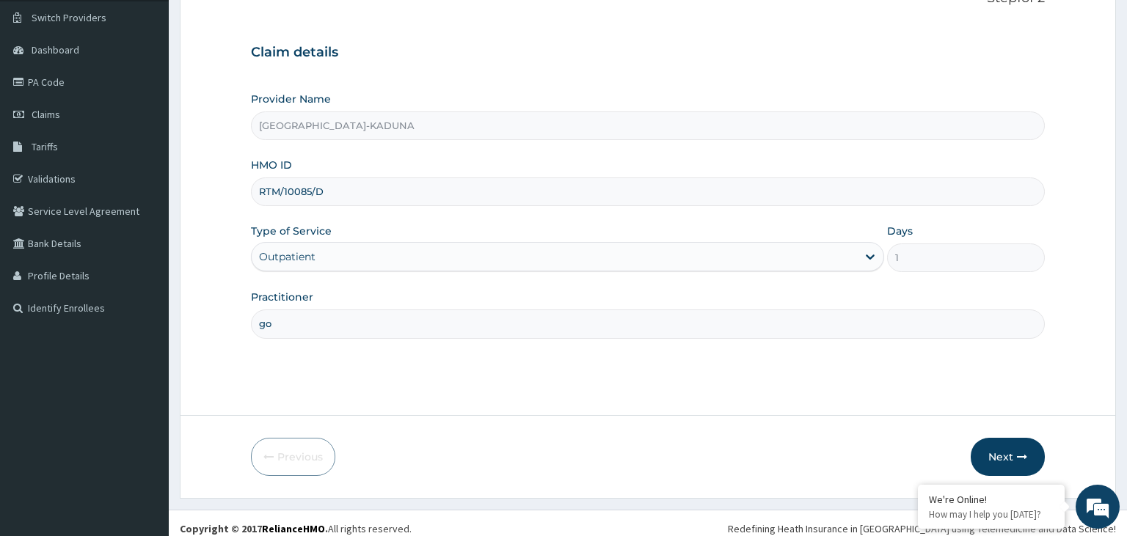
scroll to position [120, 0]
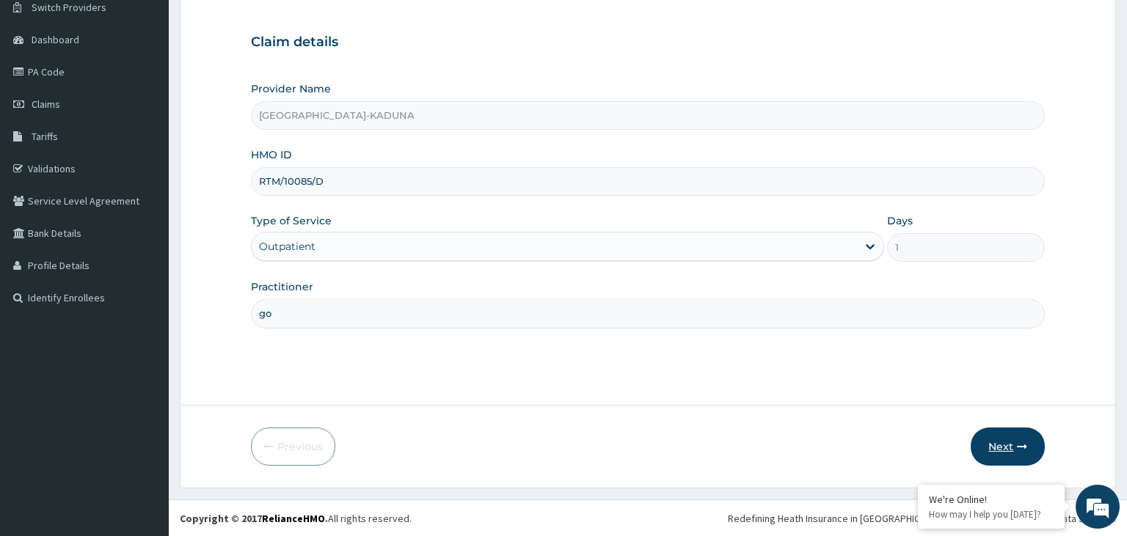
click at [1012, 439] on button "Next" at bounding box center [1008, 447] width 74 height 38
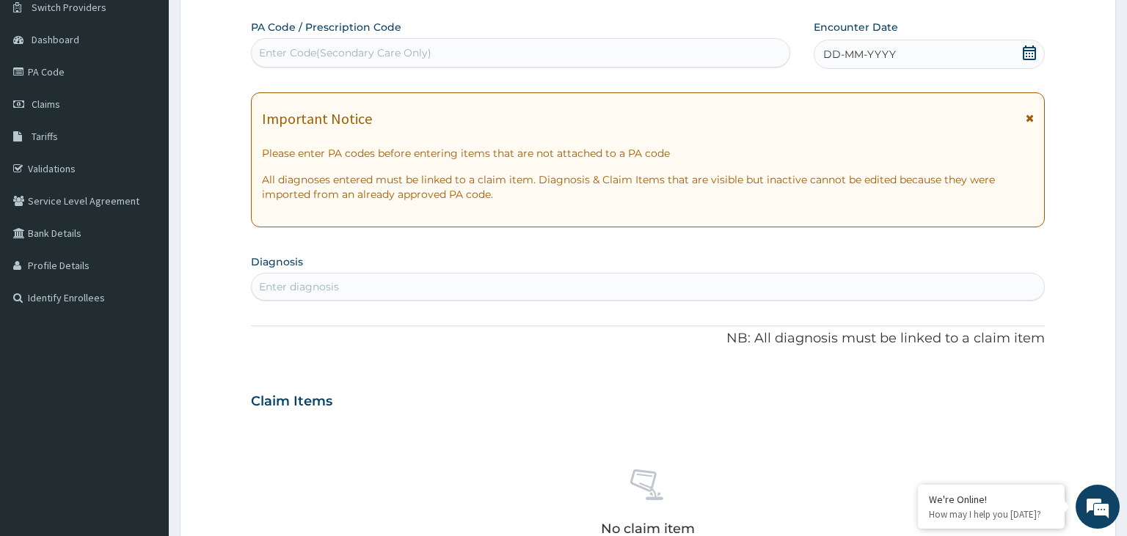
click at [1033, 48] on icon at bounding box center [1029, 52] width 13 height 15
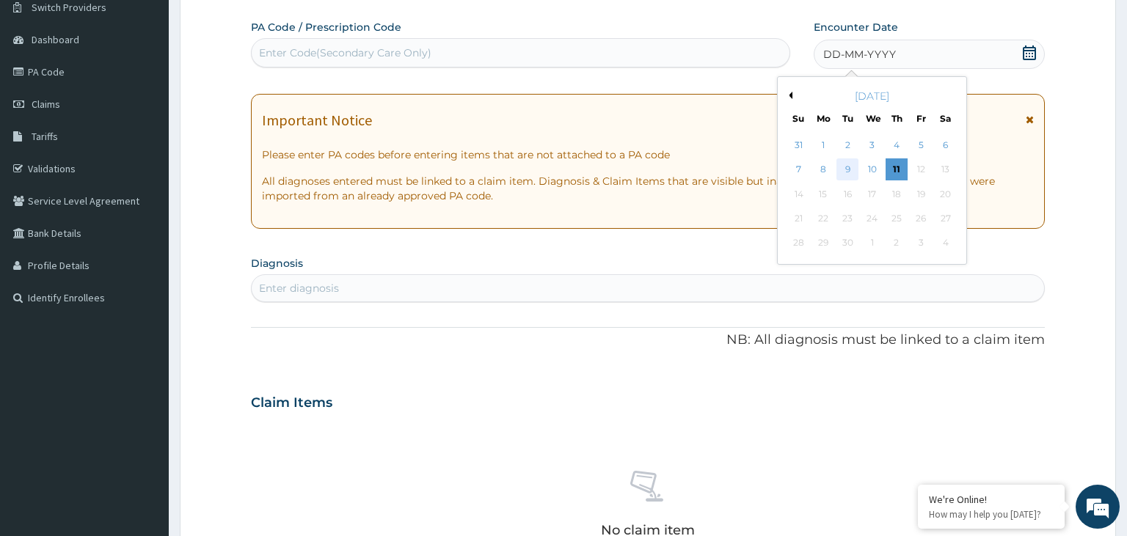
click at [847, 169] on div "9" at bounding box center [847, 170] width 22 height 22
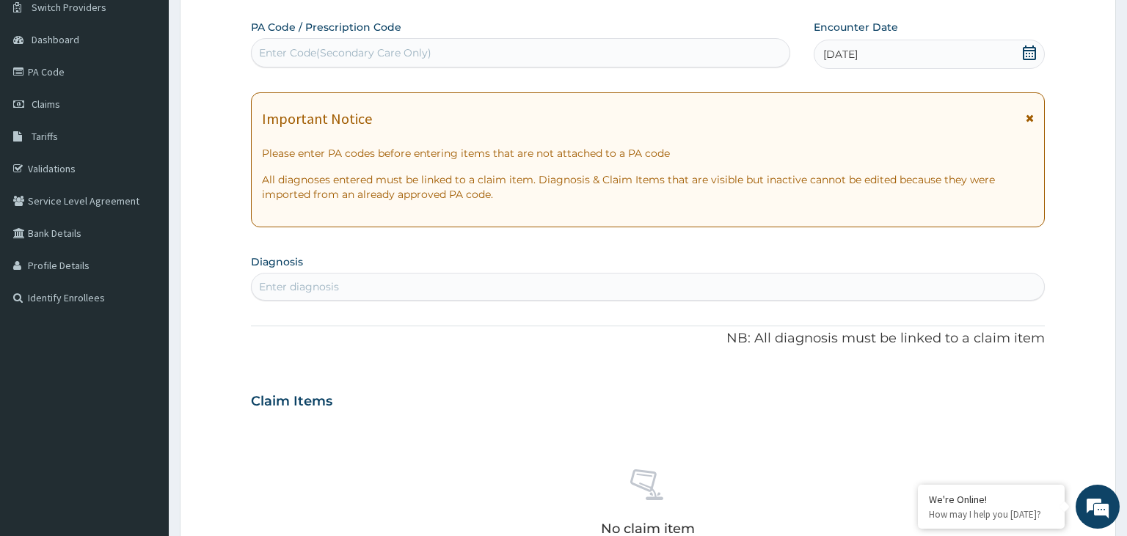
click at [387, 280] on div "Enter diagnosis" at bounding box center [648, 286] width 793 height 23
type input "dermati"
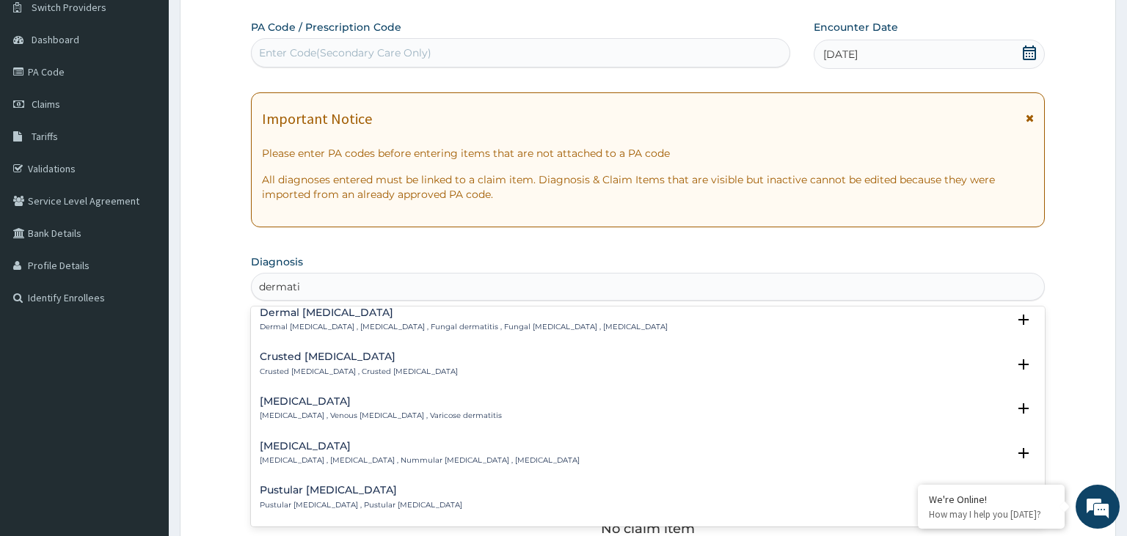
scroll to position [591, 0]
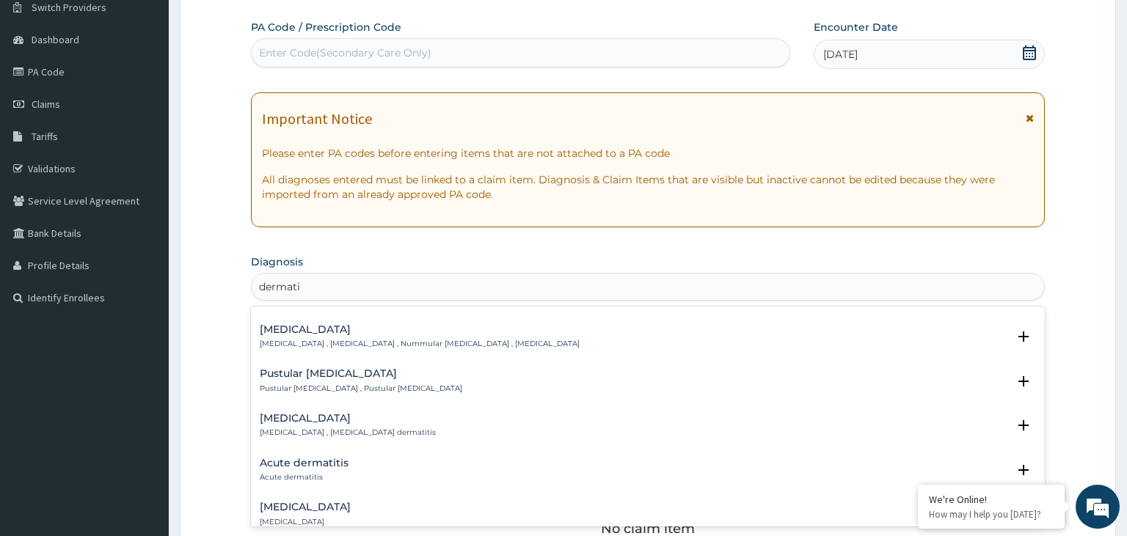
click at [313, 474] on p "Acute dermatitis" at bounding box center [304, 477] width 89 height 10
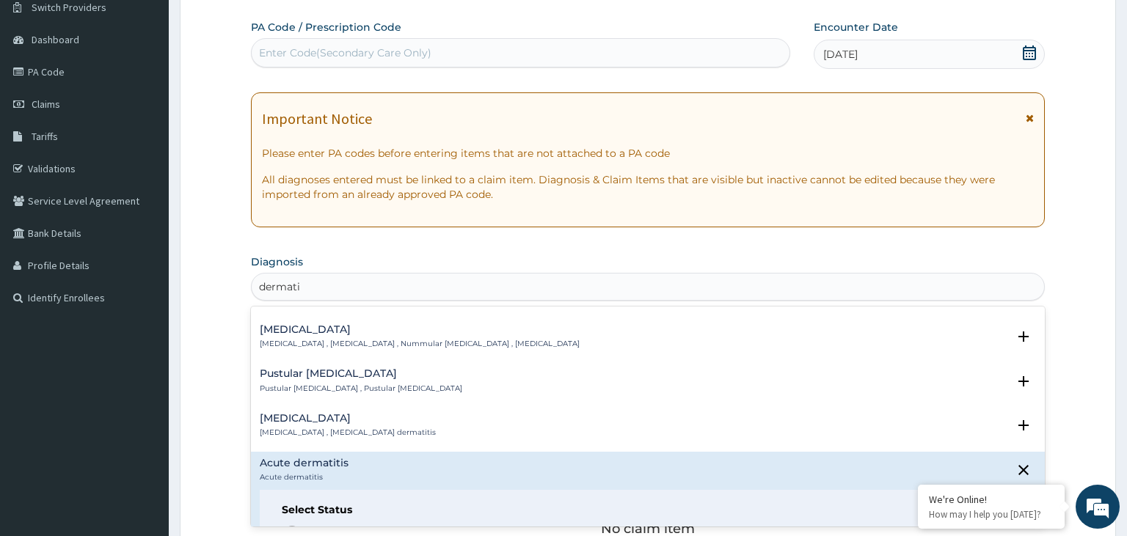
scroll to position [740, 0]
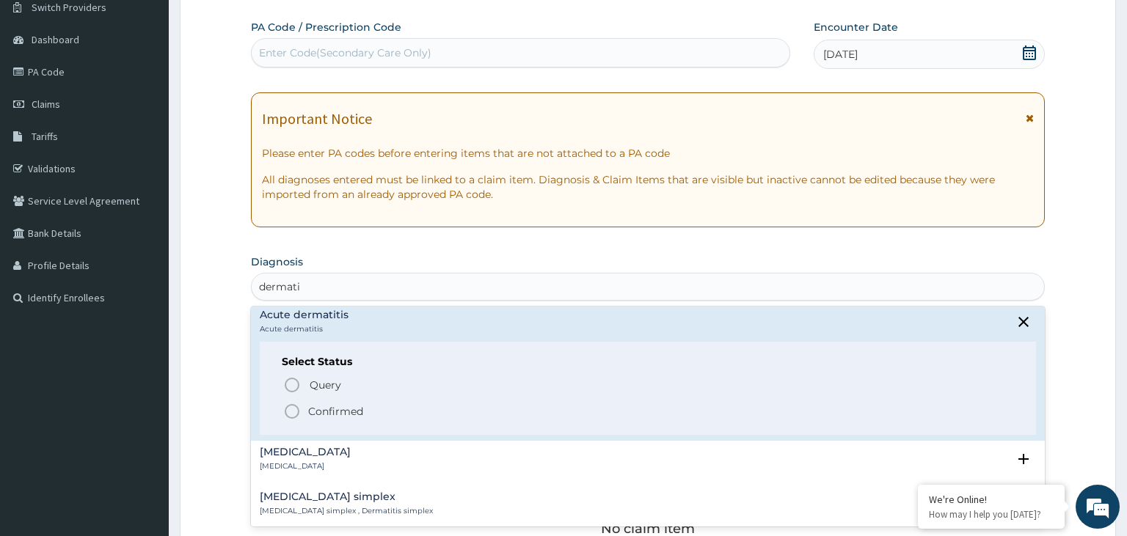
click at [358, 419] on span "Confirmed" at bounding box center [648, 412] width 731 height 18
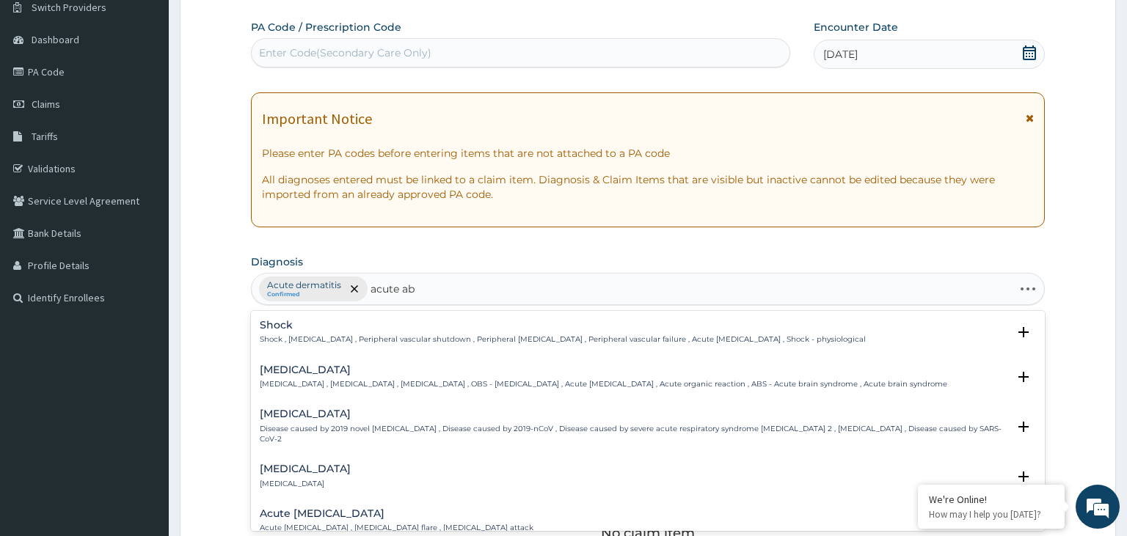
type input "acute abd"
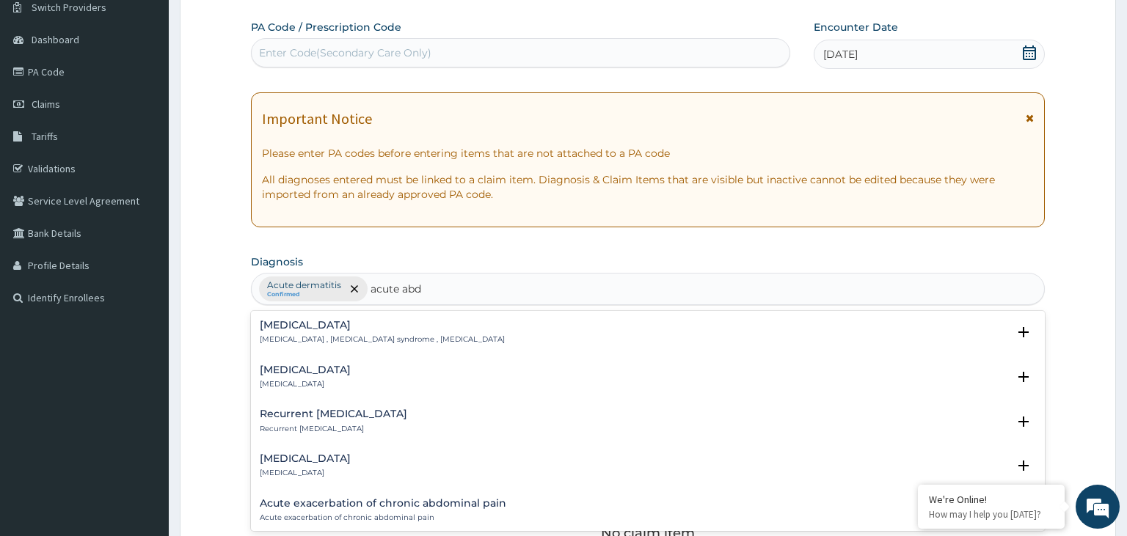
click at [315, 320] on h4 "Acute abdomen" at bounding box center [382, 325] width 245 height 11
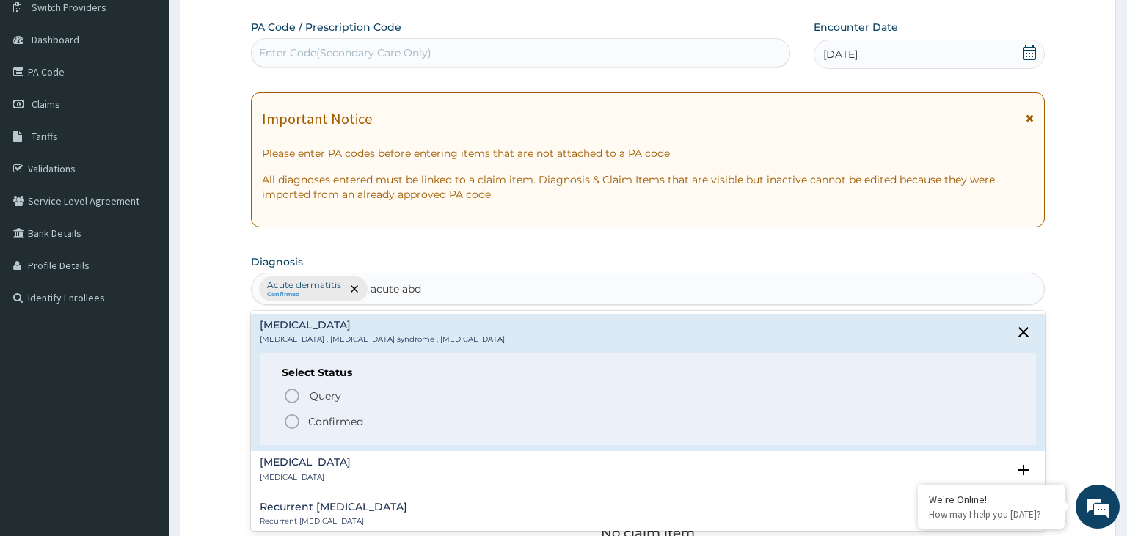
click at [319, 415] on p "Confirmed" at bounding box center [335, 422] width 55 height 15
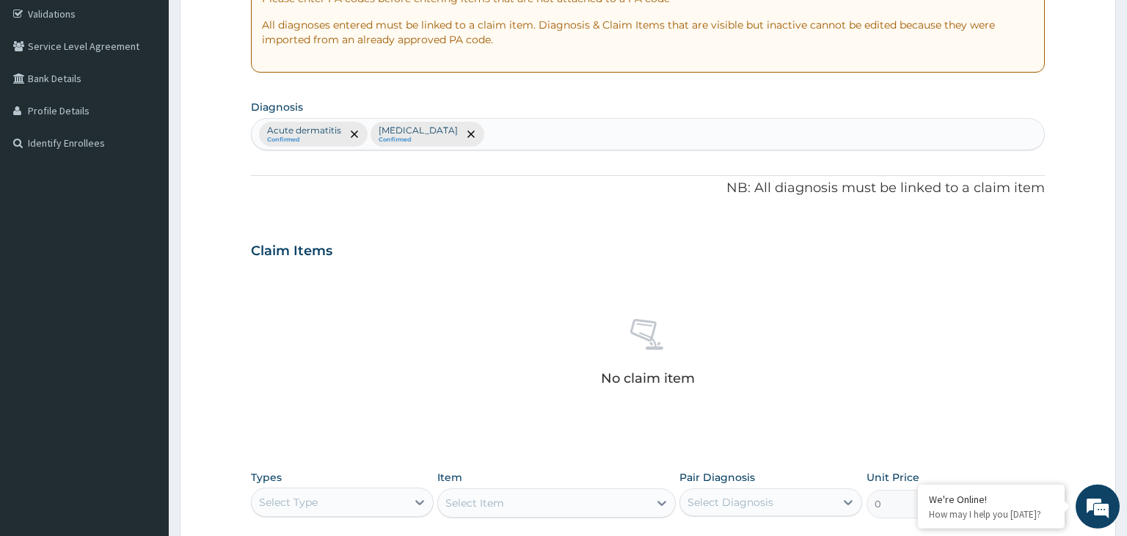
scroll to position [430, 0]
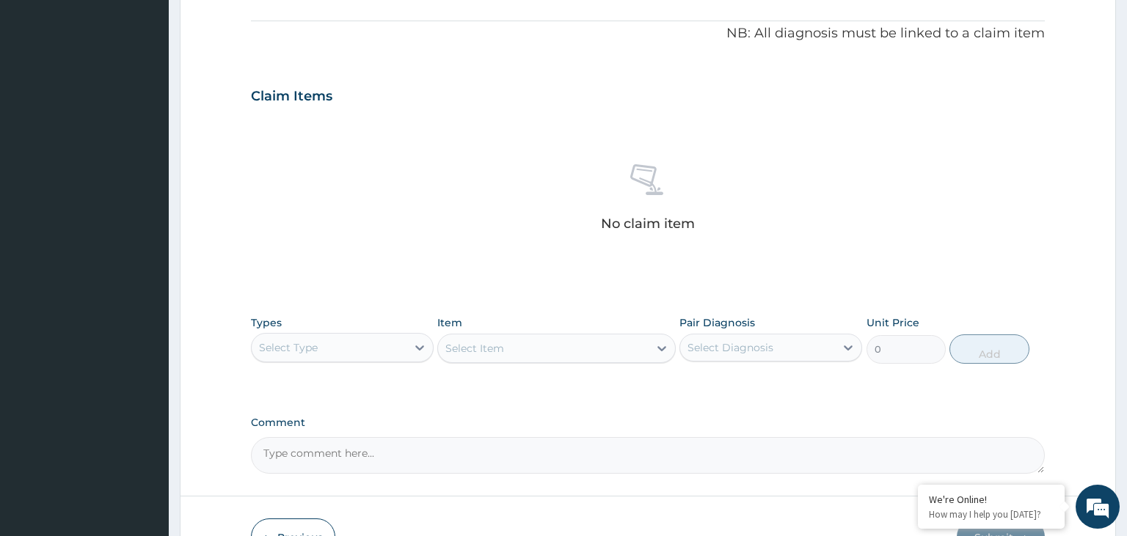
click at [315, 349] on div "Select Type" at bounding box center [288, 347] width 59 height 15
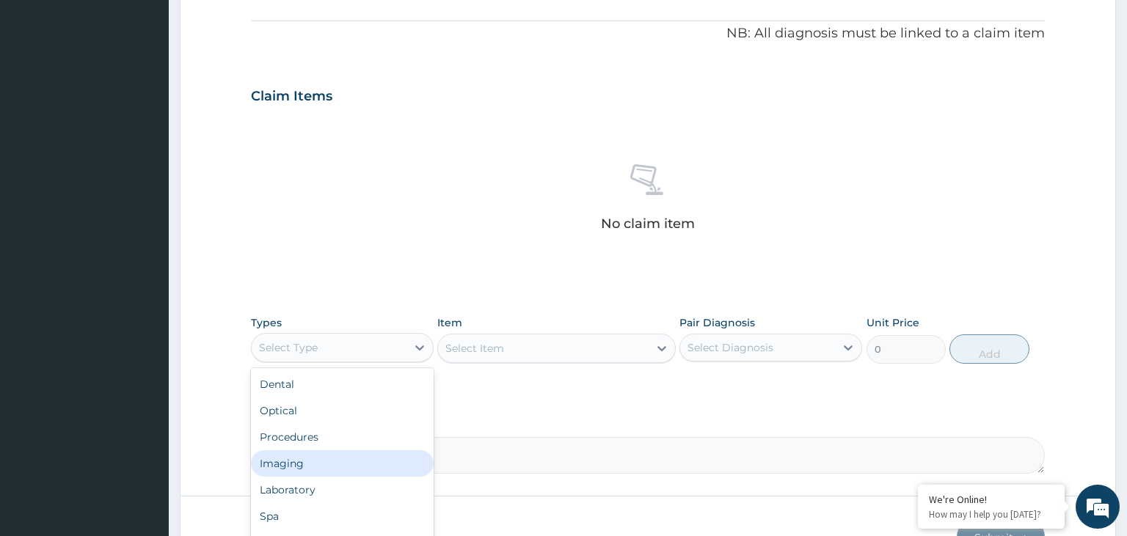
scroll to position [50, 0]
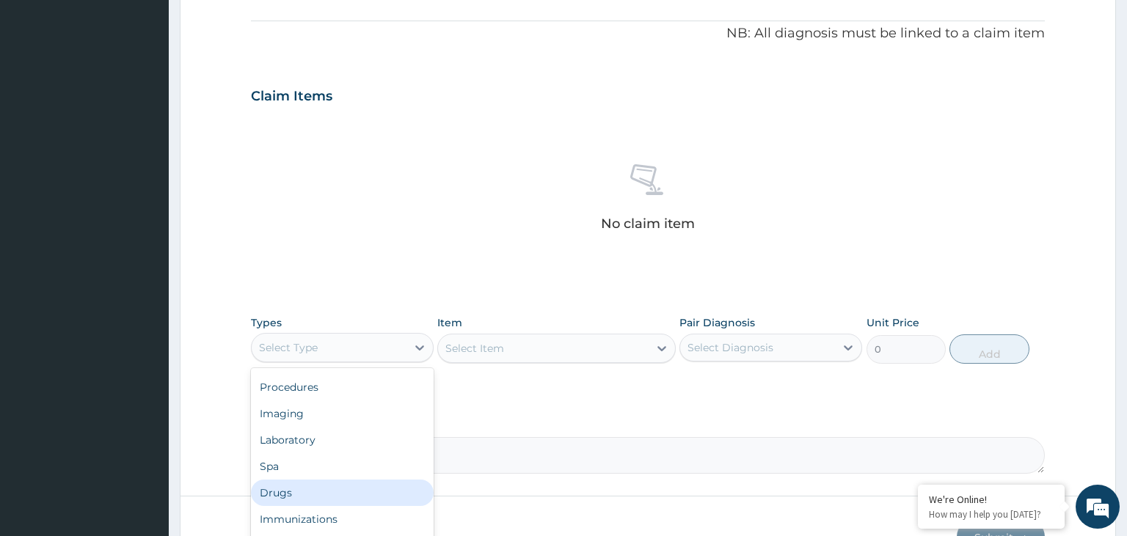
click at [316, 493] on div "Drugs" at bounding box center [342, 493] width 183 height 26
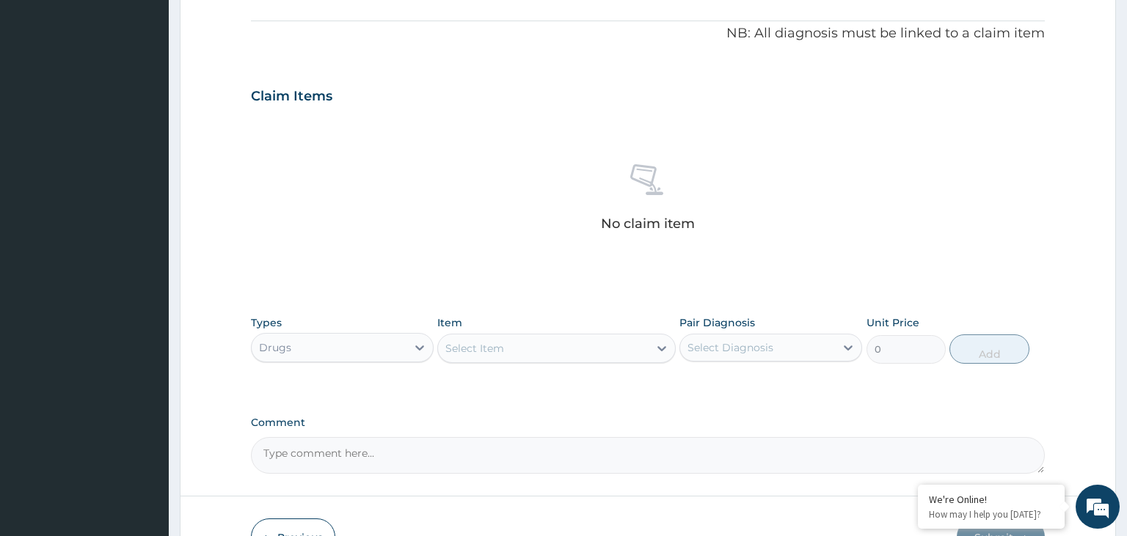
click at [566, 359] on div "Select Item" at bounding box center [543, 348] width 211 height 23
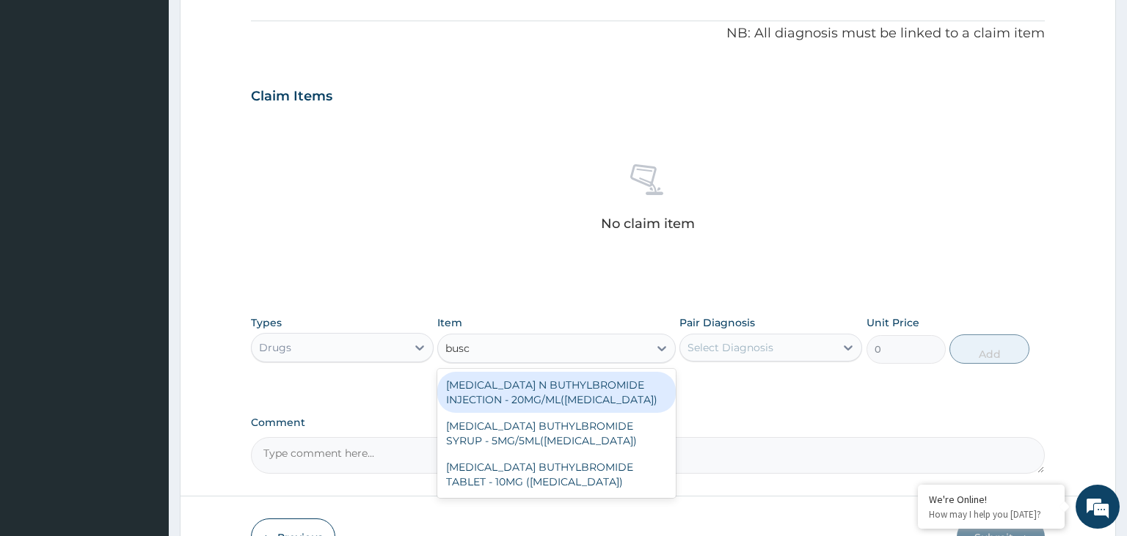
type input "busco"
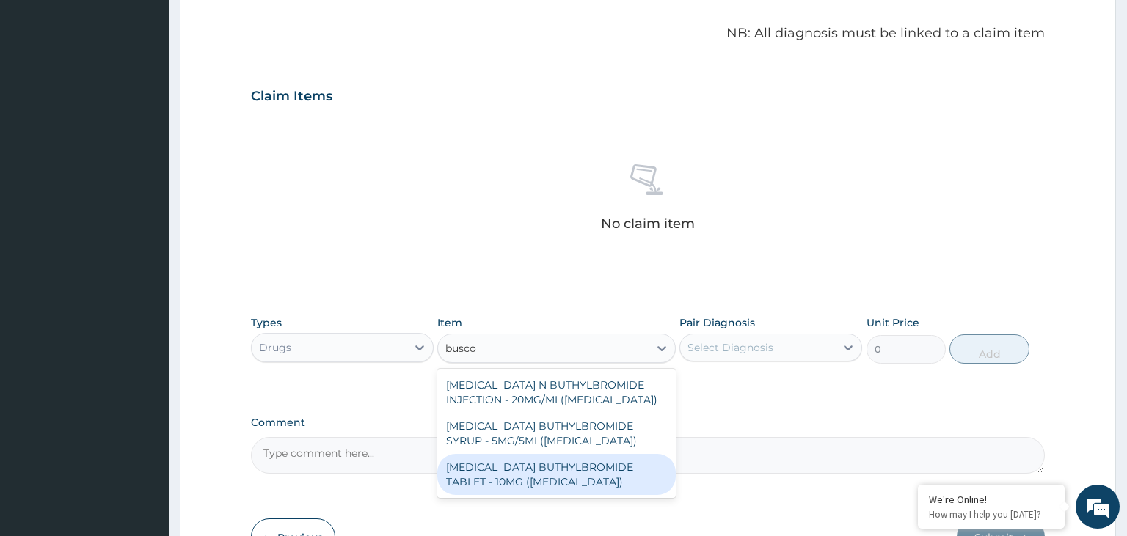
click at [532, 483] on div "HYOSCINE BUTHYLBROMIDE TABLET - 10MG (BUSCOPAN)" at bounding box center [556, 474] width 238 height 41
type input "56"
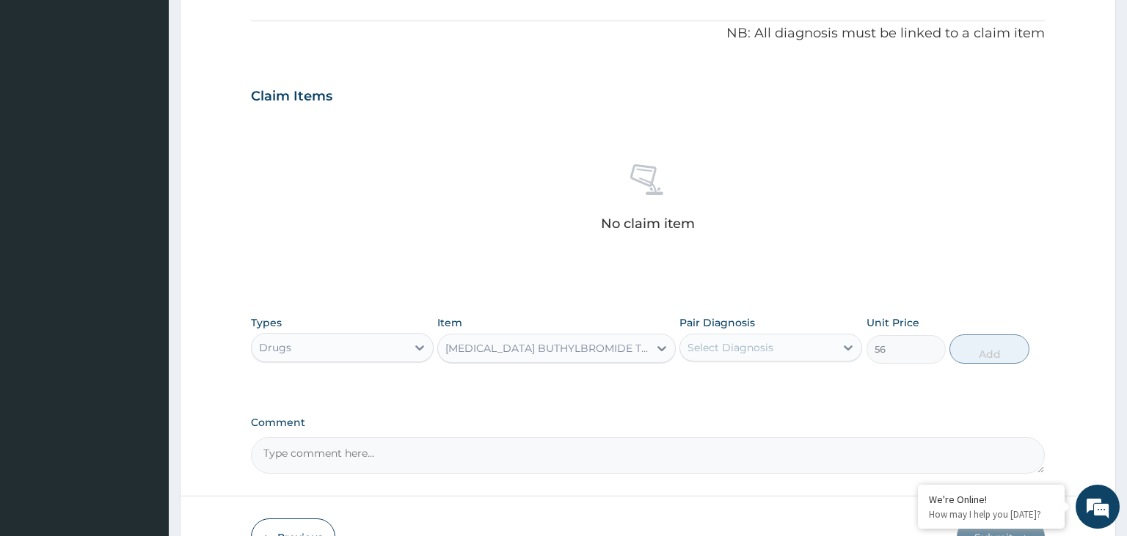
click at [737, 347] on div "Select Diagnosis" at bounding box center [730, 347] width 86 height 15
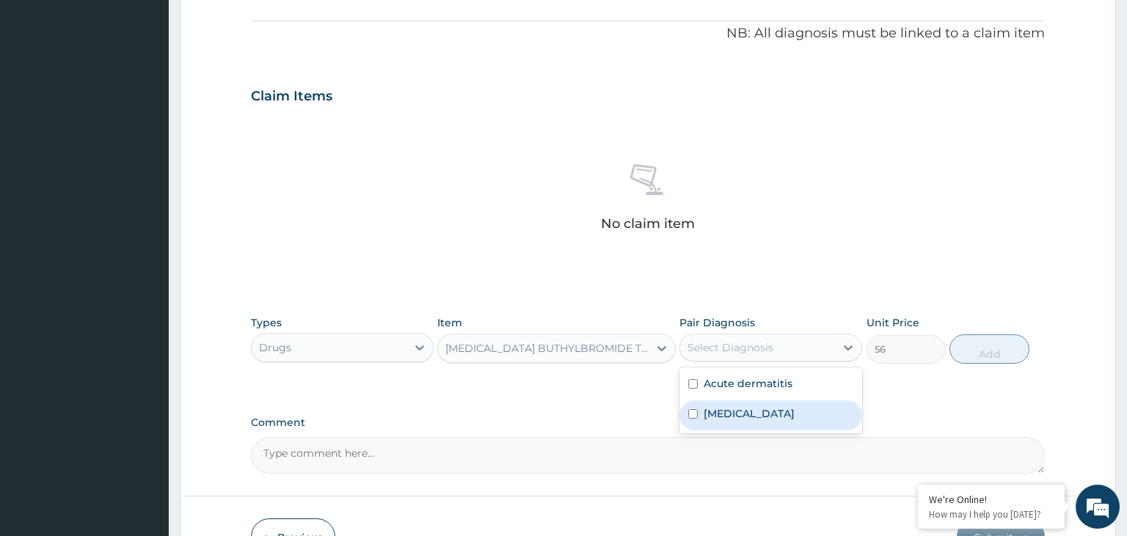
click at [756, 415] on label "Acute abdomen" at bounding box center [749, 413] width 91 height 15
checkbox input "true"
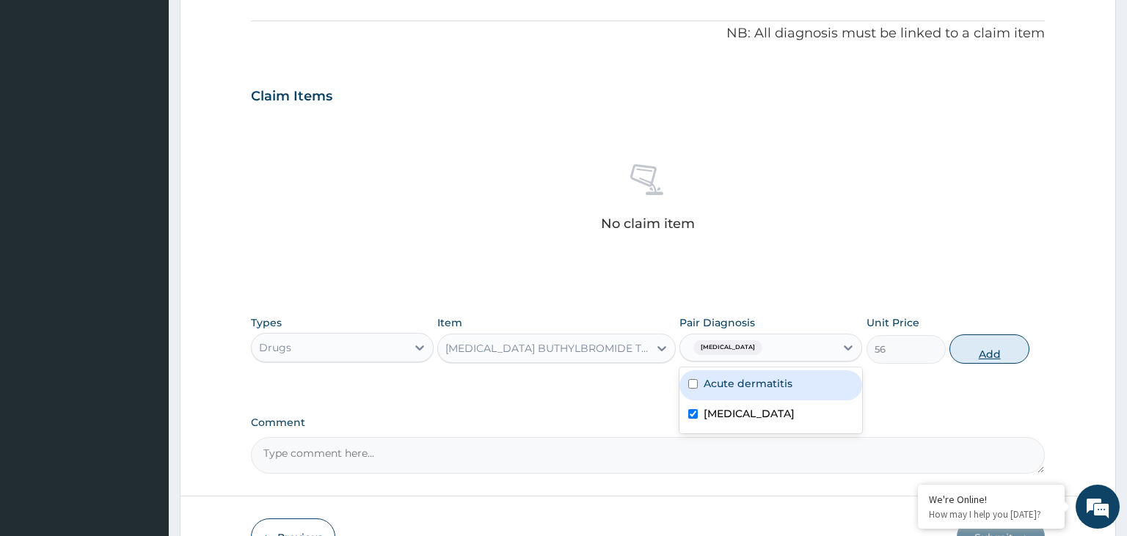
click at [1021, 357] on button "Add" at bounding box center [988, 349] width 79 height 29
type input "0"
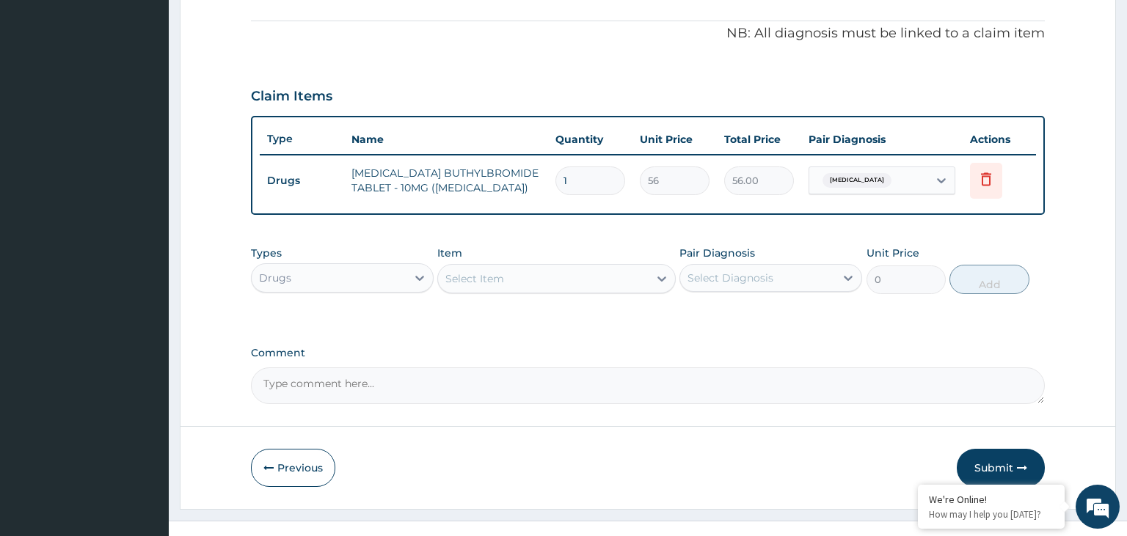
drag, startPoint x: 580, startPoint y: 177, endPoint x: 527, endPoint y: 186, distance: 53.6
click at [555, 186] on input "1" at bounding box center [590, 181] width 70 height 29
type input "6"
type input "336.00"
type input "6"
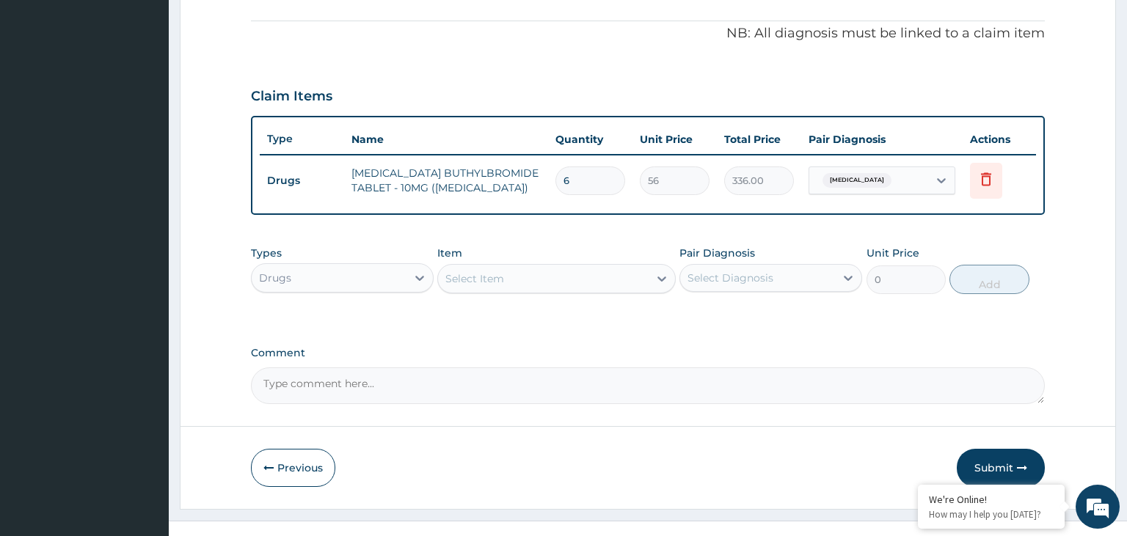
click at [559, 288] on div "Select Item" at bounding box center [543, 278] width 211 height 23
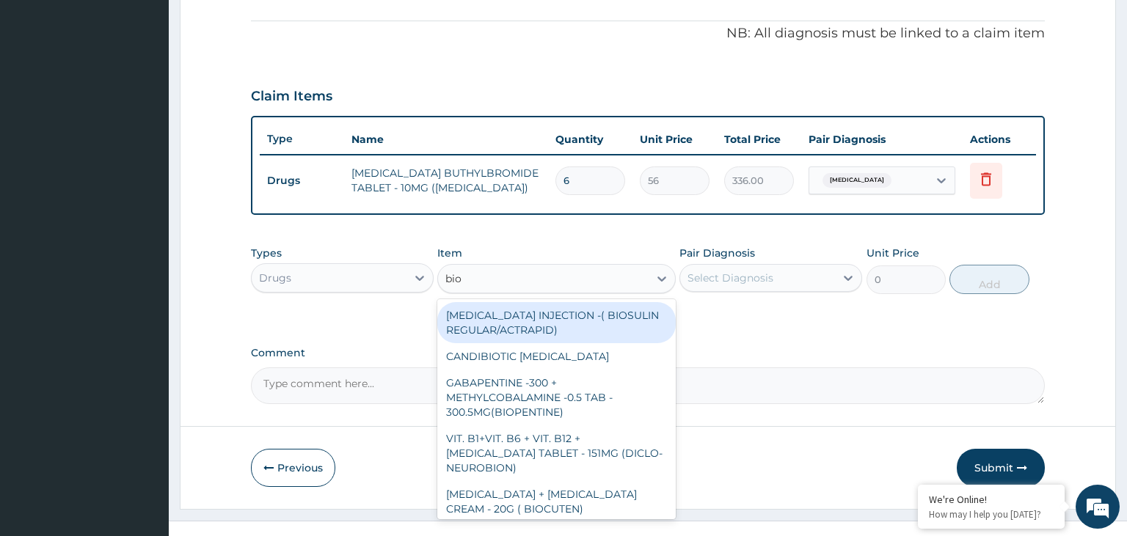
type input "bioc"
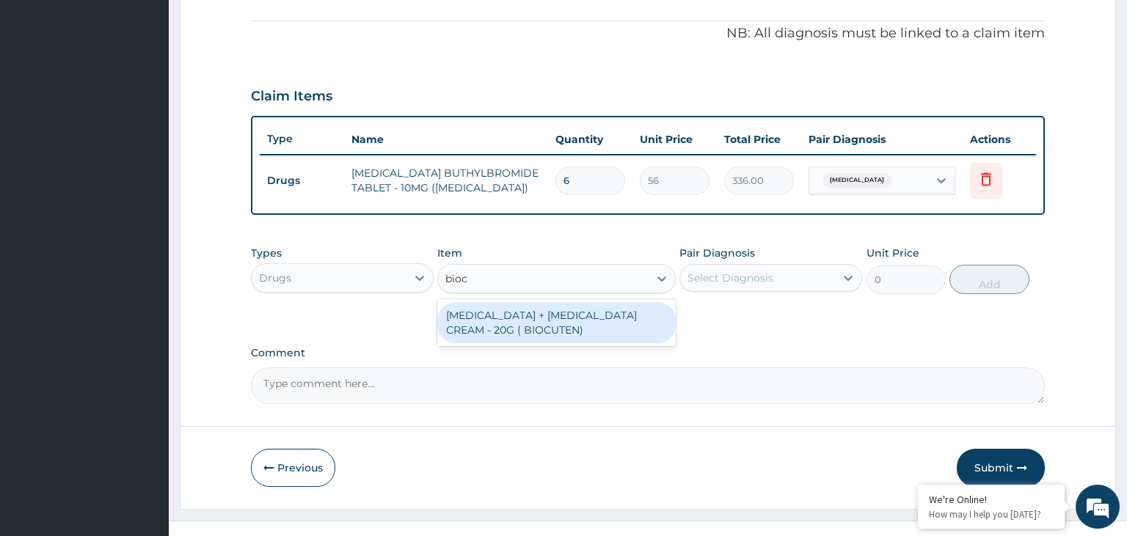
click at [544, 313] on div "[MEDICAL_DATA] + [MEDICAL_DATA] CREAM - 20G ( BIOCUTEN)" at bounding box center [556, 322] width 238 height 41
type input "1680"
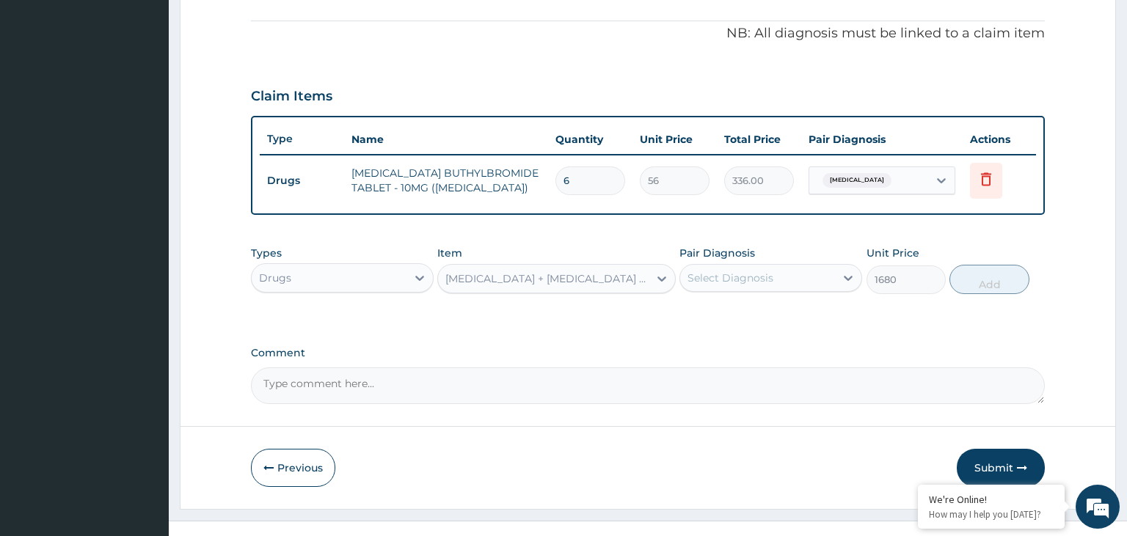
click at [806, 269] on div "Select Diagnosis" at bounding box center [757, 277] width 155 height 23
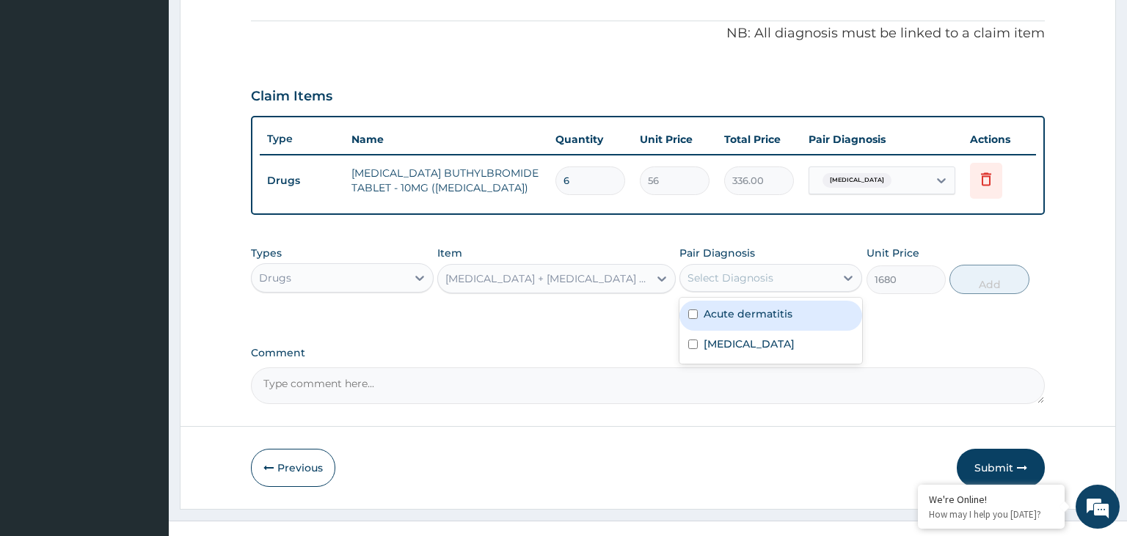
click at [785, 307] on label "Acute dermatitis" at bounding box center [748, 314] width 89 height 15
checkbox input "true"
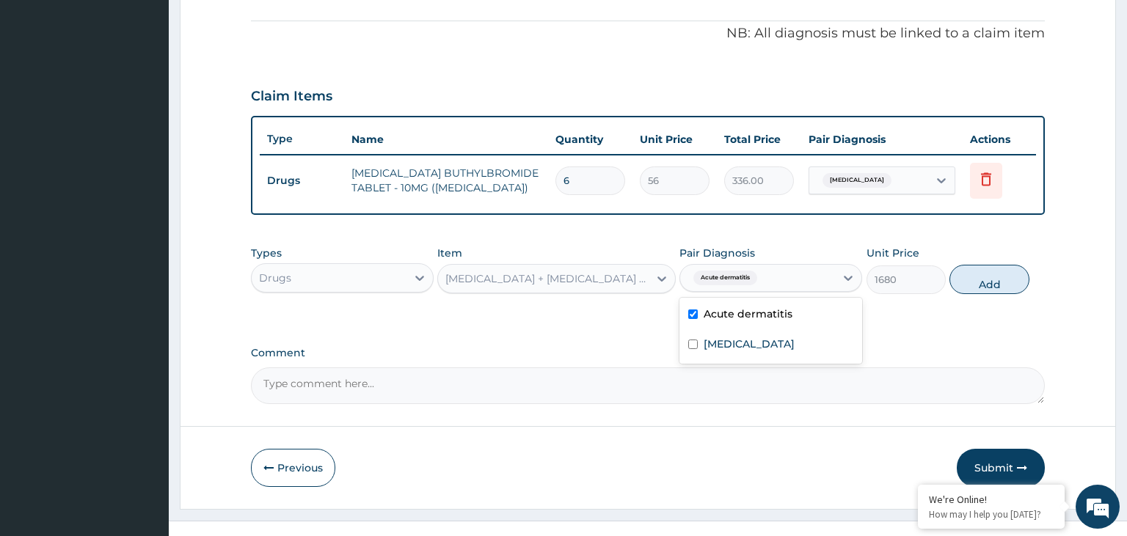
click at [997, 292] on div "Types Drugs Item DEXAMETHASONE + GENTAMICIN CREAM - 20G ( BIOCUTEN) Pair Diagno…" at bounding box center [648, 269] width 795 height 63
click at [985, 274] on button "Add" at bounding box center [988, 279] width 79 height 29
type input "0"
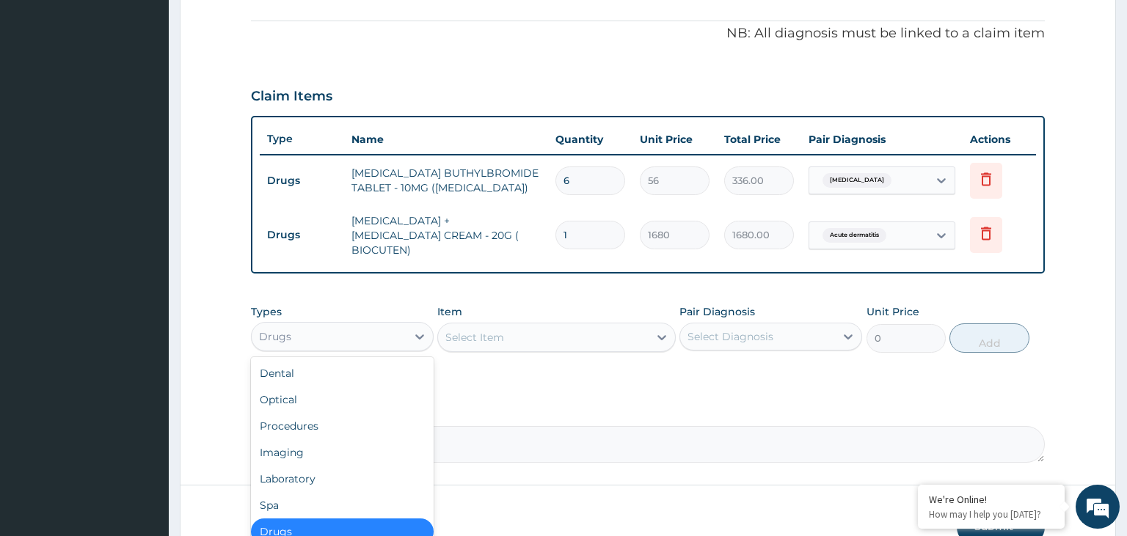
click at [342, 337] on div "Drugs" at bounding box center [329, 336] width 155 height 23
click at [304, 413] on div "Procedures" at bounding box center [342, 426] width 183 height 26
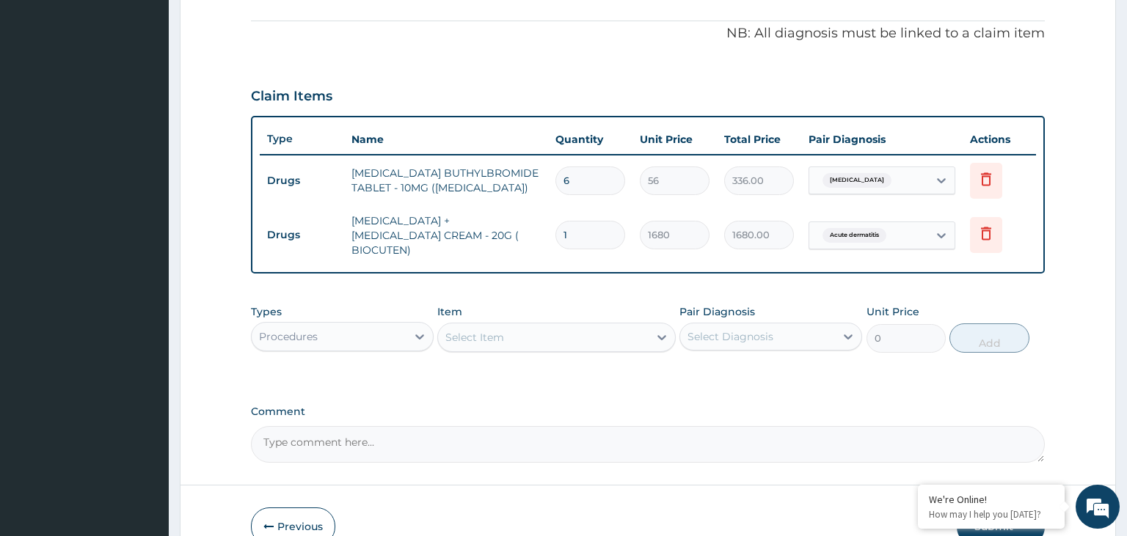
click at [533, 332] on div "Select Item" at bounding box center [543, 337] width 211 height 23
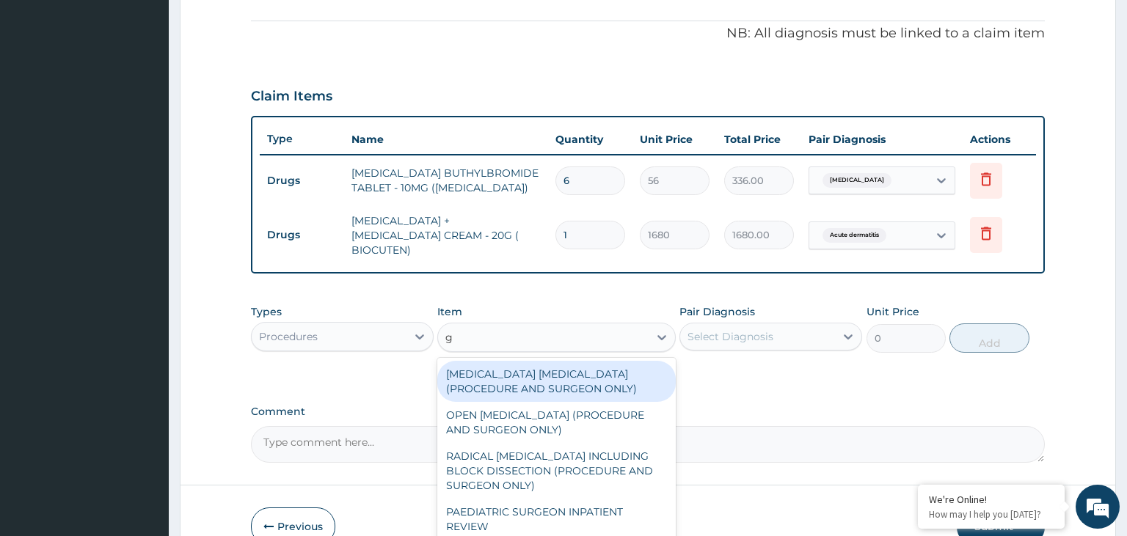
type input "gp"
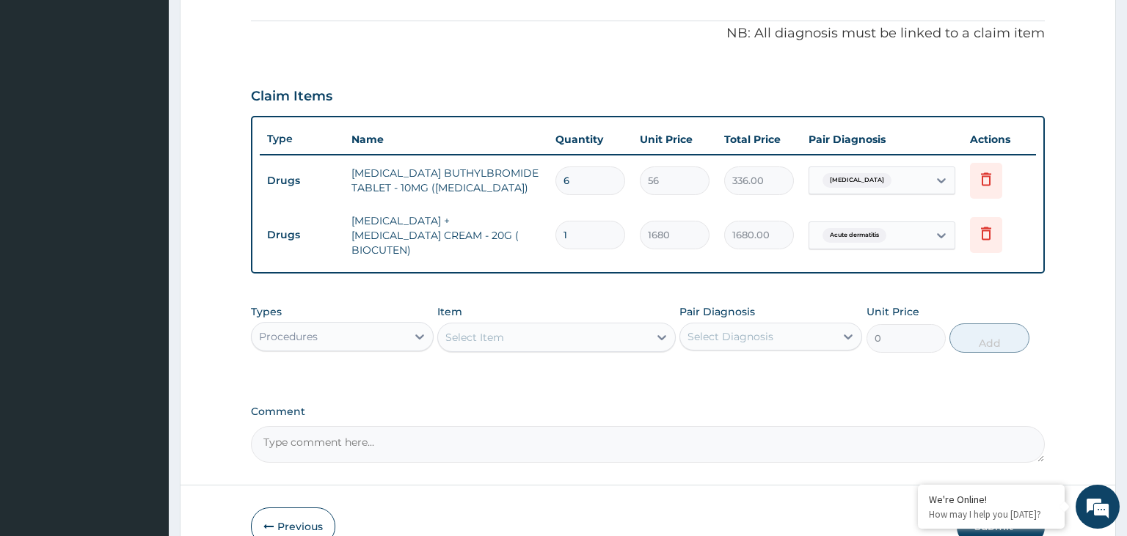
click at [502, 326] on div "Select Item" at bounding box center [543, 337] width 211 height 23
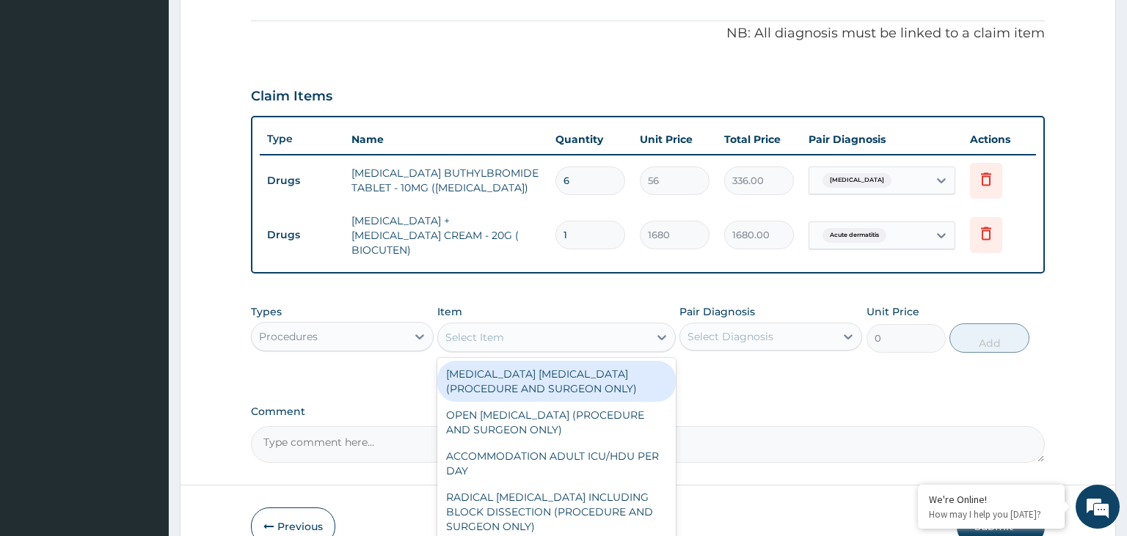
click at [502, 326] on div "Select Item" at bounding box center [543, 337] width 211 height 23
type input "gene"
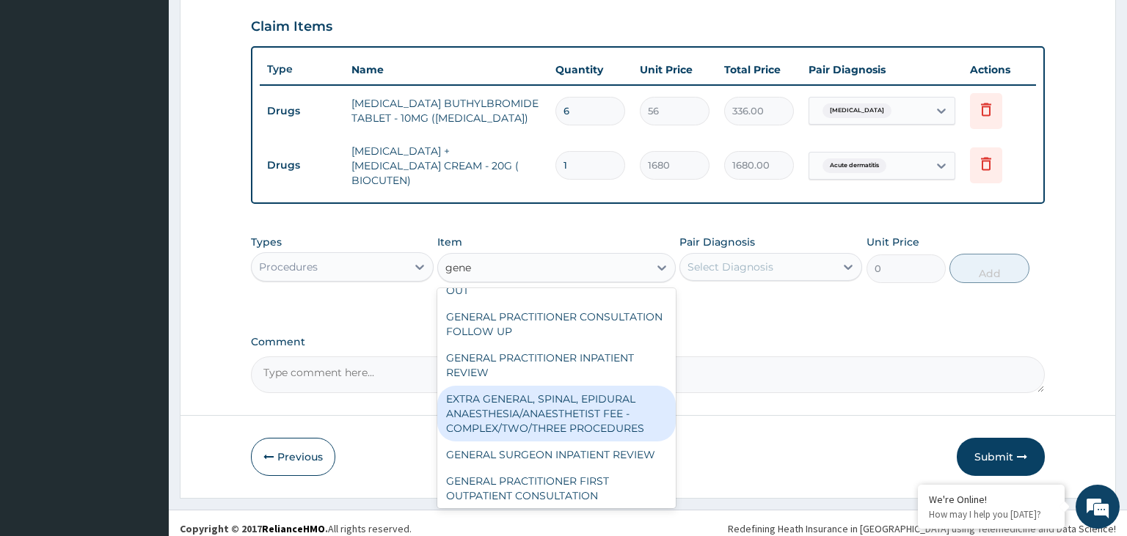
scroll to position [296, 0]
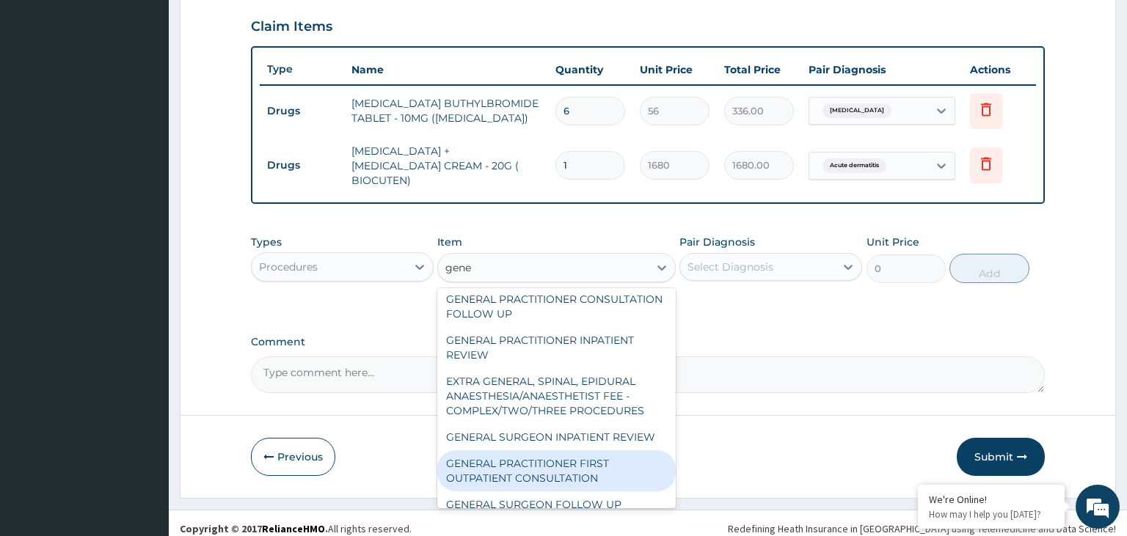
click at [522, 450] on div "GENERAL PRACTITIONER FIRST OUTPATIENT CONSULTATION" at bounding box center [556, 470] width 238 height 41
type input "3750"
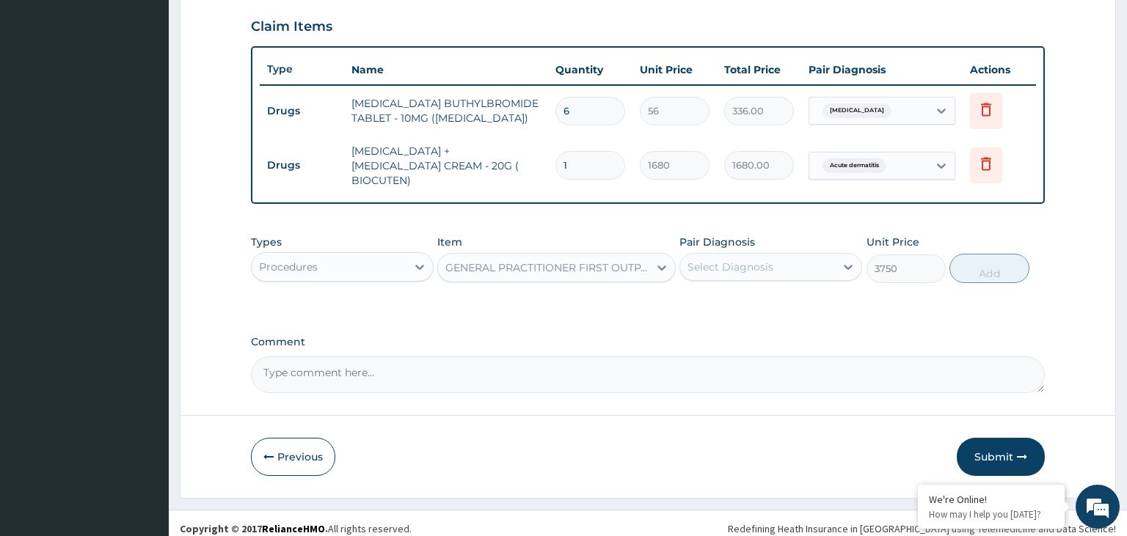
click at [778, 255] on div "Select Diagnosis" at bounding box center [757, 266] width 155 height 23
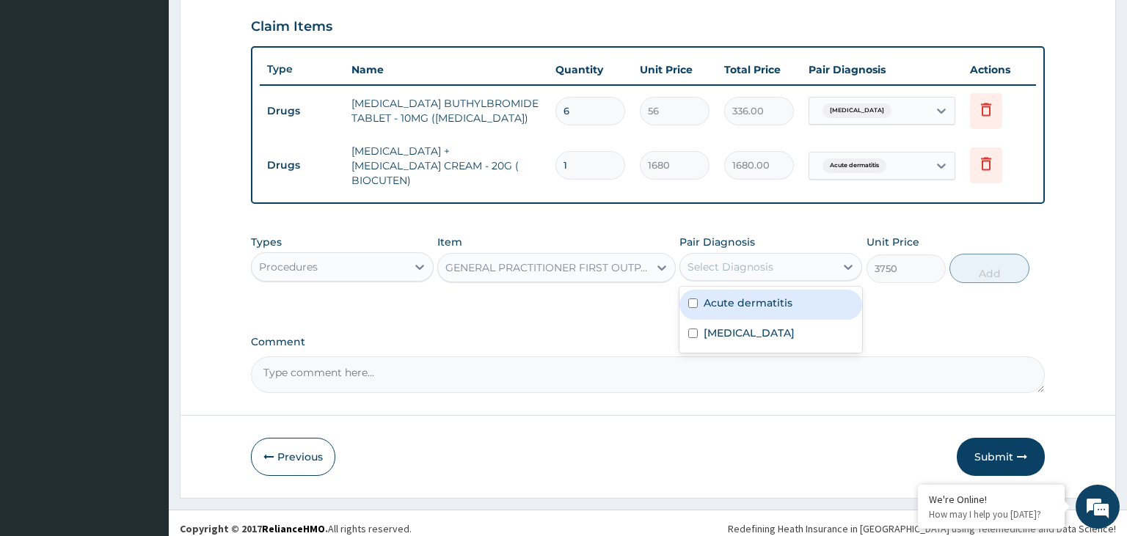
click at [778, 296] on label "Acute dermatitis" at bounding box center [748, 303] width 89 height 15
checkbox input "true"
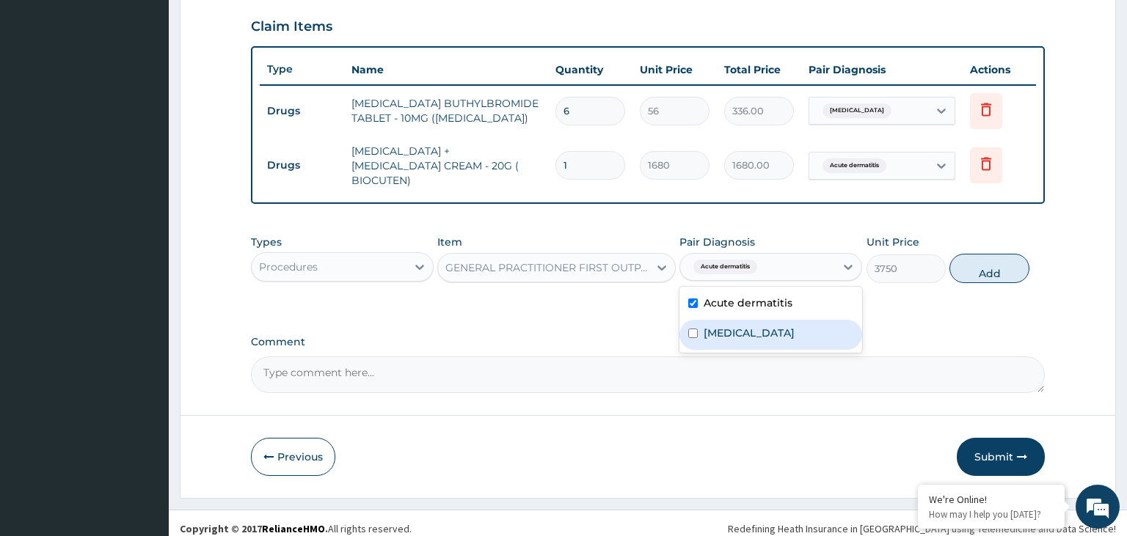
click at [764, 326] on label "Acute abdomen" at bounding box center [749, 333] width 91 height 15
checkbox input "true"
click at [1026, 247] on div "Types Procedures Item GENERAL PRACTITIONER FIRST OUTPATIENT CONSULTATION Pair D…" at bounding box center [648, 258] width 795 height 63
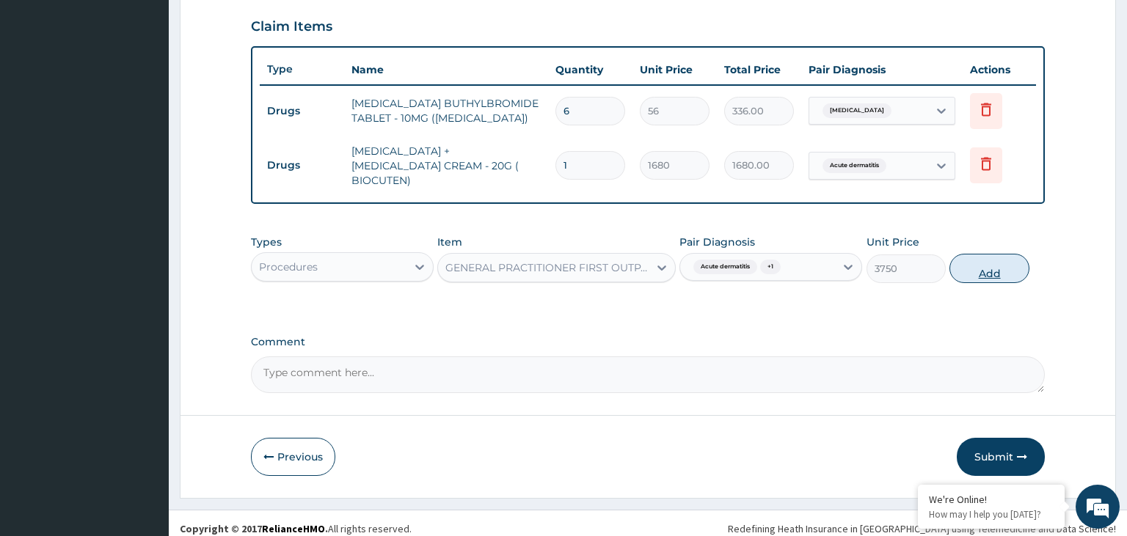
click at [976, 267] on button "Add" at bounding box center [988, 268] width 79 height 29
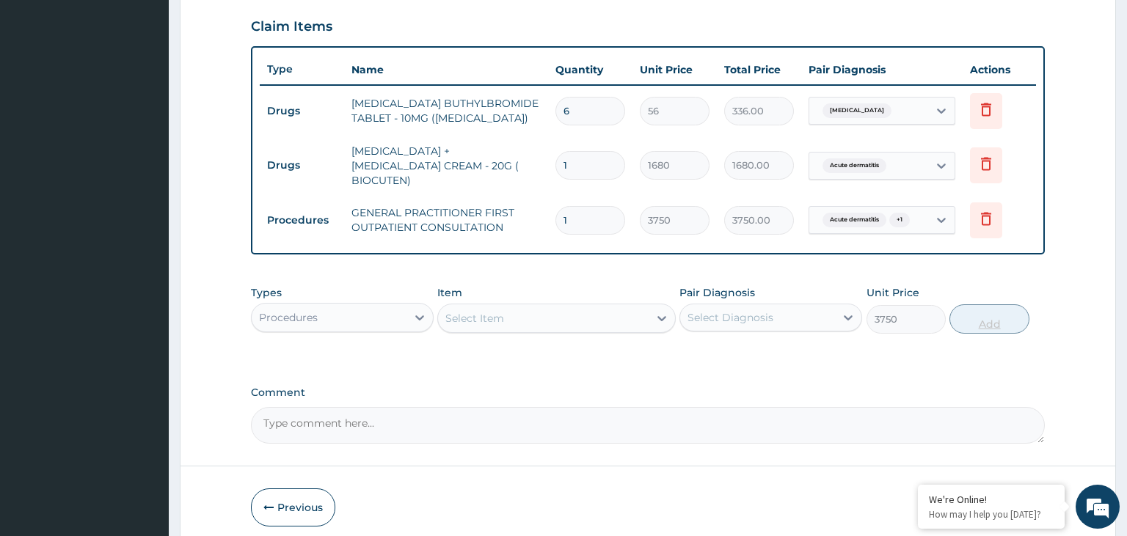
type input "0"
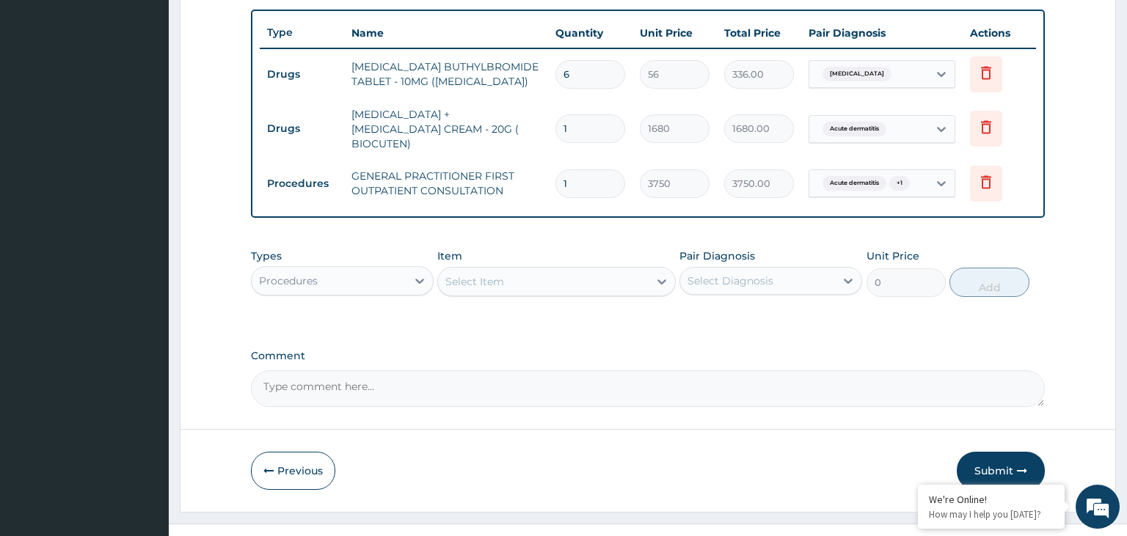
scroll to position [550, 0]
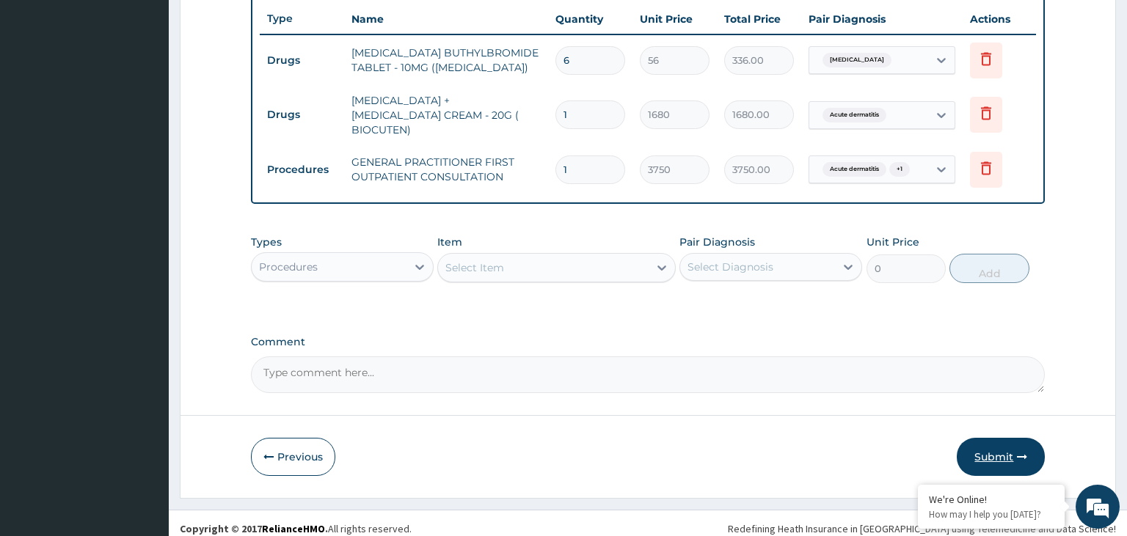
click at [979, 438] on button "Submit" at bounding box center [1001, 457] width 88 height 38
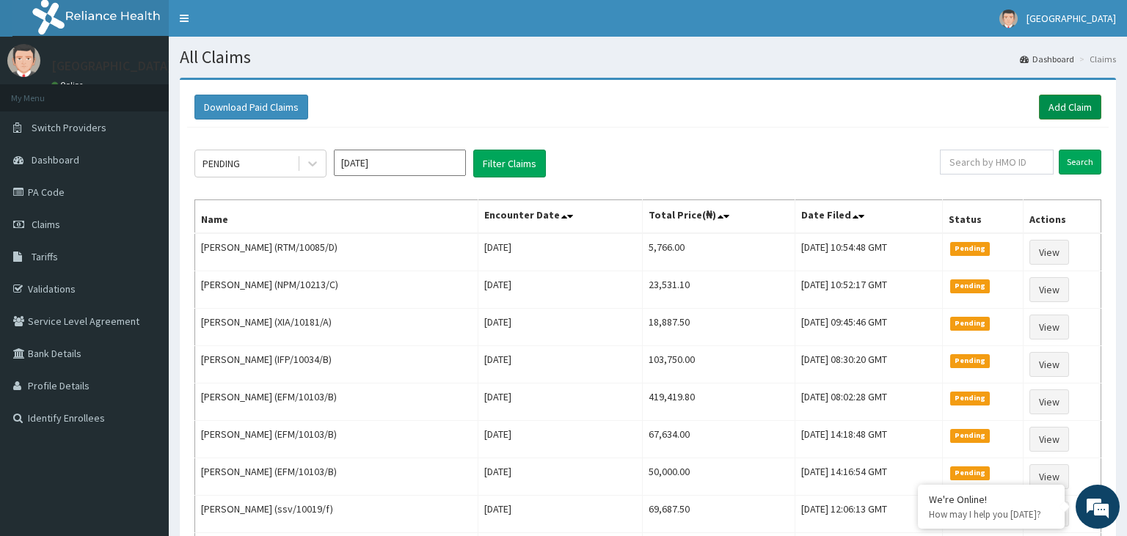
click at [1058, 114] on link "Add Claim" at bounding box center [1070, 107] width 62 height 25
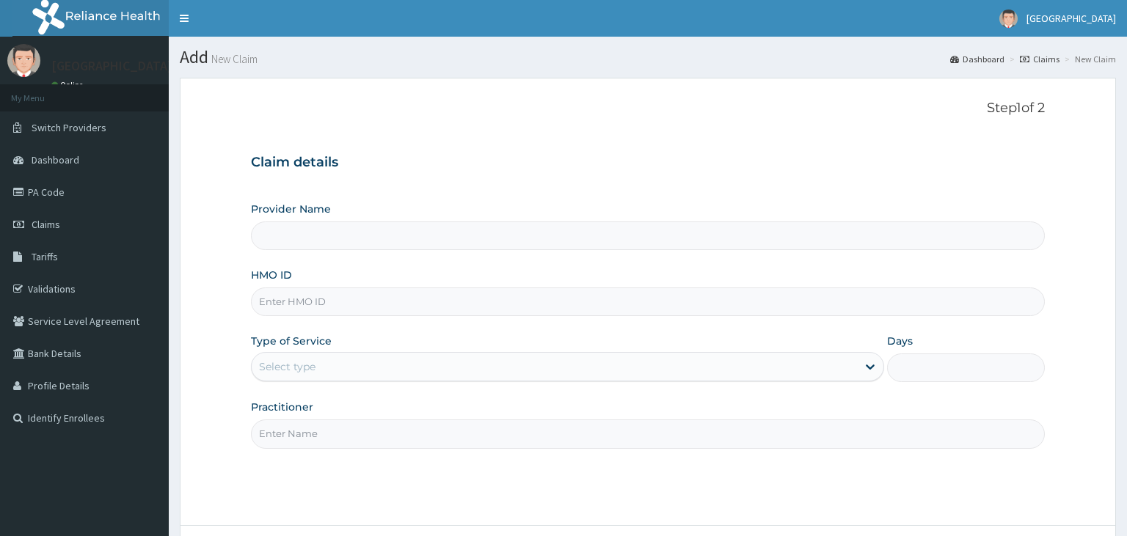
type input "[GEOGRAPHIC_DATA]-KADUNA"
click at [283, 304] on input "RTM/10085/E" at bounding box center [648, 302] width 795 height 29
type input "RTM/10085/E"
click at [421, 370] on div "Select type" at bounding box center [554, 366] width 605 height 23
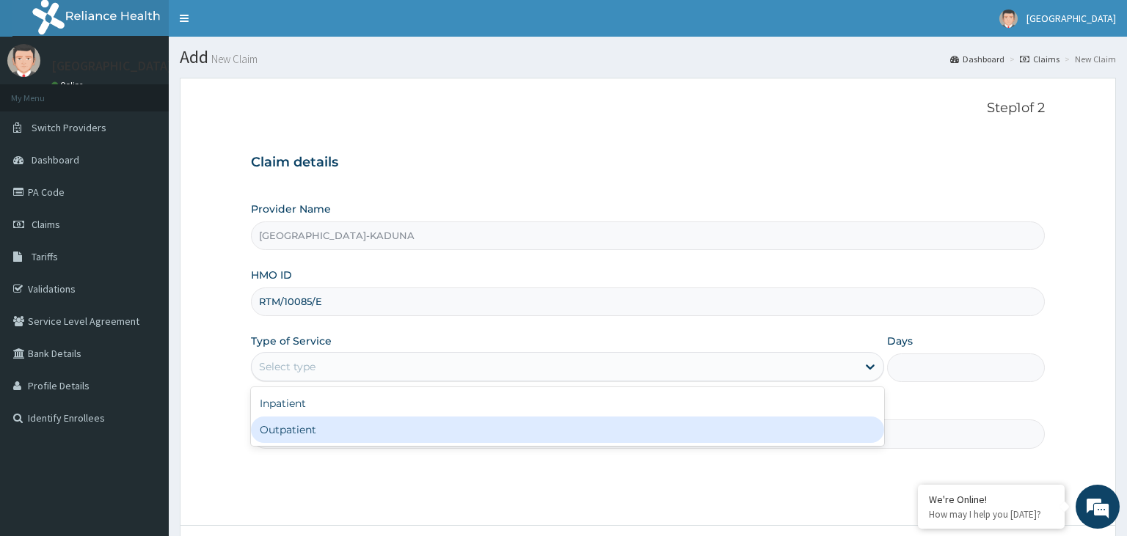
click at [386, 427] on div "Outpatient" at bounding box center [567, 430] width 633 height 26
type input "1"
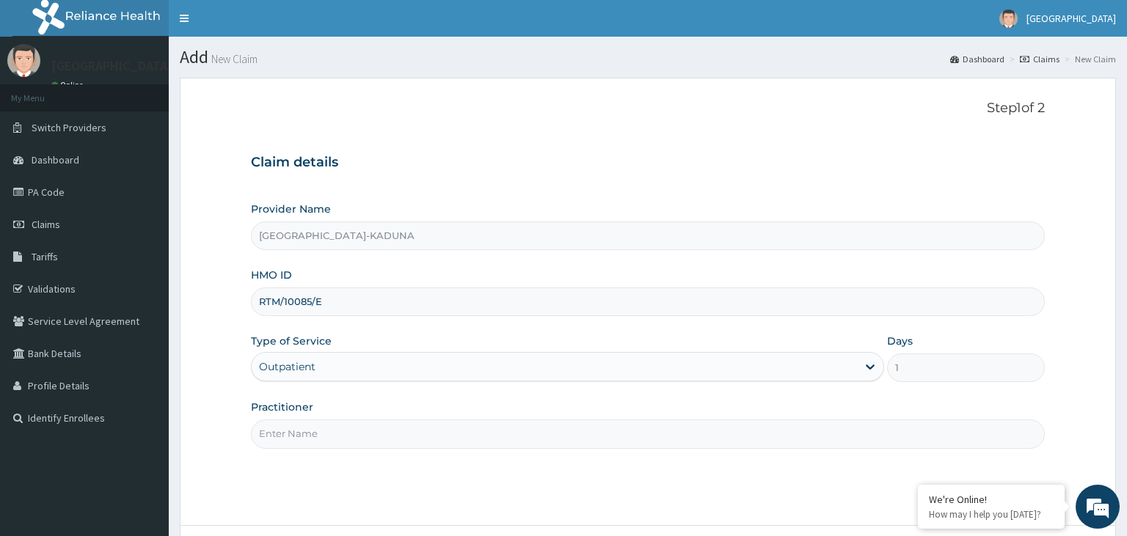
click at [386, 427] on input "Practitioner" at bounding box center [648, 434] width 795 height 29
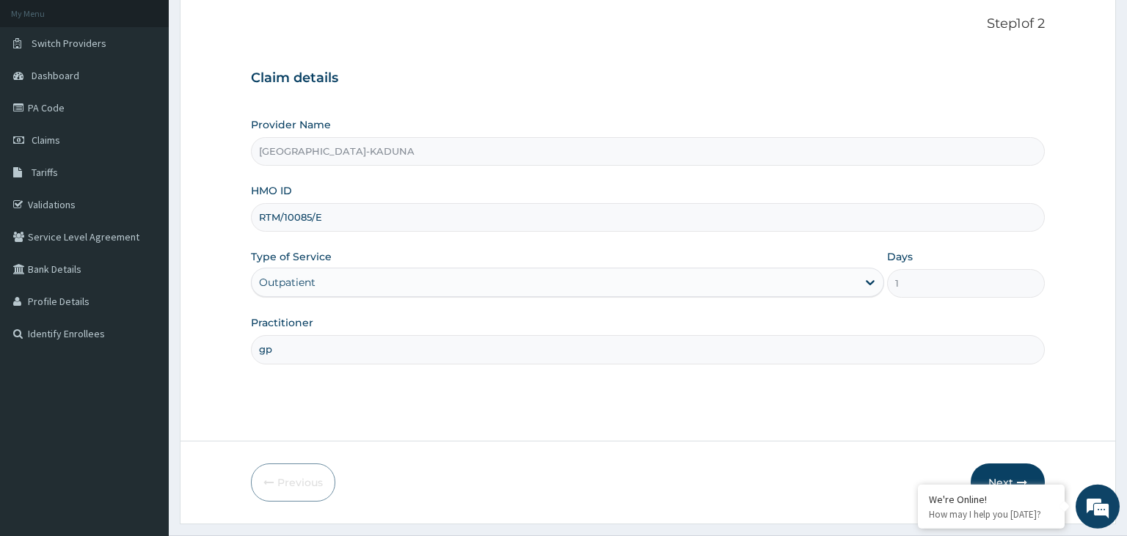
scroll to position [120, 0]
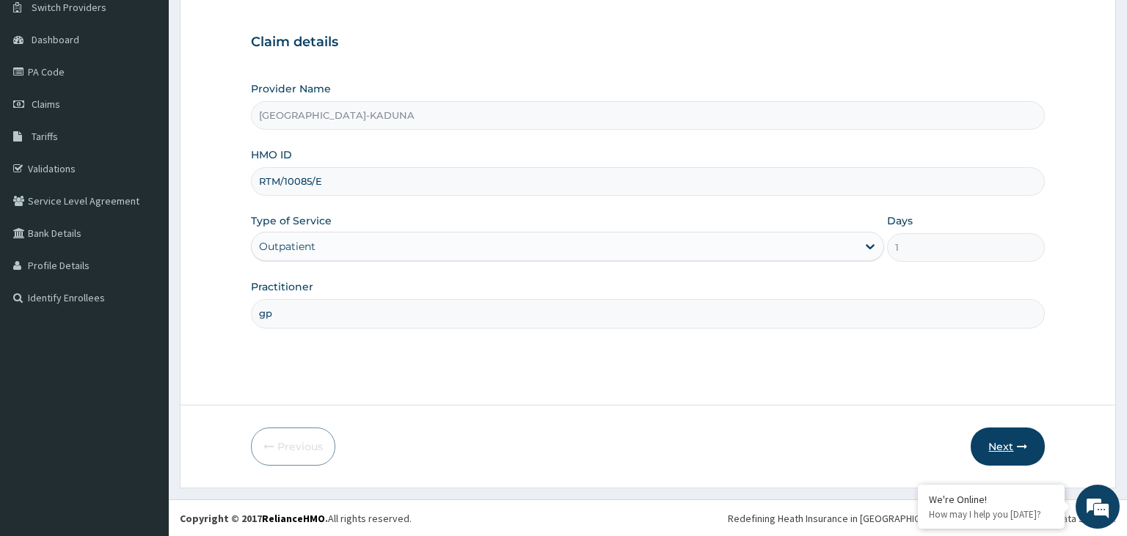
type input "gp"
click at [999, 443] on button "Next" at bounding box center [1008, 447] width 74 height 38
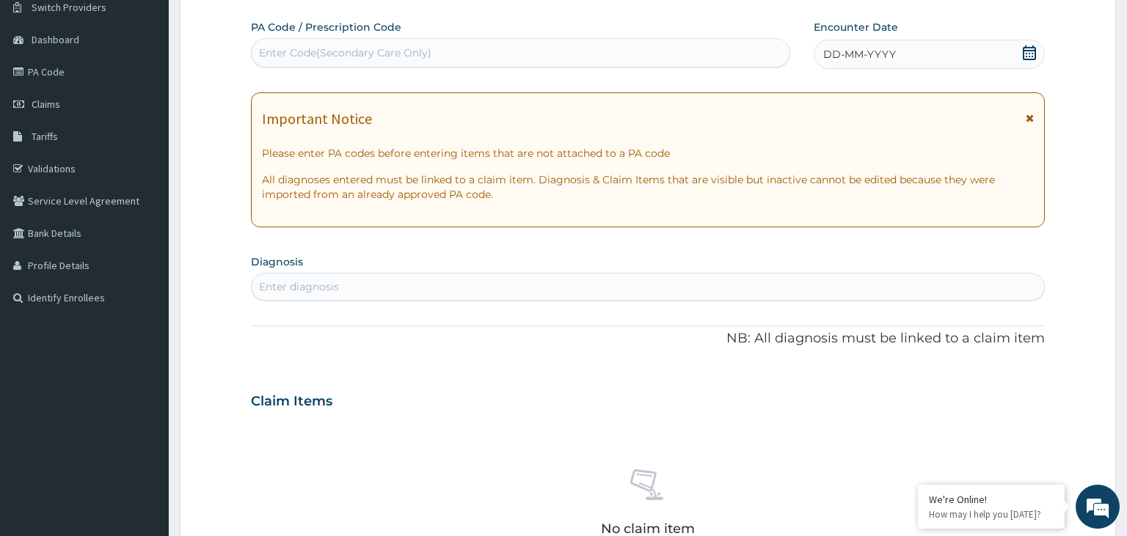
scroll to position [0, 0]
click at [312, 287] on div "Enter diagnosis" at bounding box center [299, 287] width 80 height 15
type input "rhin"
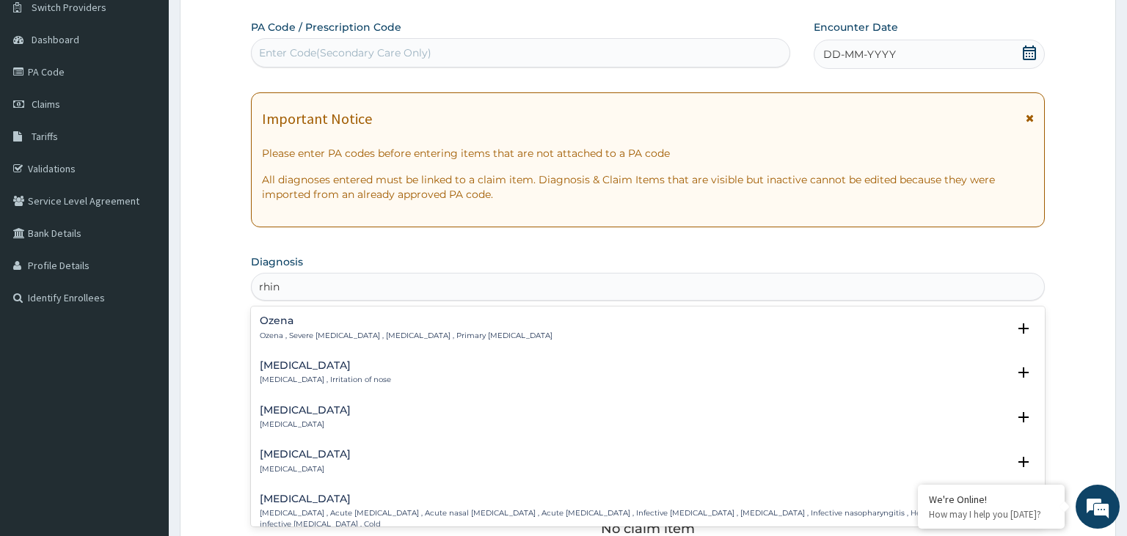
click at [284, 373] on div "[MEDICAL_DATA] [MEDICAL_DATA] , Irritation of nose" at bounding box center [325, 373] width 131 height 26
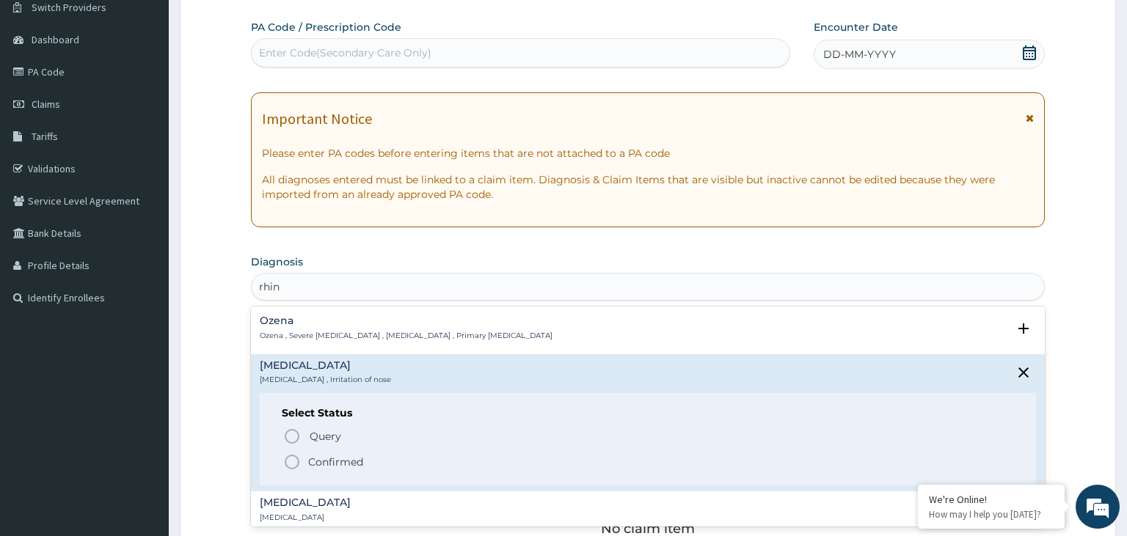
click at [322, 465] on p "Confirmed" at bounding box center [335, 462] width 55 height 15
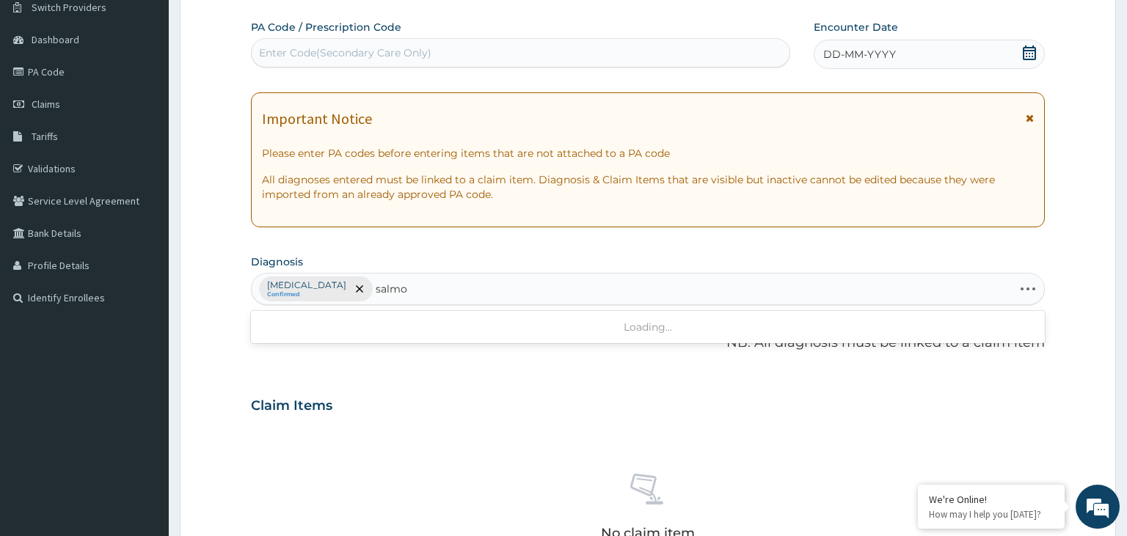
type input "salmon"
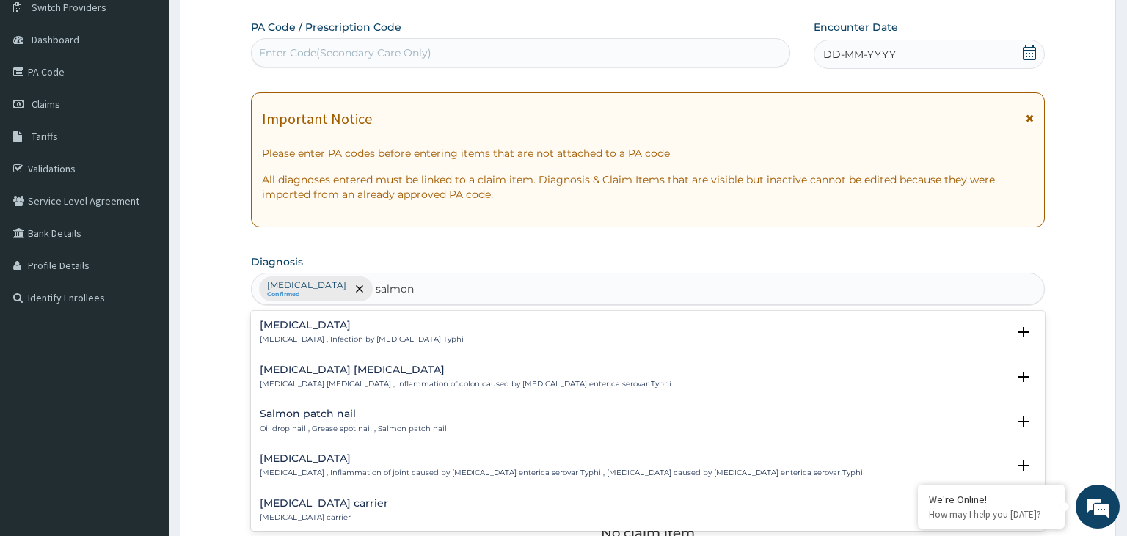
click at [348, 338] on p "[MEDICAL_DATA] , Infection by [MEDICAL_DATA] Typhi" at bounding box center [362, 340] width 204 height 10
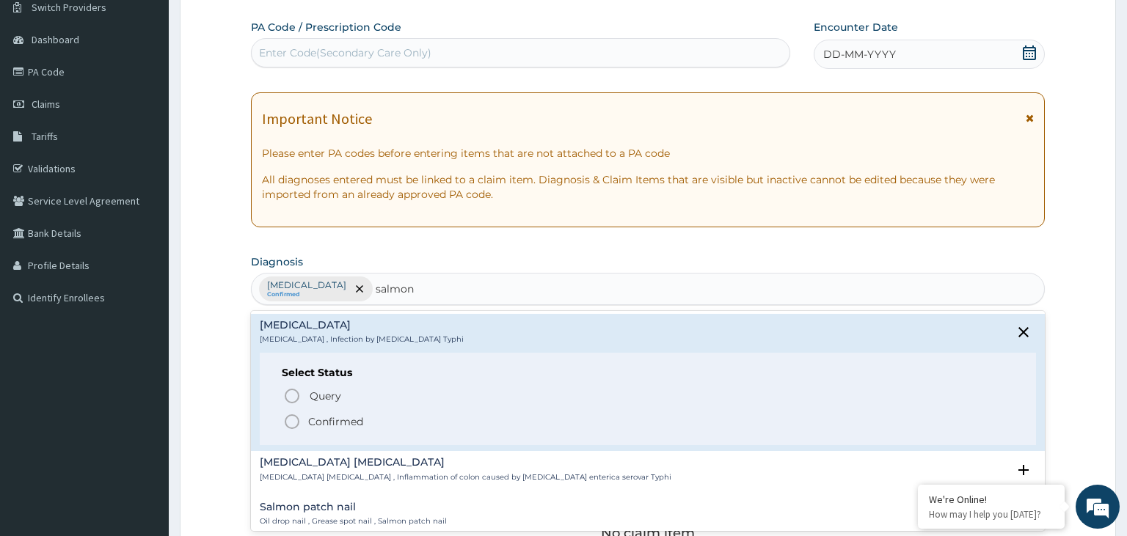
click at [340, 422] on p "Confirmed" at bounding box center [335, 422] width 55 height 15
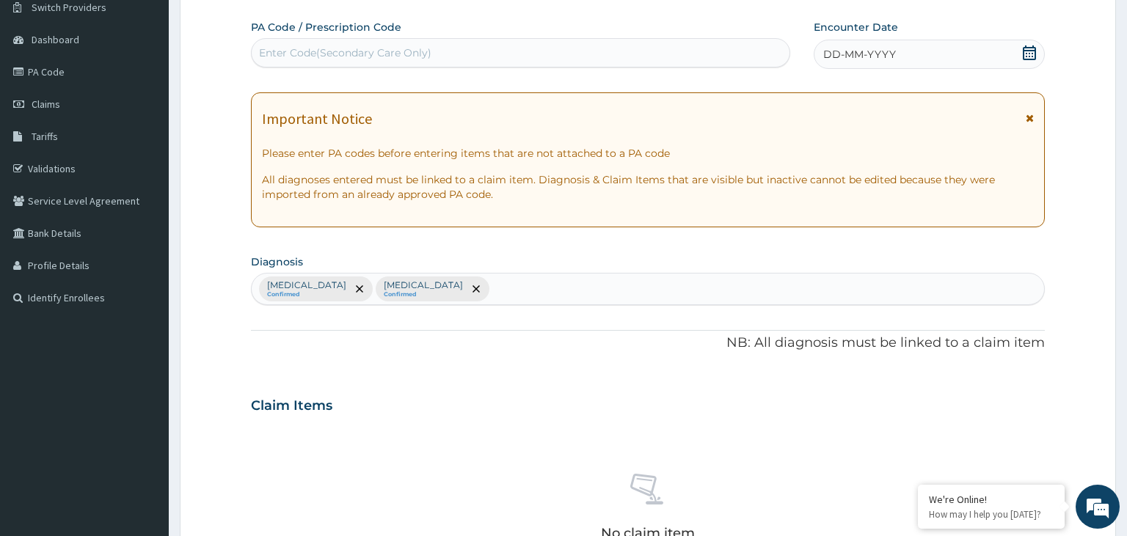
drag, startPoint x: 408, startPoint y: 304, endPoint x: 204, endPoint y: 348, distance: 208.5
click at [316, 322] on div "PA Code / Prescription Code Enter Code(Secondary Care Only) Encounter Date DD-M…" at bounding box center [648, 402] width 795 height 764
click at [273, 78] on div "PA Code / Prescription Code Enter Code(Secondary Care Only) Encounter Date DD-M…" at bounding box center [648, 402] width 795 height 764
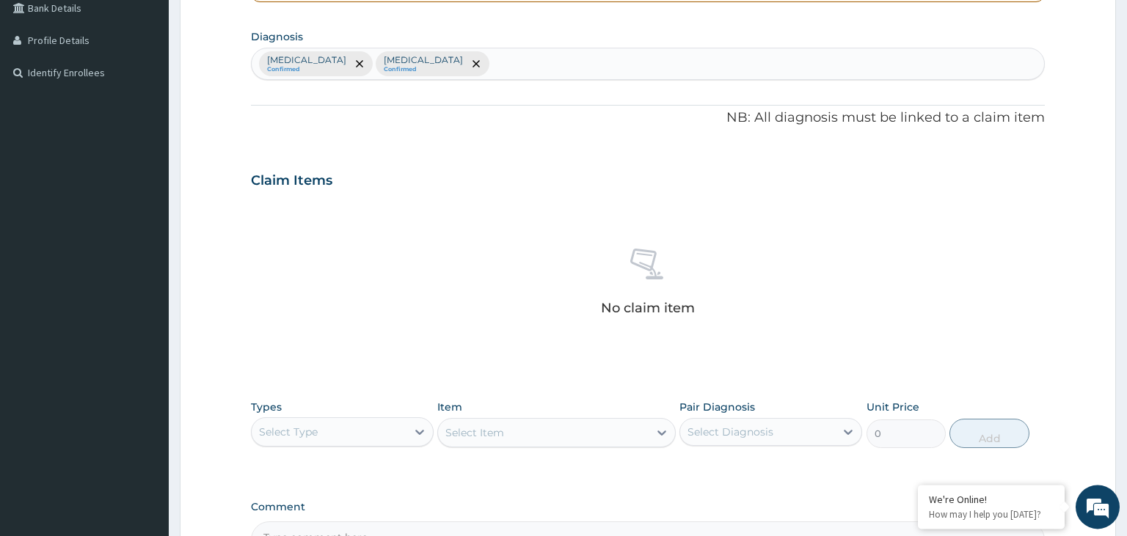
scroll to position [365, 0]
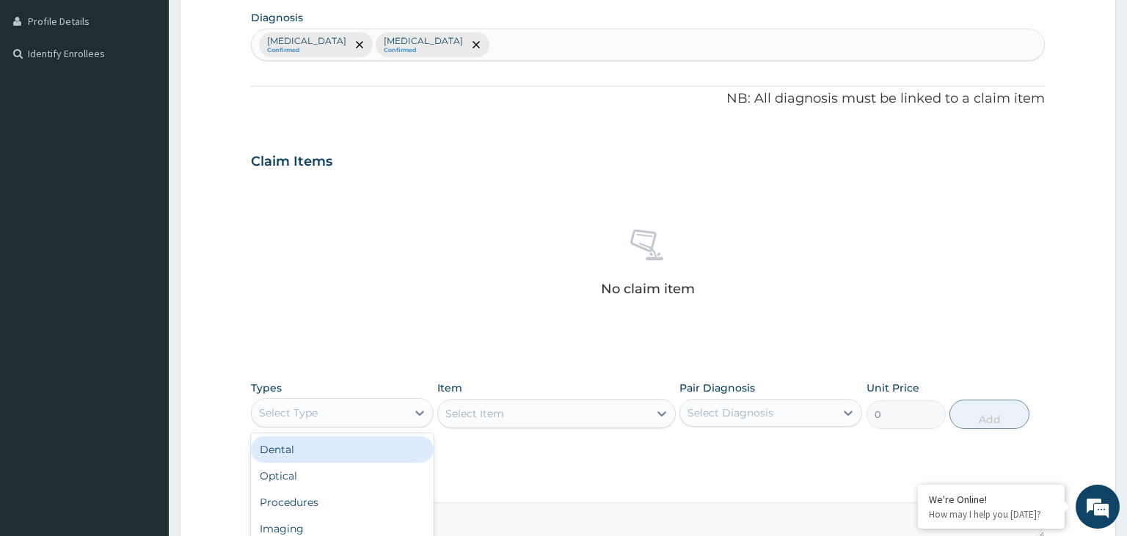
click at [406, 415] on div "Select Type" at bounding box center [329, 412] width 155 height 23
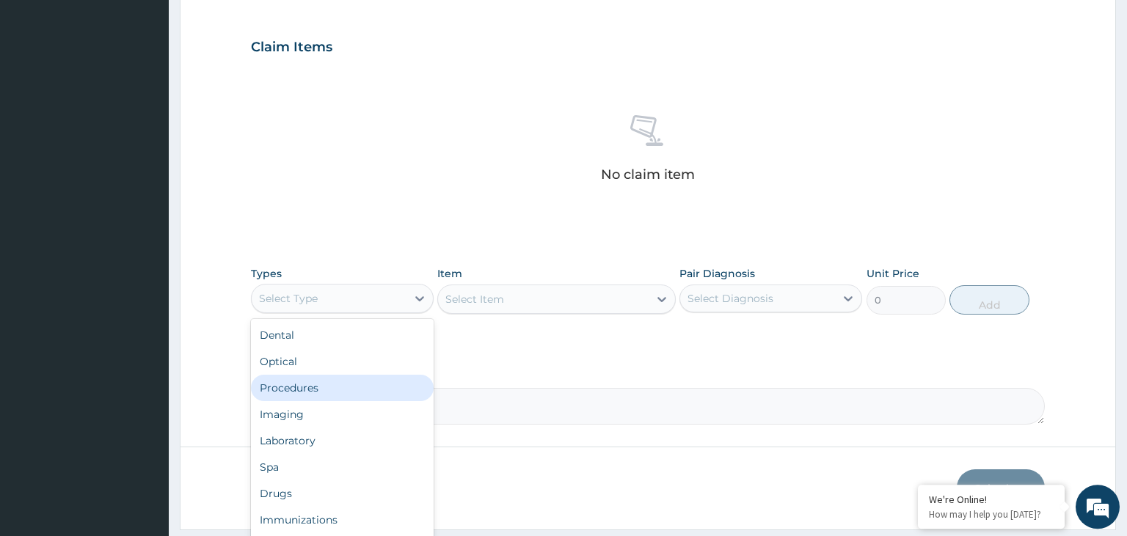
scroll to position [50, 0]
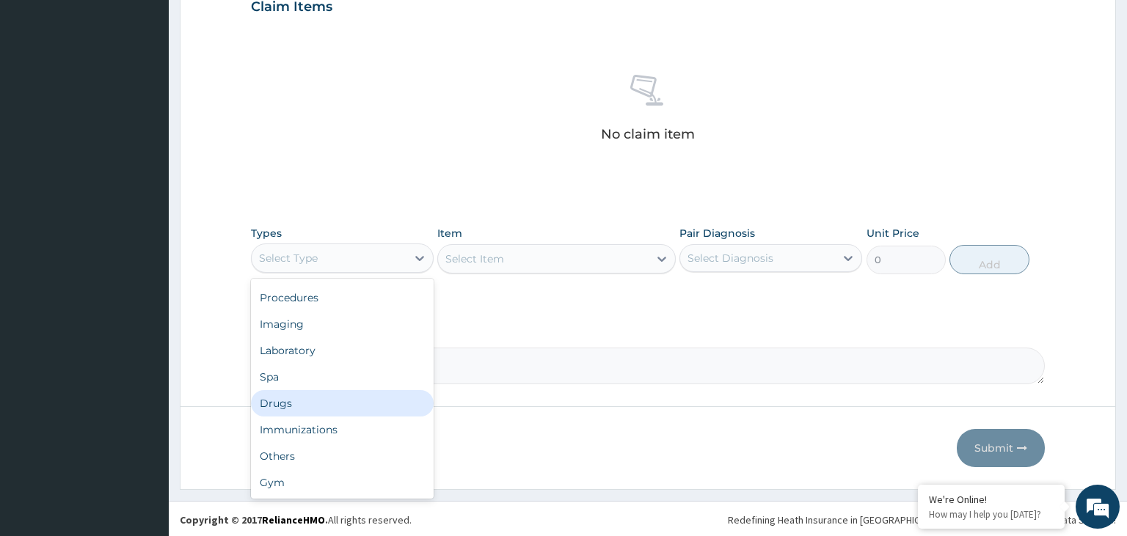
click at [317, 395] on div "Drugs" at bounding box center [342, 403] width 183 height 26
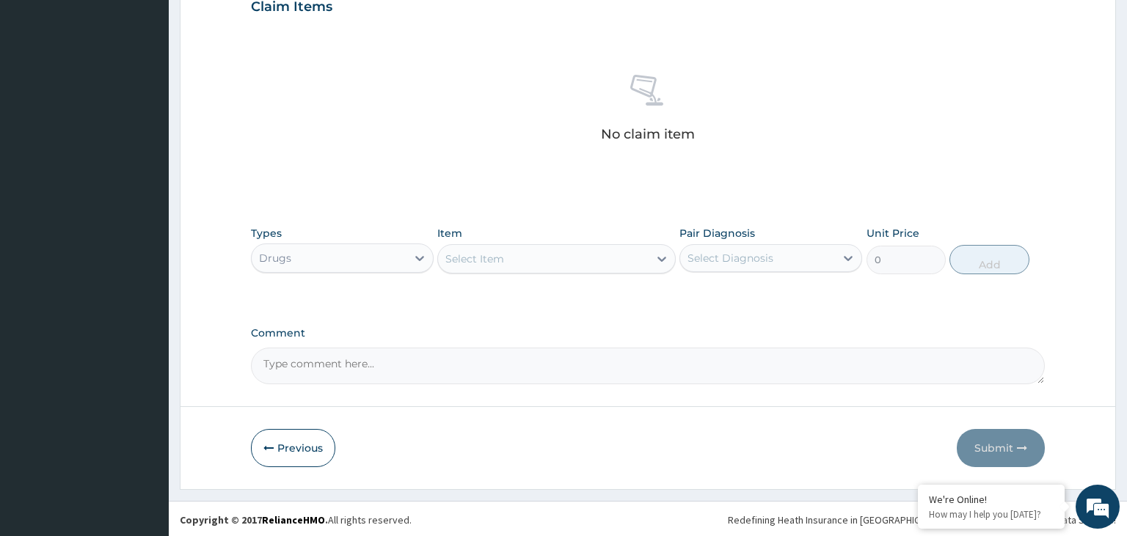
click at [583, 257] on div "Select Item" at bounding box center [543, 258] width 211 height 23
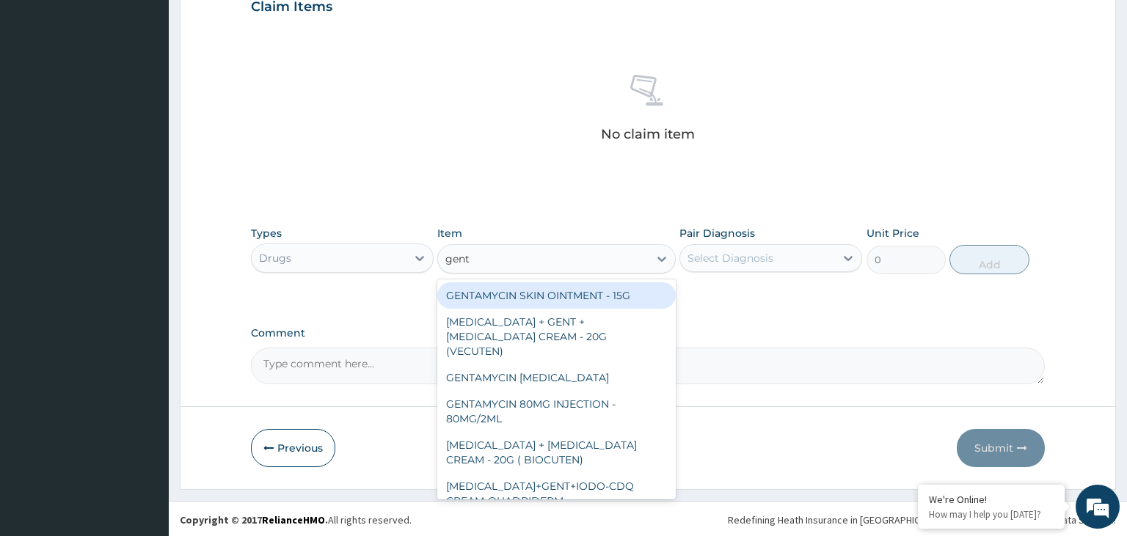
type input "genta"
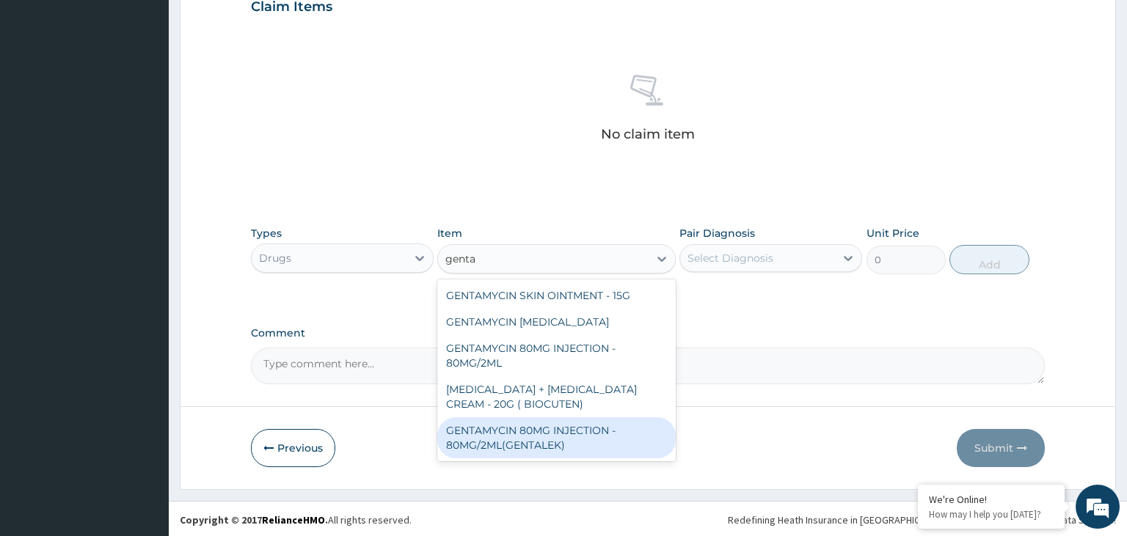
click at [556, 433] on div "GENTAMYCIN 80MG INJECTION - 80MG/2ML(GENTALEK)" at bounding box center [556, 437] width 238 height 41
type input "1400"
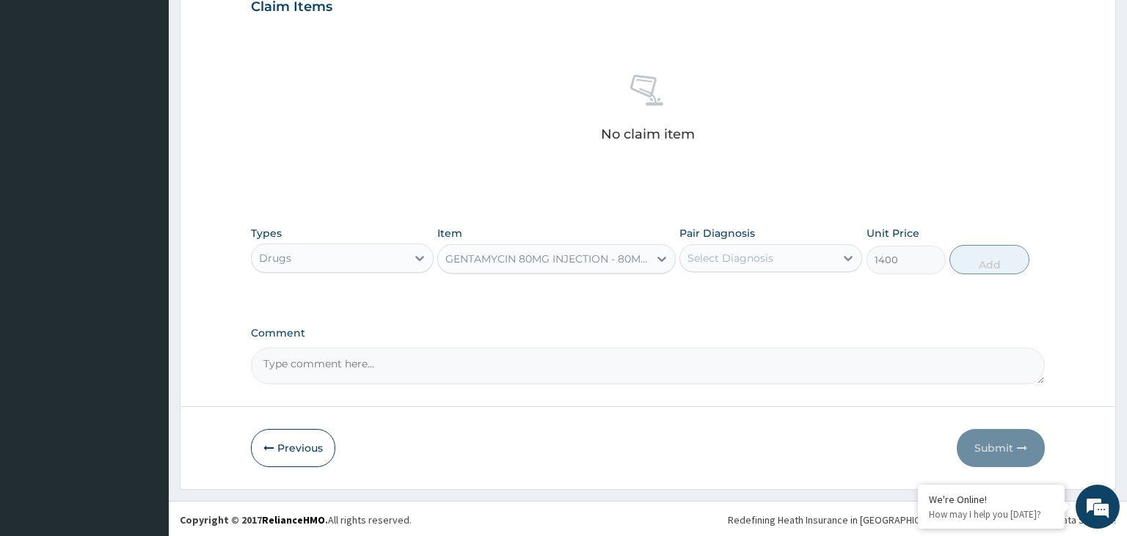
click at [764, 248] on div "Select Diagnosis" at bounding box center [757, 258] width 155 height 23
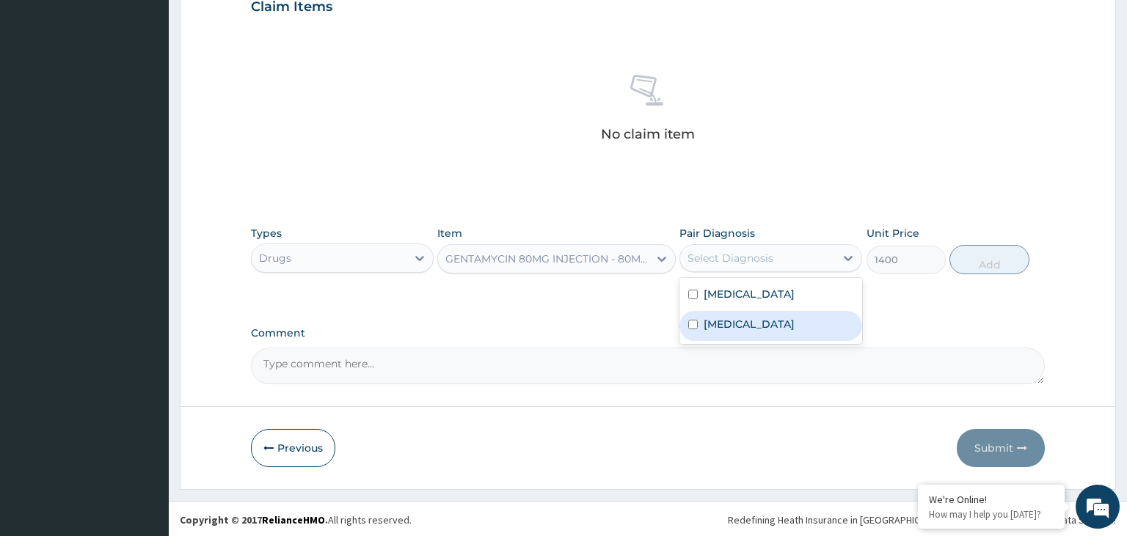
click at [735, 331] on div "[MEDICAL_DATA]" at bounding box center [770, 326] width 183 height 30
checkbox input "true"
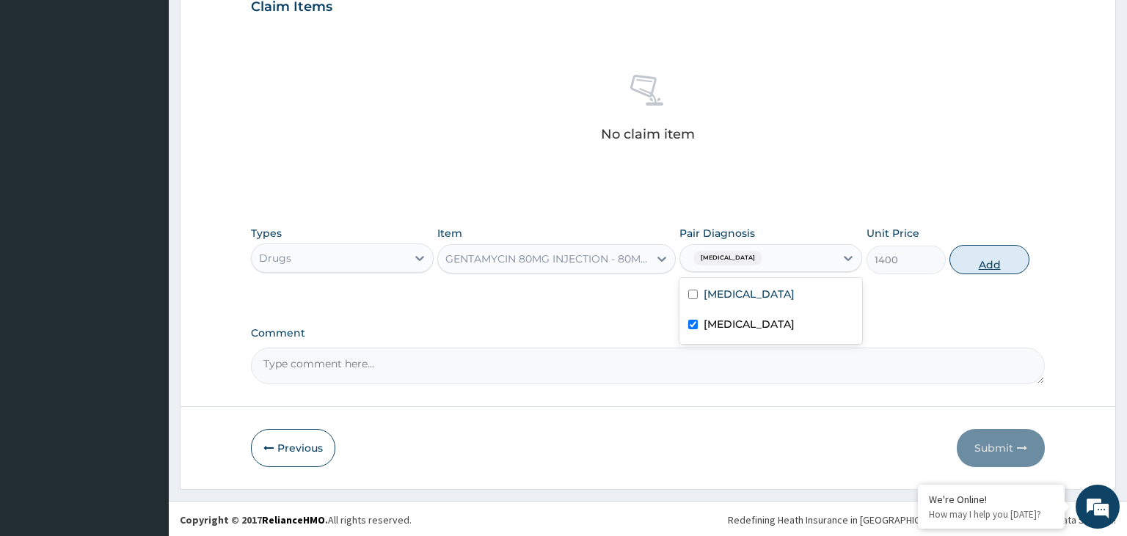
click at [989, 257] on button "Add" at bounding box center [988, 259] width 79 height 29
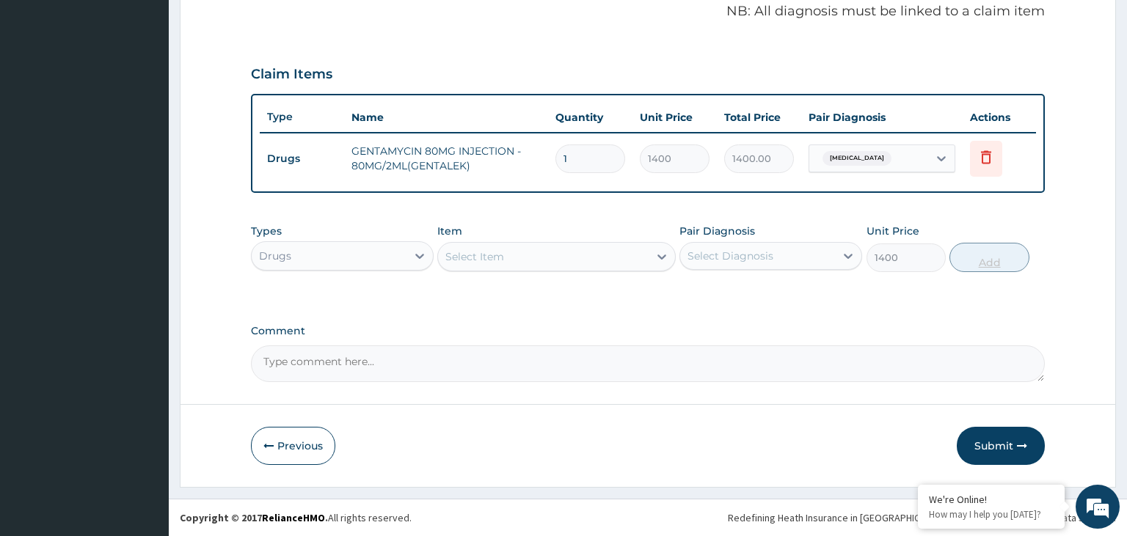
type input "0"
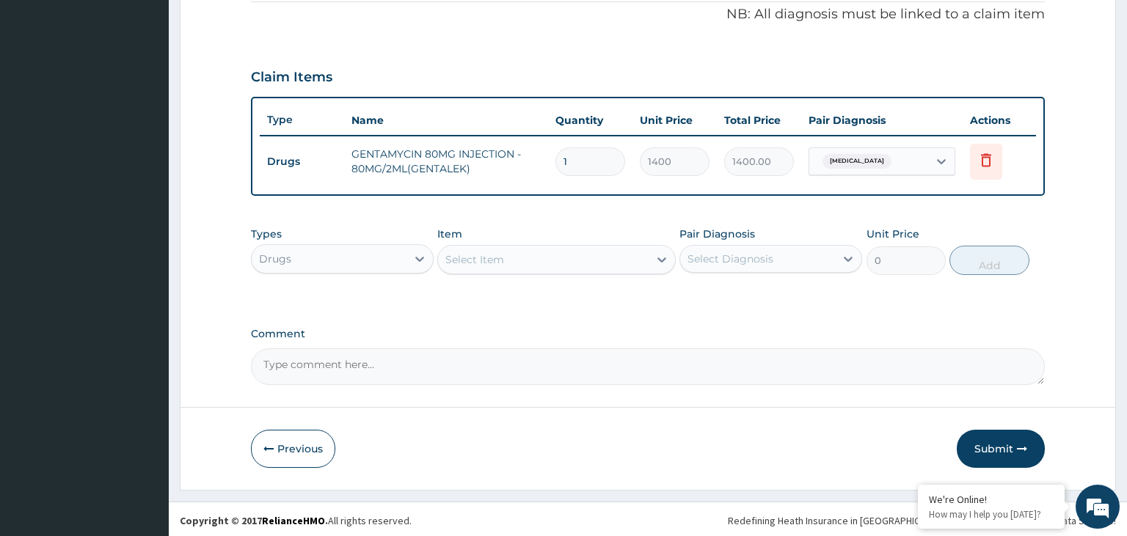
drag, startPoint x: 567, startPoint y: 154, endPoint x: 555, endPoint y: 157, distance: 12.8
click at [555, 157] on input "1" at bounding box center [590, 161] width 70 height 29
type input "2"
type input "2800.00"
type input "2"
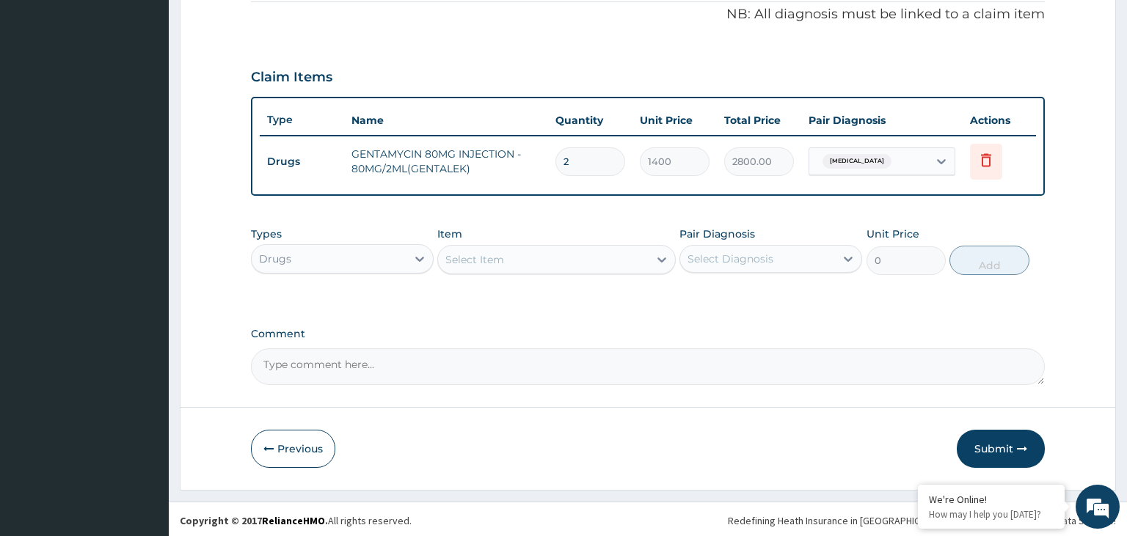
click at [533, 266] on div "Select Item" at bounding box center [543, 259] width 211 height 23
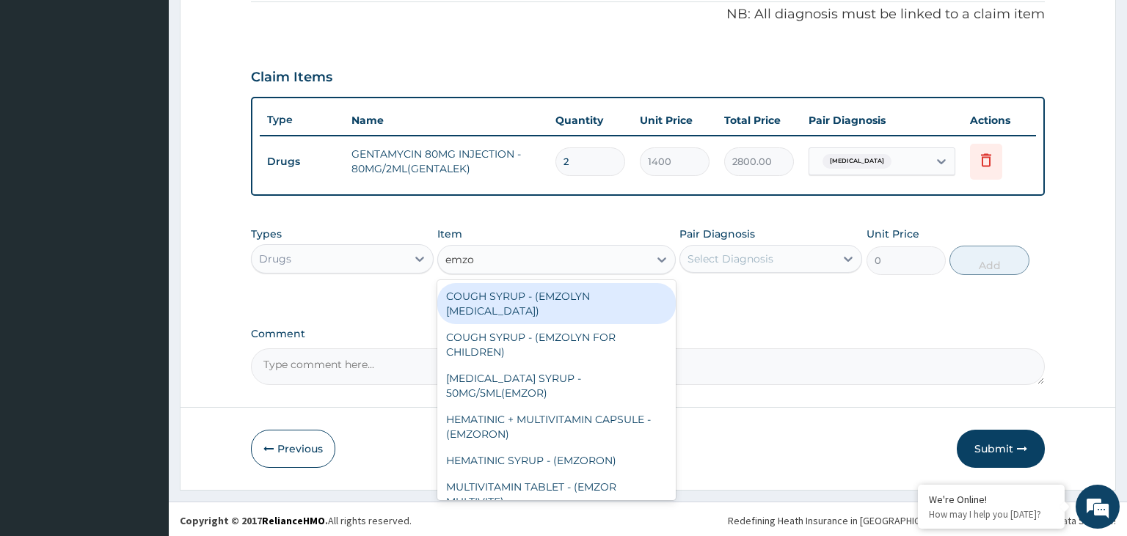
type input "emzol"
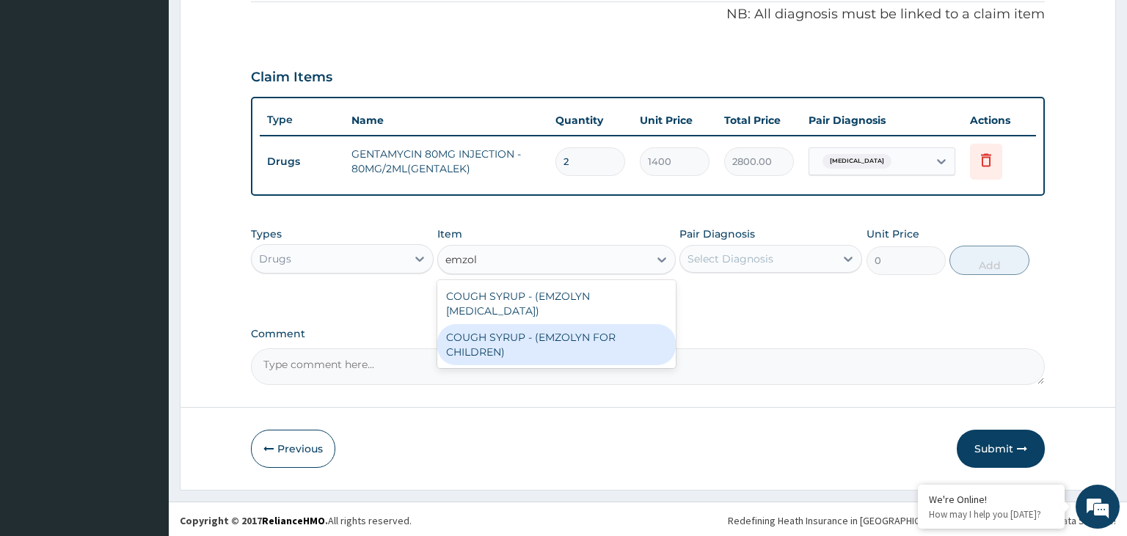
click at [534, 337] on div "COUGH SYRUP - (EMZOLYN FOR CHILDREN)" at bounding box center [556, 344] width 238 height 41
type input "1120"
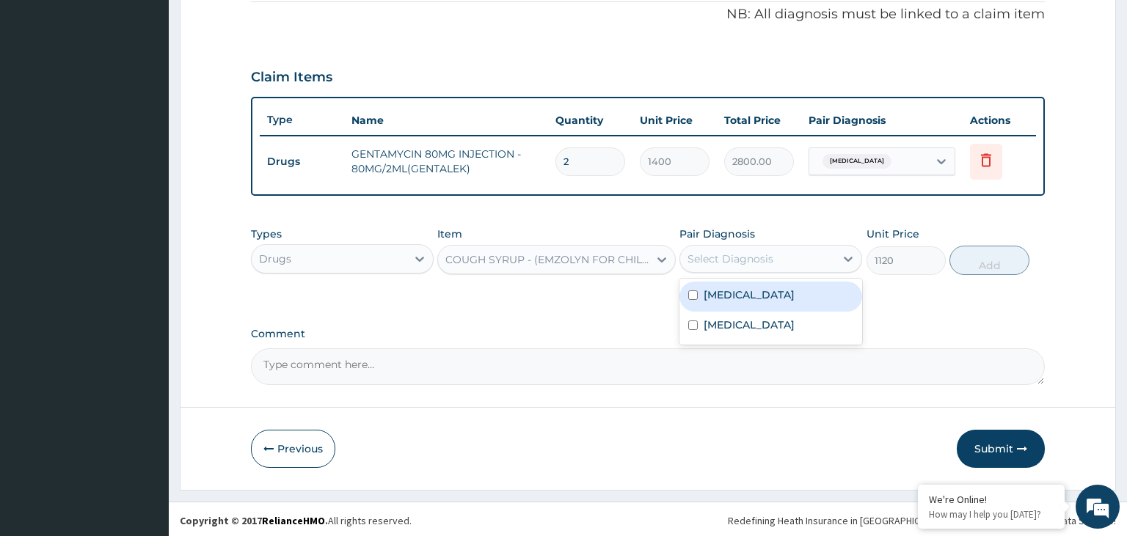
click at [803, 260] on div "Select Diagnosis" at bounding box center [757, 258] width 155 height 23
click at [770, 296] on div "Rhinitis" at bounding box center [770, 297] width 183 height 30
checkbox input "true"
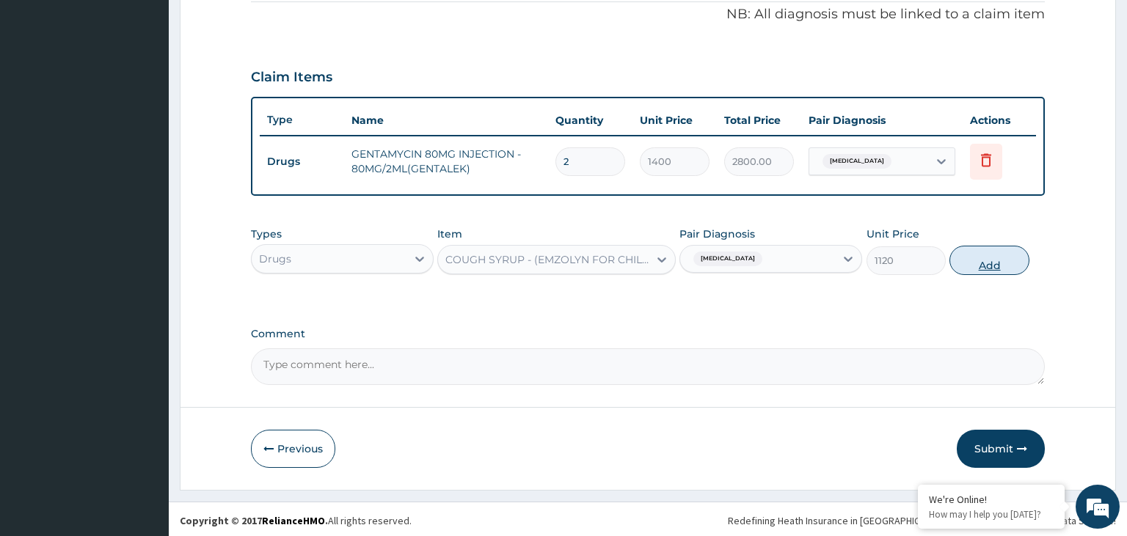
click at [1010, 263] on button "Add" at bounding box center [988, 260] width 79 height 29
type input "0"
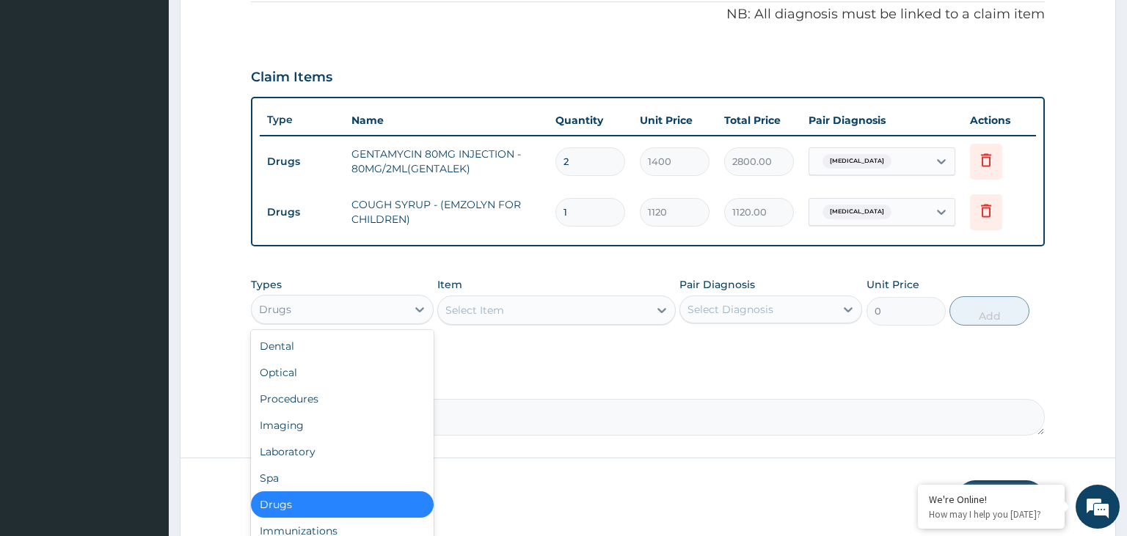
click at [384, 299] on div "Drugs" at bounding box center [329, 309] width 155 height 23
click at [338, 401] on div "Procedures" at bounding box center [342, 399] width 183 height 26
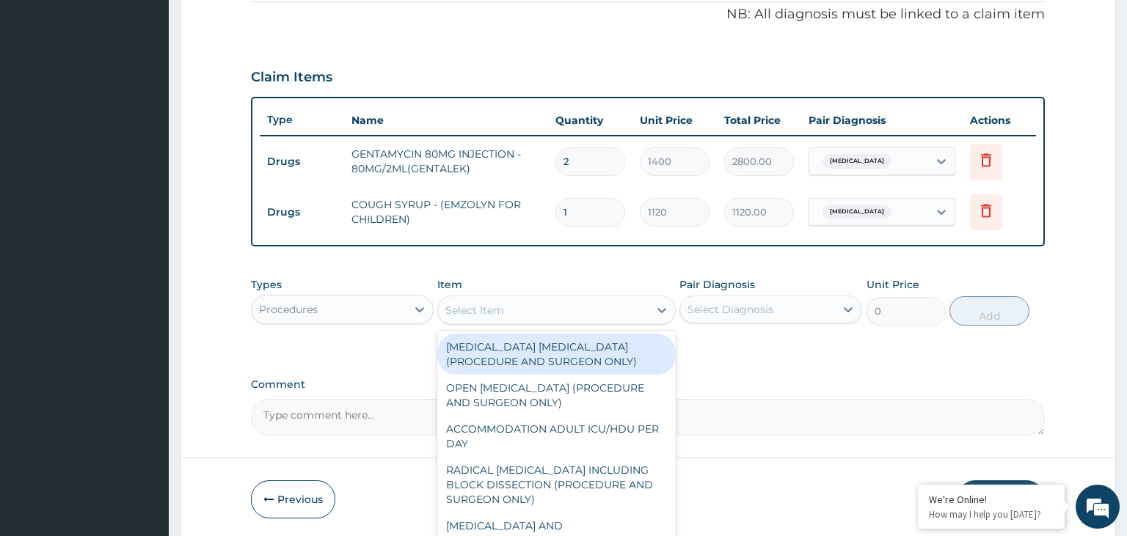
click at [557, 318] on div "Select Item" at bounding box center [543, 310] width 211 height 23
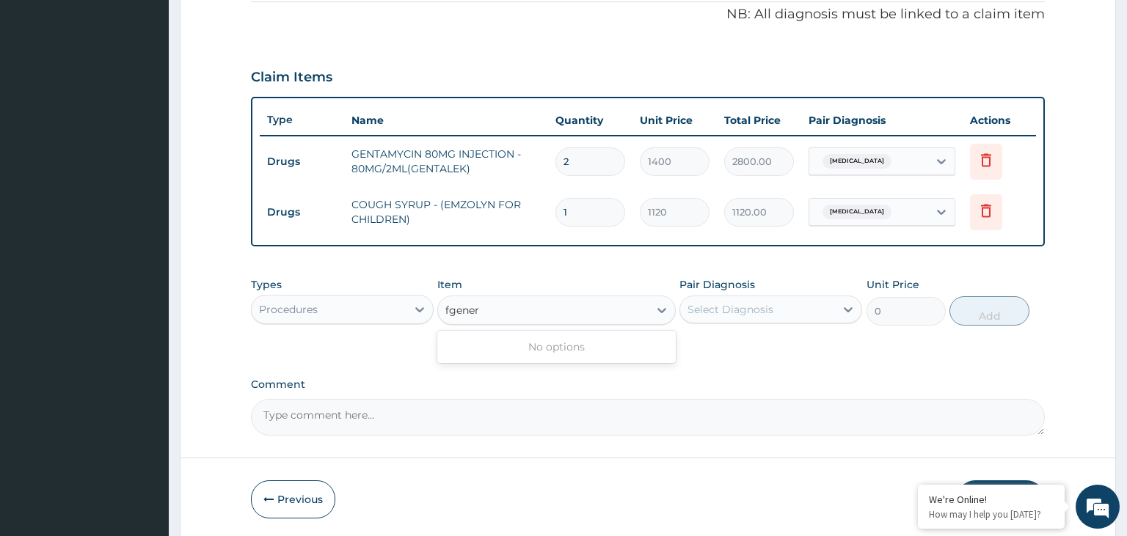
click at [450, 306] on input "fgener" at bounding box center [462, 310] width 35 height 15
type input "gener"
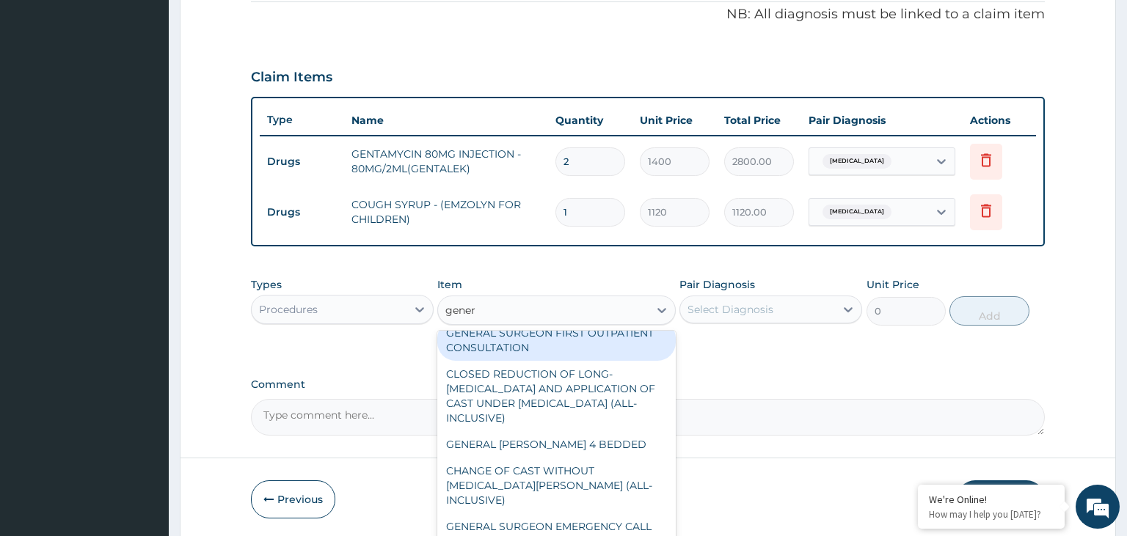
scroll to position [147, 0]
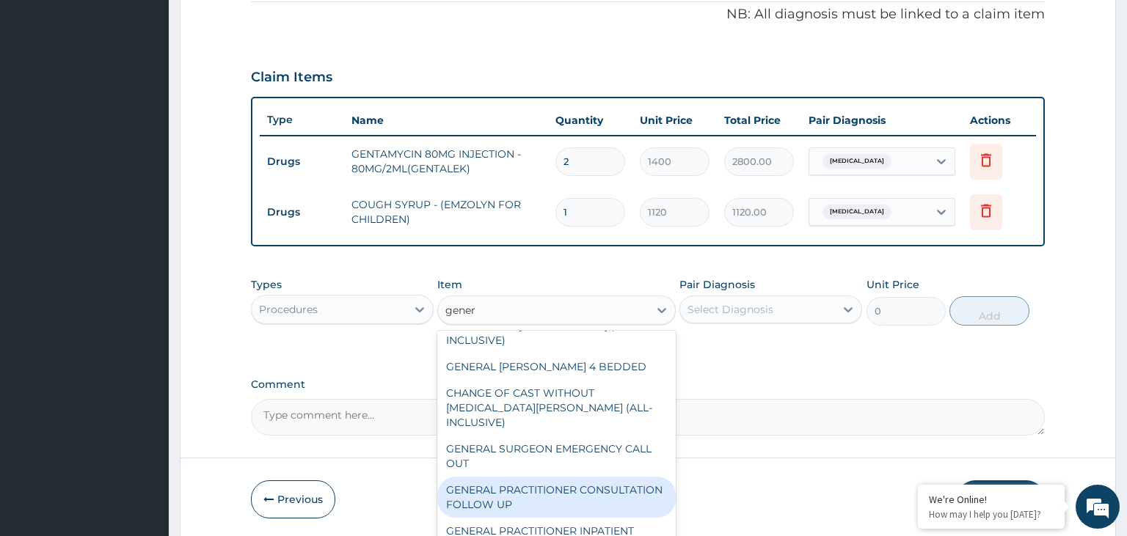
click at [561, 492] on div "GENERAL PRACTITIONER CONSULTATION FOLLOW UP" at bounding box center [556, 497] width 238 height 41
type input "1875"
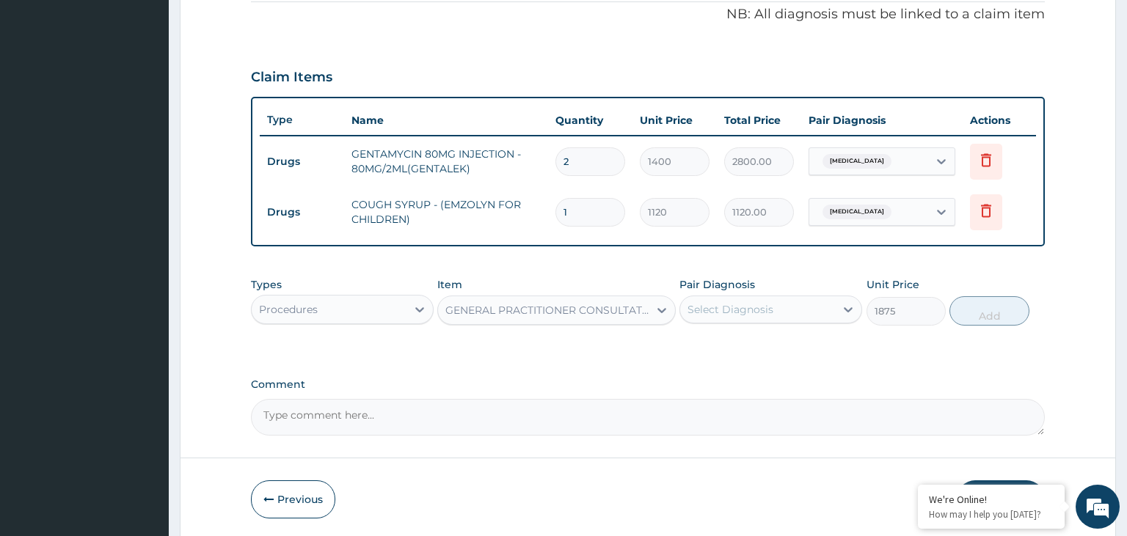
click at [831, 321] on div "Select Diagnosis" at bounding box center [770, 310] width 183 height 28
click at [792, 346] on div "Rhinitis" at bounding box center [770, 347] width 183 height 30
checkbox input "true"
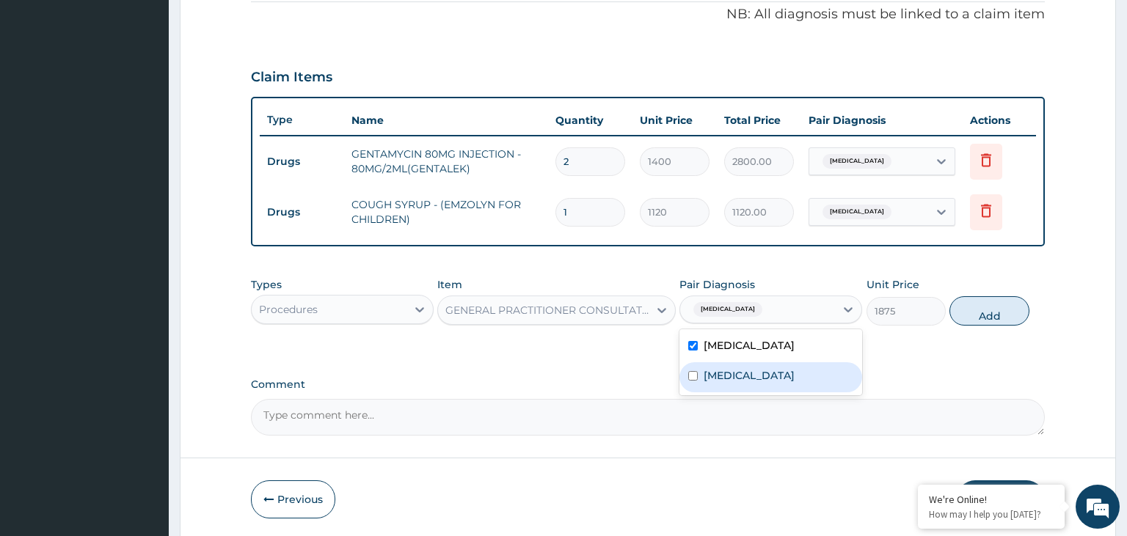
click at [782, 375] on div "[MEDICAL_DATA]" at bounding box center [770, 377] width 183 height 30
checkbox input "true"
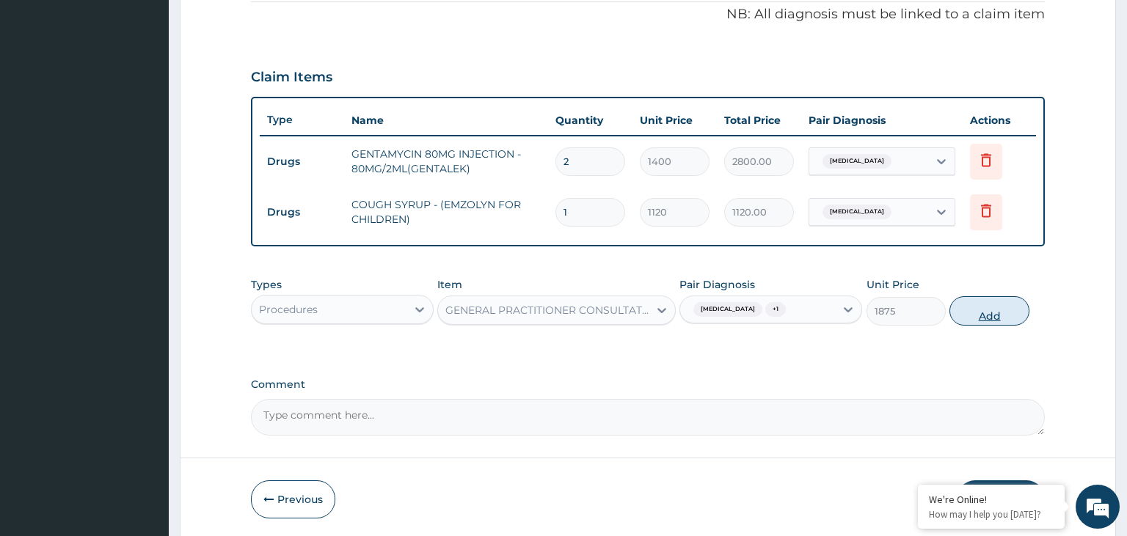
click at [999, 314] on button "Add" at bounding box center [988, 310] width 79 height 29
type input "0"
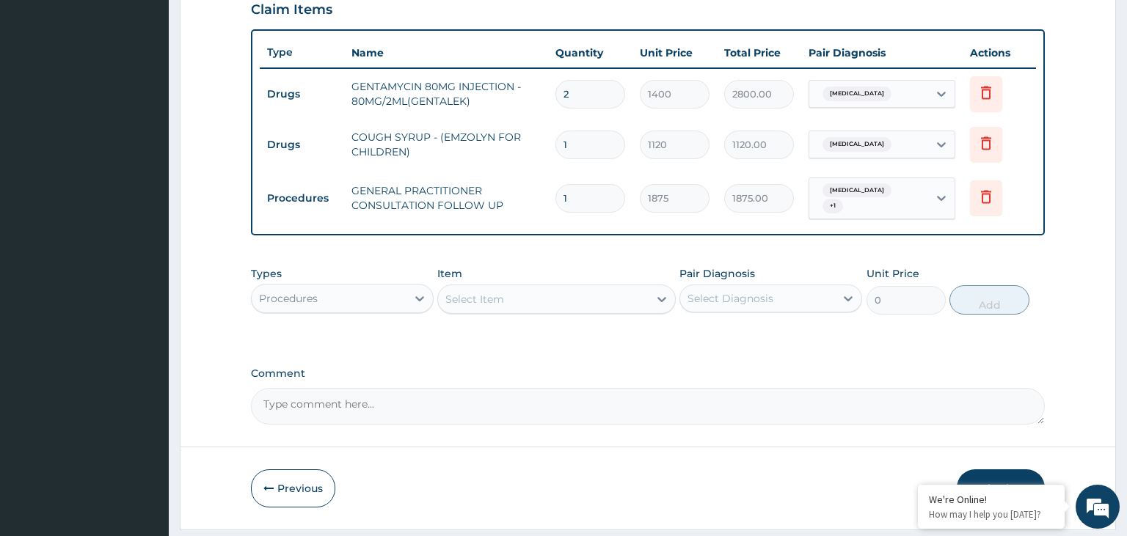
scroll to position [550, 0]
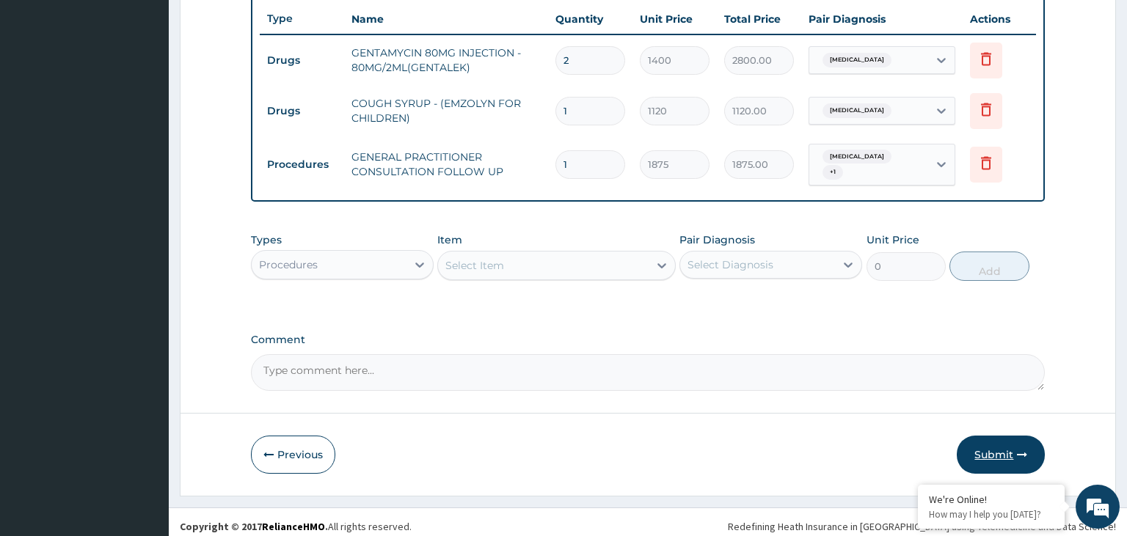
click at [1005, 454] on button "Submit" at bounding box center [1001, 455] width 88 height 38
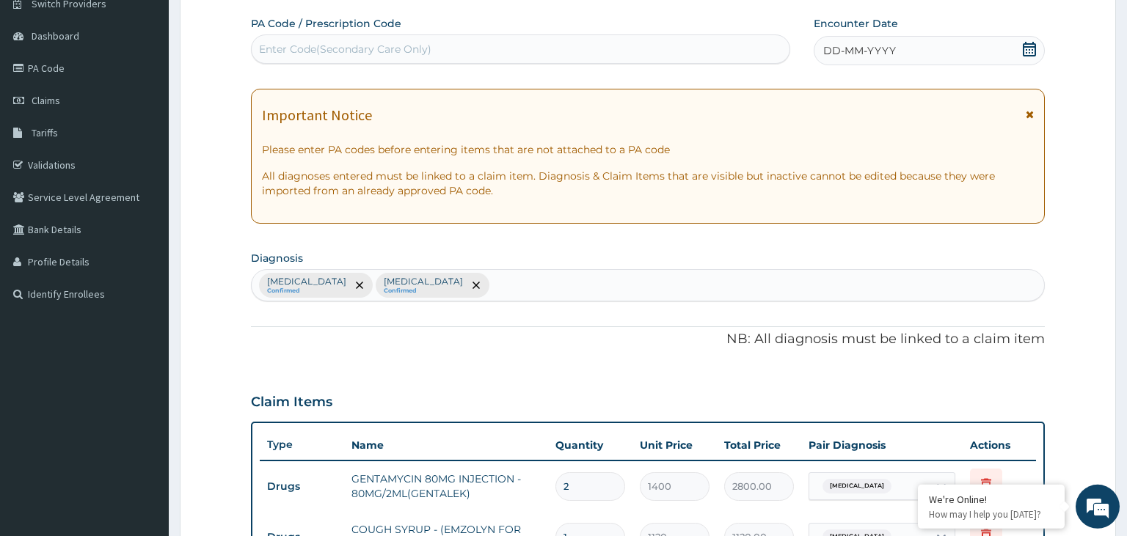
scroll to position [85, 0]
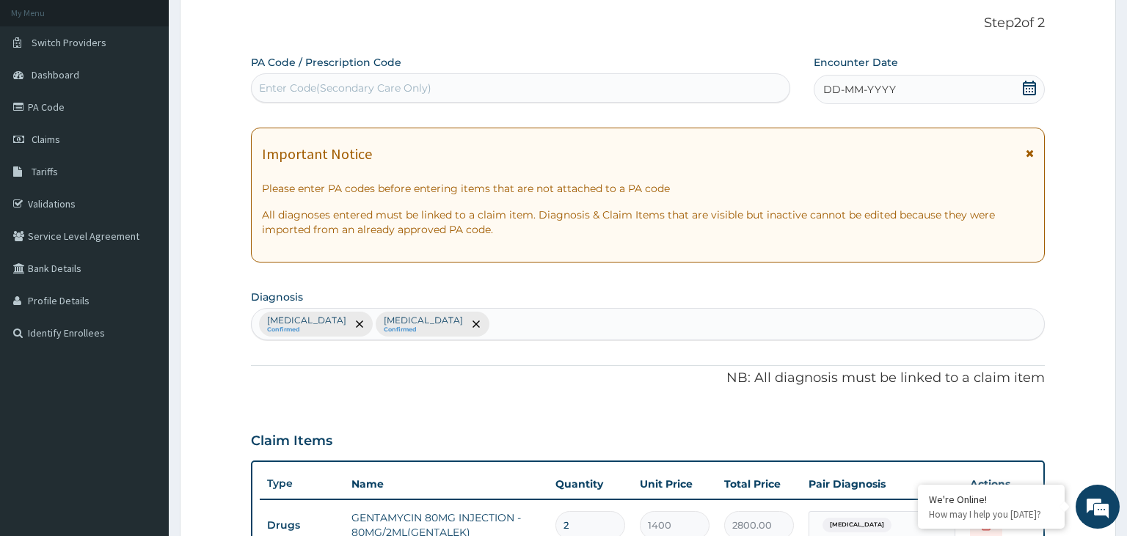
click at [1026, 92] on icon at bounding box center [1029, 88] width 15 height 15
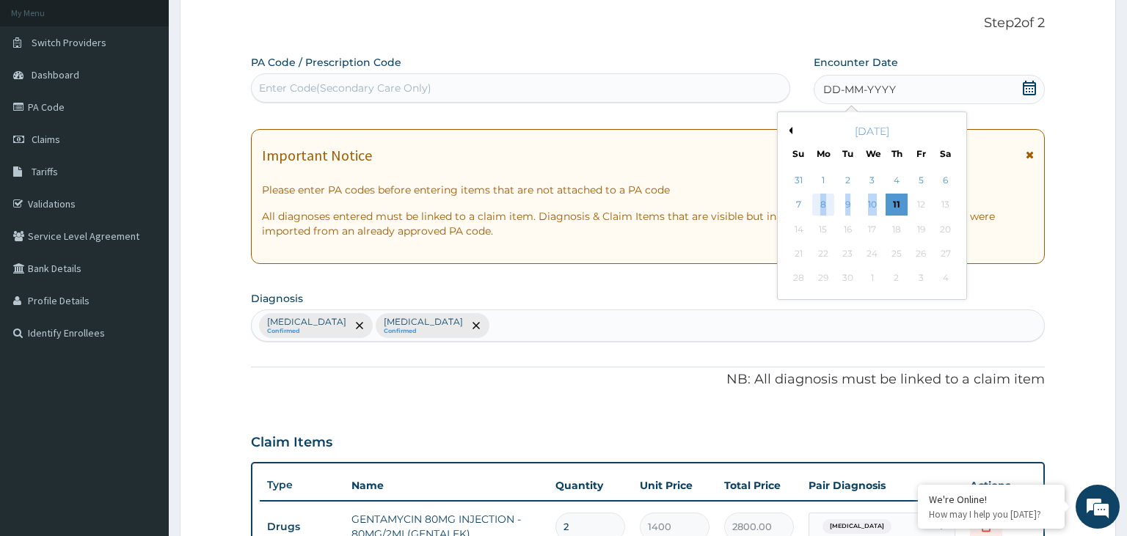
drag, startPoint x: 851, startPoint y: 209, endPoint x: 817, endPoint y: 210, distance: 33.8
click at [817, 210] on div "7 8 9 10 11 12 13" at bounding box center [871, 205] width 171 height 24
click at [820, 211] on div "8" at bounding box center [823, 205] width 22 height 22
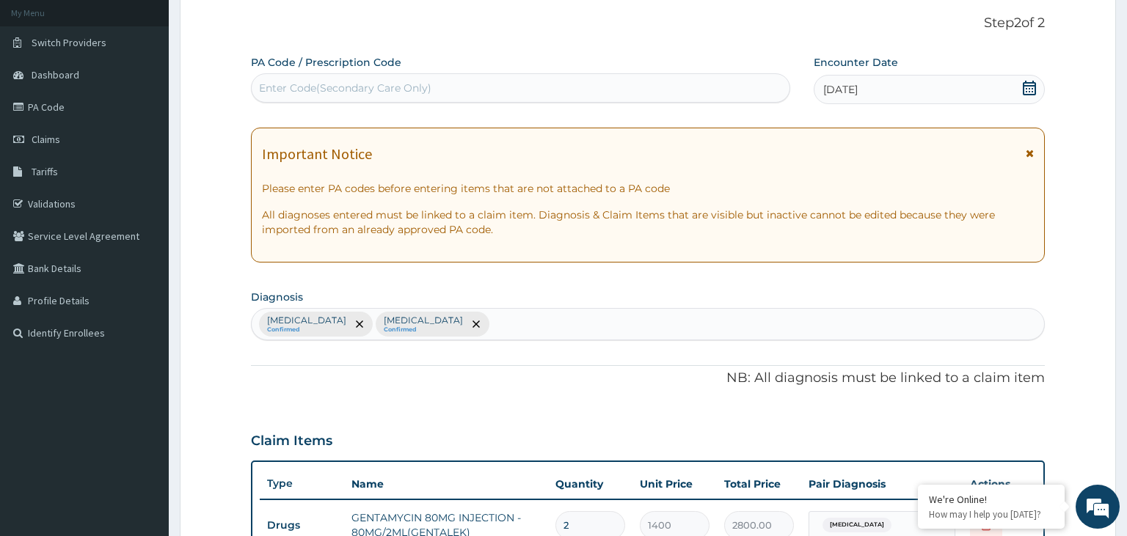
click at [1029, 86] on icon at bounding box center [1029, 88] width 13 height 15
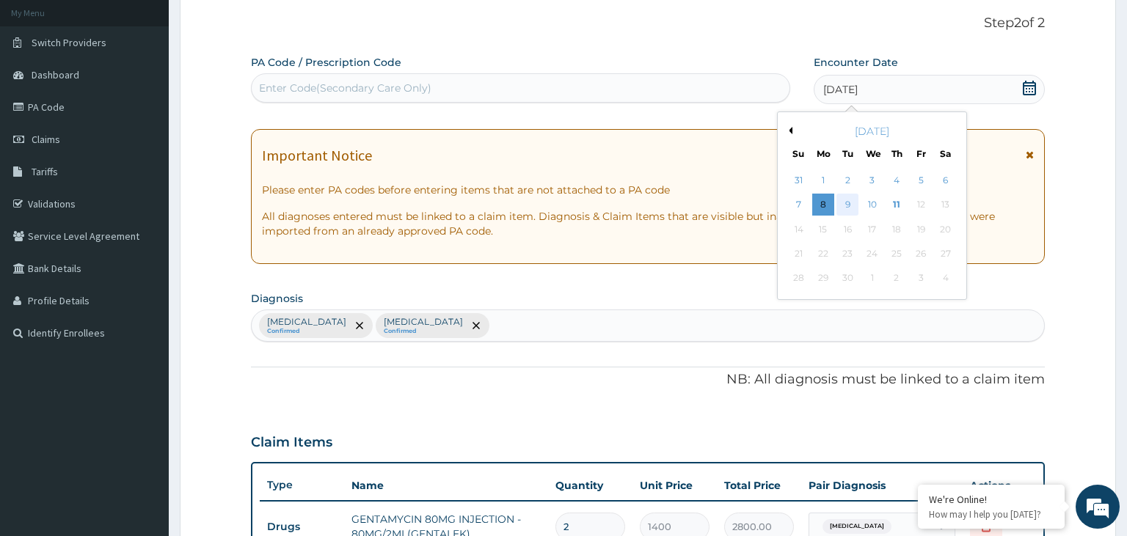
click at [855, 205] on div "9" at bounding box center [847, 205] width 22 height 22
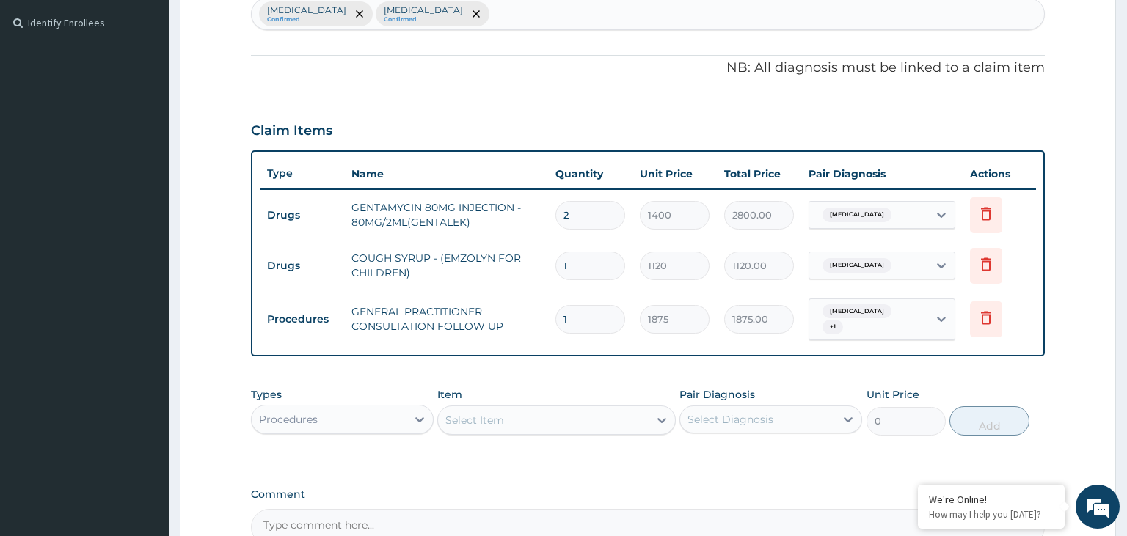
scroll to position [550, 0]
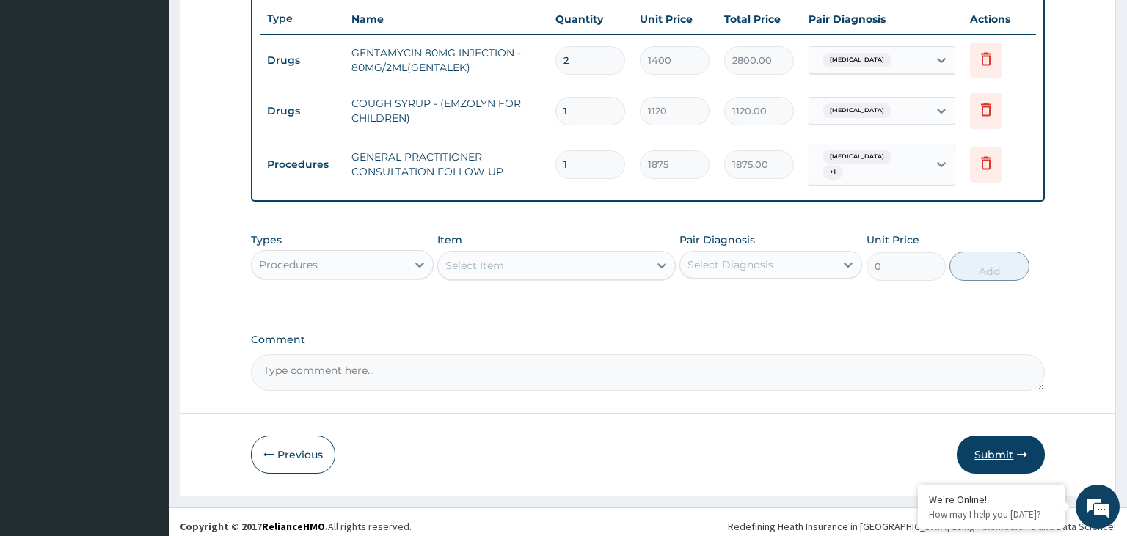
click at [999, 450] on button "Submit" at bounding box center [1001, 455] width 88 height 38
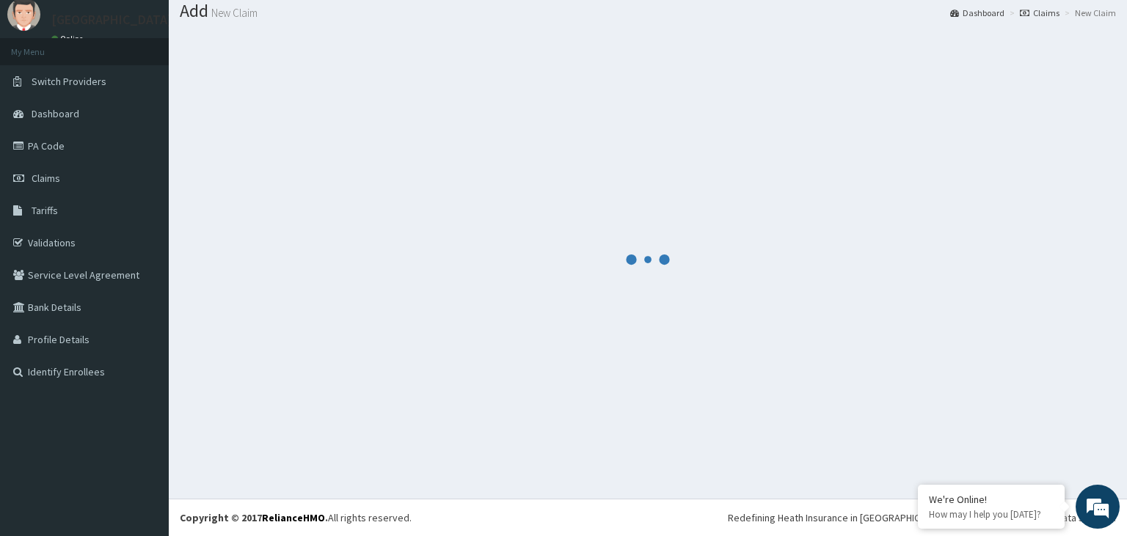
scroll to position [45, 0]
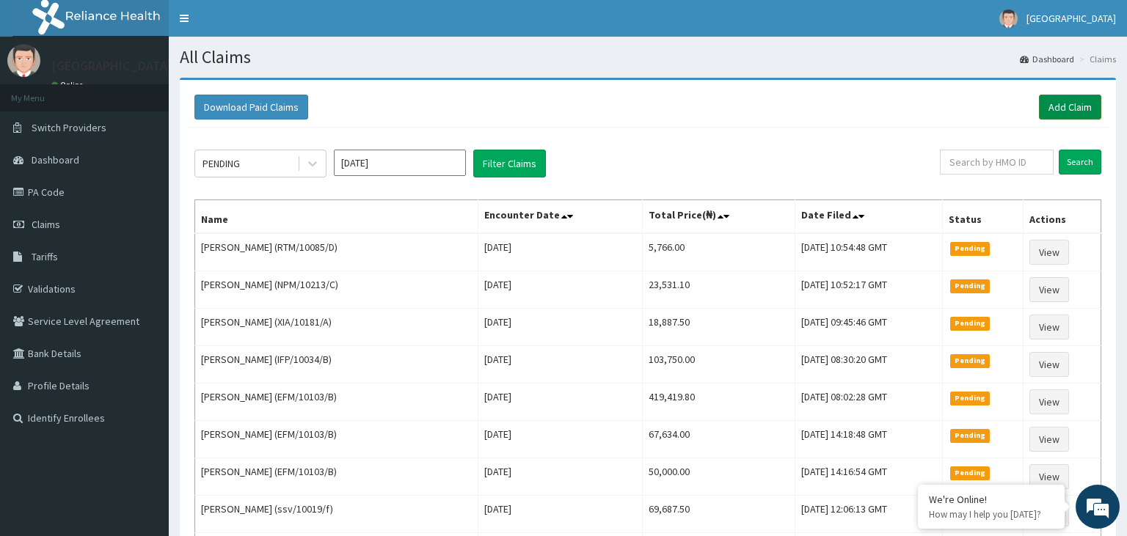
click at [1052, 107] on link "Add Claim" at bounding box center [1070, 107] width 62 height 25
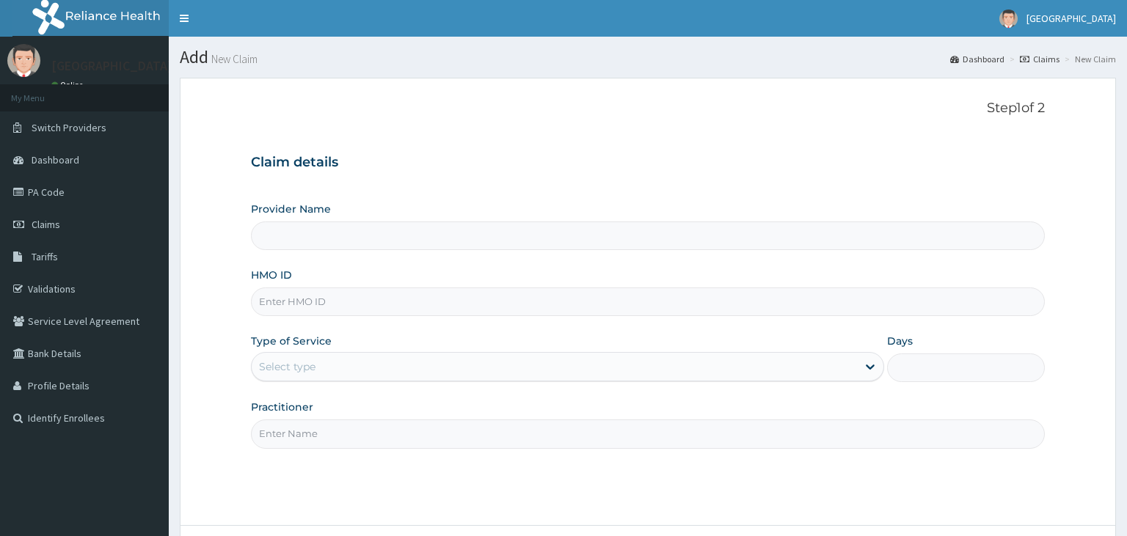
type input "[GEOGRAPHIC_DATA]-KADUNA"
paste input "RTM/10085/C"
click at [285, 301] on input "RTM/10085/C" at bounding box center [648, 302] width 795 height 29
type input "RTM/10085/C"
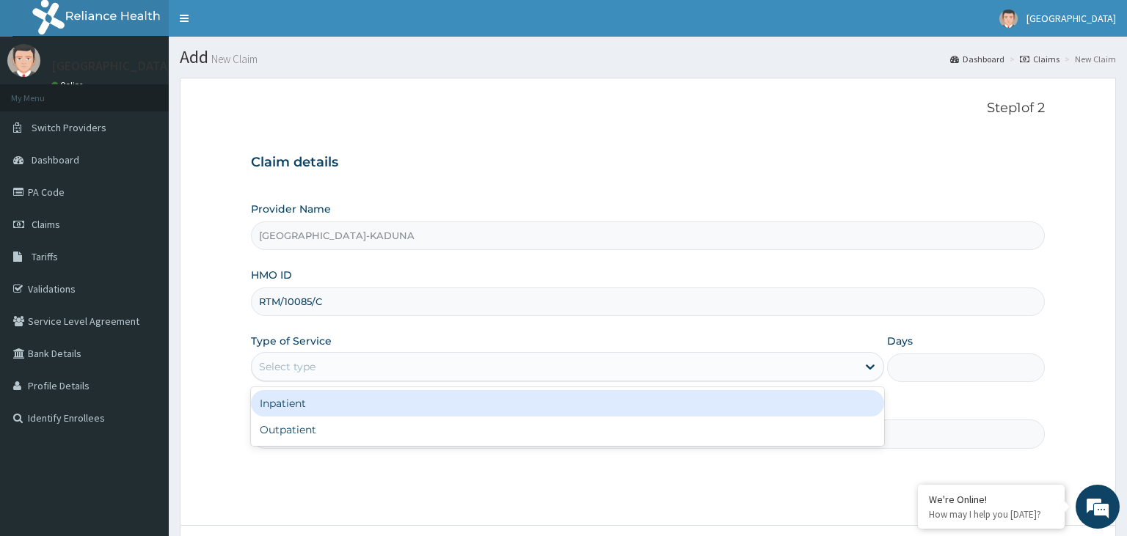
click at [339, 366] on div "Select type" at bounding box center [554, 366] width 605 height 23
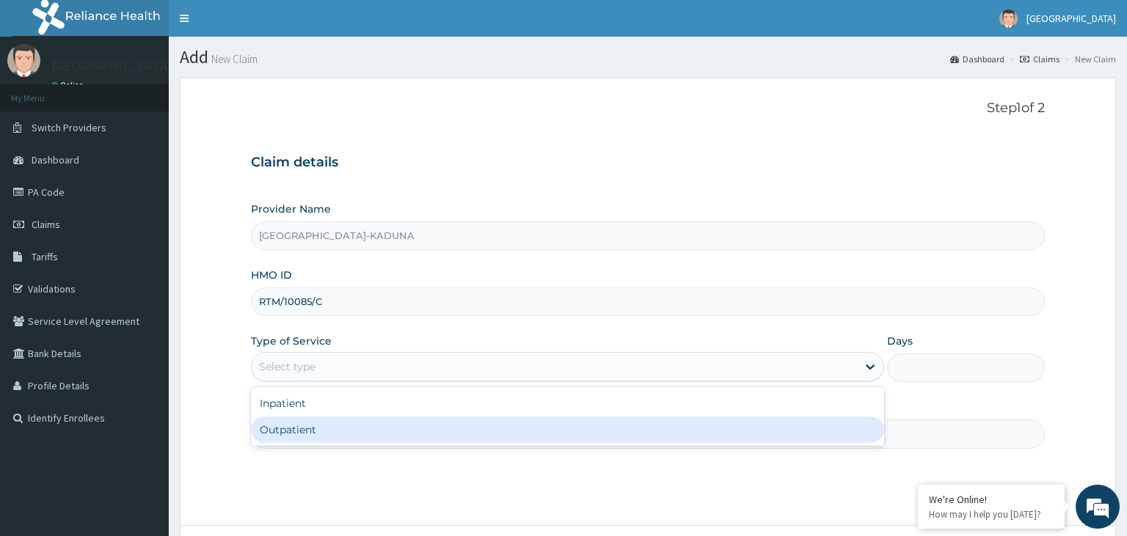
click at [326, 430] on div "Outpatient" at bounding box center [567, 430] width 633 height 26
type input "1"
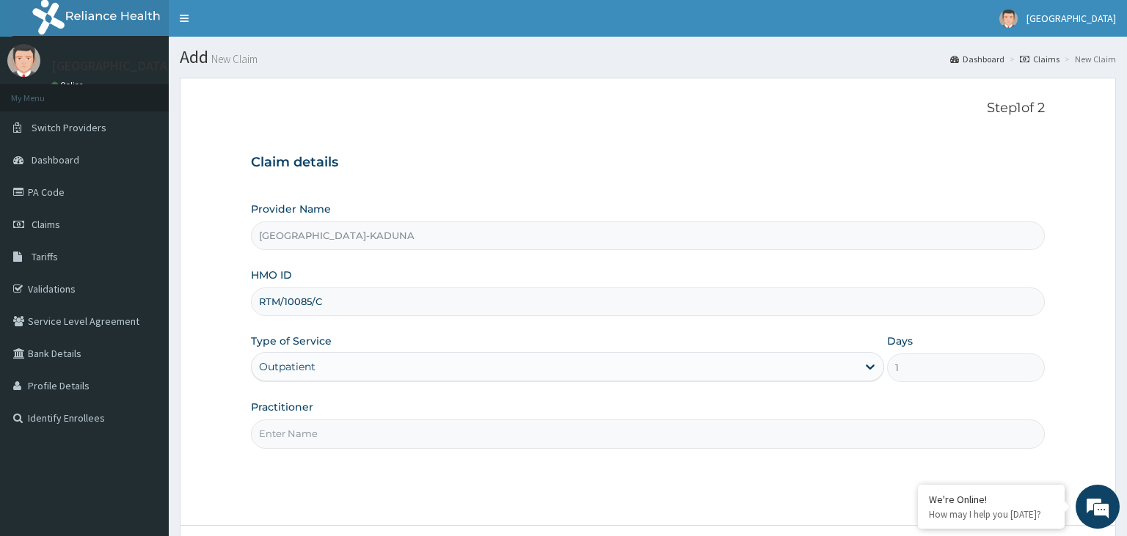
click at [326, 430] on input "Practitioner" at bounding box center [648, 434] width 795 height 29
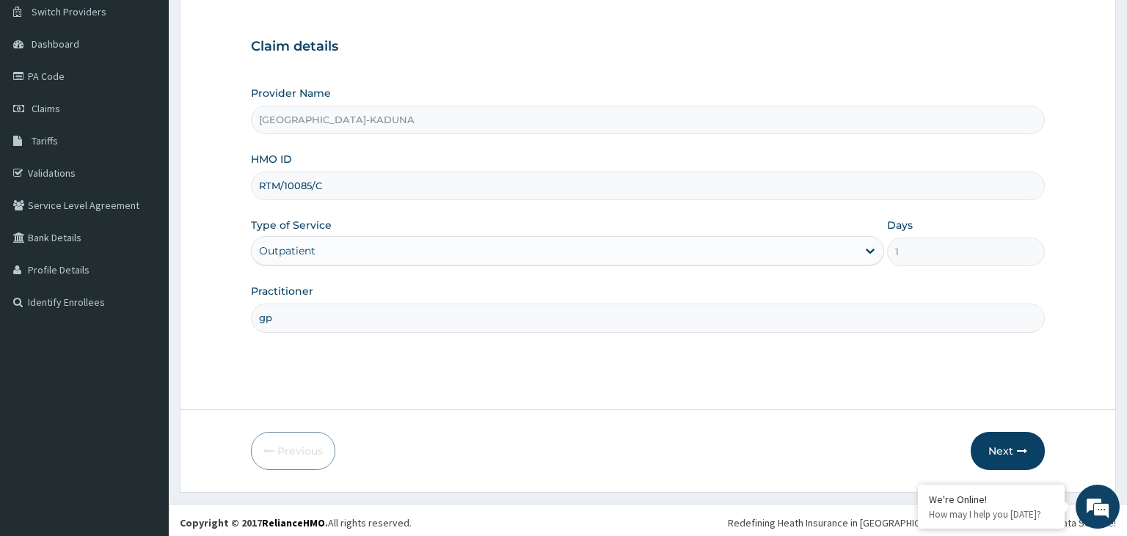
scroll to position [120, 0]
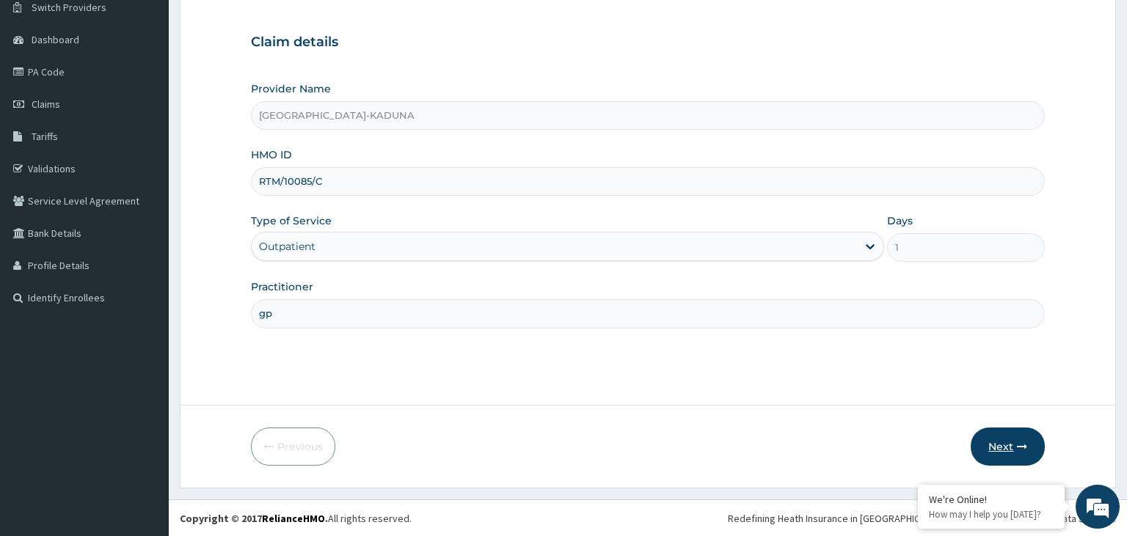
type input "gp"
click at [1011, 439] on button "Next" at bounding box center [1008, 447] width 74 height 38
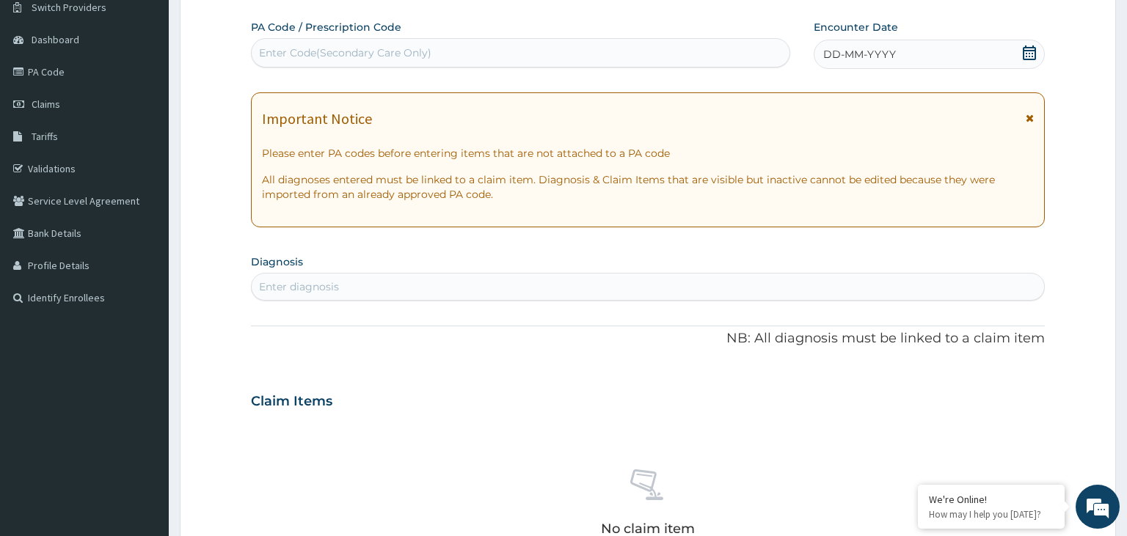
click at [1032, 67] on div "DD-MM-YYYY" at bounding box center [929, 54] width 231 height 29
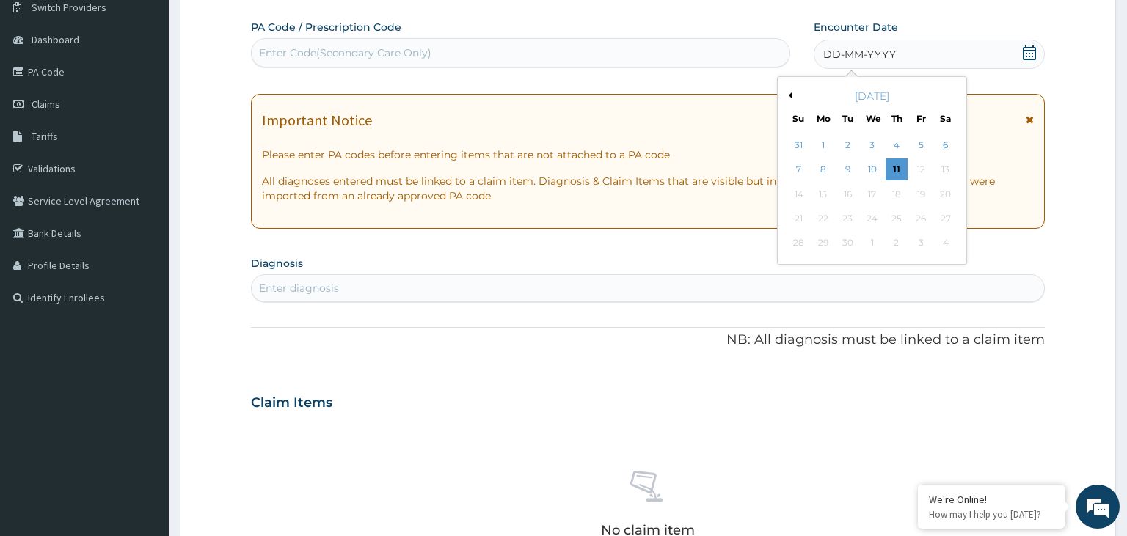
scroll to position [0, 0]
click at [845, 175] on div "9" at bounding box center [847, 170] width 22 height 22
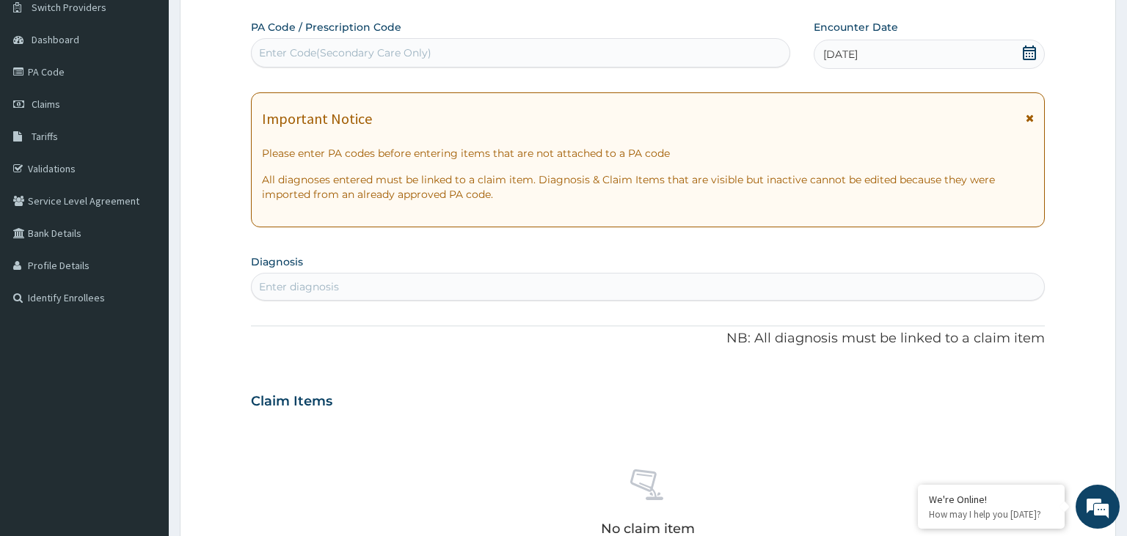
click at [347, 293] on div "Enter diagnosis" at bounding box center [648, 286] width 793 height 23
type input "salmon"
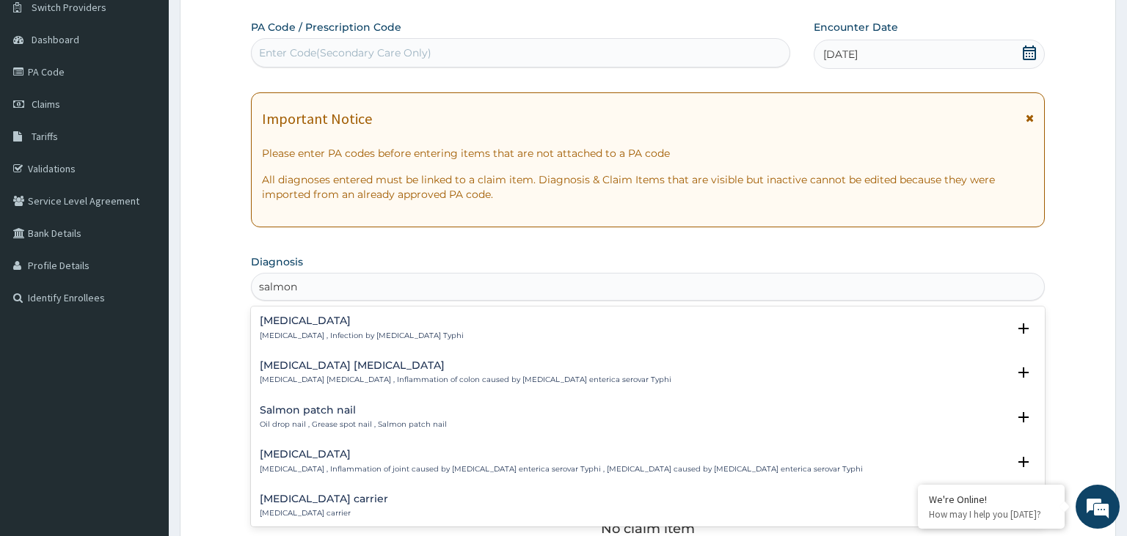
click at [329, 333] on p "[MEDICAL_DATA] , Infection by [MEDICAL_DATA] Typhi" at bounding box center [362, 336] width 204 height 10
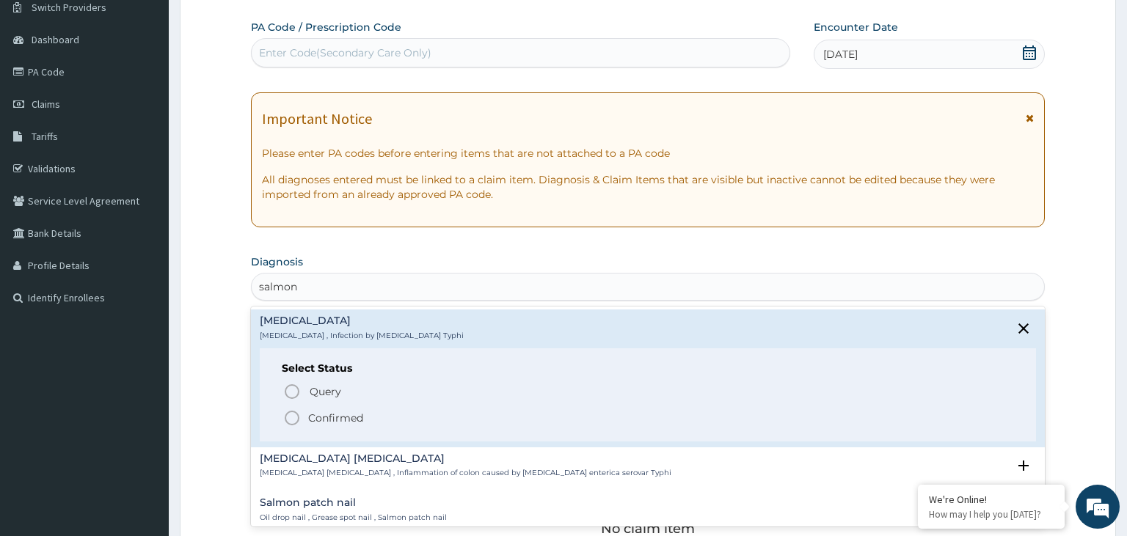
click at [318, 423] on p "Confirmed" at bounding box center [335, 418] width 55 height 15
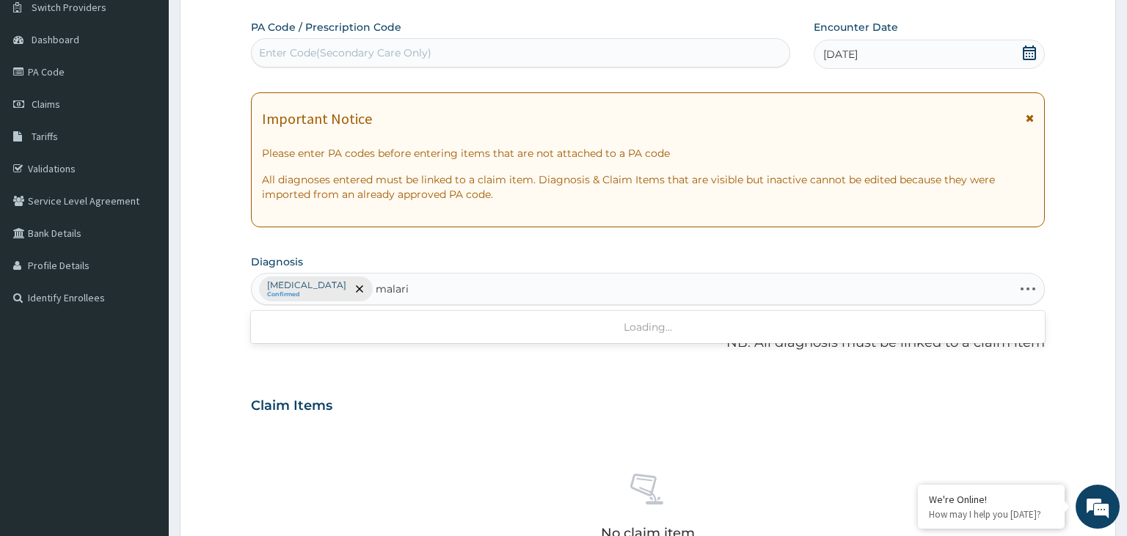
type input "[MEDICAL_DATA]"
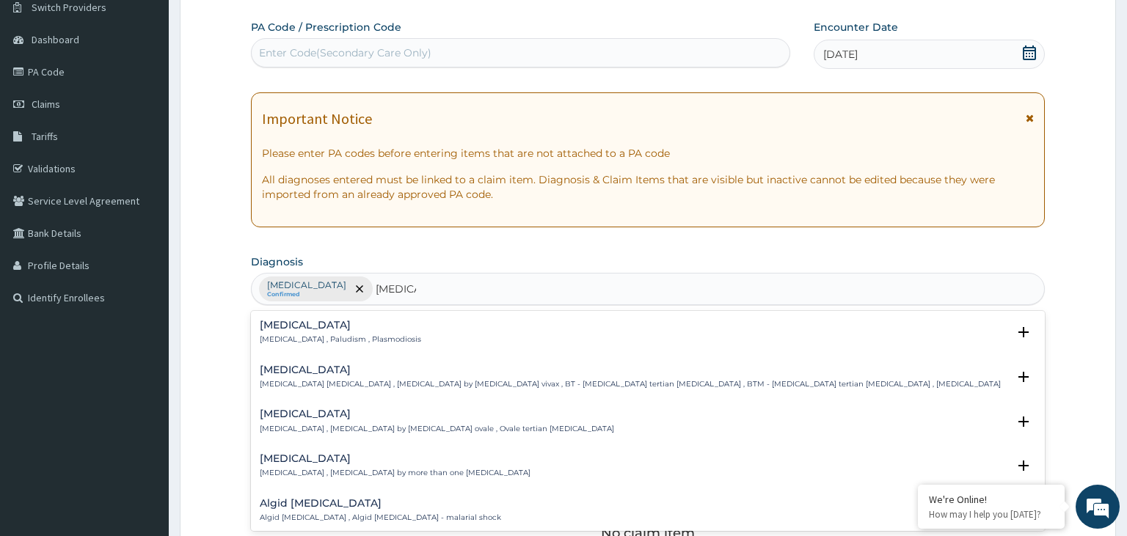
click at [326, 336] on p "[MEDICAL_DATA] , Paludism , Plasmodiosis" at bounding box center [340, 340] width 161 height 10
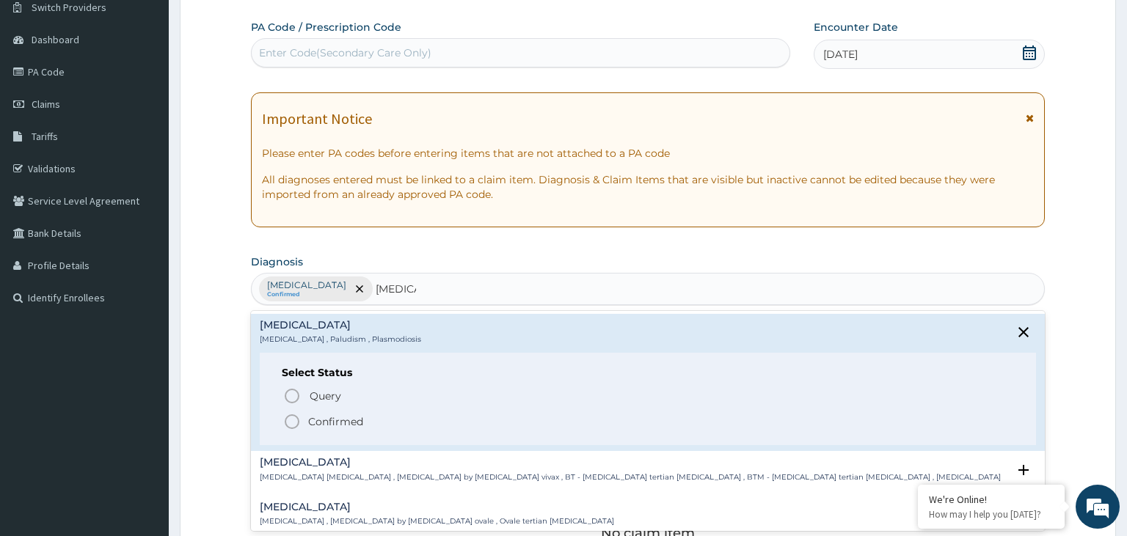
click at [314, 421] on p "Confirmed" at bounding box center [335, 422] width 55 height 15
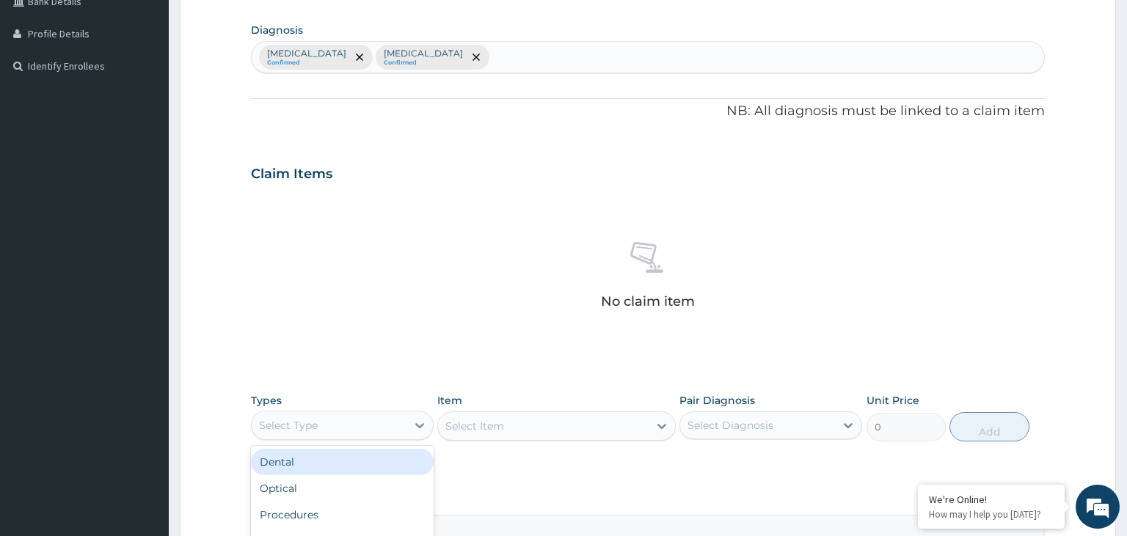
click at [368, 436] on div "Select Type" at bounding box center [342, 425] width 183 height 29
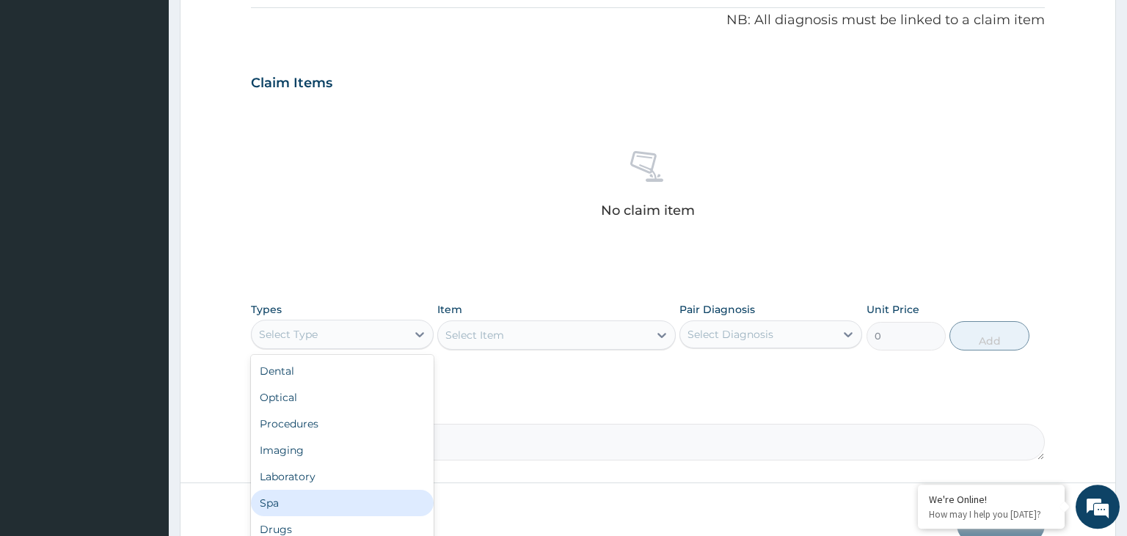
scroll to position [519, 0]
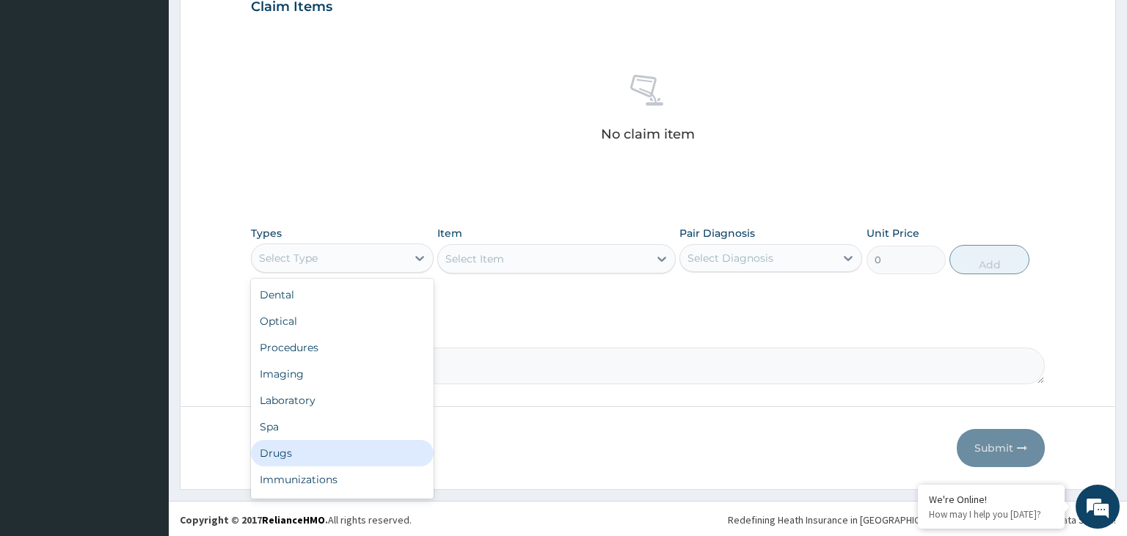
click at [332, 450] on div "Drugs" at bounding box center [342, 453] width 183 height 26
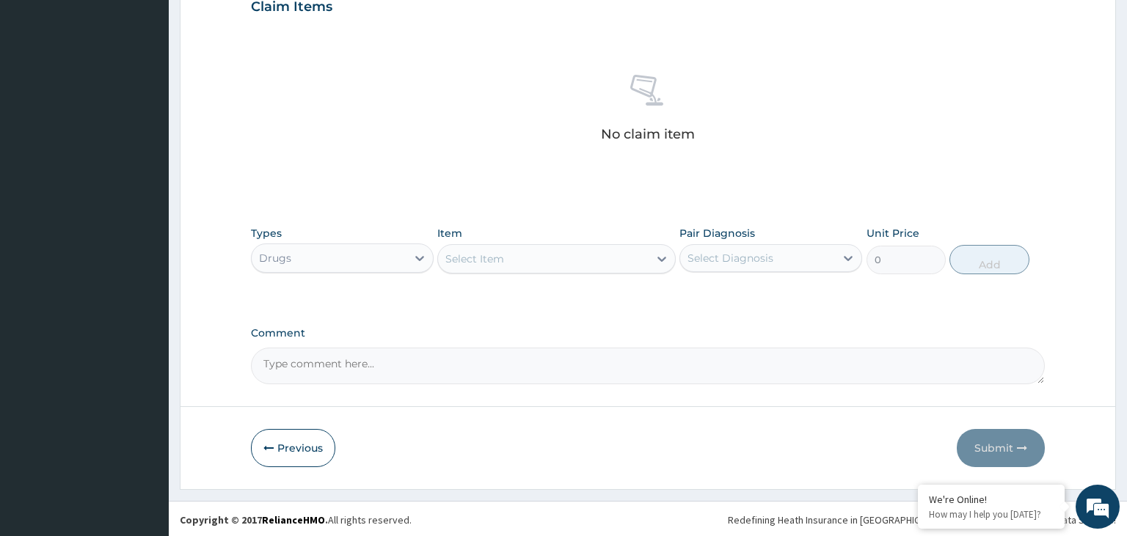
click at [524, 257] on div "Select Item" at bounding box center [543, 258] width 211 height 23
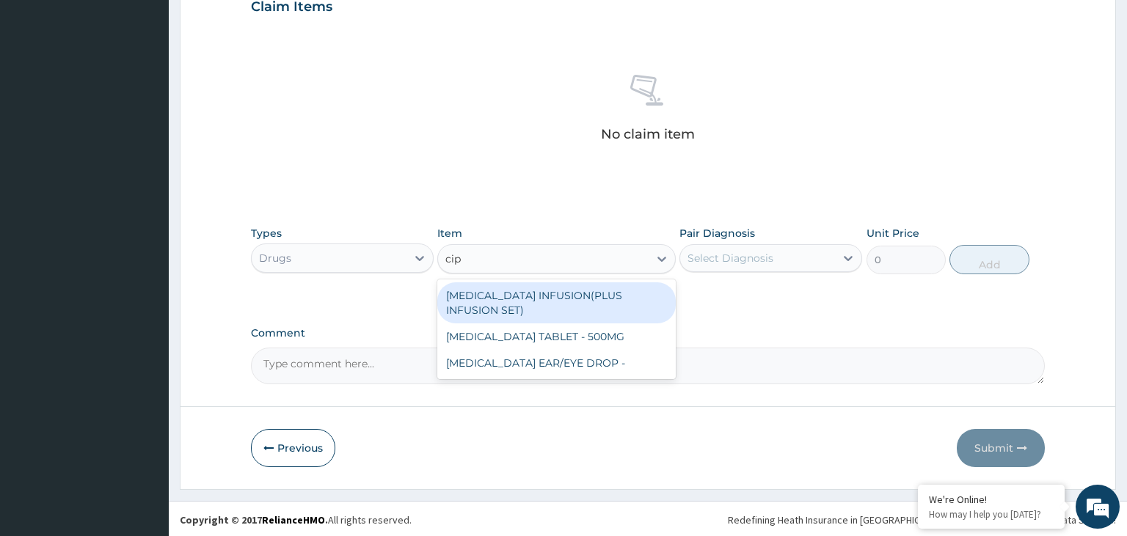
type input "cipr"
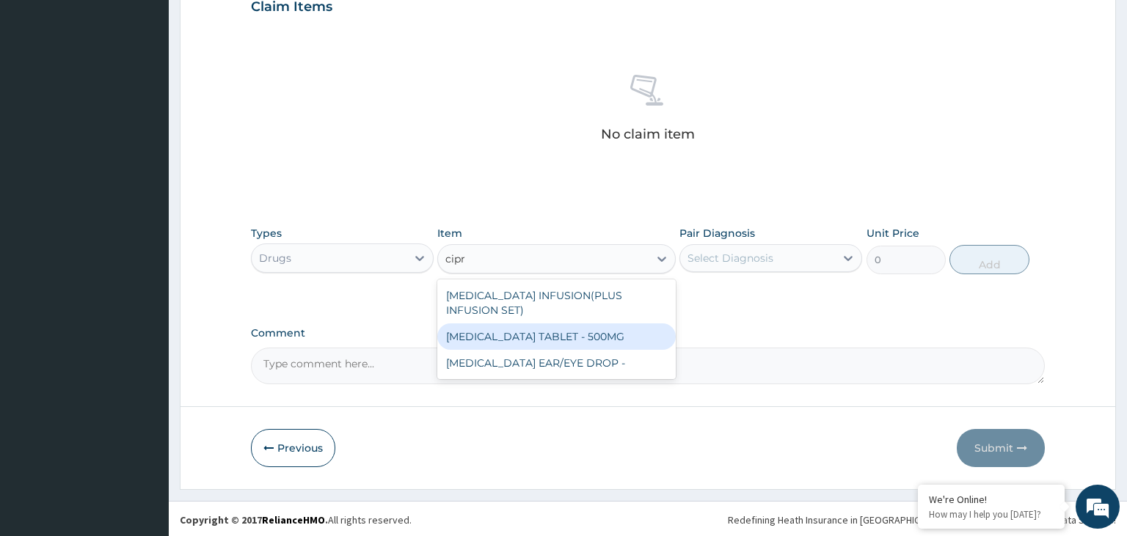
drag, startPoint x: 522, startPoint y: 340, endPoint x: 660, endPoint y: 322, distance: 139.1
click at [527, 341] on div "[MEDICAL_DATA] TABLET - 500MG" at bounding box center [556, 337] width 238 height 26
type input "196"
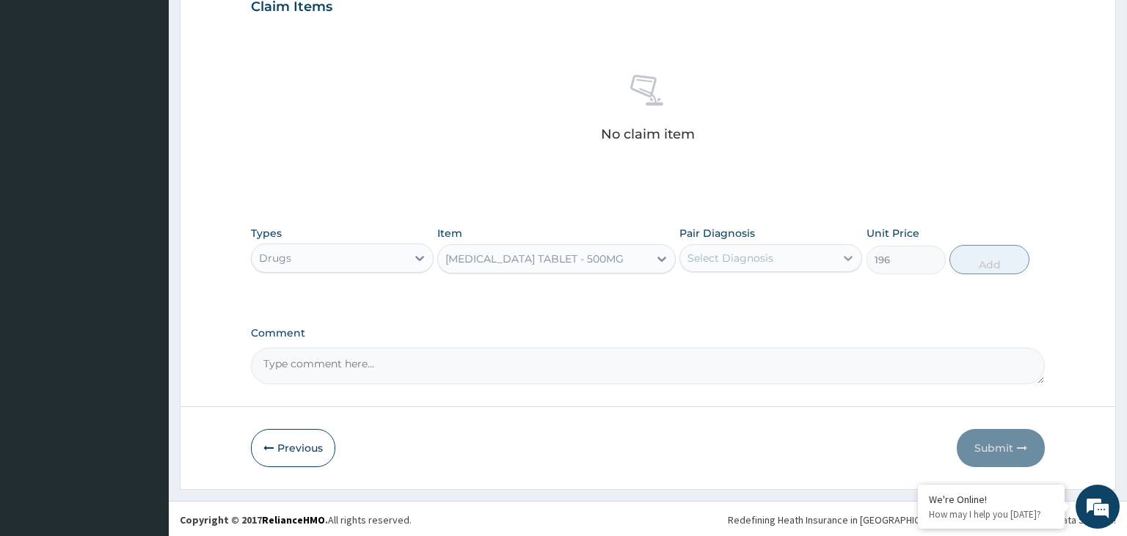
click at [837, 254] on div at bounding box center [848, 258] width 26 height 26
click at [776, 303] on div "[MEDICAL_DATA]" at bounding box center [770, 296] width 183 height 30
checkbox input "true"
click at [970, 266] on button "Add" at bounding box center [988, 259] width 79 height 29
type input "0"
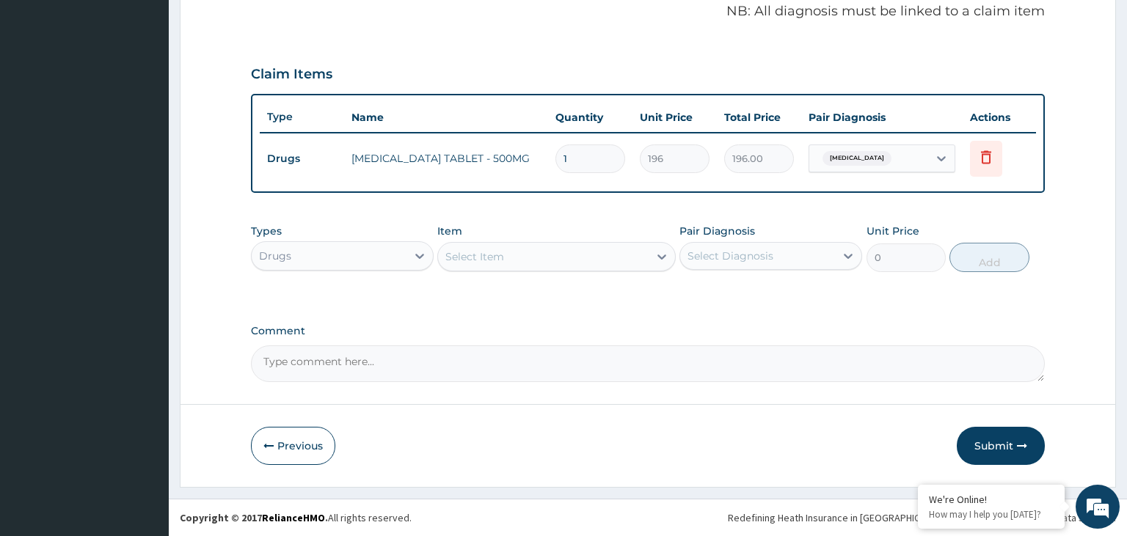
scroll to position [449, 0]
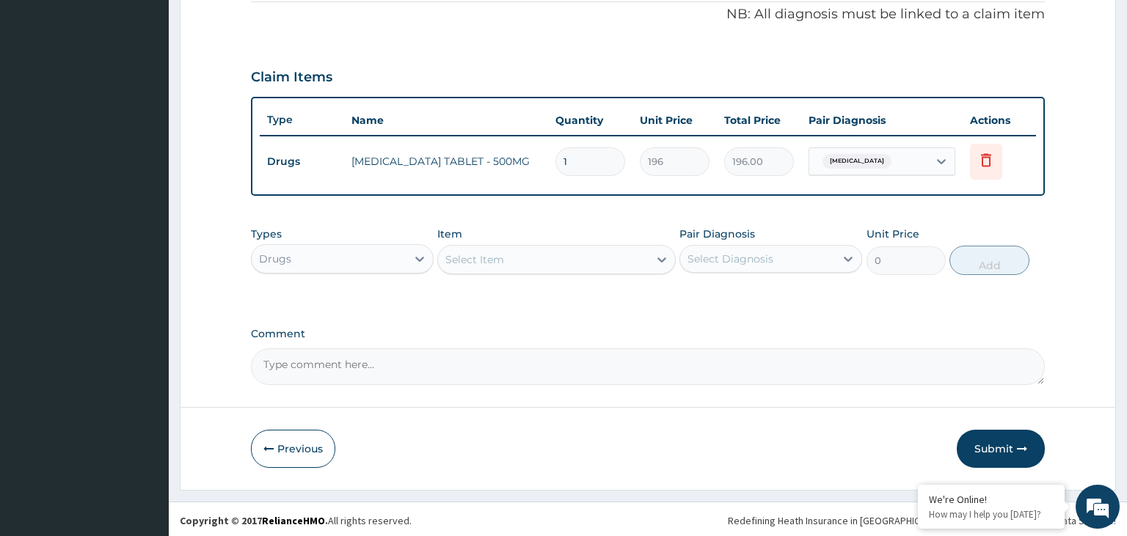
drag, startPoint x: 577, startPoint y: 167, endPoint x: 551, endPoint y: 177, distance: 28.3
click at [568, 171] on input "1" at bounding box center [590, 161] width 70 height 29
click at [550, 178] on td "1" at bounding box center [590, 161] width 84 height 43
drag, startPoint x: 588, startPoint y: 147, endPoint x: 566, endPoint y: 156, distance: 24.0
click at [567, 156] on input "1" at bounding box center [590, 161] width 70 height 29
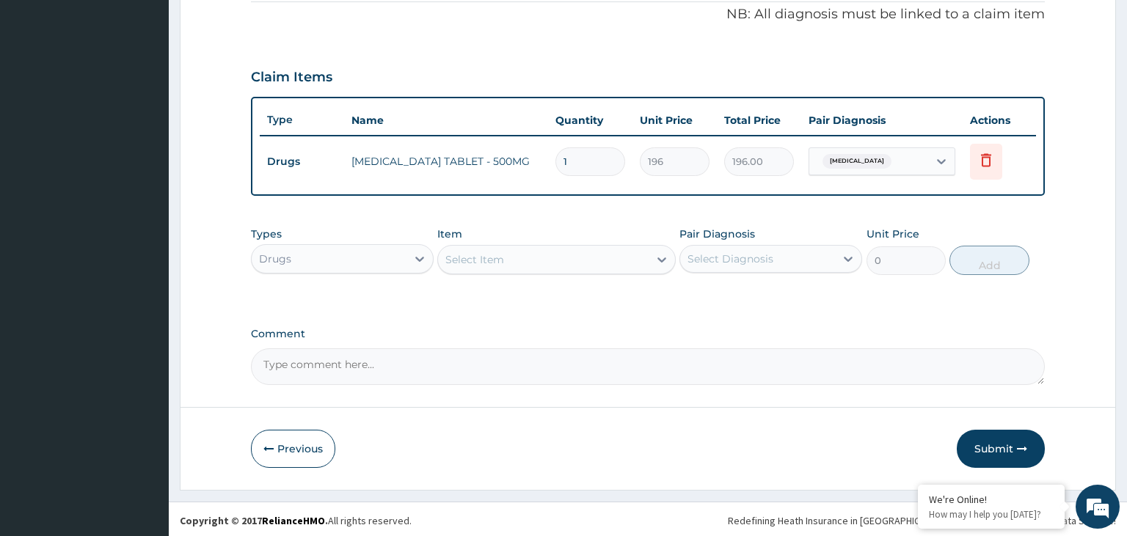
drag, startPoint x: 577, startPoint y: 161, endPoint x: 547, endPoint y: 168, distance: 30.3
click at [555, 168] on input "1" at bounding box center [590, 161] width 70 height 29
type input "7"
type input "1372.00"
type input "7"
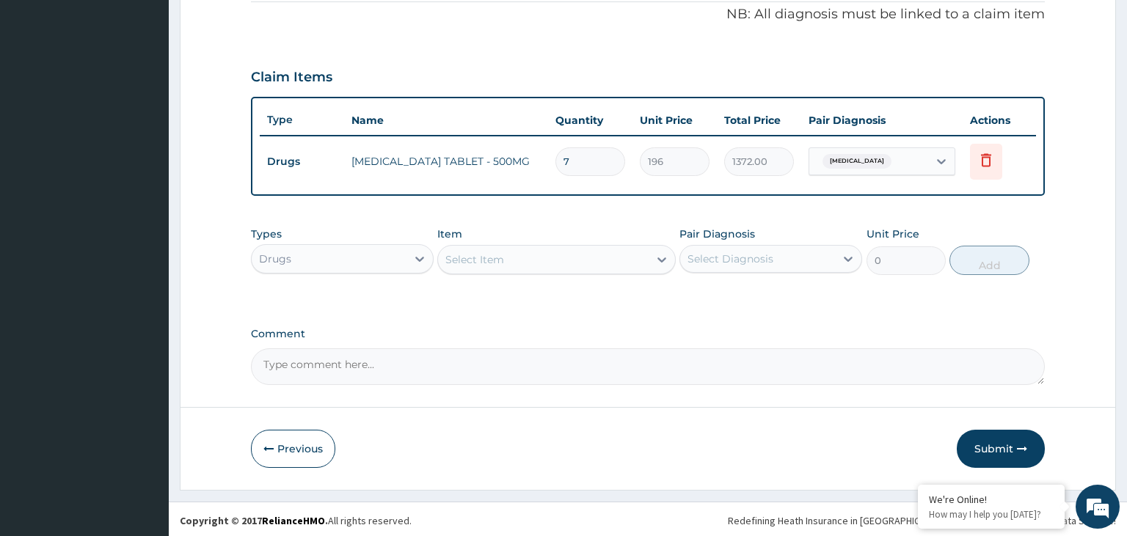
click at [557, 273] on div "Types Drugs Item Select Item Pair Diagnosis Select Diagnosis Unit Price 0 Add" at bounding box center [648, 250] width 795 height 63
click at [552, 259] on div "Select Item" at bounding box center [543, 259] width 211 height 23
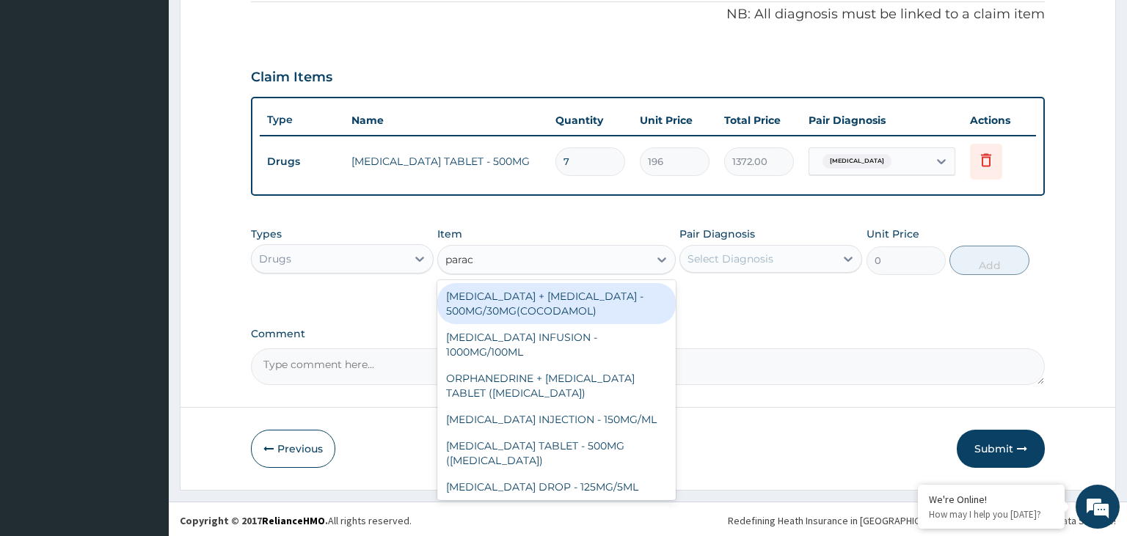
type input "parace"
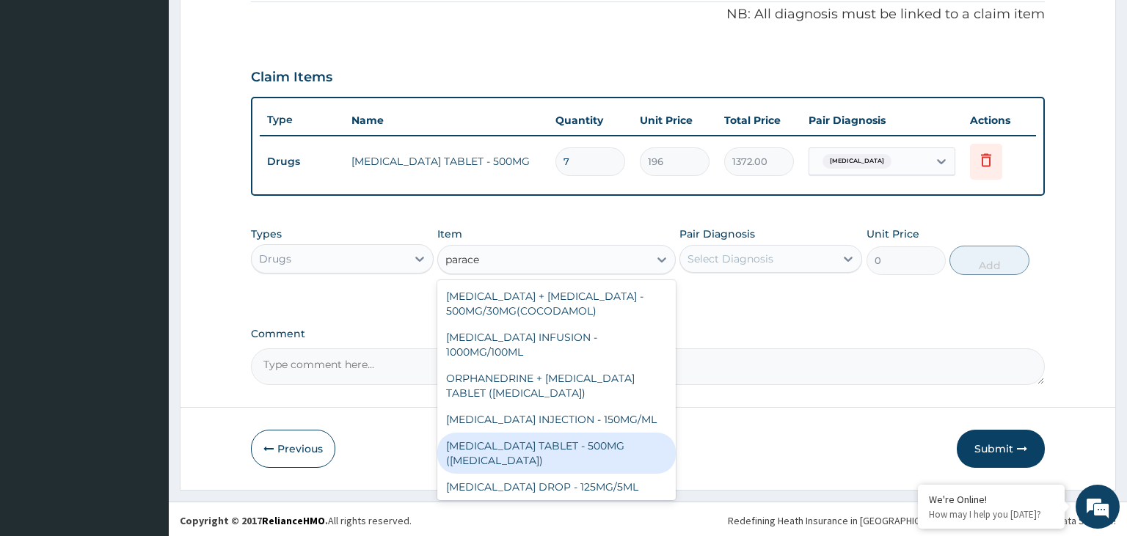
click at [578, 461] on div "[MEDICAL_DATA] TABLET - 500MG ([MEDICAL_DATA])" at bounding box center [556, 453] width 238 height 41
type input "42"
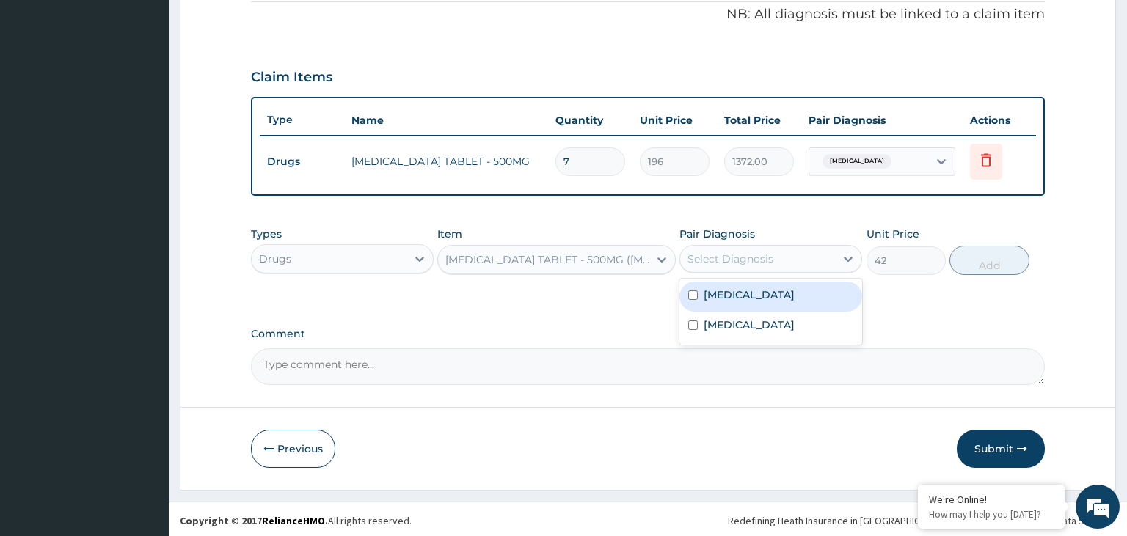
click at [810, 247] on div "Select Diagnosis" at bounding box center [757, 258] width 155 height 23
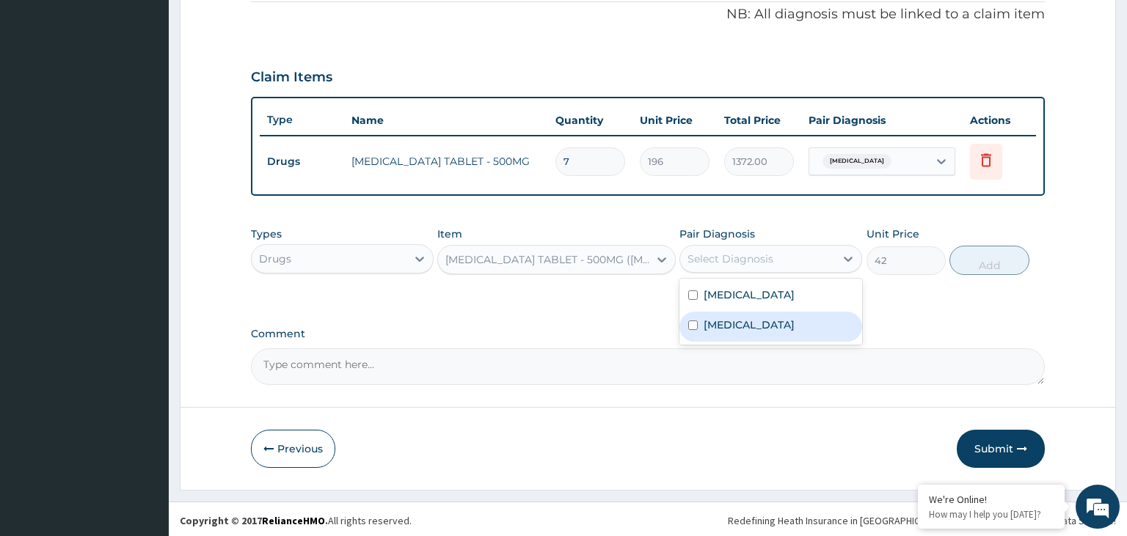
click at [762, 313] on div "Malaria" at bounding box center [770, 327] width 183 height 30
checkbox input "true"
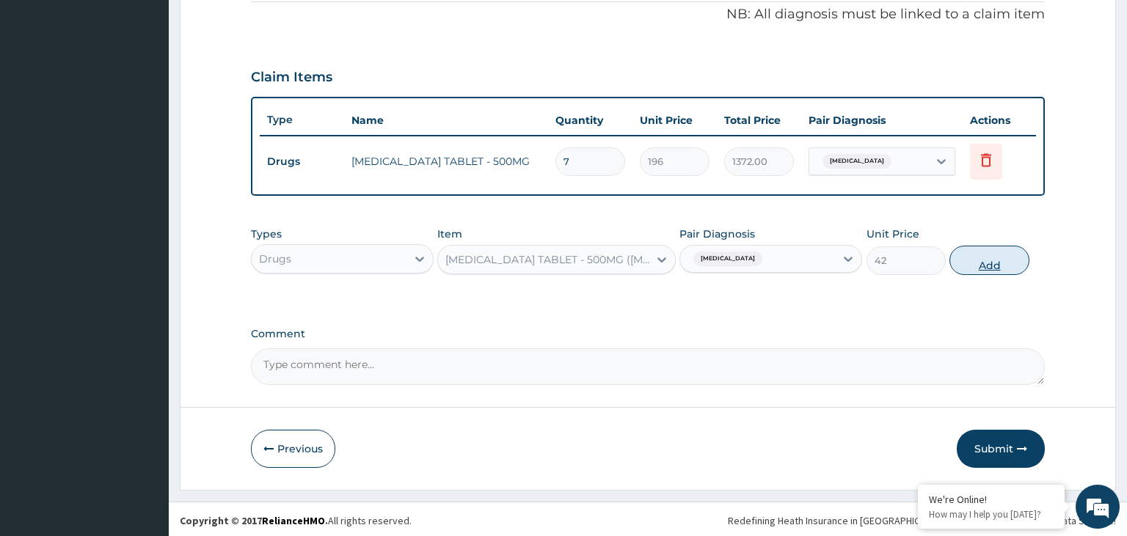
click at [987, 266] on button "Add" at bounding box center [988, 260] width 79 height 29
type input "0"
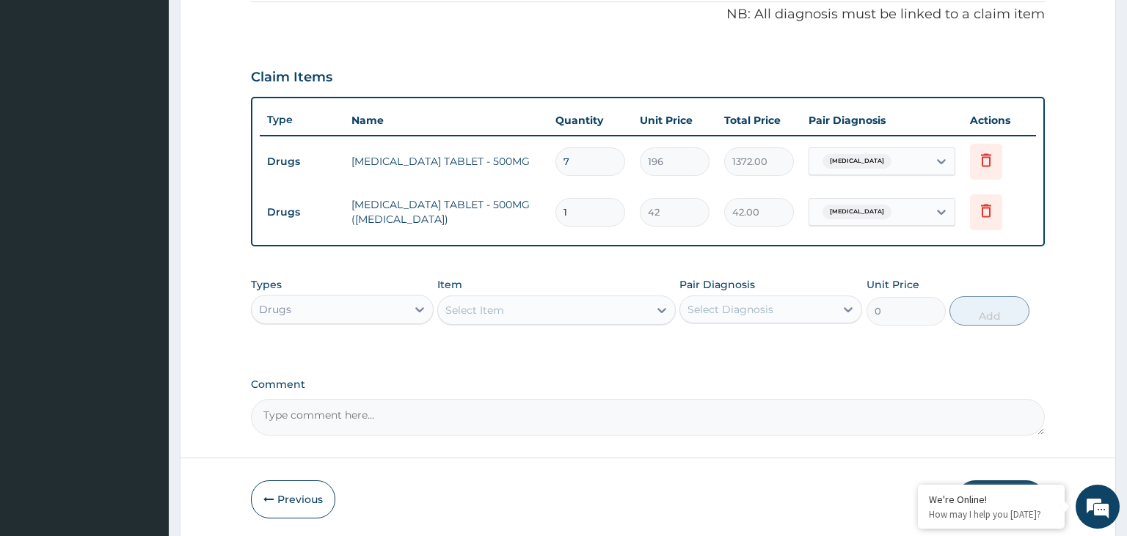
drag, startPoint x: 582, startPoint y: 219, endPoint x: 536, endPoint y: 225, distance: 46.0
click at [555, 225] on input "1" at bounding box center [590, 212] width 70 height 29
type input "6"
type input "252.00"
type input "6"
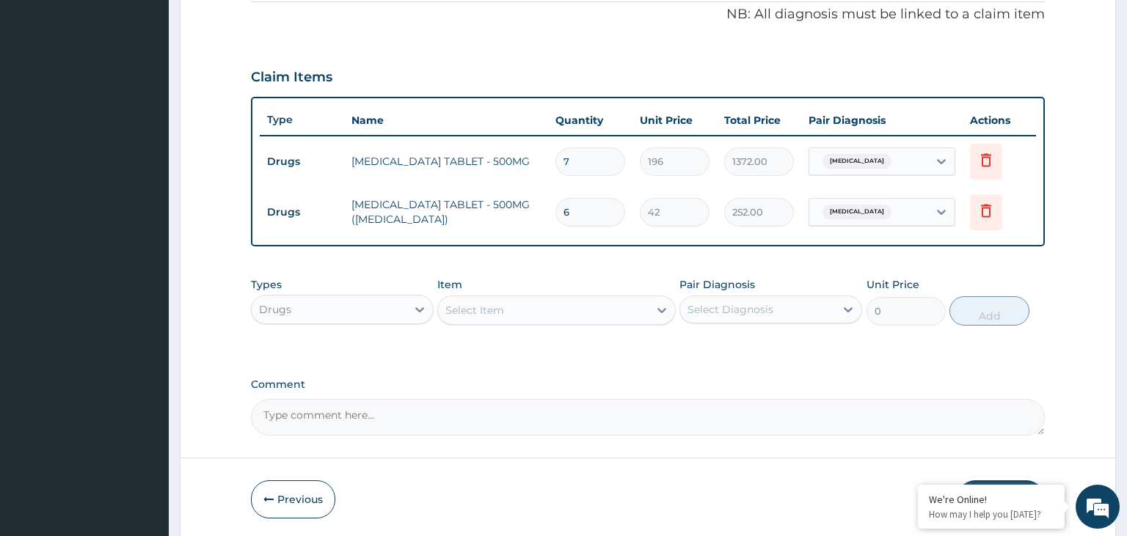
click at [370, 315] on div "Drugs" at bounding box center [329, 309] width 155 height 23
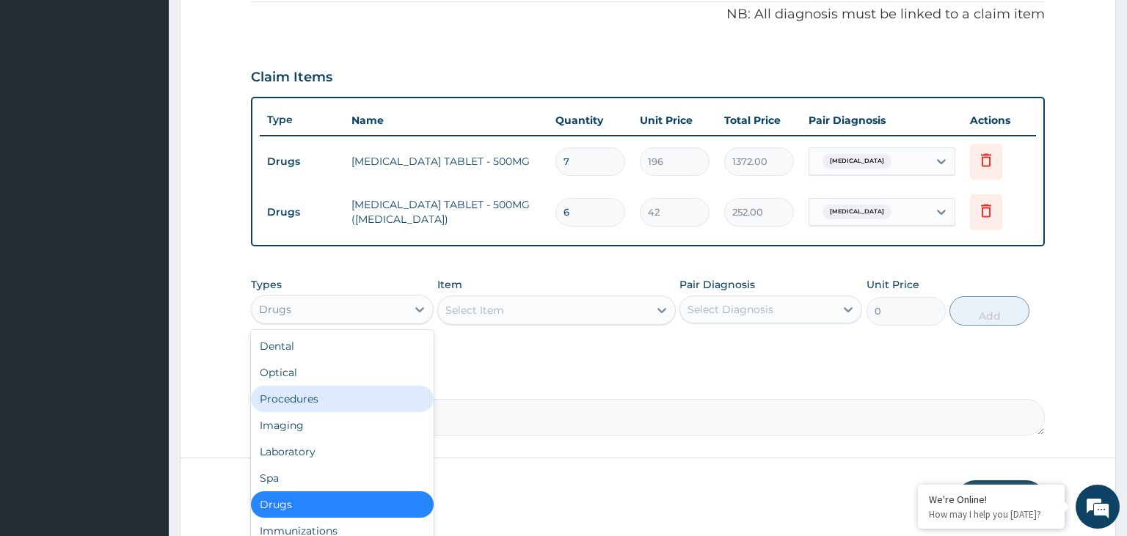
drag, startPoint x: 313, startPoint y: 396, endPoint x: 562, endPoint y: 365, distance: 251.4
click at [313, 395] on div "Procedures" at bounding box center [342, 399] width 183 height 26
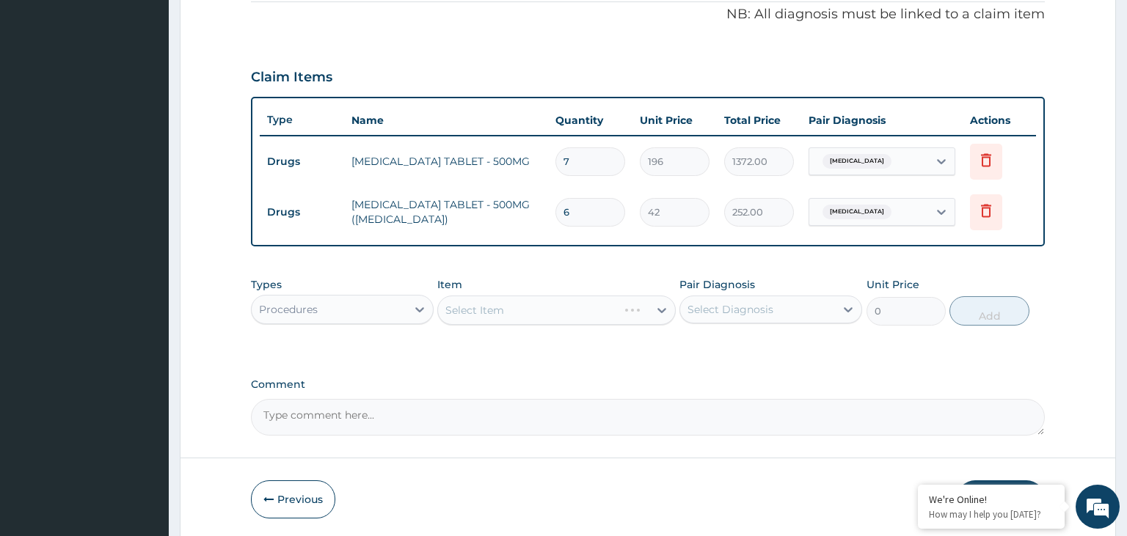
click at [592, 311] on div "Select Item" at bounding box center [556, 310] width 238 height 29
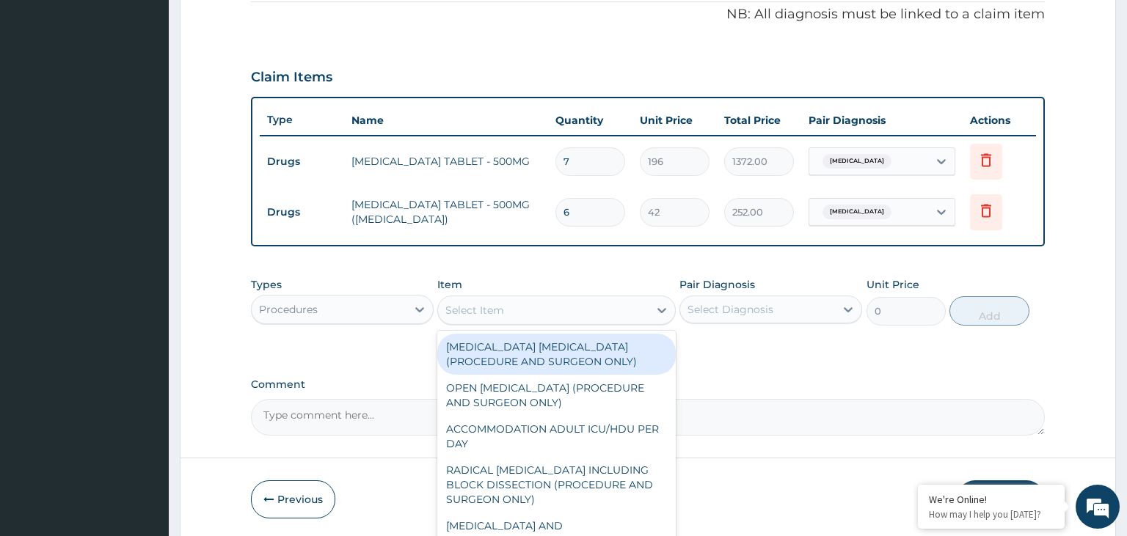
click at [592, 311] on div "Select Item" at bounding box center [543, 310] width 211 height 23
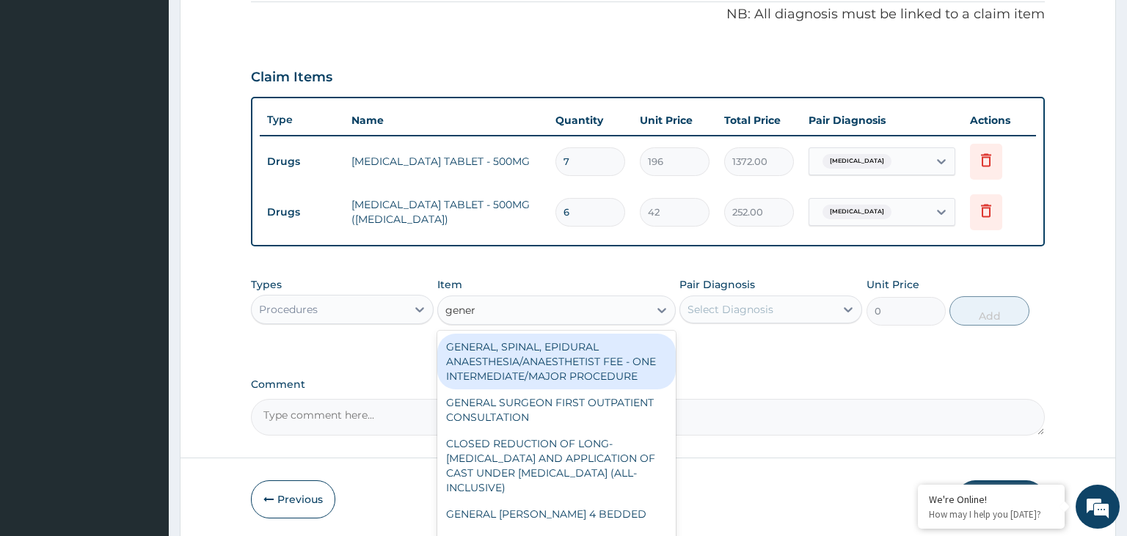
type input "genera"
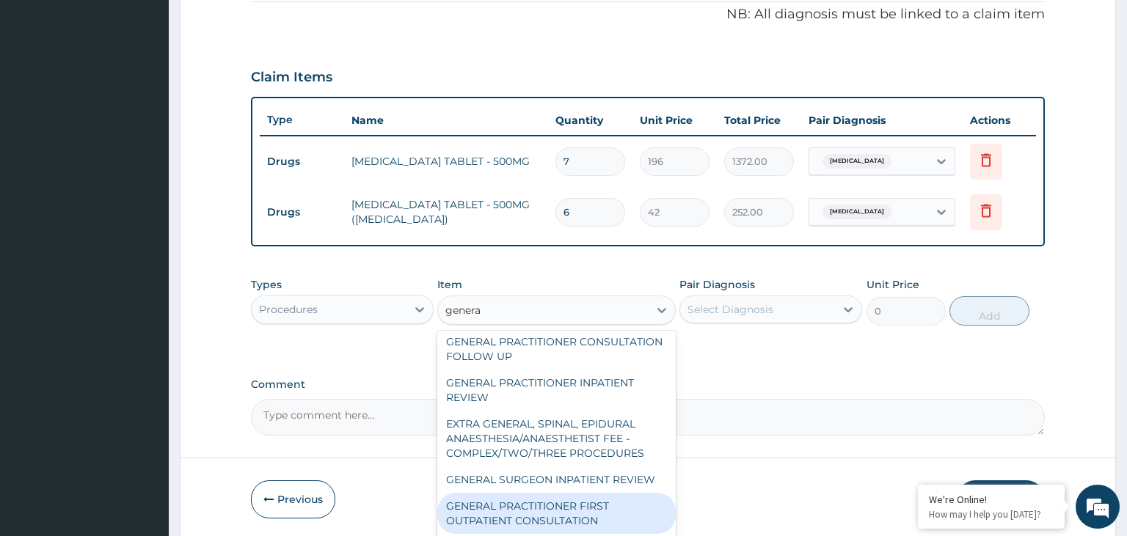
scroll to position [308, 0]
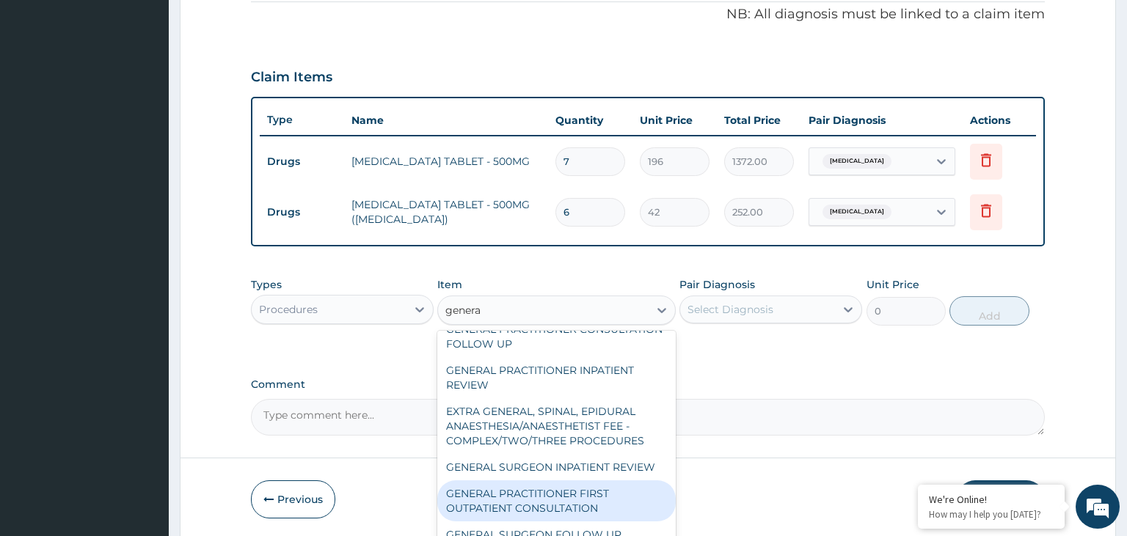
click at [534, 486] on div "GENERAL PRACTITIONER FIRST OUTPATIENT CONSULTATION" at bounding box center [556, 501] width 238 height 41
type input "3750"
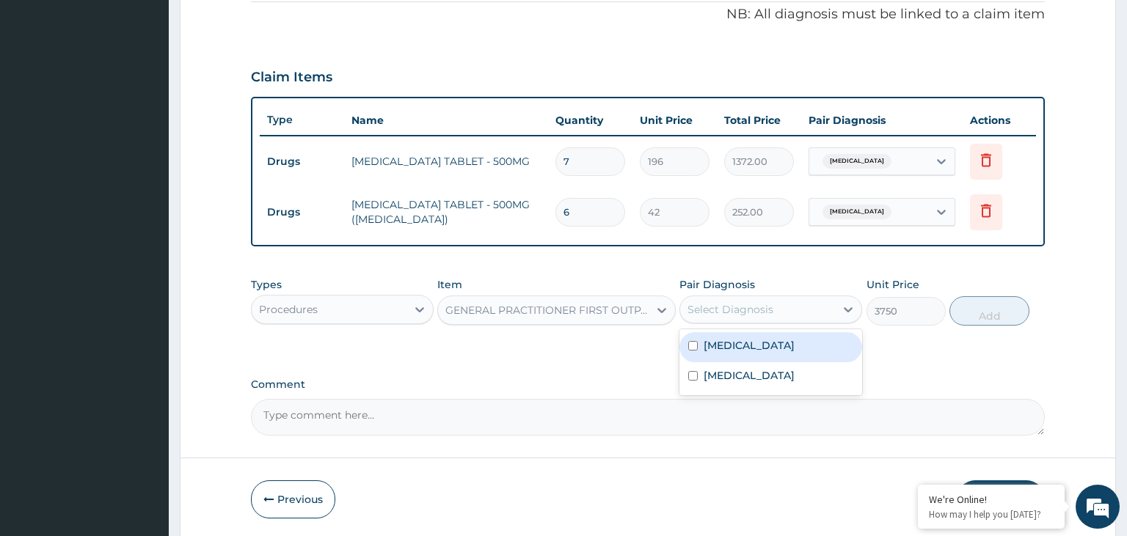
click at [775, 310] on div "Select Diagnosis" at bounding box center [757, 309] width 155 height 23
click at [732, 346] on label "[MEDICAL_DATA]" at bounding box center [749, 345] width 91 height 15
checkbox input "true"
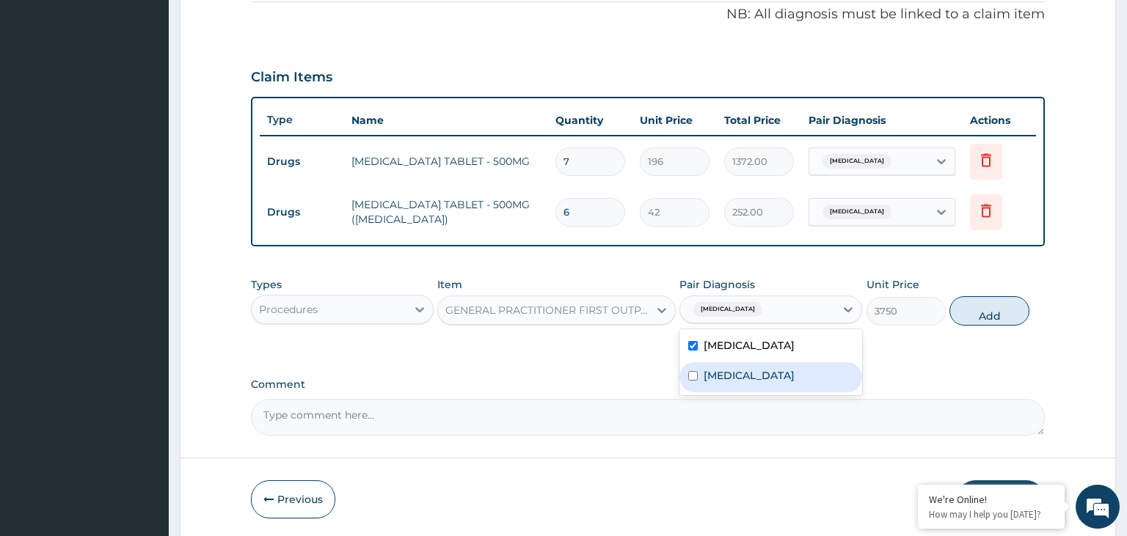
click at [728, 382] on div "Malaria" at bounding box center [770, 377] width 183 height 30
checkbox input "true"
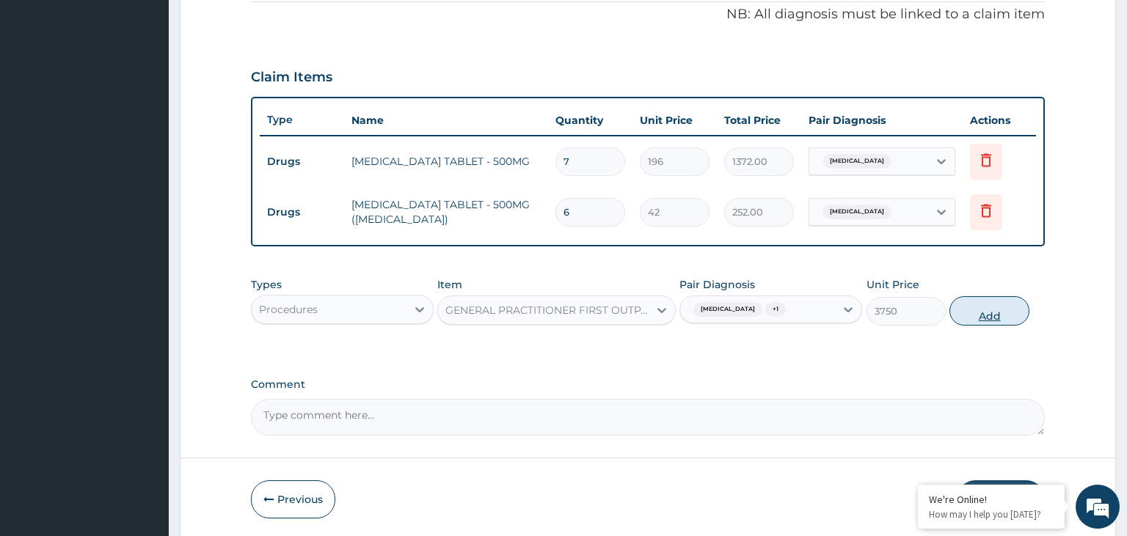
click at [1005, 315] on button "Add" at bounding box center [988, 310] width 79 height 29
type input "0"
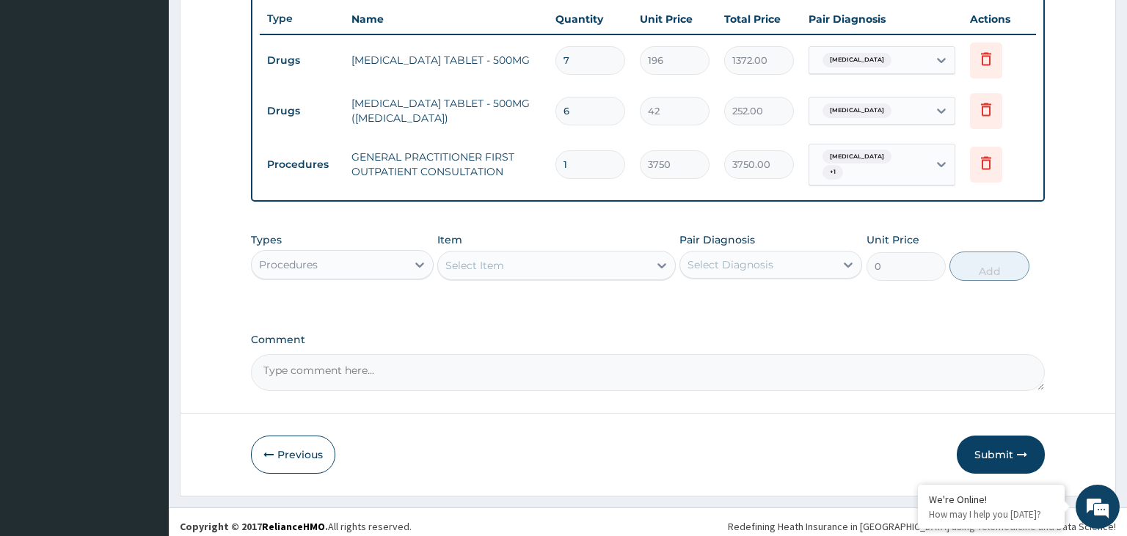
drag, startPoint x: 973, startPoint y: 433, endPoint x: 925, endPoint y: 398, distance: 59.3
click at [972, 436] on button "Submit" at bounding box center [1001, 455] width 88 height 38
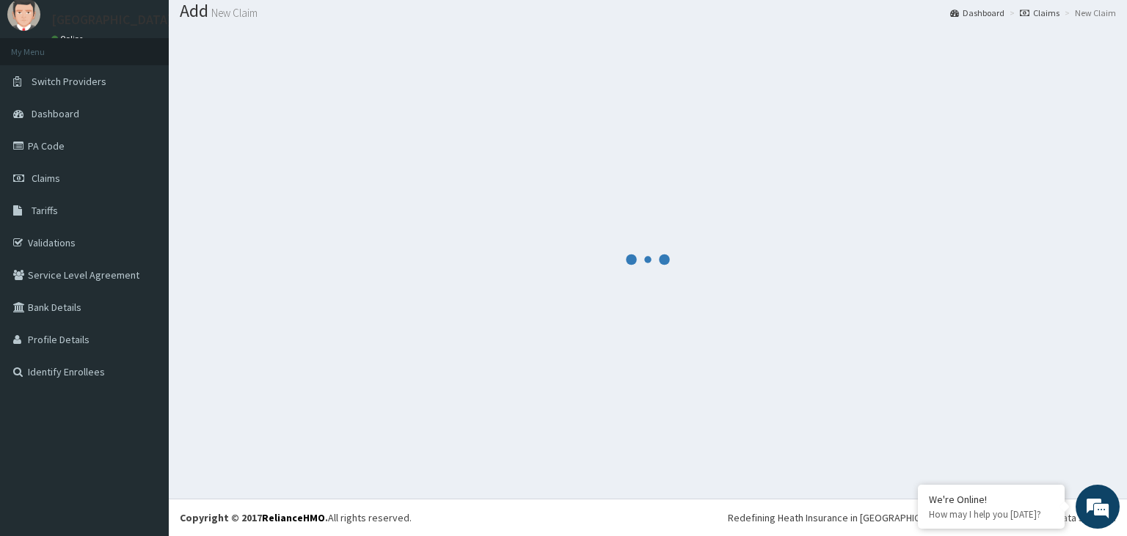
scroll to position [45, 0]
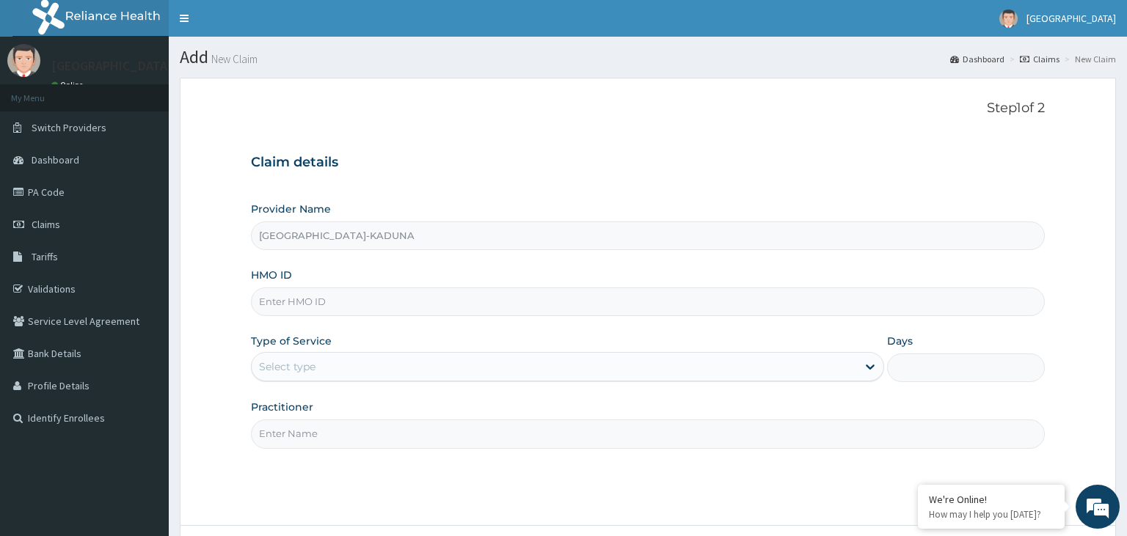
paste input "RTM/10085/B"
click at [284, 313] on input "RTM/10085/B" at bounding box center [648, 302] width 795 height 29
type input "RTM/10085/B"
click at [383, 368] on div "Select type" at bounding box center [554, 366] width 605 height 23
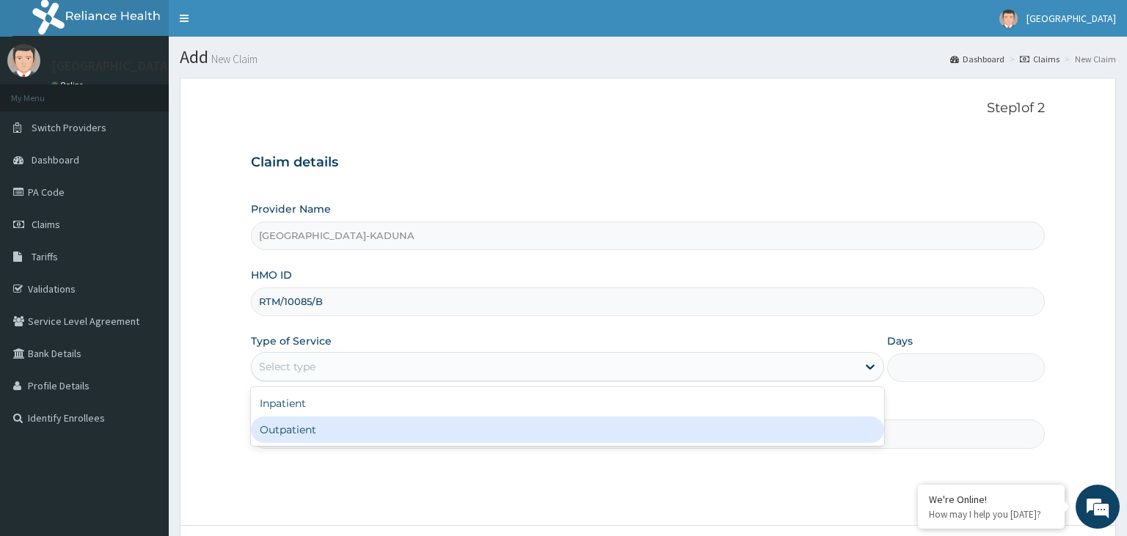
click at [346, 434] on div "Outpatient" at bounding box center [567, 430] width 633 height 26
type input "1"
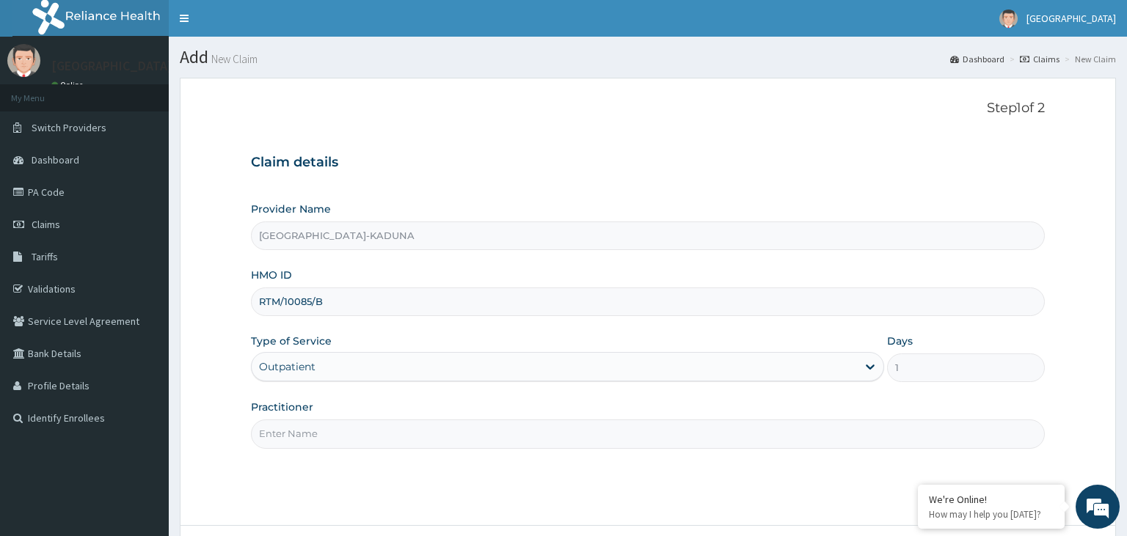
click at [356, 427] on input "Practitioner" at bounding box center [648, 434] width 795 height 29
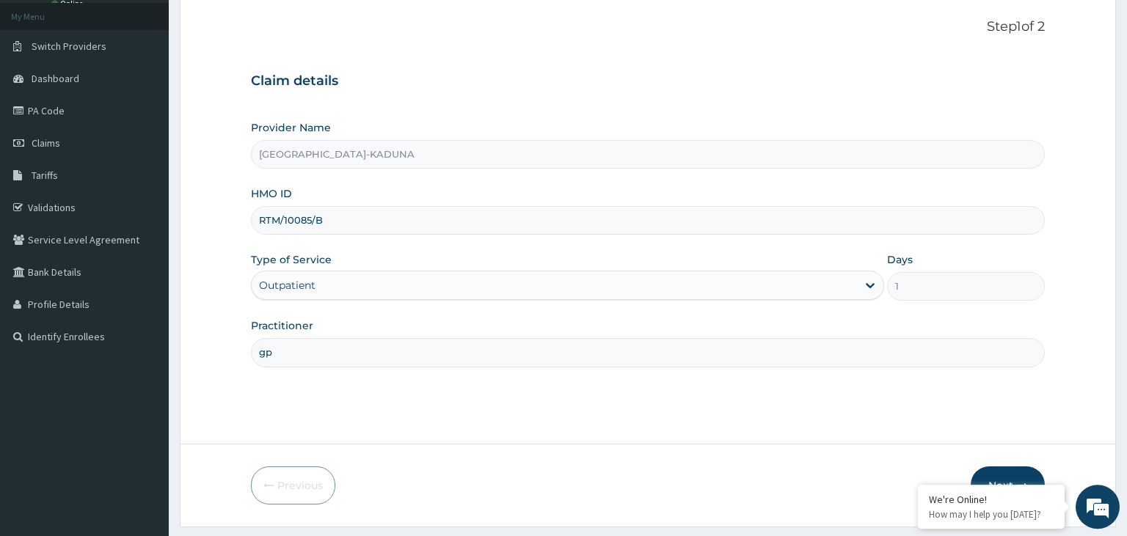
scroll to position [120, 0]
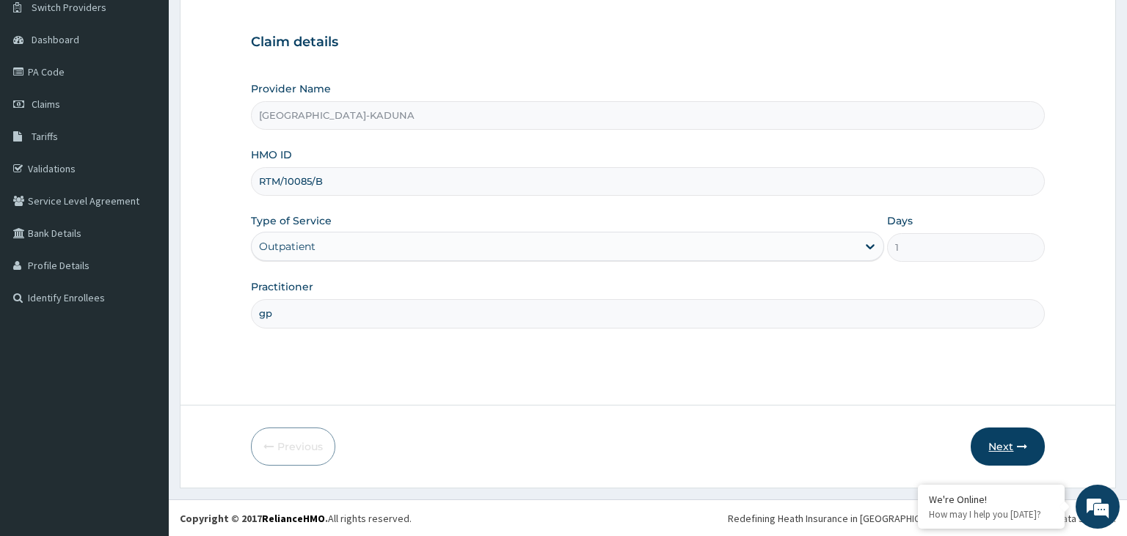
type input "gp"
click at [1005, 439] on button "Next" at bounding box center [1008, 447] width 74 height 38
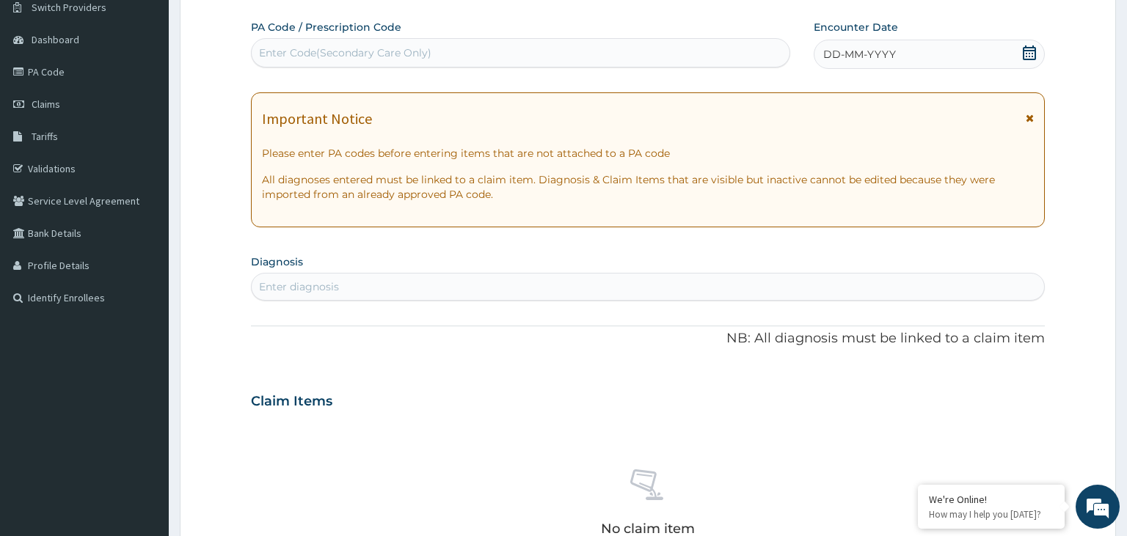
click at [1030, 48] on icon at bounding box center [1029, 52] width 15 height 15
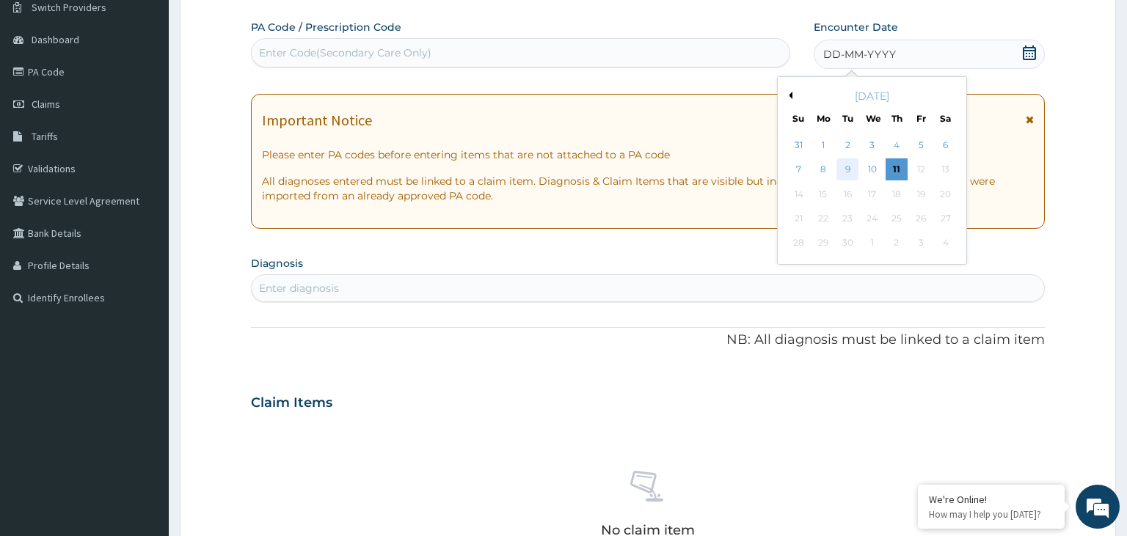
scroll to position [0, 0]
click at [850, 177] on div "9" at bounding box center [847, 170] width 22 height 22
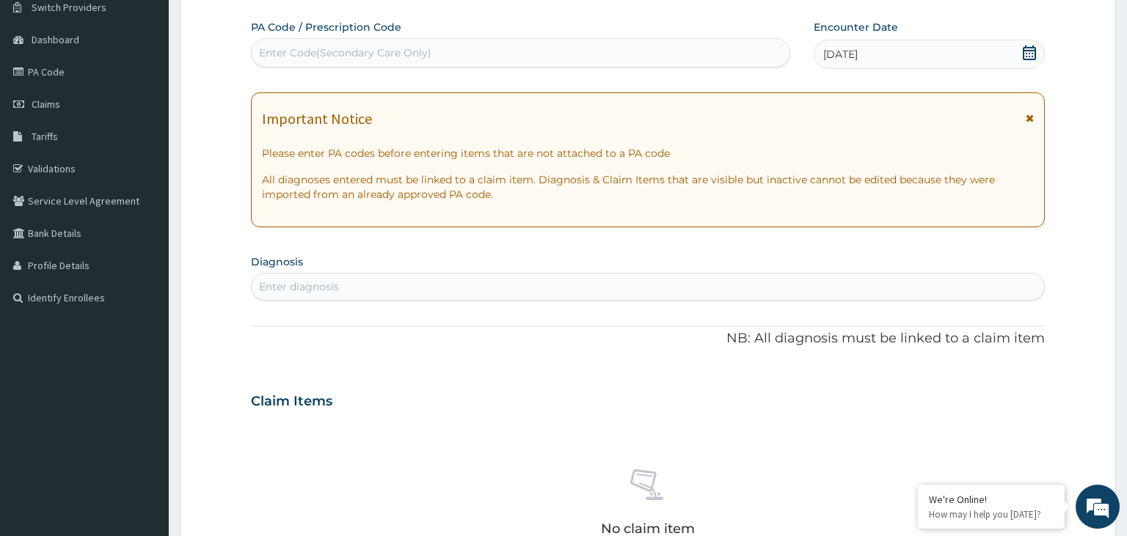
click at [310, 293] on div "Enter diagnosis" at bounding box center [299, 287] width 80 height 15
click at [266, 280] on input "slmom" at bounding box center [277, 287] width 37 height 15
click at [263, 292] on input "slmom" at bounding box center [277, 287] width 37 height 15
type input "salmom"
click at [326, 283] on div "salmom" at bounding box center [648, 286] width 793 height 23
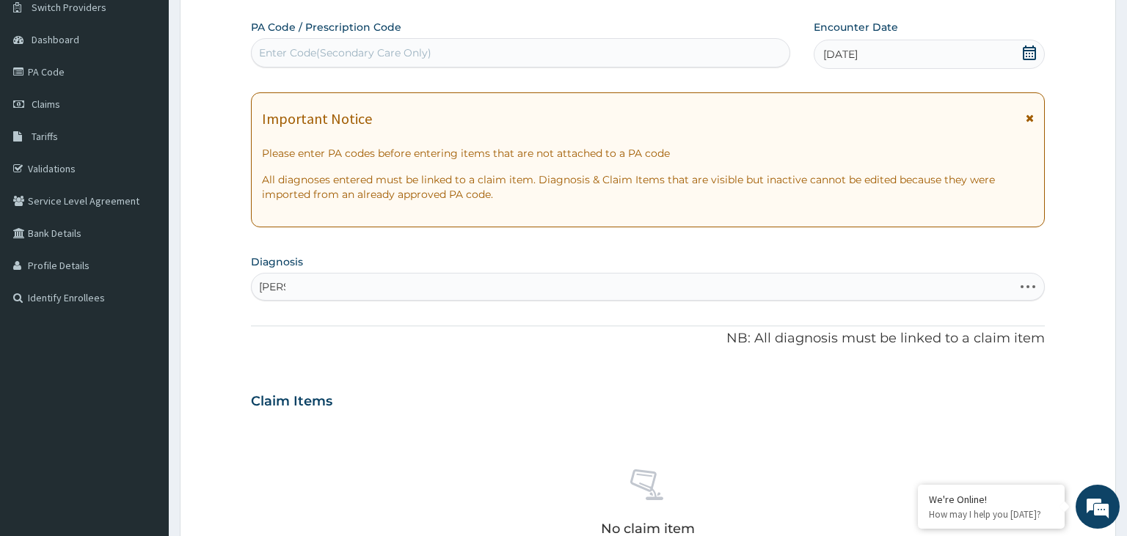
type input "salmo"
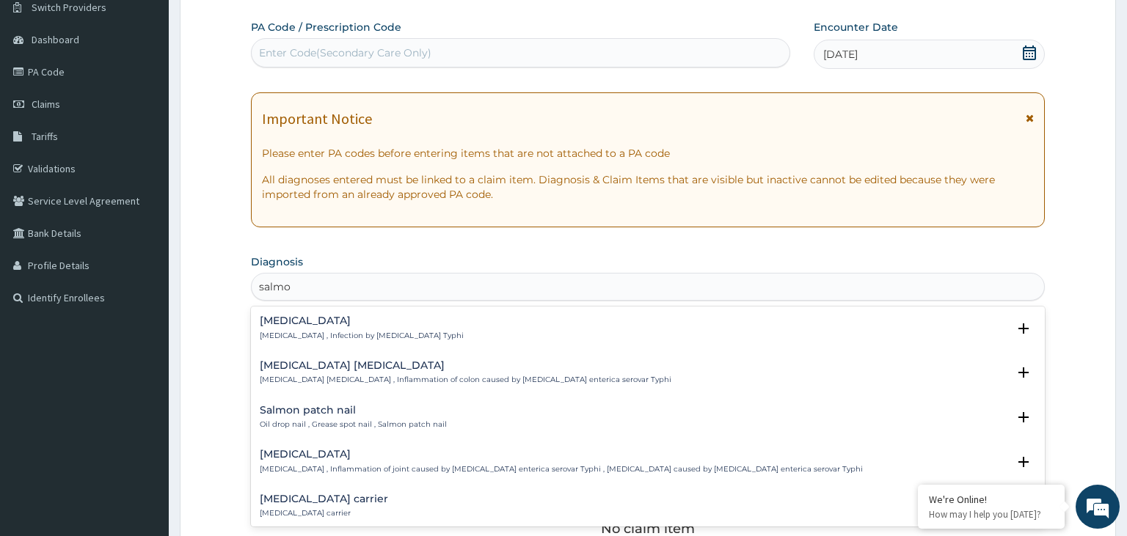
click at [324, 318] on h4 "[MEDICAL_DATA]" at bounding box center [362, 320] width 204 height 11
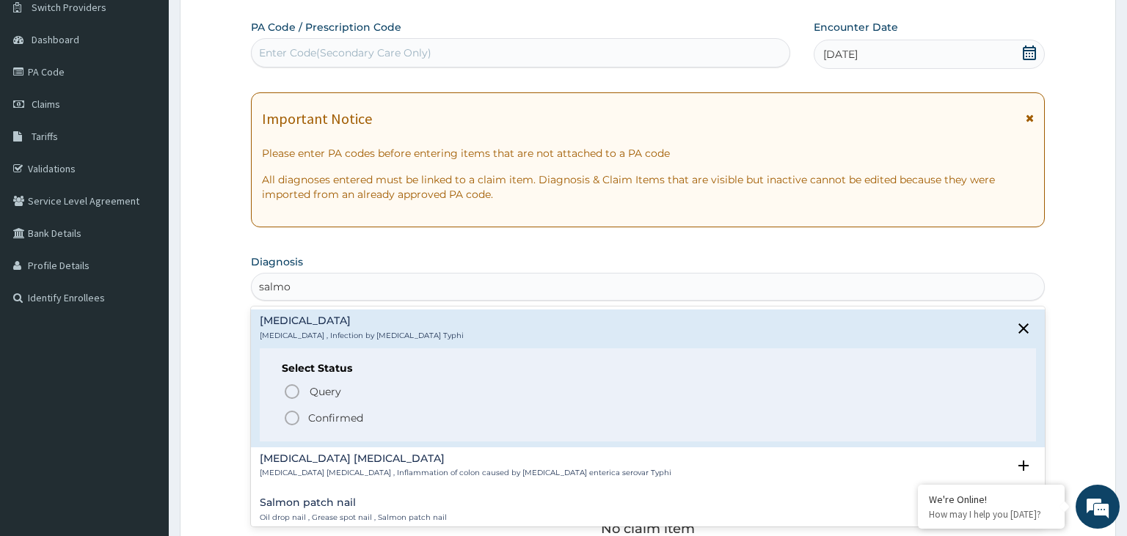
drag, startPoint x: 334, startPoint y: 420, endPoint x: 406, endPoint y: 405, distance: 74.2
click at [334, 421] on p "Confirmed" at bounding box center [335, 418] width 55 height 15
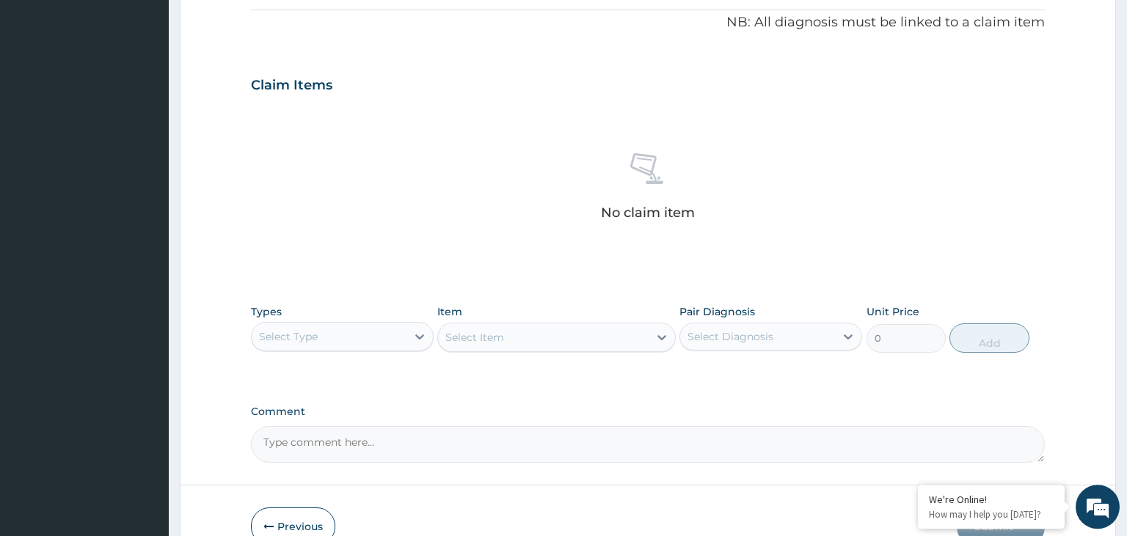
scroll to position [508, 0]
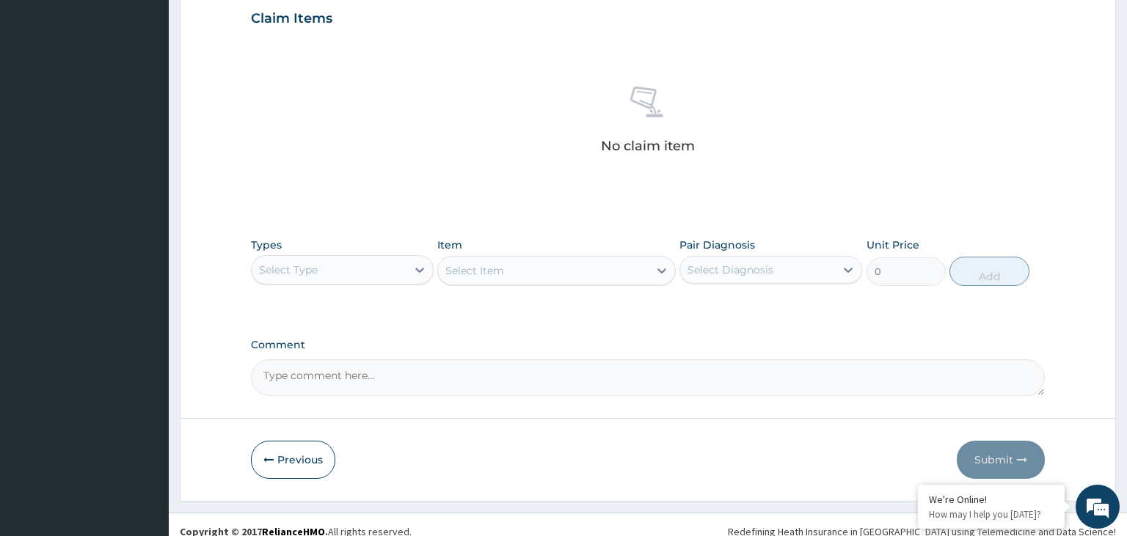
click at [404, 271] on div "Select Type" at bounding box center [329, 269] width 155 height 23
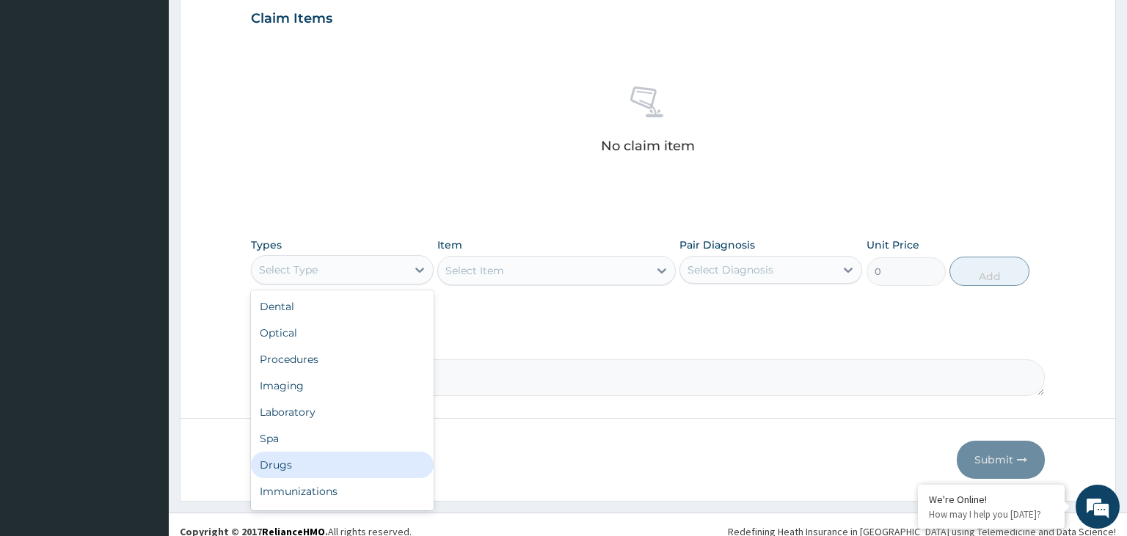
click at [330, 460] on div "Drugs" at bounding box center [342, 465] width 183 height 26
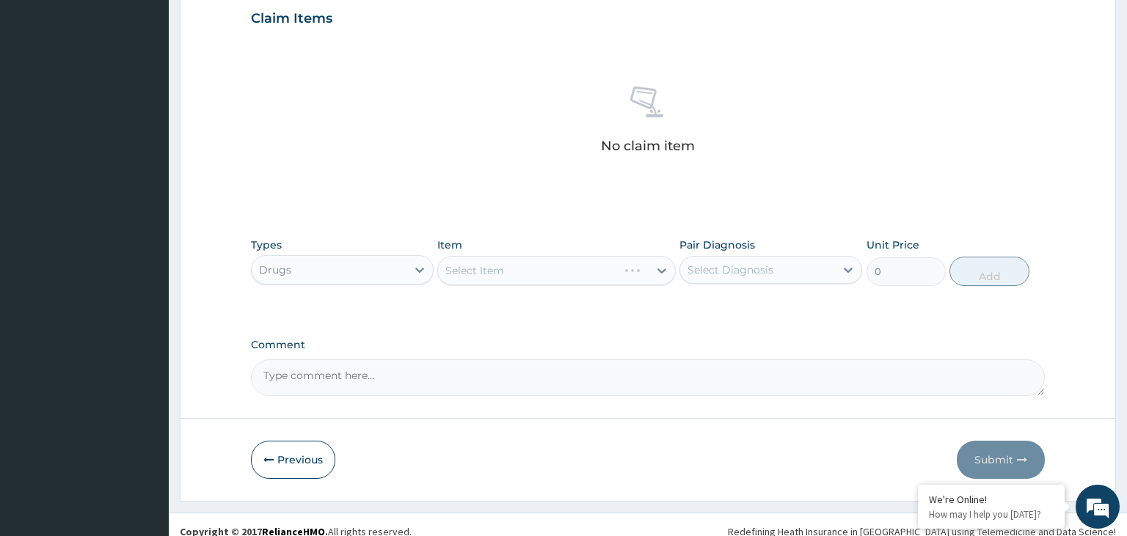
click at [587, 282] on div "Select Item" at bounding box center [556, 270] width 238 height 29
click at [587, 280] on div "Select Item" at bounding box center [543, 270] width 211 height 23
type input "cpr"
click at [501, 273] on div "Select Item" at bounding box center [543, 270] width 211 height 23
click at [501, 273] on div "Select Item" at bounding box center [474, 270] width 59 height 15
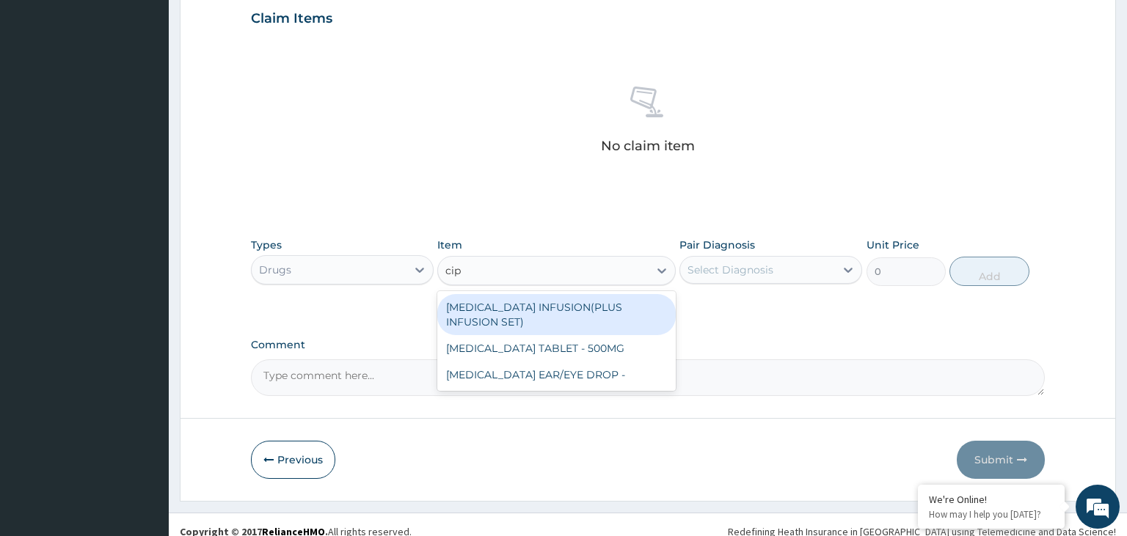
type input "cipr"
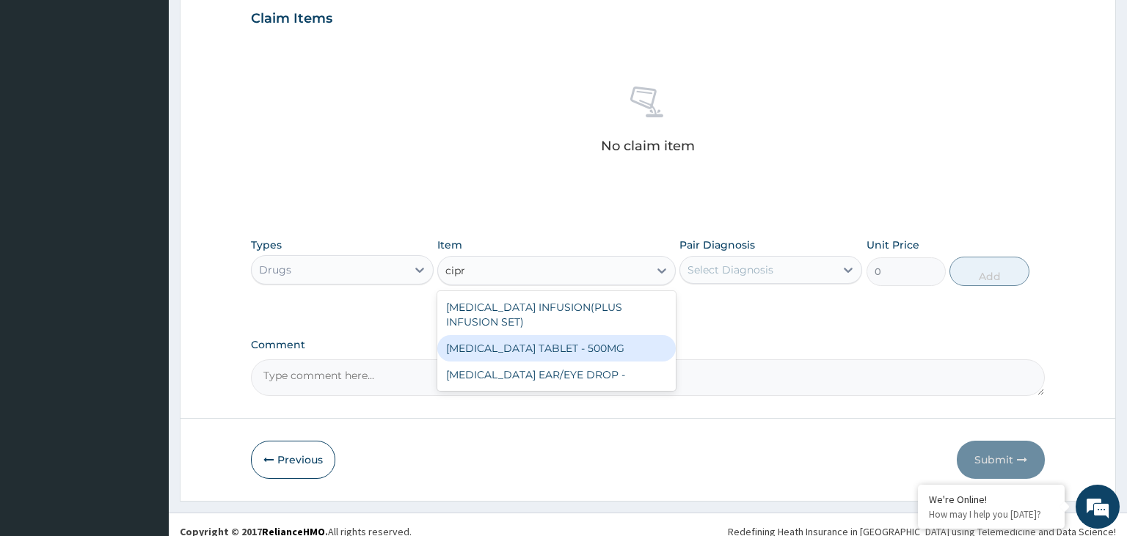
click at [522, 350] on div "[MEDICAL_DATA] TABLET - 500MG" at bounding box center [556, 348] width 238 height 26
type input "196"
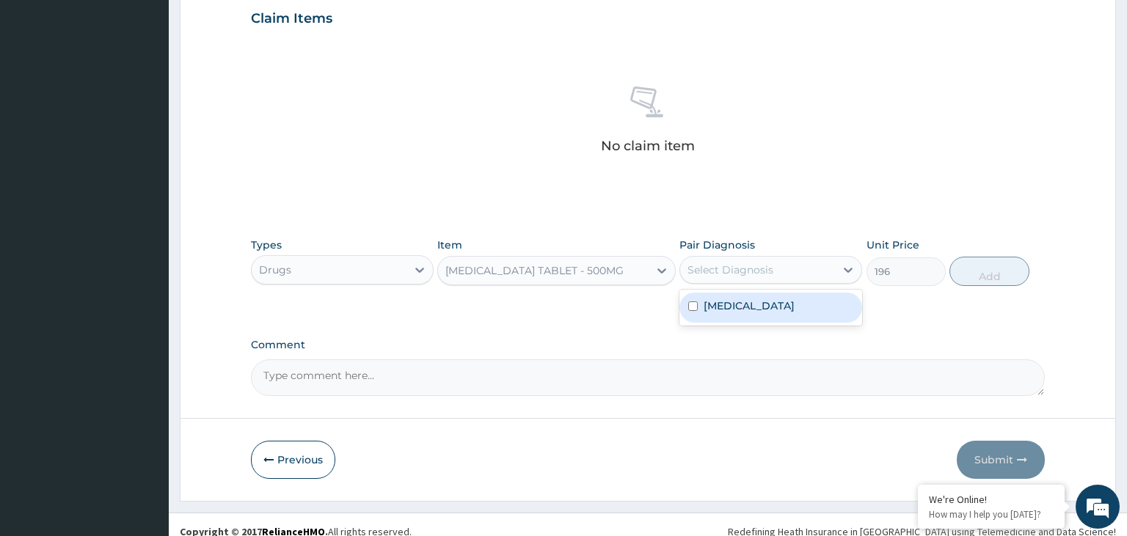
click at [807, 257] on div "Select Diagnosis" at bounding box center [770, 270] width 183 height 28
drag, startPoint x: 755, startPoint y: 307, endPoint x: 949, endPoint y: 298, distance: 194.6
click at [754, 307] on label "[MEDICAL_DATA]" at bounding box center [749, 306] width 91 height 15
checkbox input "true"
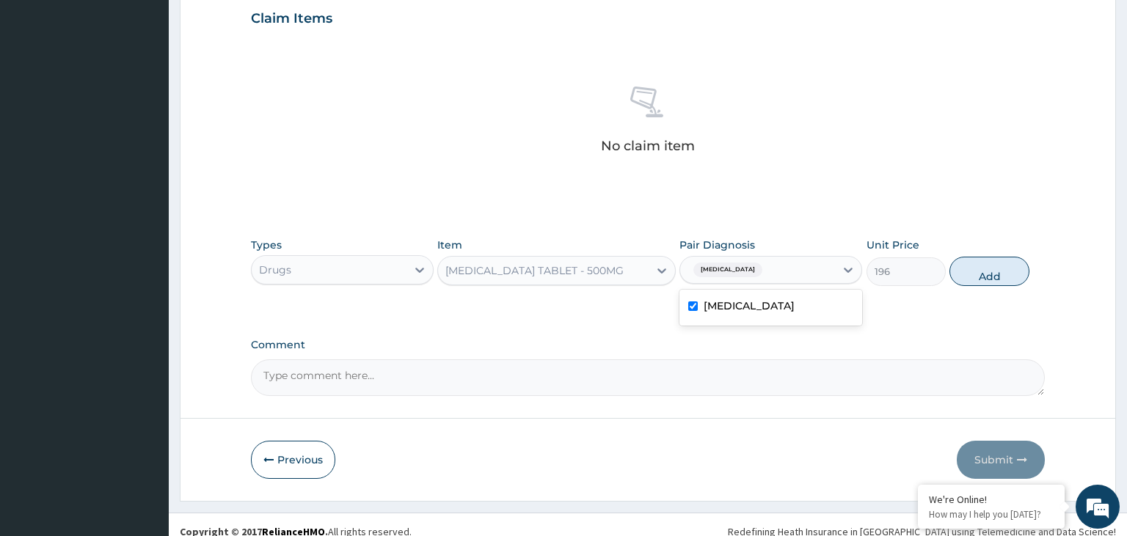
click at [974, 273] on button "Add" at bounding box center [988, 271] width 79 height 29
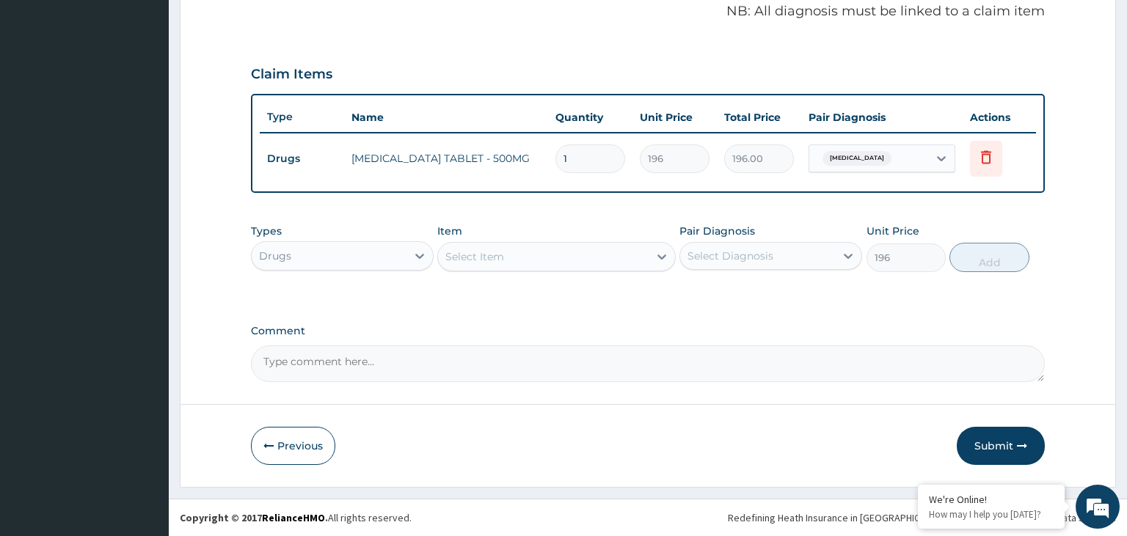
type input "0"
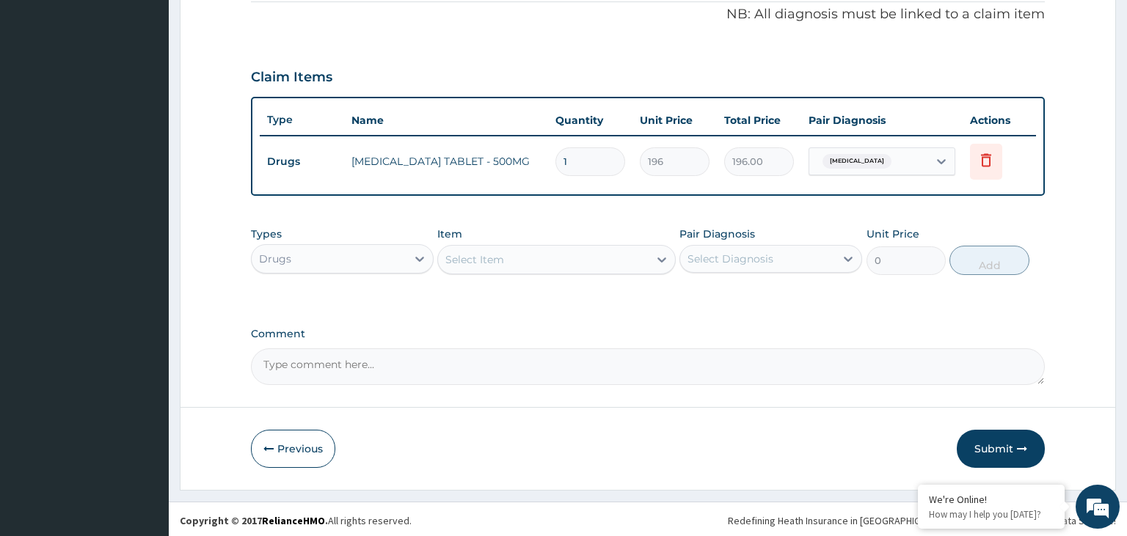
type input "10"
type input "1960.00"
type input "10"
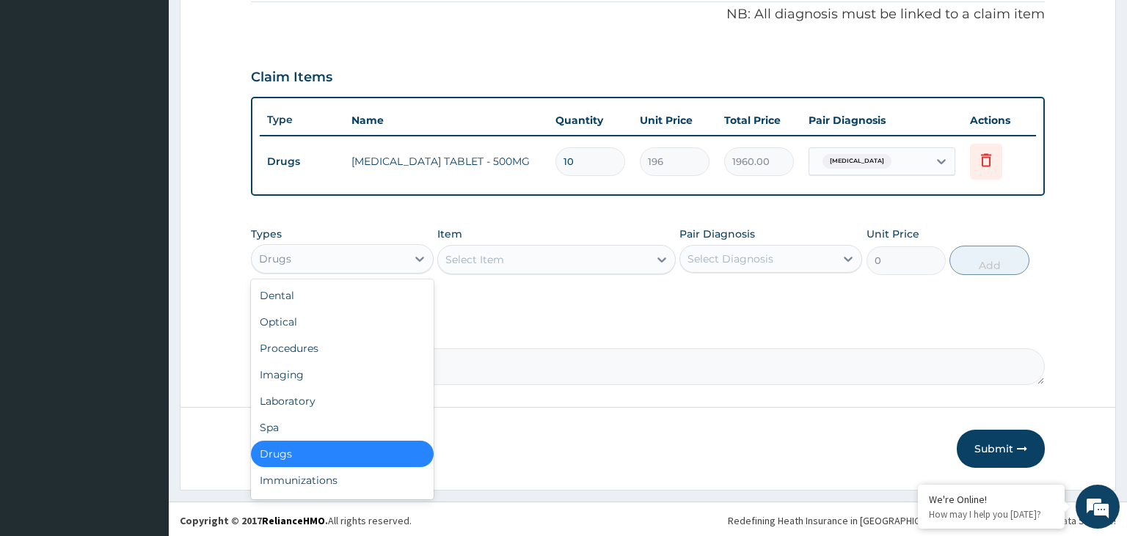
click at [368, 265] on div "Drugs" at bounding box center [329, 258] width 155 height 23
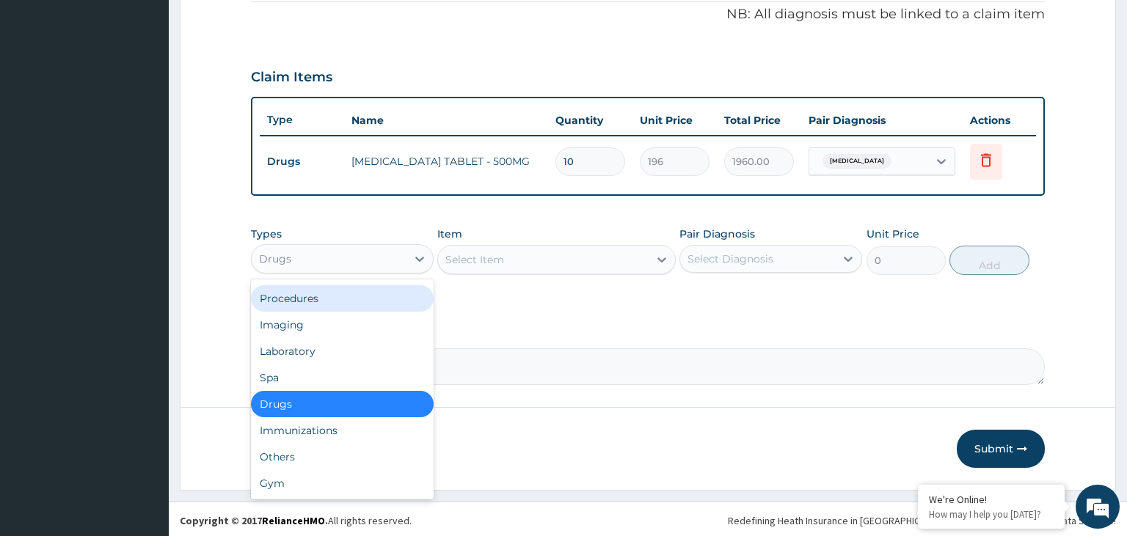
click at [337, 301] on div "Procedures" at bounding box center [342, 298] width 183 height 26
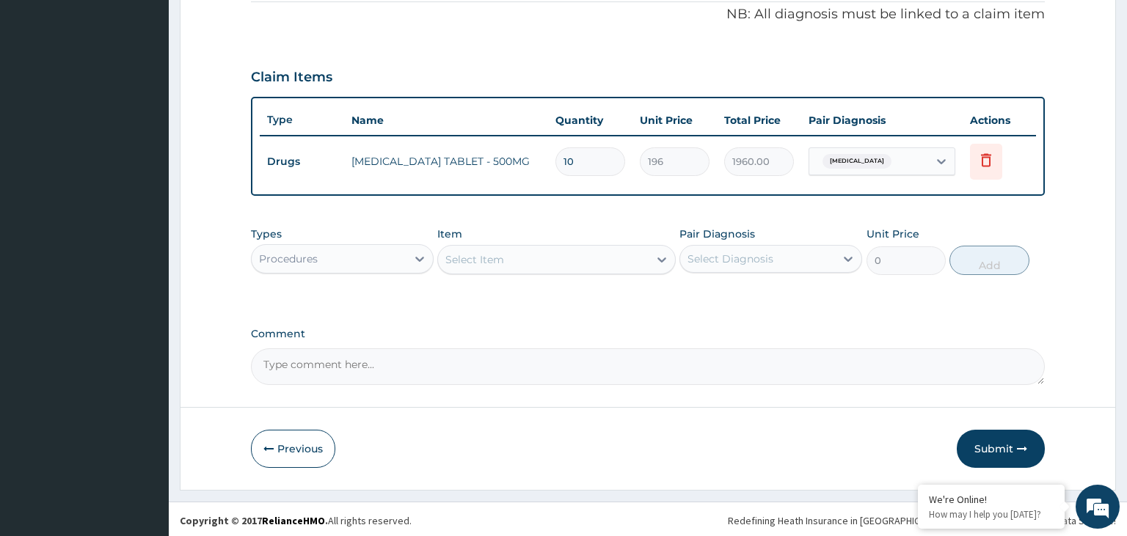
click at [569, 263] on div "Select Item" at bounding box center [543, 259] width 211 height 23
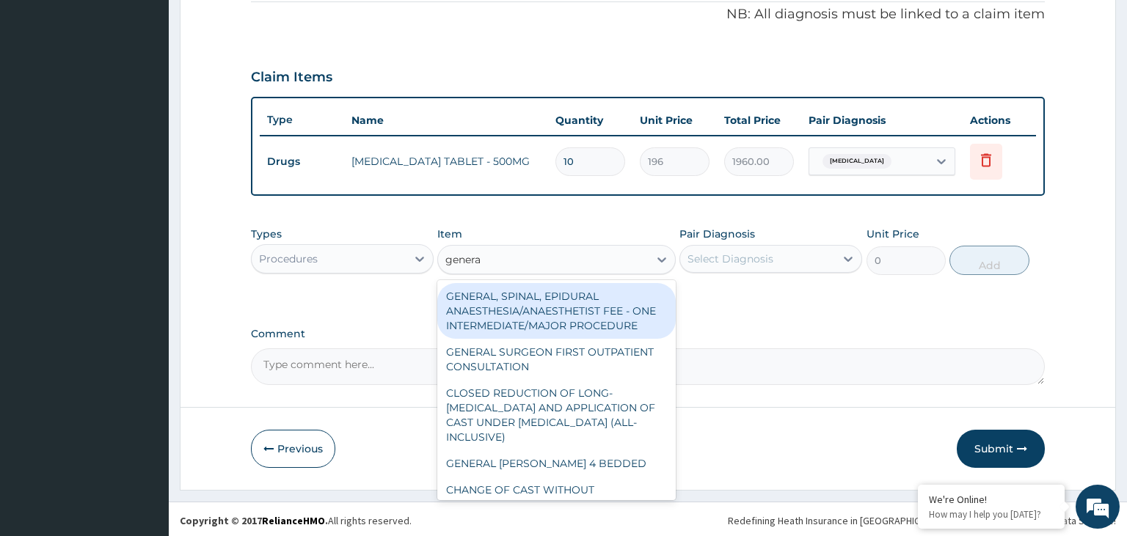
type input "general"
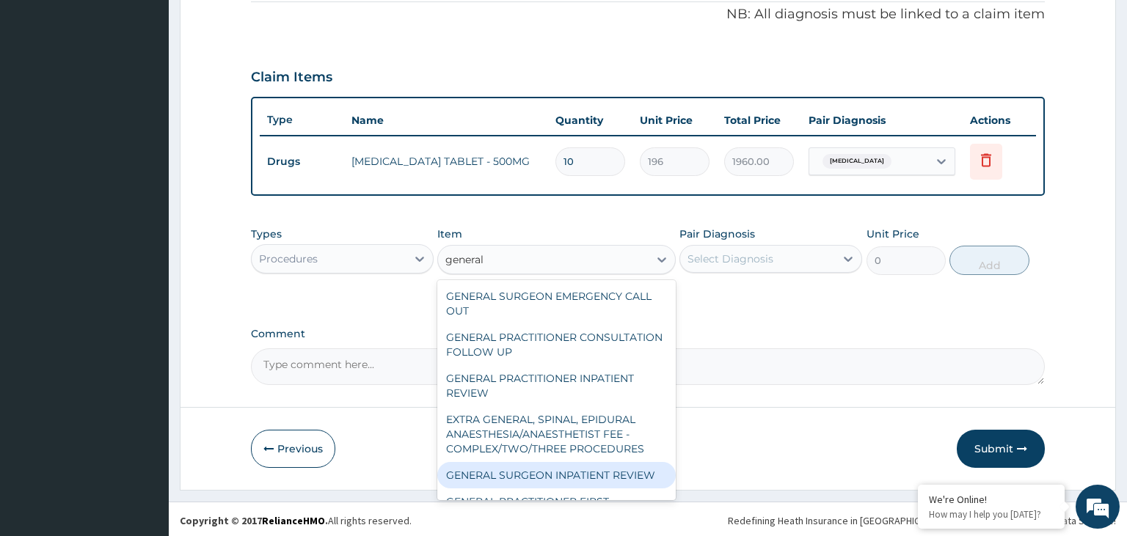
scroll to position [234, 0]
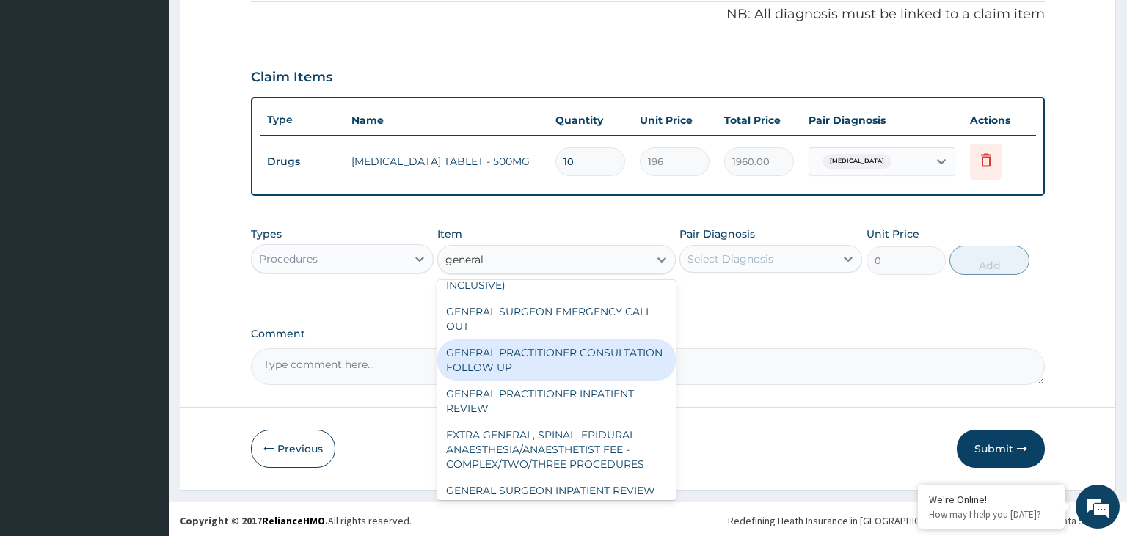
click at [530, 354] on div "GENERAL PRACTITIONER CONSULTATION FOLLOW UP" at bounding box center [556, 360] width 238 height 41
type input "1875"
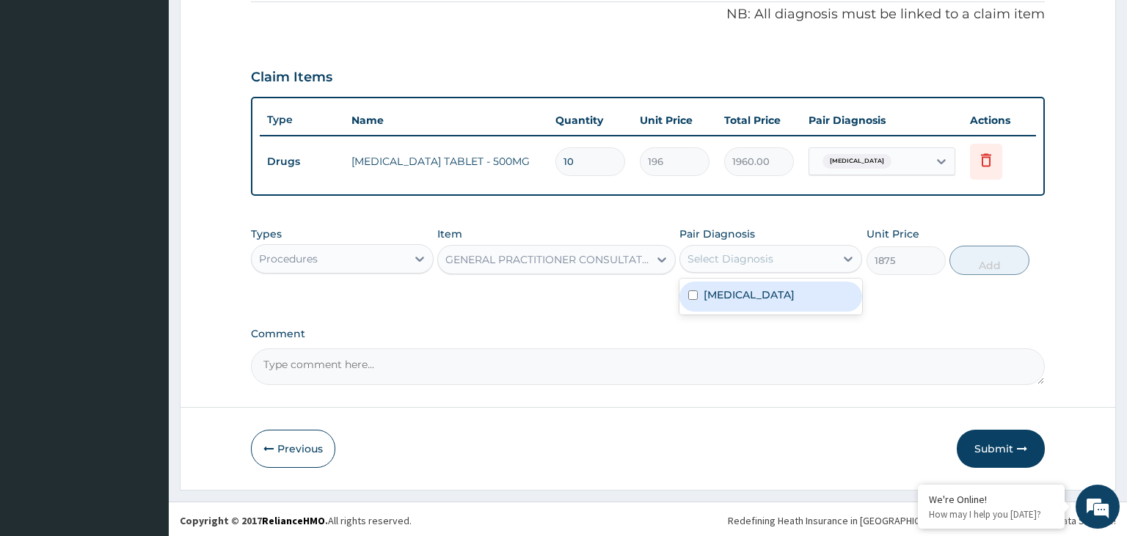
click at [793, 260] on div "Select Diagnosis" at bounding box center [757, 258] width 155 height 23
click at [723, 316] on div "PA Code / Prescription Code Enter Code(Secondary Care Only) Encounter Date [DAT…" at bounding box center [648, 38] width 795 height 694
click at [781, 259] on div "Select Diagnosis" at bounding box center [757, 258] width 155 height 23
click at [720, 305] on div "Typhoid fever" at bounding box center [770, 297] width 183 height 30
checkbox input "true"
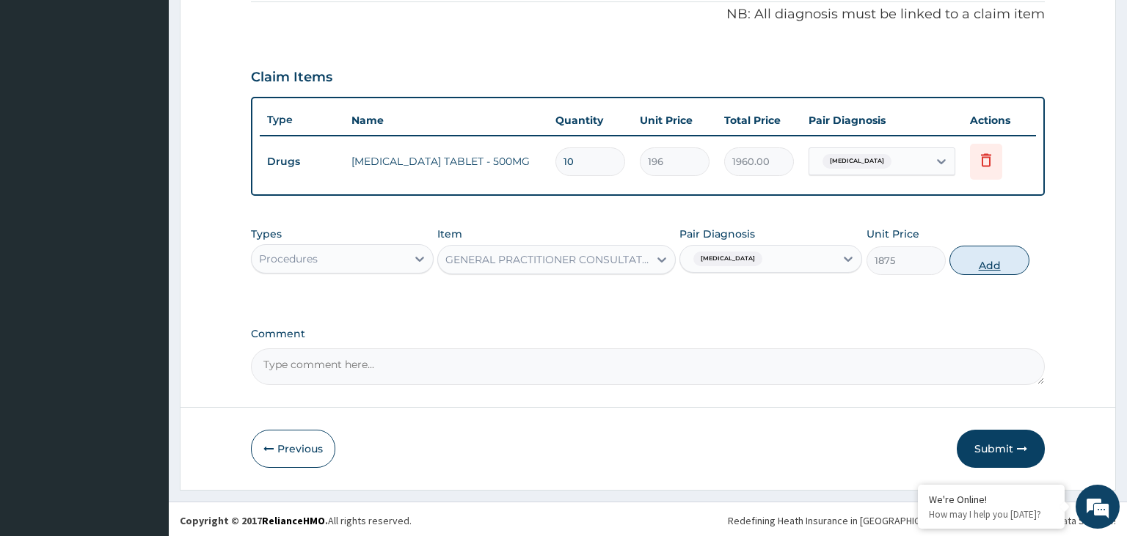
click at [968, 260] on button "Add" at bounding box center [988, 260] width 79 height 29
type input "0"
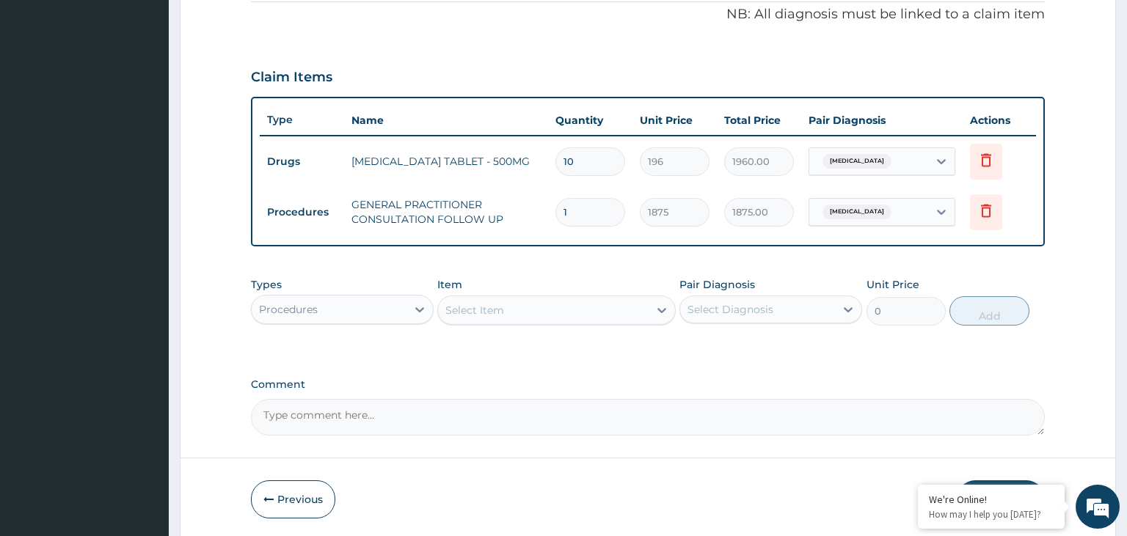
scroll to position [500, 0]
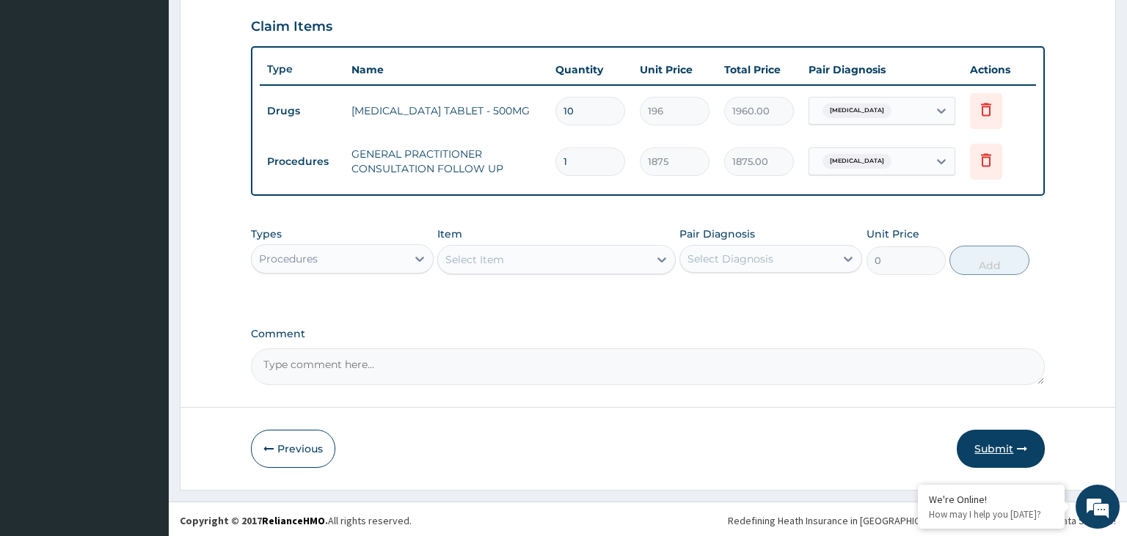
click at [997, 448] on button "Submit" at bounding box center [1001, 449] width 88 height 38
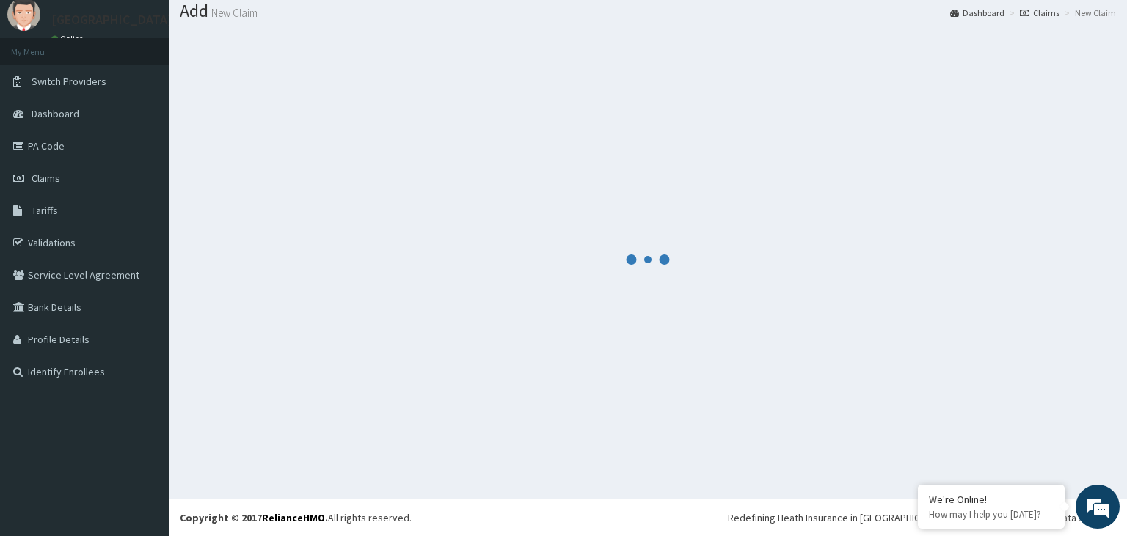
scroll to position [45, 0]
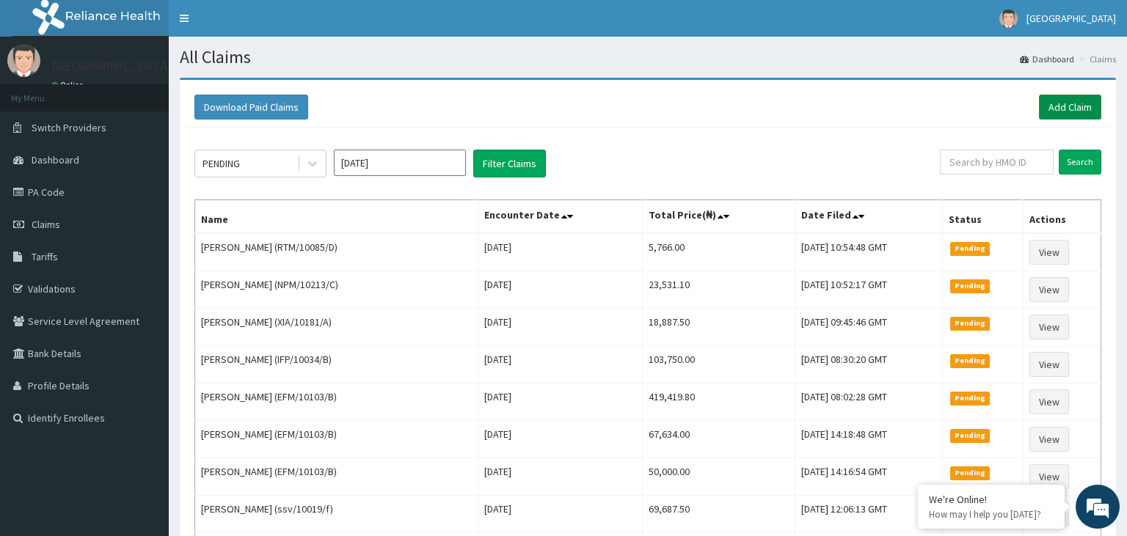
click at [1063, 103] on link "Add Claim" at bounding box center [1070, 107] width 62 height 25
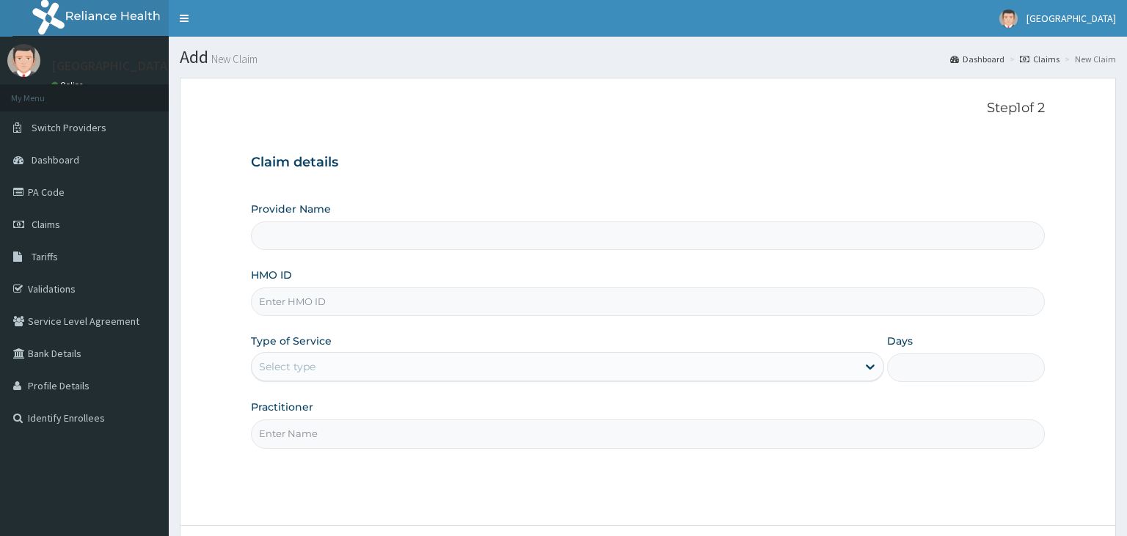
type input "[GEOGRAPHIC_DATA]-KADUNA"
click at [283, 303] on input "SSV/10035/B" at bounding box center [648, 302] width 795 height 29
type input "SSV/10035/B"
click at [340, 376] on div "Select type" at bounding box center [554, 366] width 605 height 23
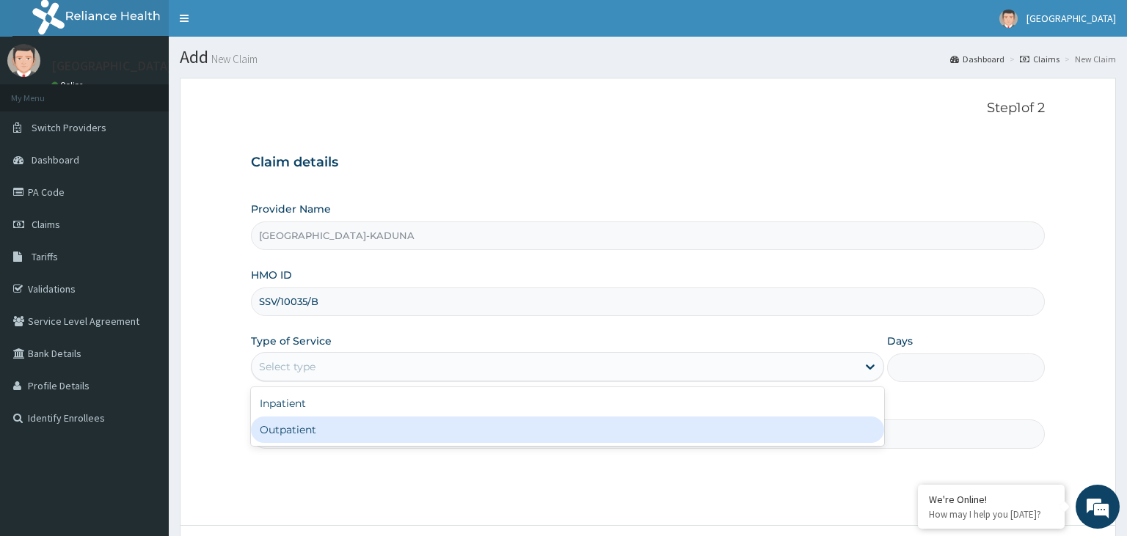
click at [330, 438] on div "Outpatient" at bounding box center [567, 430] width 633 height 26
type input "1"
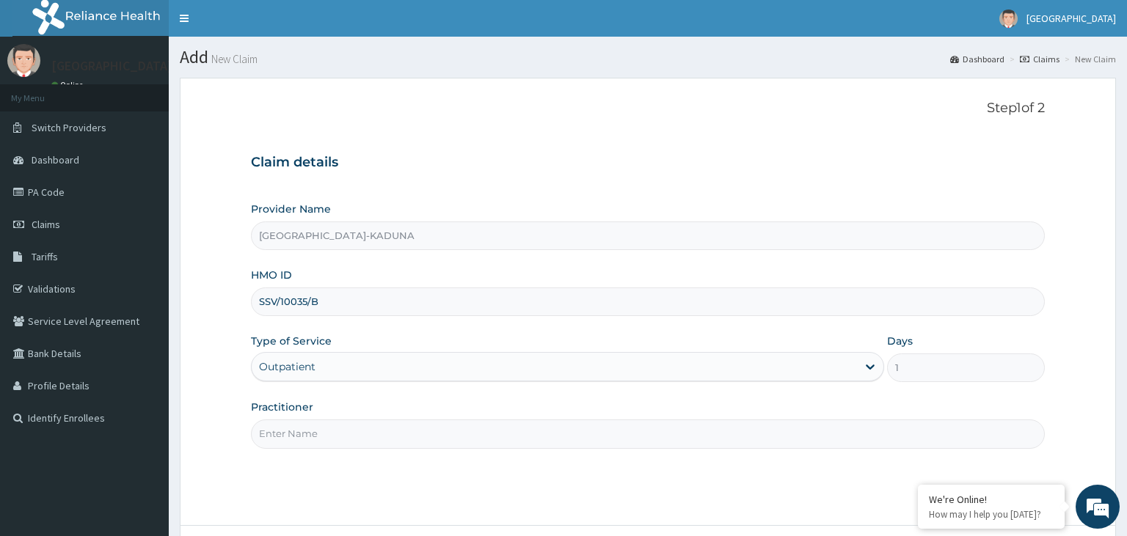
click at [329, 434] on input "Practitioner" at bounding box center [648, 434] width 795 height 29
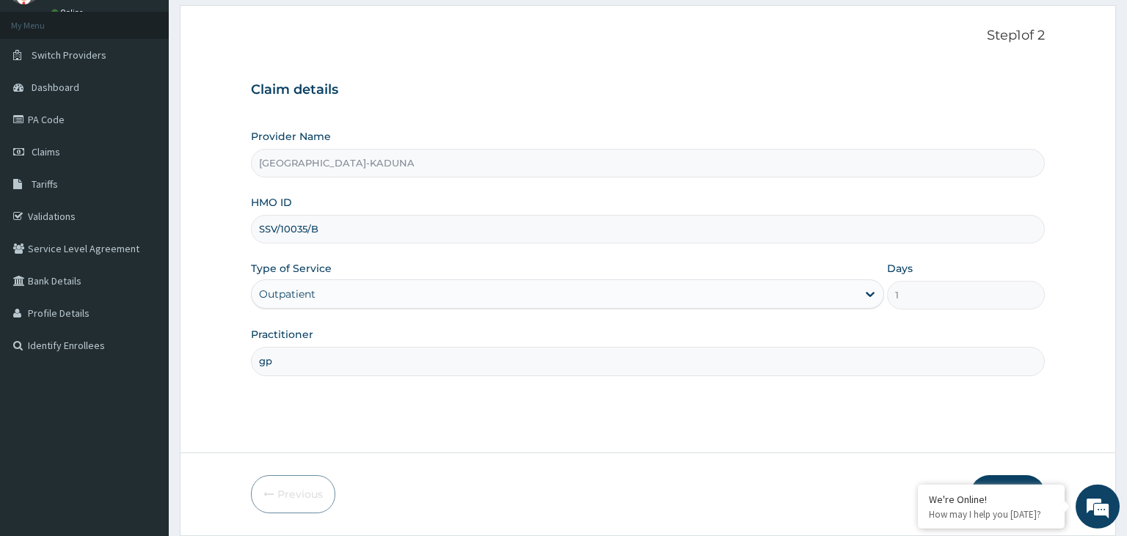
scroll to position [120, 0]
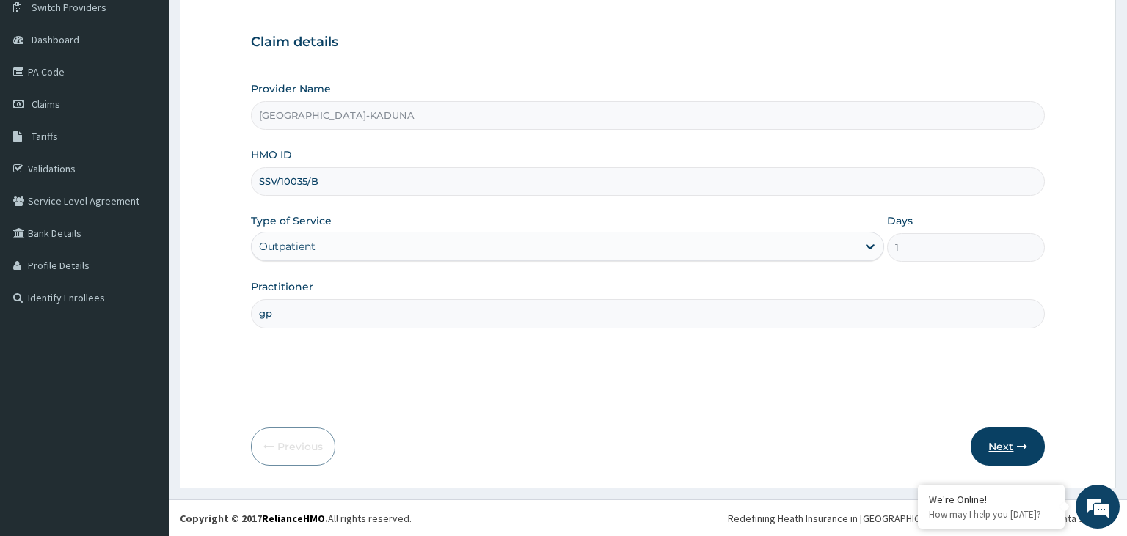
type input "gp"
click at [988, 433] on button "Next" at bounding box center [1008, 447] width 74 height 38
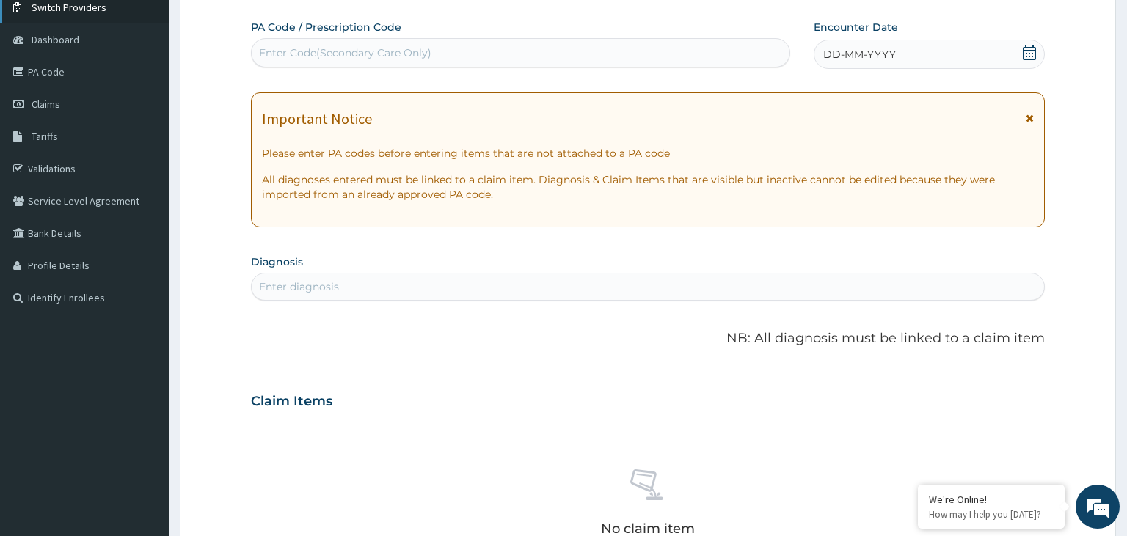
scroll to position [0, 0]
click at [322, 57] on div "Enter Code(Secondary Care Only)" at bounding box center [345, 52] width 172 height 15
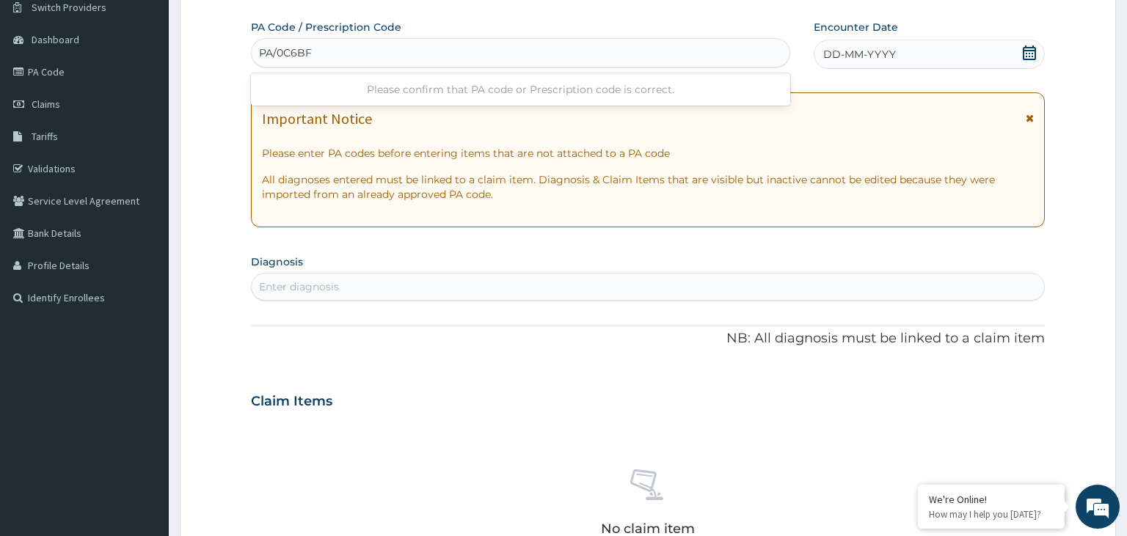
type input "PA/0C6BF6"
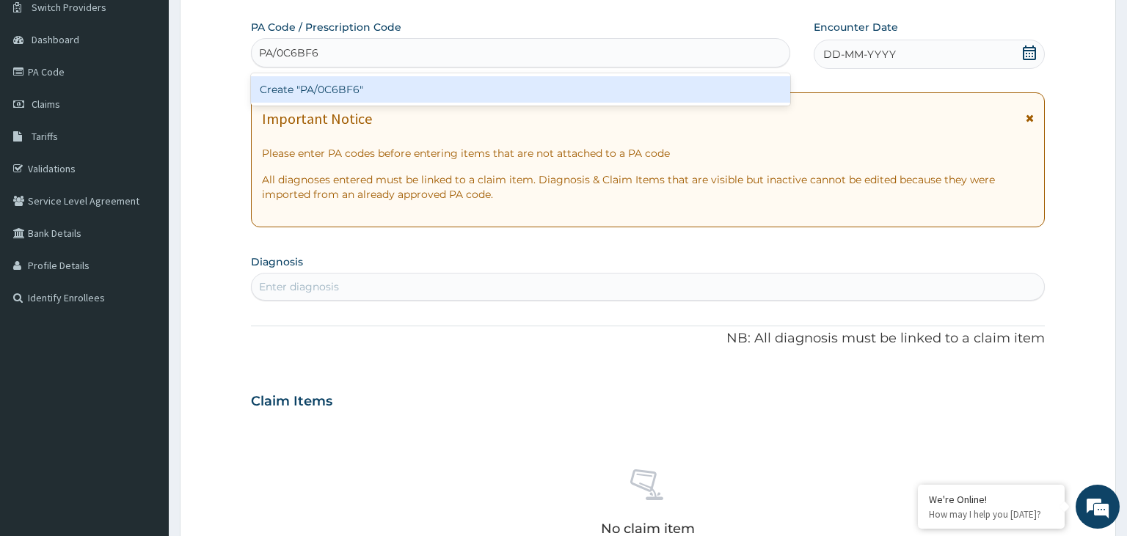
click at [347, 92] on div "Create "PA/0C6BF6"" at bounding box center [521, 89] width 540 height 26
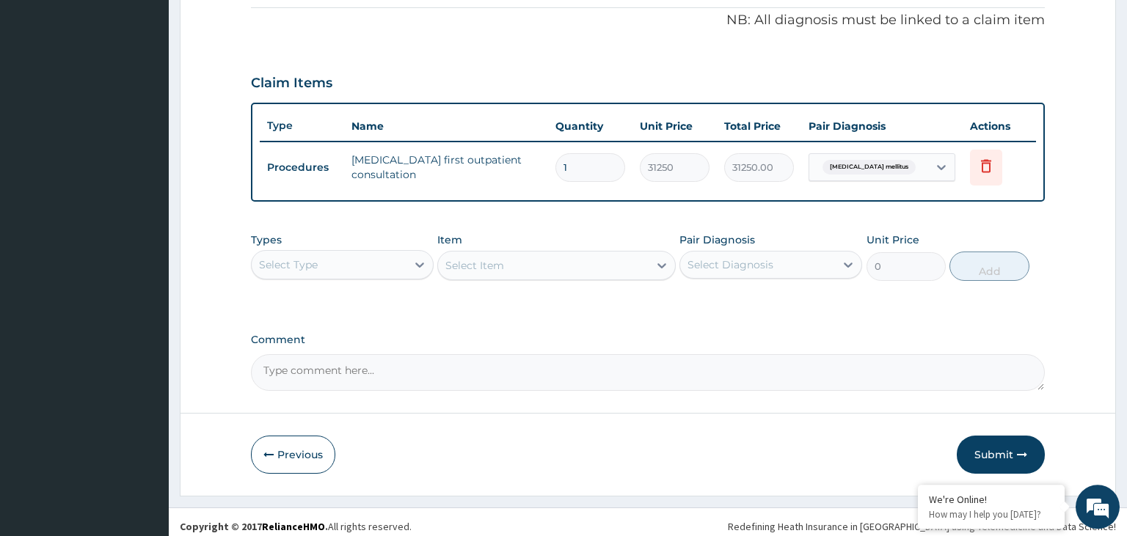
scroll to position [449, 0]
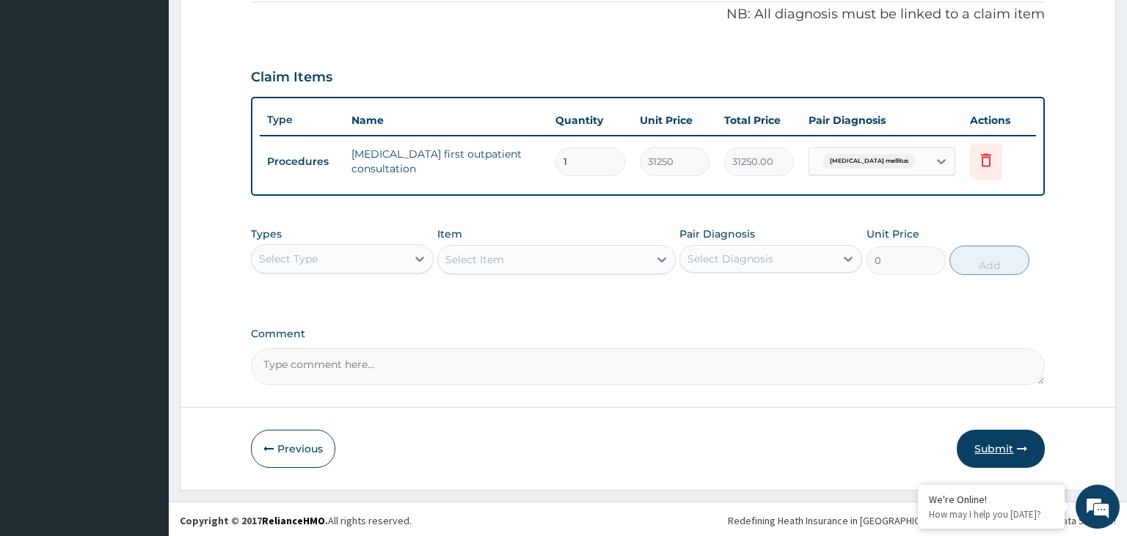
click at [996, 433] on button "Submit" at bounding box center [1001, 449] width 88 height 38
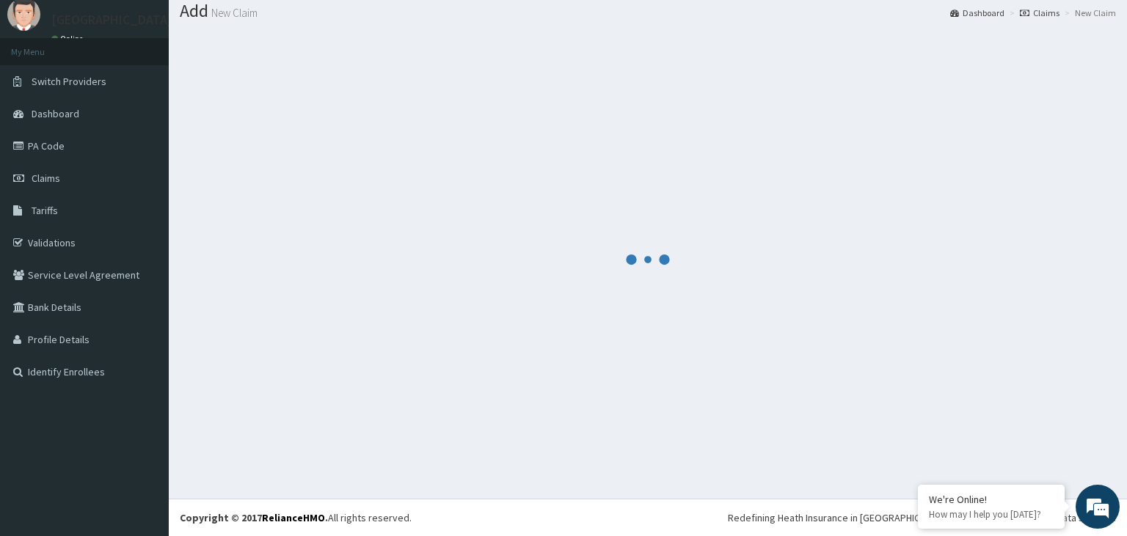
scroll to position [45, 0]
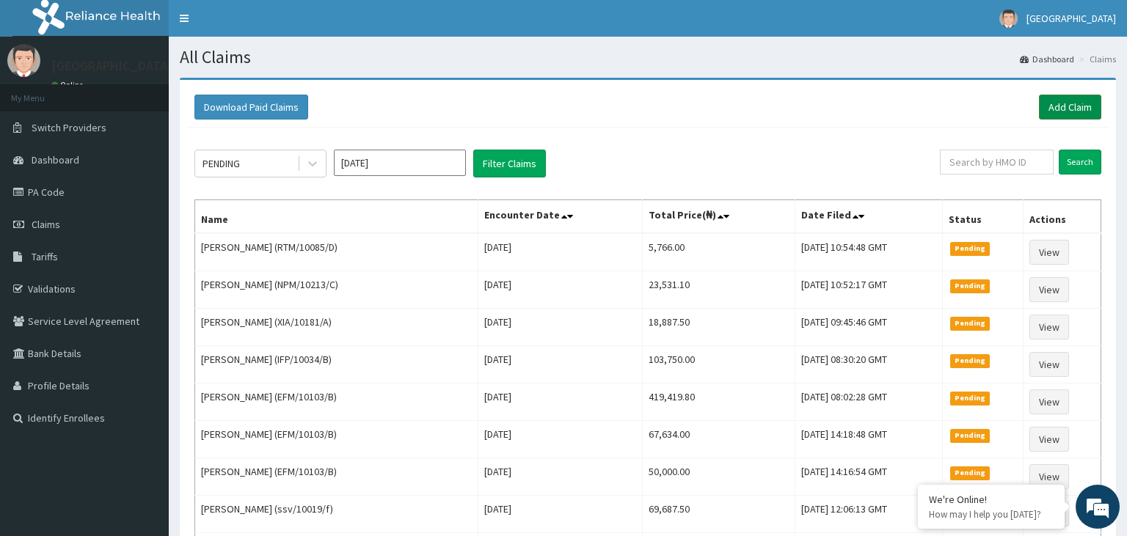
click at [1059, 95] on link "Add Claim" at bounding box center [1070, 107] width 62 height 25
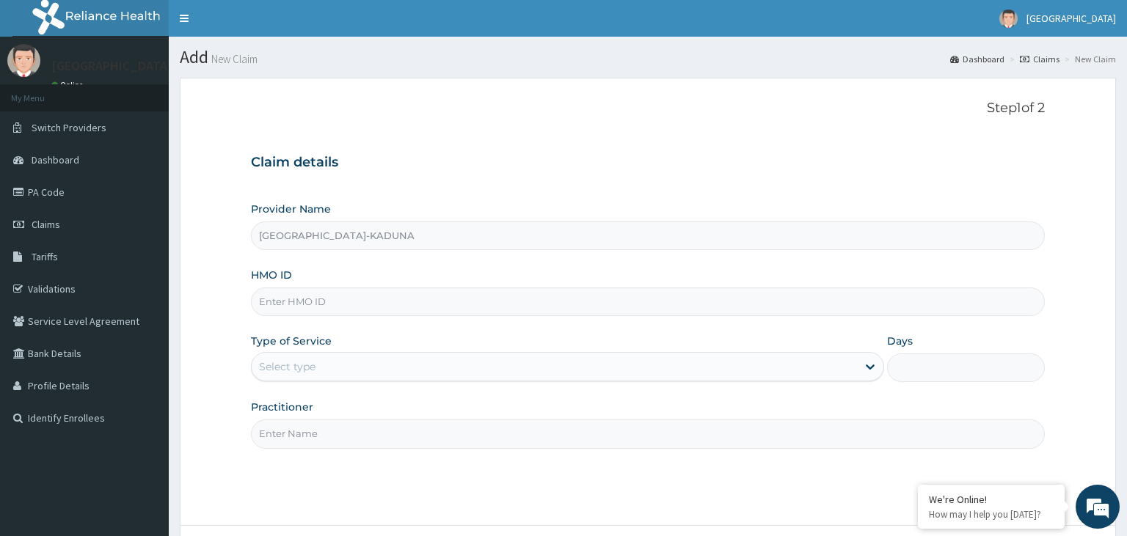
type input "[GEOGRAPHIC_DATA]-KADUNA"
paste input "SSV/10035/B"
click at [283, 304] on input "SSV/10035/B" at bounding box center [648, 302] width 795 height 29
type input "SSV/10035/B"
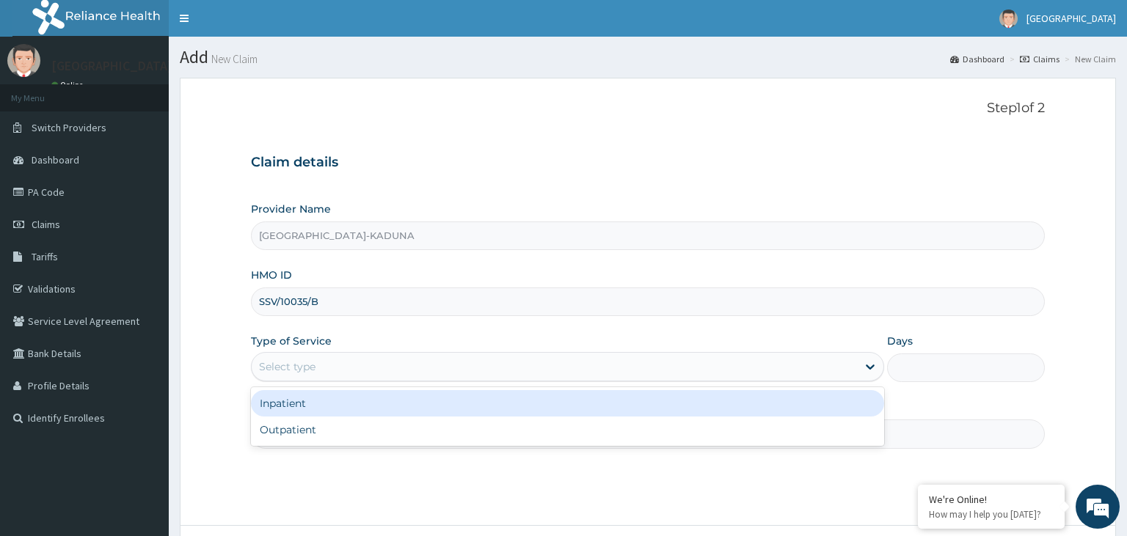
click at [344, 369] on div "Select type" at bounding box center [554, 366] width 605 height 23
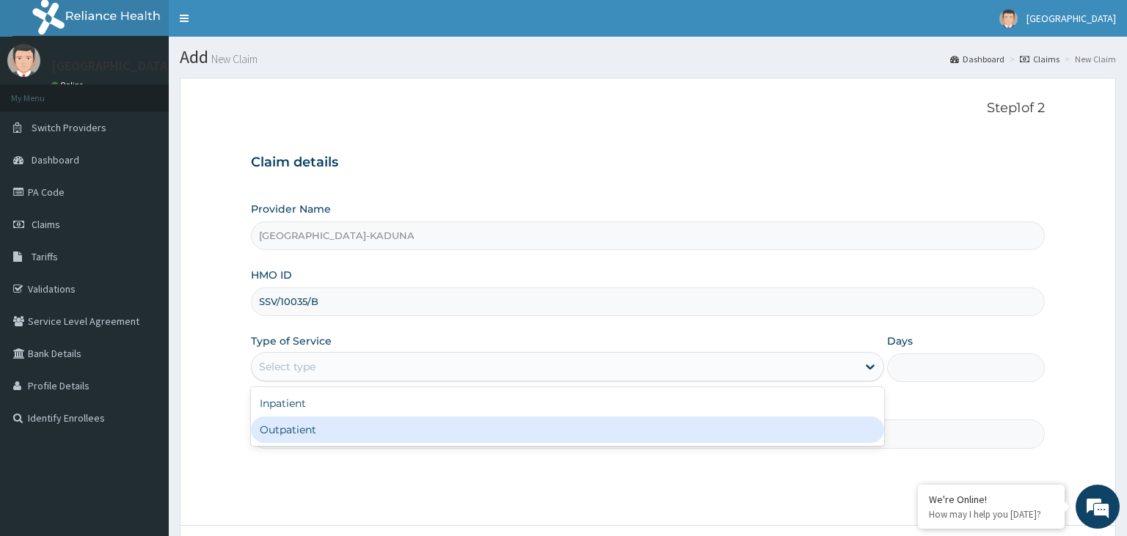
click at [297, 426] on div "Outpatient" at bounding box center [567, 430] width 633 height 26
type input "1"
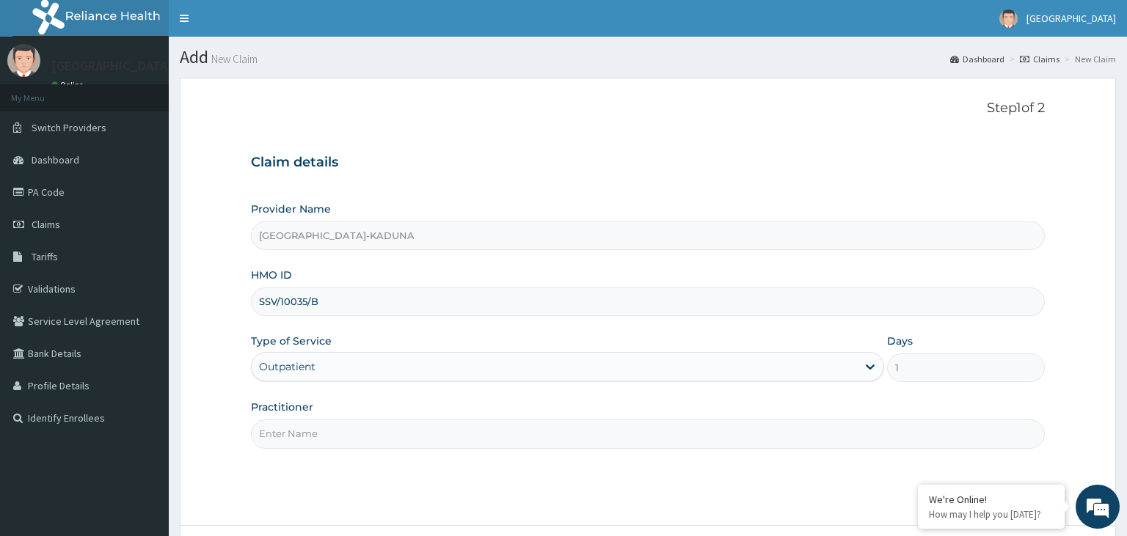
click at [310, 427] on input "Practitioner" at bounding box center [648, 434] width 795 height 29
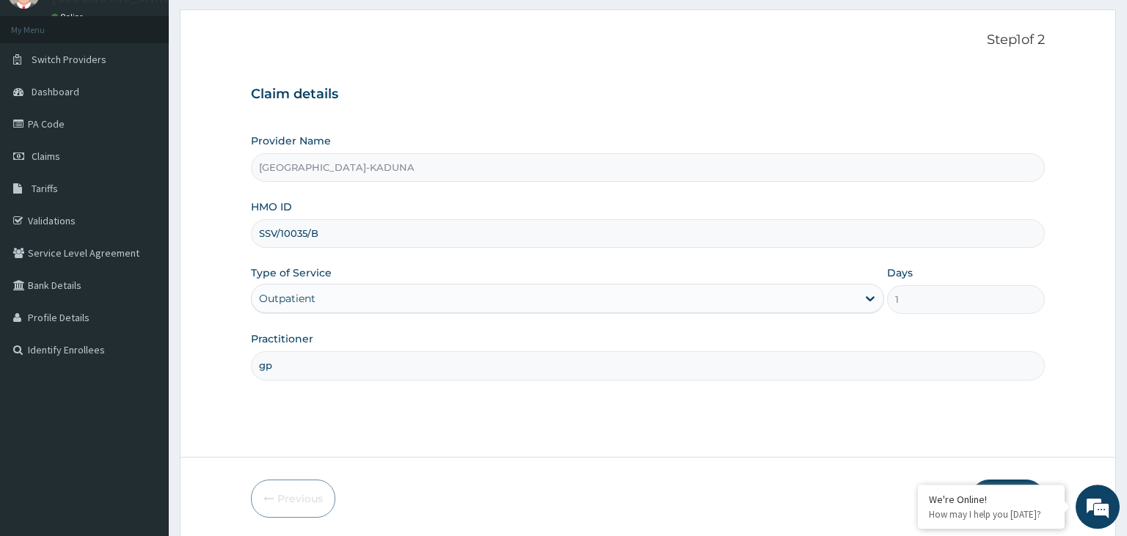
scroll to position [120, 0]
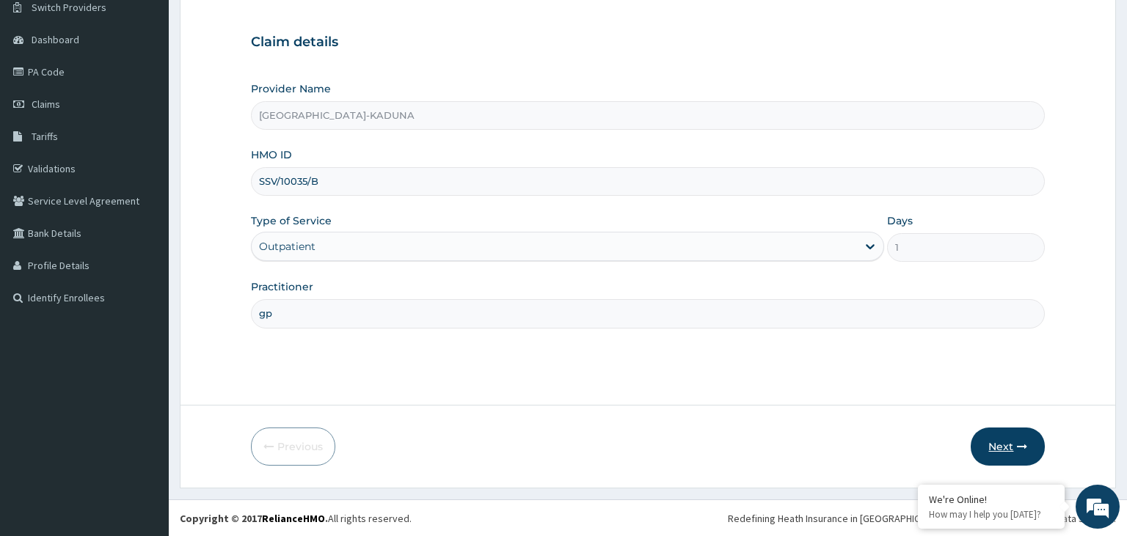
type input "gp"
click at [1020, 457] on button "Next" at bounding box center [1008, 447] width 74 height 38
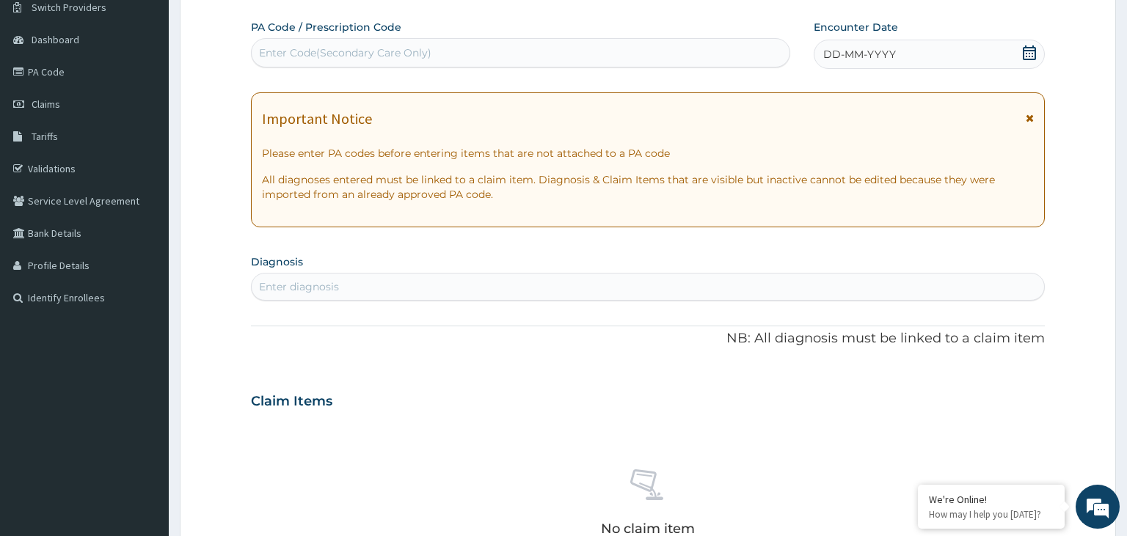
click at [354, 43] on div "Enter Code(Secondary Care Only)" at bounding box center [521, 52] width 539 height 23
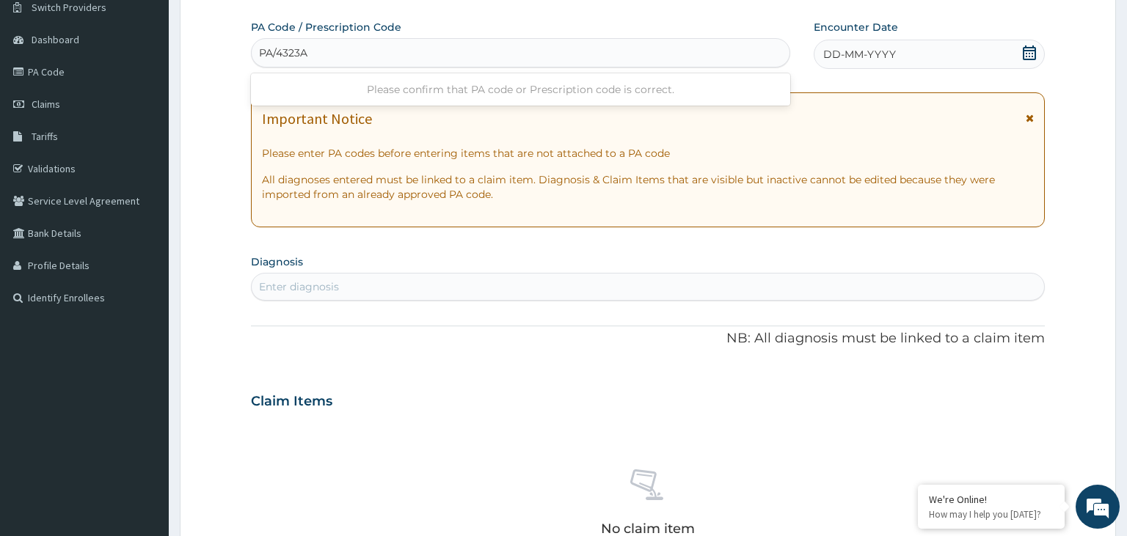
type input "PA/4323AA"
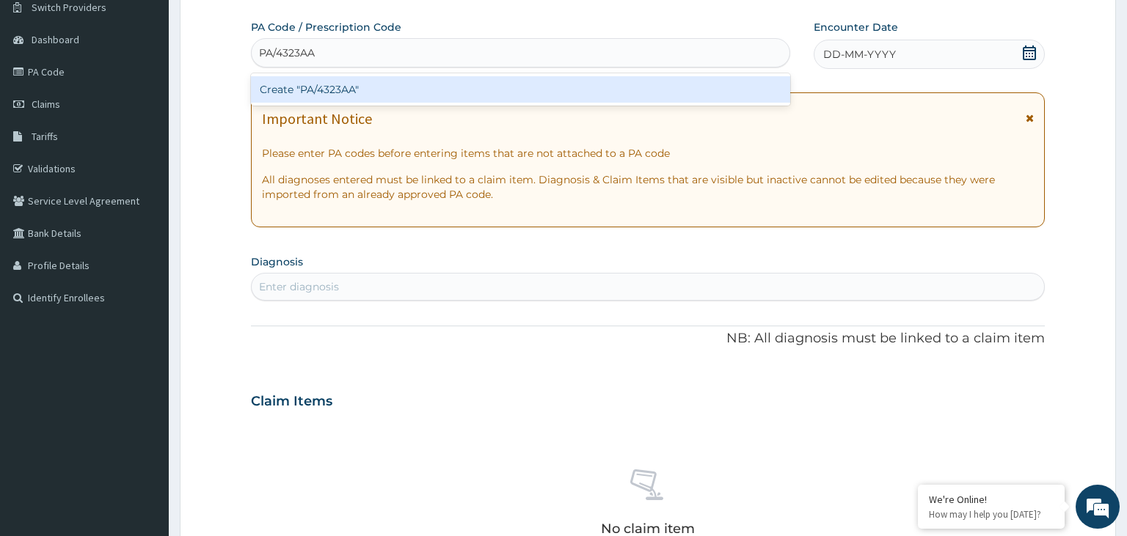
click at [346, 90] on div "Create "PA/4323AA"" at bounding box center [521, 89] width 540 height 26
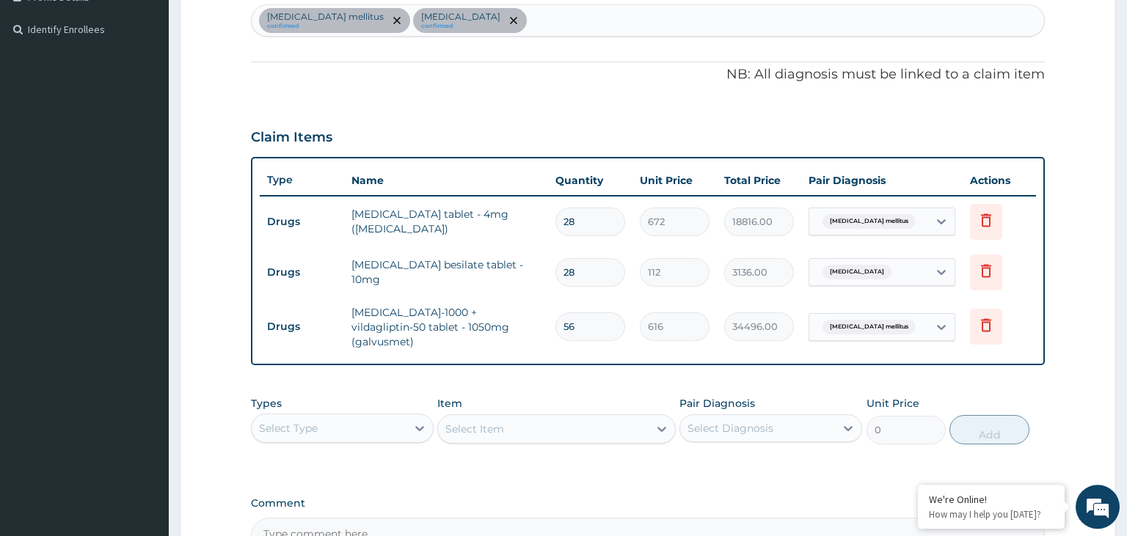
scroll to position [364, 0]
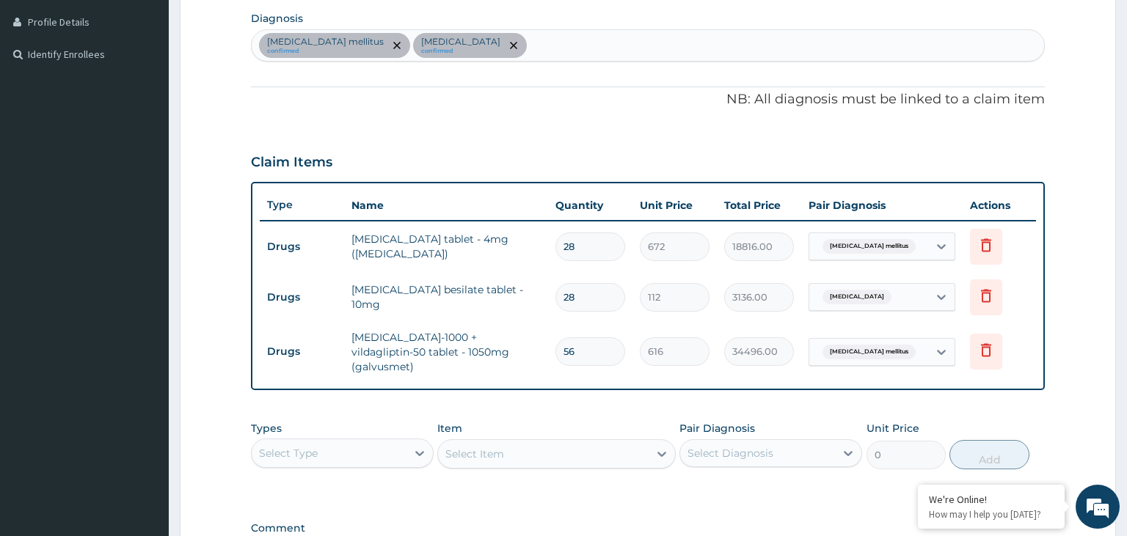
click at [544, 45] on div "Diabetes mellitus confirmed Essential hypertension confirmed" at bounding box center [648, 45] width 793 height 31
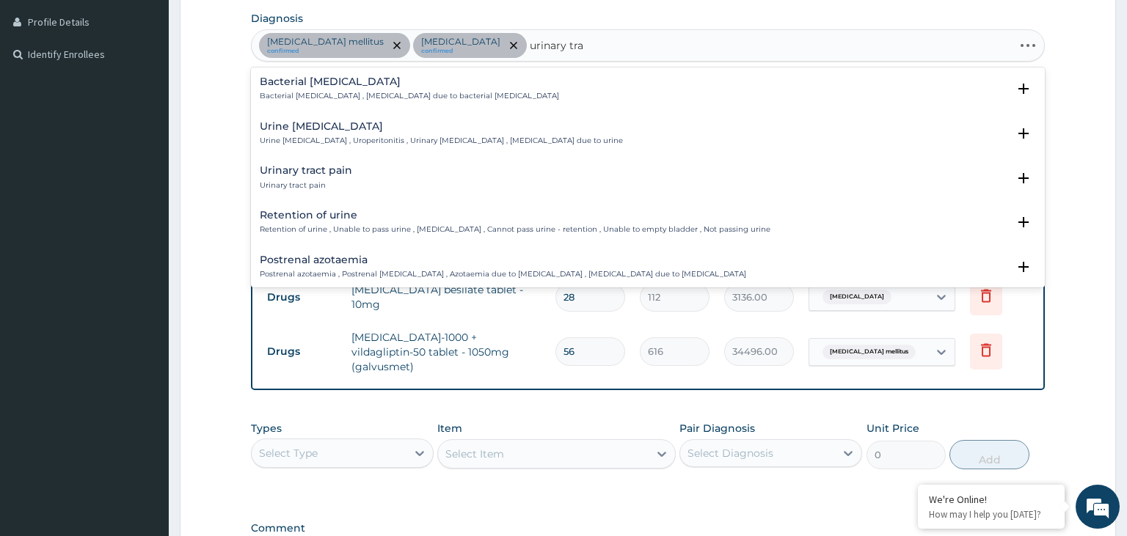
type input "urinary trac"
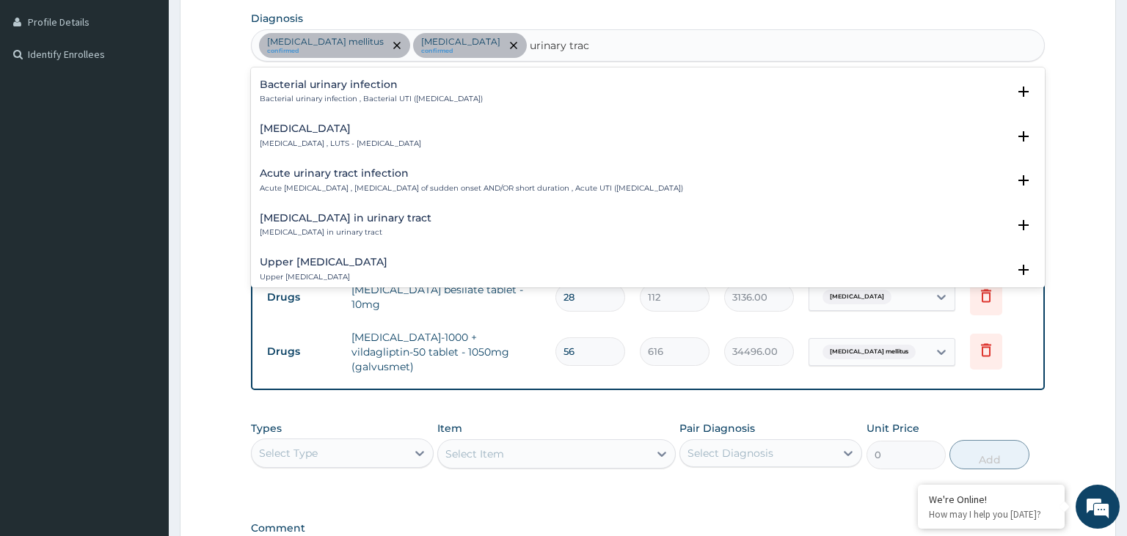
scroll to position [443, 0]
click at [360, 175] on h4 "Acute urinary tract infection" at bounding box center [471, 172] width 423 height 11
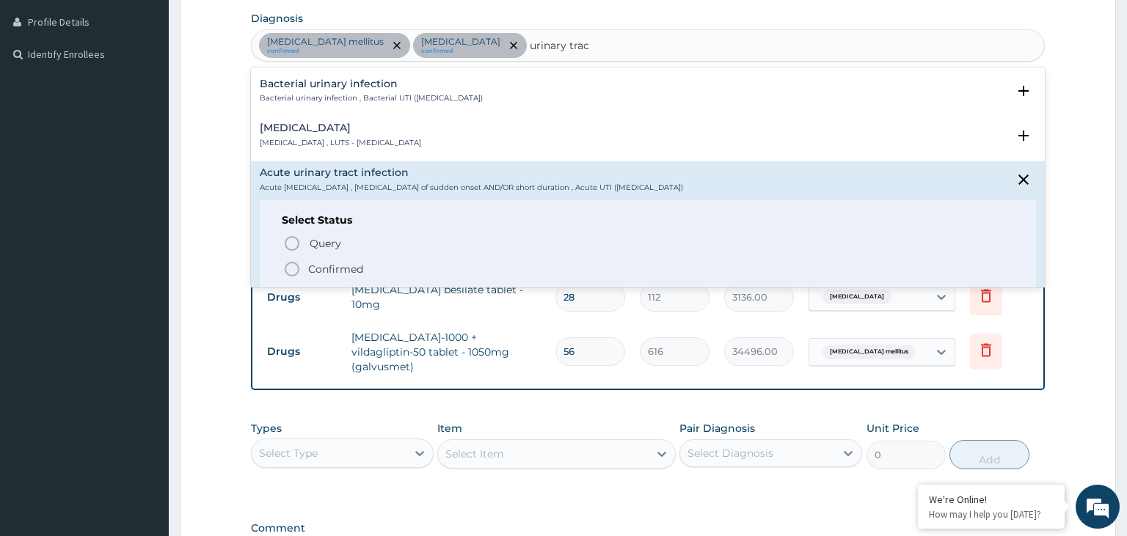
click at [364, 266] on span "Confirmed" at bounding box center [648, 269] width 731 height 18
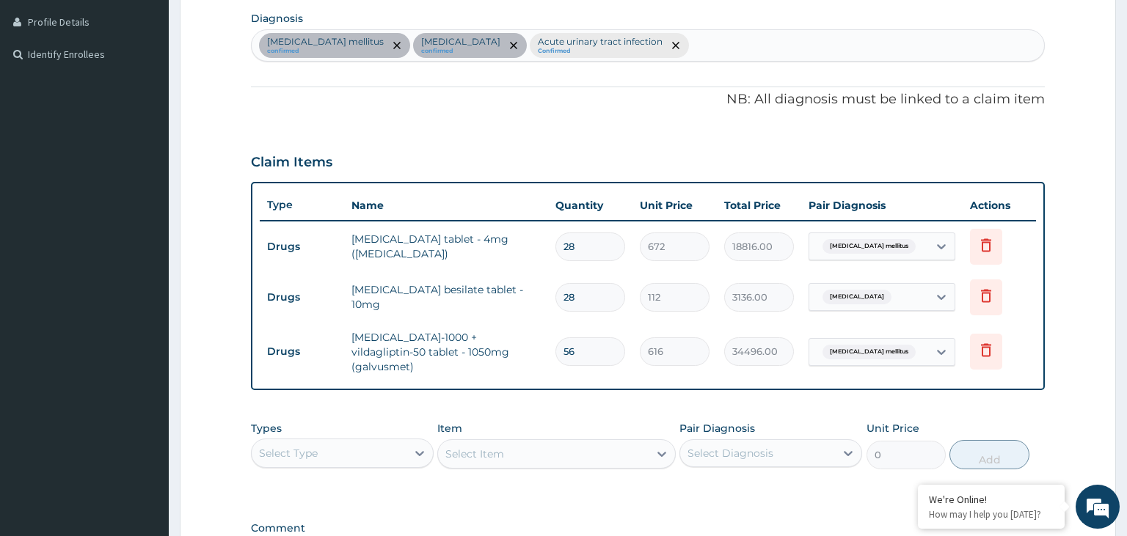
scroll to position [550, 0]
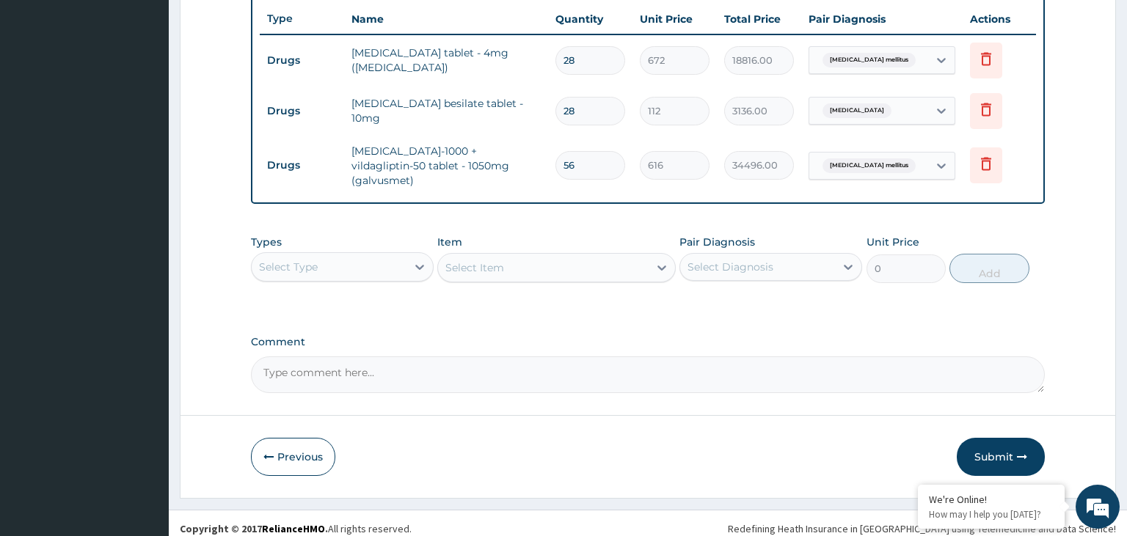
click at [407, 240] on div "Types Select Type" at bounding box center [342, 259] width 183 height 48
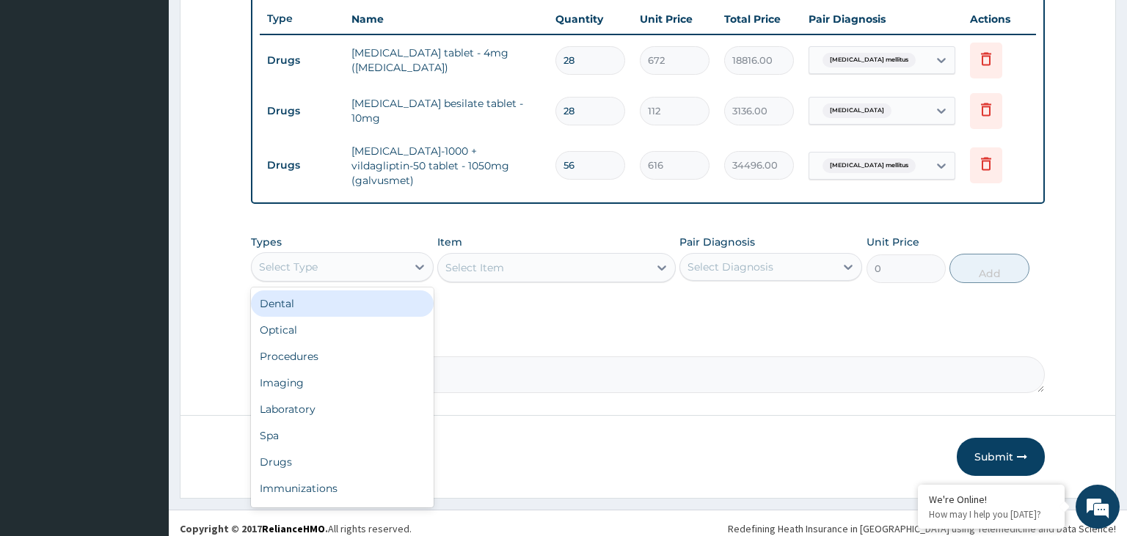
click at [376, 260] on div "Select Type" at bounding box center [329, 266] width 155 height 23
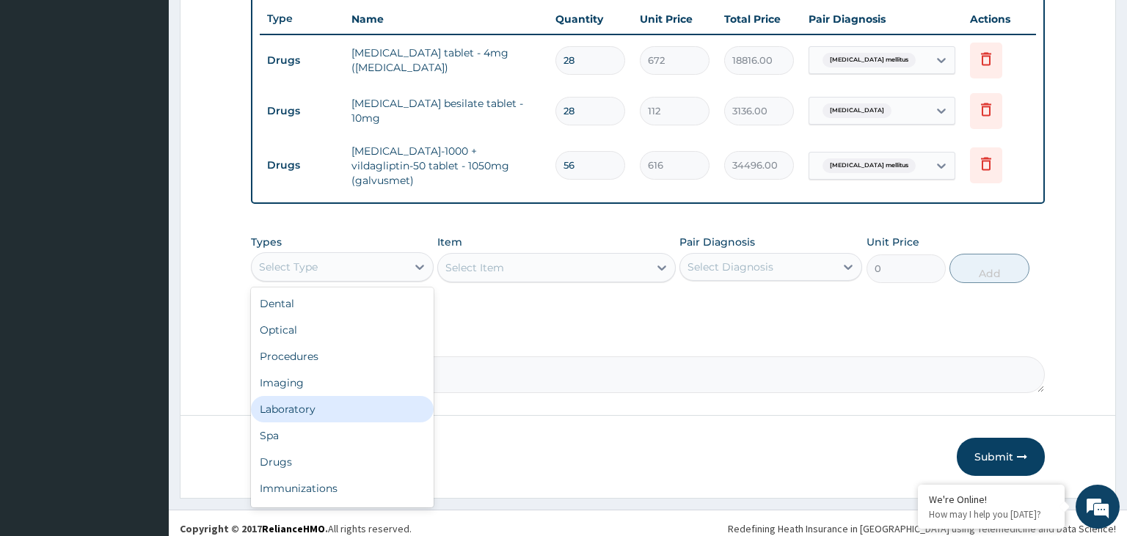
click at [310, 402] on div "Laboratory" at bounding box center [342, 409] width 183 height 26
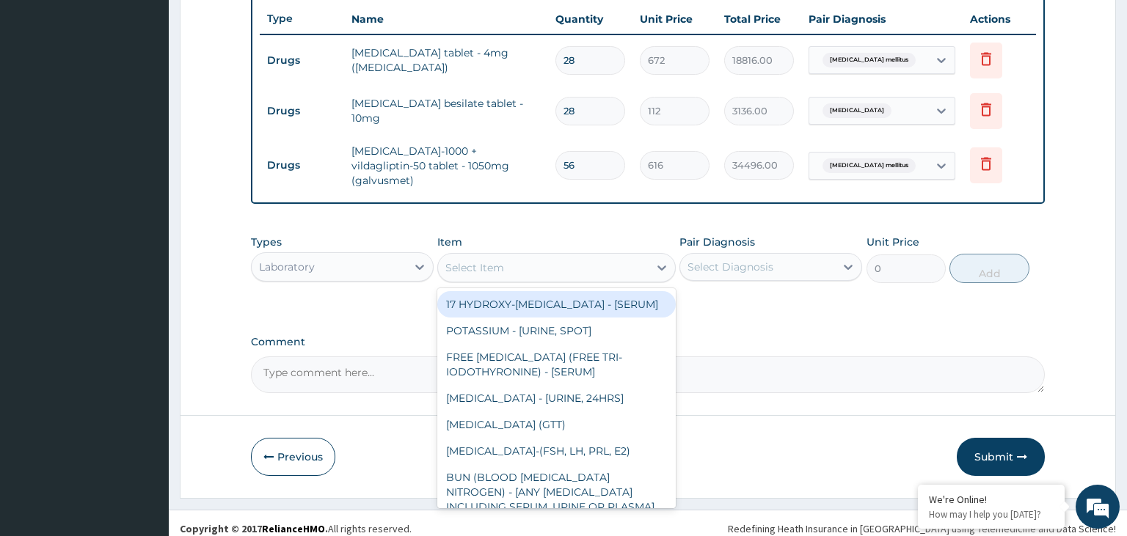
click at [528, 262] on div "Select Item" at bounding box center [543, 267] width 211 height 23
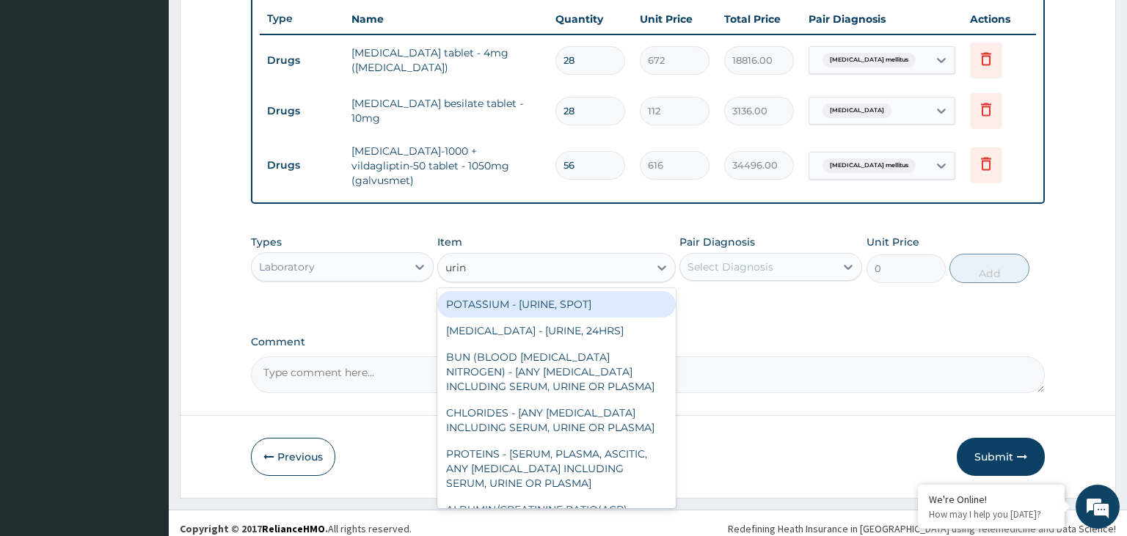
type input "urina"
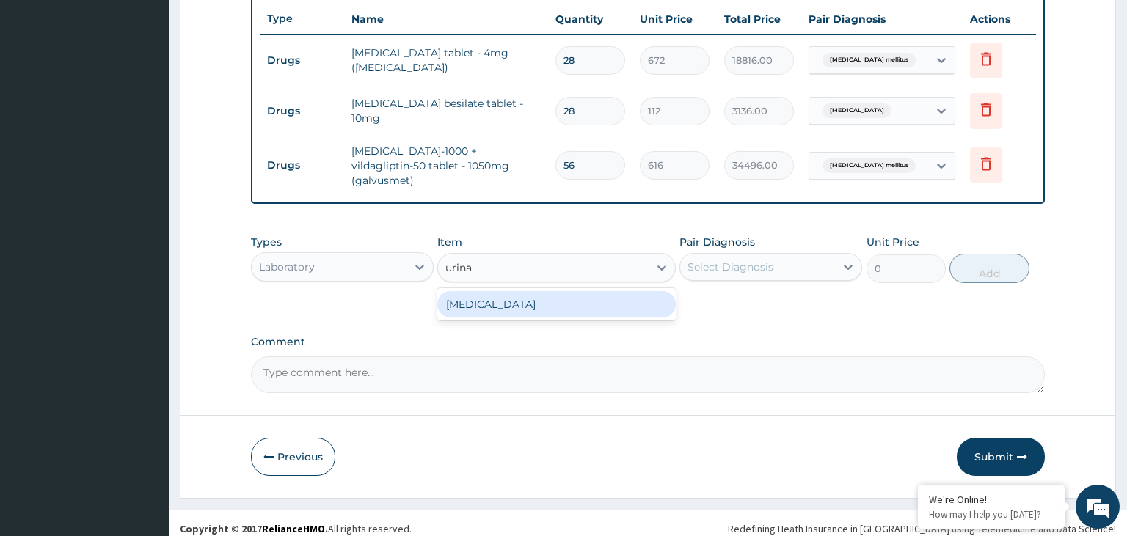
click at [550, 301] on div "URINALYSIS" at bounding box center [556, 304] width 238 height 26
type input "2187.5"
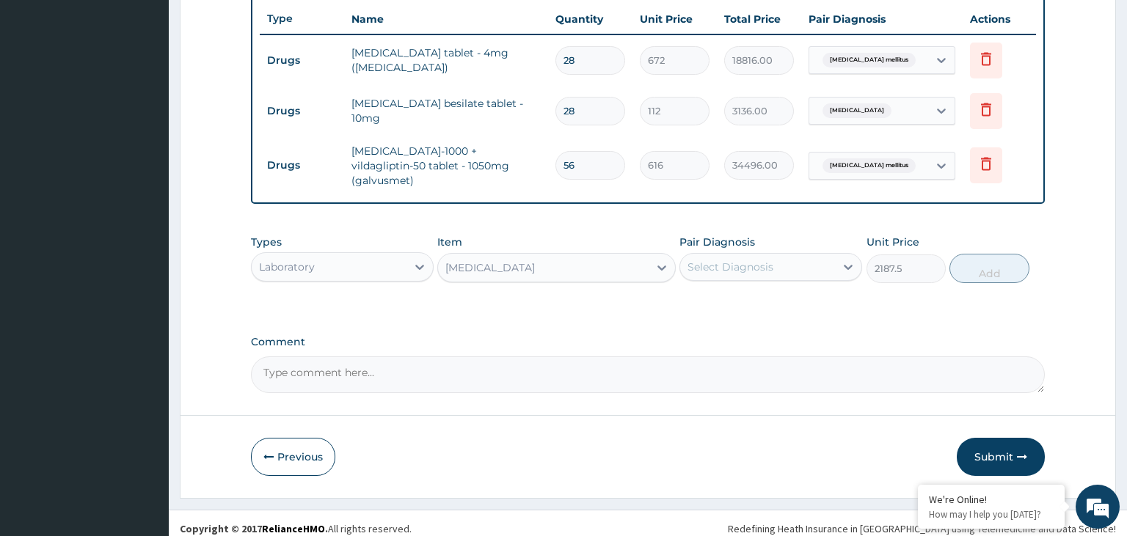
click at [758, 238] on div "Pair Diagnosis Select Diagnosis" at bounding box center [770, 259] width 183 height 48
click at [764, 260] on div "Select Diagnosis" at bounding box center [730, 267] width 86 height 15
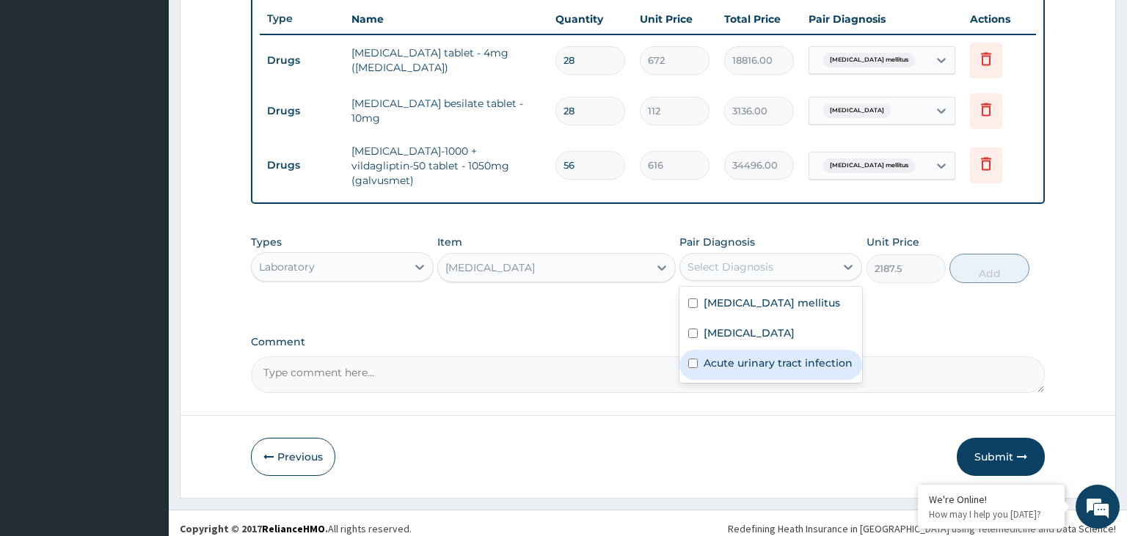
click at [737, 356] on label "Acute urinary tract infection" at bounding box center [778, 363] width 149 height 15
checkbox input "true"
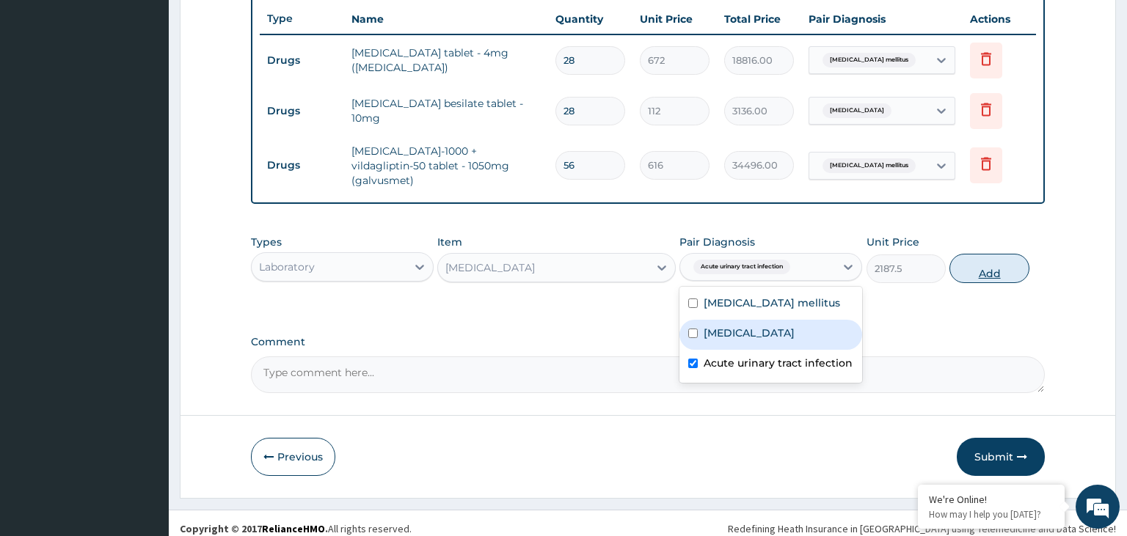
click at [990, 269] on button "Add" at bounding box center [988, 268] width 79 height 29
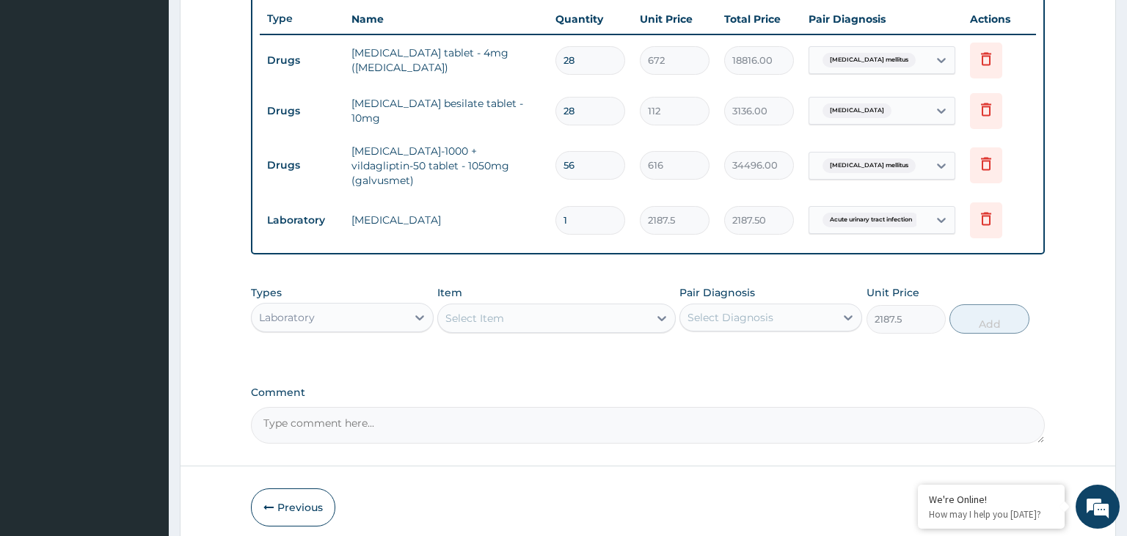
type input "0"
click at [558, 290] on div "Item Select Item" at bounding box center [556, 309] width 238 height 48
click at [552, 308] on div "Select Item" at bounding box center [543, 318] width 211 height 23
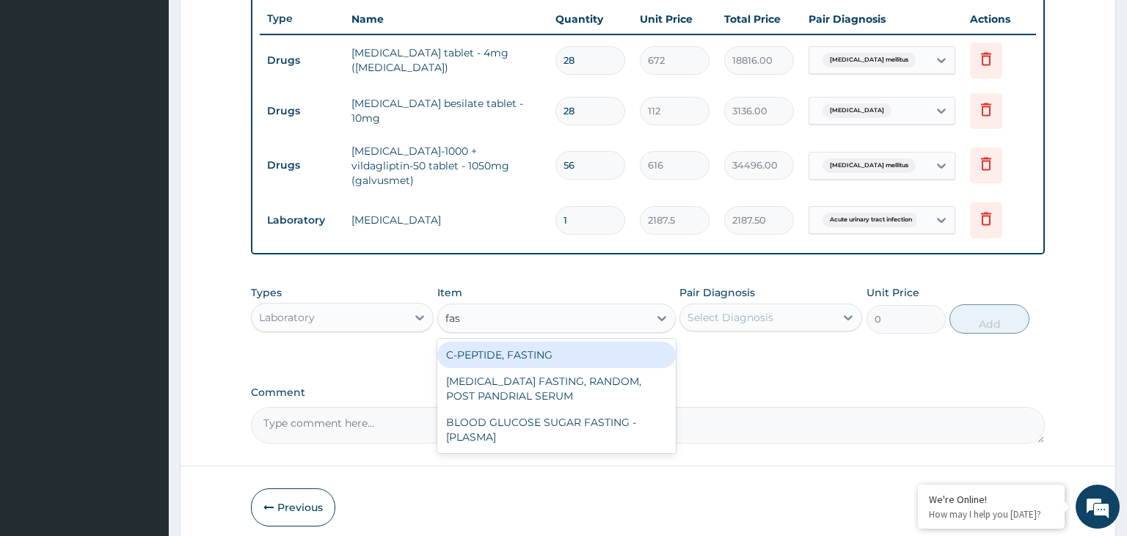
type input "fast"
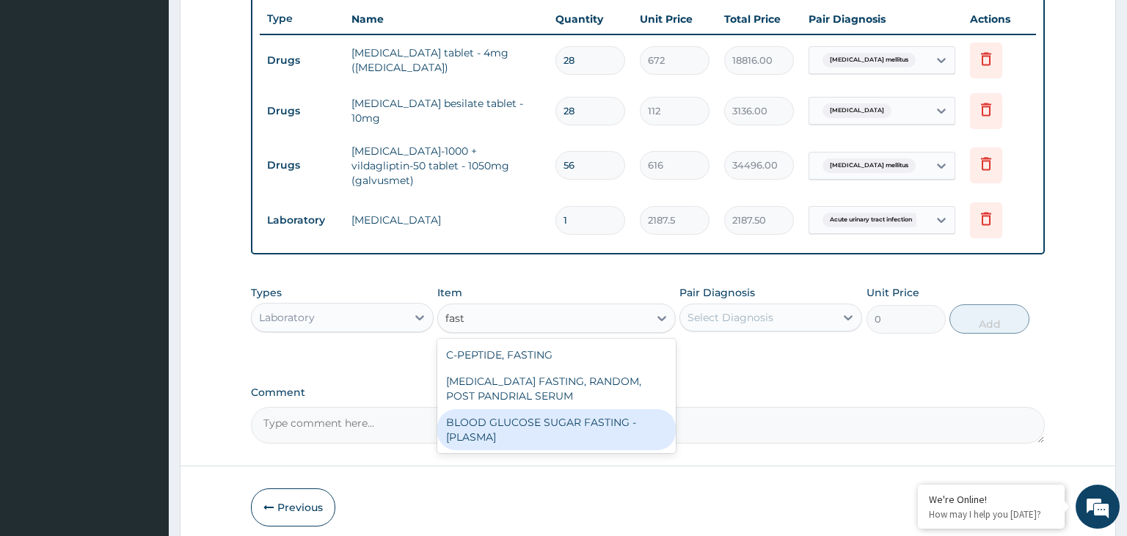
click at [542, 421] on div "BLOOD GLUCOSE SUGAR FASTING - [PLASMA]" at bounding box center [556, 429] width 238 height 41
type input "1875"
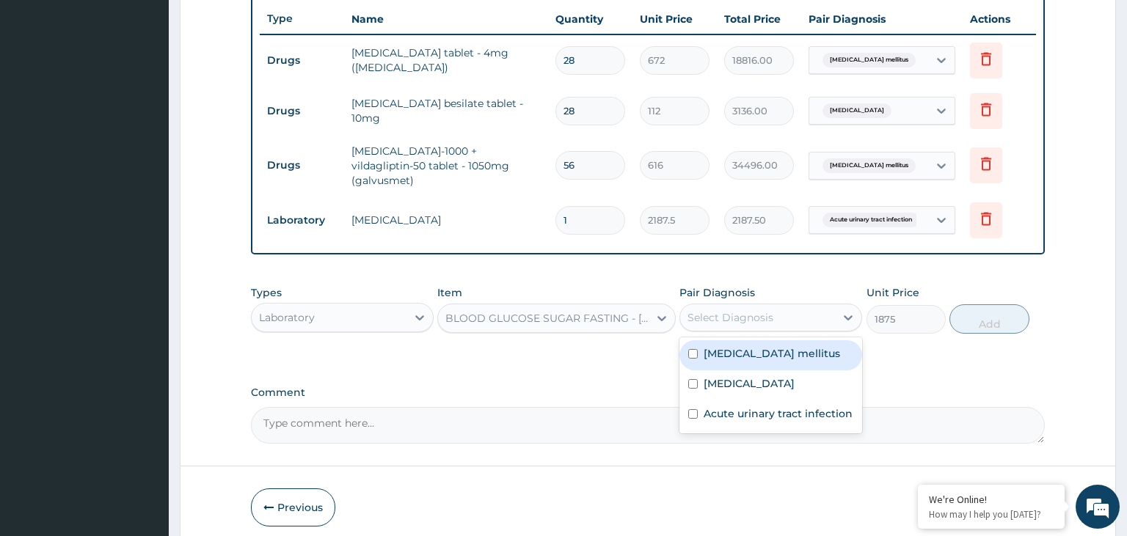
click at [715, 313] on div "Select Diagnosis" at bounding box center [730, 317] width 86 height 15
drag, startPoint x: 734, startPoint y: 343, endPoint x: 916, endPoint y: 330, distance: 183.1
click at [735, 346] on label "Diabetes mellitus" at bounding box center [772, 353] width 136 height 15
checkbox input "true"
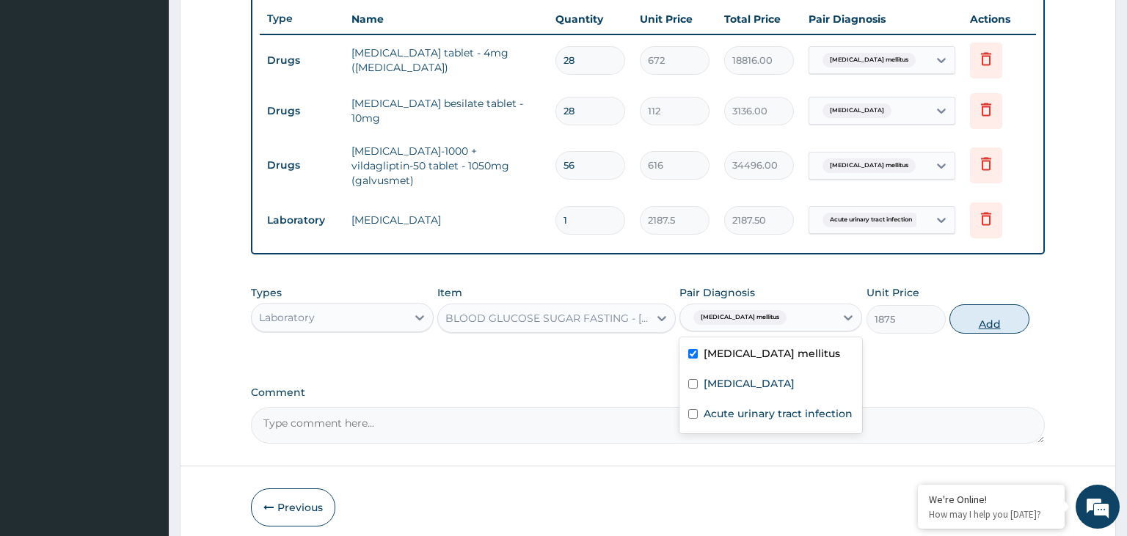
click at [998, 306] on button "Add" at bounding box center [988, 318] width 79 height 29
type input "0"
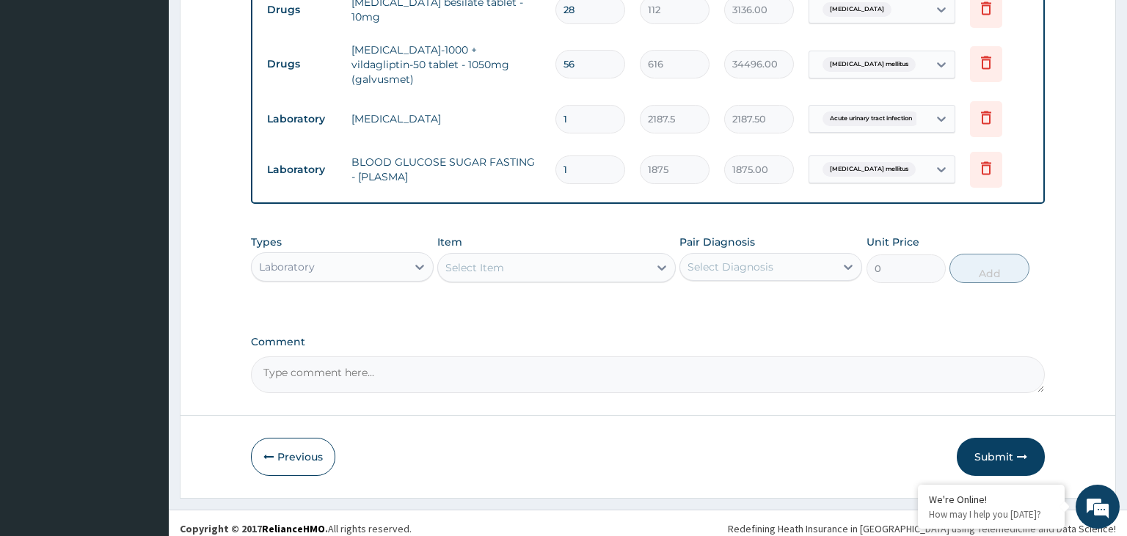
drag, startPoint x: 994, startPoint y: 435, endPoint x: 985, endPoint y: 435, distance: 9.5
click at [993, 438] on button "Submit" at bounding box center [1001, 457] width 88 height 38
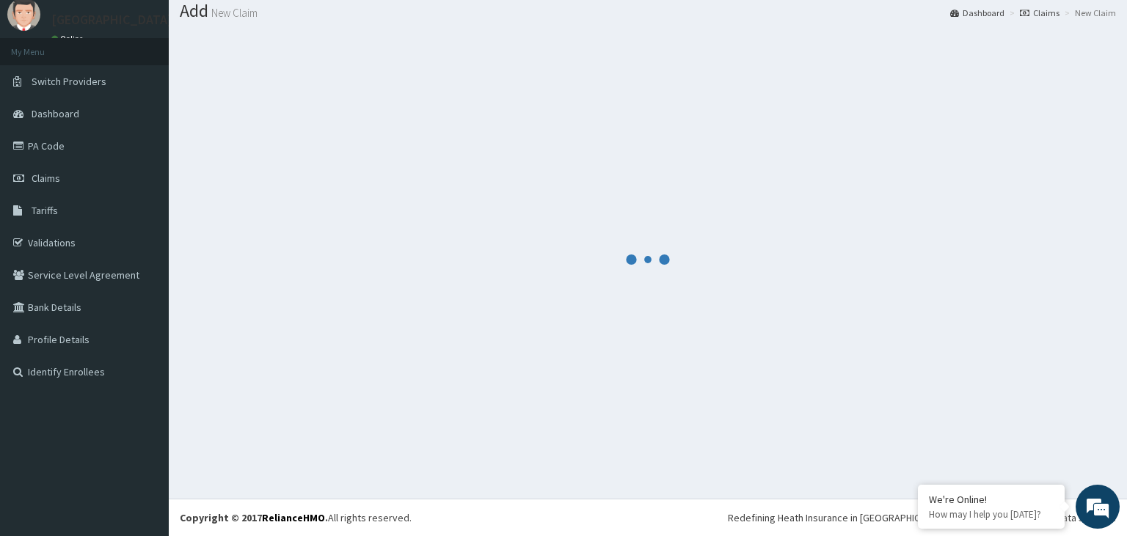
scroll to position [45, 0]
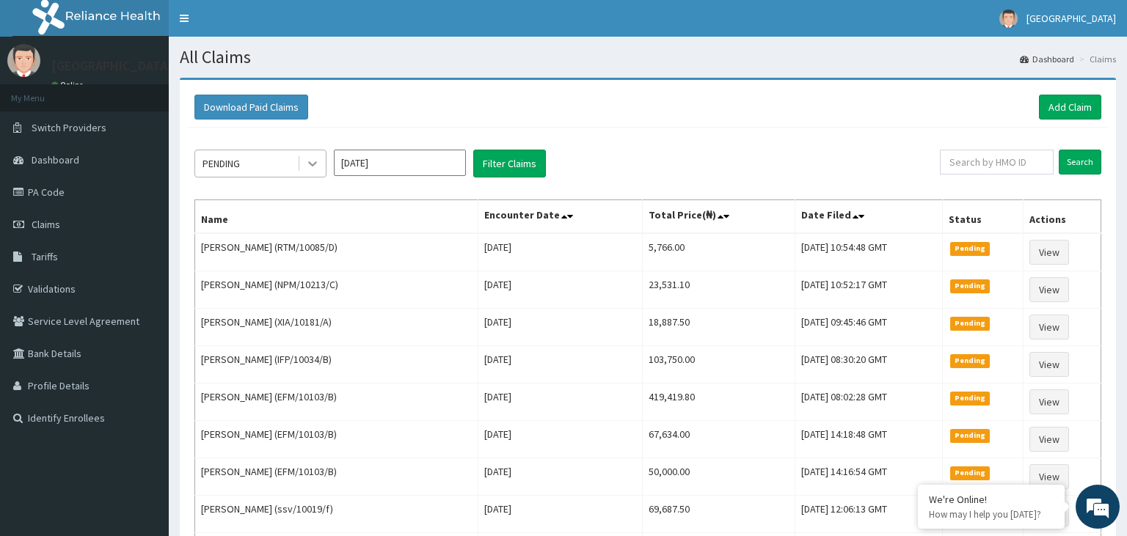
click at [302, 156] on div at bounding box center [312, 163] width 26 height 26
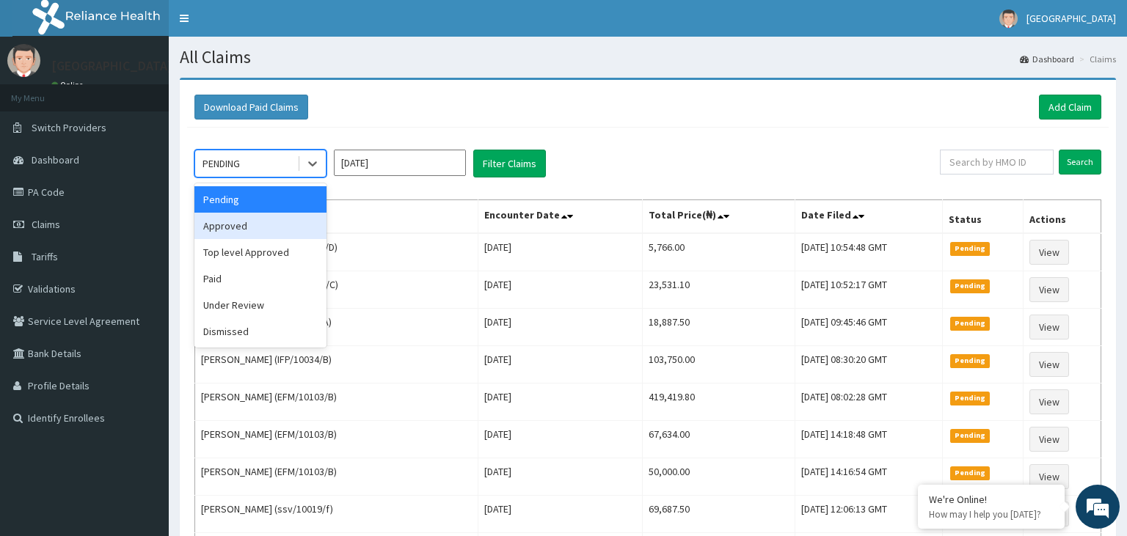
click at [260, 232] on div "Approved" at bounding box center [260, 226] width 132 height 26
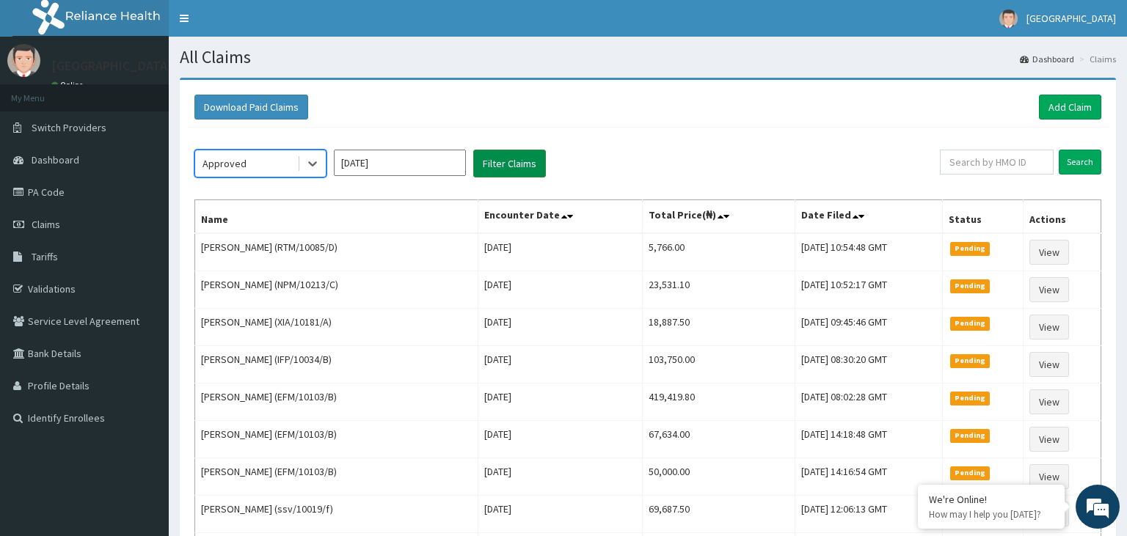
click at [506, 158] on button "Filter Claims" at bounding box center [509, 164] width 73 height 28
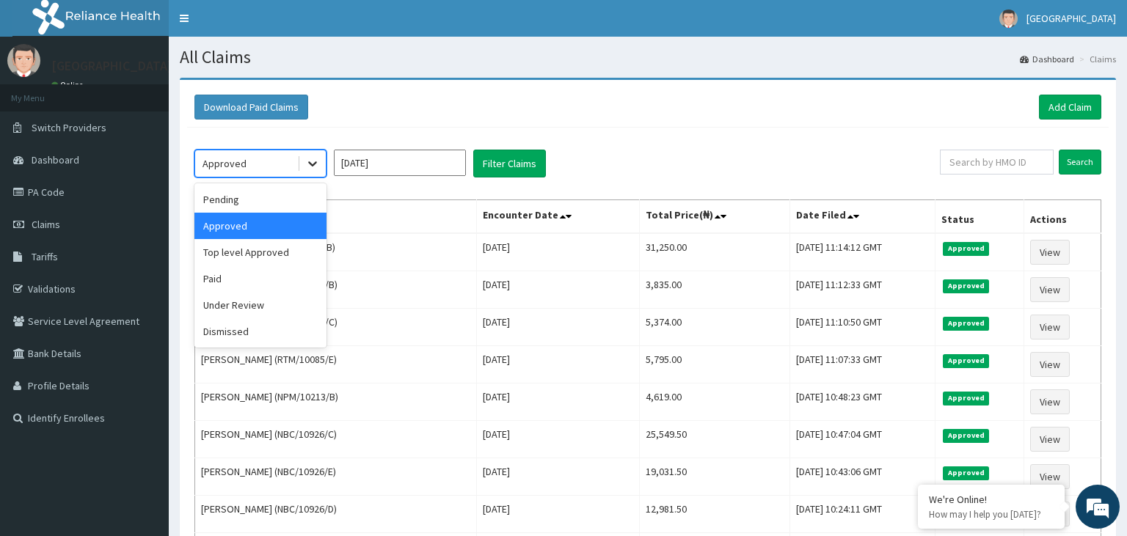
click at [304, 166] on div at bounding box center [312, 163] width 26 height 26
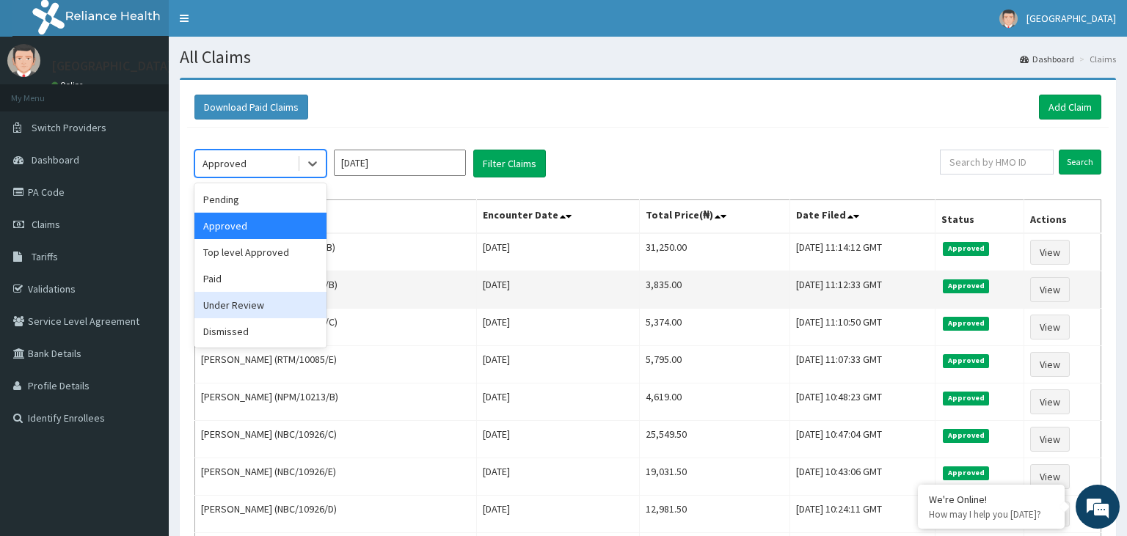
drag, startPoint x: 238, startPoint y: 311, endPoint x: 250, endPoint y: 298, distance: 18.2
click at [238, 310] on div "Under Review" at bounding box center [260, 305] width 132 height 26
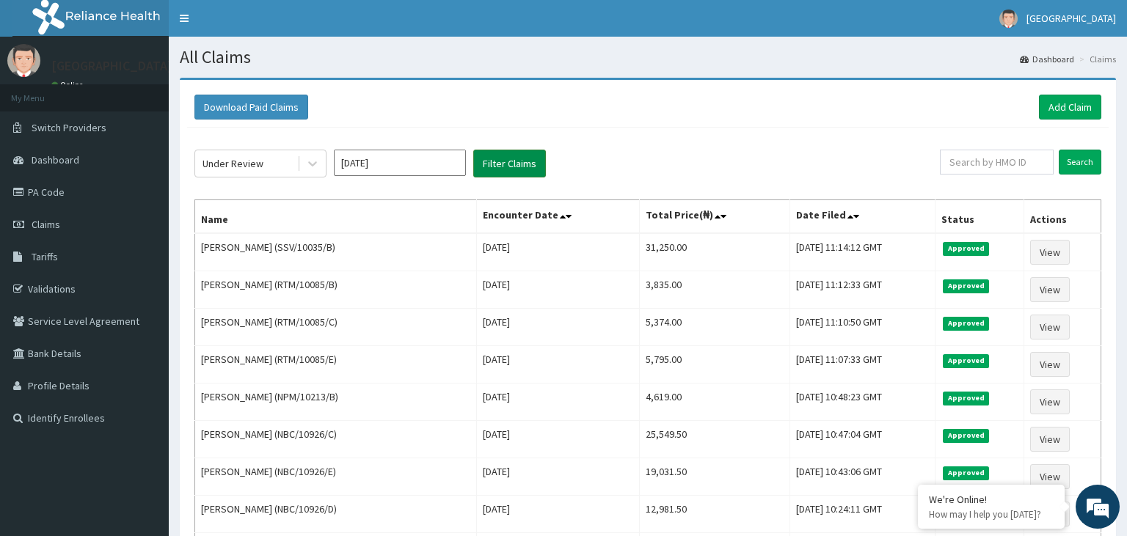
click at [522, 151] on button "Filter Claims" at bounding box center [509, 164] width 73 height 28
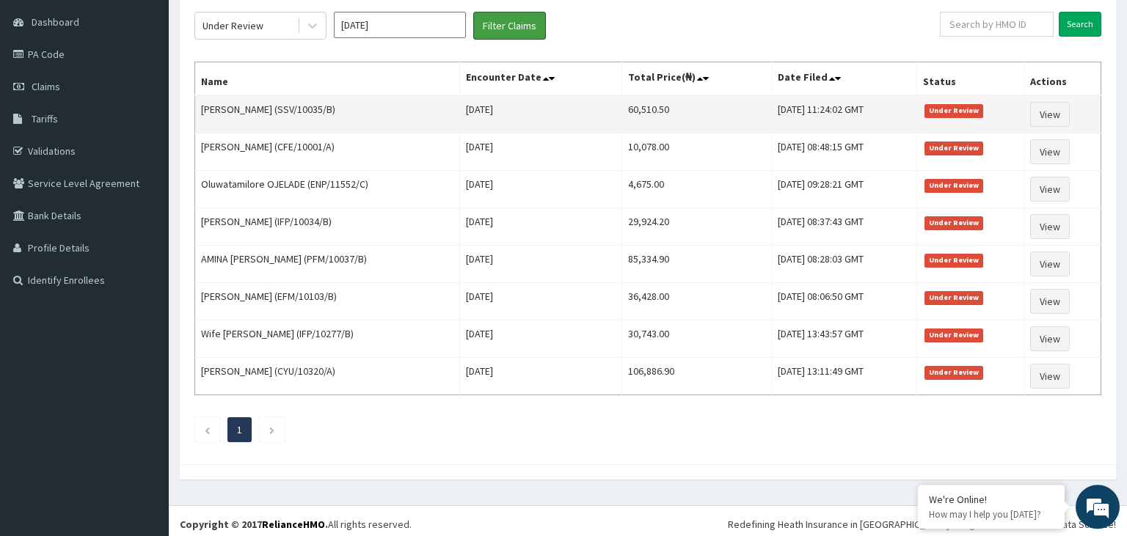
scroll to position [139, 0]
click at [1056, 117] on link "View" at bounding box center [1050, 113] width 40 height 25
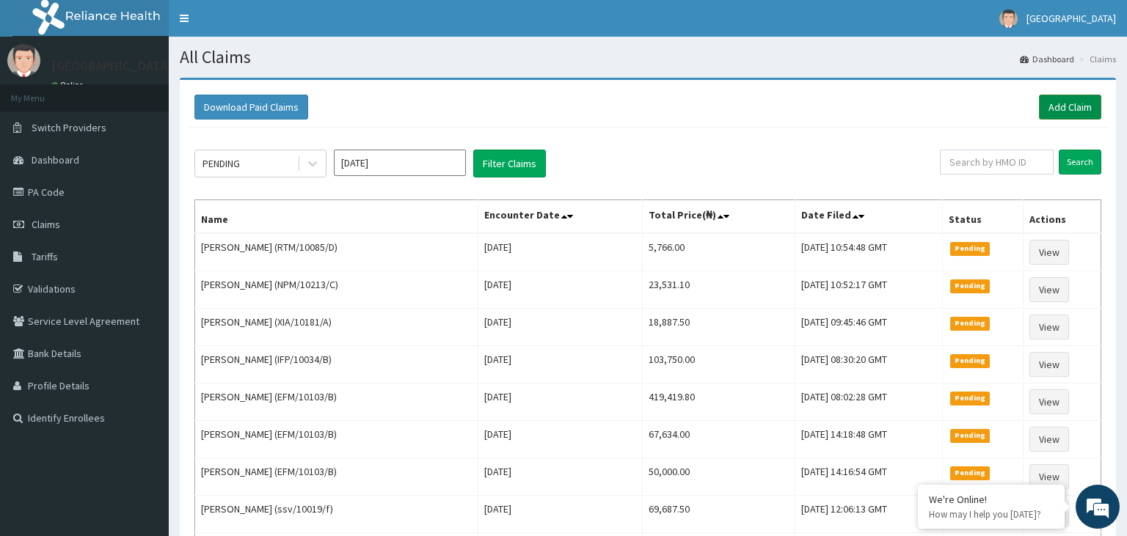
click at [1083, 111] on link "Add Claim" at bounding box center [1070, 107] width 62 height 25
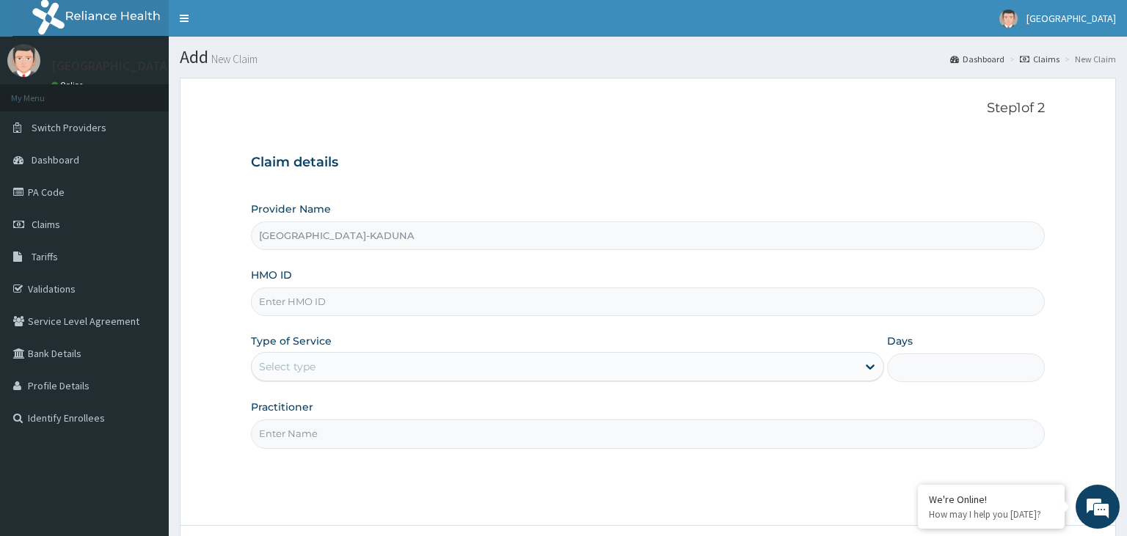
type input "[GEOGRAPHIC_DATA]-KADUNA"
drag, startPoint x: 274, startPoint y: 299, endPoint x: 280, endPoint y: 305, distance: 8.8
click at [277, 303] on input "CCD/10181/A" at bounding box center [648, 302] width 795 height 29
click at [280, 305] on input "CCD/10181/A" at bounding box center [648, 302] width 795 height 29
click at [277, 305] on input "CCD/10181/A" at bounding box center [648, 302] width 795 height 29
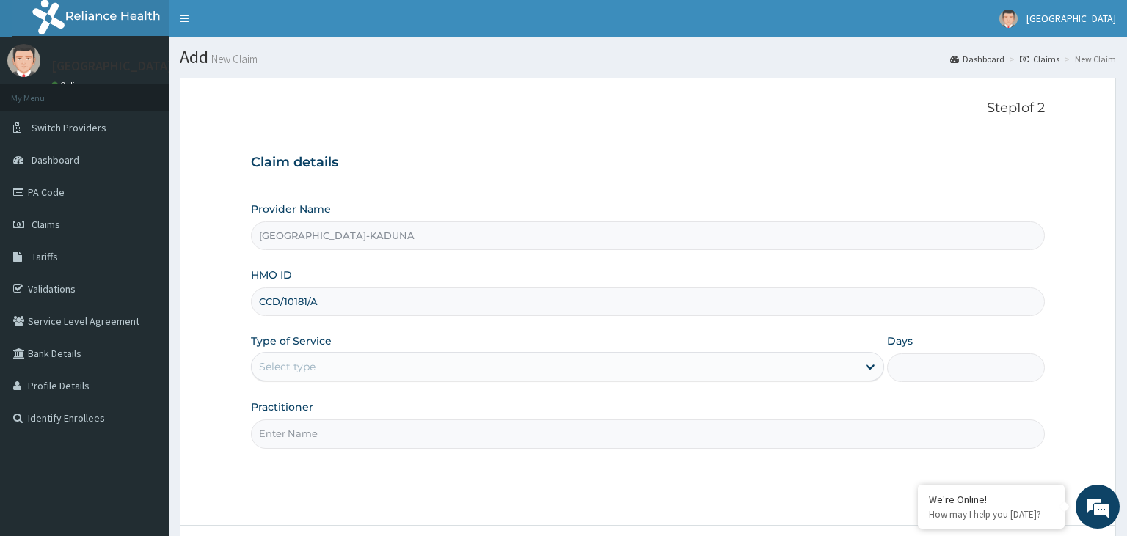
click at [282, 301] on input "CCD/10181/A" at bounding box center [648, 302] width 795 height 29
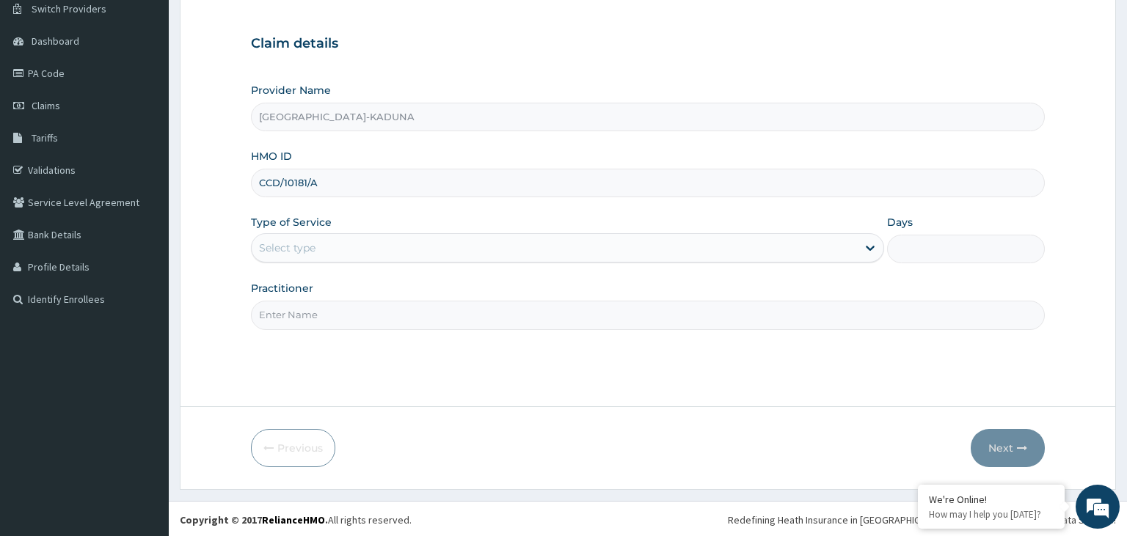
scroll to position [120, 0]
type input "CCD/10181/A"
click at [359, 243] on div "Select type" at bounding box center [554, 246] width 605 height 23
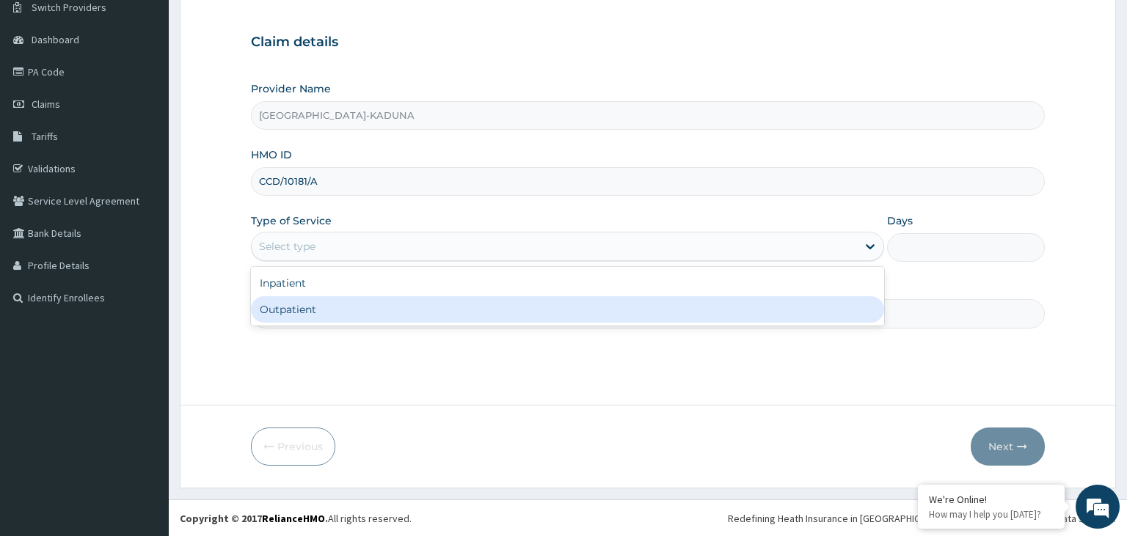
click at [307, 310] on div "Outpatient" at bounding box center [567, 309] width 633 height 26
type input "1"
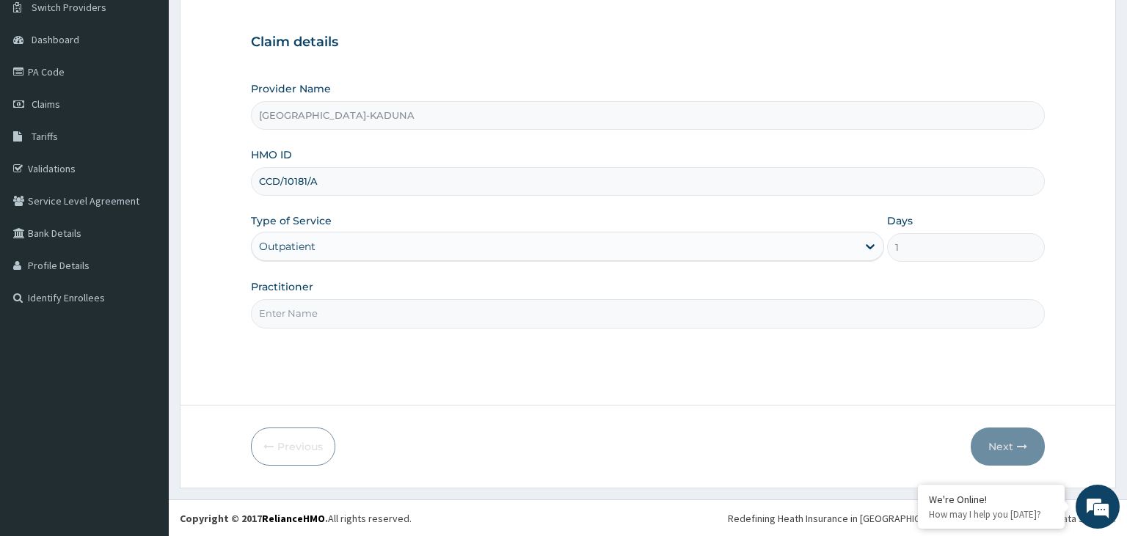
click at [314, 307] on input "Practitioner" at bounding box center [648, 313] width 795 height 29
type input "gp"
click at [1007, 448] on button "Next" at bounding box center [1008, 447] width 74 height 38
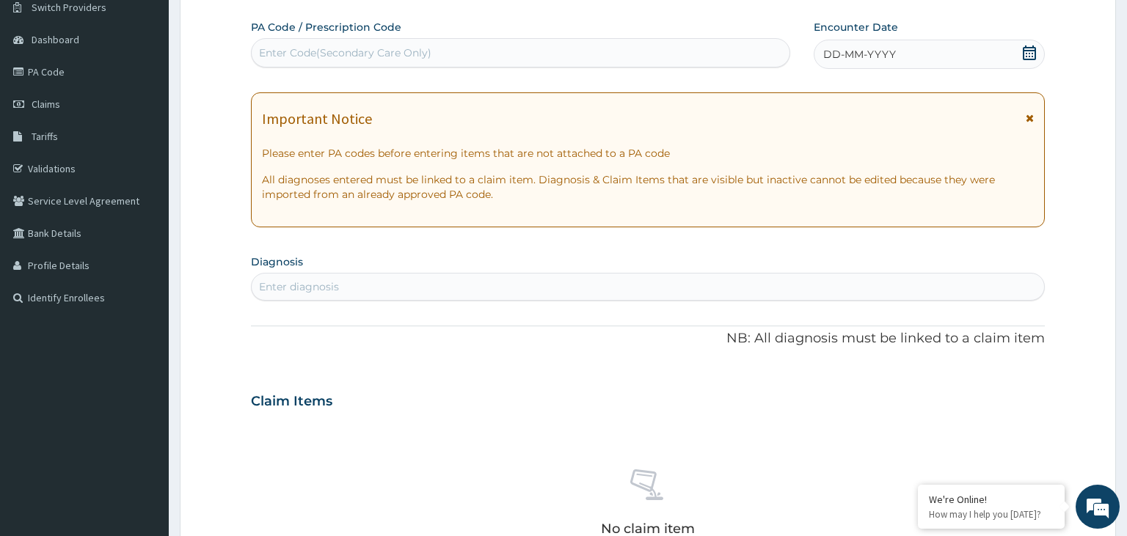
scroll to position [0, 0]
click at [1040, 65] on div "DD-MM-YYYY" at bounding box center [929, 54] width 231 height 29
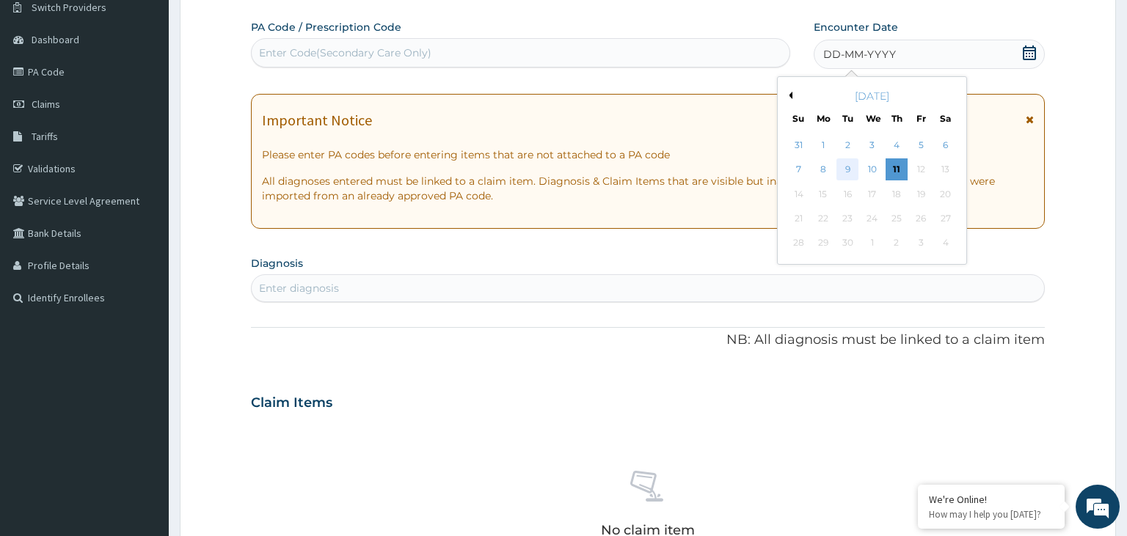
click at [852, 174] on div "9" at bounding box center [847, 170] width 22 height 22
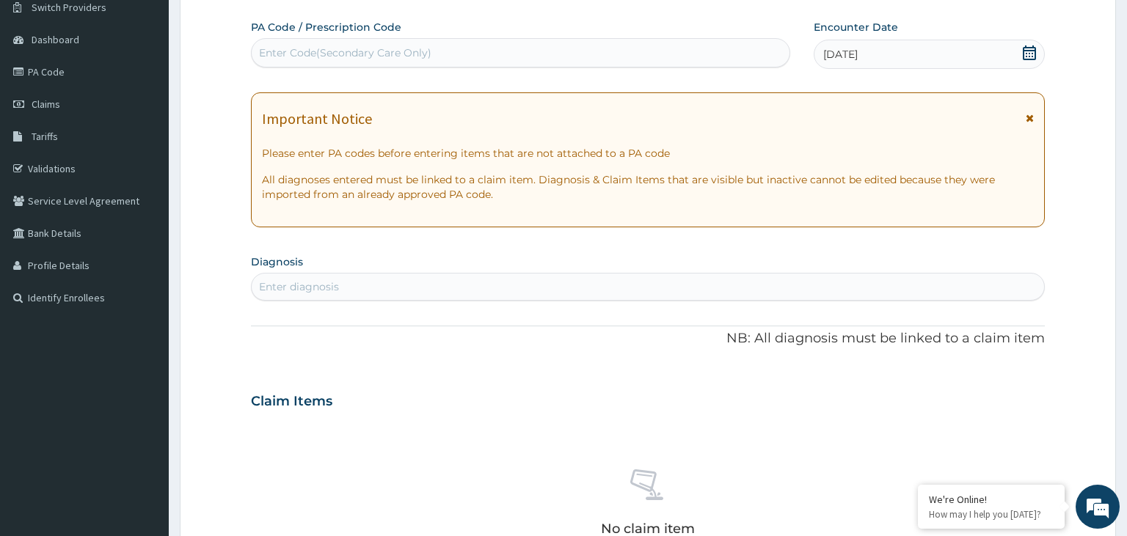
click at [342, 285] on div "Enter diagnosis" at bounding box center [648, 286] width 793 height 23
type input "salmone"
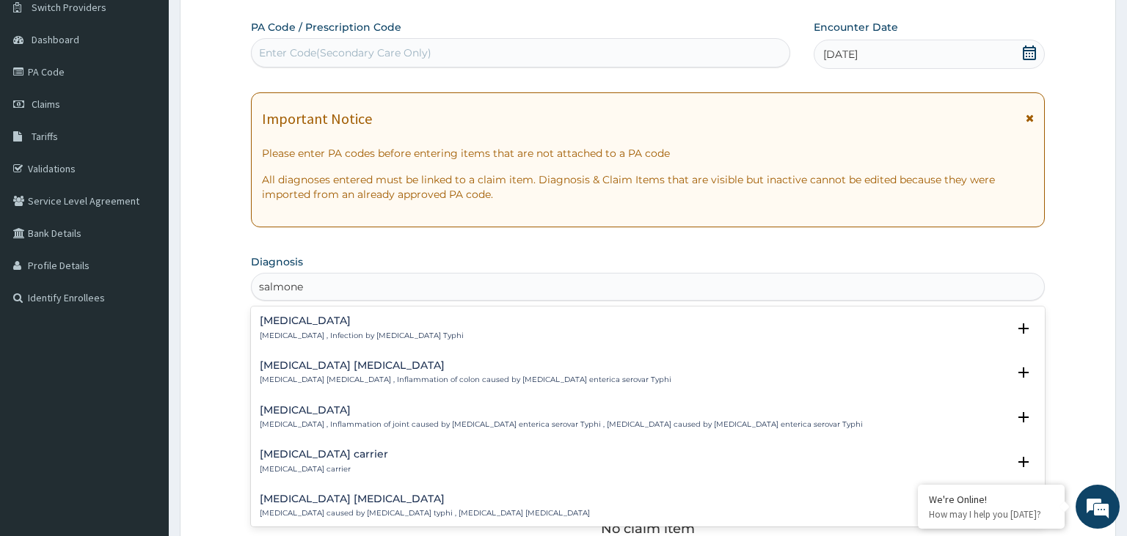
click at [332, 328] on div "Typhoid fever Typhoid fever , Infection by Salmonella Typhi" at bounding box center [362, 328] width 204 height 26
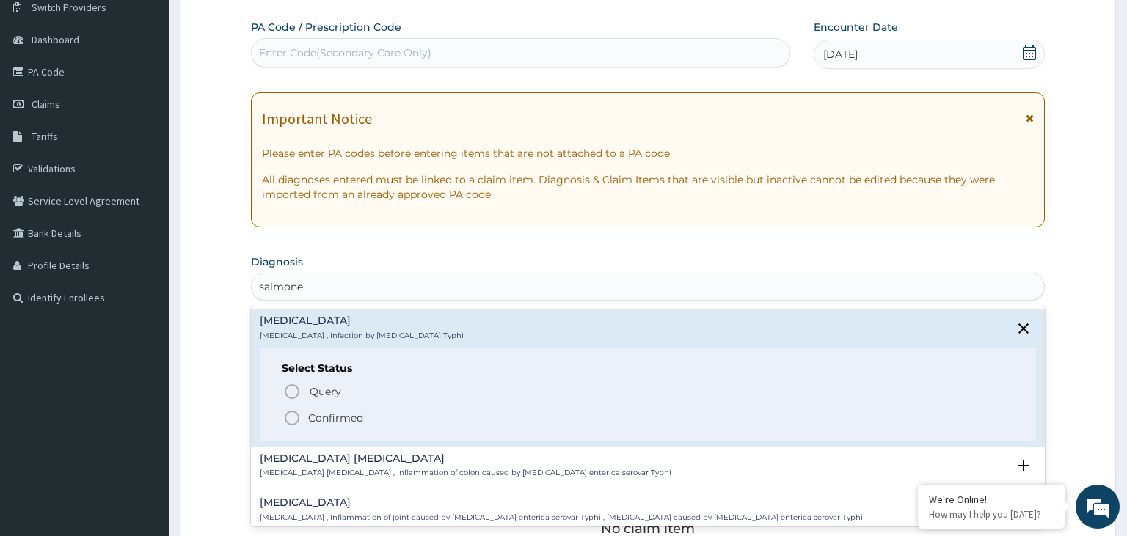
click at [331, 412] on p "Confirmed" at bounding box center [335, 418] width 55 height 15
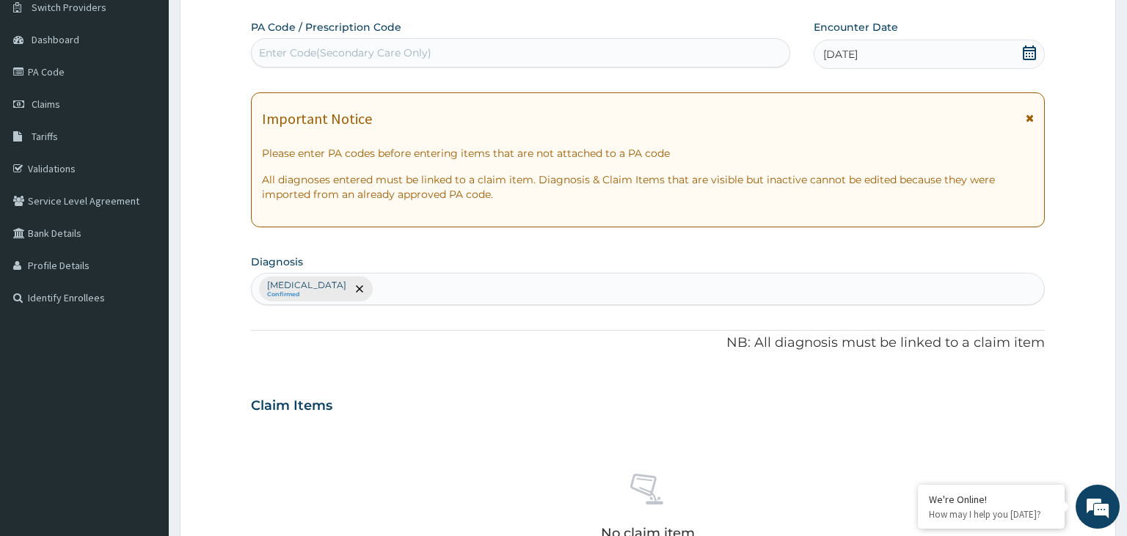
type input "s"
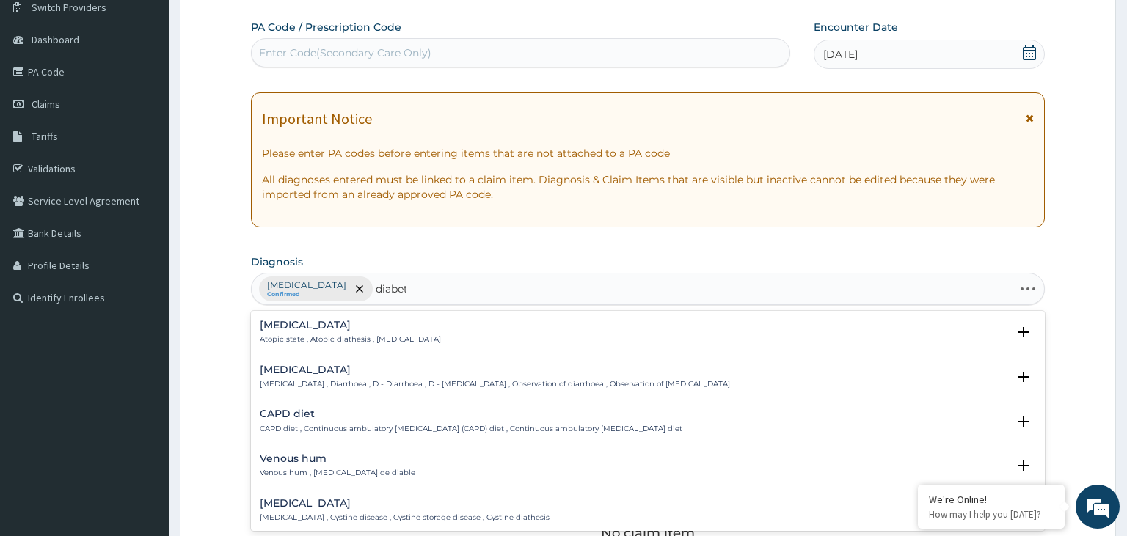
type input "diabete"
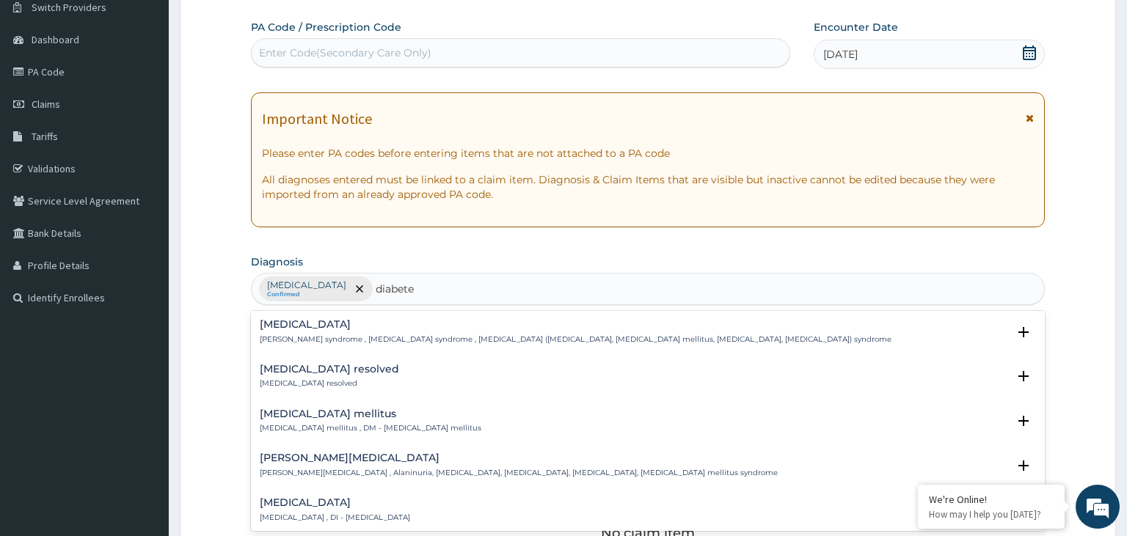
scroll to position [147, 0]
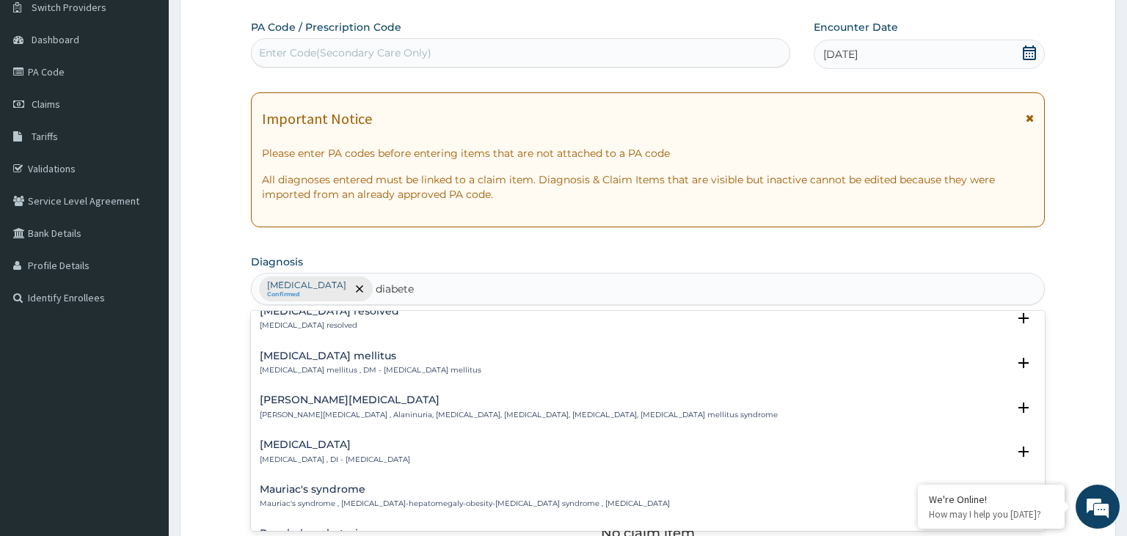
click at [346, 351] on h4 "Diabetes mellitus" at bounding box center [371, 356] width 222 height 11
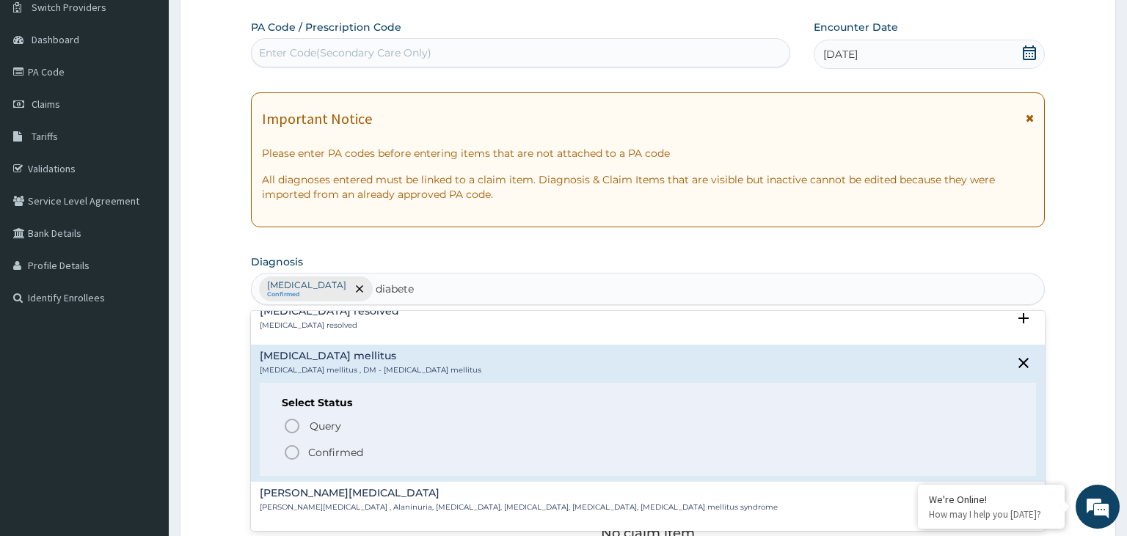
click at [346, 448] on p "Confirmed" at bounding box center [335, 452] width 55 height 15
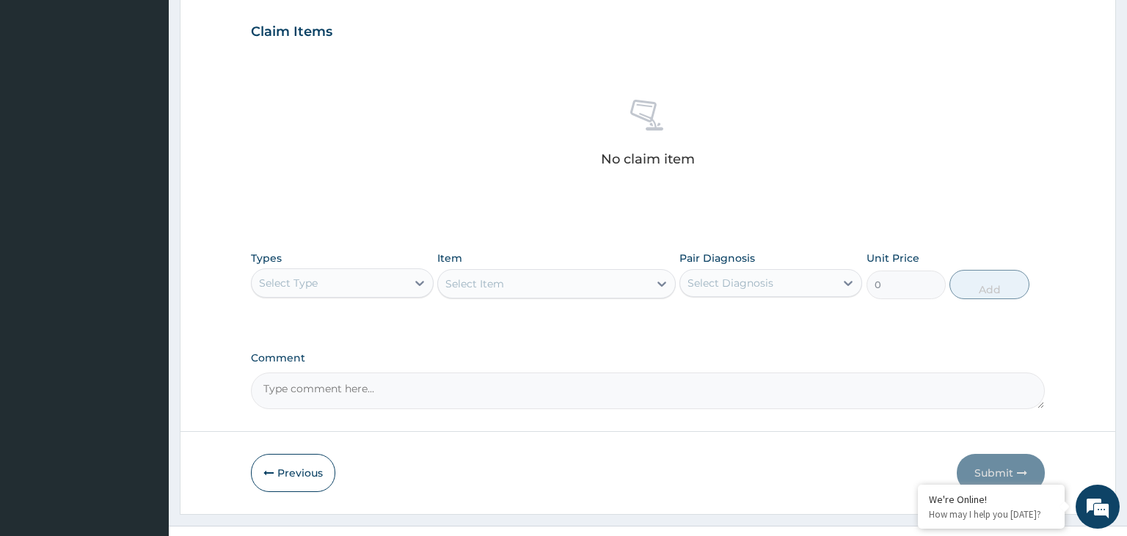
scroll to position [508, 0]
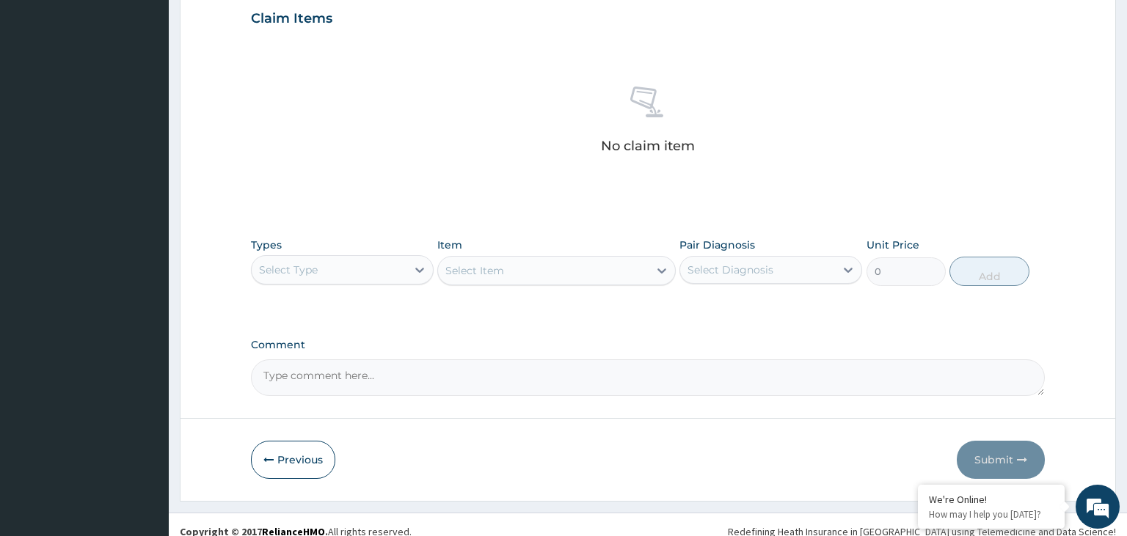
click at [376, 271] on div "Select Type" at bounding box center [329, 269] width 155 height 23
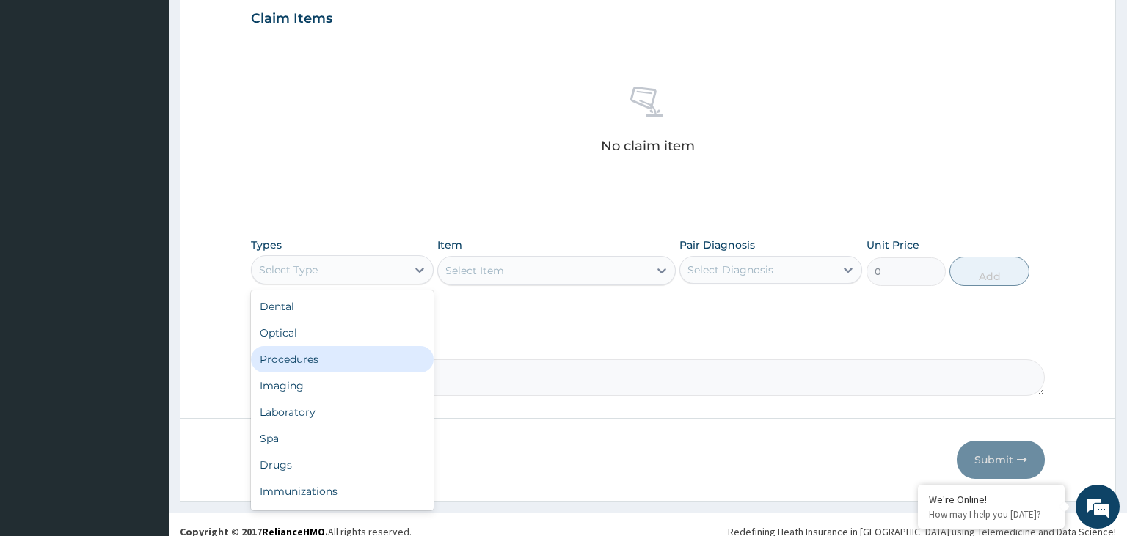
click at [354, 370] on div "Procedures" at bounding box center [342, 359] width 183 height 26
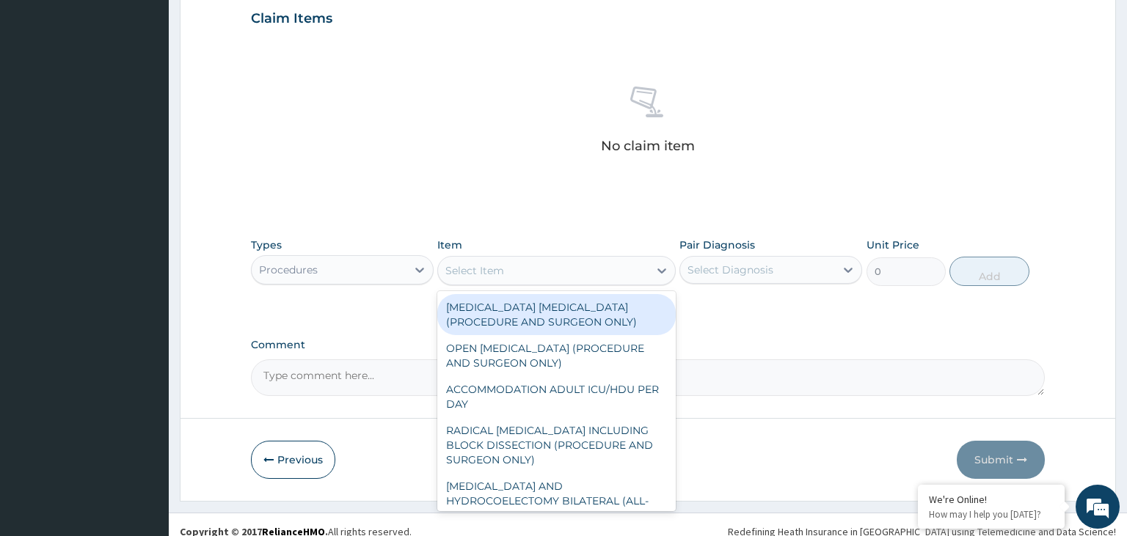
click at [548, 268] on div "Select Item" at bounding box center [543, 270] width 211 height 23
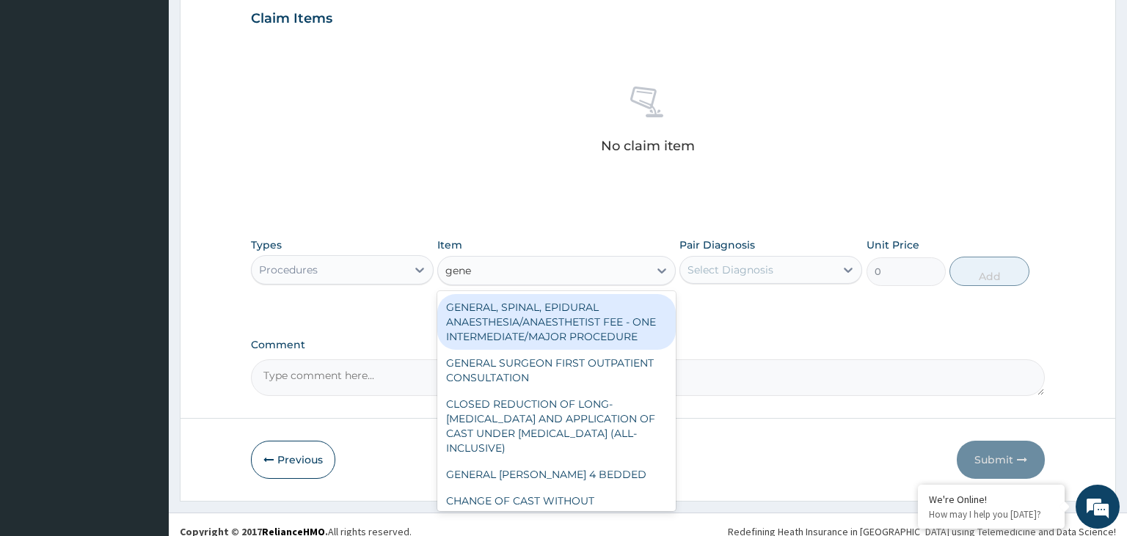
type input "gener"
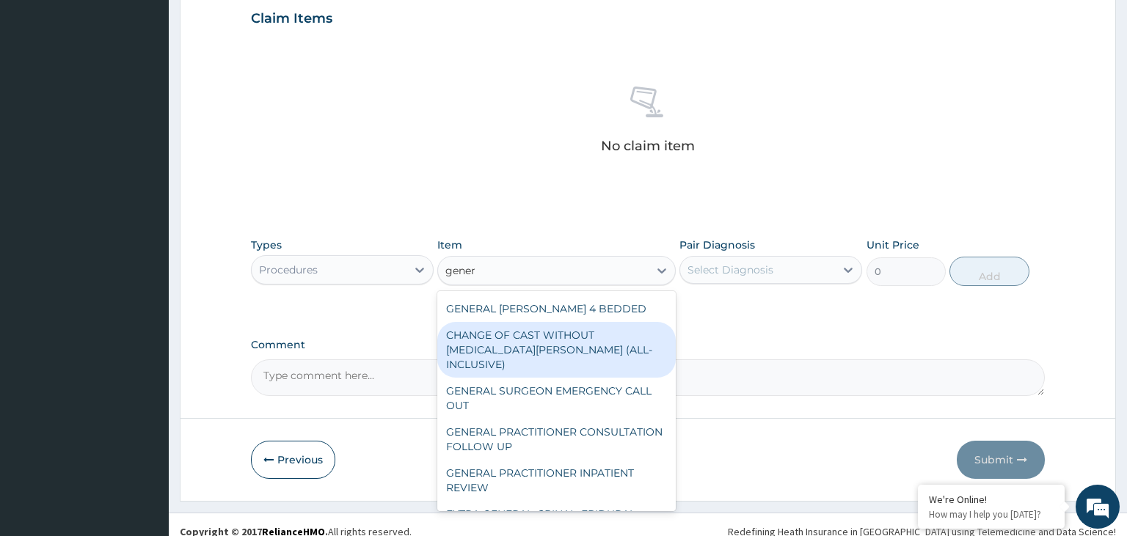
scroll to position [222, 0]
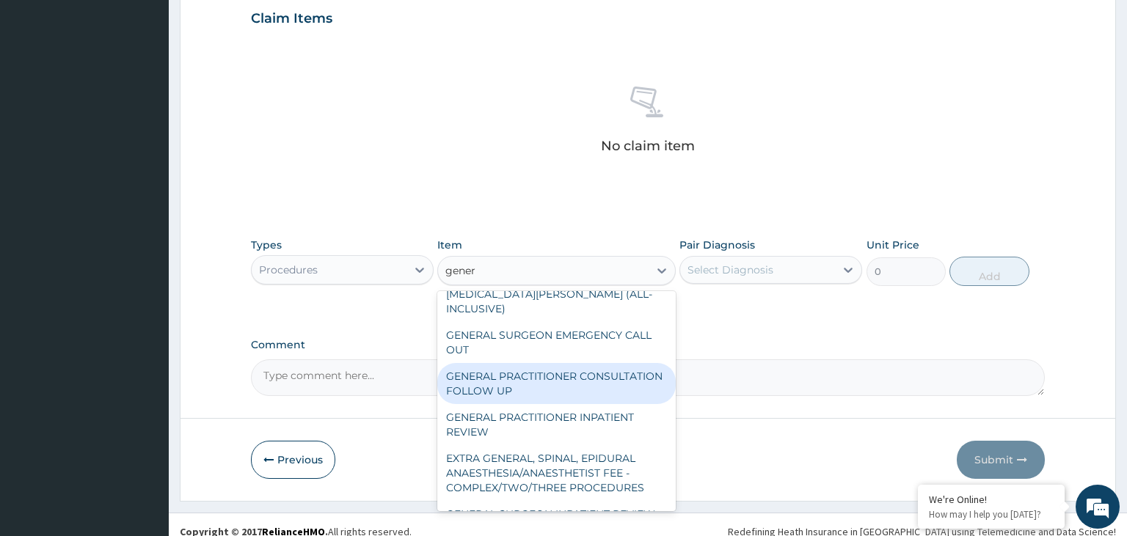
click at [564, 379] on div "GENERAL PRACTITIONER CONSULTATION FOLLOW UP" at bounding box center [556, 383] width 238 height 41
type input "1875"
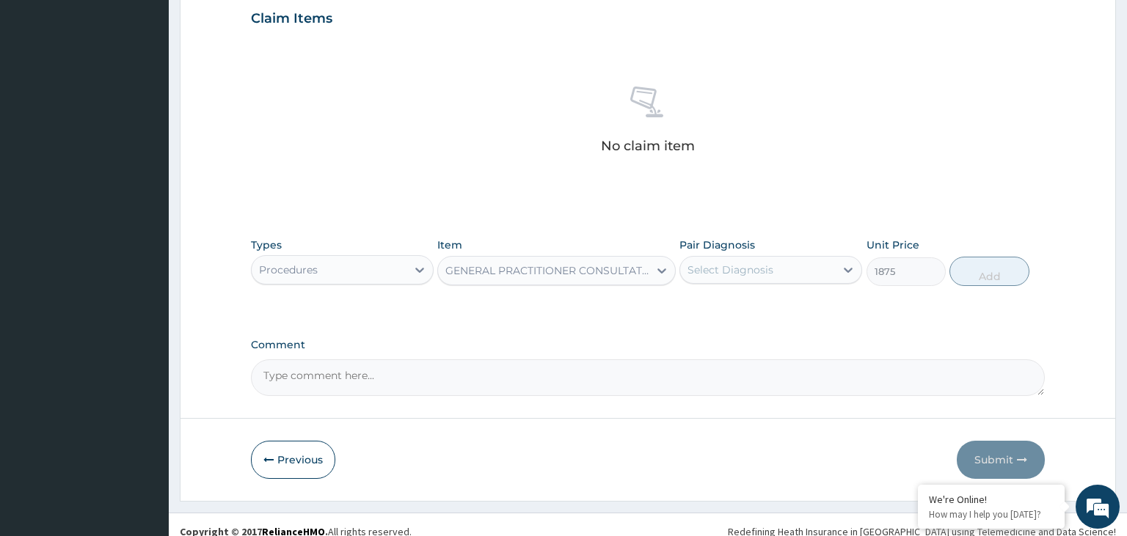
click at [803, 271] on div "Select Diagnosis" at bounding box center [757, 269] width 155 height 23
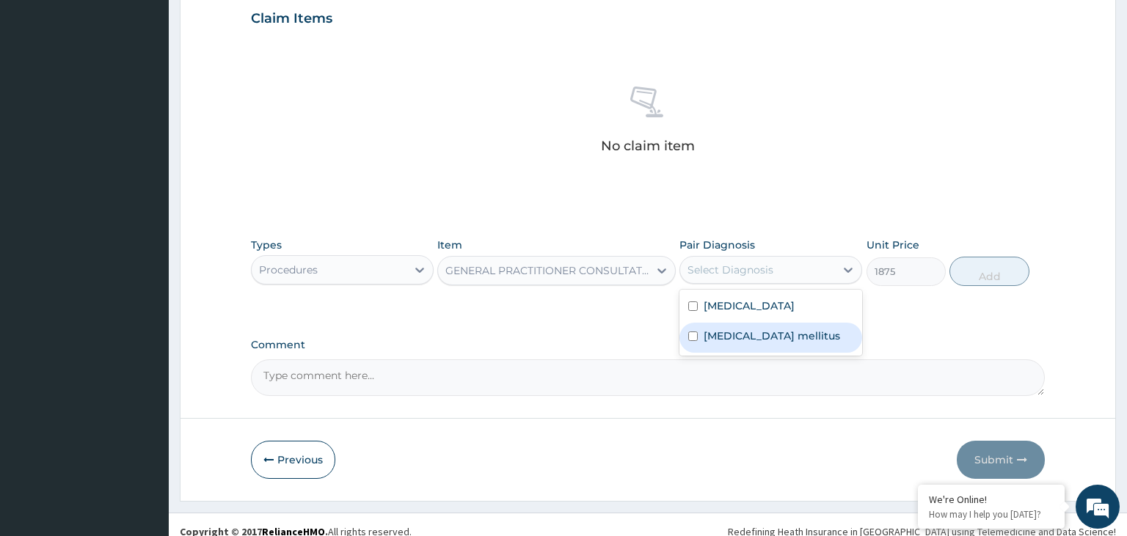
click at [749, 330] on label "Diabetes mellitus" at bounding box center [772, 336] width 136 height 15
checkbox input "true"
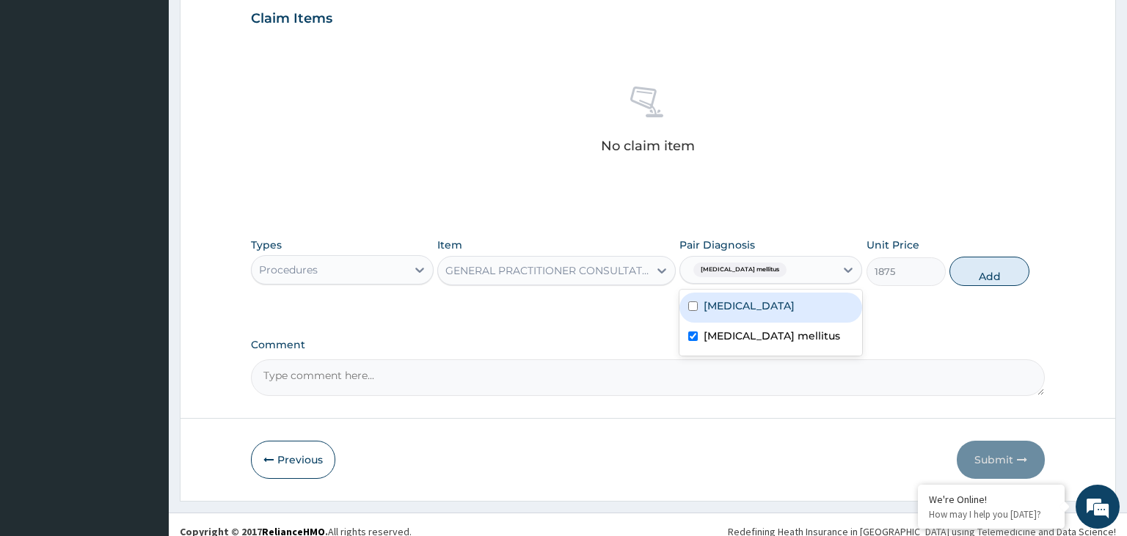
click at [748, 304] on label "Typhoid fever" at bounding box center [749, 306] width 91 height 15
checkbox input "true"
click at [989, 271] on button "Add" at bounding box center [988, 271] width 79 height 29
type input "0"
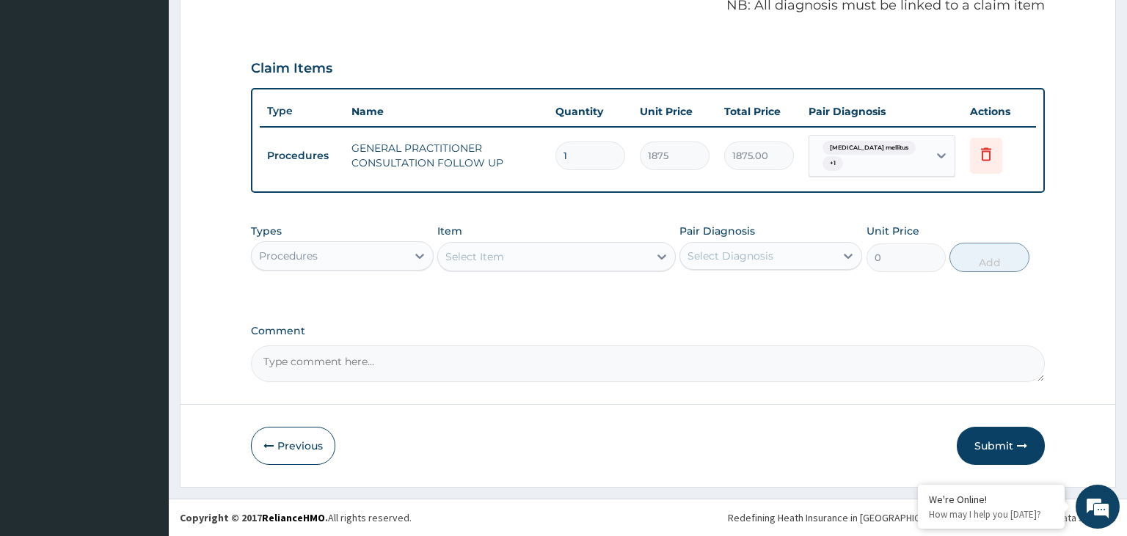
scroll to position [449, 0]
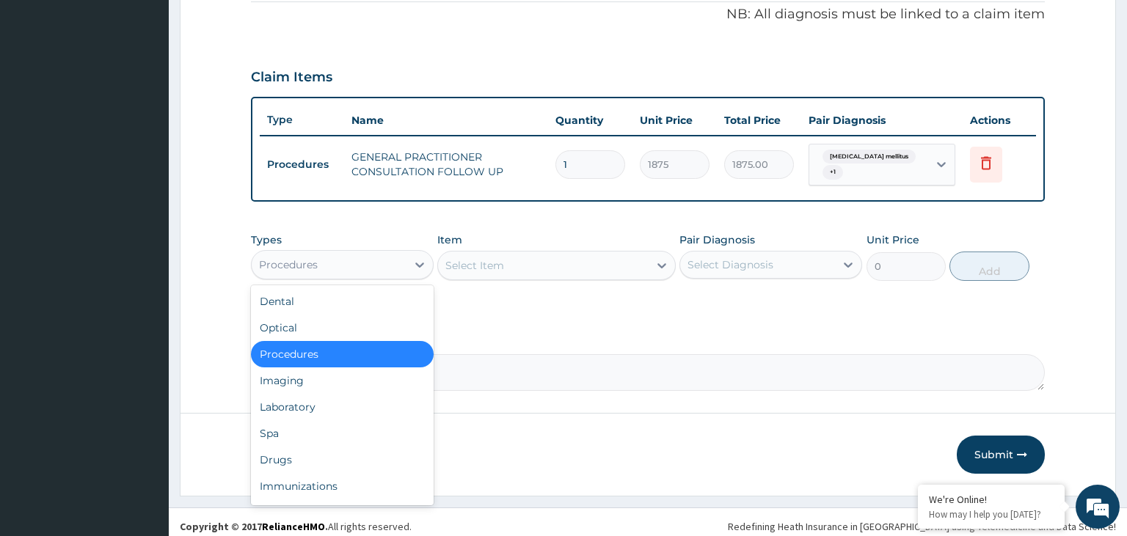
click at [343, 255] on div "Procedures" at bounding box center [329, 264] width 155 height 23
click at [314, 405] on div "Laboratory" at bounding box center [342, 407] width 183 height 26
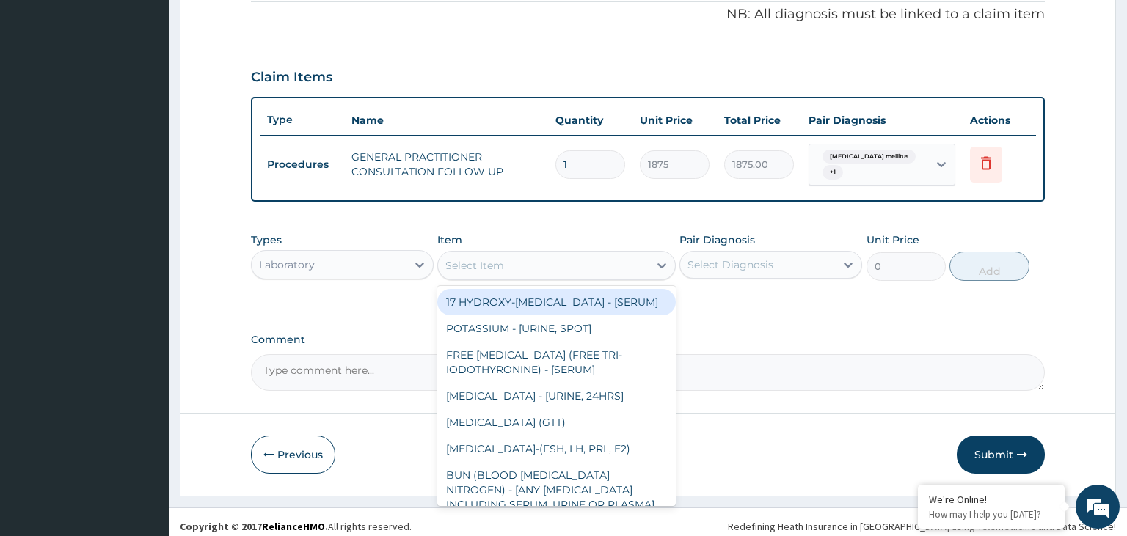
click at [497, 258] on div "Select Item" at bounding box center [474, 265] width 59 height 15
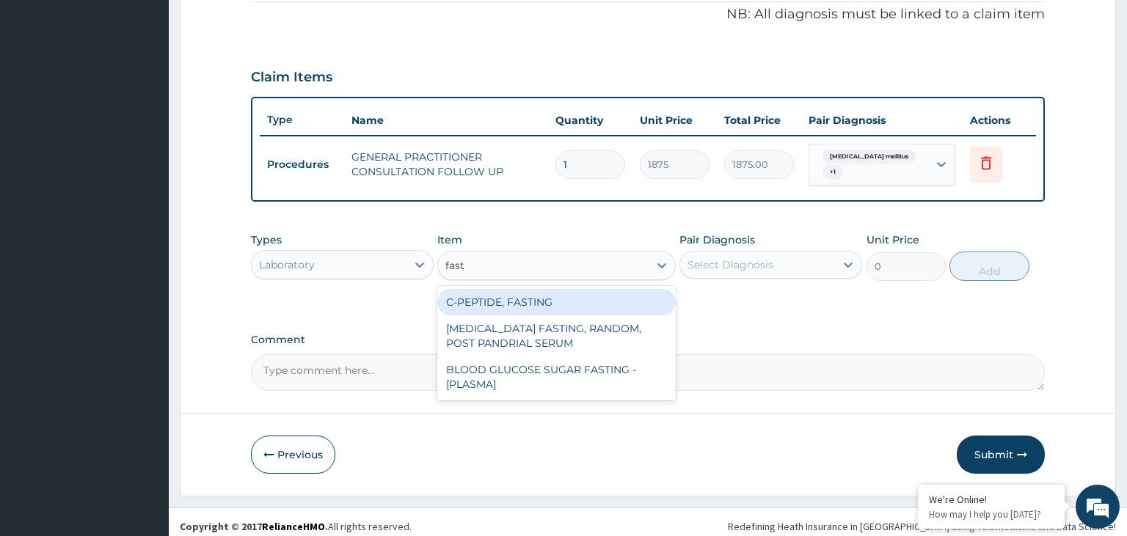
type input "fasti"
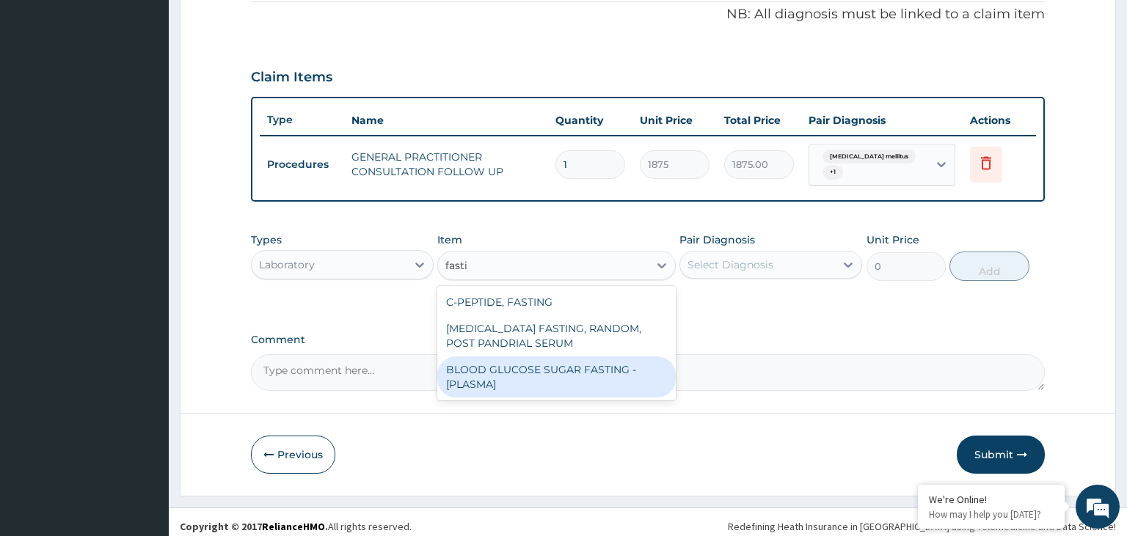
drag, startPoint x: 528, startPoint y: 326, endPoint x: 524, endPoint y: 362, distance: 35.5
click at [524, 362] on div "C-PEPTIDE, FASTING INSULIN FASTING, RANDOM, POST PANDRIAL SERUM BLOOD GLUCOSE S…" at bounding box center [556, 343] width 238 height 114
click at [524, 363] on div "BLOOD GLUCOSE SUGAR FASTING - [PLASMA]" at bounding box center [556, 377] width 238 height 41
type input "1875"
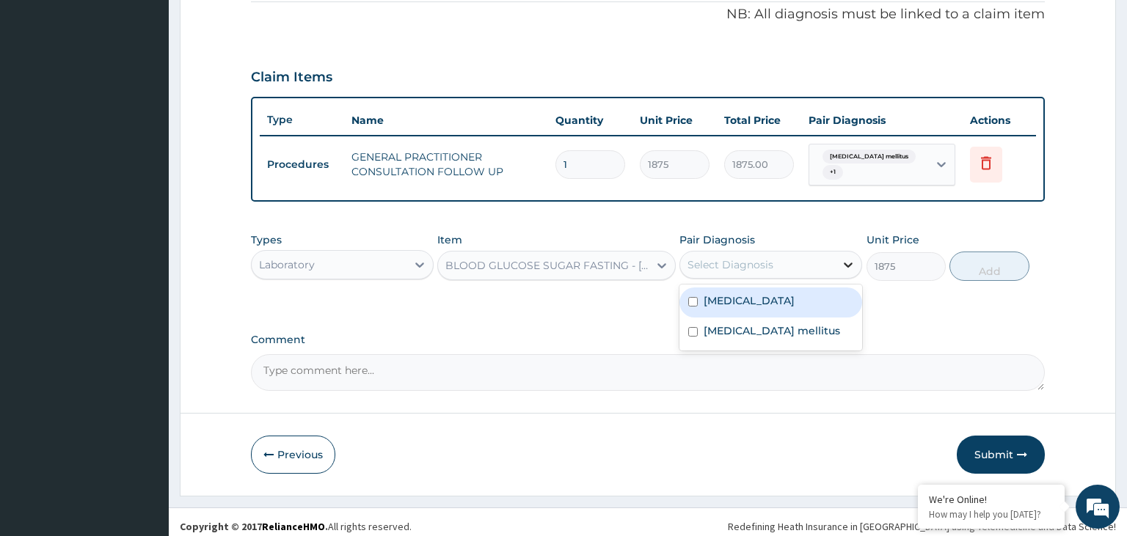
click at [838, 253] on div at bounding box center [848, 265] width 26 height 26
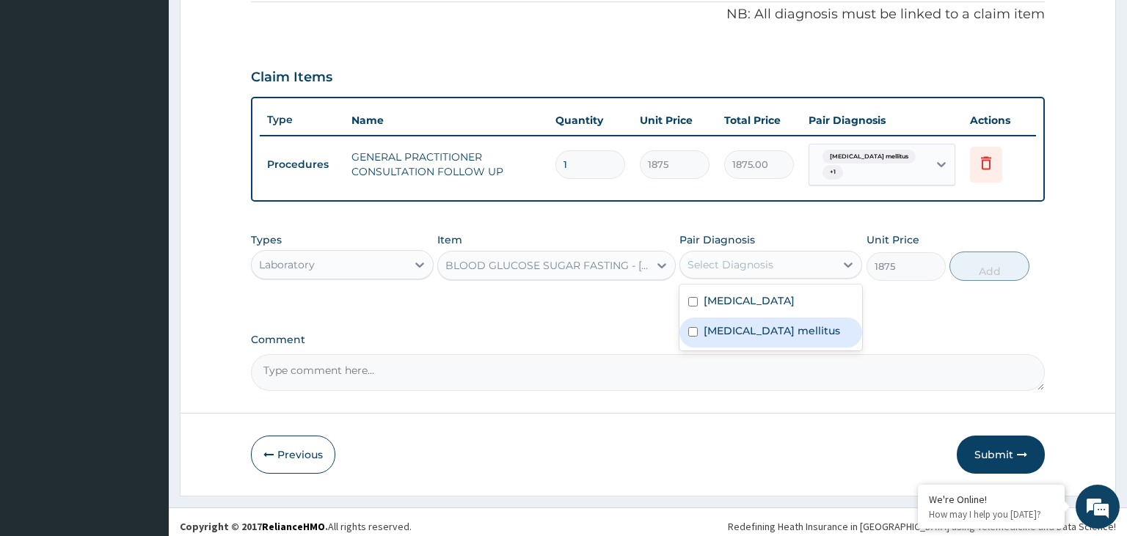
drag, startPoint x: 762, startPoint y: 325, endPoint x: 777, endPoint y: 327, distance: 15.6
click at [762, 326] on label "Diabetes mellitus" at bounding box center [772, 331] width 136 height 15
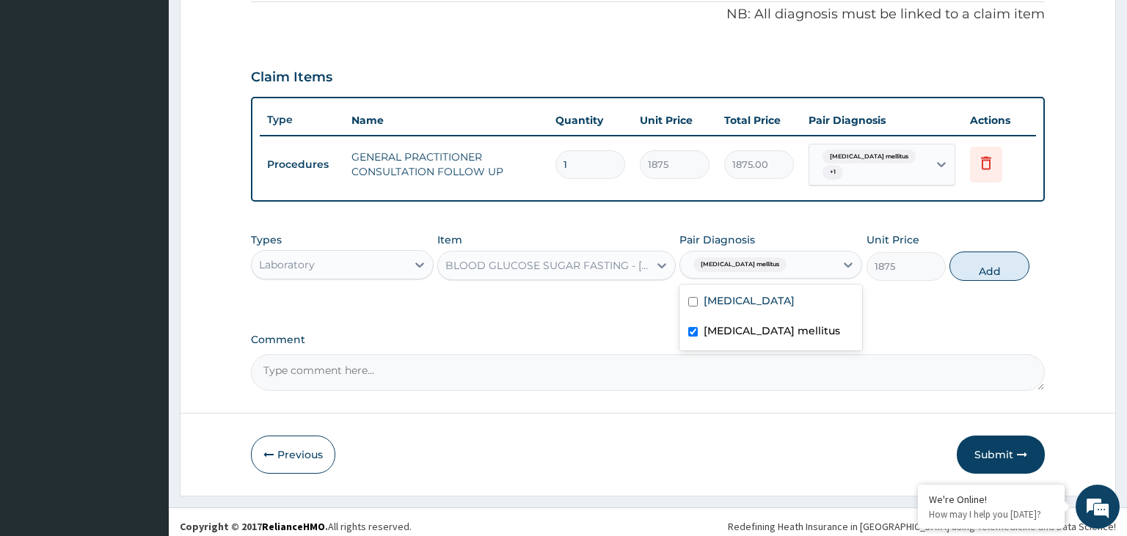
checkbox input "true"
click at [1005, 270] on button "Add" at bounding box center [988, 266] width 79 height 29
type input "0"
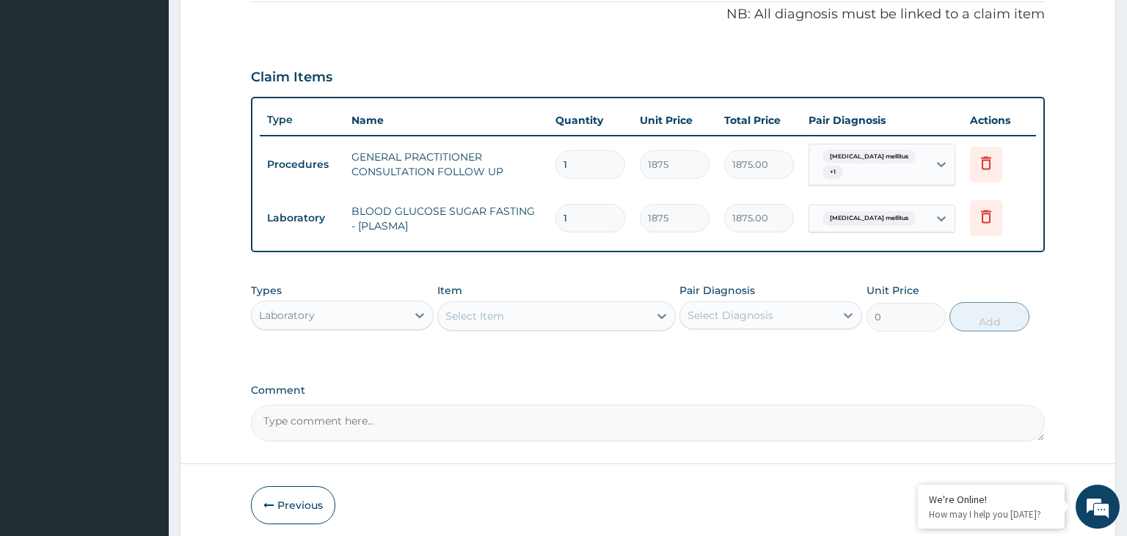
click at [358, 304] on div "Laboratory" at bounding box center [329, 315] width 155 height 23
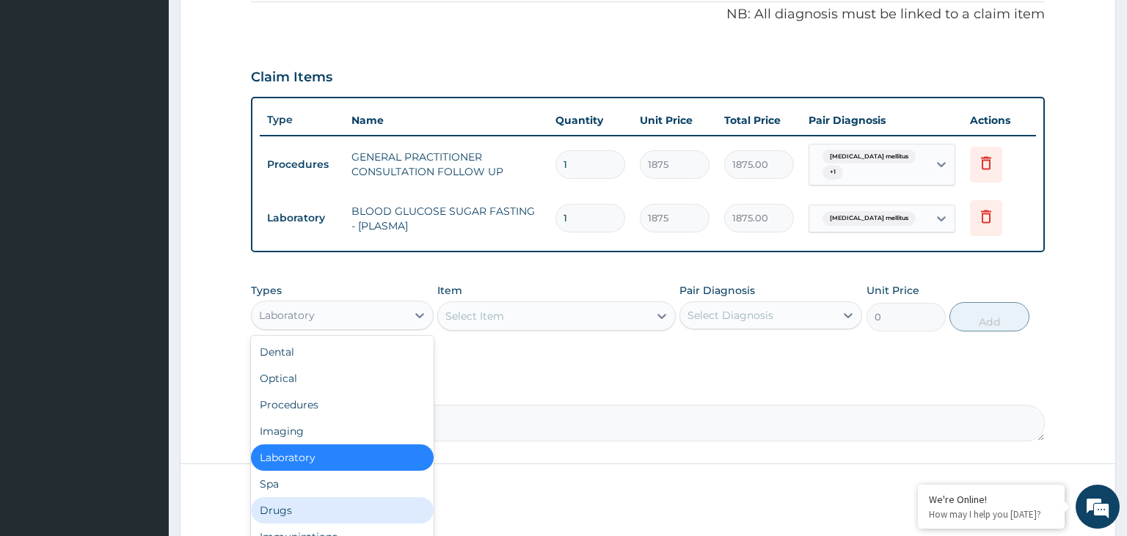
click at [289, 503] on div "Drugs" at bounding box center [342, 510] width 183 height 26
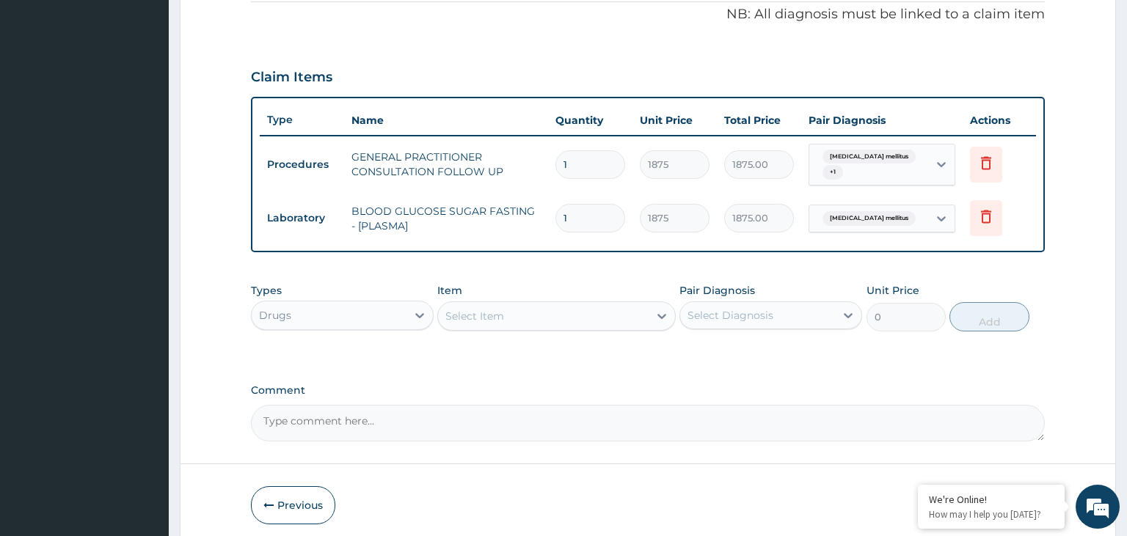
click at [513, 304] on div "Select Item" at bounding box center [543, 315] width 211 height 23
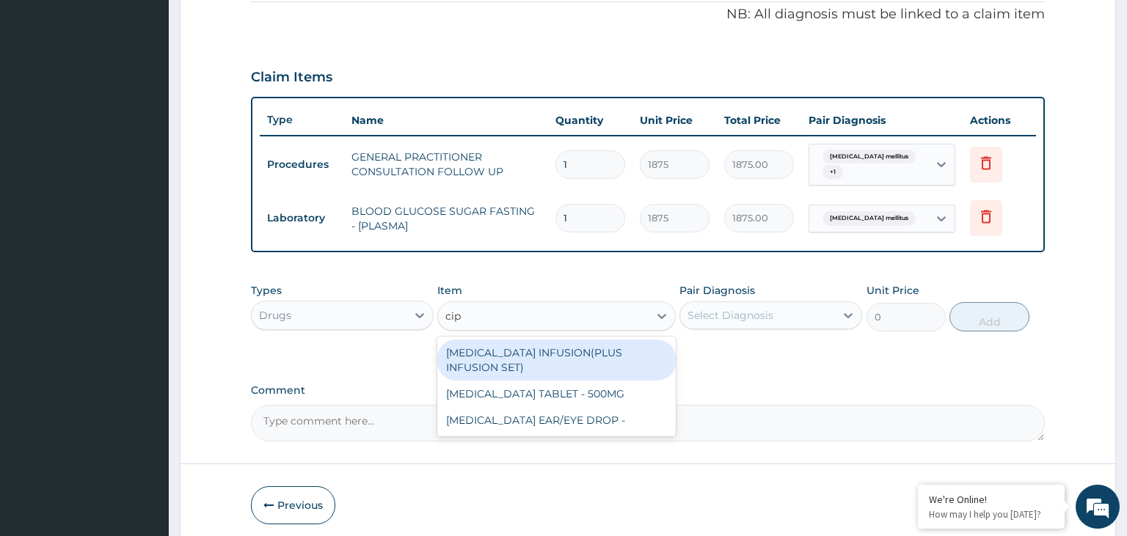
type input "cipr"
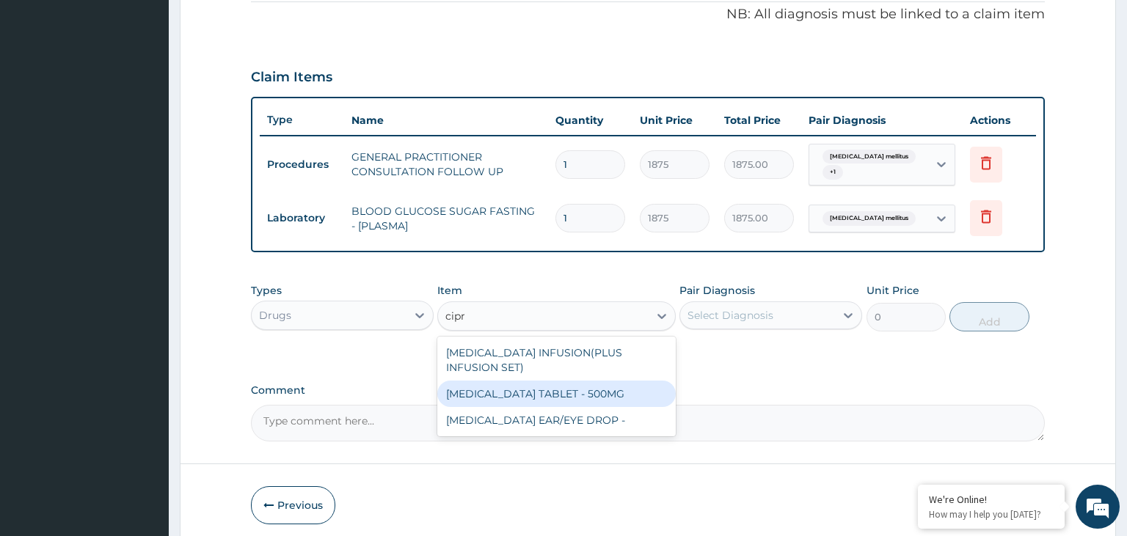
click at [551, 386] on div "CIPROFLOXACIN TABLET - 500MG" at bounding box center [556, 394] width 238 height 26
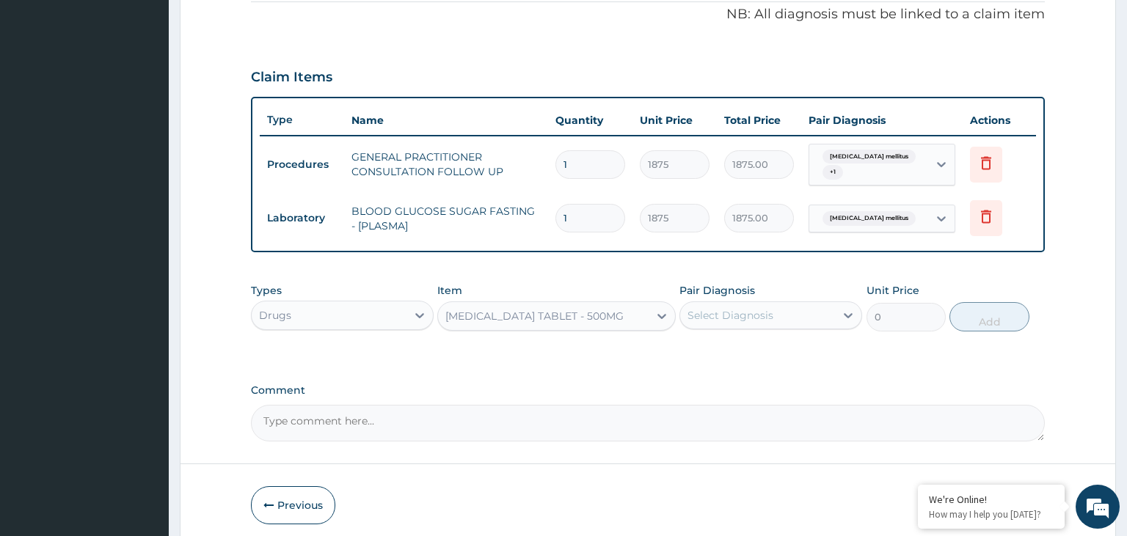
type input "196"
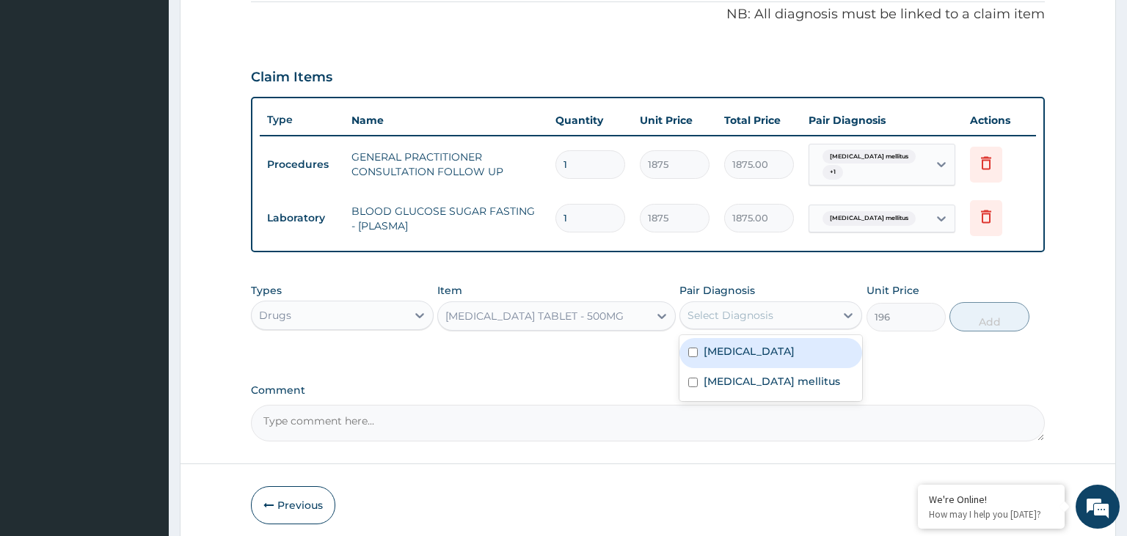
click at [774, 308] on div "Select Diagnosis" at bounding box center [757, 315] width 155 height 23
click at [737, 345] on label "Typhoid fever" at bounding box center [749, 351] width 91 height 15
checkbox input "true"
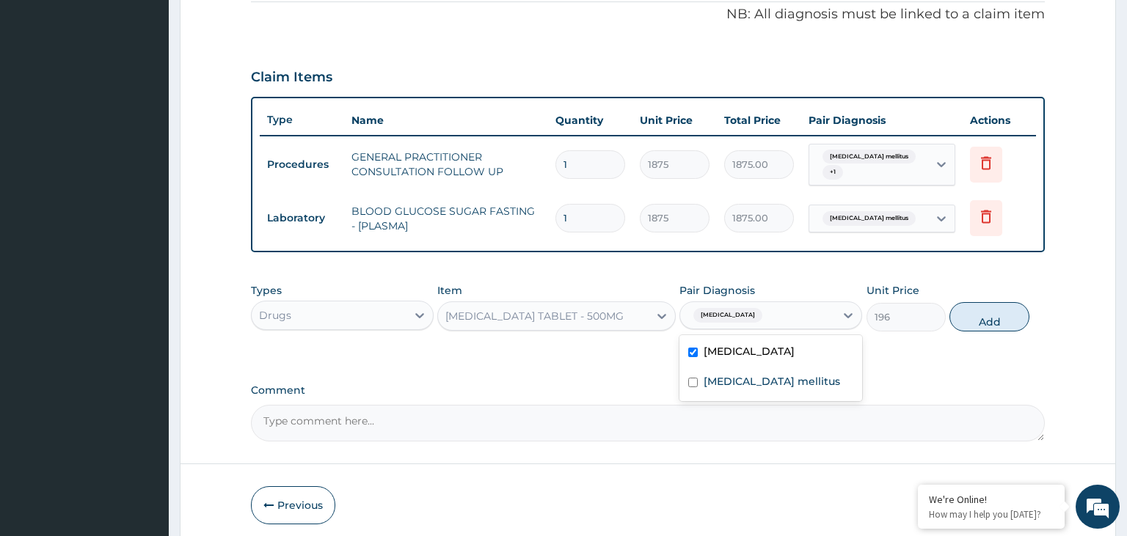
click at [1068, 319] on form "Step 2 of 2 PA Code / Prescription Code Enter Code(Secondary Care Only) Encount…" at bounding box center [648, 88] width 936 height 919
click at [992, 321] on button "Add" at bounding box center [988, 316] width 79 height 29
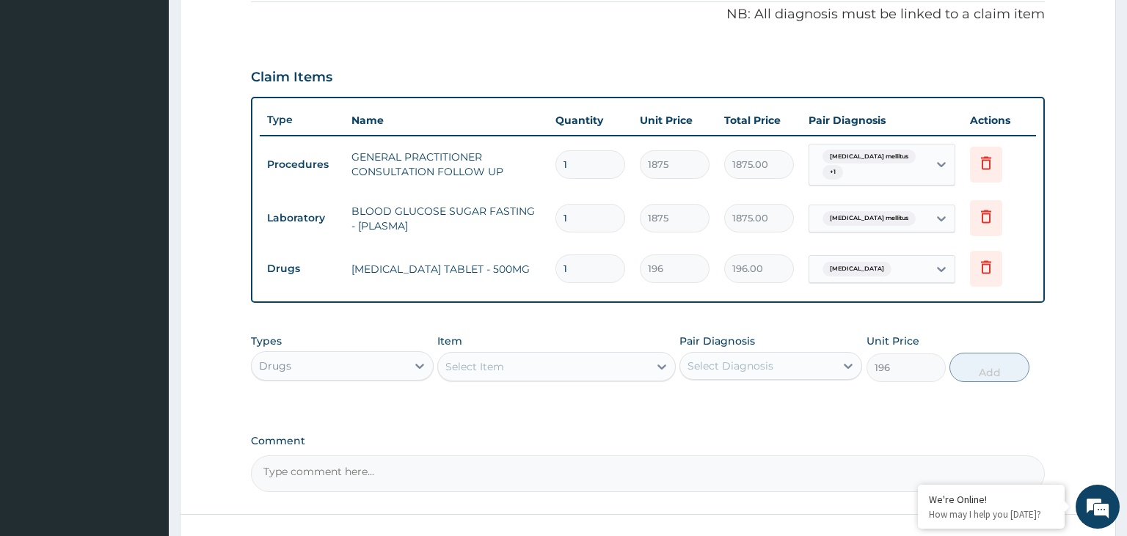
type input "0"
click at [592, 269] on input "1" at bounding box center [590, 269] width 70 height 29
type input "10"
type input "1960.00"
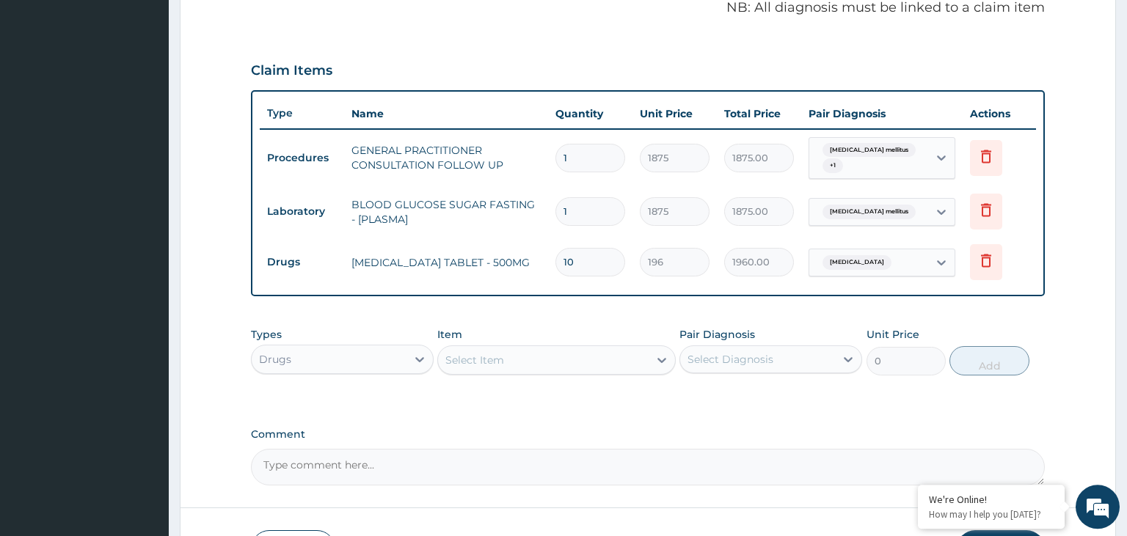
scroll to position [550, 0]
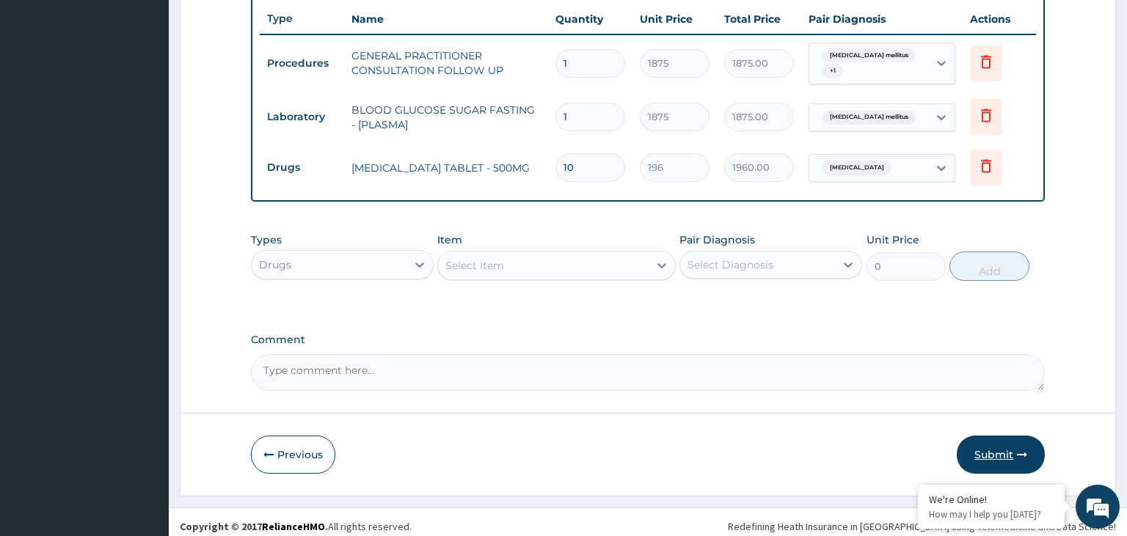
type input "10"
click at [987, 442] on button "Submit" at bounding box center [1001, 455] width 88 height 38
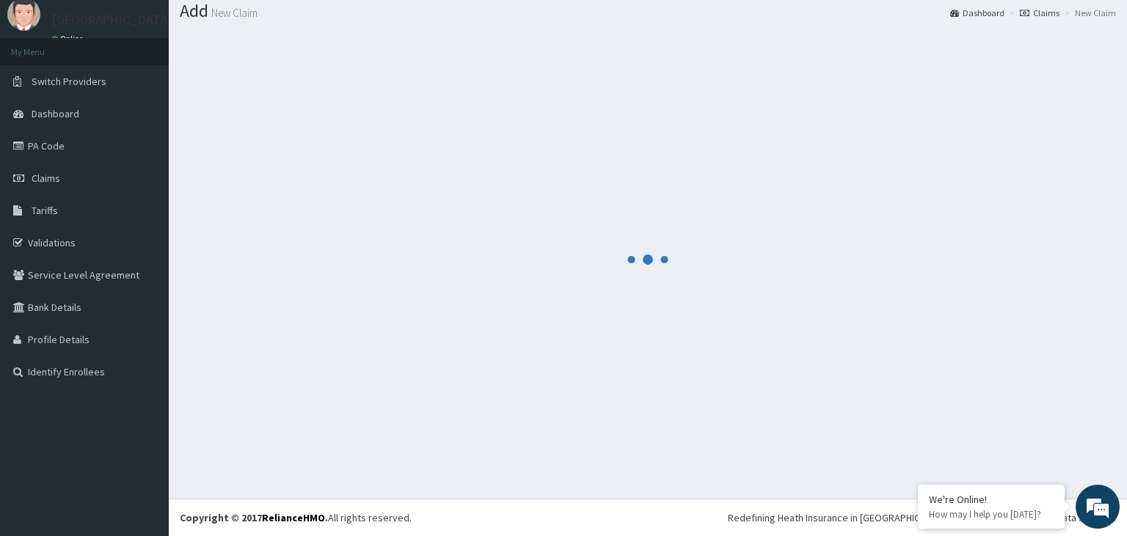
scroll to position [45, 0]
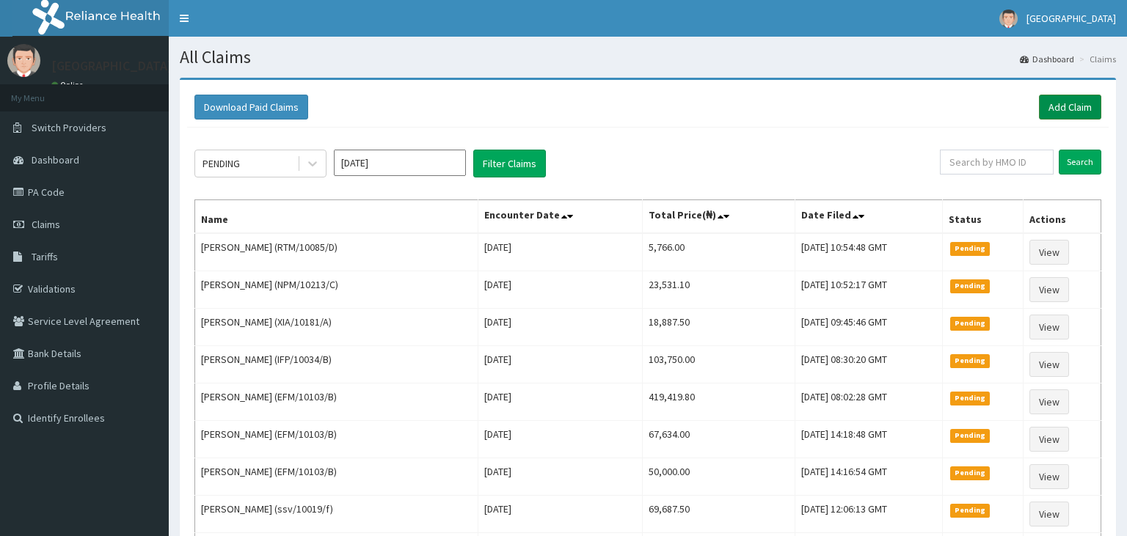
click at [1062, 113] on link "Add Claim" at bounding box center [1070, 107] width 62 height 25
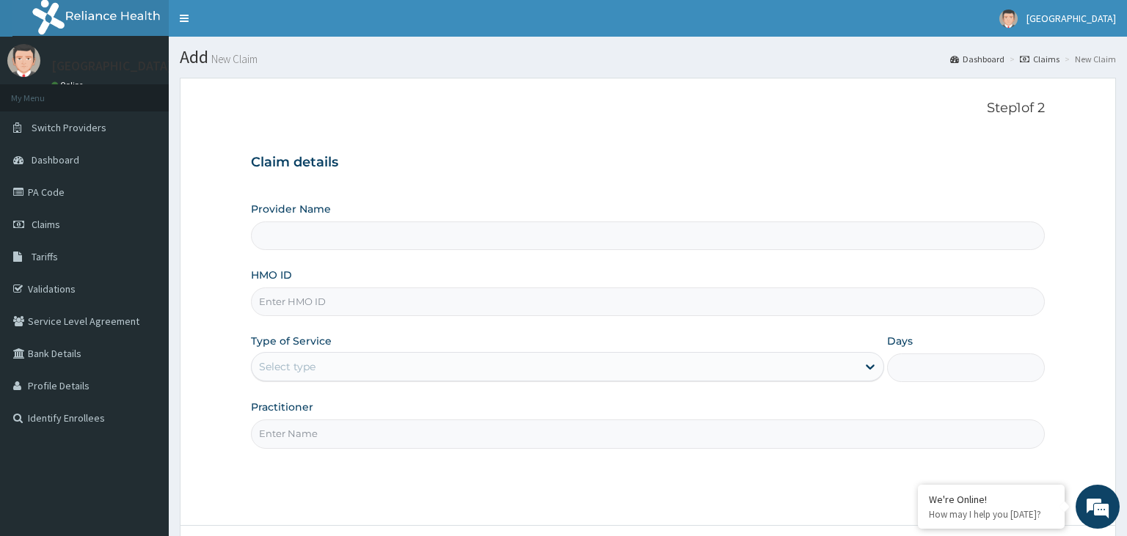
type input "[GEOGRAPHIC_DATA]-KADUNA"
paste input "RMD/10073/A"
click at [279, 304] on input "RMD/10073/A" at bounding box center [648, 302] width 795 height 29
click at [282, 310] on input "RMD/10073/A" at bounding box center [648, 302] width 795 height 29
type input "RMD/10073/A"
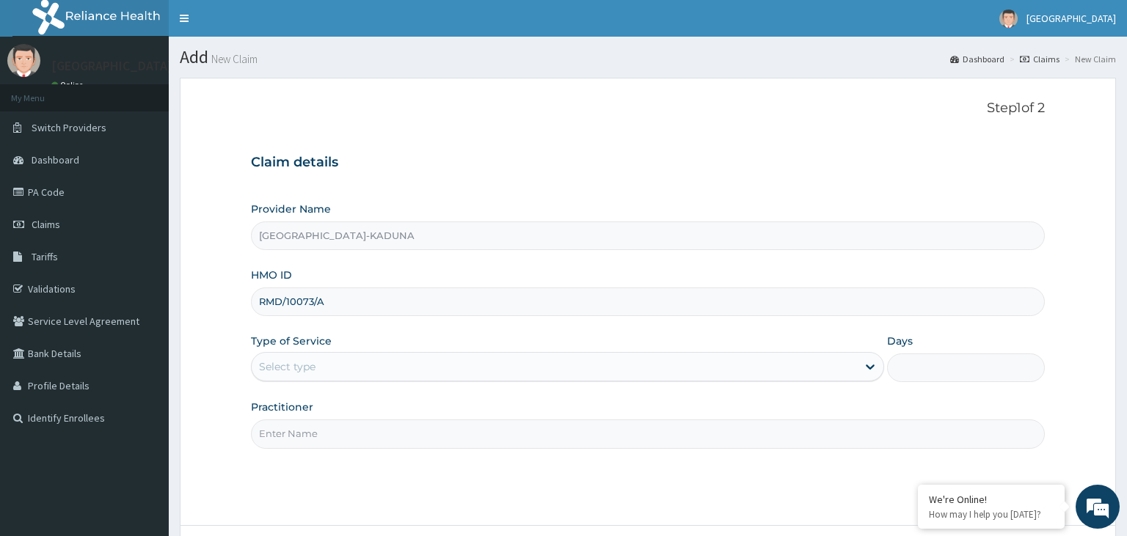
click at [404, 379] on div "Select type" at bounding box center [567, 366] width 633 height 29
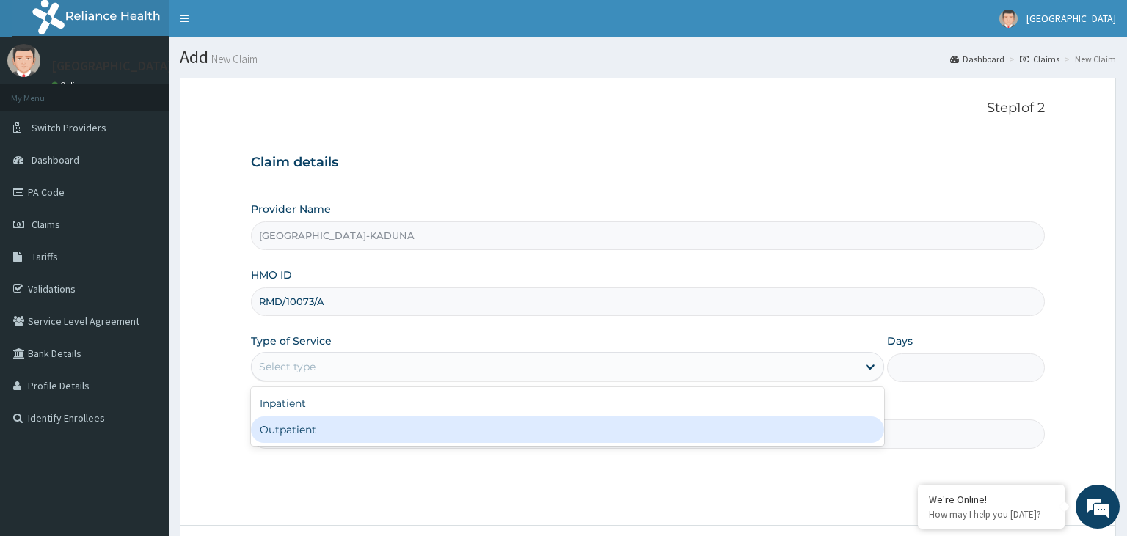
click at [339, 436] on div "Outpatient" at bounding box center [567, 430] width 633 height 26
type input "1"
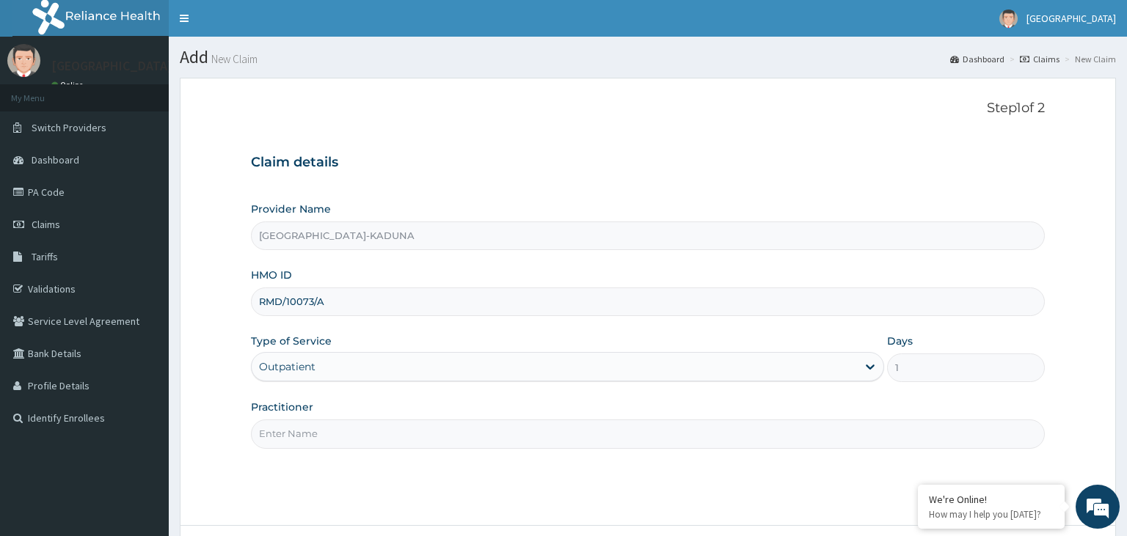
click at [338, 436] on input "Practitioner" at bounding box center [648, 434] width 795 height 29
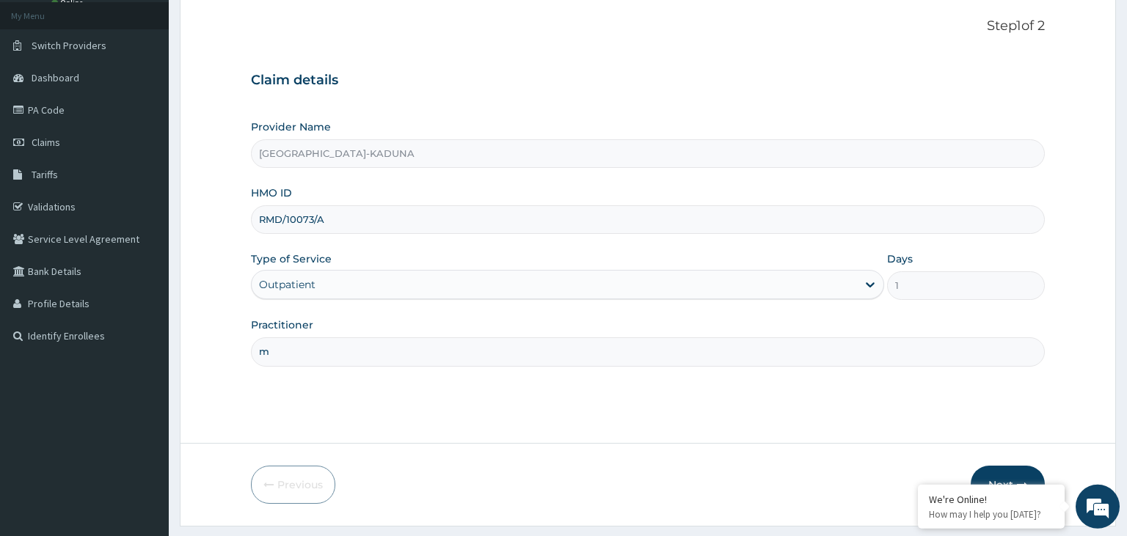
scroll to position [120, 0]
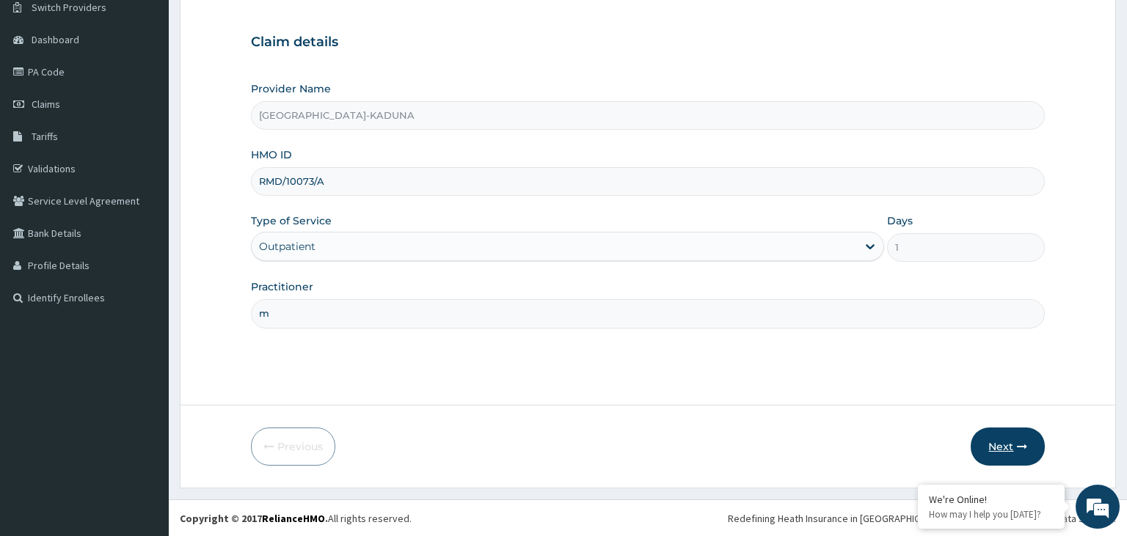
type input "m"
click at [1023, 450] on icon "button" at bounding box center [1022, 447] width 10 height 10
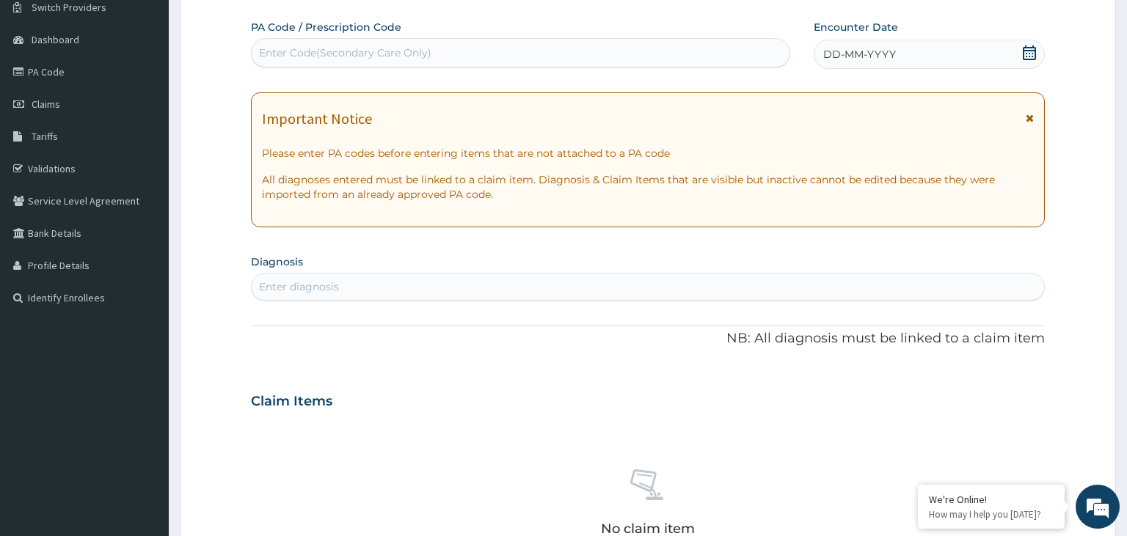
scroll to position [0, 0]
click at [1015, 52] on div "DD-MM-YYYY" at bounding box center [929, 54] width 231 height 29
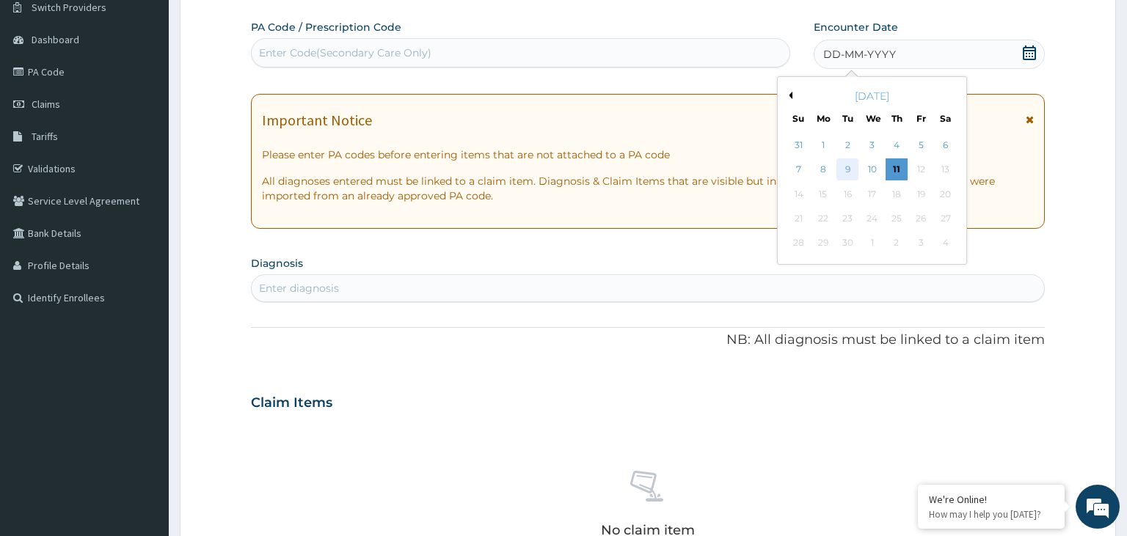
click at [847, 169] on div "9" at bounding box center [847, 170] width 22 height 22
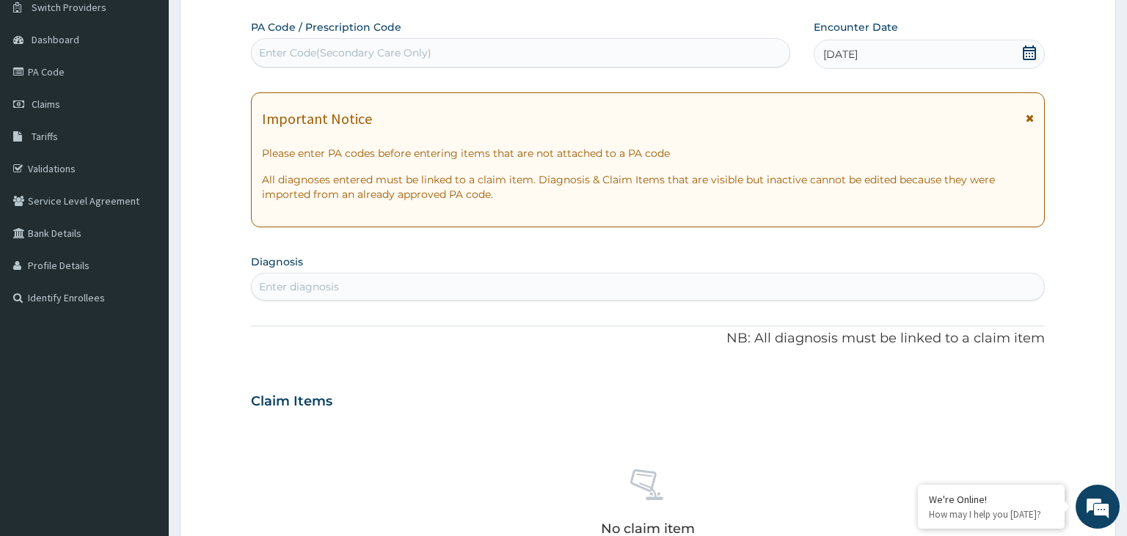
click at [506, 283] on div "Enter diagnosis" at bounding box center [648, 286] width 793 height 23
type input "malaria"
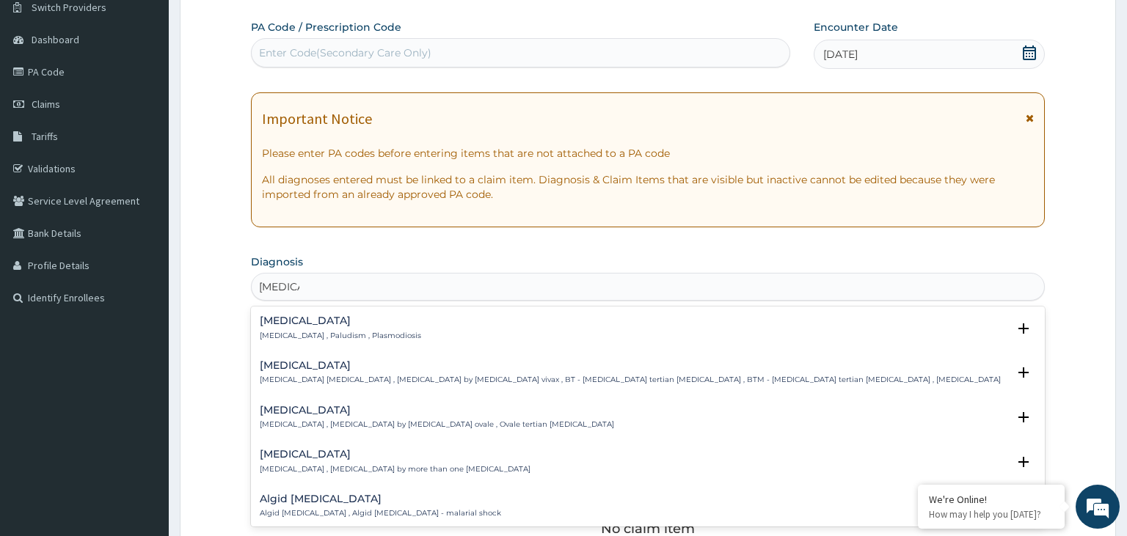
click at [307, 333] on p "Malaria , Paludism , Plasmodiosis" at bounding box center [340, 336] width 161 height 10
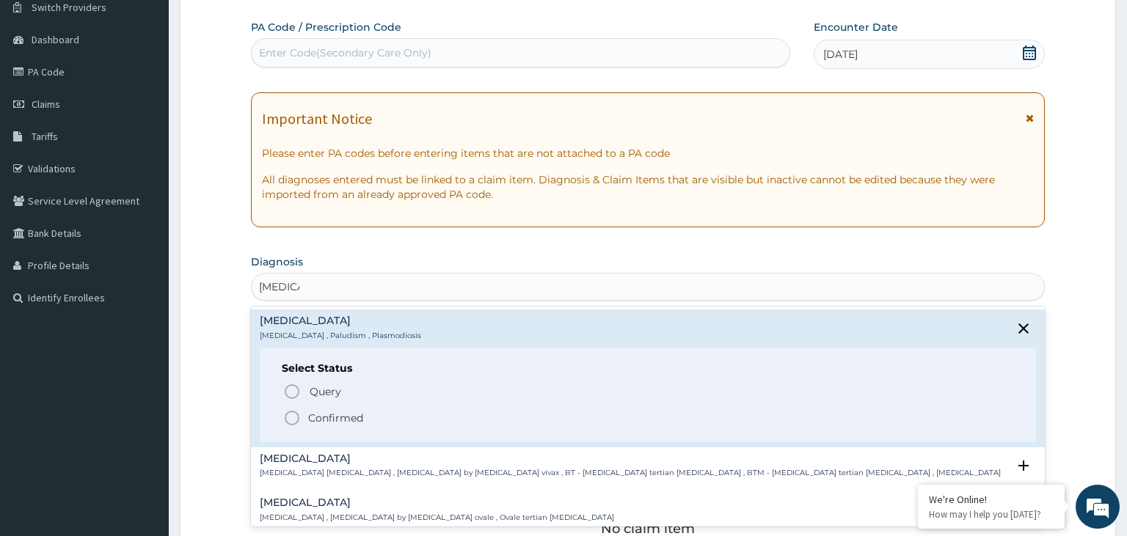
click at [301, 404] on div "Query Query covers suspected (?), Keep in view (kiv), Ruled out (r/o) Confirmed" at bounding box center [648, 404] width 733 height 45
click at [302, 430] on div "Select Status Query Query covers suspected (?), Keep in view (kiv), Ruled out (…" at bounding box center [648, 394] width 777 height 93
click at [304, 423] on span "Confirmed" at bounding box center [648, 418] width 731 height 18
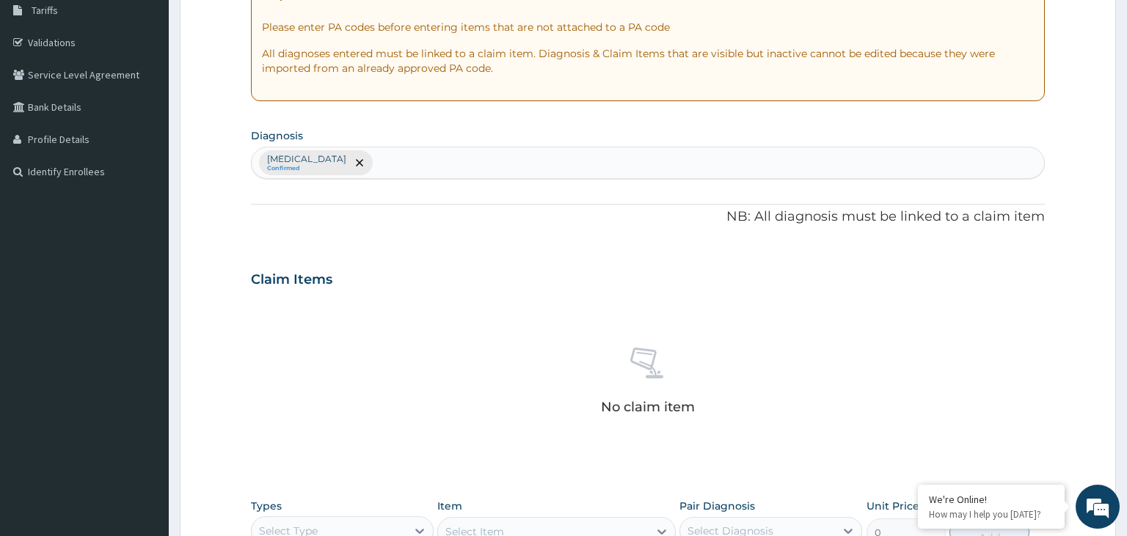
scroll to position [430, 0]
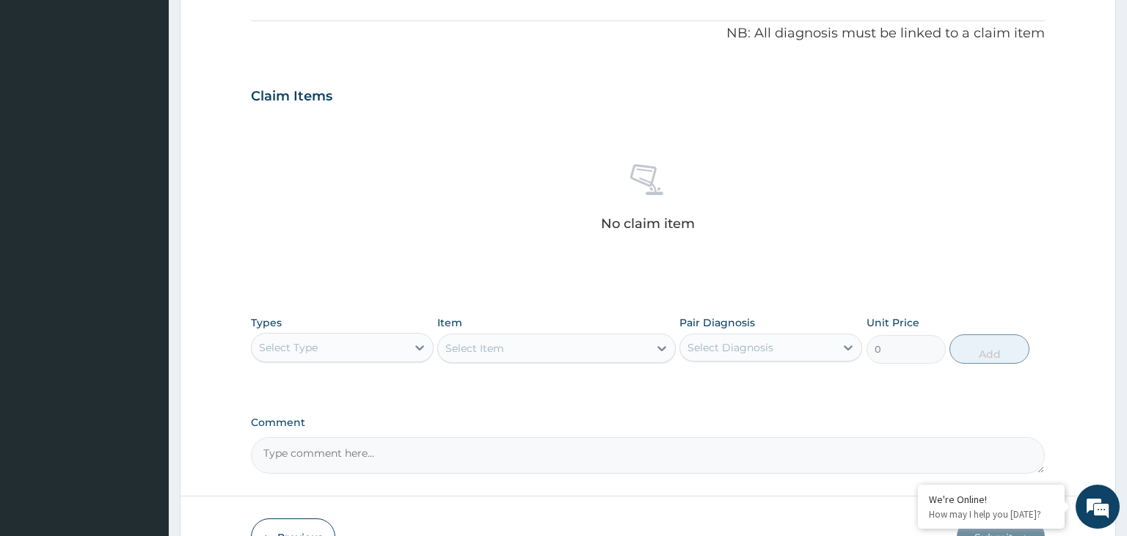
click at [368, 359] on div "Select Type" at bounding box center [342, 347] width 183 height 29
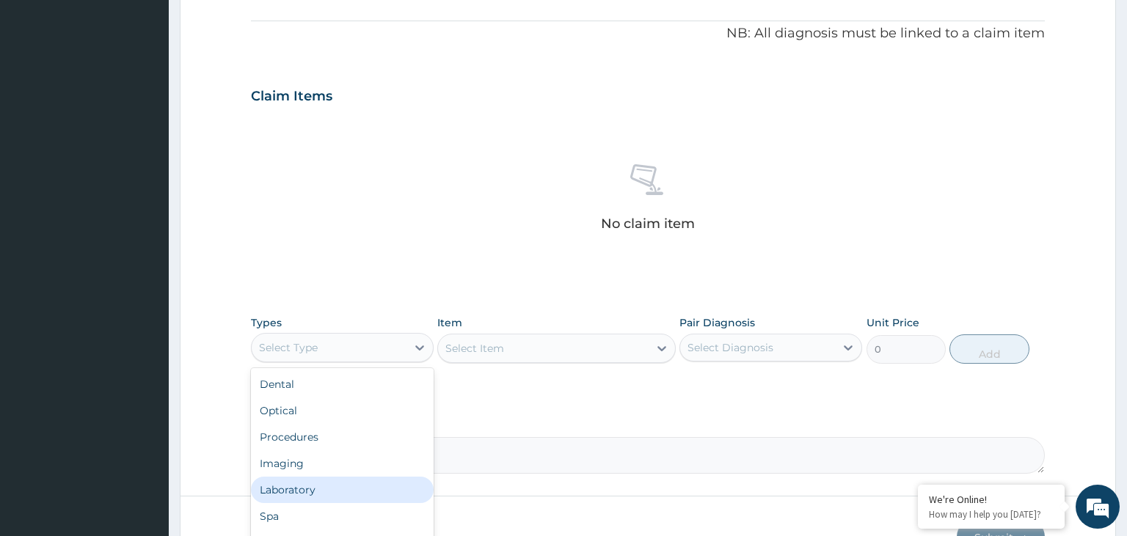
scroll to position [50, 0]
click at [323, 499] on div "Drugs" at bounding box center [342, 493] width 183 height 26
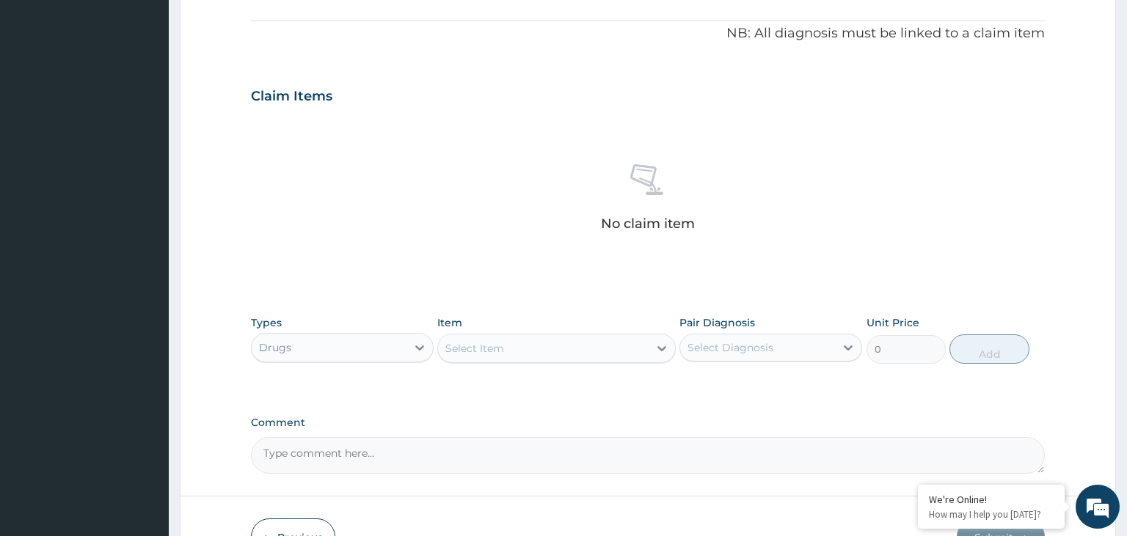
click at [572, 352] on div "Select Item" at bounding box center [543, 348] width 211 height 23
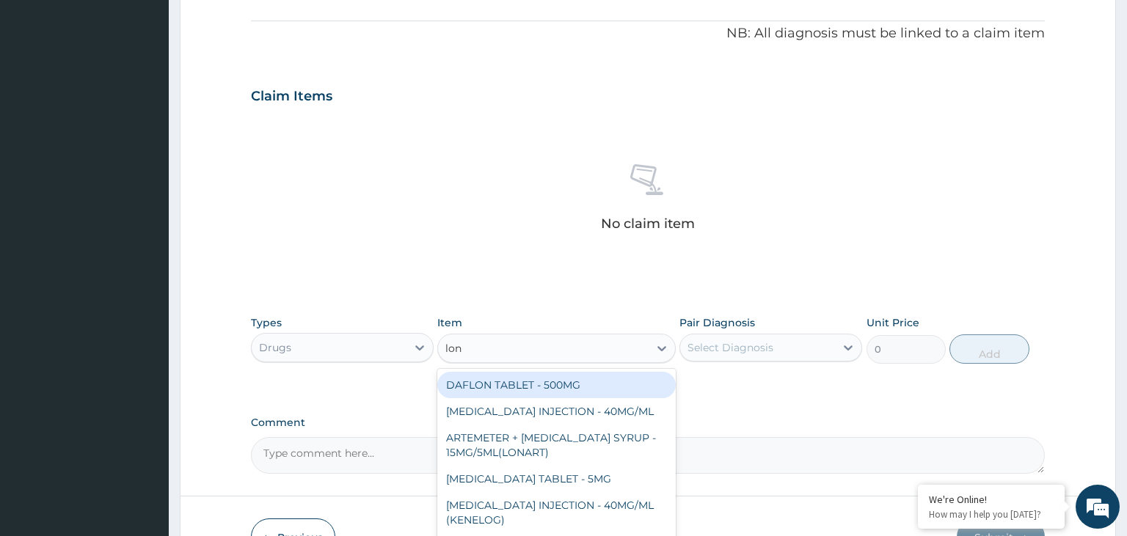
type input "lona"
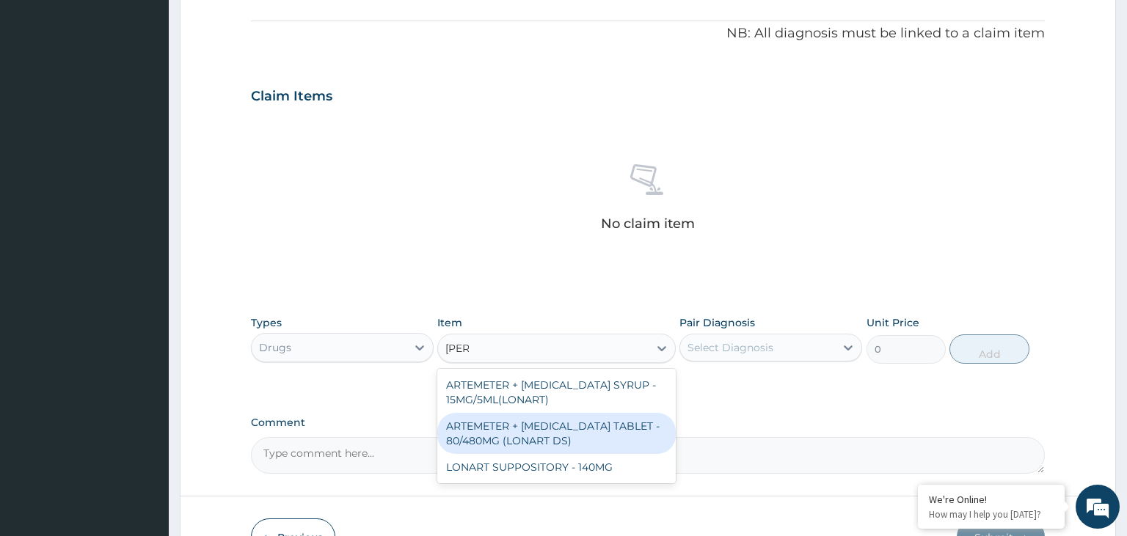
click at [611, 436] on div "ARTEMETER + LUMEFANTRINE TABLET - 80/480MG (LONART DS)" at bounding box center [556, 433] width 238 height 41
type input "588"
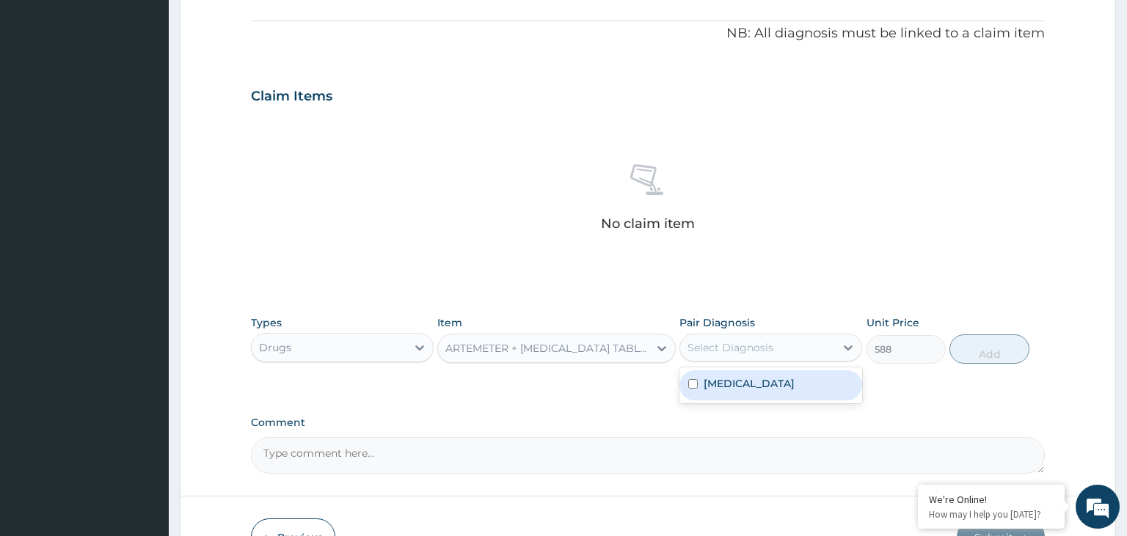
click at [772, 345] on div "Select Diagnosis" at bounding box center [730, 347] width 86 height 15
click at [735, 390] on div "Malaria" at bounding box center [770, 386] width 183 height 30
checkbox input "true"
click at [1022, 342] on button "Add" at bounding box center [988, 349] width 79 height 29
type input "0"
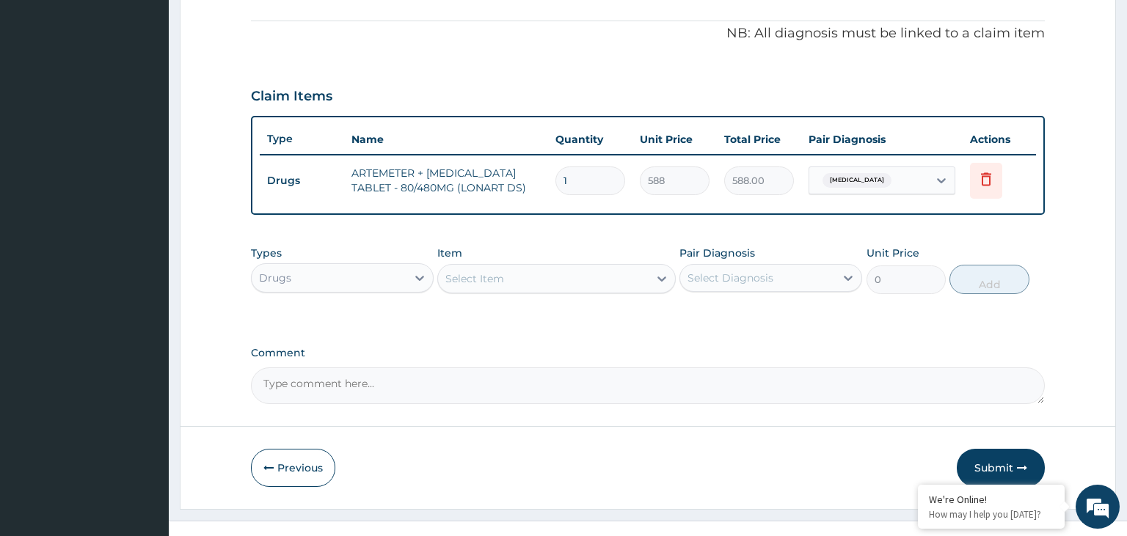
drag, startPoint x: 605, startPoint y: 188, endPoint x: 533, endPoint y: 197, distance: 72.4
click at [555, 195] on input "1" at bounding box center [590, 181] width 70 height 29
type input "6"
type input "3528.00"
type input "6"
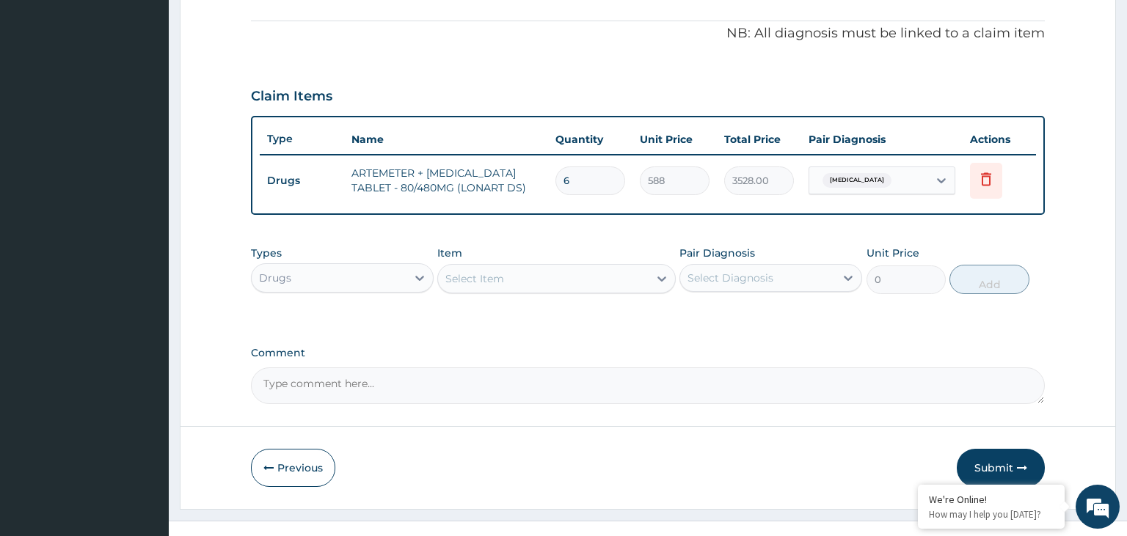
click at [370, 276] on div "Drugs" at bounding box center [329, 277] width 155 height 23
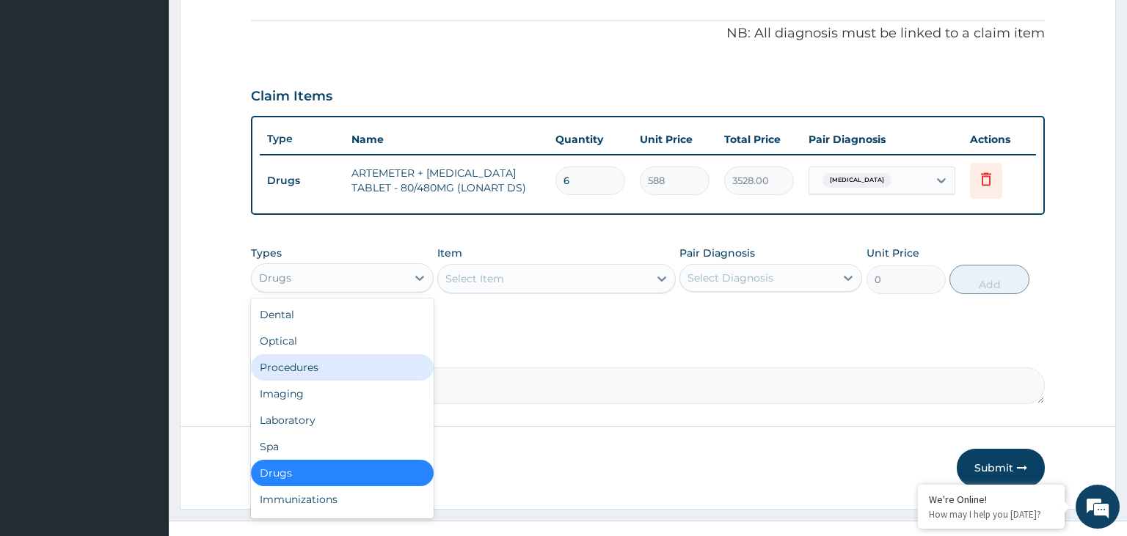
click at [331, 368] on div "Procedures" at bounding box center [342, 367] width 183 height 26
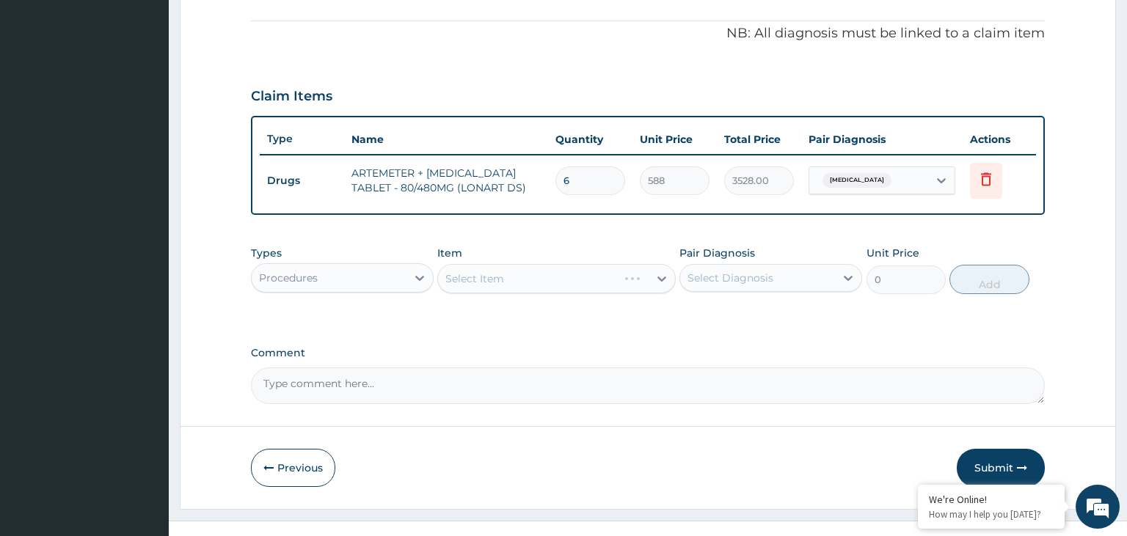
click at [530, 286] on div "Select Item" at bounding box center [556, 278] width 238 height 29
click at [535, 280] on div "Select Item" at bounding box center [543, 278] width 211 height 23
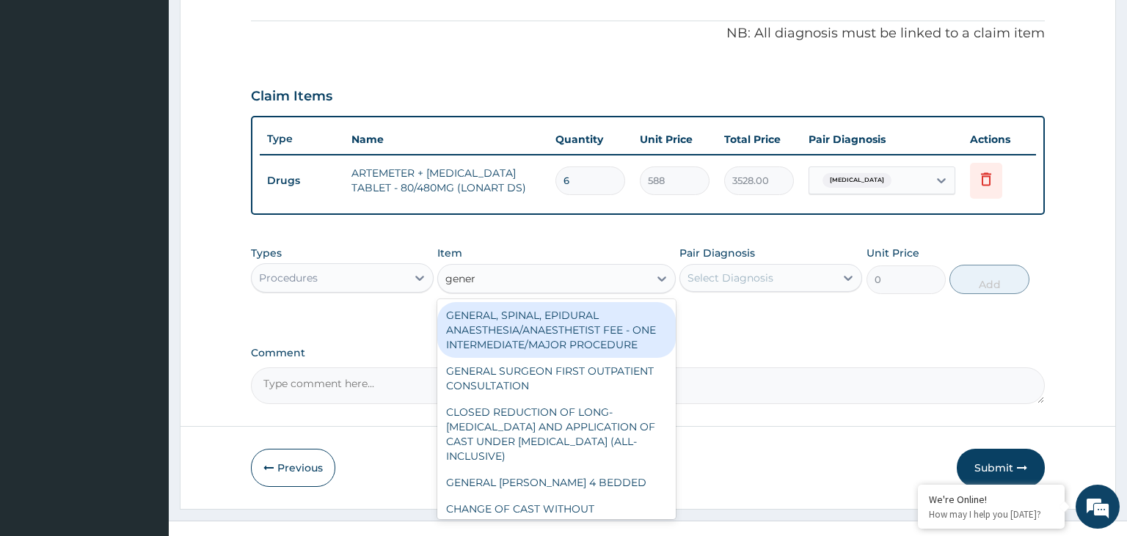
type input "genera"
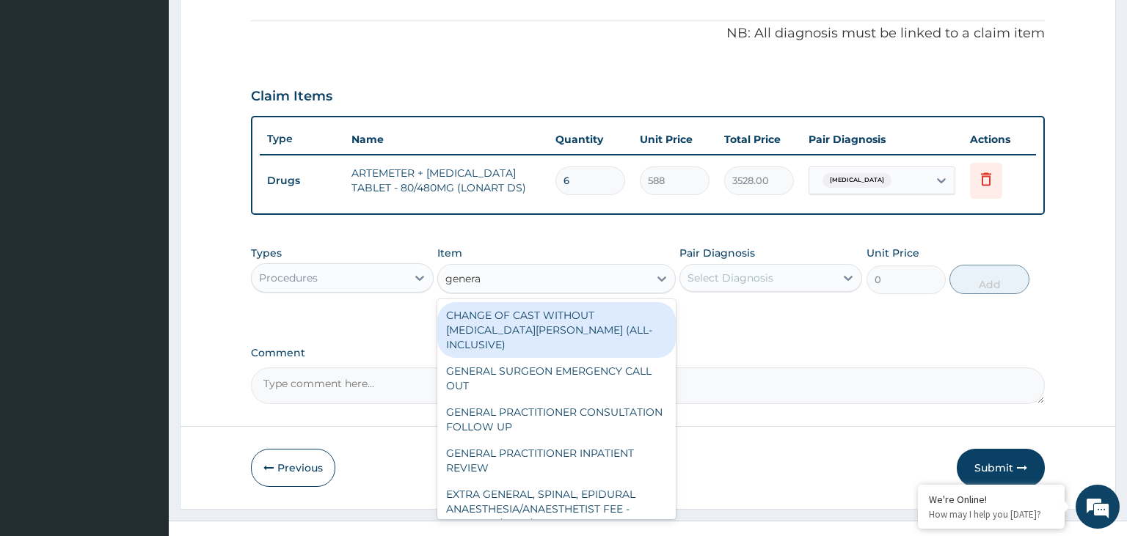
scroll to position [222, 0]
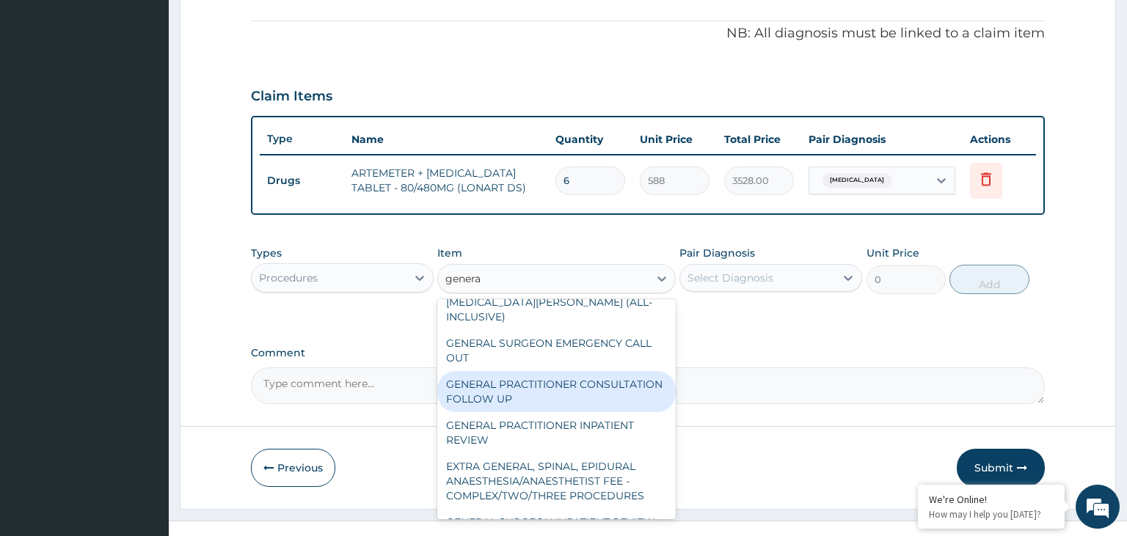
click at [596, 385] on div "GENERAL PRACTITIONER CONSULTATION FOLLOW UP" at bounding box center [556, 391] width 238 height 41
type input "1875"
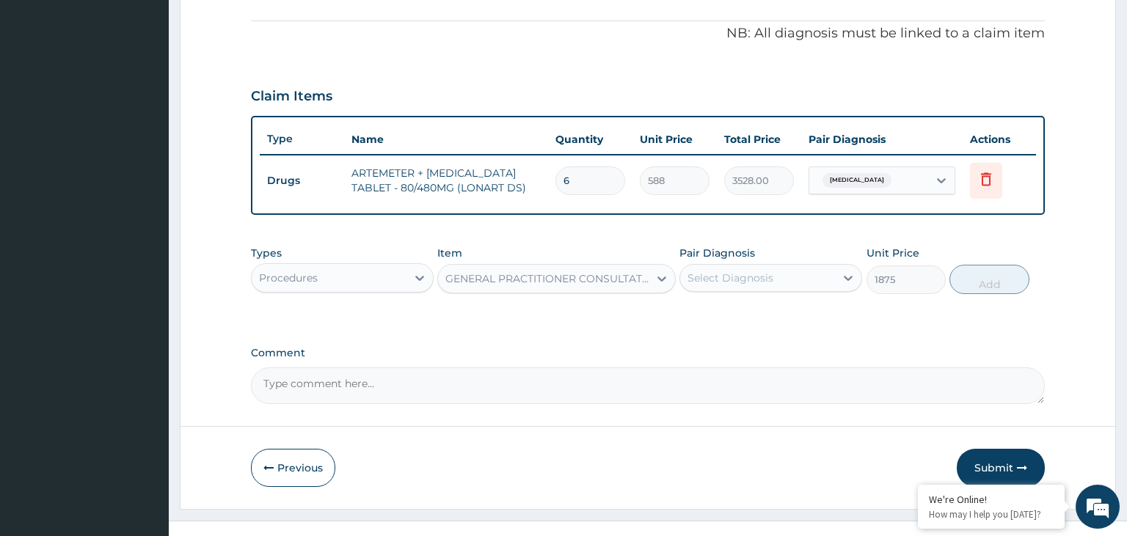
click div "Select Diagnosis"
click div "Malaria"
drag, startPoint x: 787, startPoint y: 316, endPoint x: 809, endPoint y: 312, distance: 21.7
click div "Malaria"
checkbox input "true"
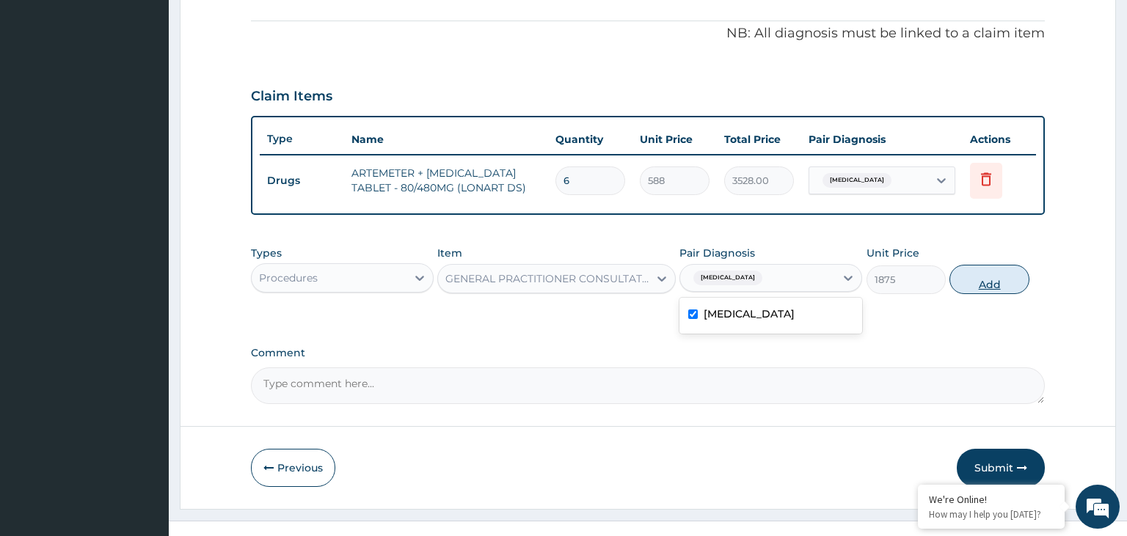
click button "Add"
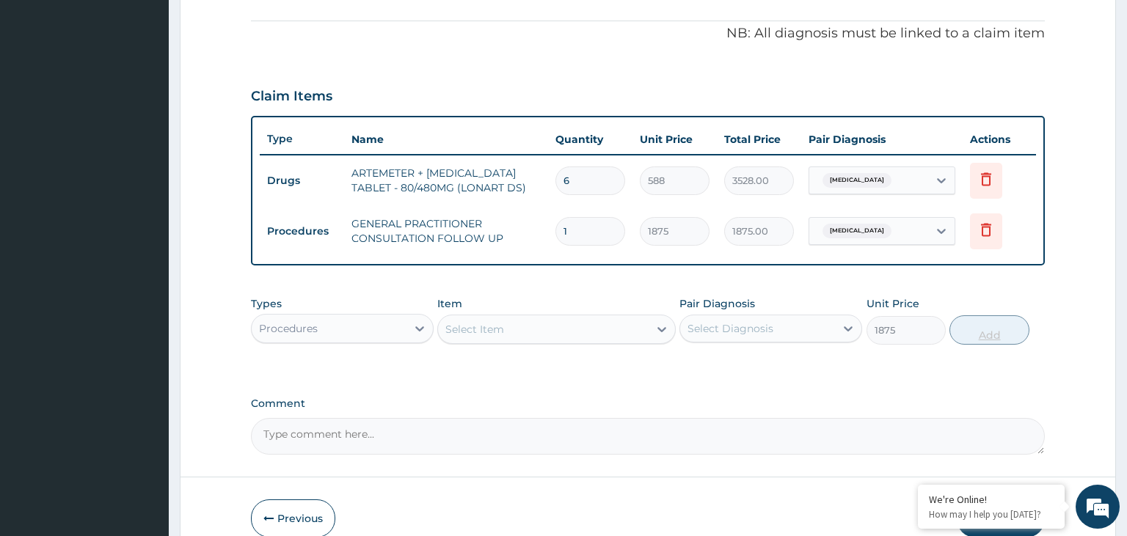
type input "0"
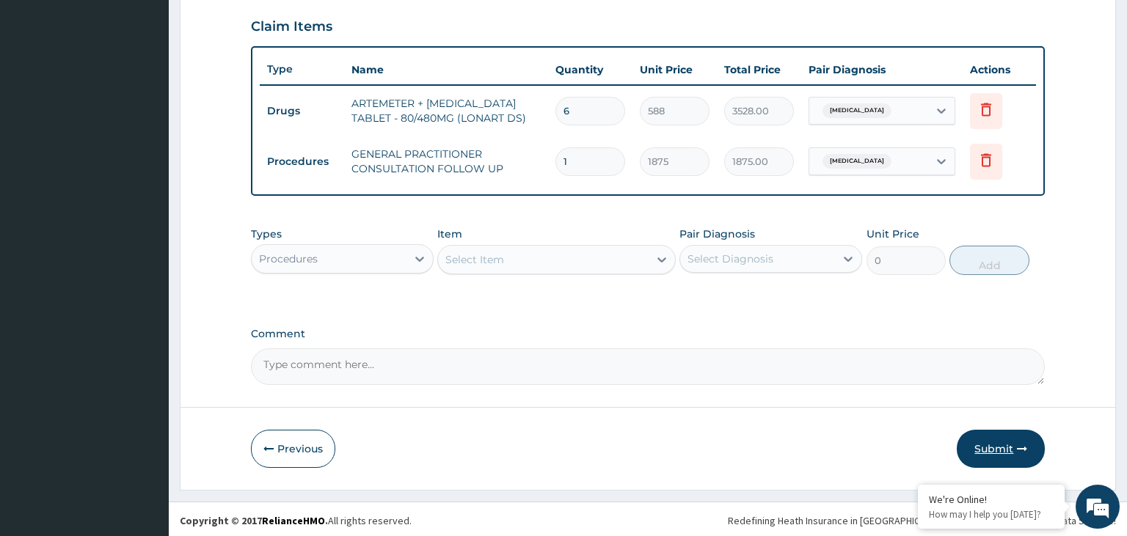
click button "Submit"
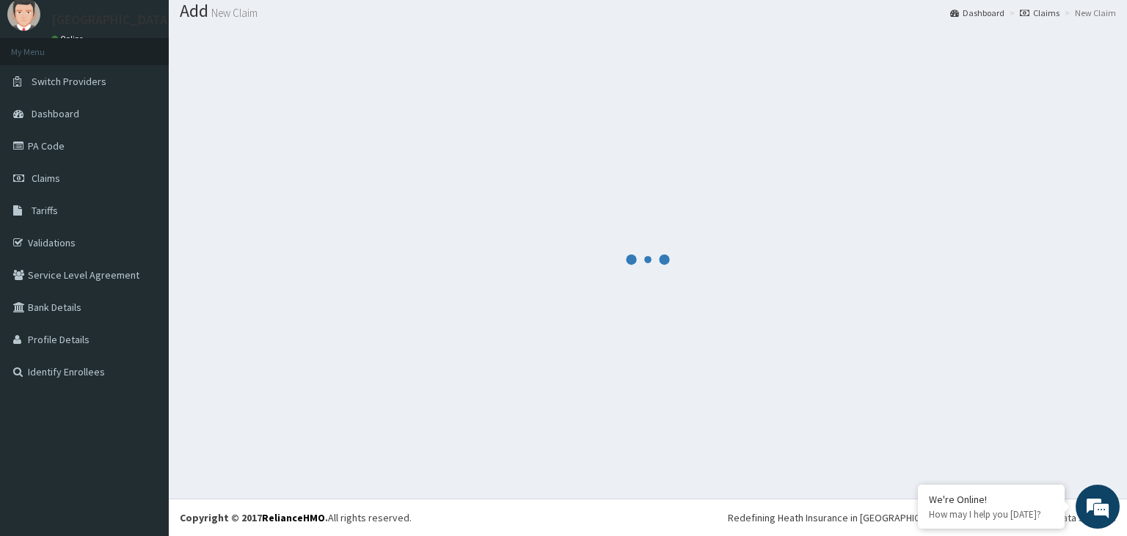
scroll to position [45, 0]
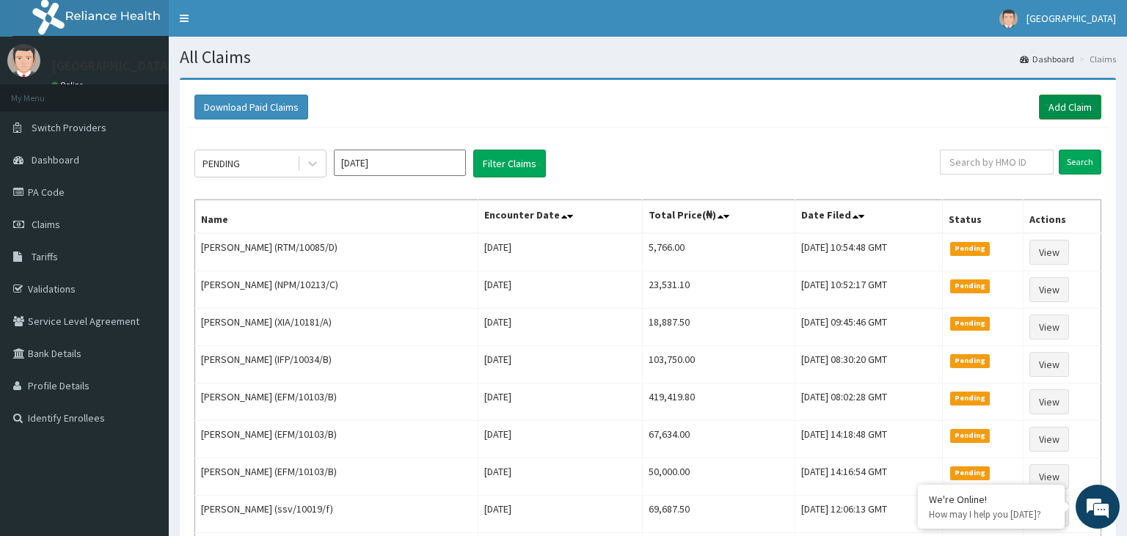
click at [1078, 107] on link "Add Claim" at bounding box center [1070, 107] width 62 height 25
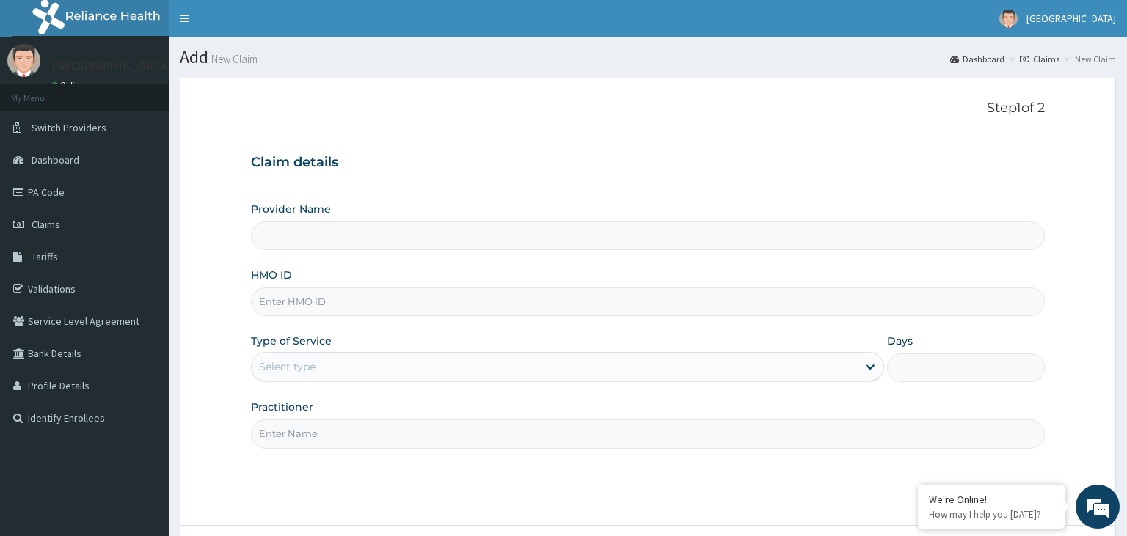
type input "[GEOGRAPHIC_DATA]-KADUNA"
click at [280, 302] on input "RIS/10095/A" at bounding box center [648, 302] width 795 height 29
type input "RIS/10095/A"
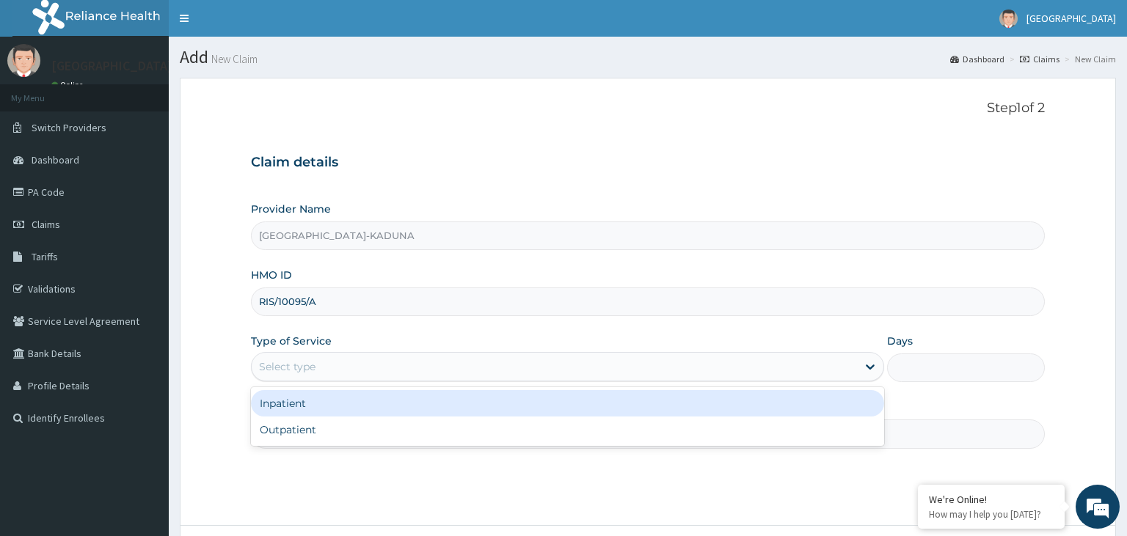
click at [329, 371] on div "Select type" at bounding box center [554, 366] width 605 height 23
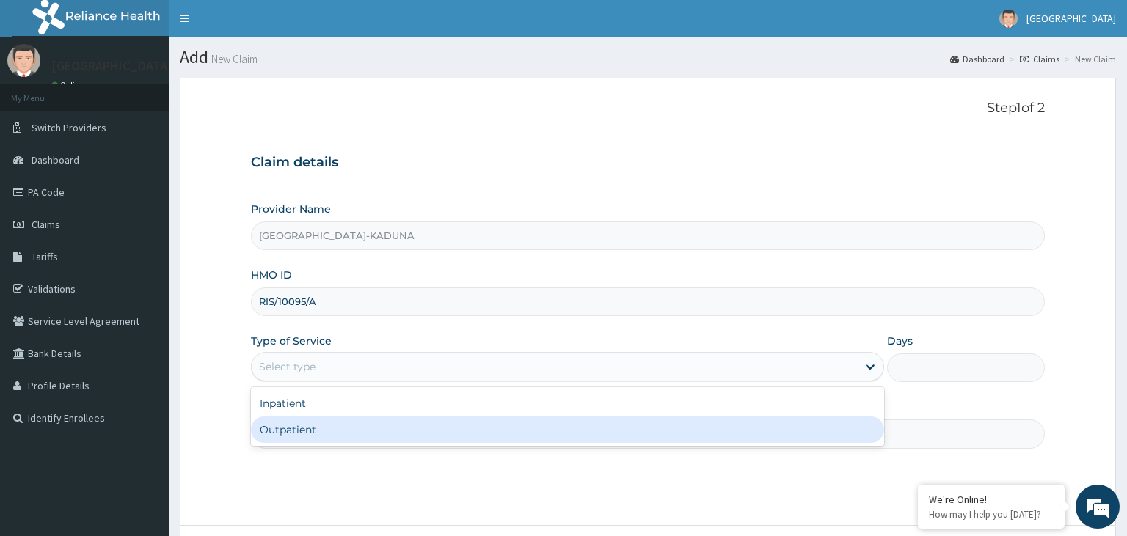
click at [298, 431] on div "Outpatient" at bounding box center [567, 430] width 633 height 26
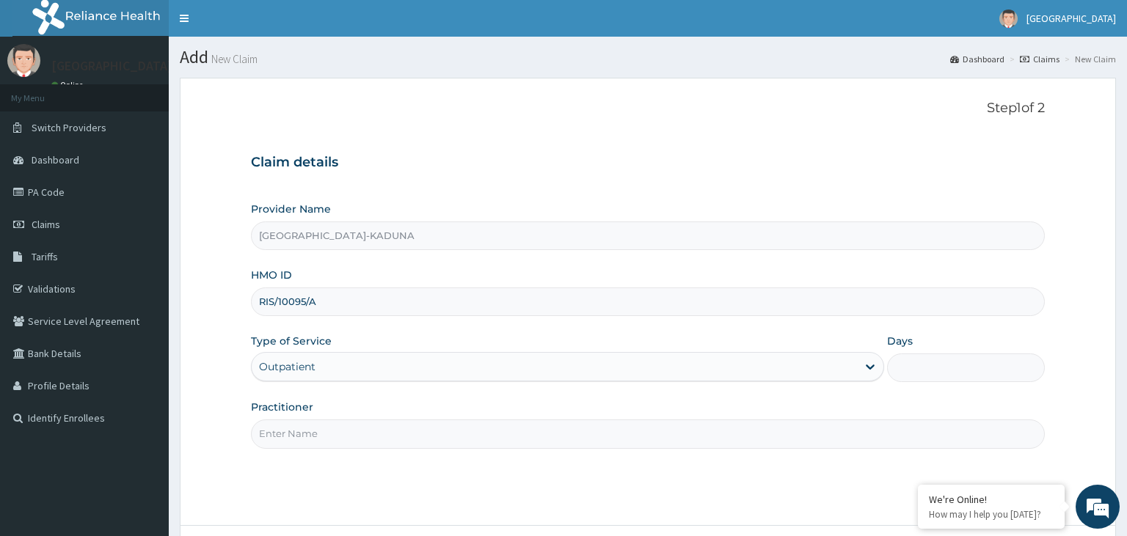
type input "1"
click at [299, 428] on input "Practitioner" at bounding box center [648, 434] width 795 height 29
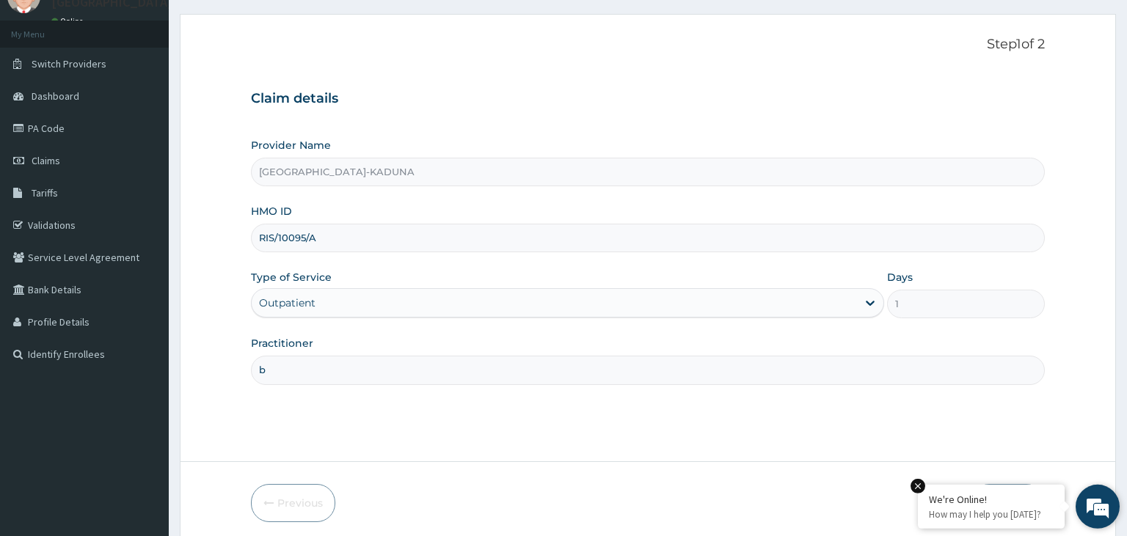
scroll to position [120, 0]
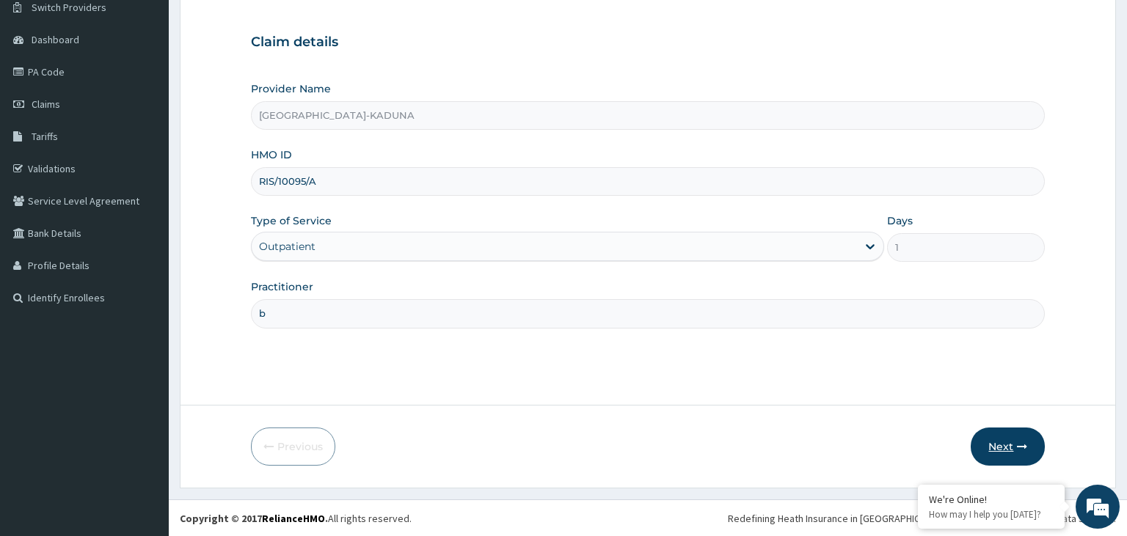
type input "b"
click at [1026, 447] on icon "button" at bounding box center [1022, 447] width 10 height 10
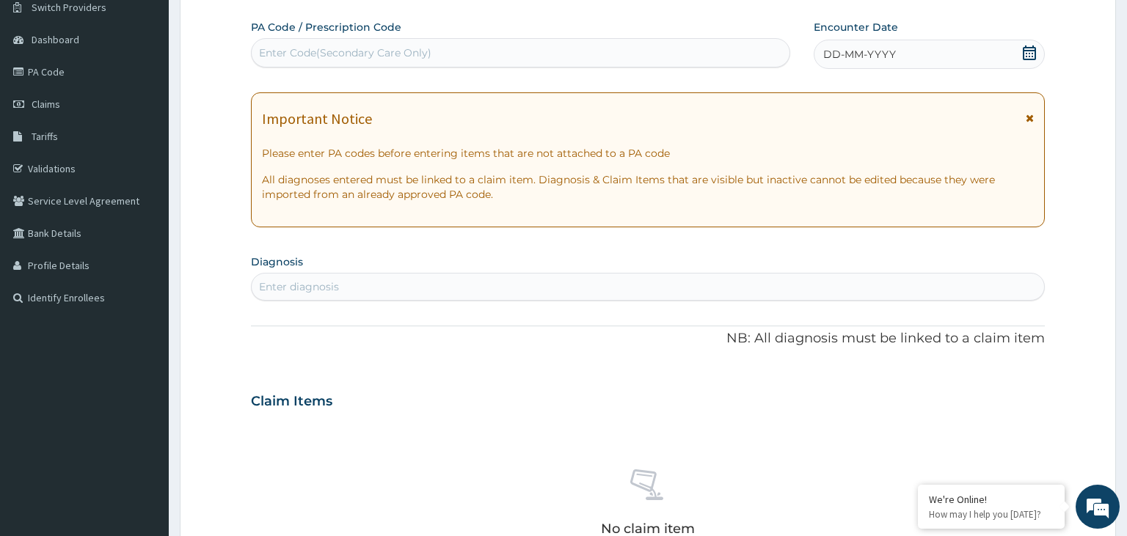
scroll to position [0, 0]
click at [1023, 60] on span at bounding box center [1029, 54] width 15 height 18
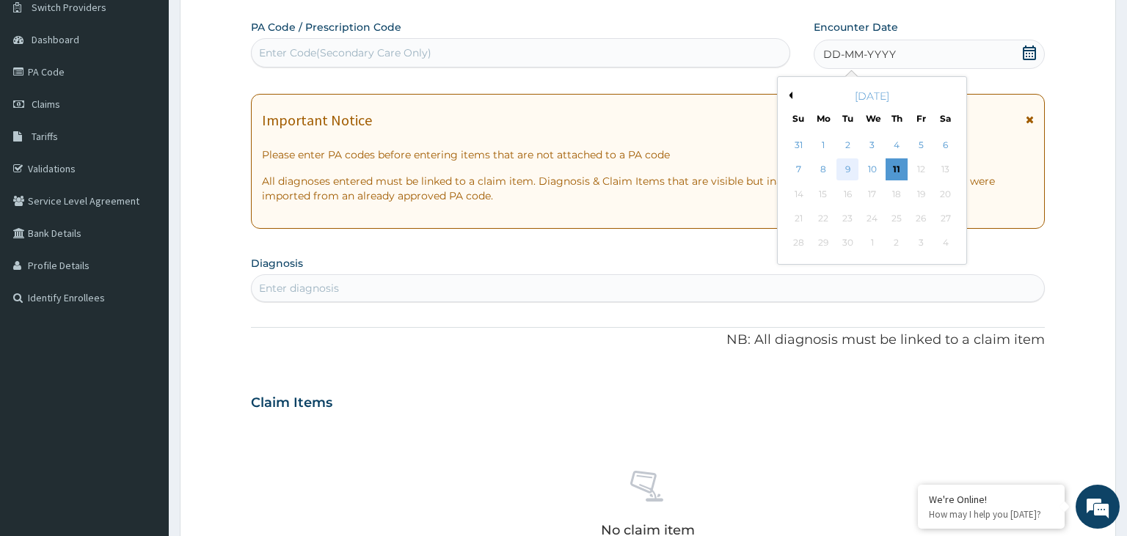
click at [844, 175] on div "9" at bounding box center [847, 170] width 22 height 22
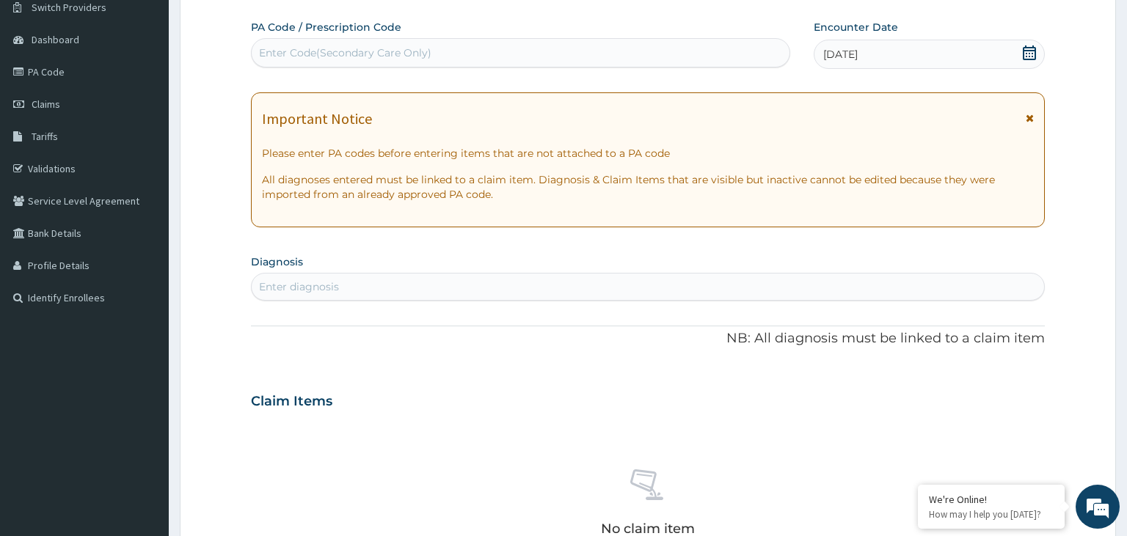
click at [351, 287] on div "Enter diagnosis" at bounding box center [648, 286] width 793 height 23
type input "diabet"
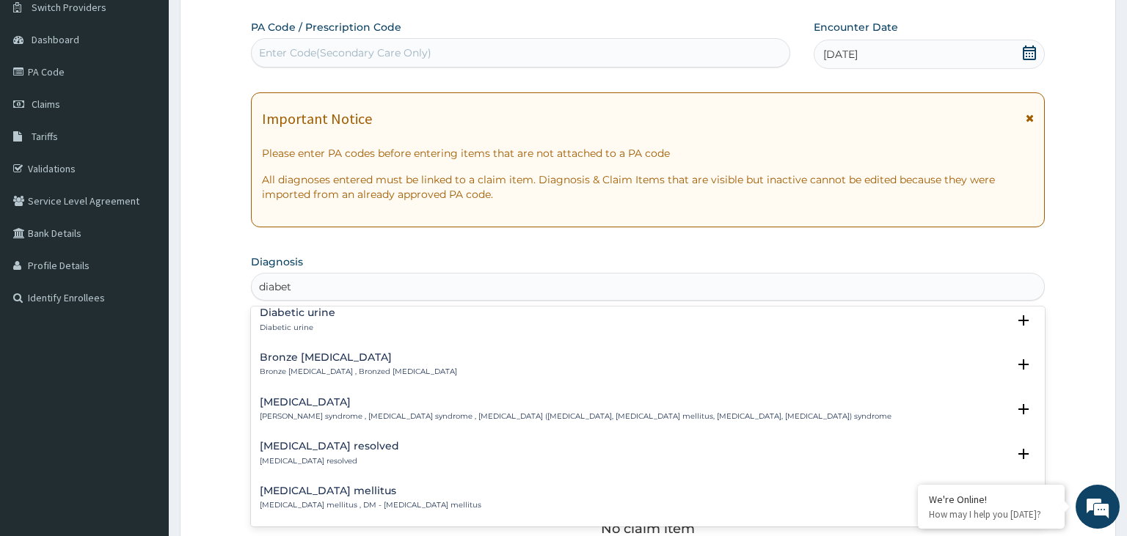
scroll to position [147, 0]
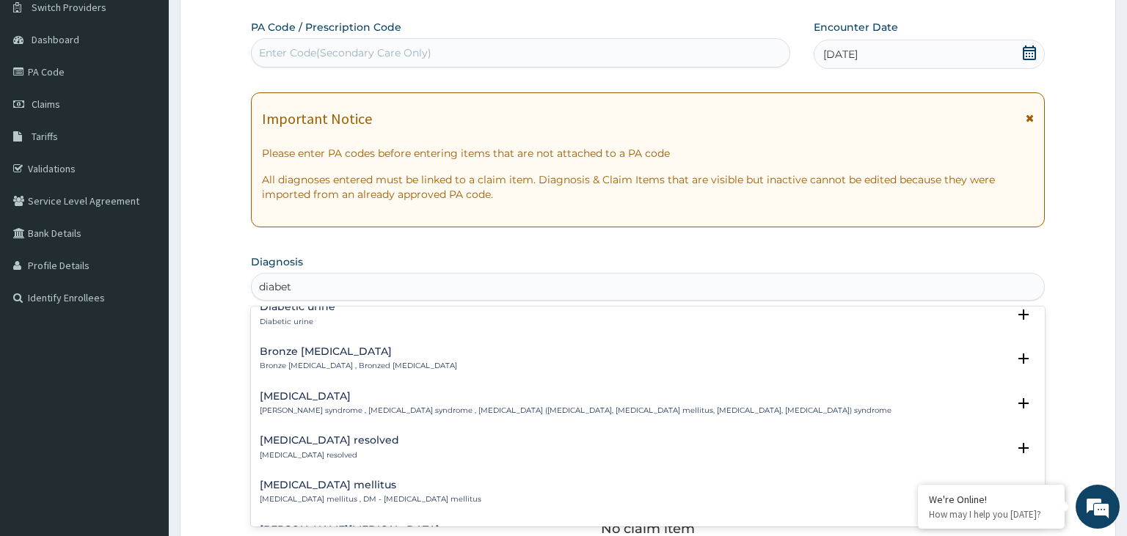
click at [332, 488] on h4 "[MEDICAL_DATA] mellitus" at bounding box center [371, 485] width 222 height 11
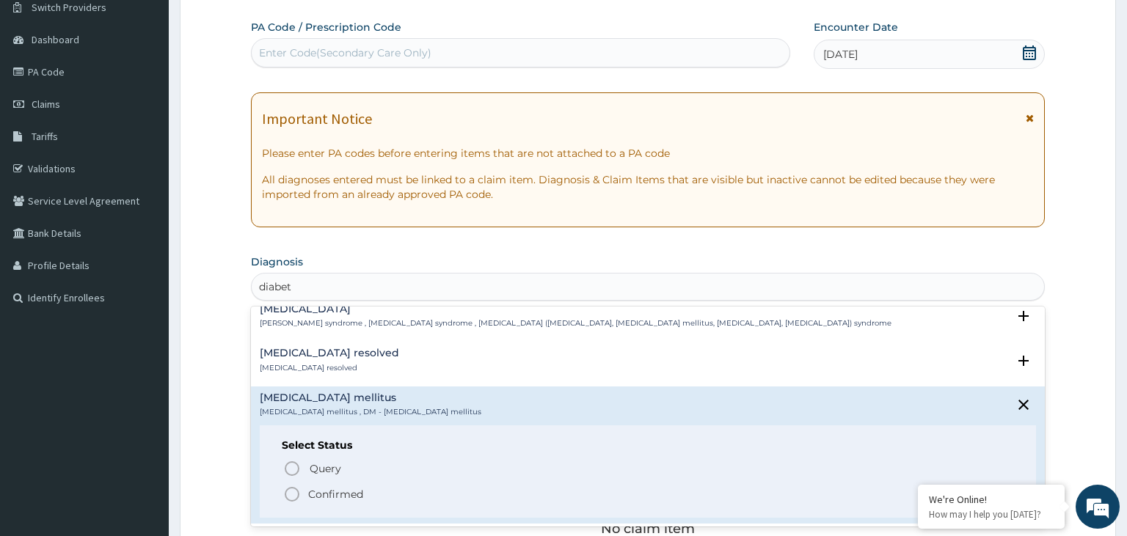
scroll to position [296, 0]
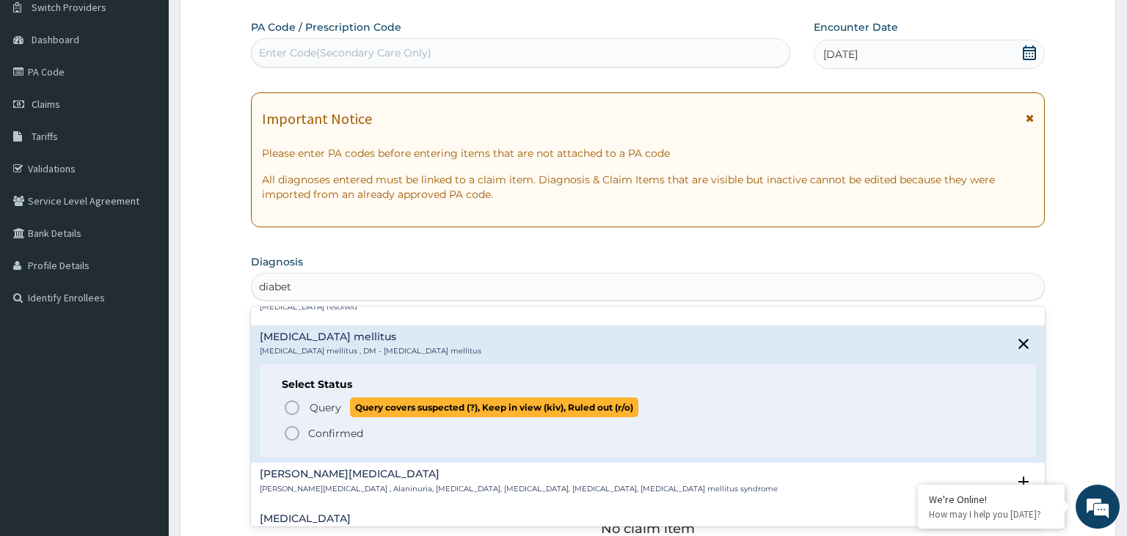
click at [335, 407] on span "Query" at bounding box center [326, 408] width 32 height 15
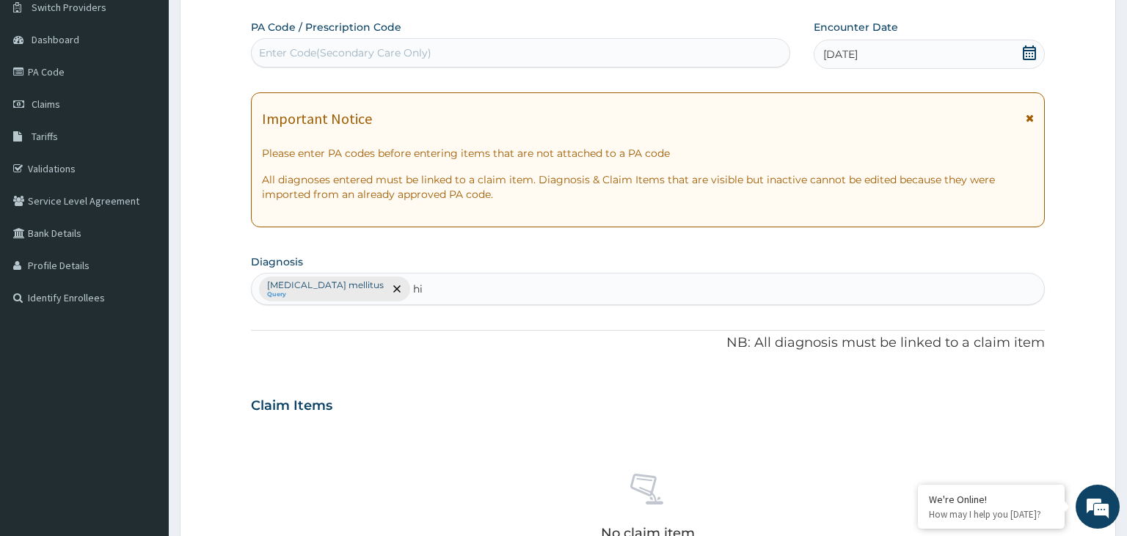
type input "[MEDICAL_DATA]"
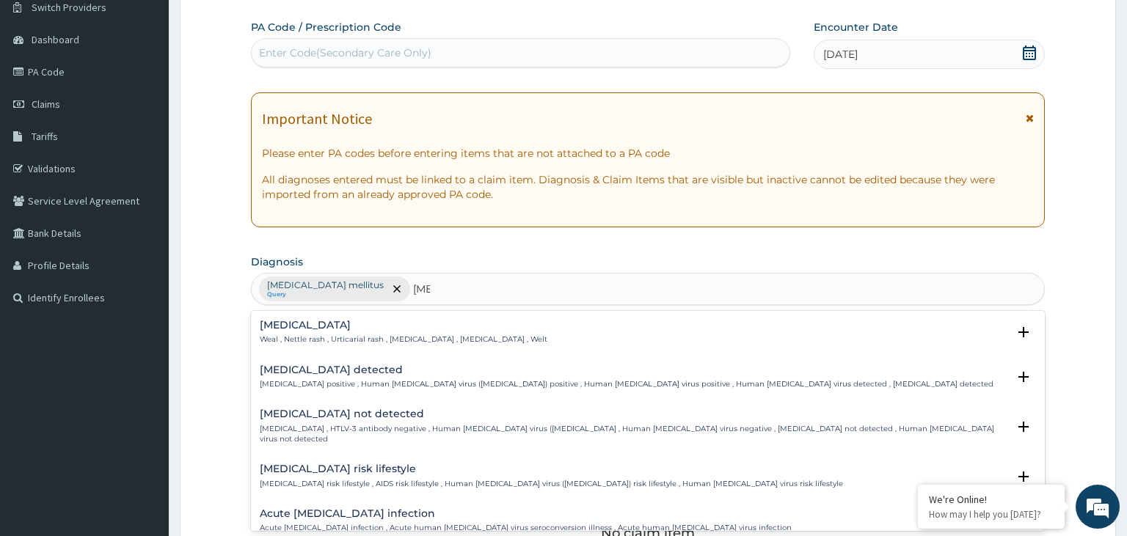
click at [318, 503] on div "Acute [MEDICAL_DATA] infection Acute [MEDICAL_DATA] infection , Acute human [ME…" at bounding box center [648, 525] width 795 height 45
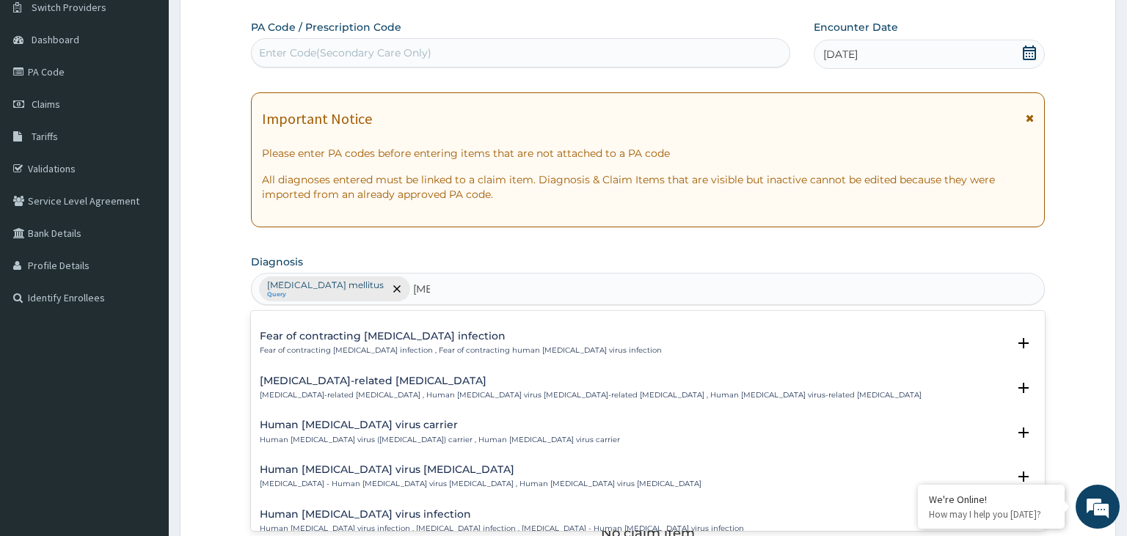
scroll to position [370, 0]
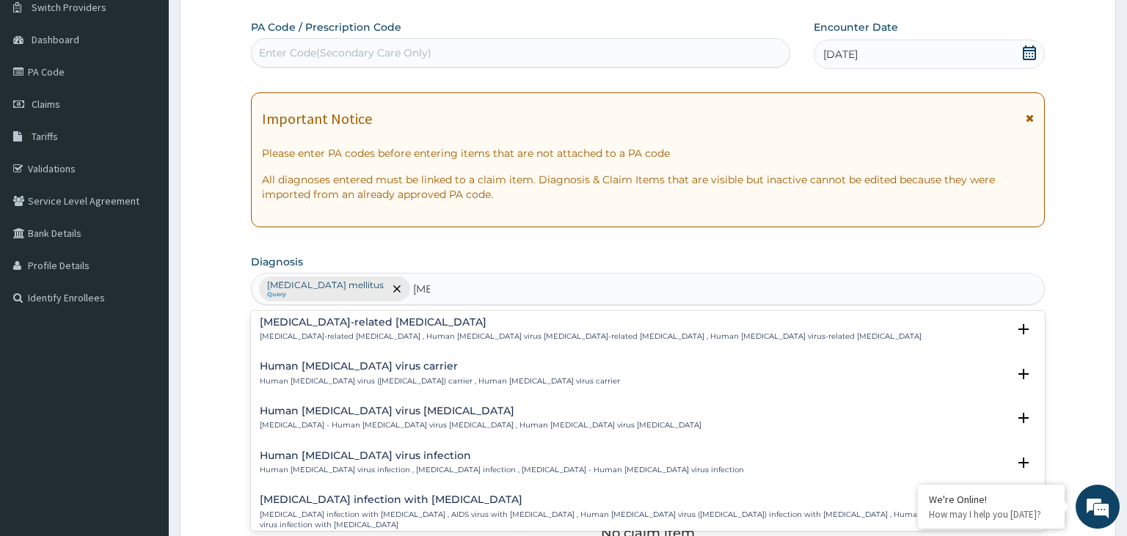
click at [369, 450] on h4 "Human [MEDICAL_DATA] virus infection" at bounding box center [502, 455] width 484 height 11
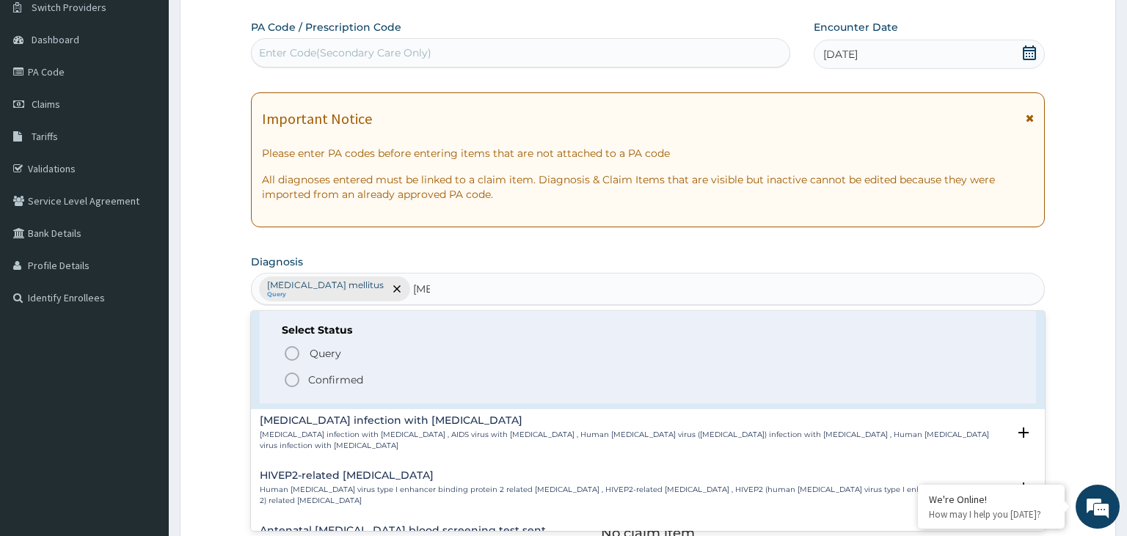
scroll to position [517, 0]
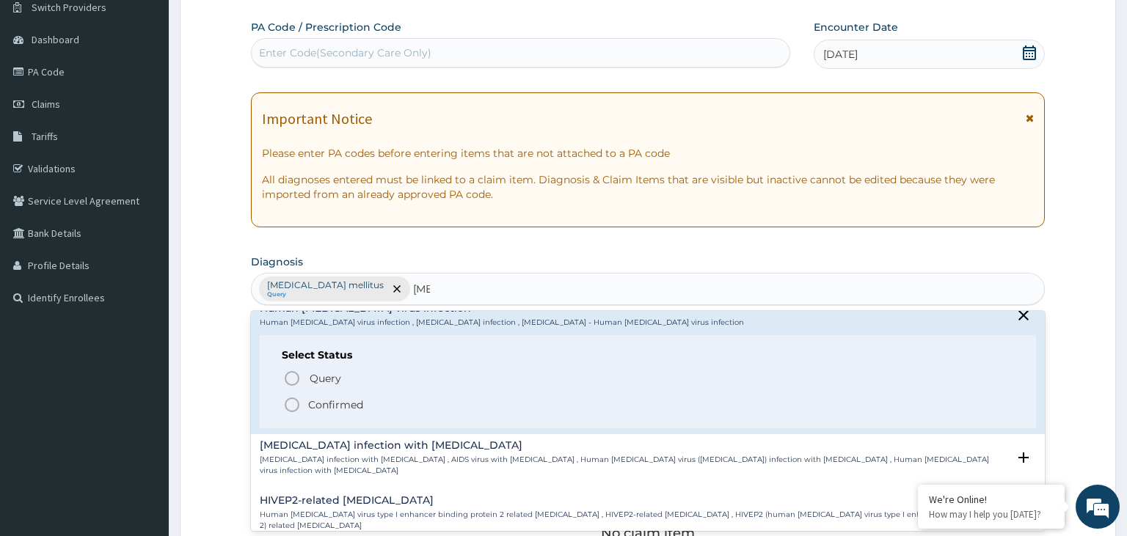
click at [344, 401] on p "Confirmed" at bounding box center [335, 405] width 55 height 15
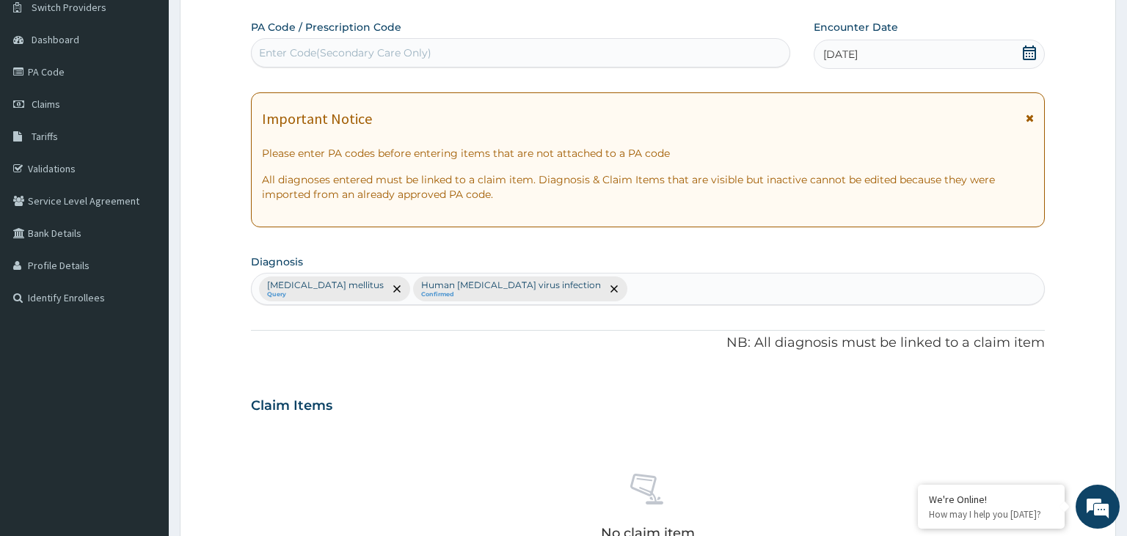
click at [616, 296] on div "[MEDICAL_DATA] mellitus Query Human [MEDICAL_DATA] virus infection Confirmed" at bounding box center [648, 289] width 793 height 31
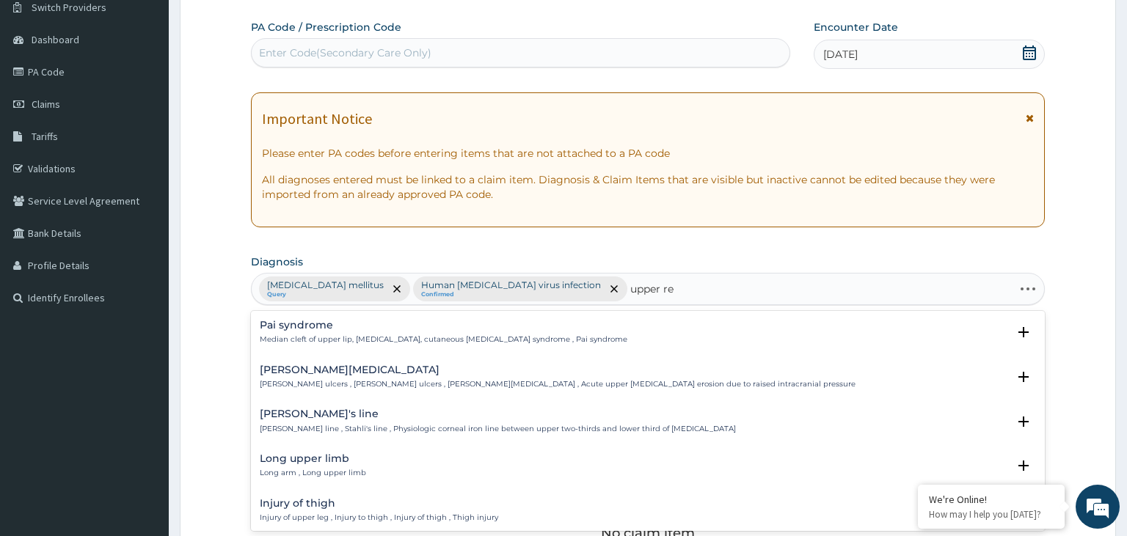
type input "upper res"
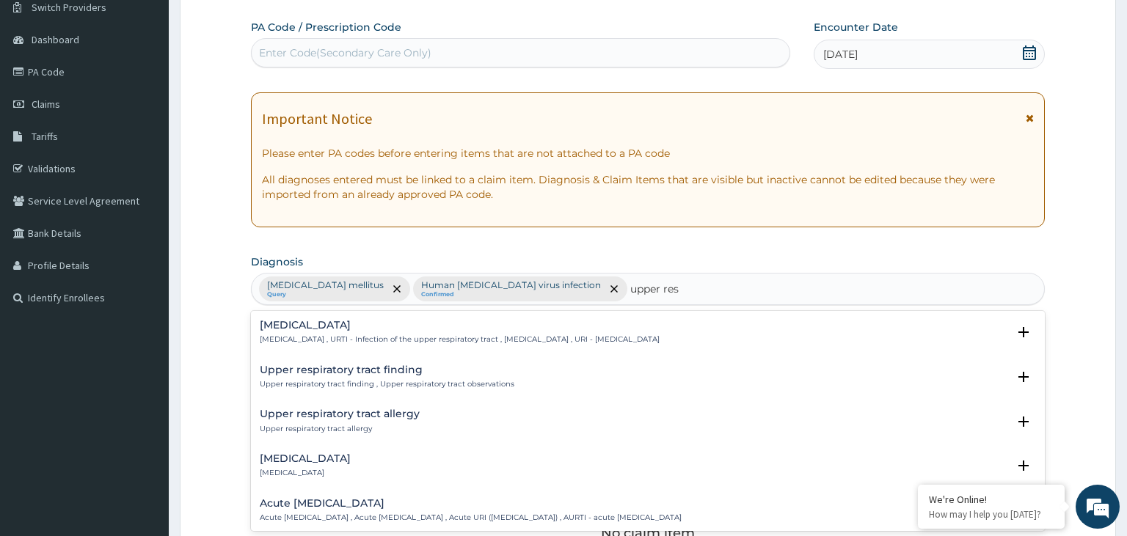
click at [295, 333] on div "[MEDICAL_DATA] [MEDICAL_DATA] , URTI - Infection of the upper respiratory tract…" at bounding box center [460, 333] width 400 height 26
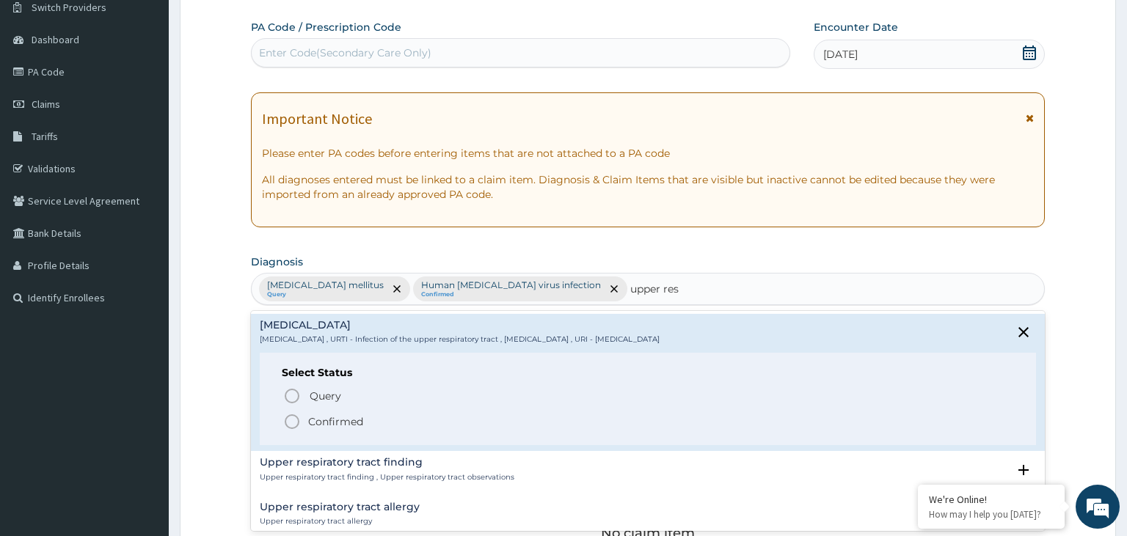
drag, startPoint x: 304, startPoint y: 417, endPoint x: 343, endPoint y: 388, distance: 49.3
click at [304, 417] on span "Confirmed" at bounding box center [648, 422] width 731 height 18
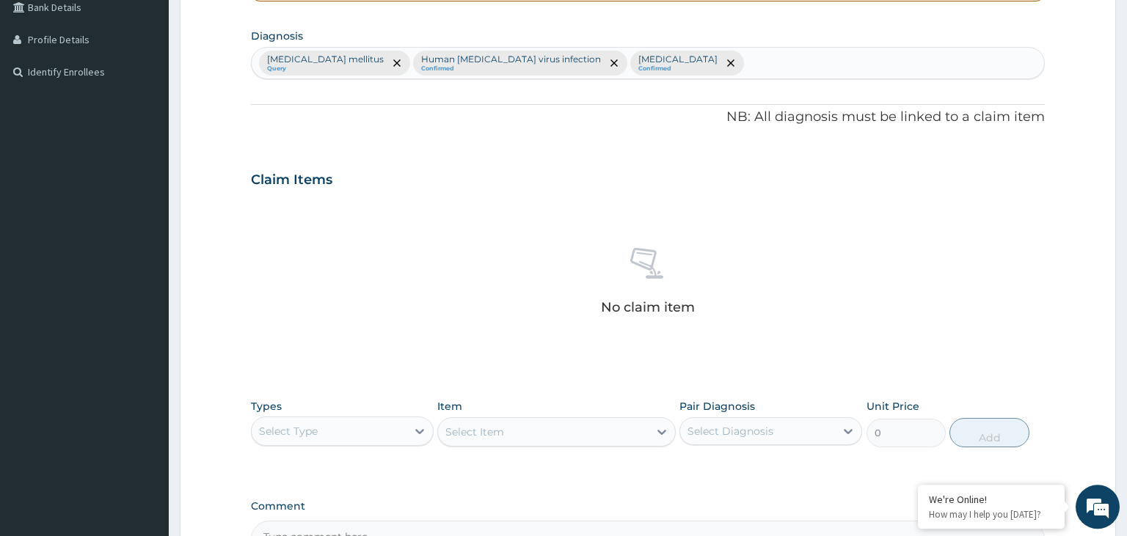
scroll to position [430, 0]
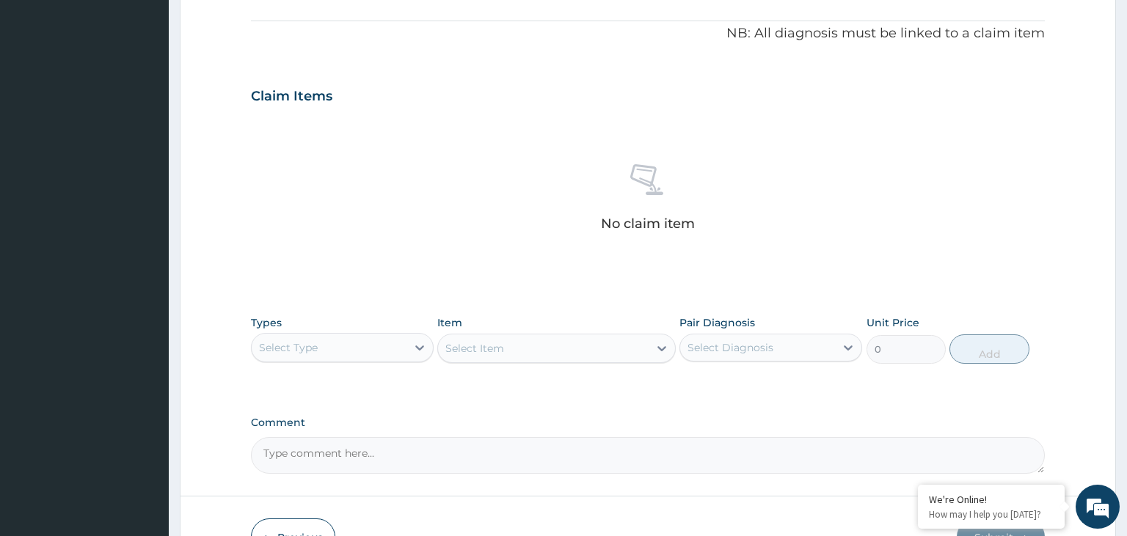
click at [369, 362] on div "Types Select Type" at bounding box center [342, 339] width 183 height 48
click at [368, 343] on div "Select Type" at bounding box center [329, 347] width 155 height 23
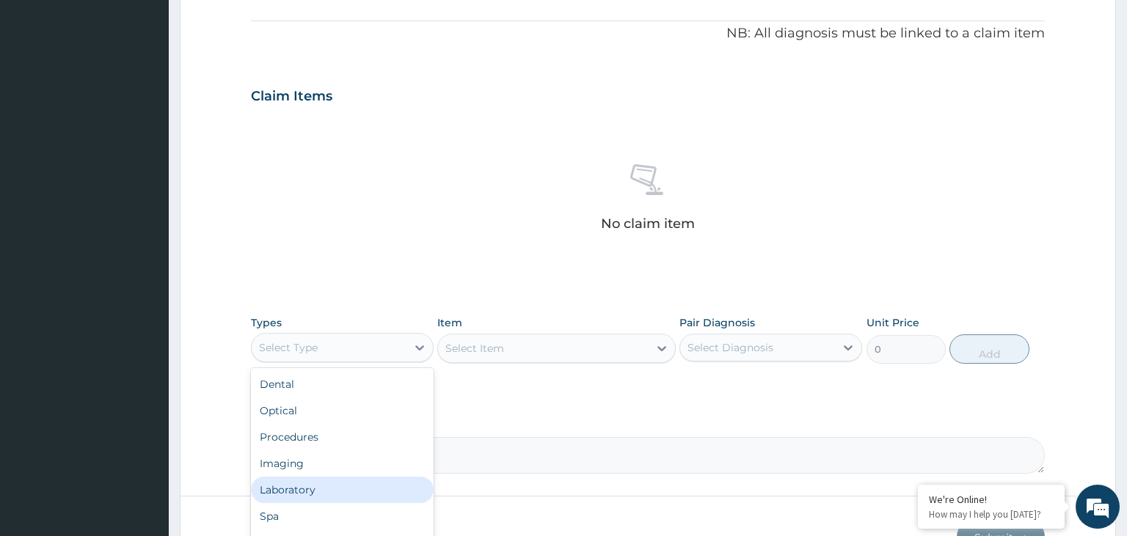
click at [289, 492] on div "Laboratory" at bounding box center [342, 490] width 183 height 26
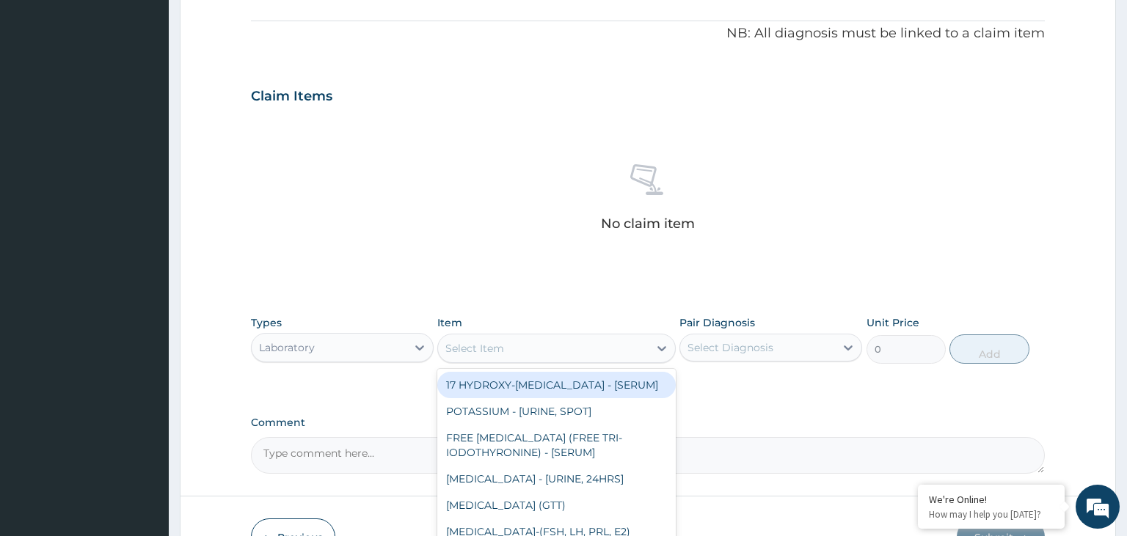
click at [566, 351] on div "Select Item" at bounding box center [543, 348] width 211 height 23
type input "[MEDICAL_DATA]"
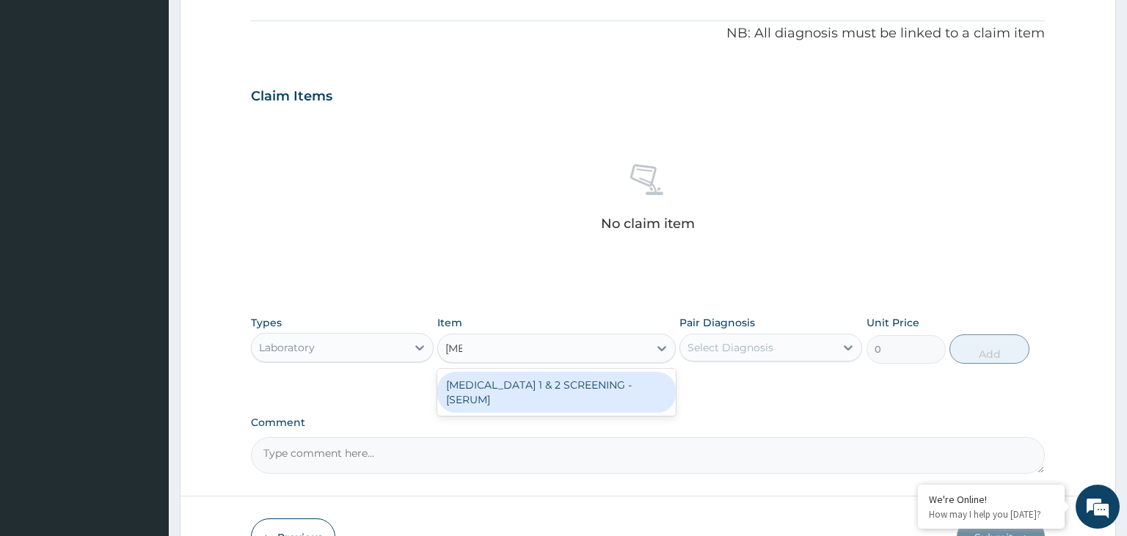
click at [547, 399] on div "[MEDICAL_DATA] 1 & 2 SCREENING - [SERUM]" at bounding box center [556, 392] width 238 height 47
click at [528, 382] on div "[MEDICAL_DATA] 1 & 2 SCREENING - [SERUM]" at bounding box center [556, 392] width 238 height 41
type input "2812.5"
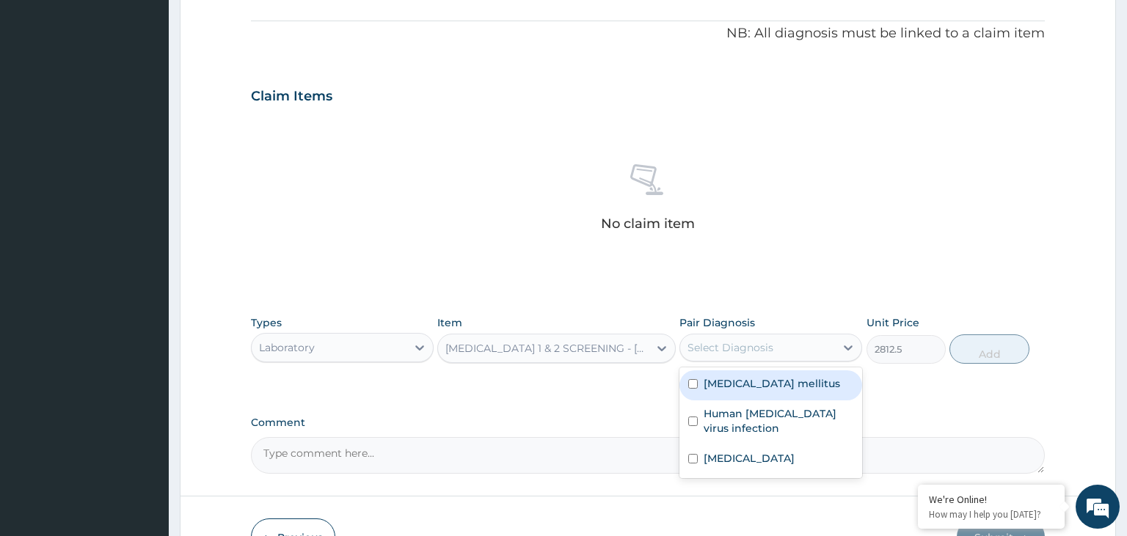
click at [787, 342] on div "Select Diagnosis" at bounding box center [757, 347] width 155 height 23
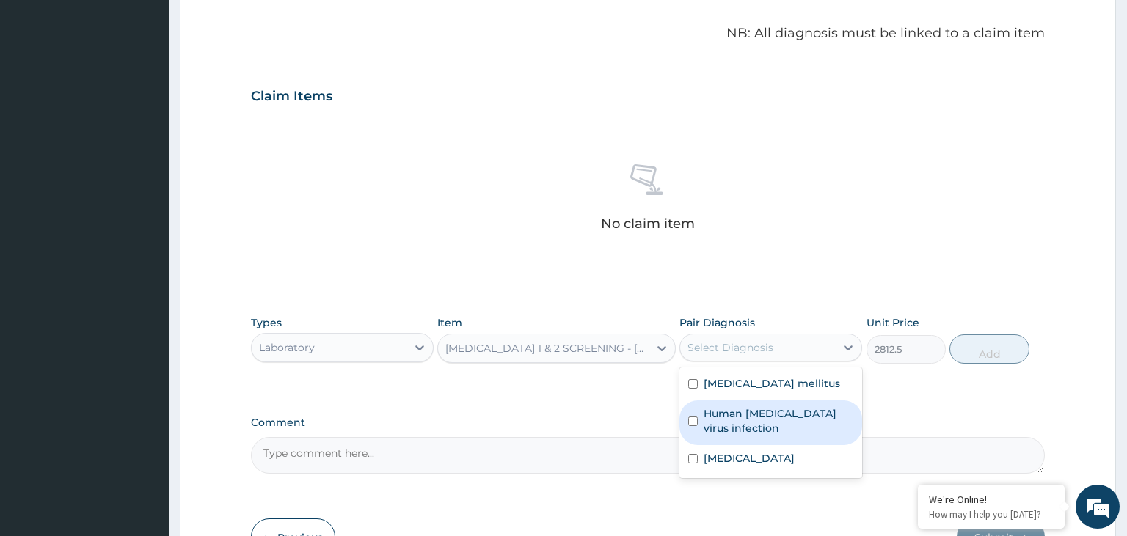
click at [761, 418] on label "Human [MEDICAL_DATA] virus infection" at bounding box center [779, 420] width 150 height 29
checkbox input "true"
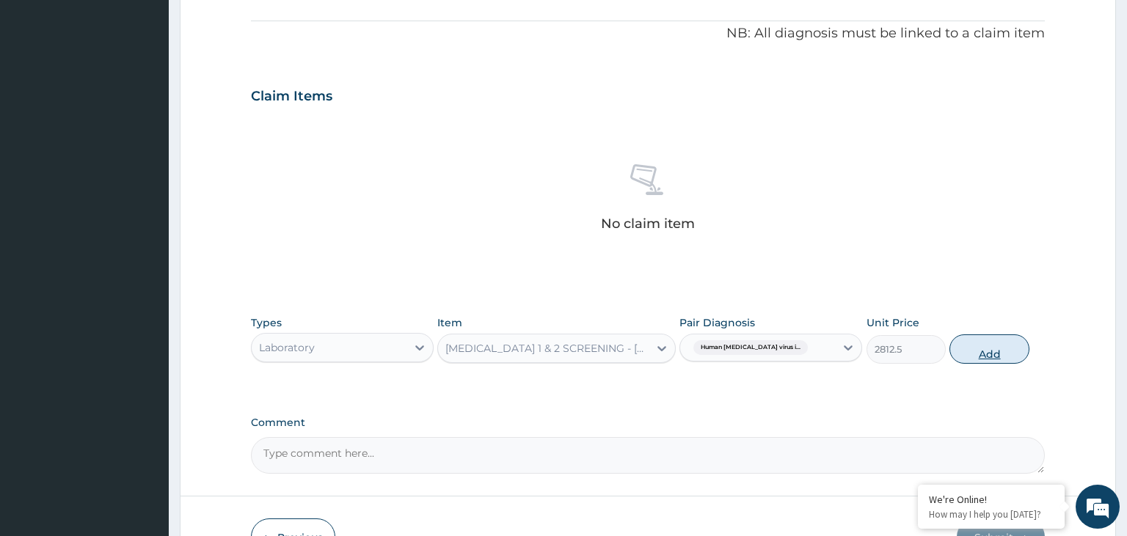
click at [992, 344] on button "Add" at bounding box center [988, 349] width 79 height 29
type input "0"
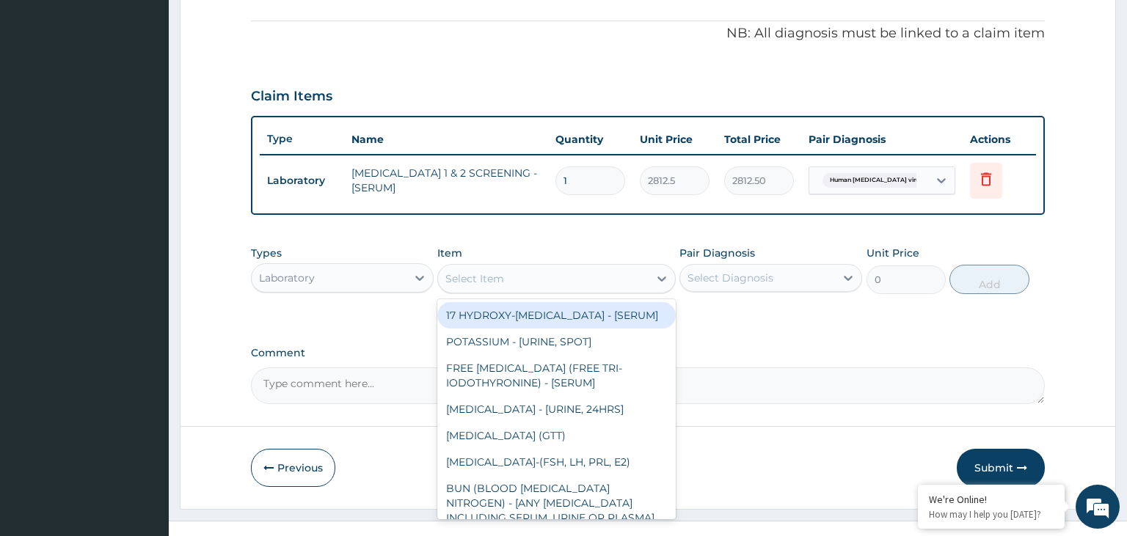
click at [539, 271] on div "Select Item" at bounding box center [543, 278] width 211 height 23
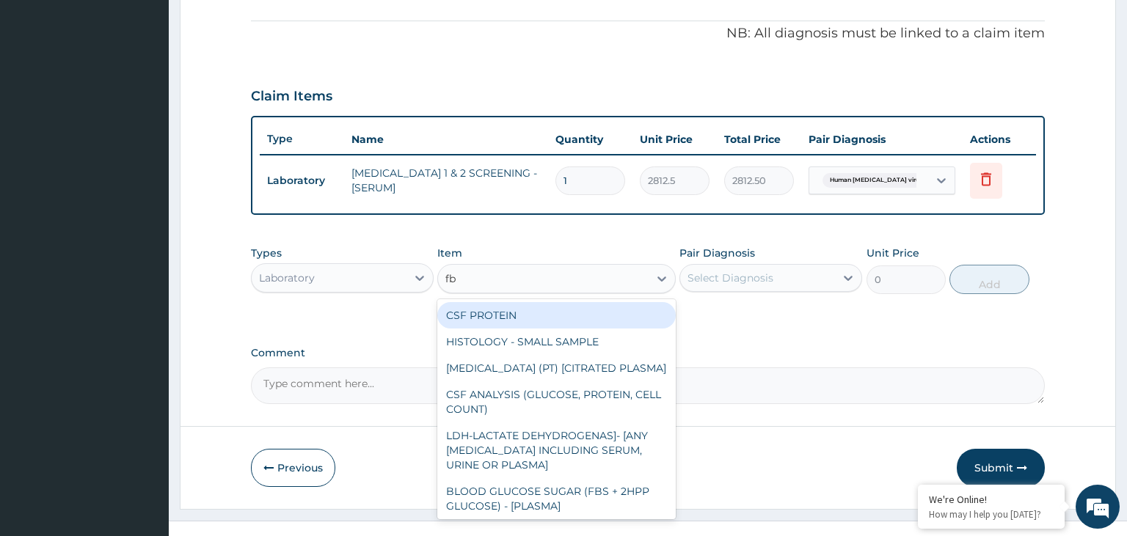
type input "fbs"
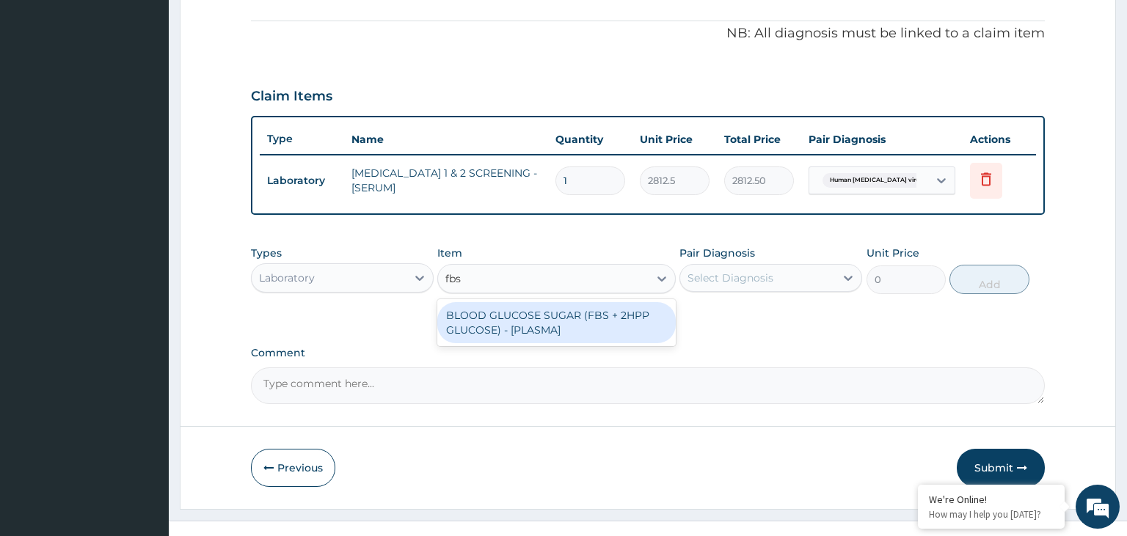
click at [535, 328] on div "BLOOD GLUCOSE SUGAR (FBS + 2HPP GLUCOSE) - [PLASMA]" at bounding box center [556, 322] width 238 height 41
type input "3750"
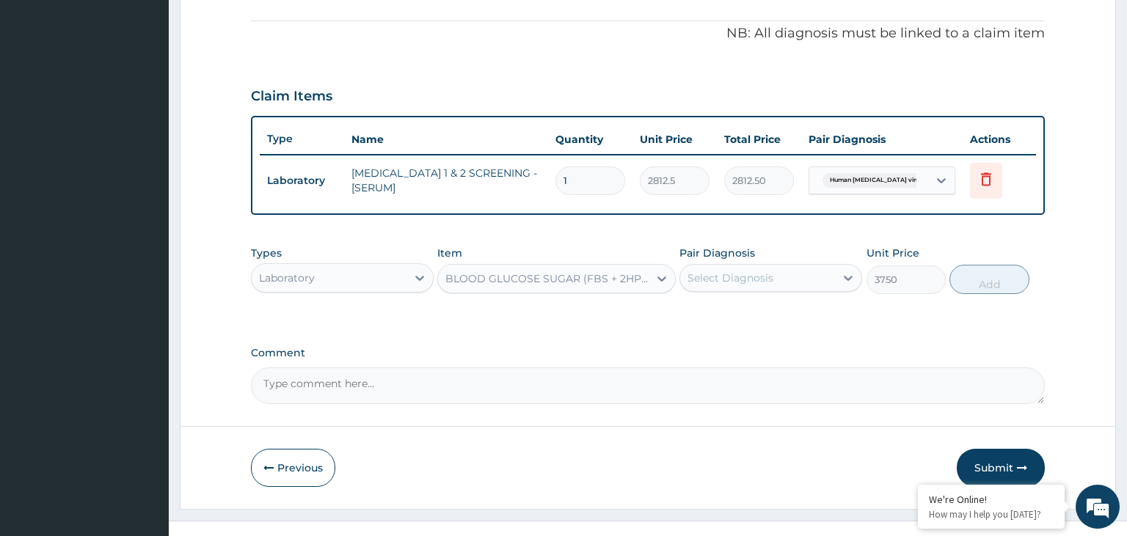
click at [733, 288] on div "Select Diagnosis" at bounding box center [770, 278] width 183 height 28
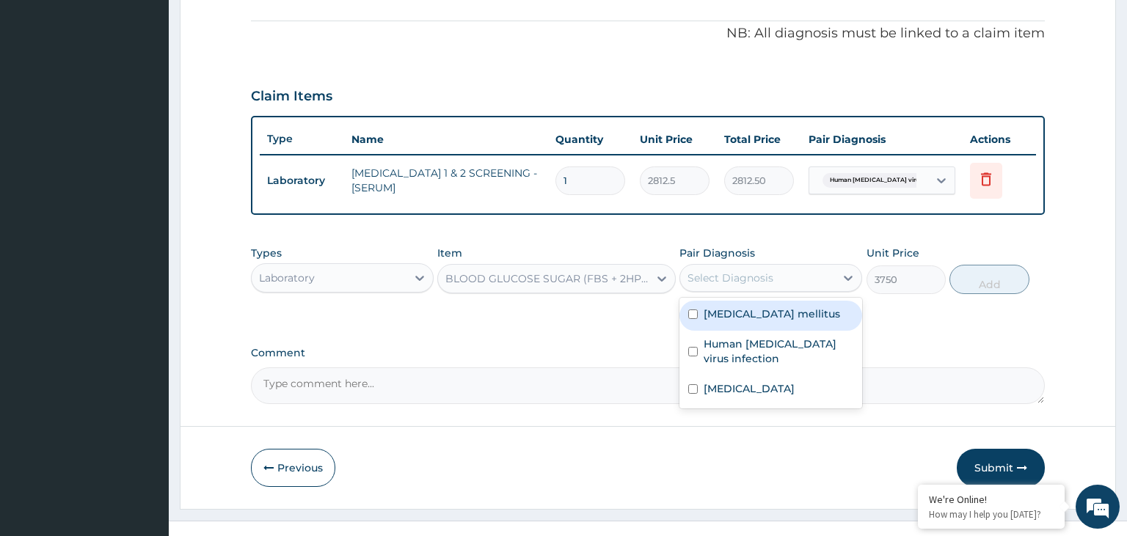
click at [723, 313] on label "[MEDICAL_DATA] mellitus" at bounding box center [772, 314] width 136 height 15
checkbox input "true"
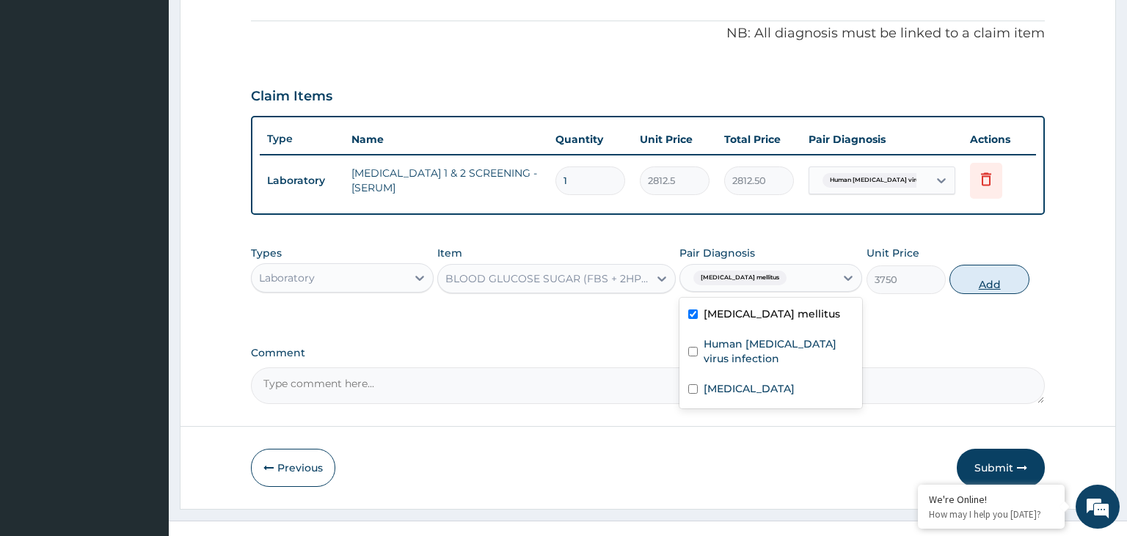
click at [1013, 274] on button "Add" at bounding box center [988, 279] width 79 height 29
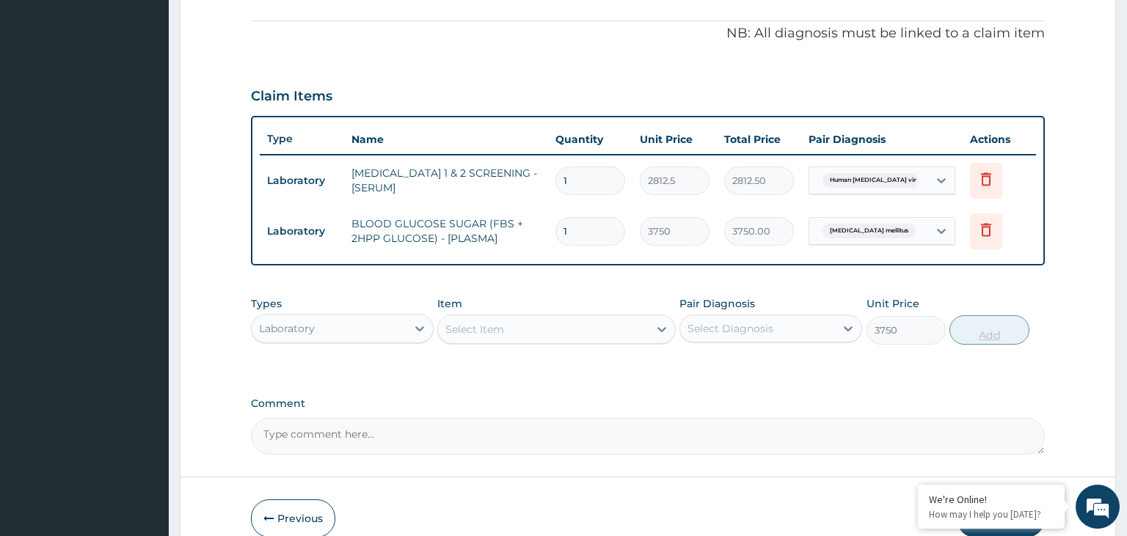
type input "0"
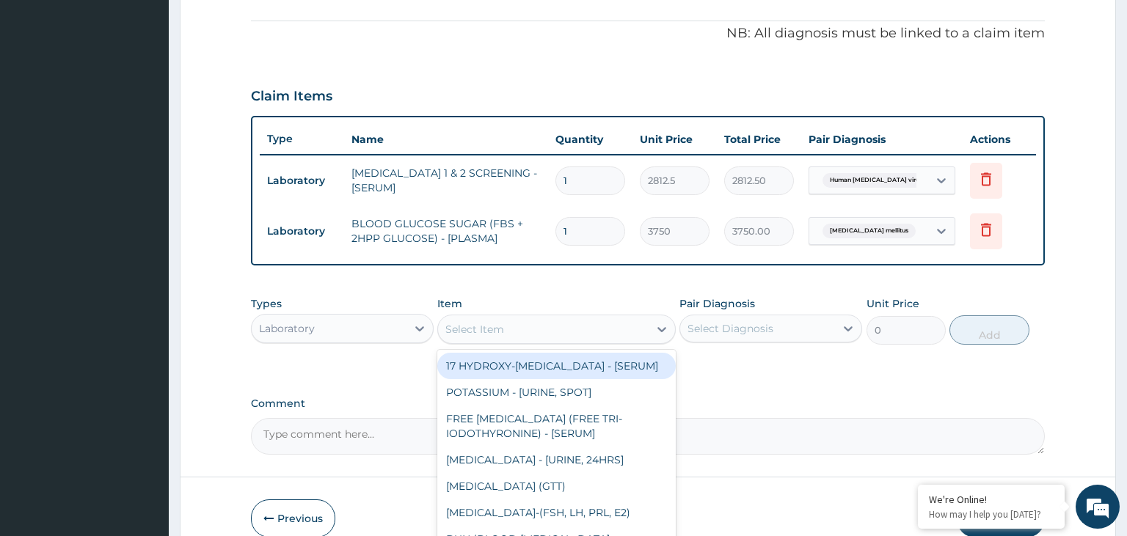
click at [555, 321] on div "Select Item" at bounding box center [543, 329] width 211 height 23
click at [404, 332] on div "Laboratory" at bounding box center [329, 328] width 155 height 23
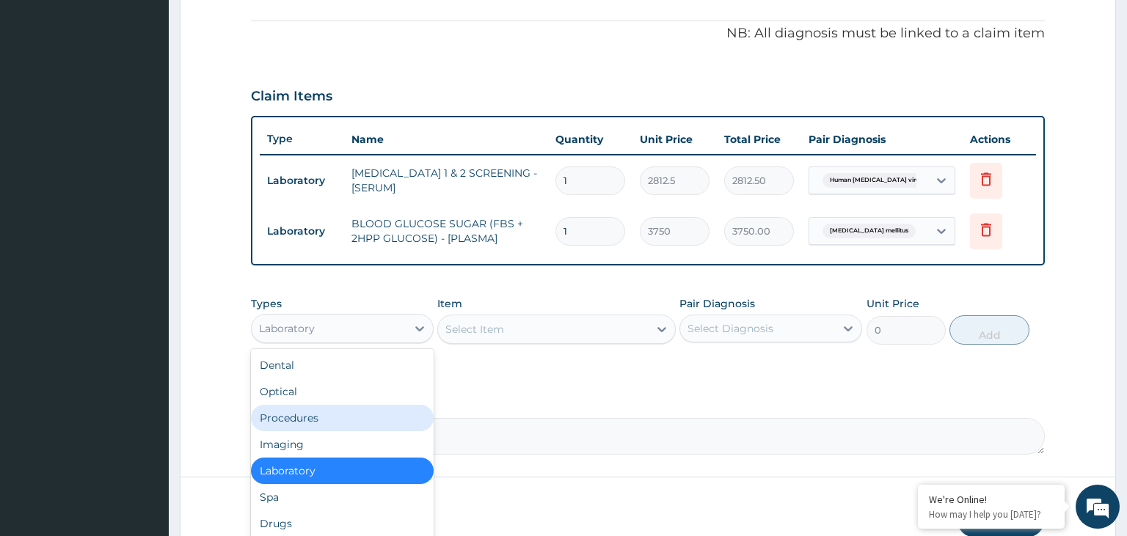
click at [339, 414] on div "Procedures" at bounding box center [342, 418] width 183 height 26
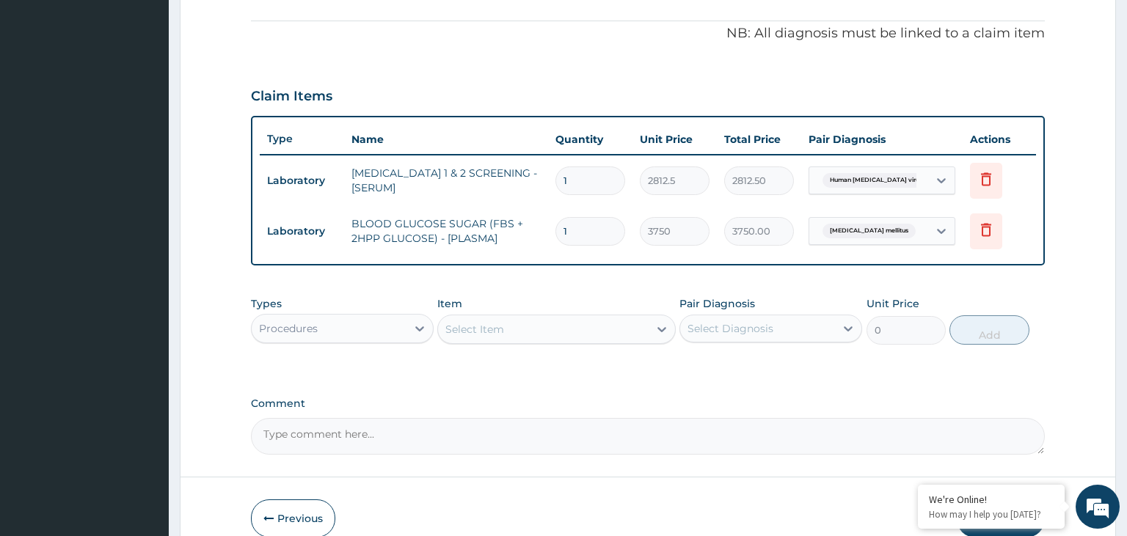
click at [489, 327] on div "Select Item" at bounding box center [474, 329] width 59 height 15
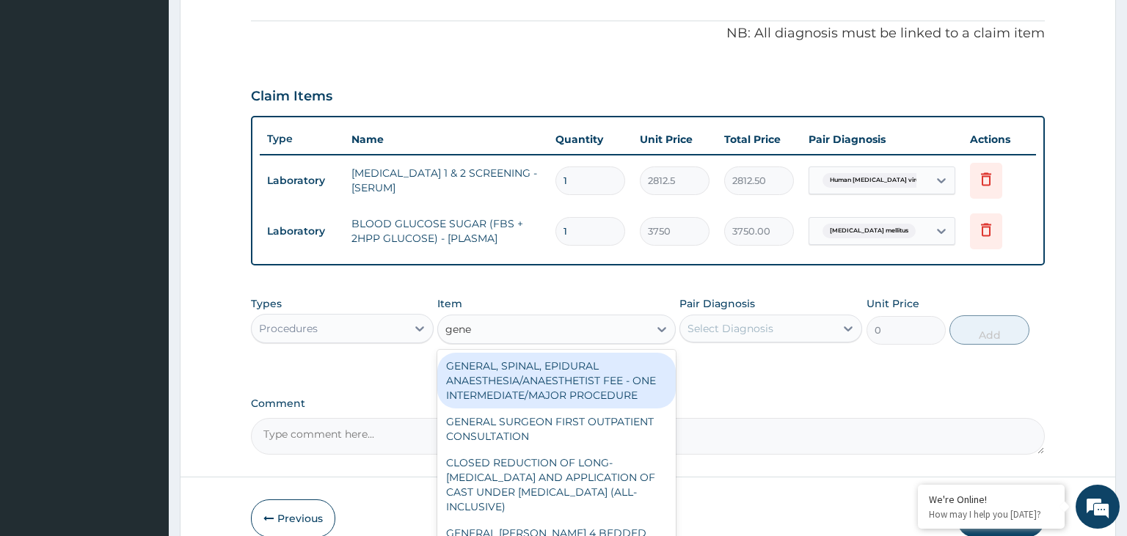
type input "gener"
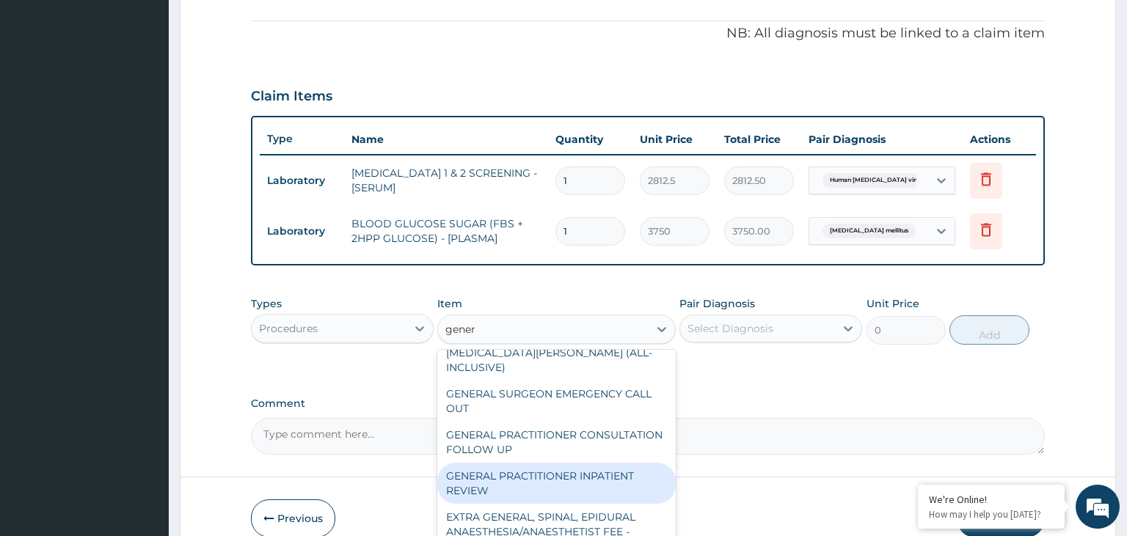
scroll to position [308, 0]
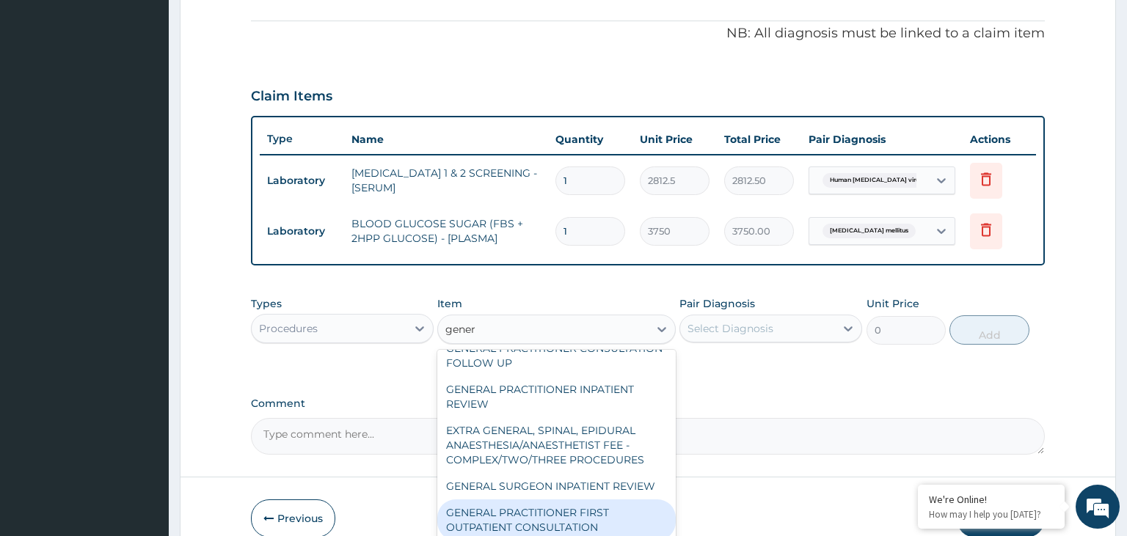
drag, startPoint x: 582, startPoint y: 506, endPoint x: 697, endPoint y: 383, distance: 168.7
click at [582, 506] on div "GENERAL PRACTITIONER FIRST OUTPATIENT CONSULTATION" at bounding box center [556, 520] width 238 height 41
type input "3750"
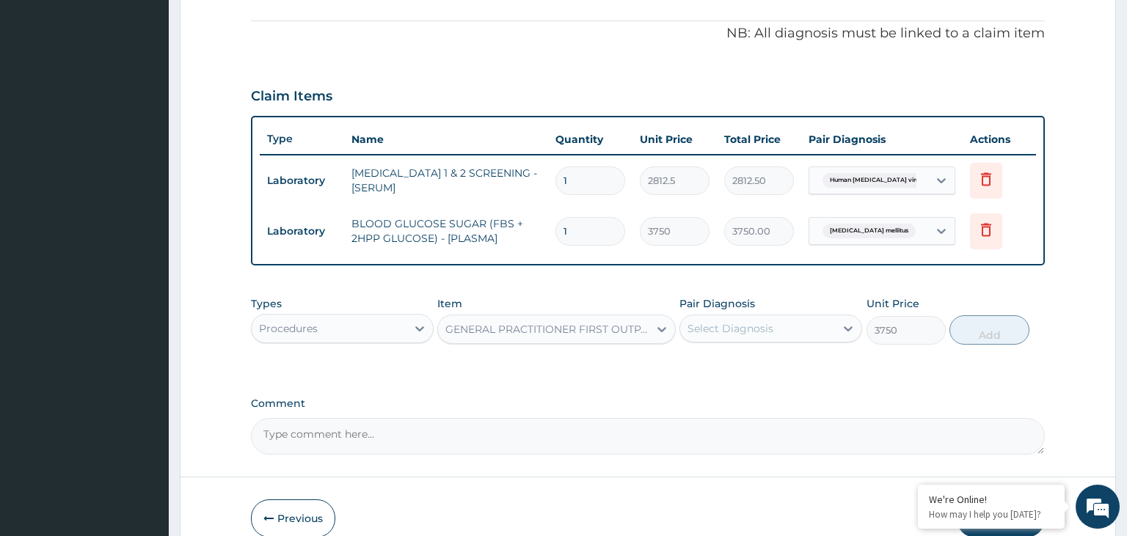
click at [748, 341] on div "Pair Diagnosis Select Diagnosis" at bounding box center [770, 320] width 183 height 48
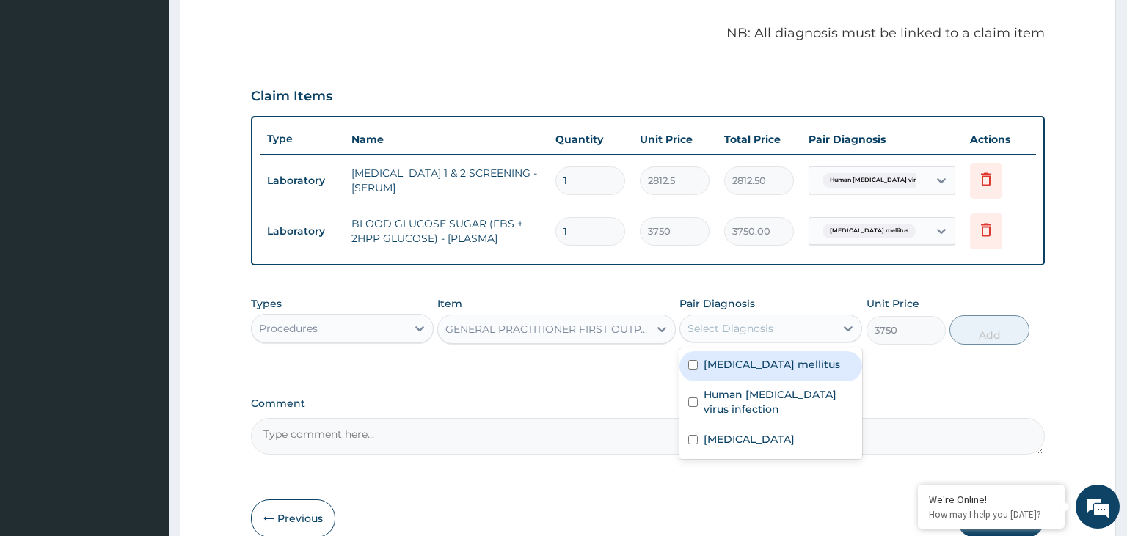
drag, startPoint x: 745, startPoint y: 368, endPoint x: 737, endPoint y: 392, distance: 24.8
click at [745, 368] on label "[MEDICAL_DATA] mellitus" at bounding box center [772, 364] width 136 height 15
checkbox input "true"
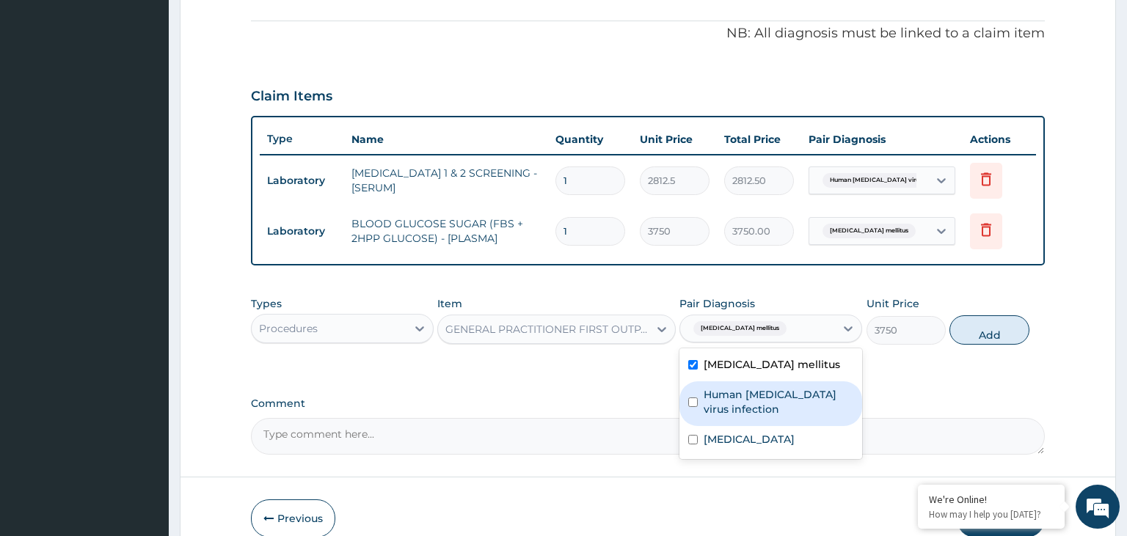
drag, startPoint x: 737, startPoint y: 392, endPoint x: 729, endPoint y: 413, distance: 22.8
click at [736, 395] on label "Human [MEDICAL_DATA] virus infection" at bounding box center [779, 401] width 150 height 29
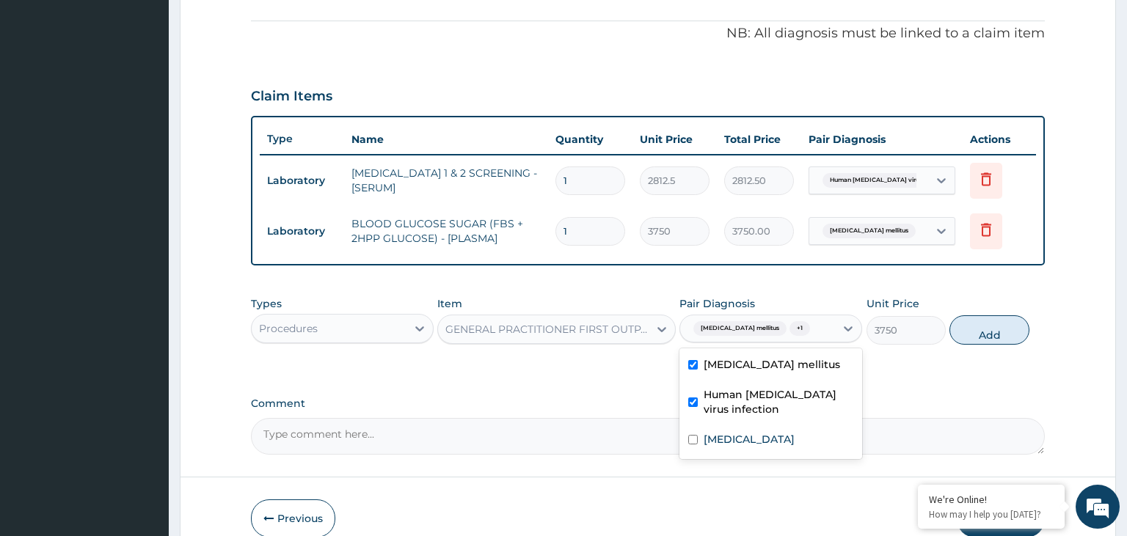
click at [723, 424] on div "Human [MEDICAL_DATA] virus infection" at bounding box center [770, 404] width 183 height 45
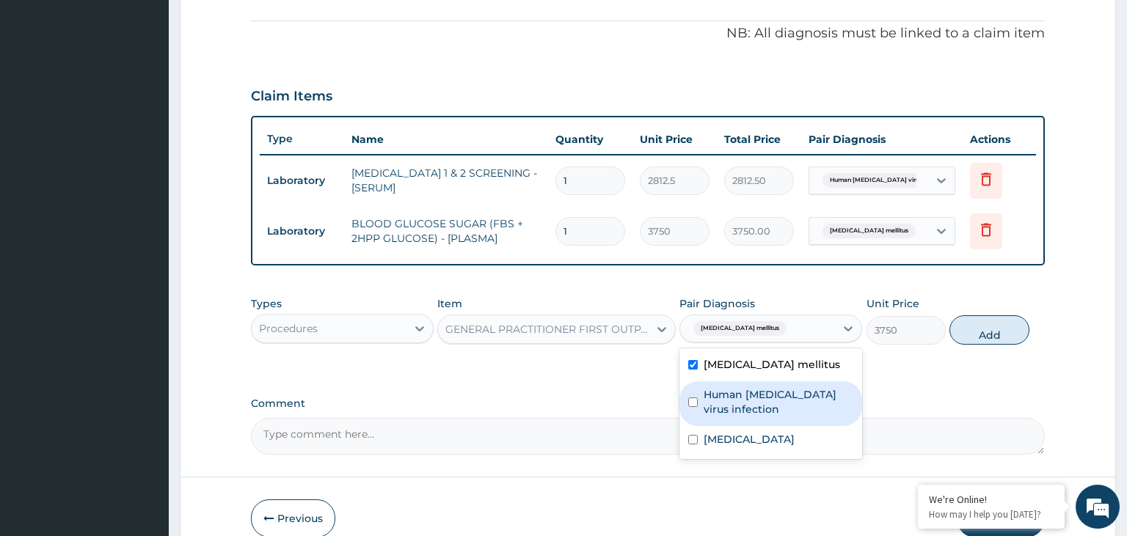
drag, startPoint x: 796, startPoint y: 398, endPoint x: 788, endPoint y: 411, distance: 15.5
click at [795, 399] on label "Human [MEDICAL_DATA] virus infection" at bounding box center [779, 401] width 150 height 29
checkbox input "true"
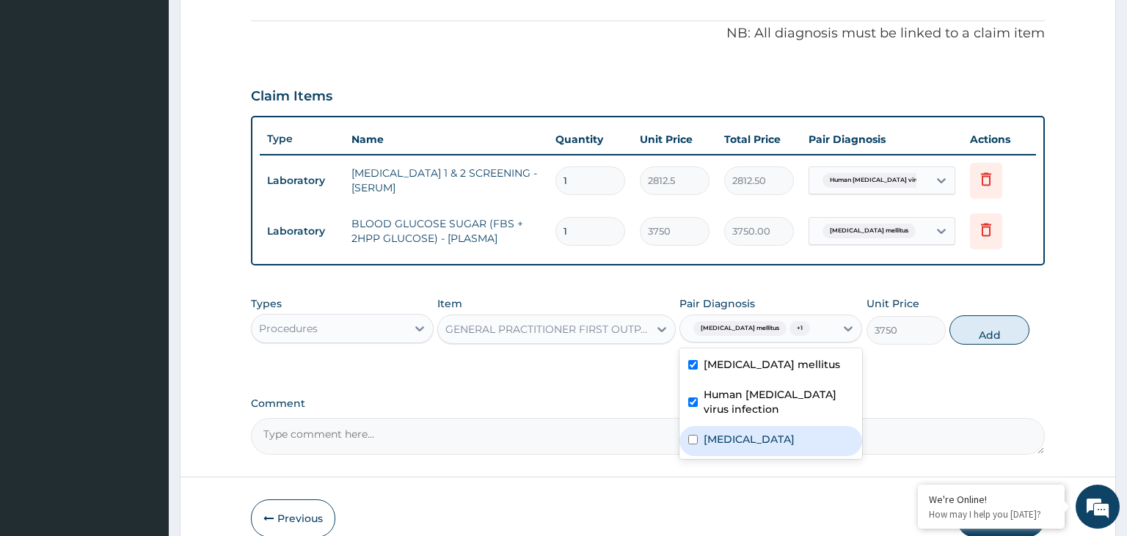
click at [769, 432] on label "[MEDICAL_DATA]" at bounding box center [749, 439] width 91 height 15
checkbox input "true"
click at [982, 330] on button "Add" at bounding box center [988, 329] width 79 height 29
type input "0"
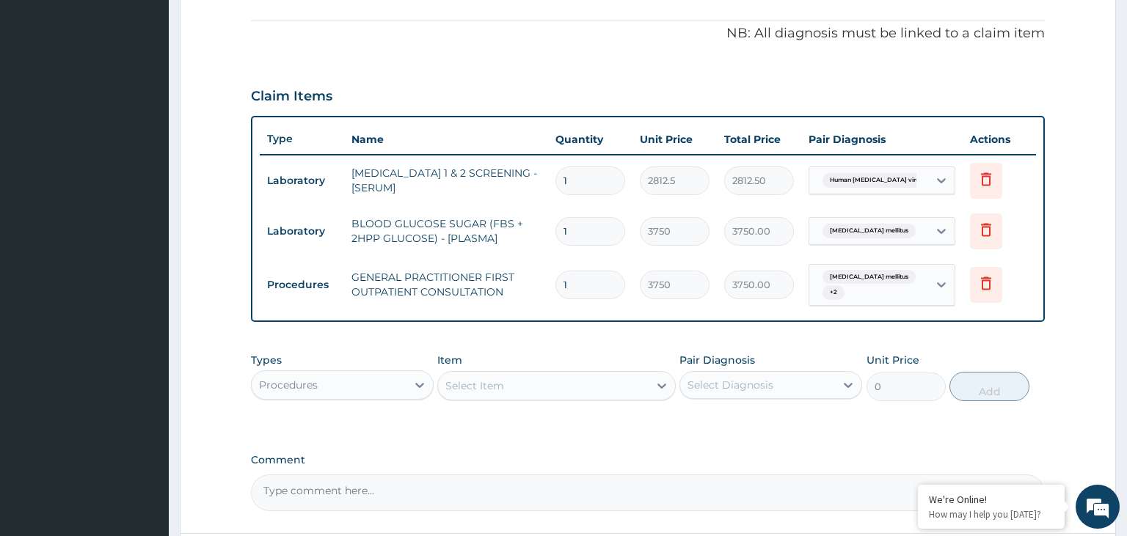
click at [393, 373] on div "Procedures" at bounding box center [329, 384] width 155 height 23
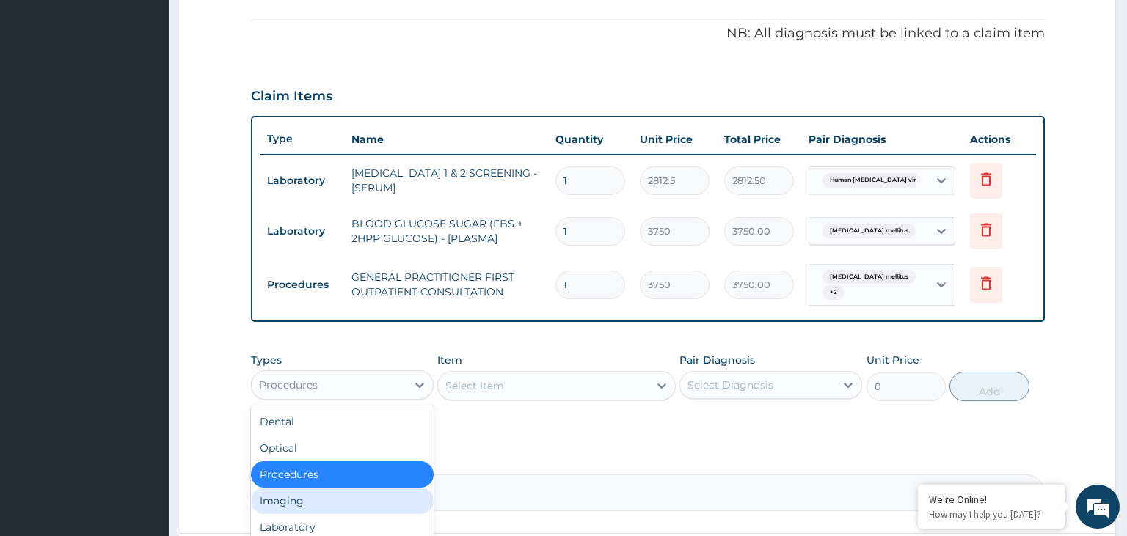
scroll to position [50, 0]
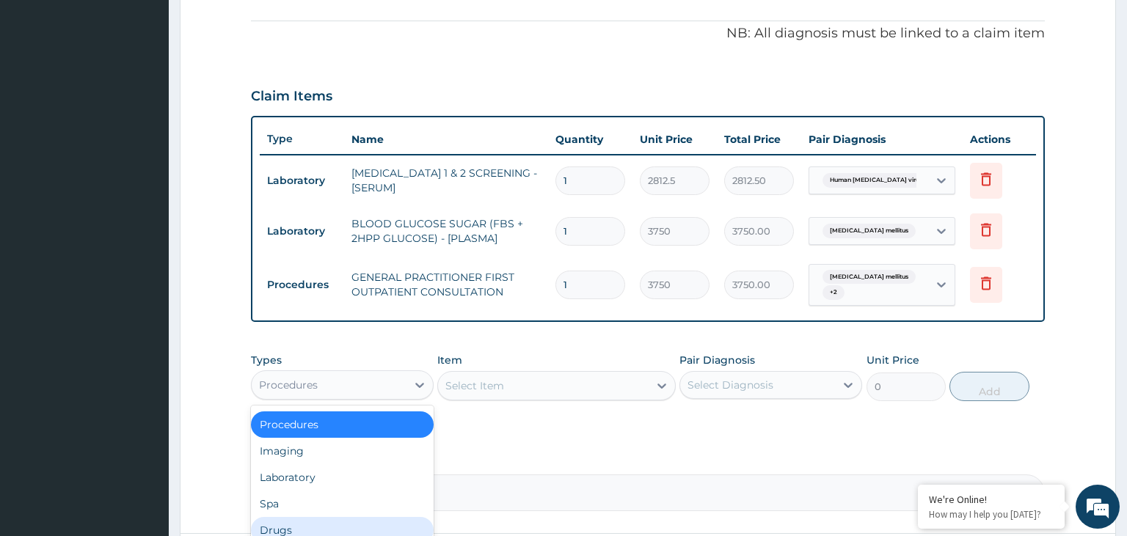
click at [316, 517] on div "Drugs" at bounding box center [342, 530] width 183 height 26
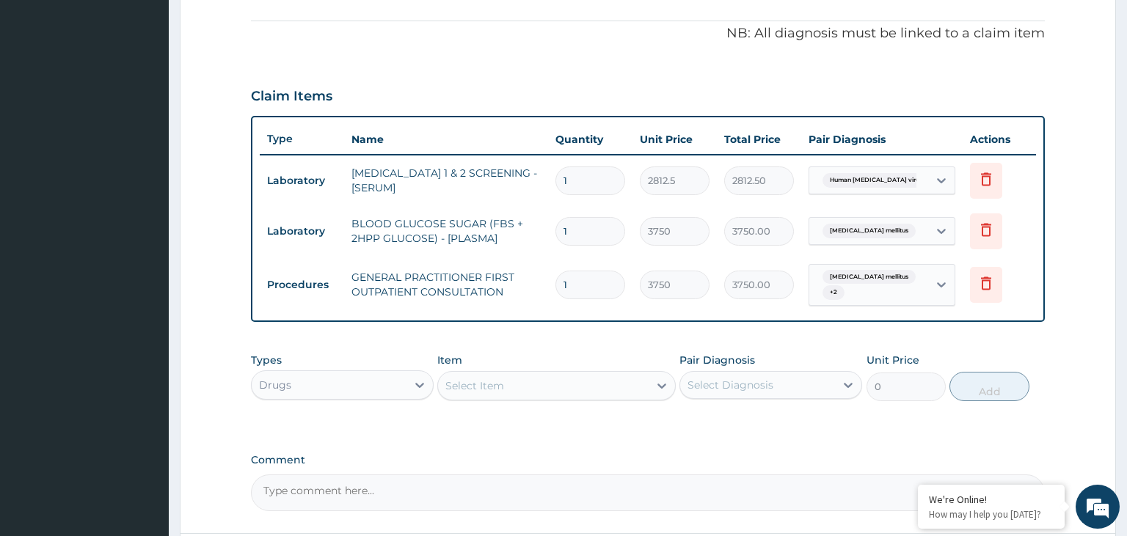
click at [594, 382] on div "Select Item" at bounding box center [543, 385] width 211 height 23
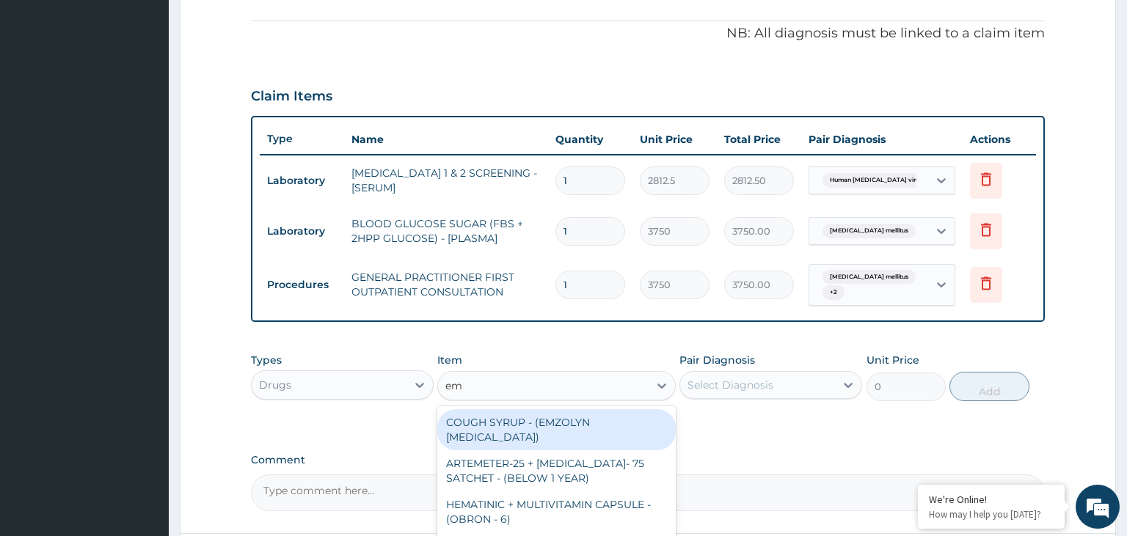
type input "emz"
click at [605, 430] on div "COUGH SYRUP - (EMZOLYN [MEDICAL_DATA])" at bounding box center [556, 429] width 238 height 41
type input "1120"
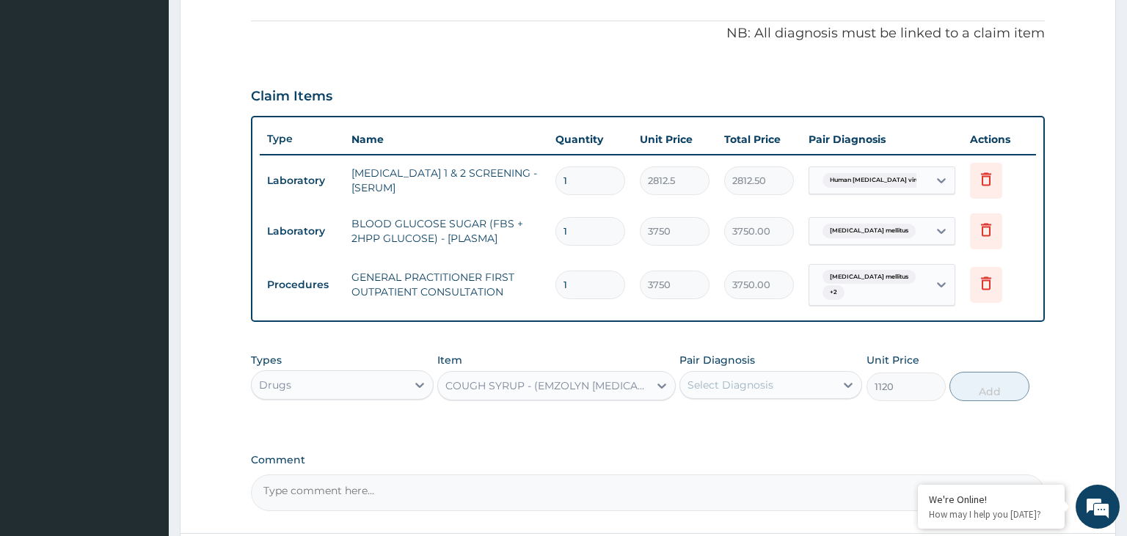
click at [829, 362] on div "Pair Diagnosis Select Diagnosis" at bounding box center [770, 377] width 183 height 48
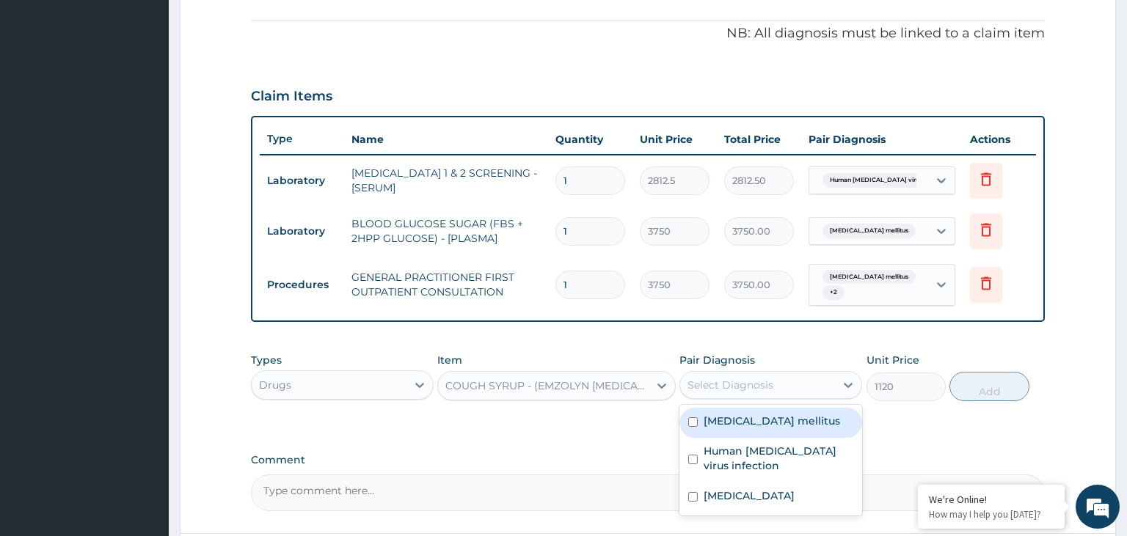
click at [820, 373] on div "Select Diagnosis" at bounding box center [757, 384] width 155 height 23
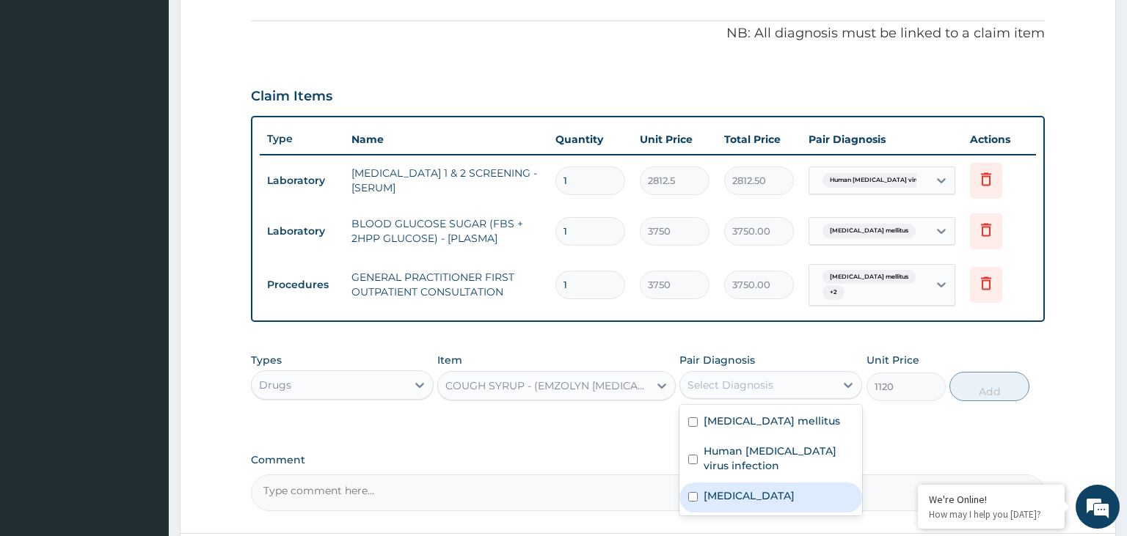
click at [729, 489] on label "[MEDICAL_DATA]" at bounding box center [749, 496] width 91 height 15
checkbox input "true"
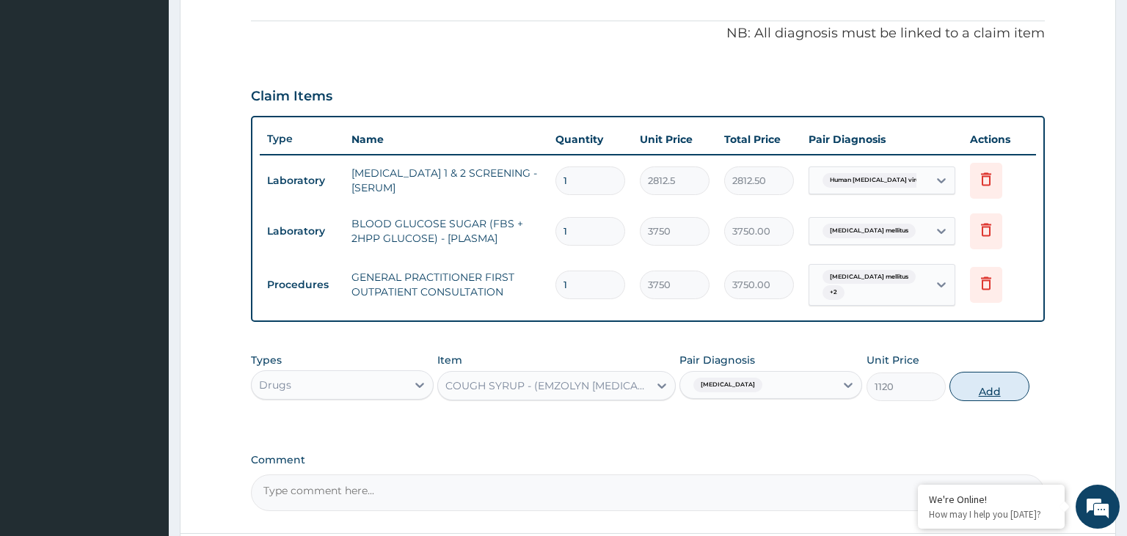
click at [988, 382] on button "Add" at bounding box center [988, 386] width 79 height 29
type input "0"
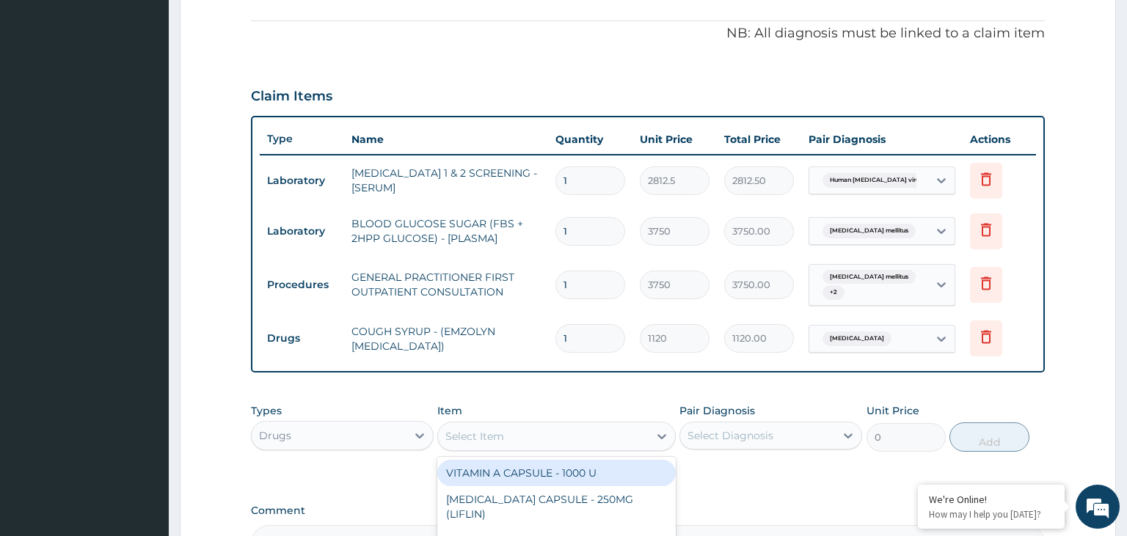
click at [575, 426] on div "Select Item" at bounding box center [543, 436] width 211 height 23
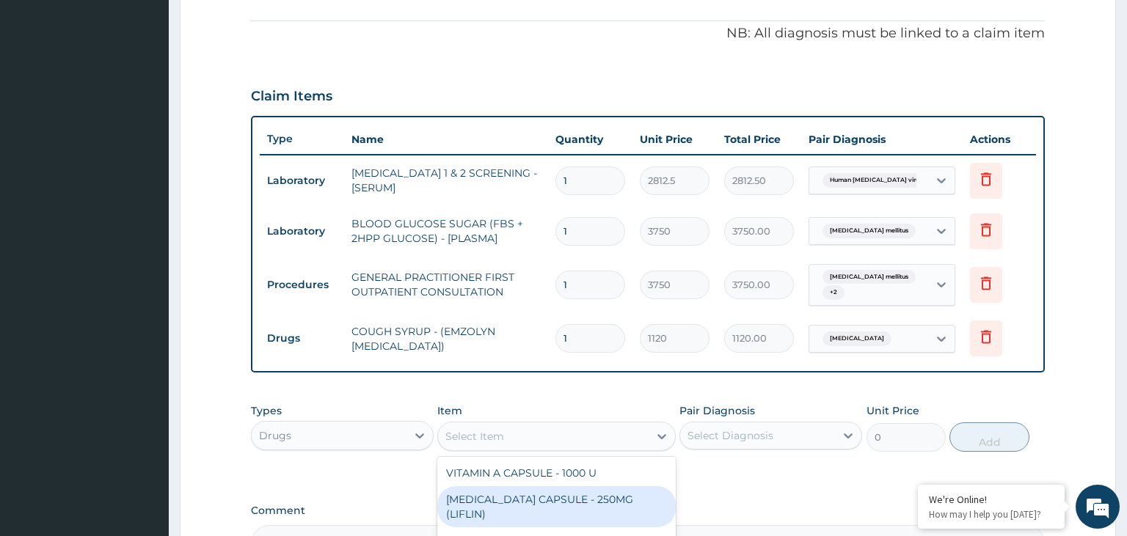
type input "u"
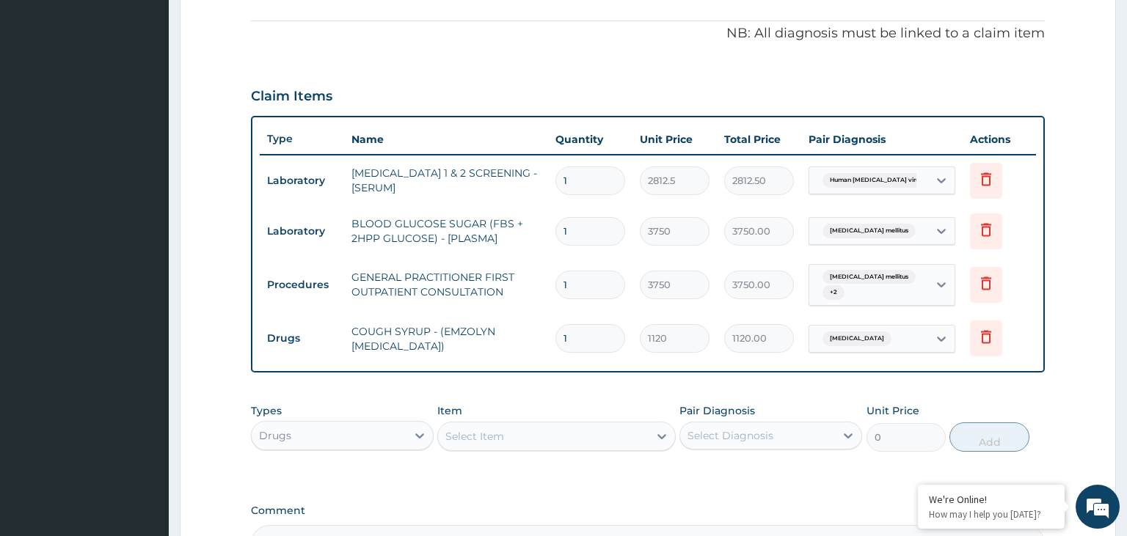
drag, startPoint x: 466, startPoint y: 429, endPoint x: 406, endPoint y: 445, distance: 61.4
click at [406, 445] on div "Types Drugs Item option COUGH SYRUP - (EMZOLYN [MEDICAL_DATA]), selected. Selec…" at bounding box center [648, 427] width 795 height 63
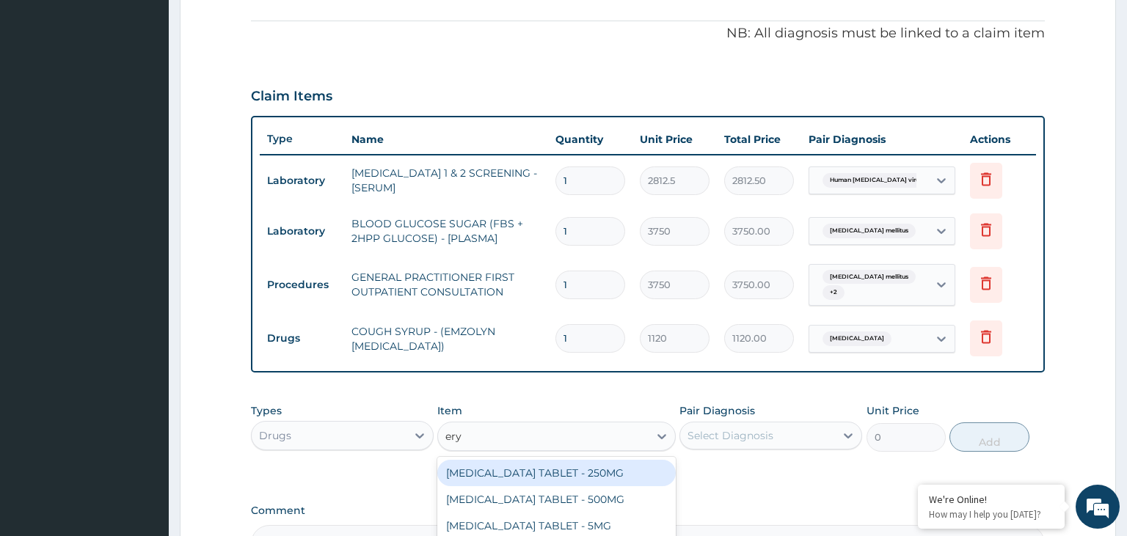
type input "eryt"
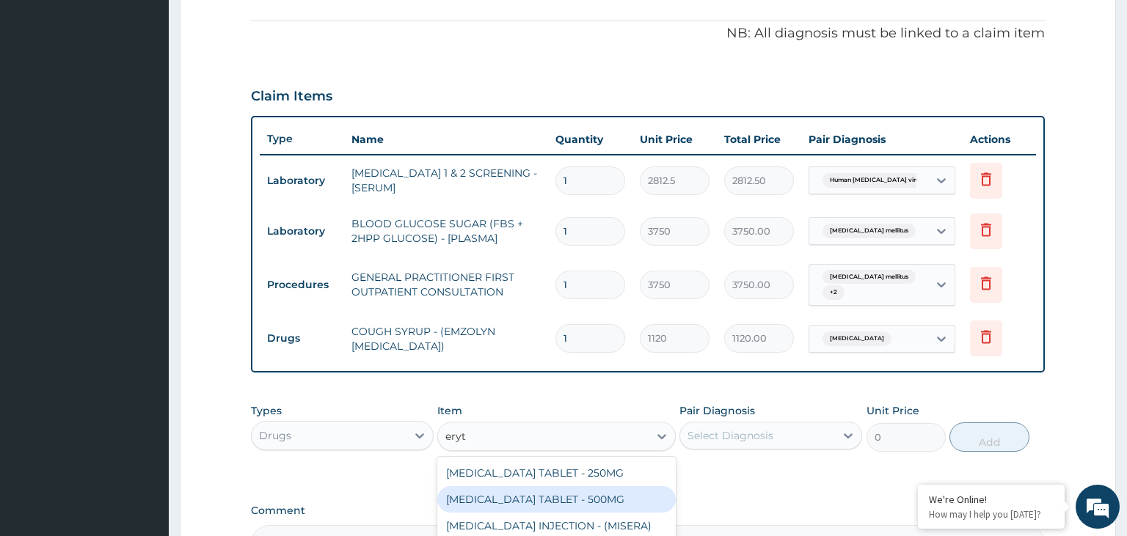
click at [621, 486] on div "[MEDICAL_DATA] TABLET - 500MG" at bounding box center [556, 499] width 238 height 26
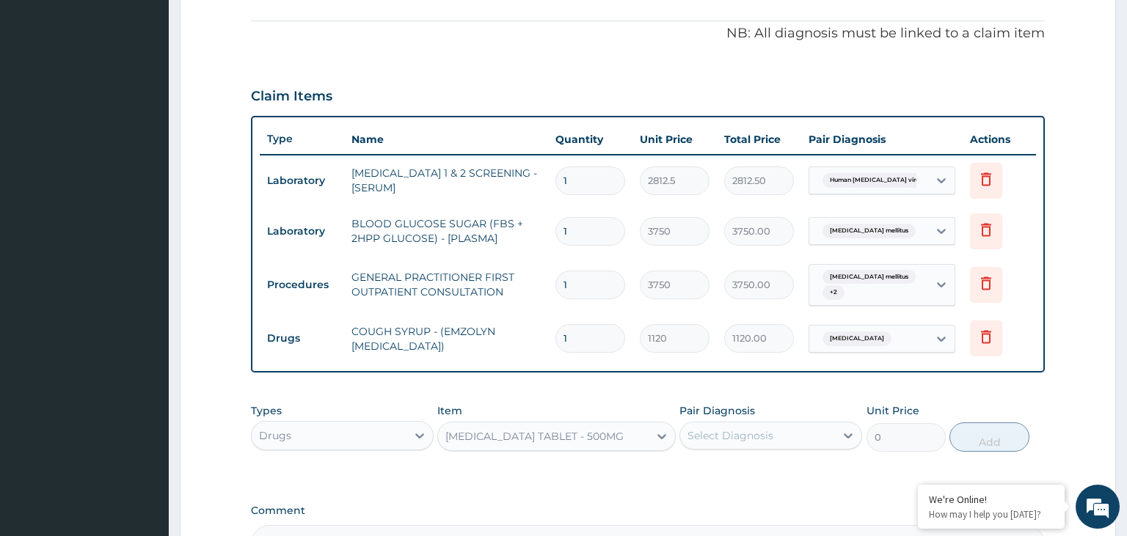
type input "140"
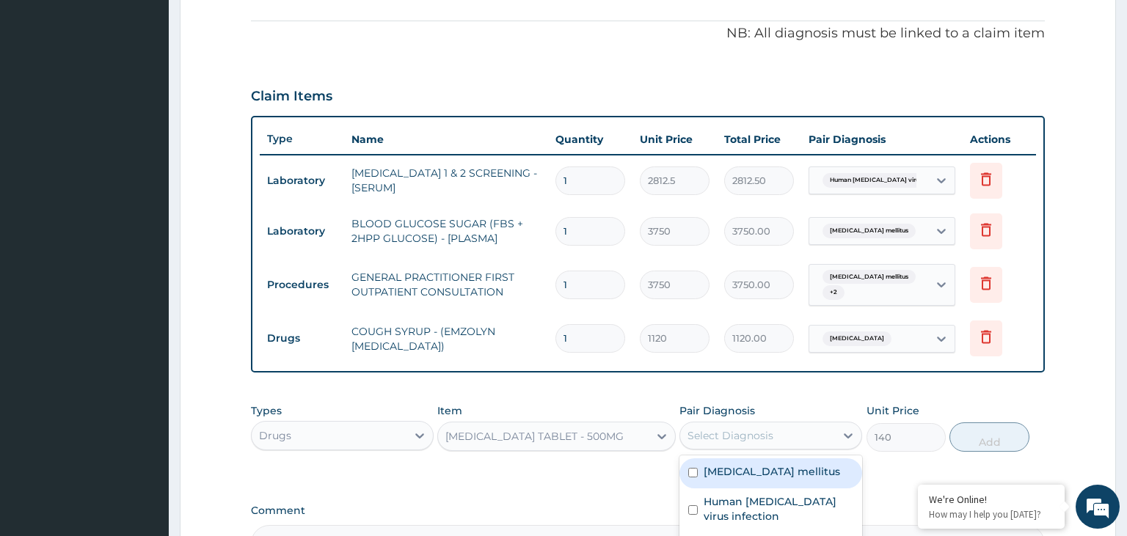
click at [755, 430] on div "Select Diagnosis" at bounding box center [730, 435] width 86 height 15
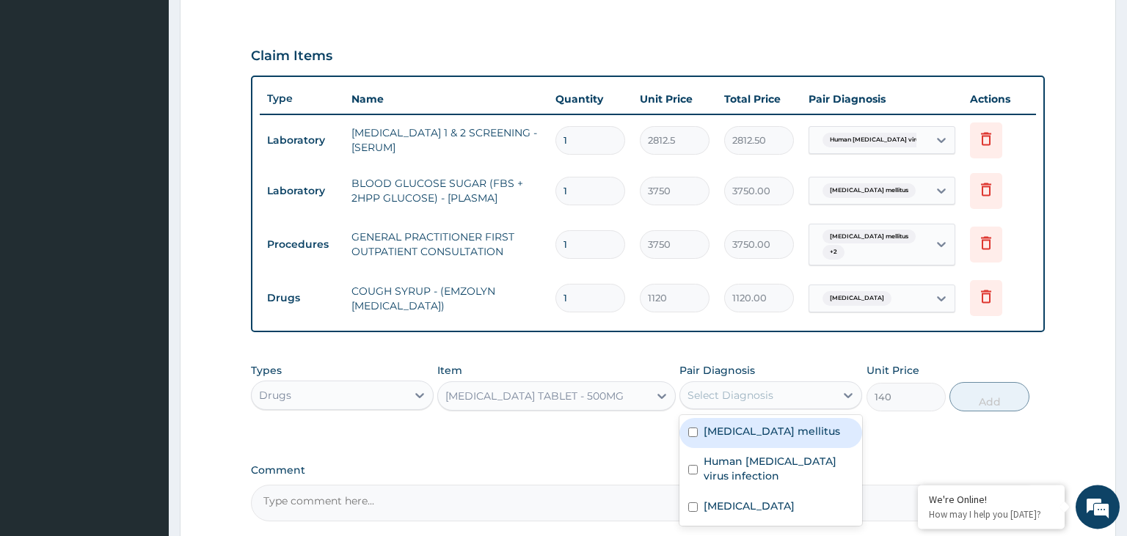
scroll to position [508, 0]
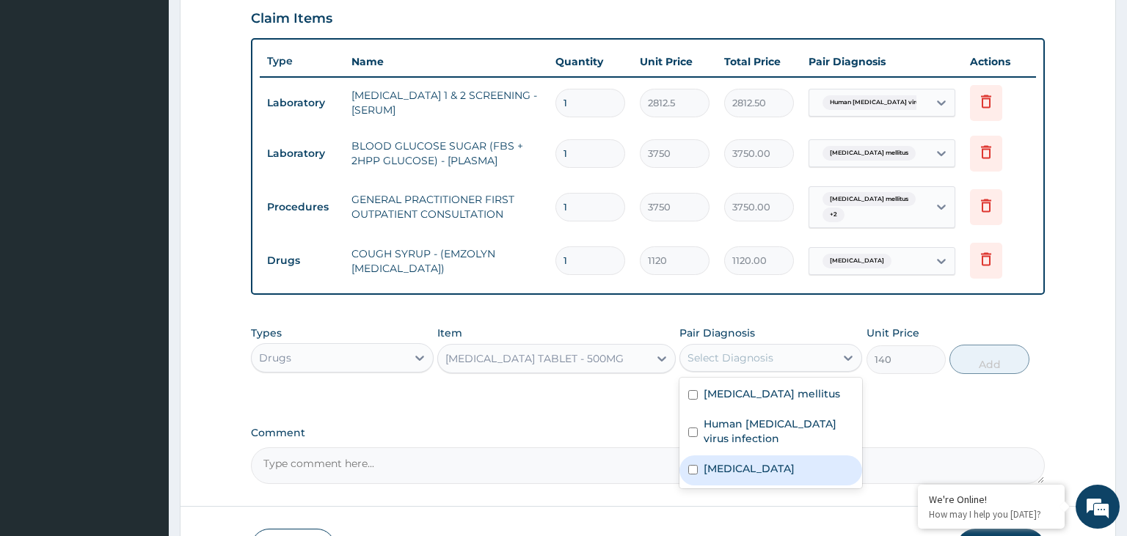
click at [753, 463] on label "[MEDICAL_DATA]" at bounding box center [749, 468] width 91 height 15
checkbox input "true"
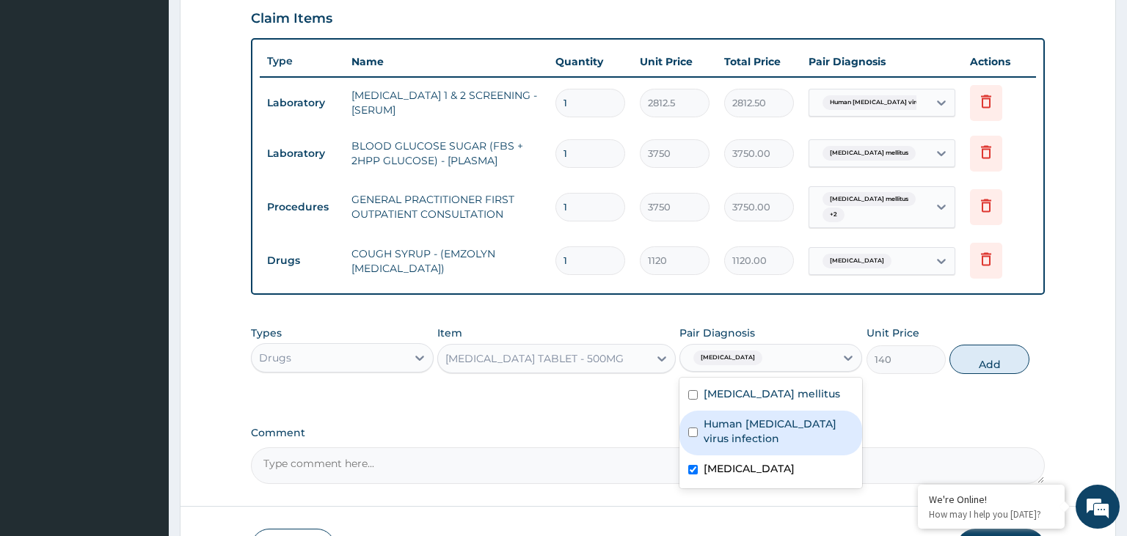
click at [991, 352] on button "Add" at bounding box center [988, 359] width 79 height 29
type input "0"
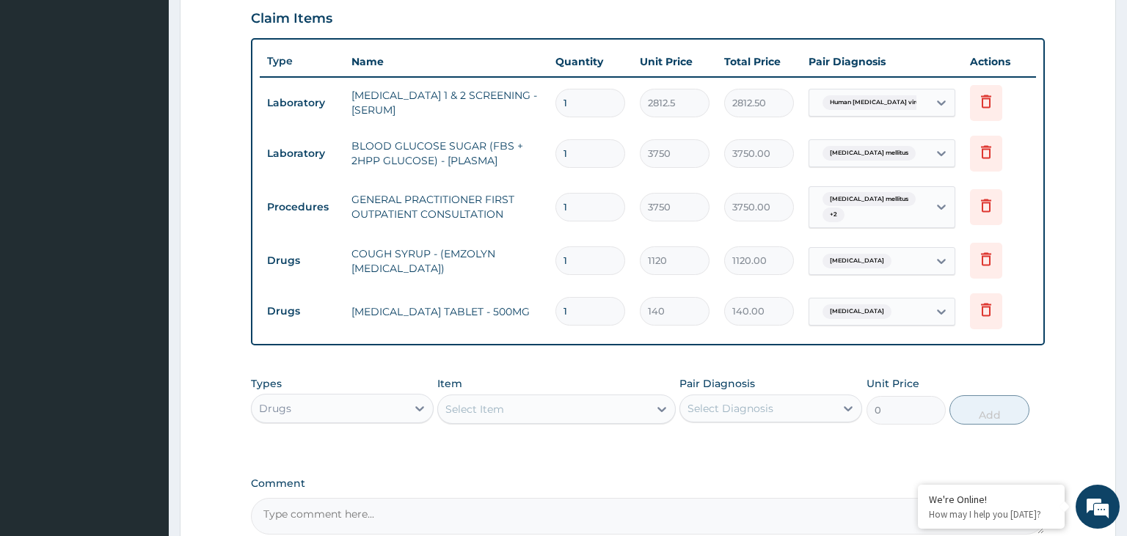
drag, startPoint x: 581, startPoint y: 301, endPoint x: 571, endPoint y: 305, distance: 11.2
click at [571, 305] on input "1" at bounding box center [590, 311] width 70 height 29
type input "10"
type input "1400.00"
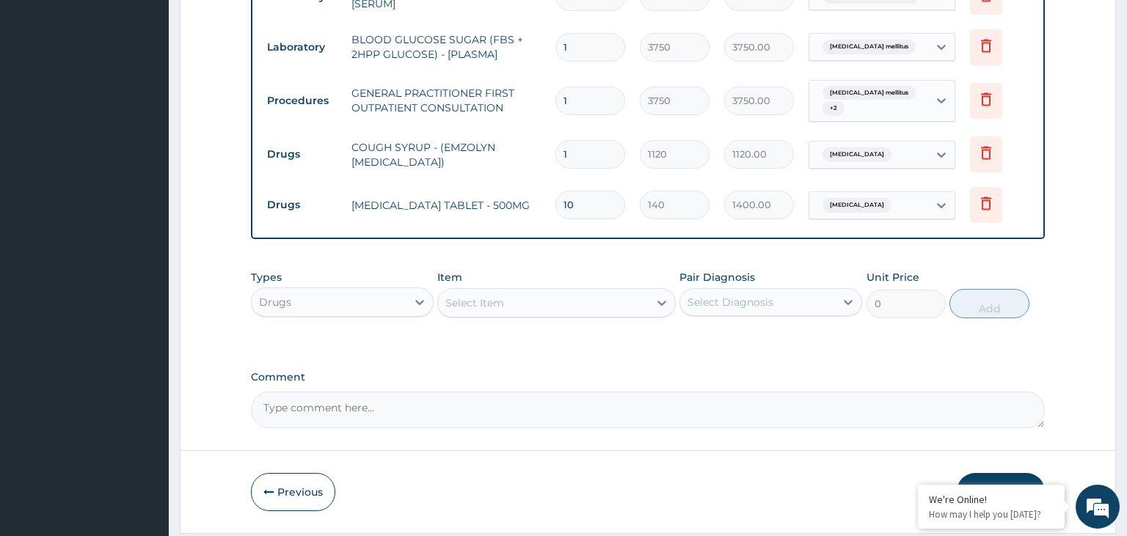
scroll to position [652, 0]
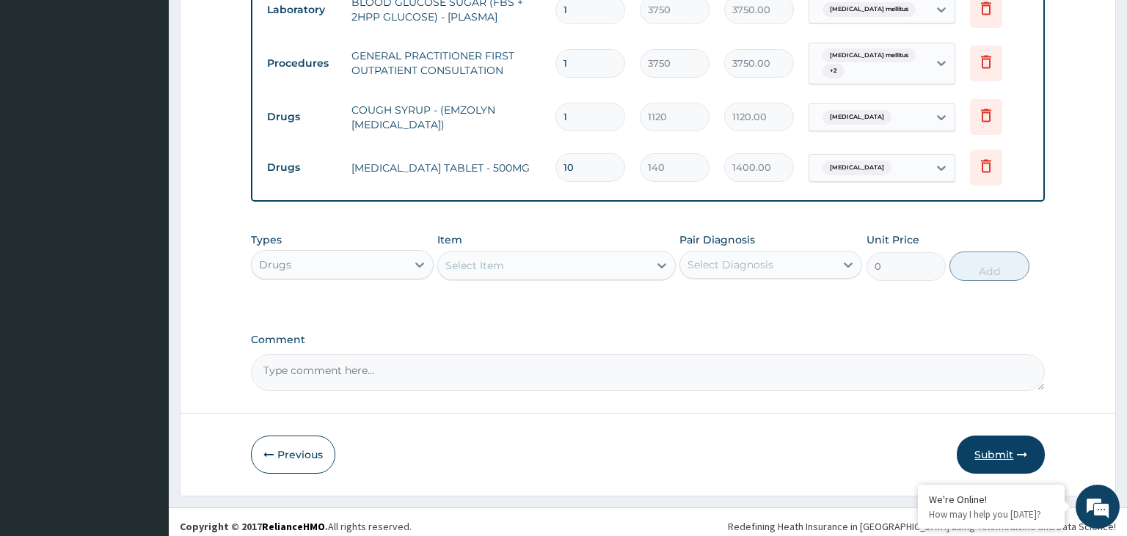
type input "10"
click at [1020, 456] on button "Submit" at bounding box center [1001, 455] width 88 height 38
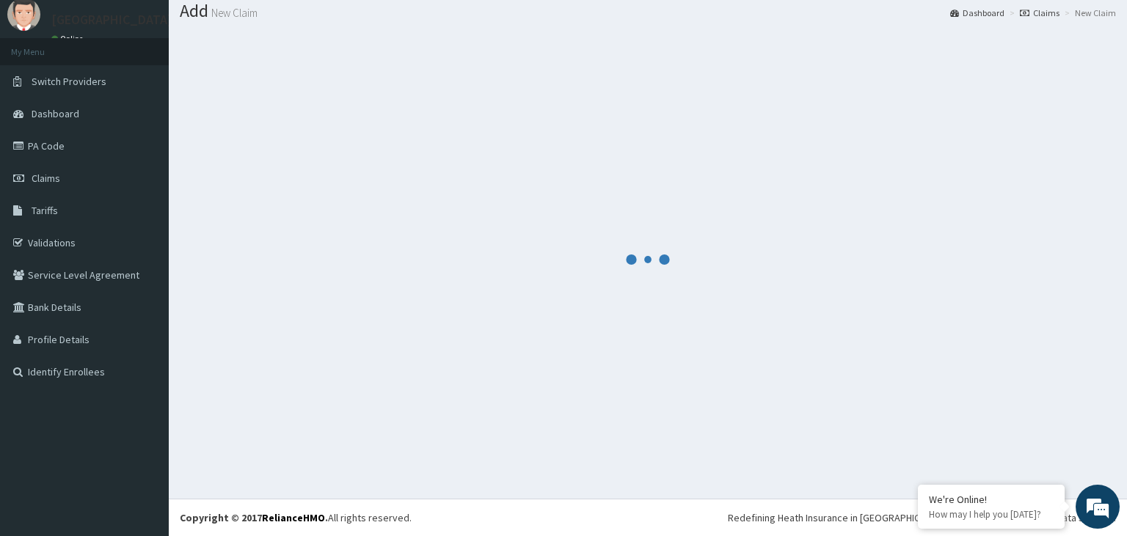
scroll to position [45, 0]
